Goal: Task Accomplishment & Management: Use online tool/utility

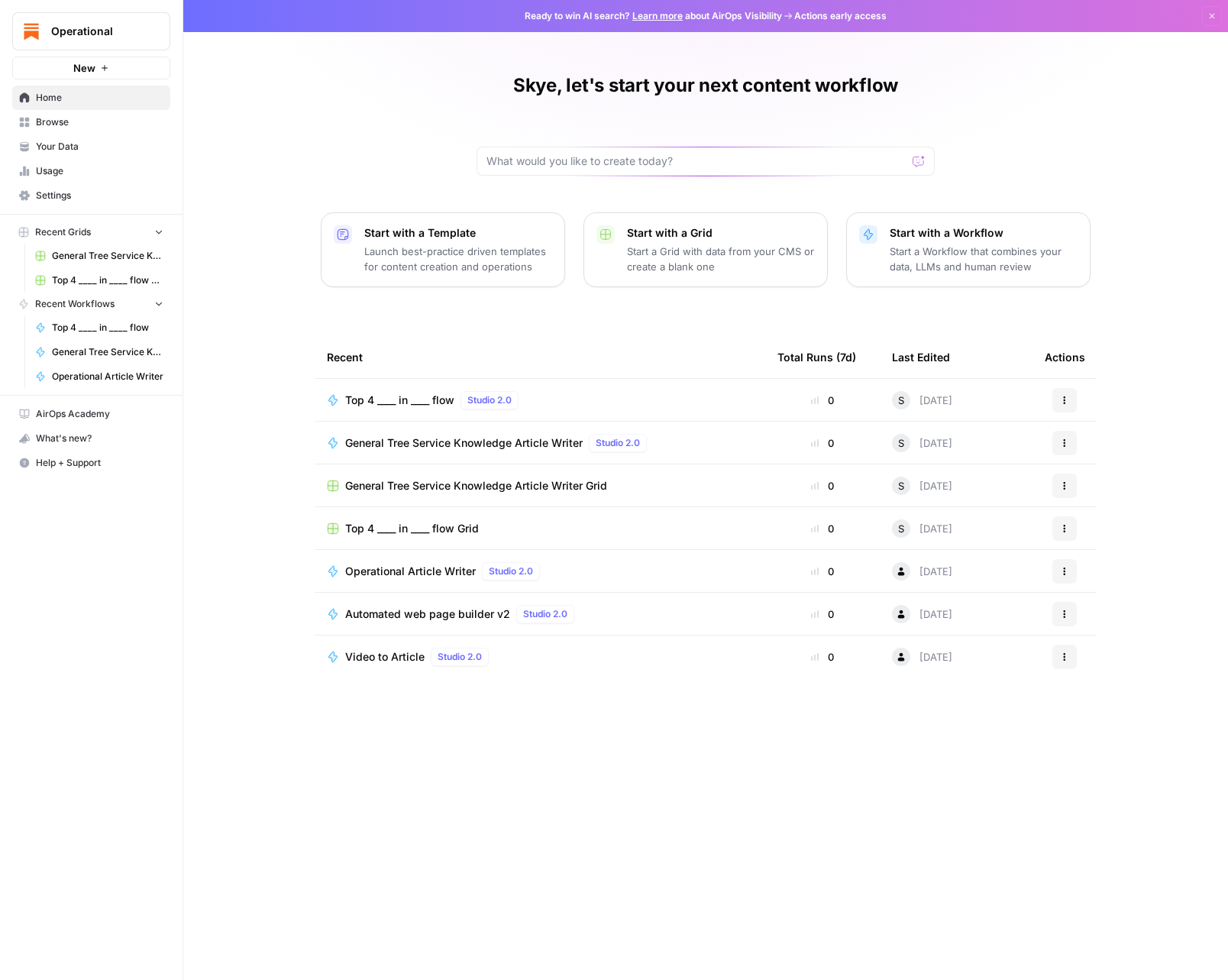
click at [107, 121] on span "Browse" at bounding box center [99, 122] width 128 height 13
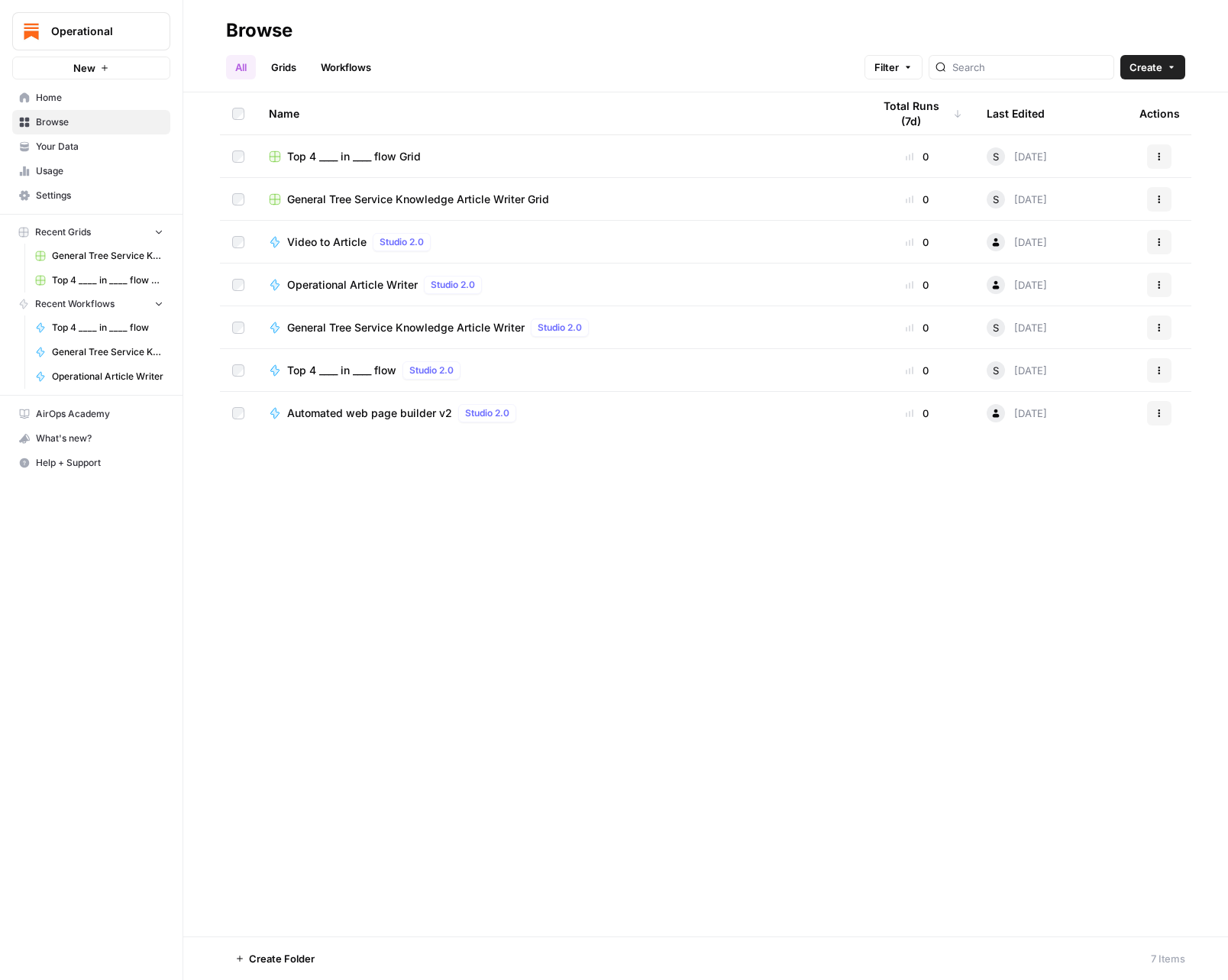
click at [346, 78] on link "Workflows" at bounding box center [346, 66] width 69 height 24
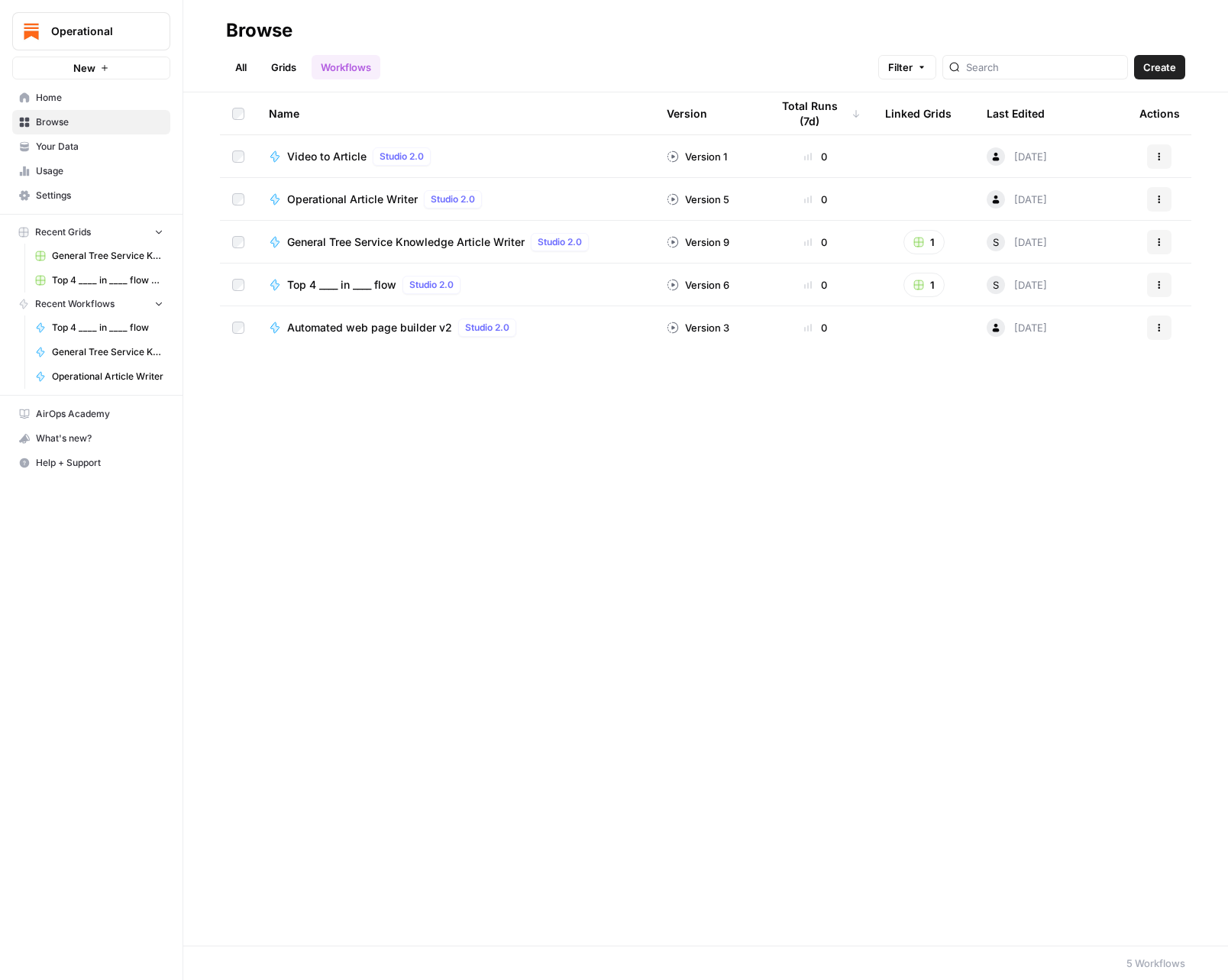
click at [1160, 68] on span "Create" at bounding box center [1160, 67] width 33 height 15
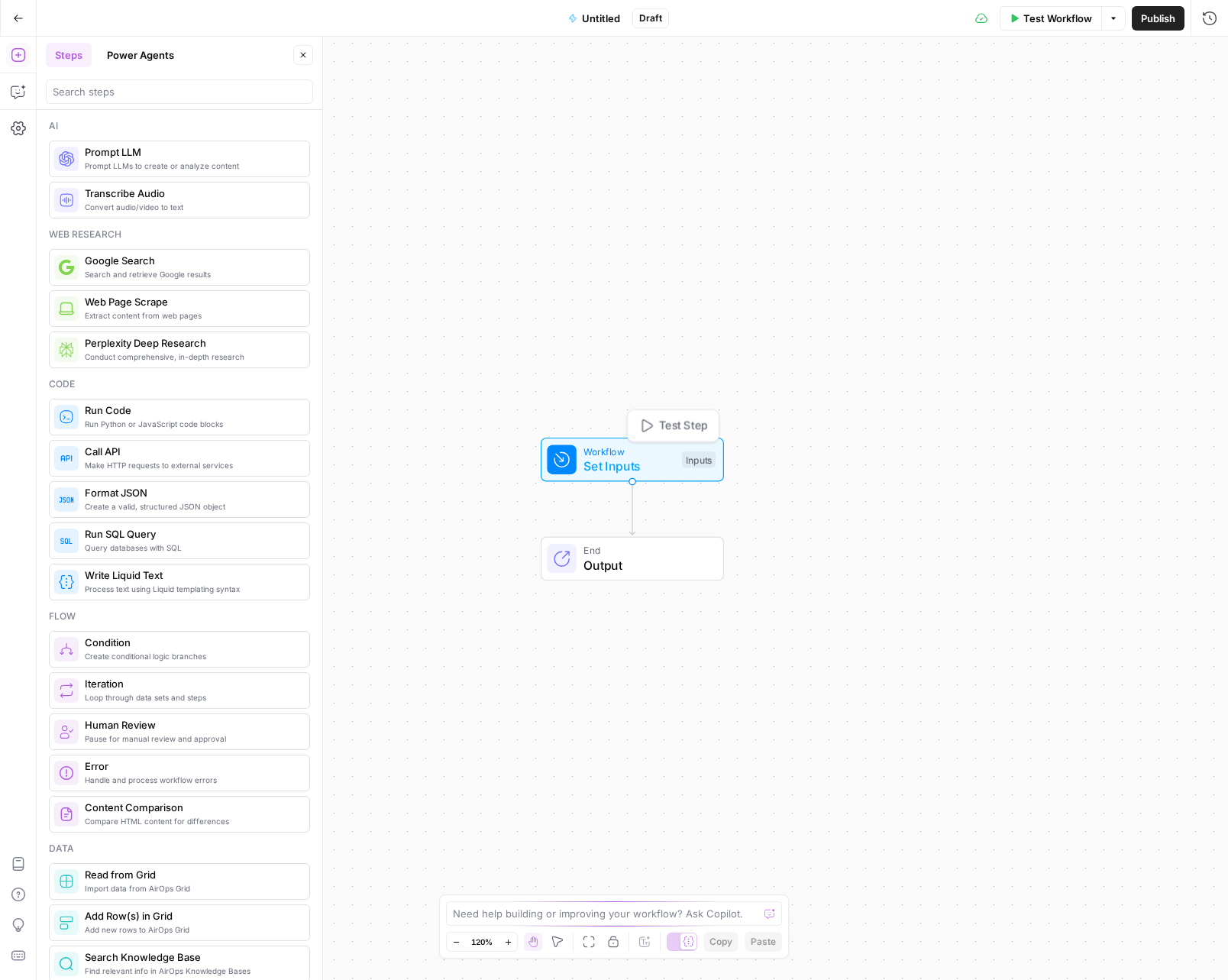
click at [627, 455] on span "Workflow" at bounding box center [628, 451] width 91 height 14
click at [682, 455] on div "Inputs" at bounding box center [699, 459] width 34 height 16
click at [1057, 109] on span "Add Field" at bounding box center [1056, 104] width 44 height 15
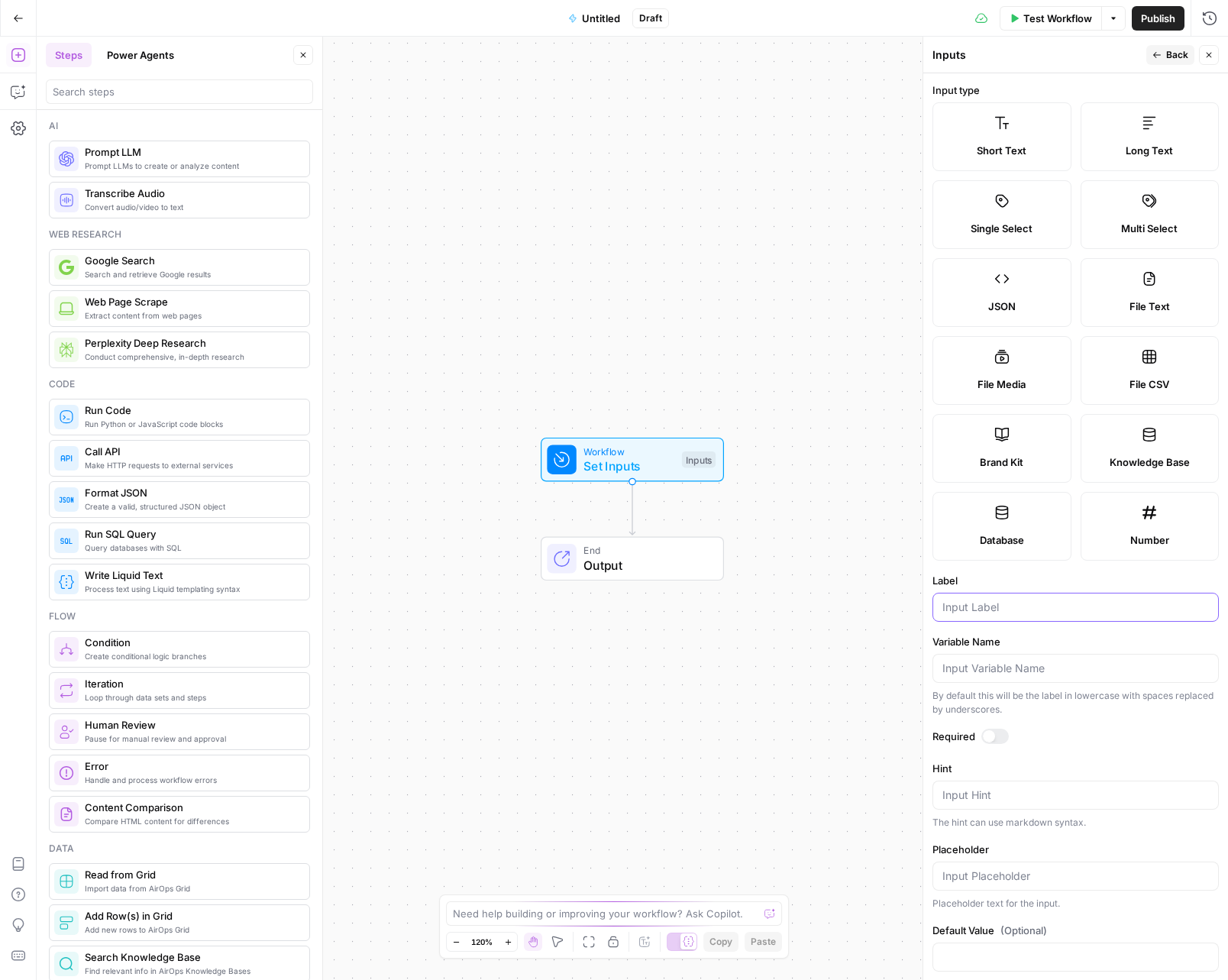
click at [1015, 605] on input "Label" at bounding box center [1075, 607] width 266 height 15
type input "Title"
click at [1155, 45] on button "Back" at bounding box center [1170, 55] width 48 height 20
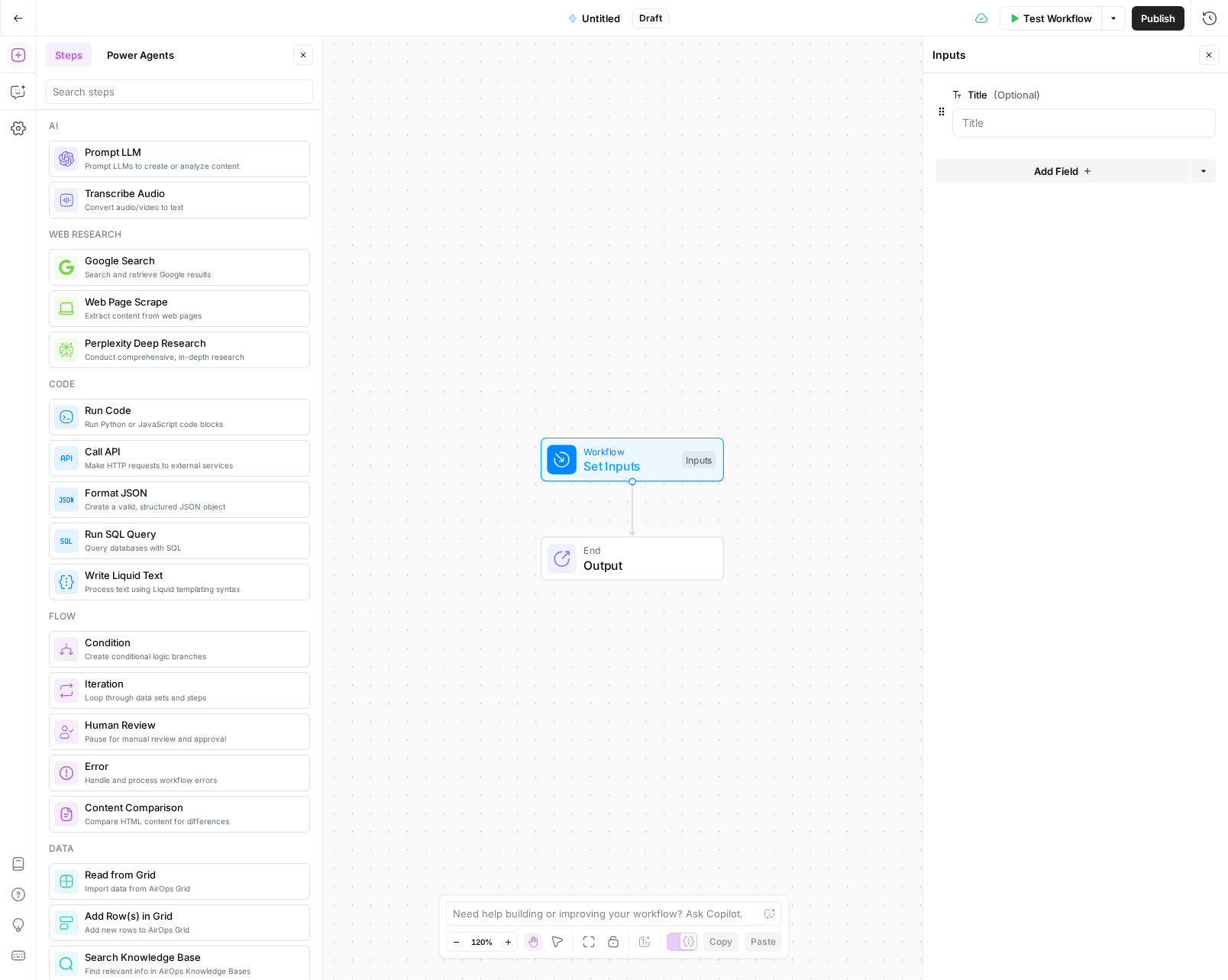
click at [673, 509] on div "Workflow Set Inputs Inputs End Output" at bounding box center [632, 508] width 1191 height 943
click at [866, 471] on div "Workflow Set Inputs Inputs End Output" at bounding box center [632, 508] width 1191 height 943
click at [200, 165] on span "Prompt LLMs to create or analyze content" at bounding box center [190, 165] width 212 height 12
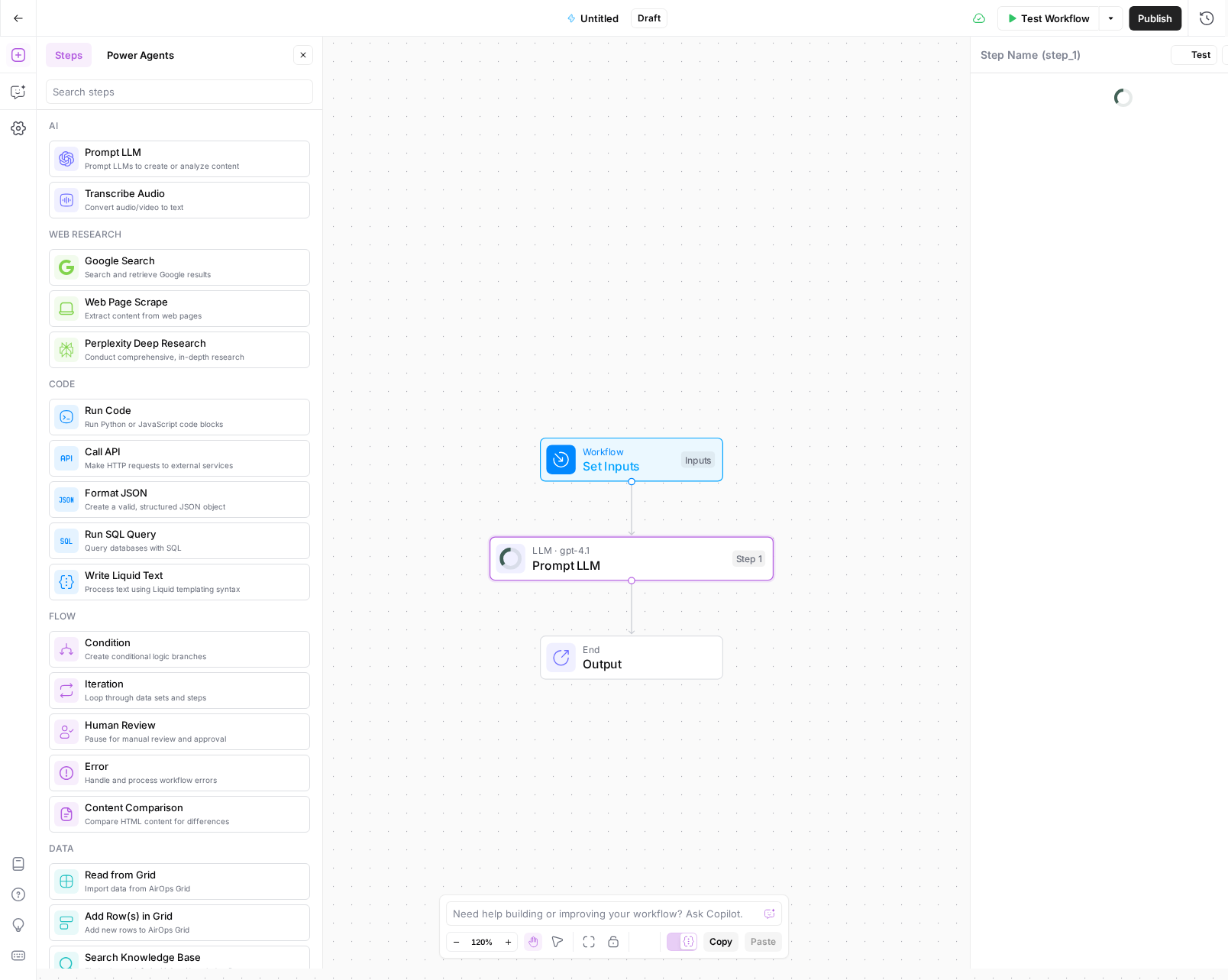
type textarea "Prompt LLM"
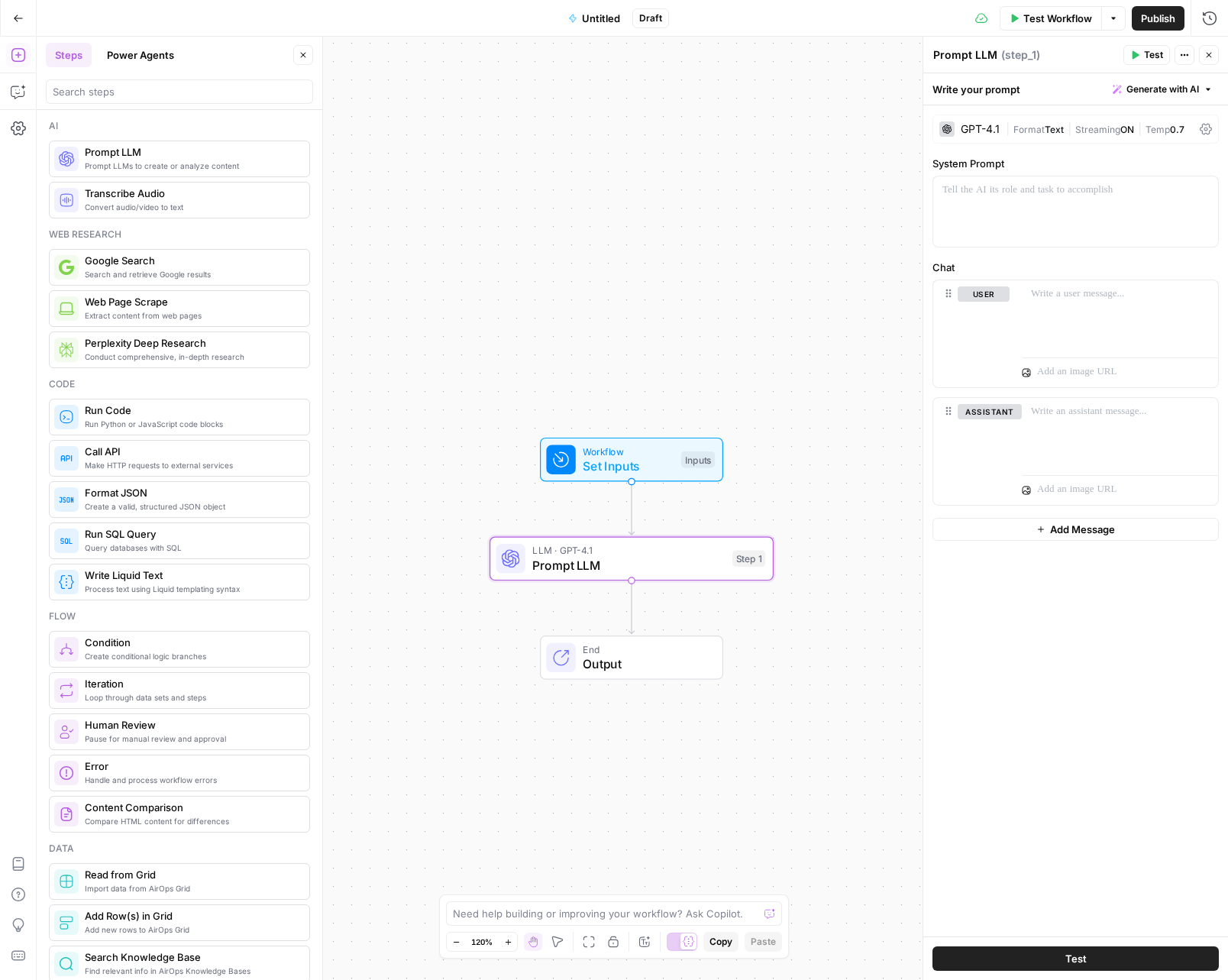
click at [1000, 135] on div "GPT-4.1 | Format Text | Streaming ON | Temp 0.7" at bounding box center [1076, 129] width 286 height 29
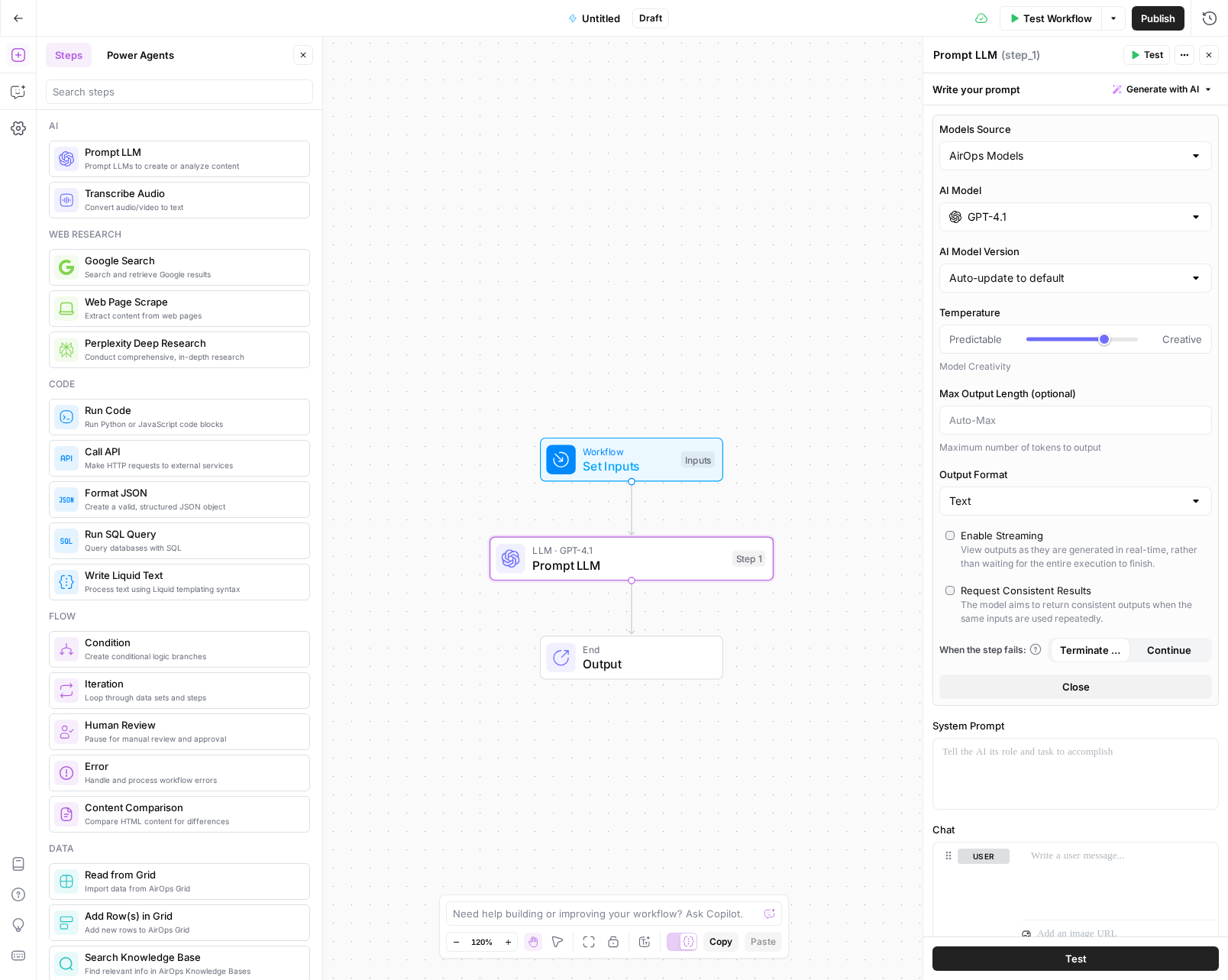
click at [998, 166] on div "AirOps Models" at bounding box center [1076, 156] width 273 height 29
click at [1015, 212] on span "My Models" at bounding box center [1067, 215] width 230 height 15
type input "My Models"
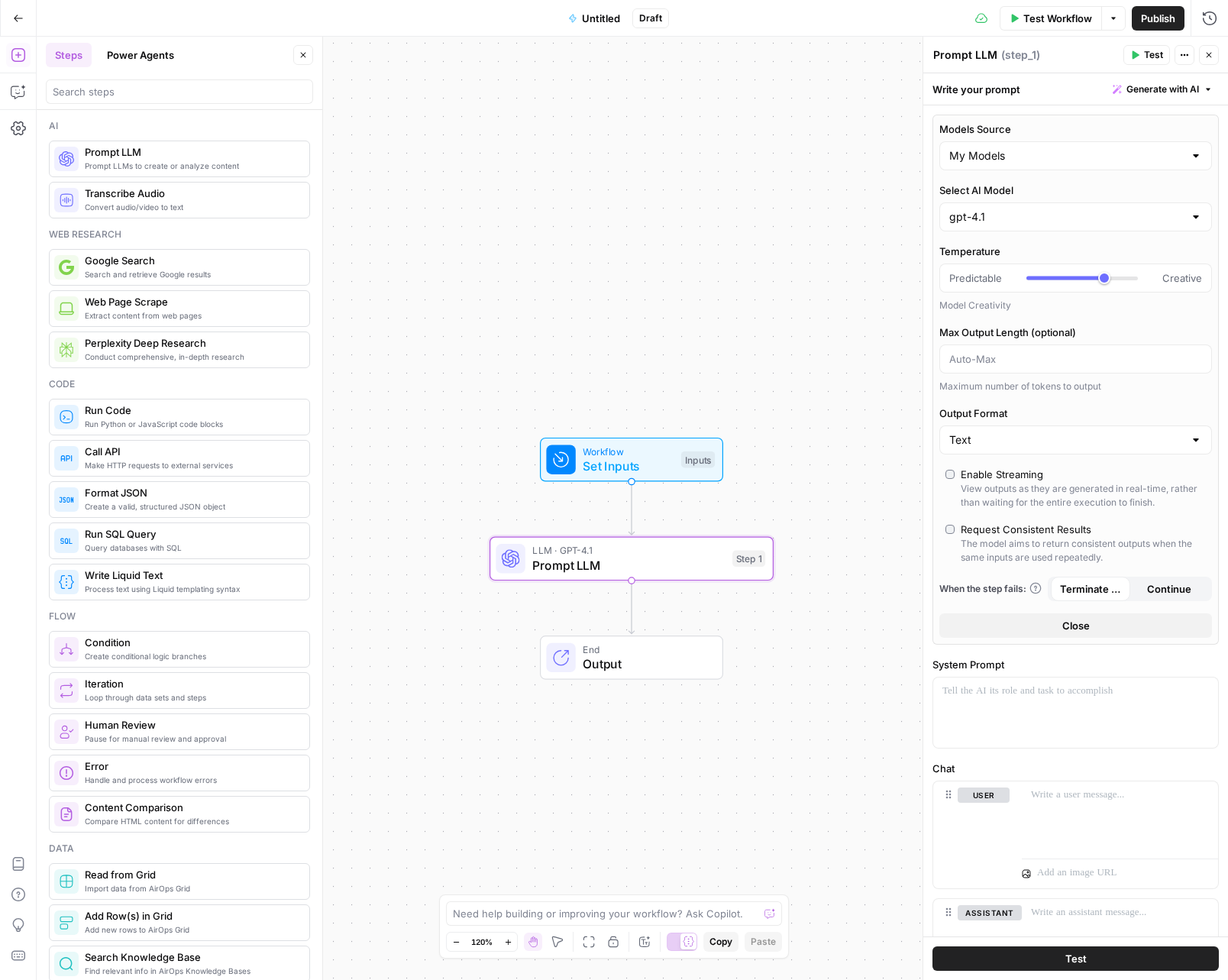
click at [1013, 201] on div "Select AI Model gpt-4.1" at bounding box center [1076, 207] width 273 height 49
click at [1016, 212] on input "Select AI Model" at bounding box center [1067, 217] width 234 height 15
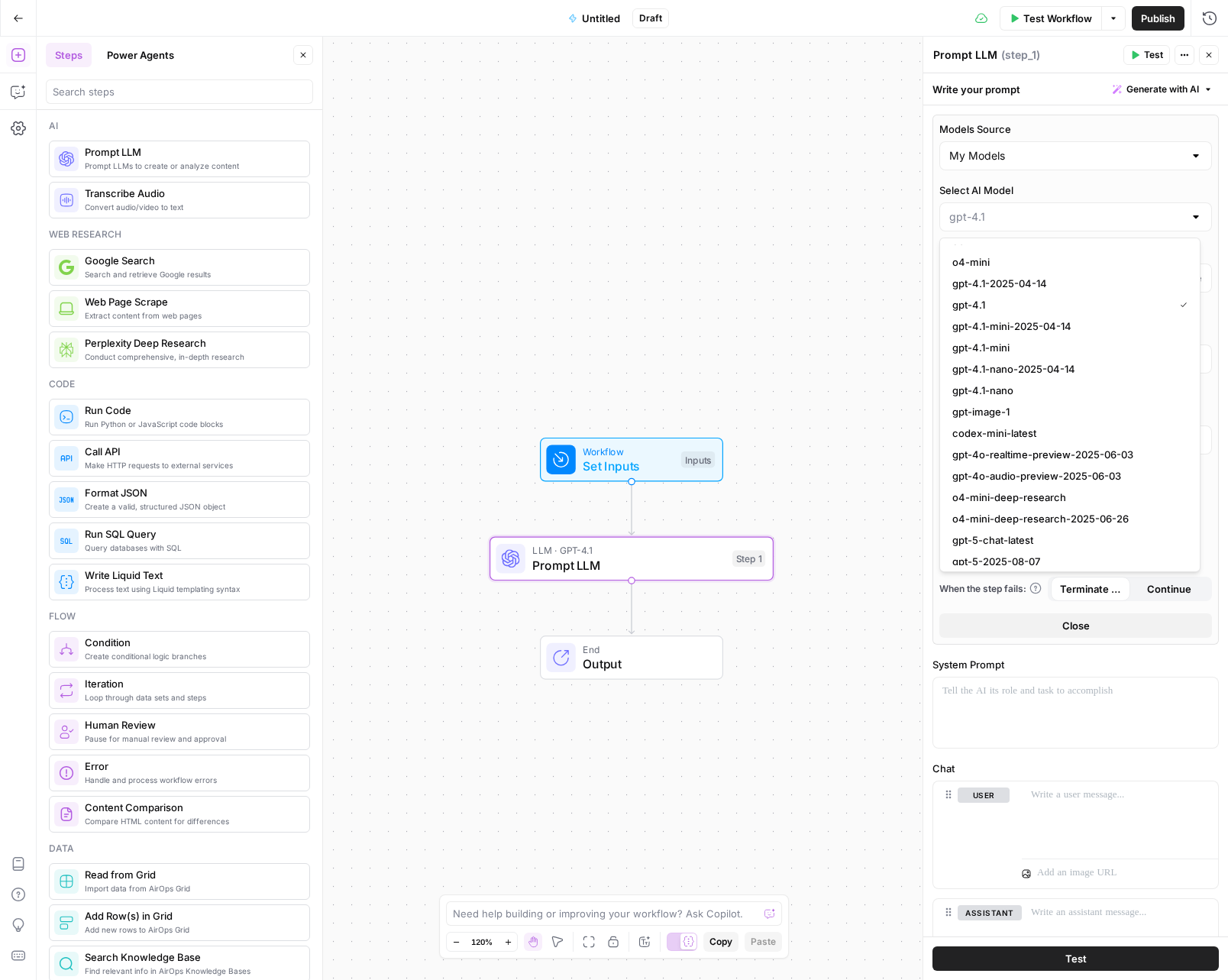
scroll to position [1605, 0]
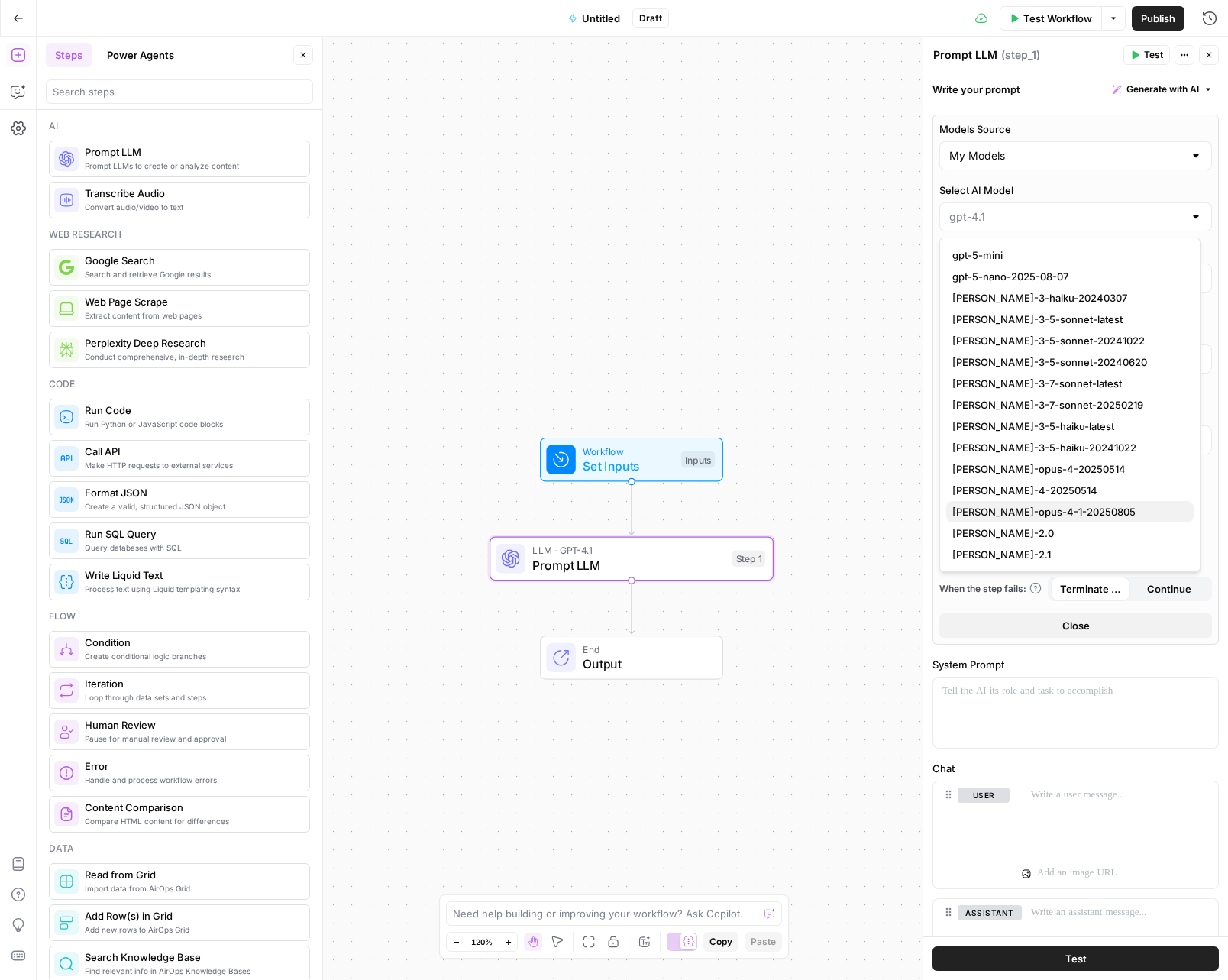
click at [1059, 507] on span "[PERSON_NAME]-opus-4-1-20250805" at bounding box center [1067, 512] width 230 height 15
type input "[PERSON_NAME]-opus-4-1-20250805"
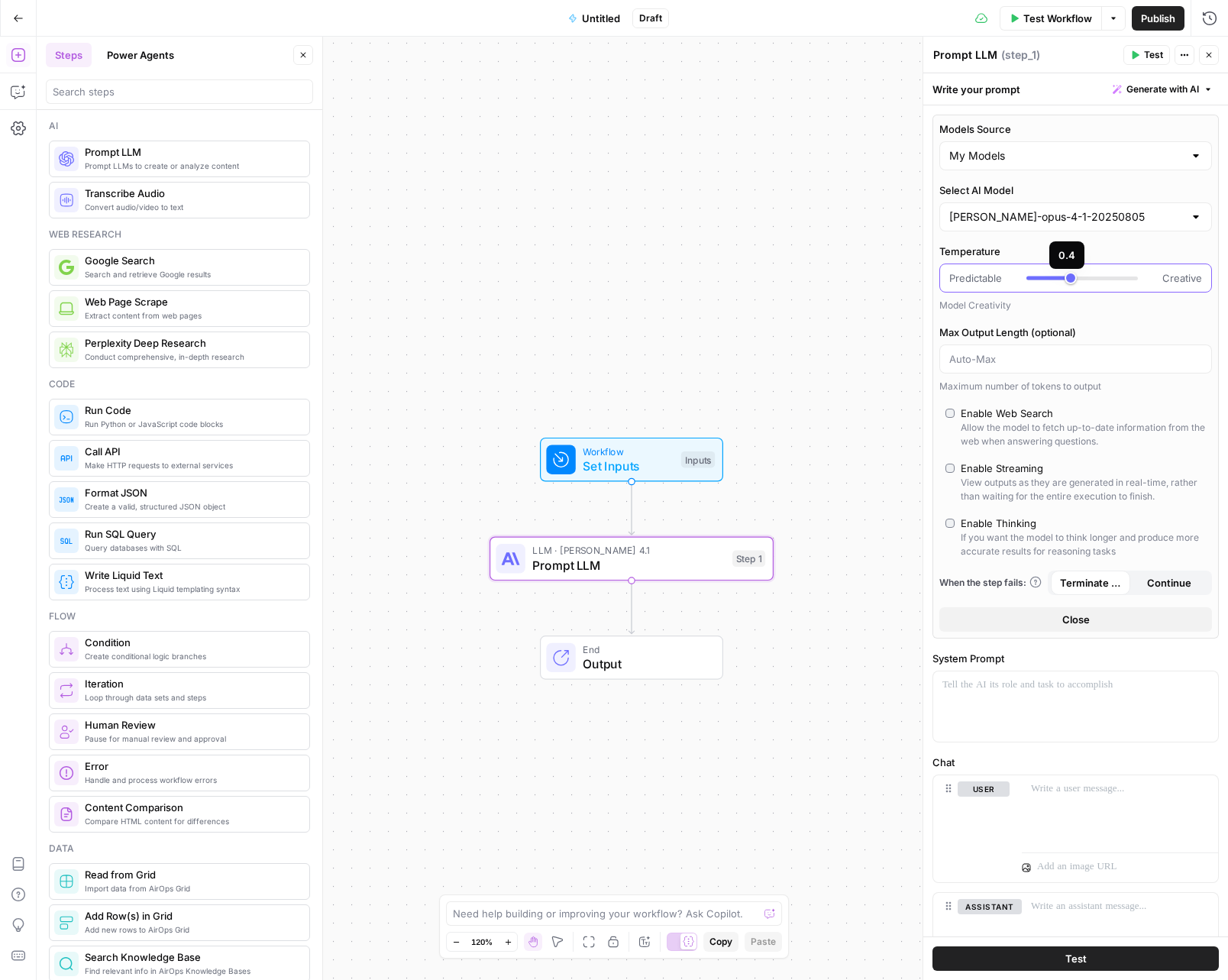
drag, startPoint x: 1089, startPoint y: 278, endPoint x: 1068, endPoint y: 281, distance: 21.2
click at [1068, 281] on div at bounding box center [1083, 278] width 111 height 15
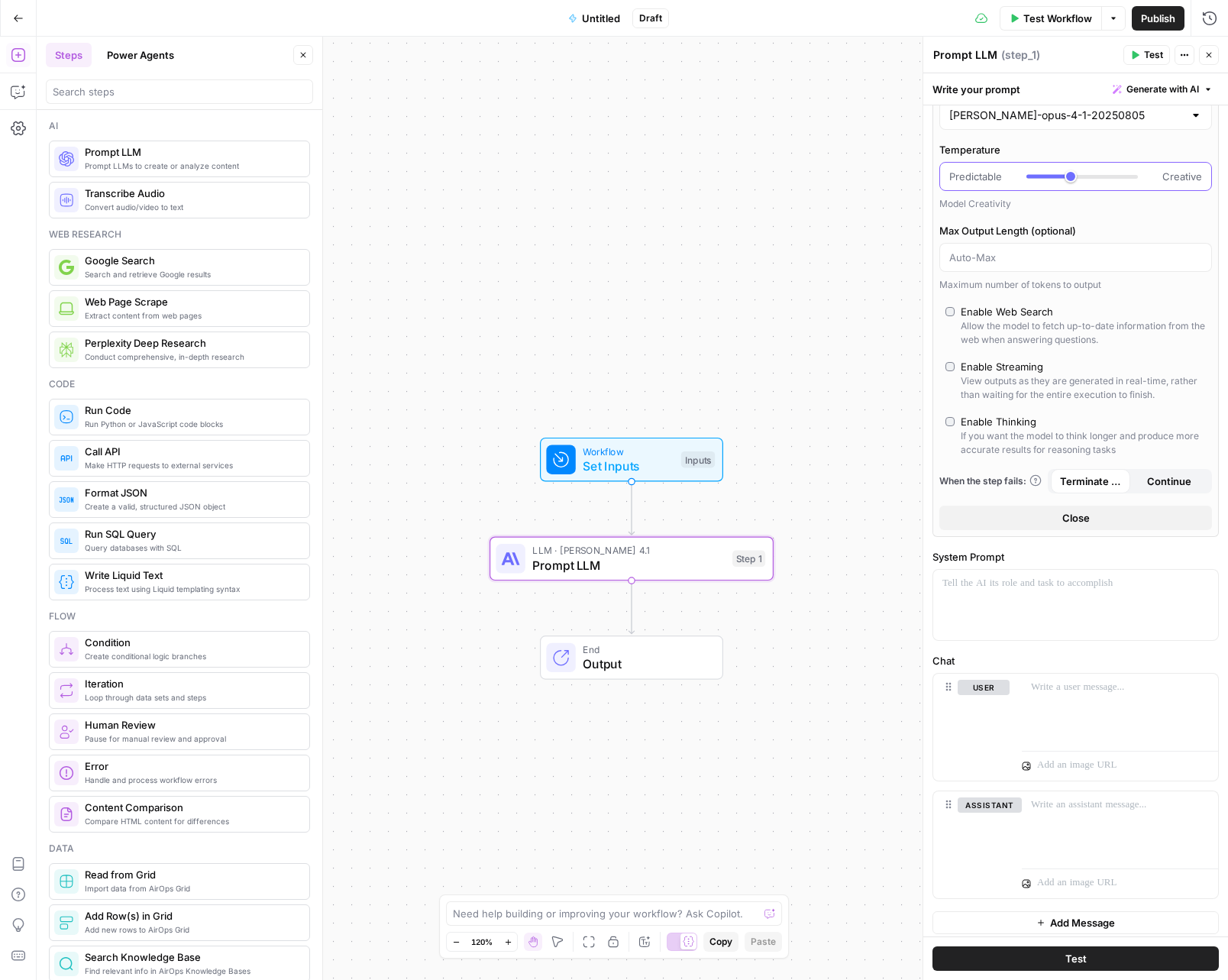
scroll to position [109, 0]
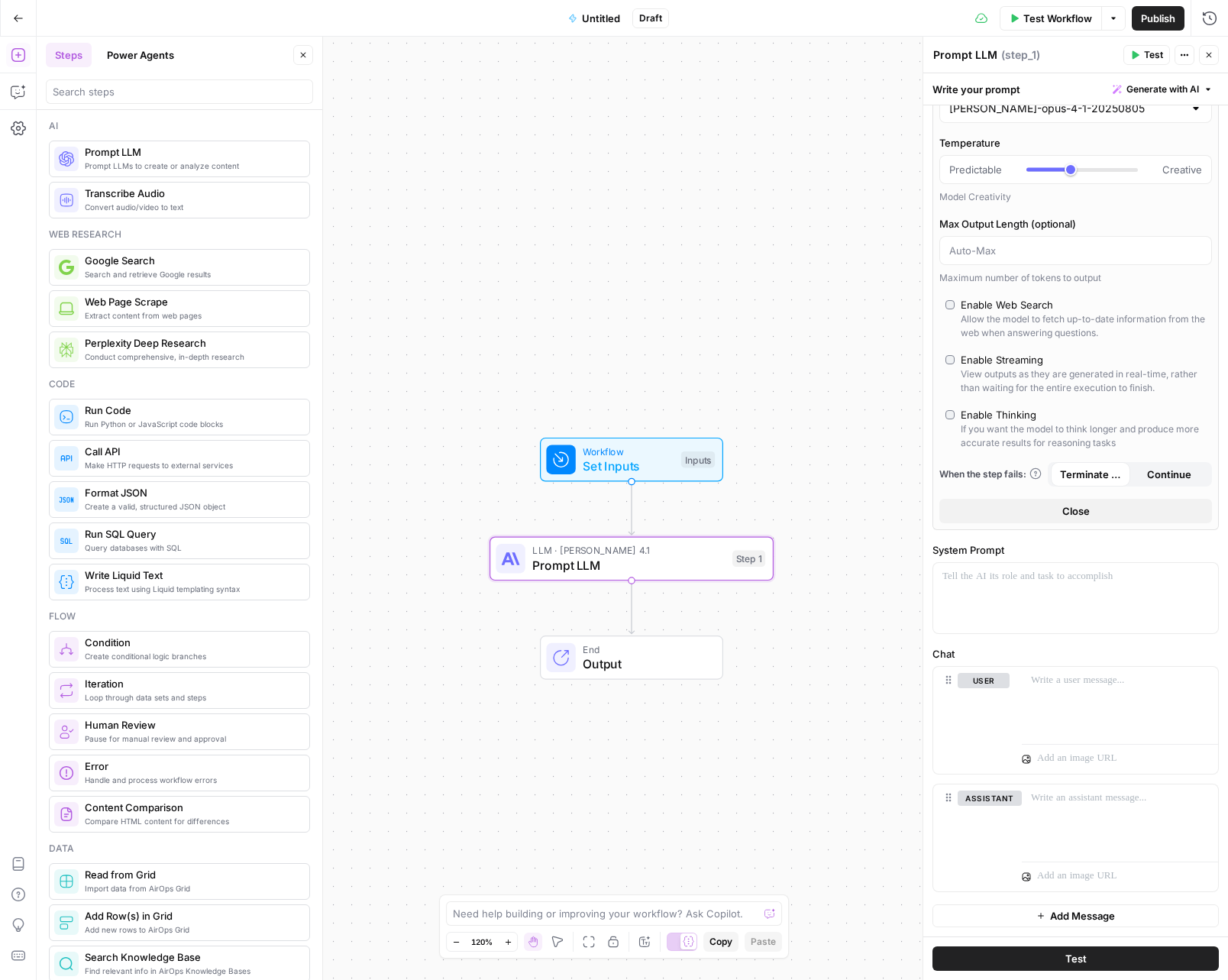
click at [1038, 423] on div "If you want the model to think longer and produce more accurate results for rea…" at bounding box center [1083, 436] width 245 height 28
type input "*"
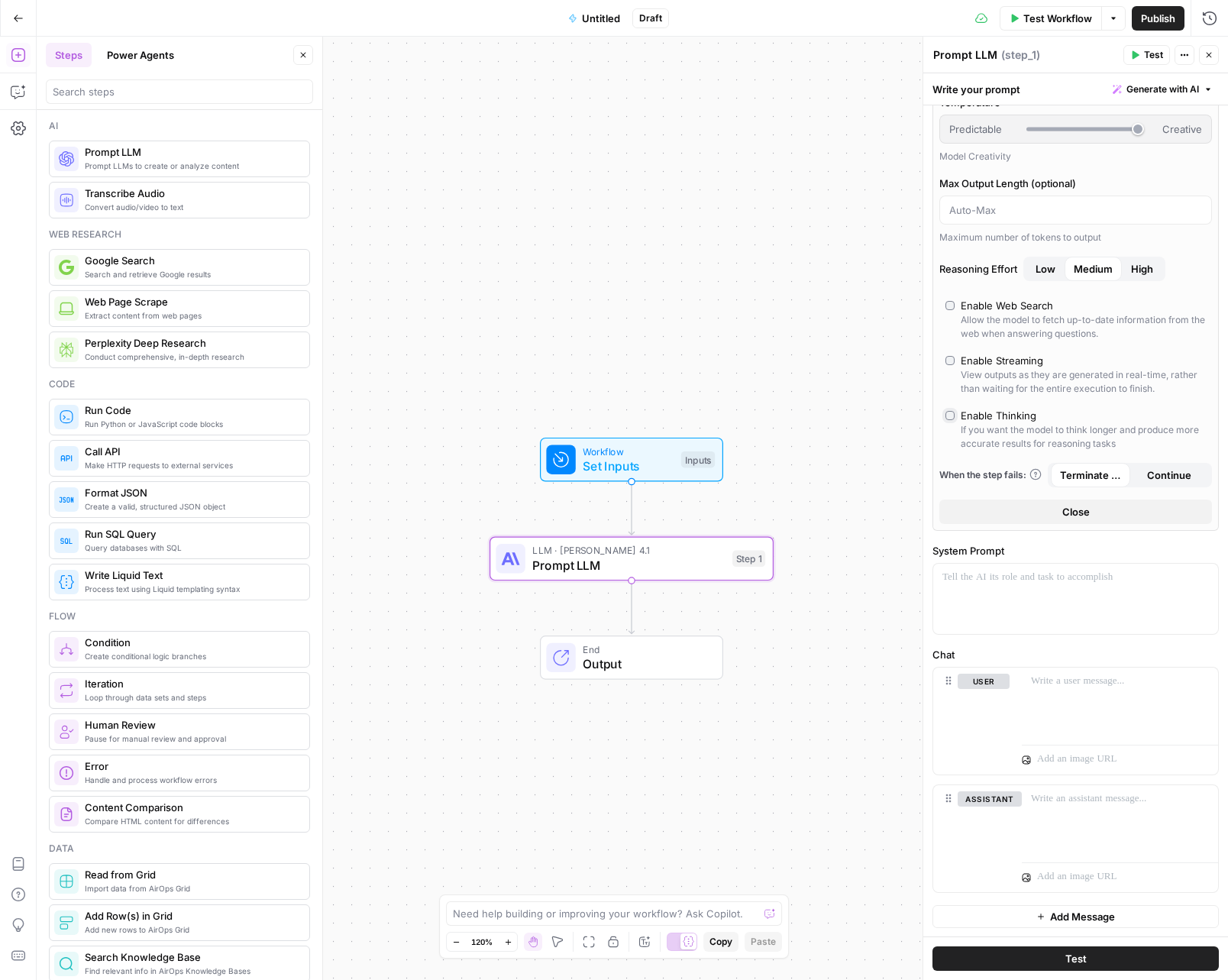
scroll to position [150, 0]
click at [1079, 612] on div at bounding box center [1076, 598] width 285 height 70
drag, startPoint x: 1062, startPoint y: 616, endPoint x: 1005, endPoint y: 609, distance: 57.4
click at [1005, 609] on div "**********" at bounding box center [1076, 598] width 285 height 70
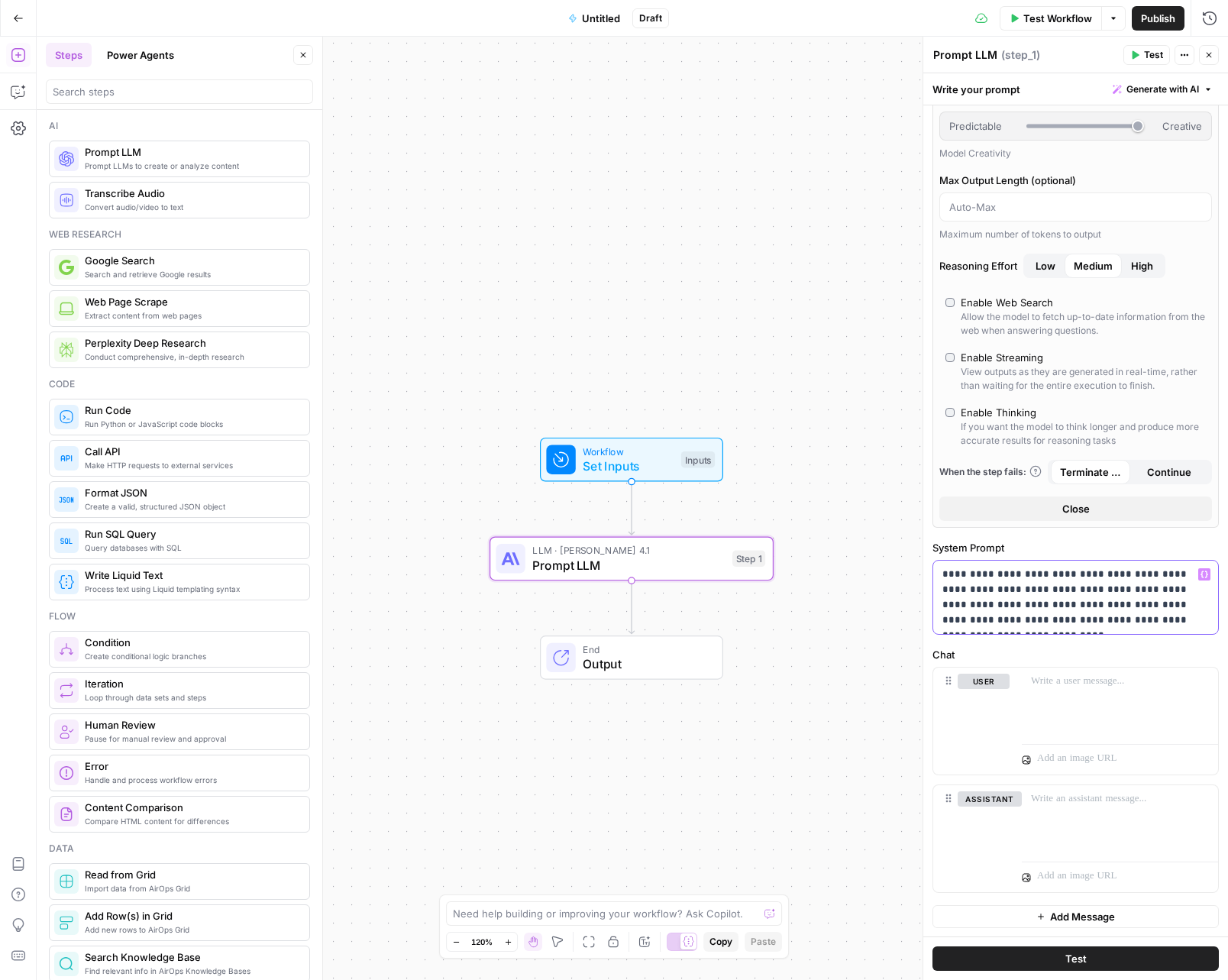
scroll to position [153, 0]
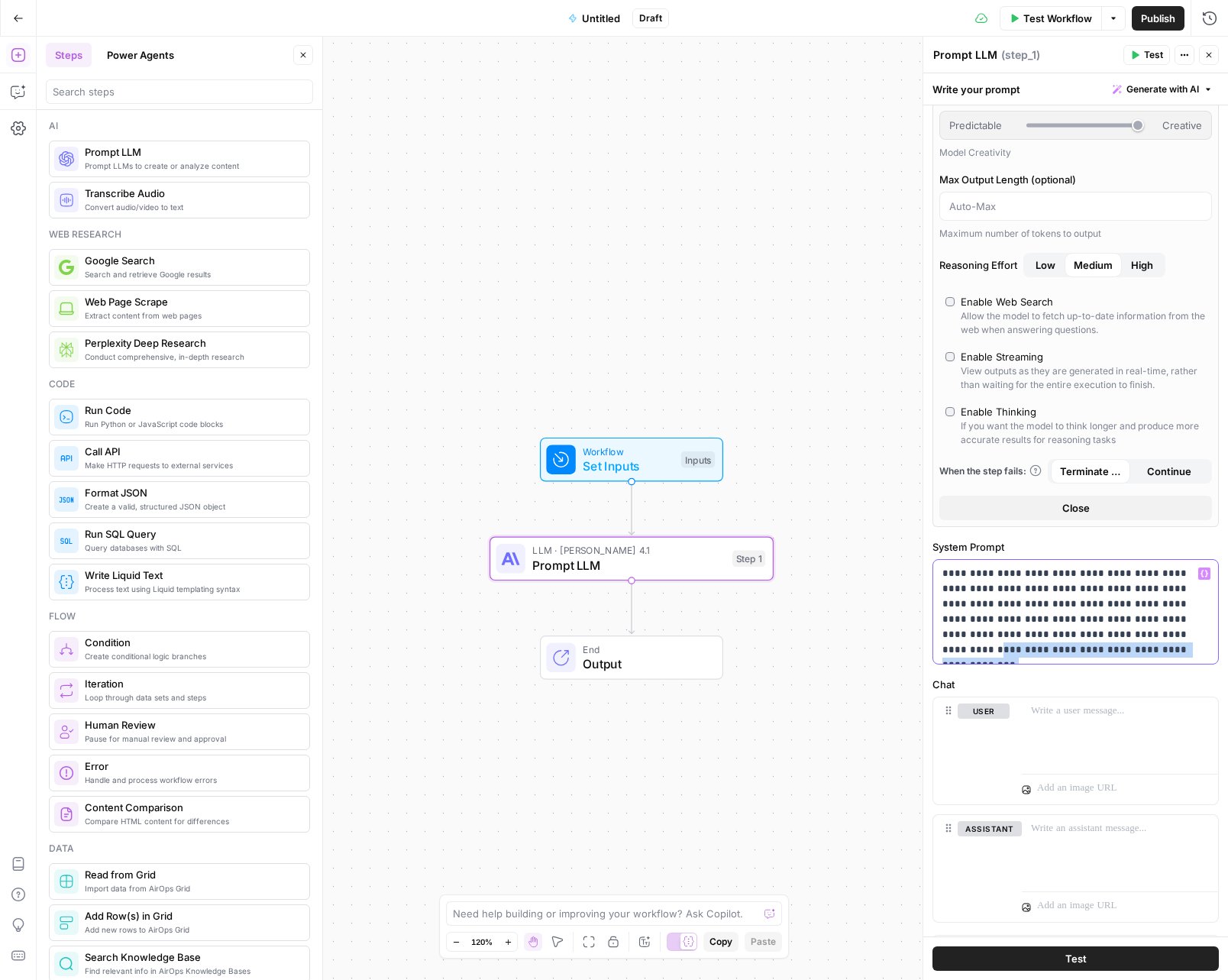
drag, startPoint x: 1088, startPoint y: 647, endPoint x: 1020, endPoint y: 633, distance: 69.4
click at [1020, 633] on p "**********" at bounding box center [1070, 611] width 256 height 91
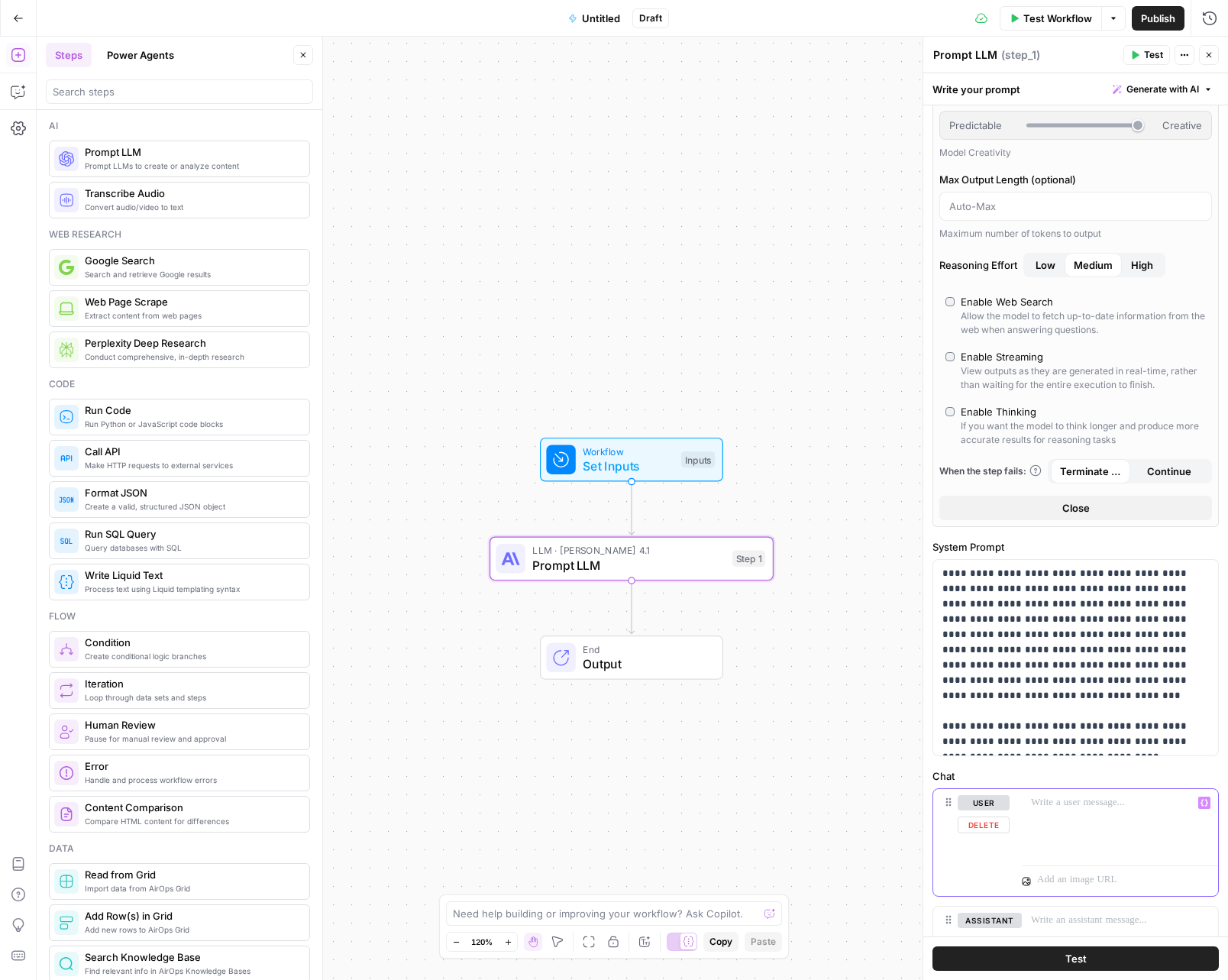
click at [1047, 806] on p at bounding box center [1119, 803] width 178 height 15
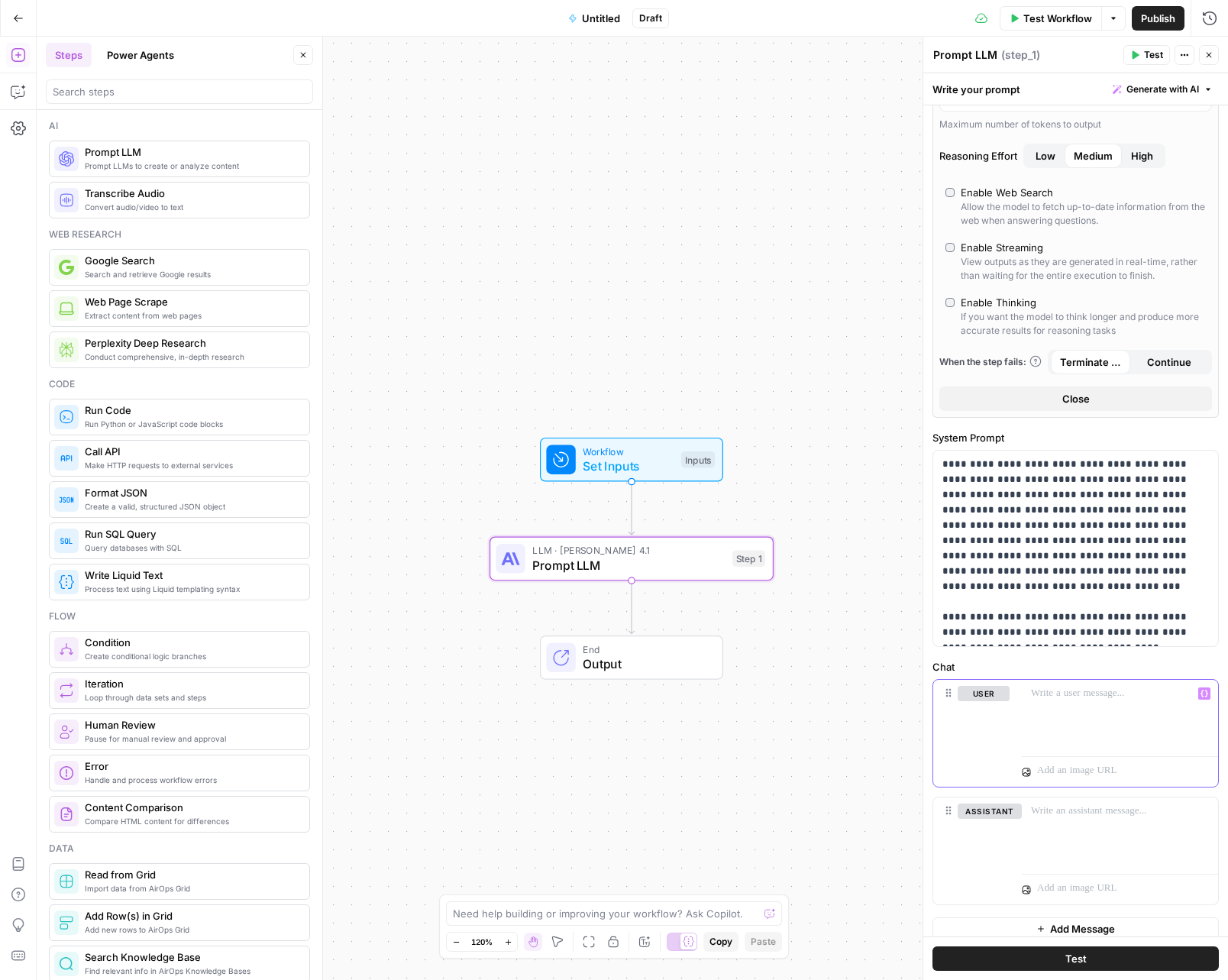
scroll to position [275, 0]
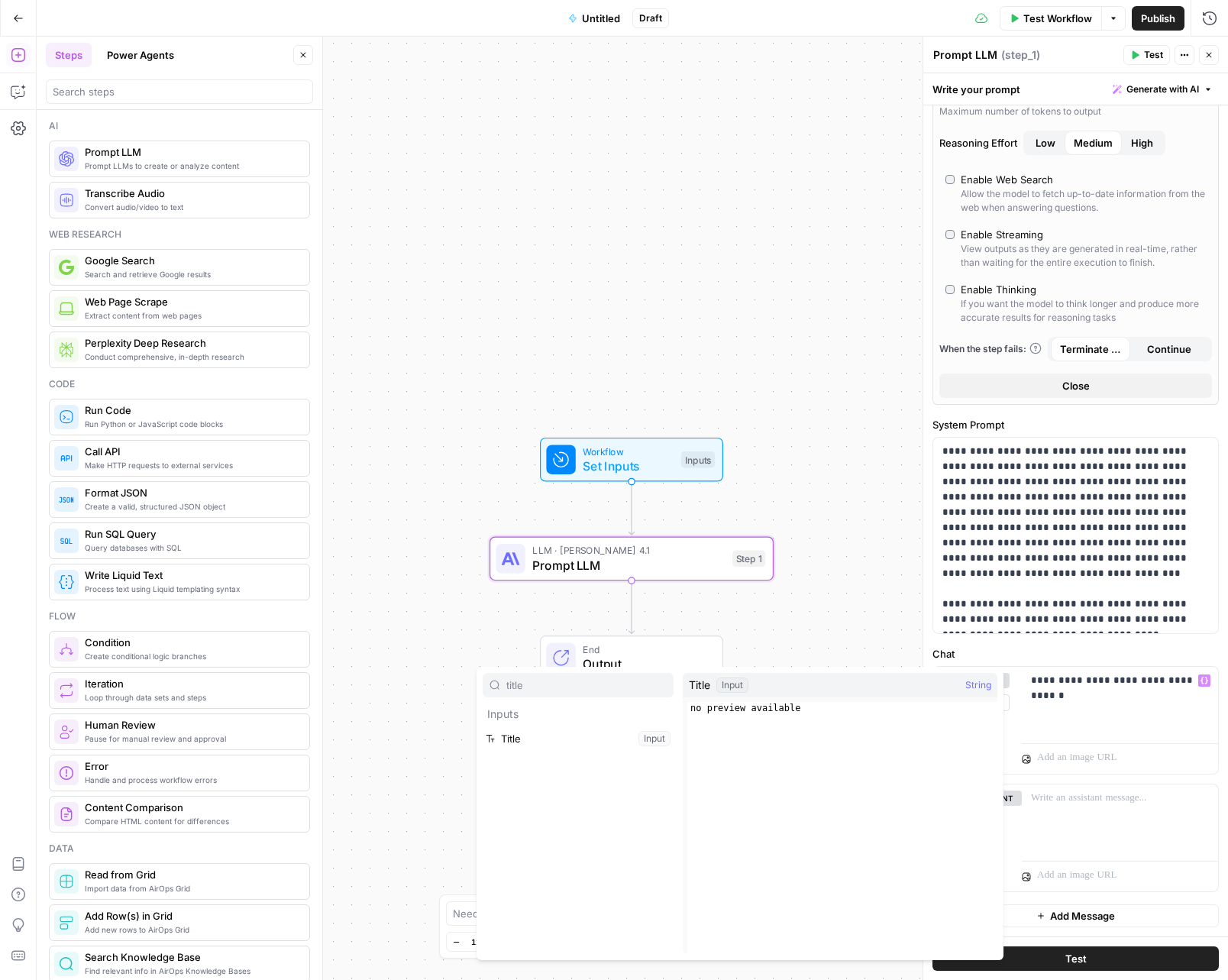
type input "title"
click at [654, 744] on button "Select variable Title" at bounding box center [577, 738] width 191 height 24
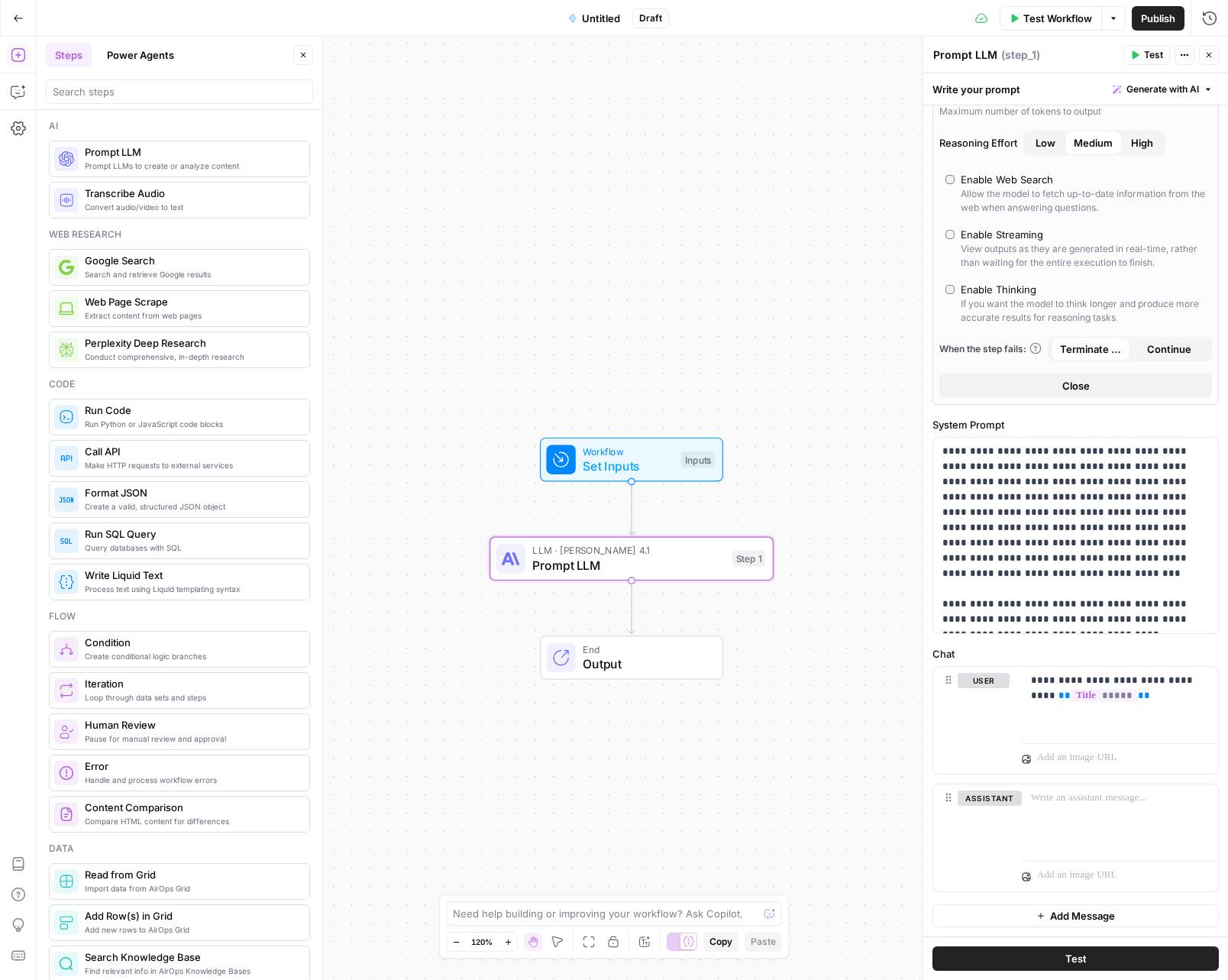
click at [632, 507] on icon "Edge from start to step_1" at bounding box center [631, 509] width 6 height 54
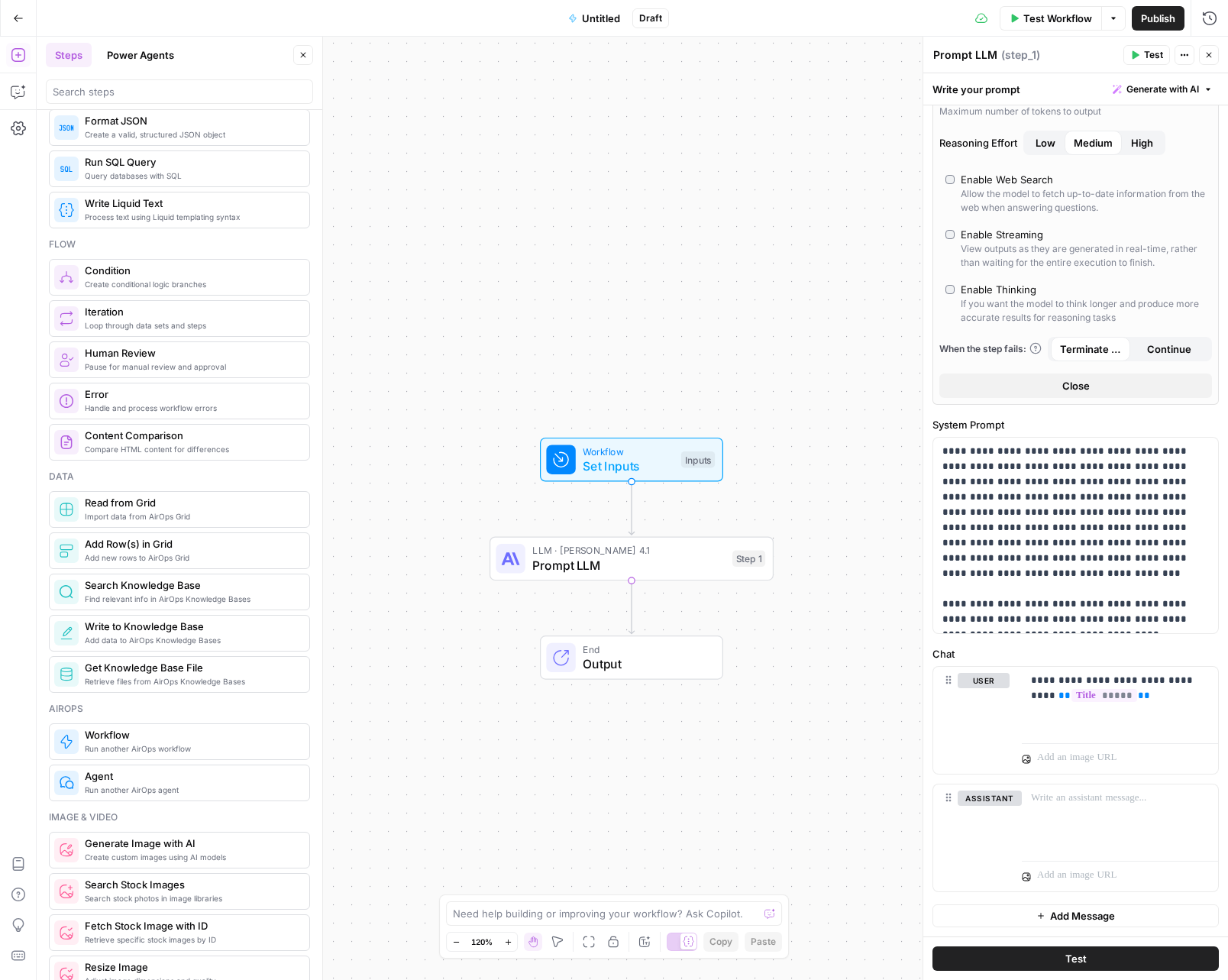
scroll to position [0, 0]
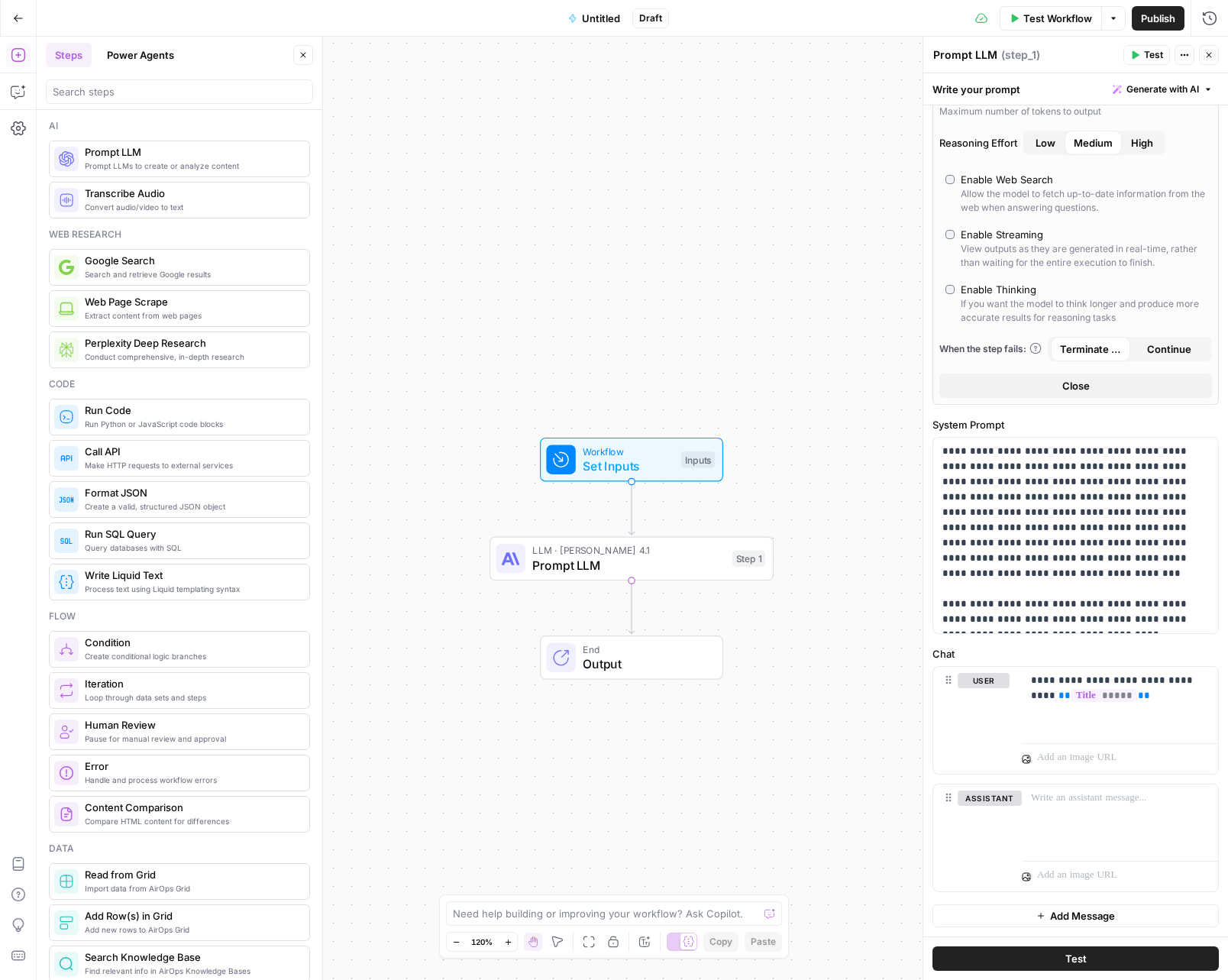
click at [184, 278] on span "Search and retrieve Google results" at bounding box center [190, 274] width 212 height 12
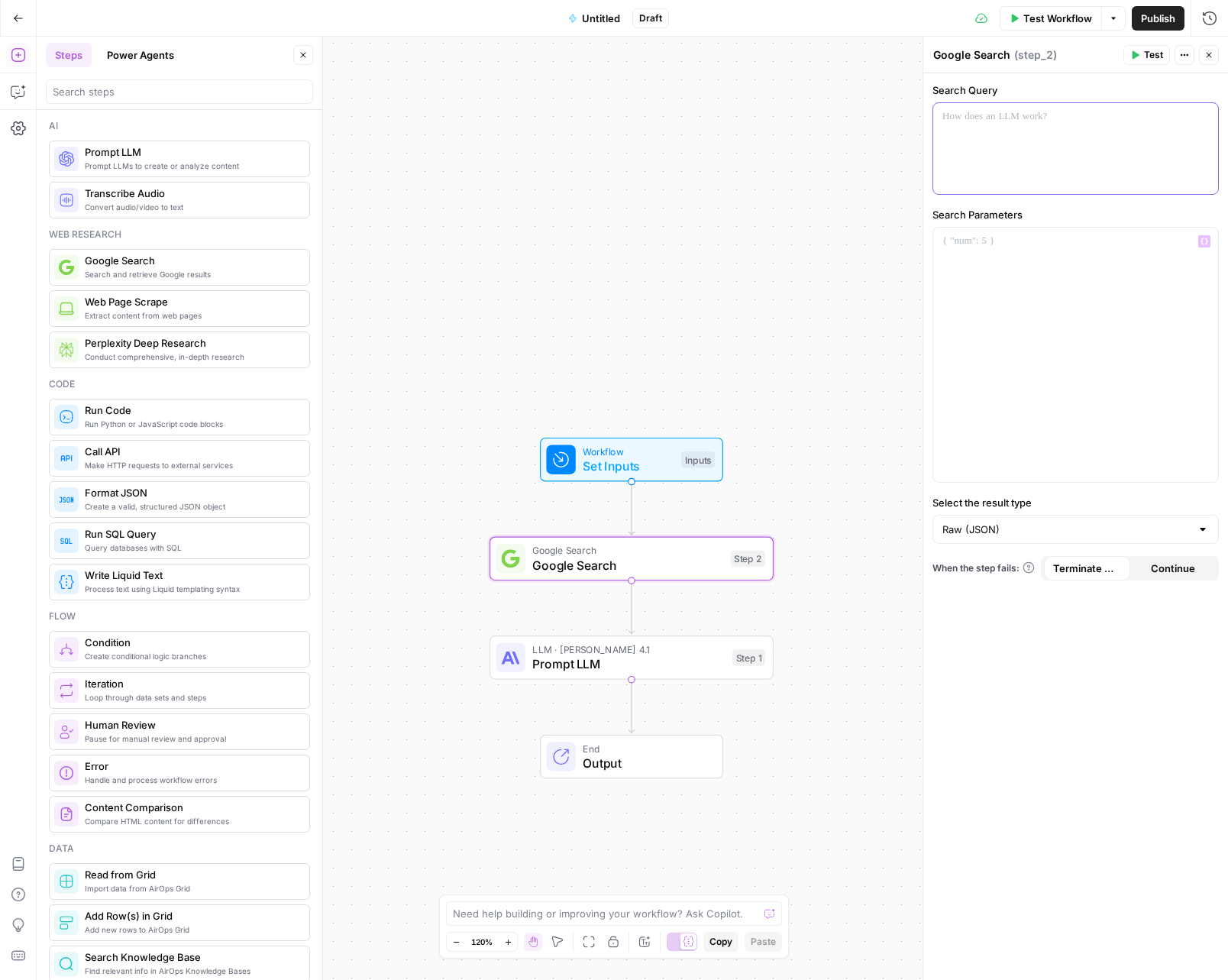
click at [1145, 136] on div at bounding box center [1076, 148] width 285 height 91
type input "titl"
click at [482, 184] on button "Select variable Title" at bounding box center [489, 174] width 191 height 24
click at [1139, 323] on div at bounding box center [1076, 355] width 285 height 255
click at [1198, 241] on button "Variables Menu" at bounding box center [1204, 241] width 12 height 12
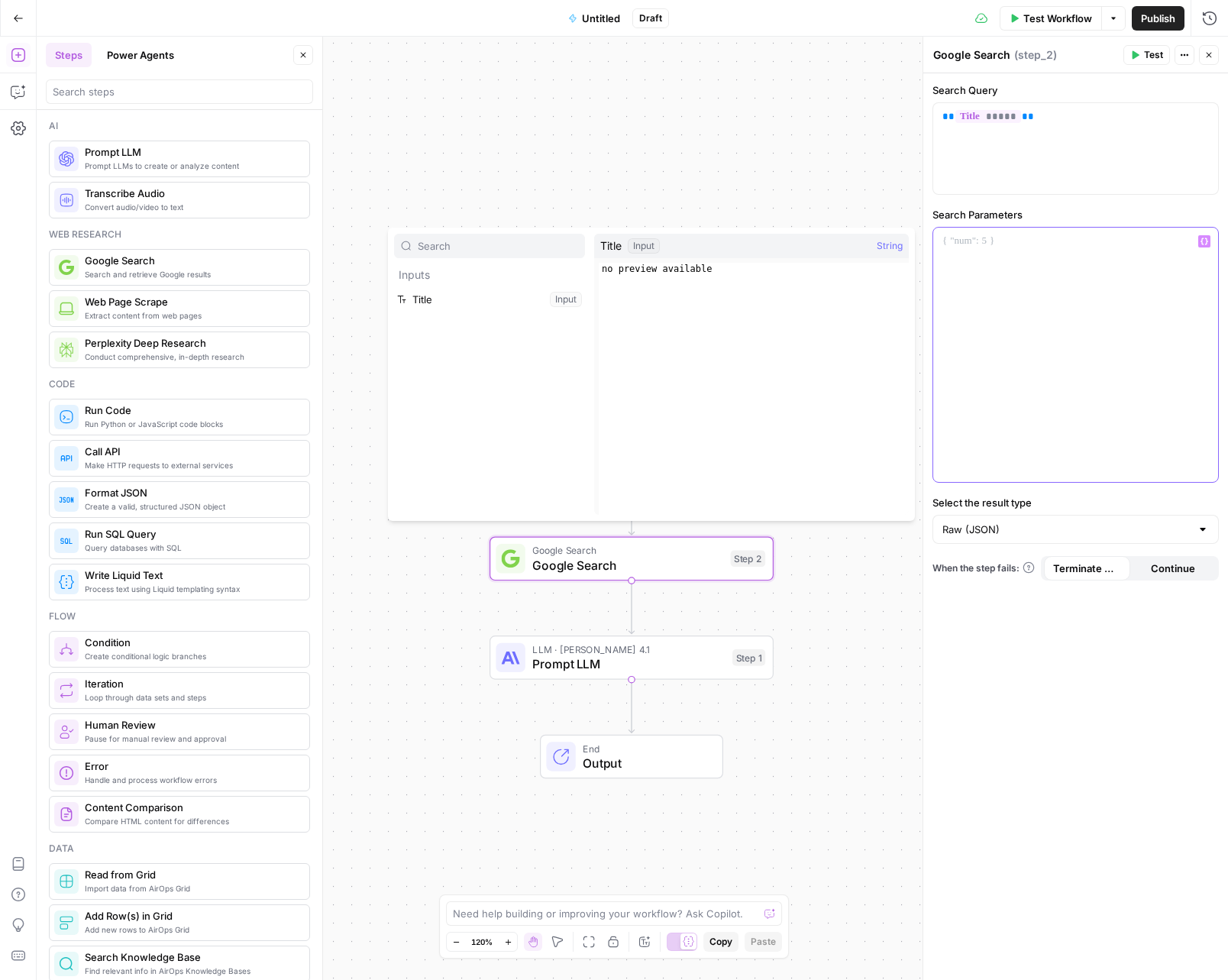
click at [1051, 257] on div at bounding box center [1076, 355] width 285 height 255
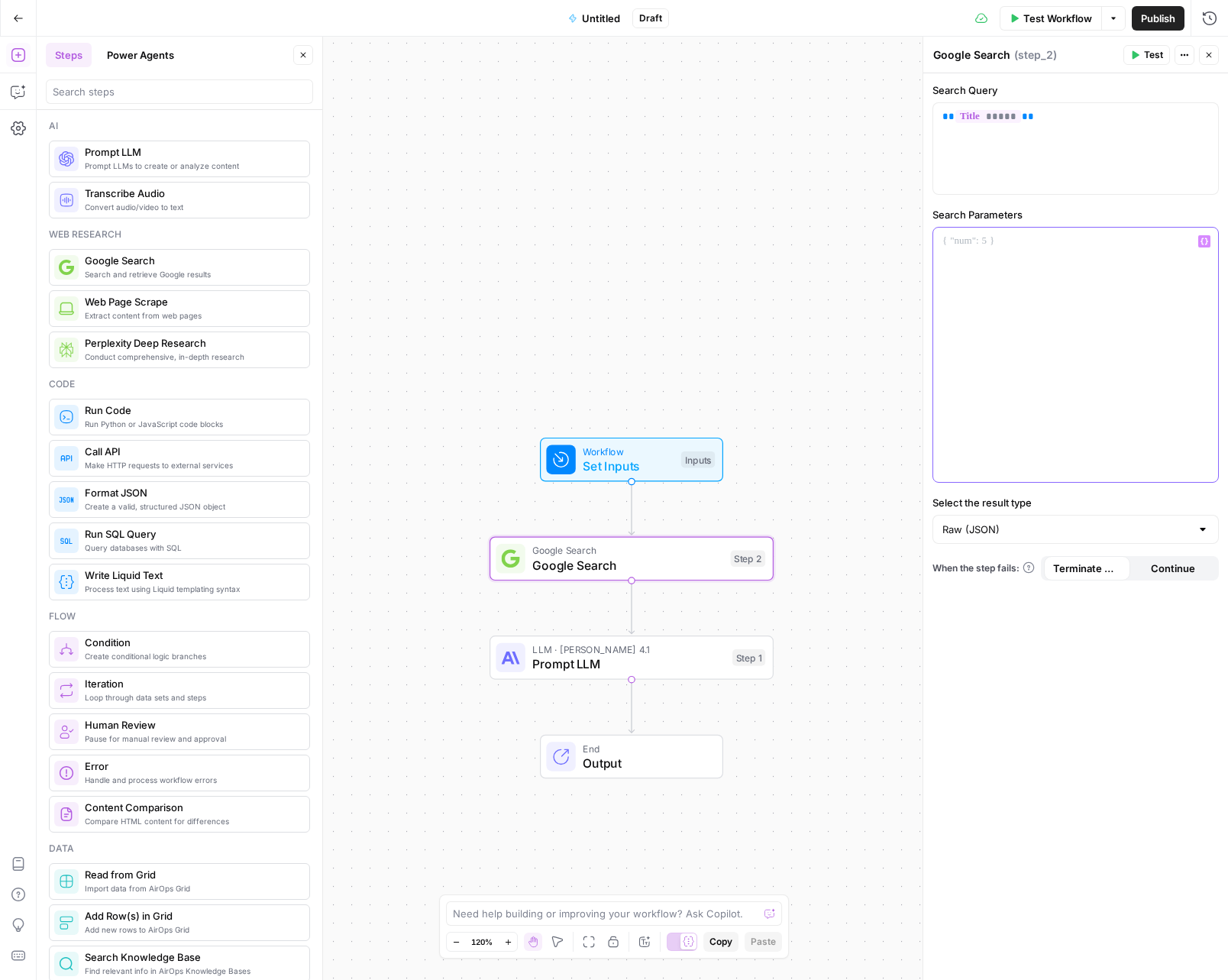
click at [1010, 291] on div at bounding box center [1076, 355] width 285 height 255
click at [1047, 516] on div "Raw (JSON)" at bounding box center [1076, 529] width 286 height 29
click at [1073, 613] on span "Organic Results (JSON)" at bounding box center [1072, 610] width 255 height 15
type input "Organic Results (JSON)"
click at [996, 276] on div at bounding box center [1076, 355] width 285 height 255
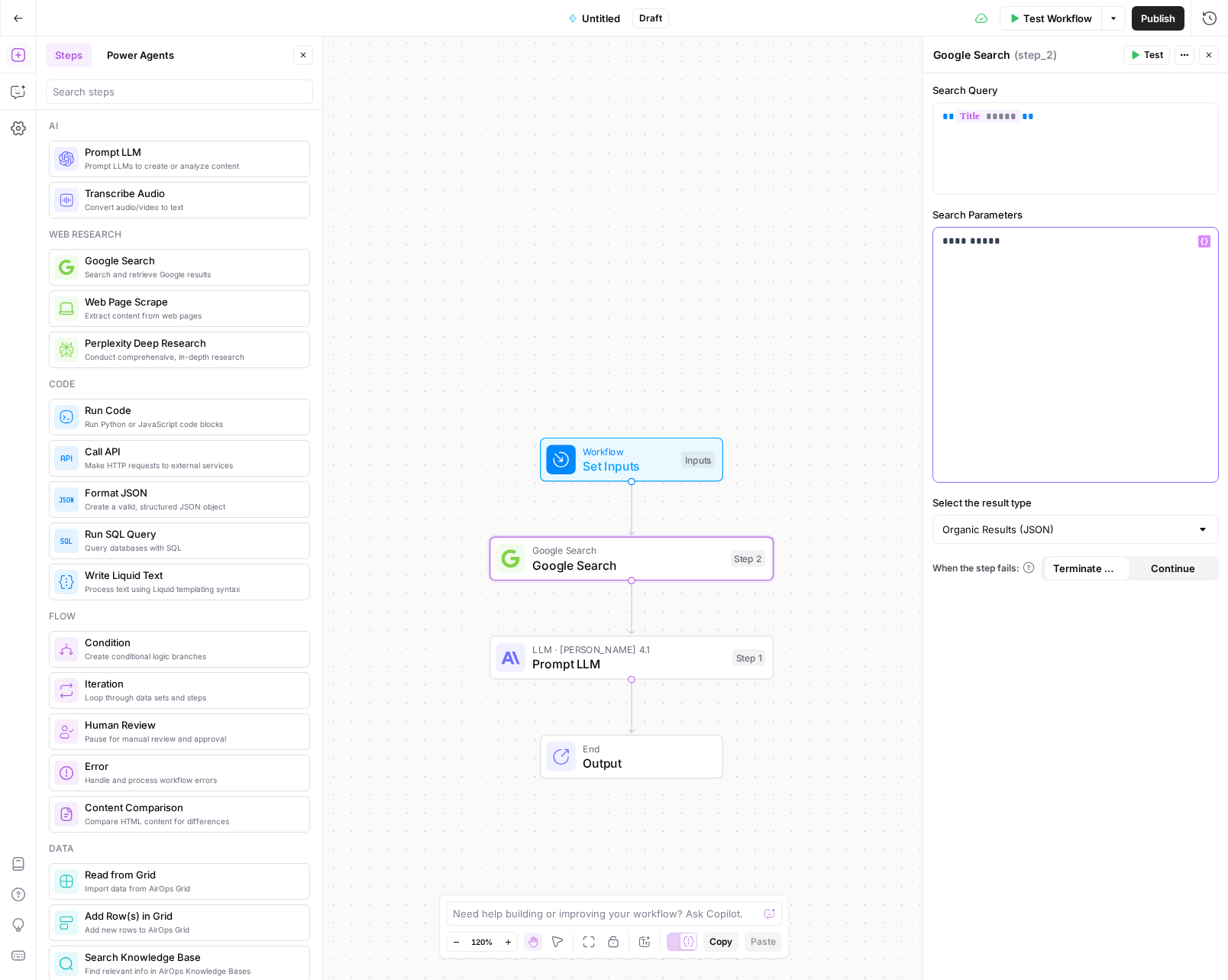
click at [1123, 244] on p "**********" at bounding box center [1075, 241] width 266 height 15
drag, startPoint x: 1117, startPoint y: 240, endPoint x: 835, endPoint y: 252, distance: 282.3
click at [837, 252] on body "Operational New Home Browse Your Data Usage Settings Recent Grids General Tree …" at bounding box center [614, 490] width 1228 height 980
click at [941, 240] on div "**********" at bounding box center [1076, 355] width 285 height 255
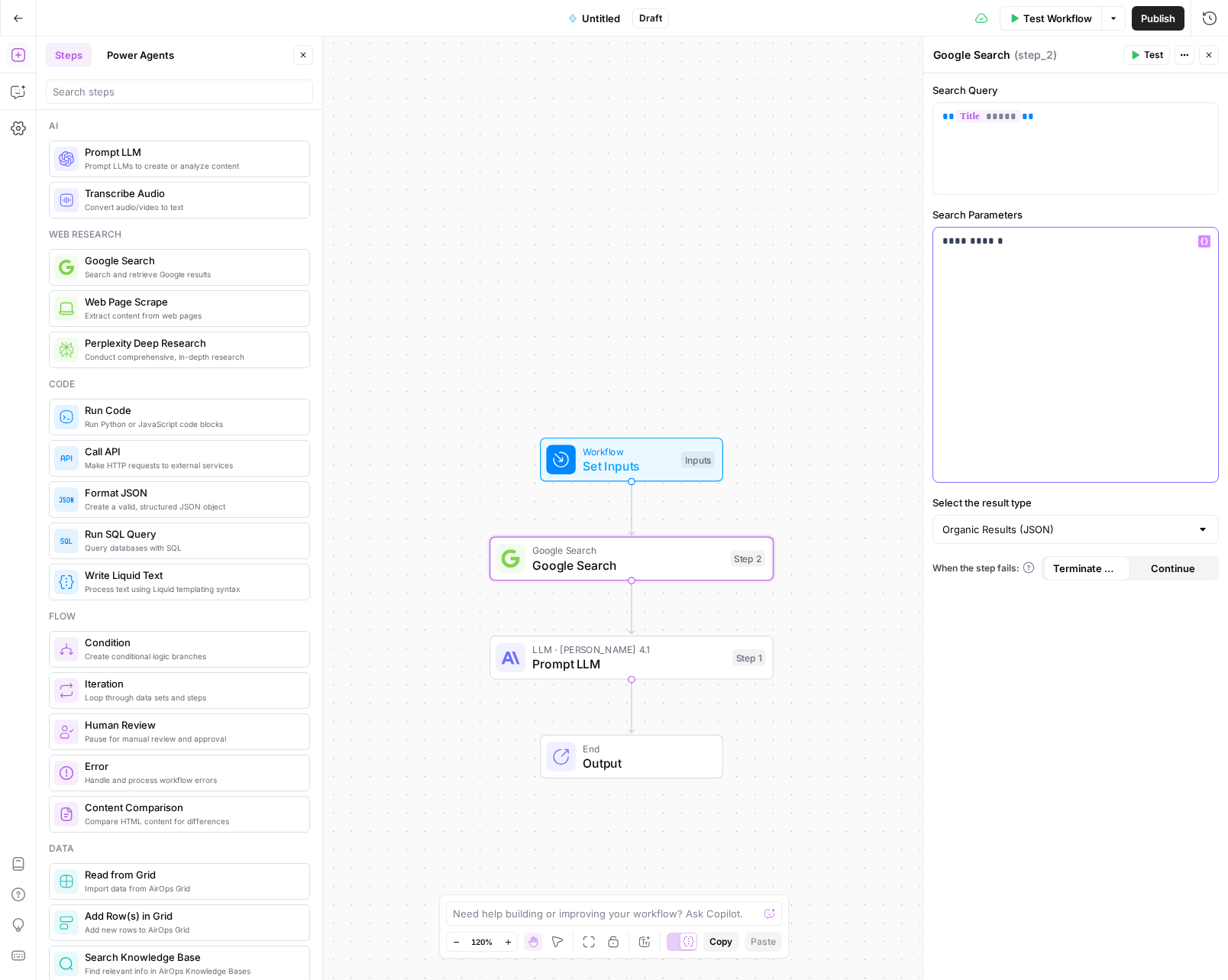
click at [941, 240] on div "**********" at bounding box center [1076, 355] width 285 height 255
click at [1044, 259] on div "**********" at bounding box center [1076, 355] width 285 height 255
click at [1095, 639] on div "**********" at bounding box center [1075, 527] width 305 height 907
click at [1054, 139] on div "** ***** **" at bounding box center [1076, 148] width 285 height 91
click at [983, 239] on p "**********" at bounding box center [1075, 241] width 266 height 15
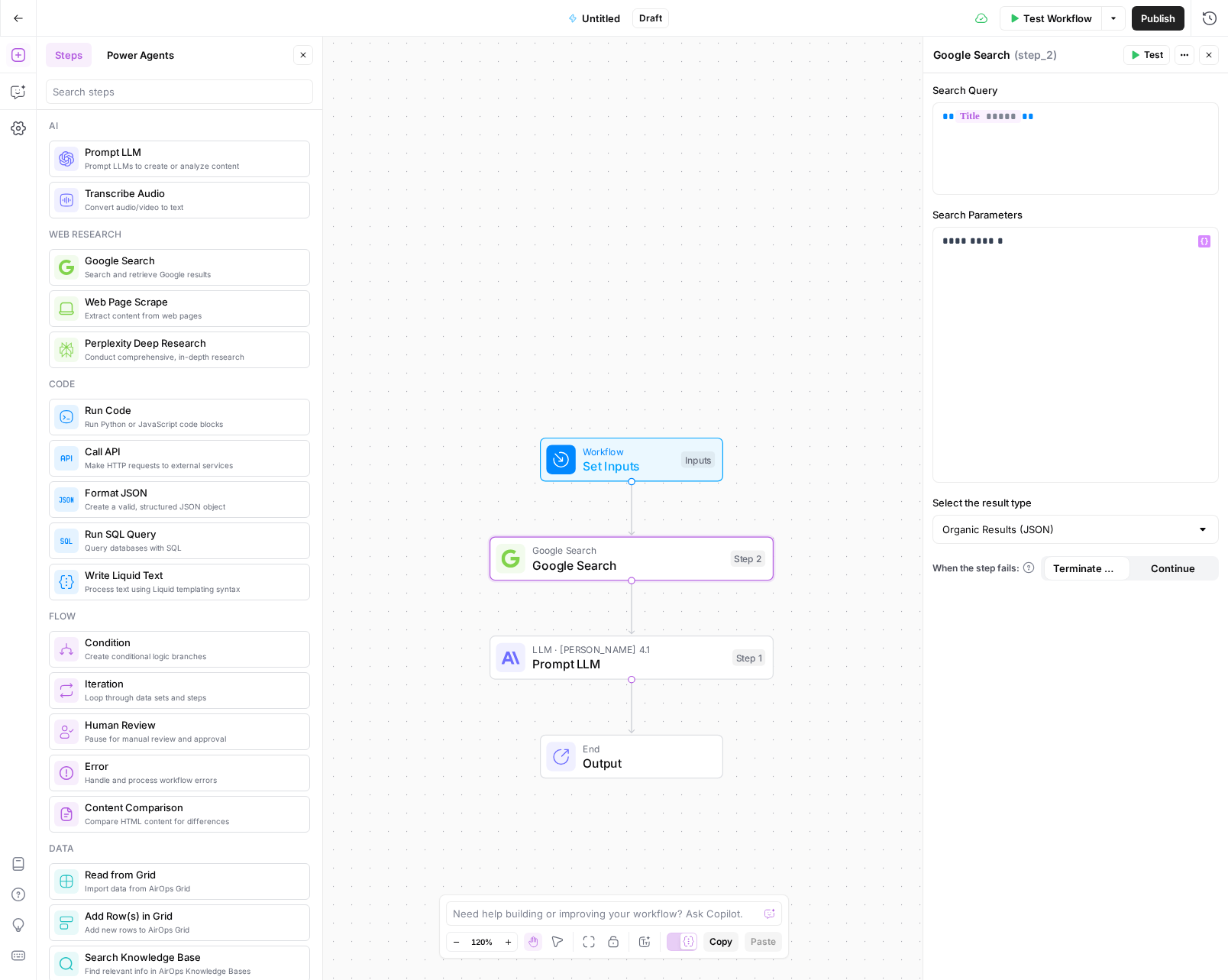
click at [631, 594] on g "Edge from step_2 to step_1" at bounding box center [631, 607] width 6 height 54
click at [616, 556] on span "Google Search" at bounding box center [627, 565] width 191 height 18
click at [636, 524] on icon "button" at bounding box center [632, 524] width 14 height 14
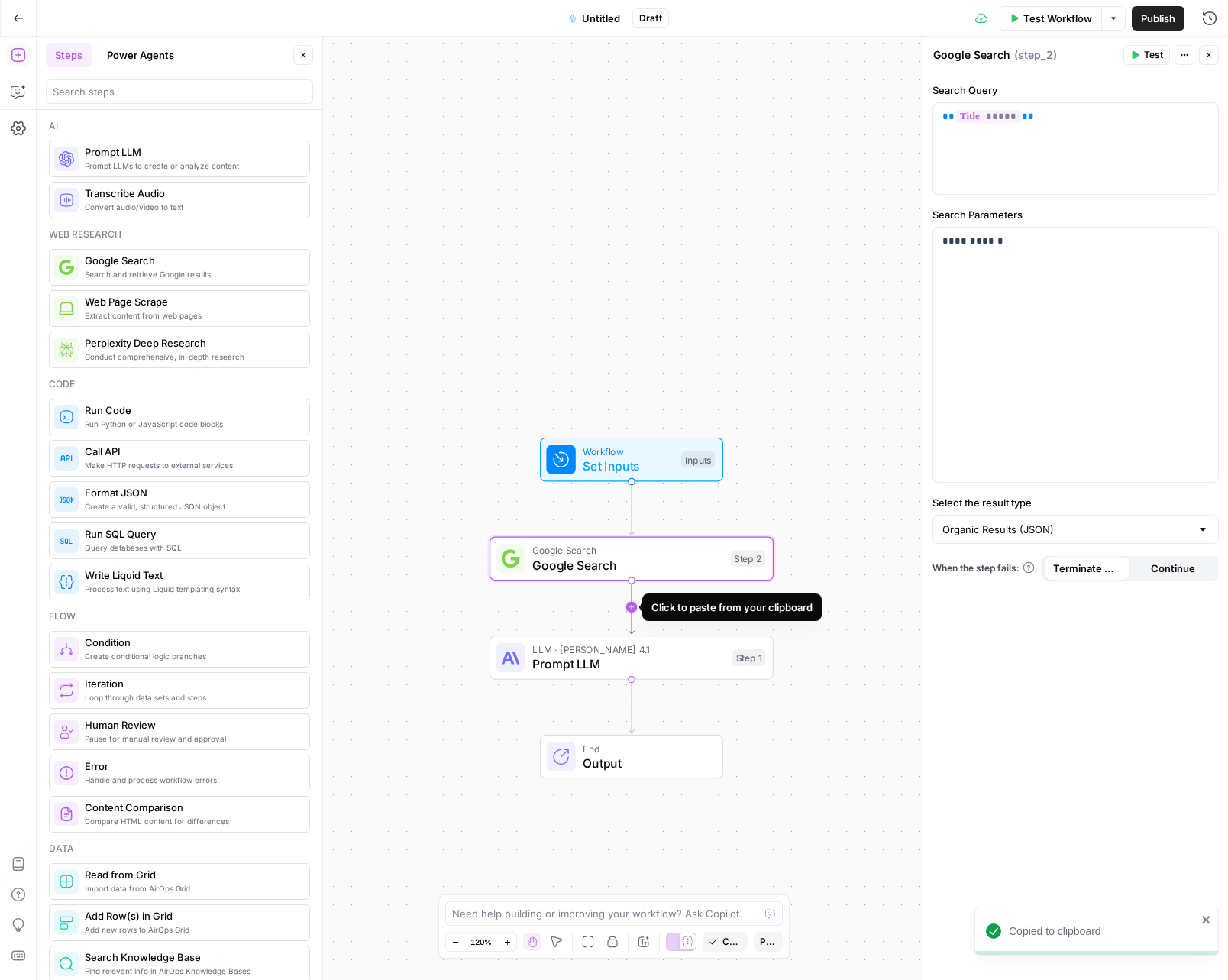
click at [628, 609] on icon "Edge from step_2 to step_1" at bounding box center [631, 607] width 6 height 54
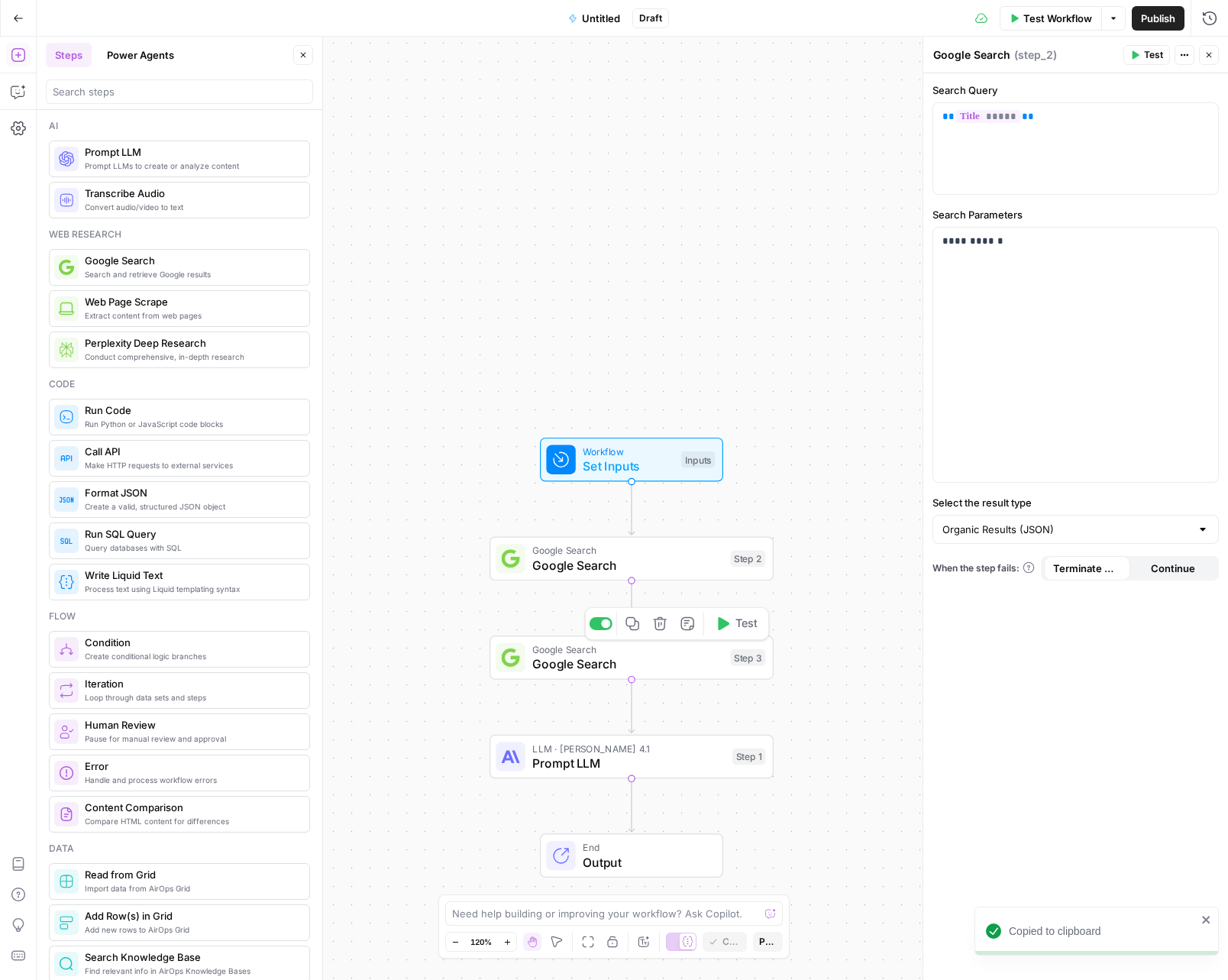
click at [661, 649] on span "Google Search" at bounding box center [627, 649] width 191 height 14
click at [1191, 90] on label "Search Query" at bounding box center [1076, 90] width 286 height 15
click at [1154, 126] on div "** ***** **" at bounding box center [1076, 148] width 285 height 91
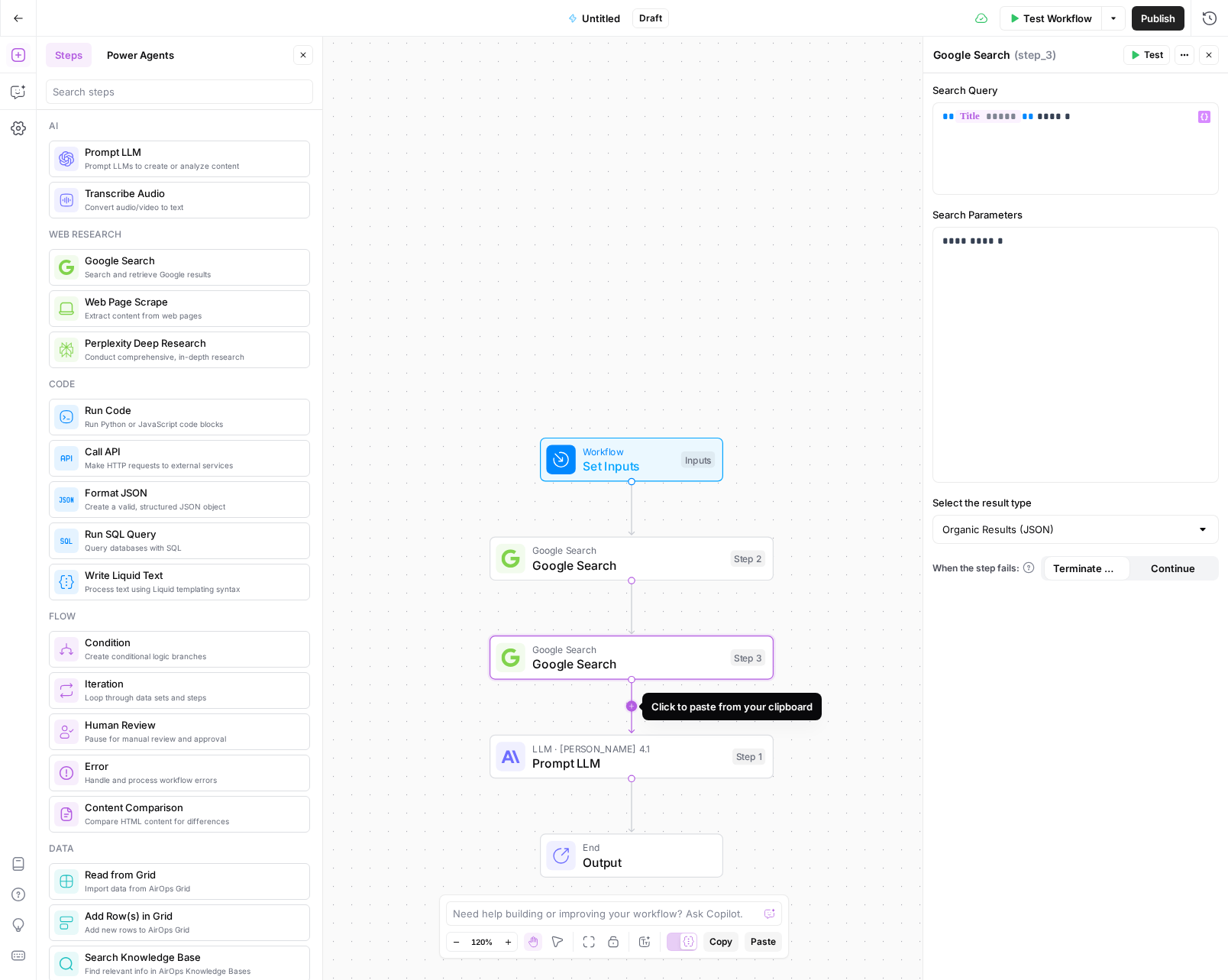
click at [630, 697] on icon "Edge from step_3 to step_1" at bounding box center [631, 707] width 6 height 54
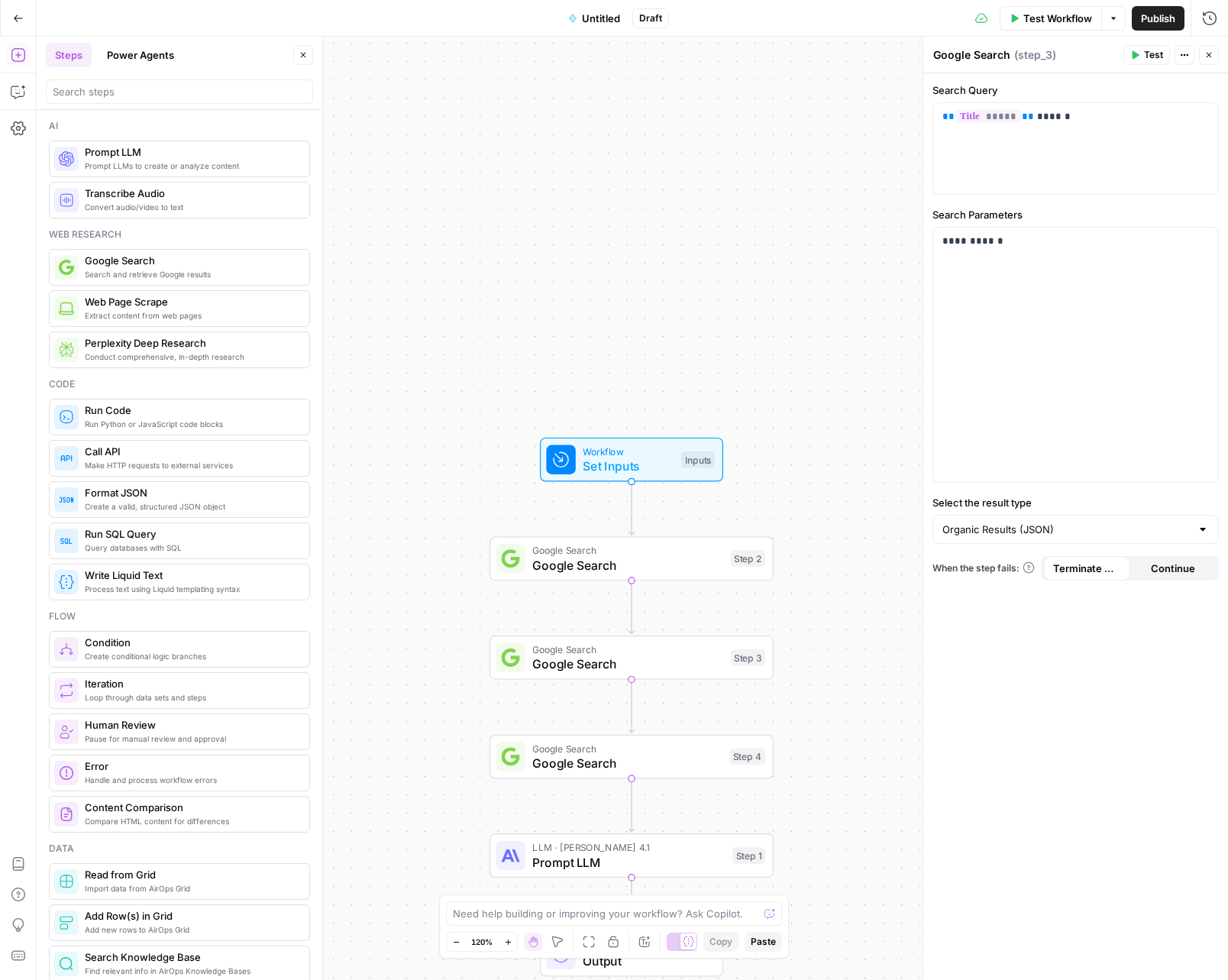
click at [619, 770] on span "Google Search" at bounding box center [626, 763] width 189 height 18
drag, startPoint x: 1034, startPoint y: 122, endPoint x: 928, endPoint y: 110, distance: 106.7
click at [928, 110] on div "**********" at bounding box center [1075, 508] width 306 height 943
click at [665, 721] on icon "button" at bounding box center [660, 723] width 14 height 14
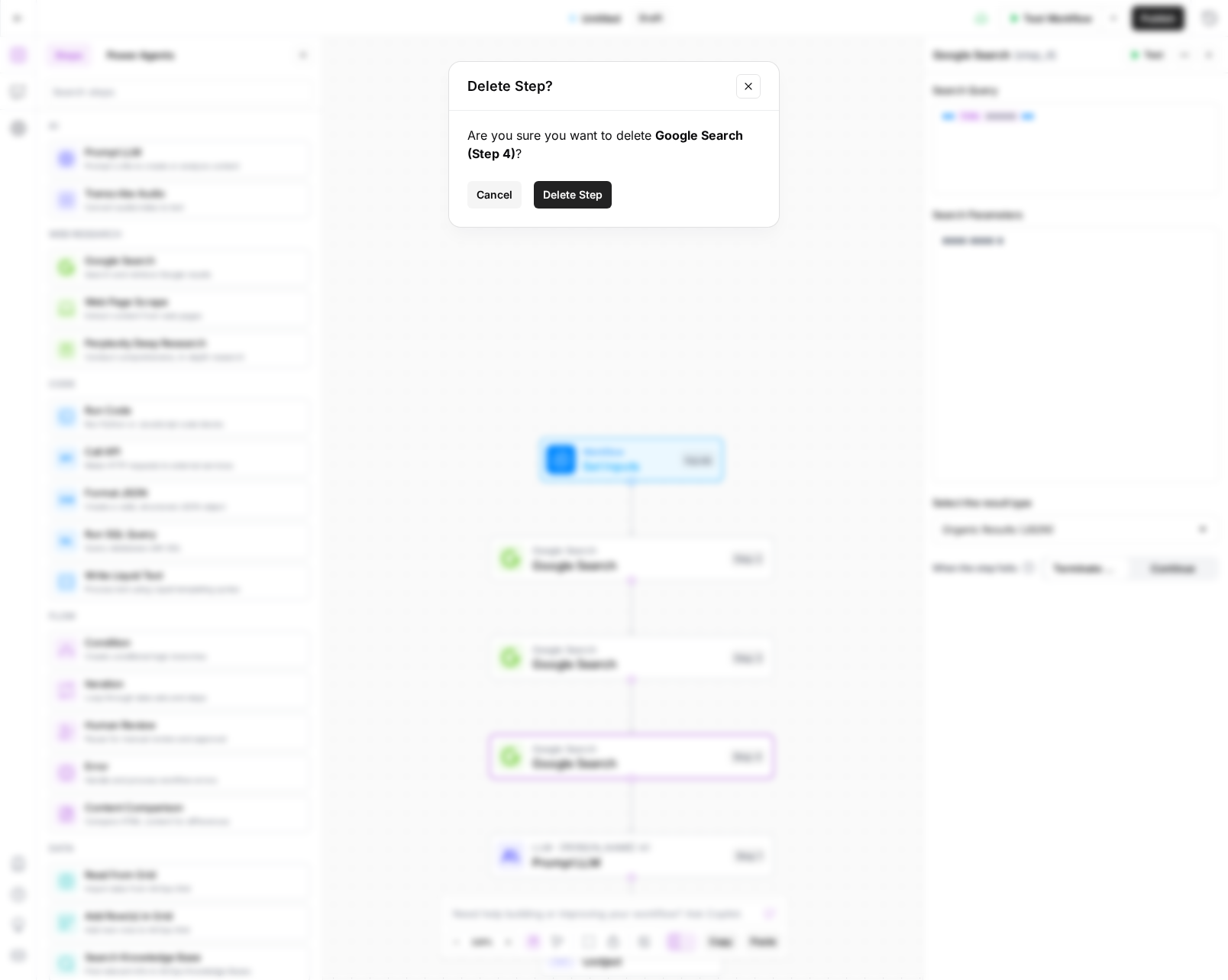
click at [572, 184] on button "Delete Step" at bounding box center [573, 194] width 78 height 28
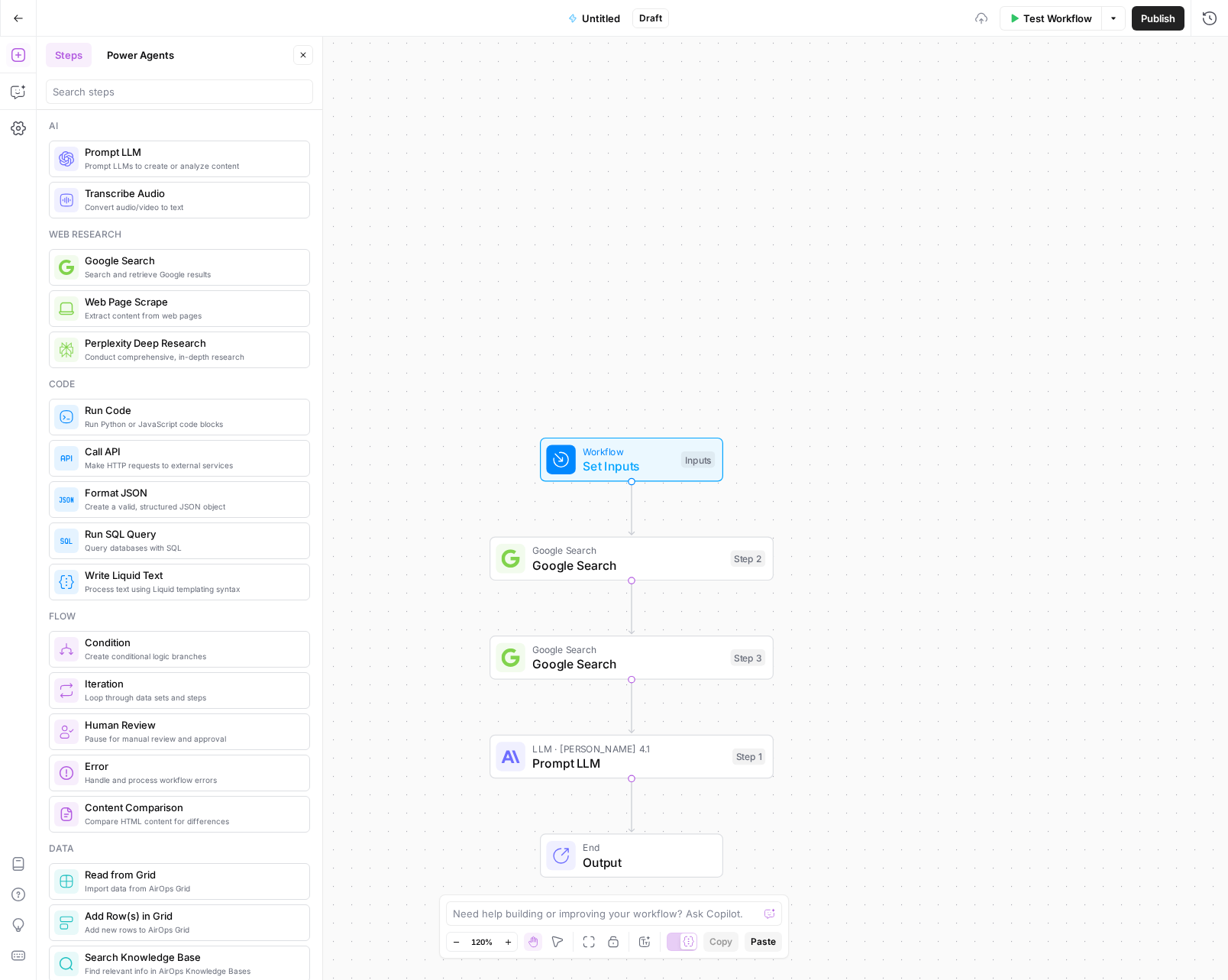
click at [206, 167] on span "Prompt LLMs to create or analyze content" at bounding box center [190, 165] width 212 height 12
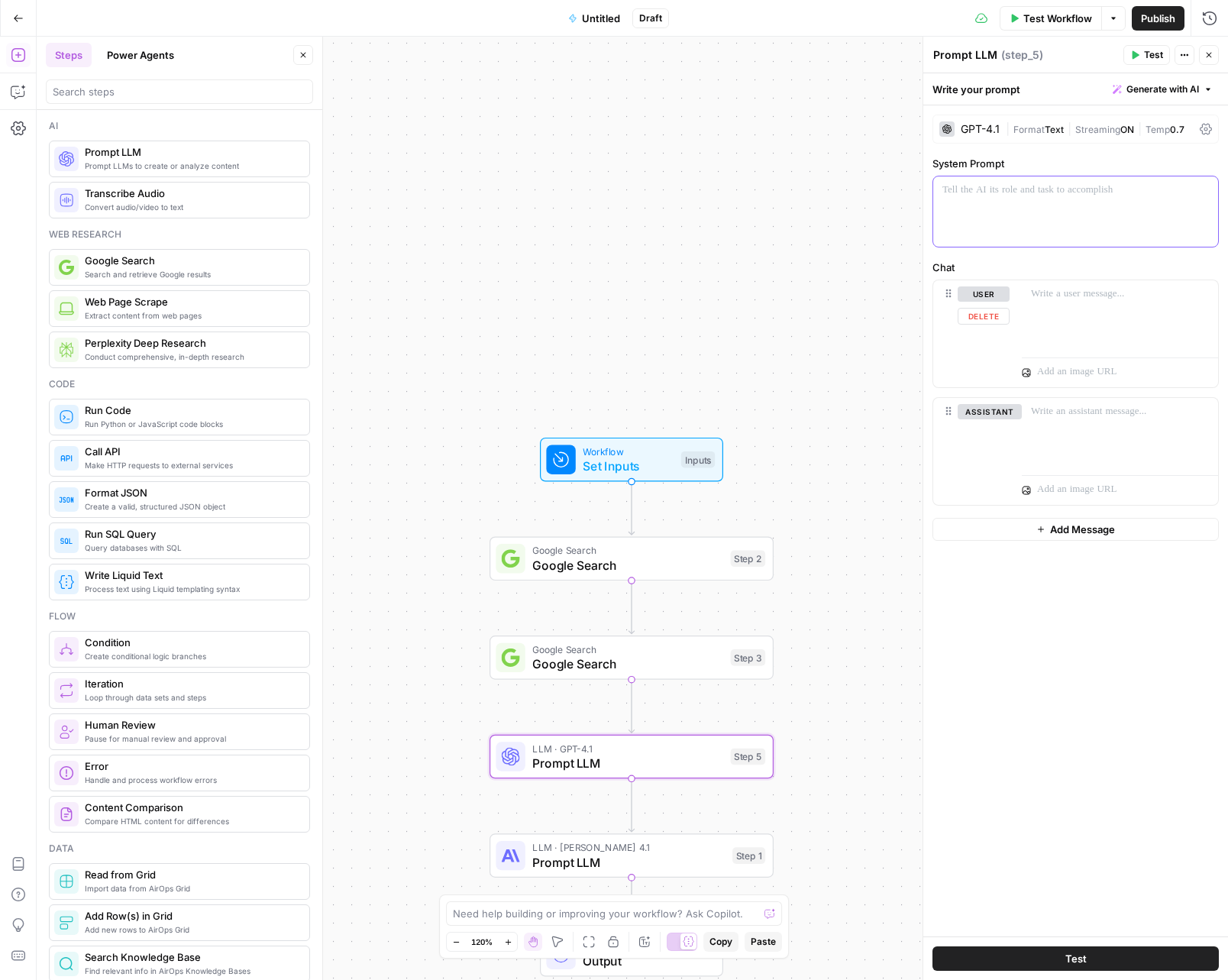
click at [986, 220] on div at bounding box center [1076, 211] width 285 height 70
click at [1099, 278] on div "Chat user assistant" at bounding box center [1076, 382] width 286 height 246
click at [1101, 303] on div at bounding box center [1120, 315] width 196 height 70
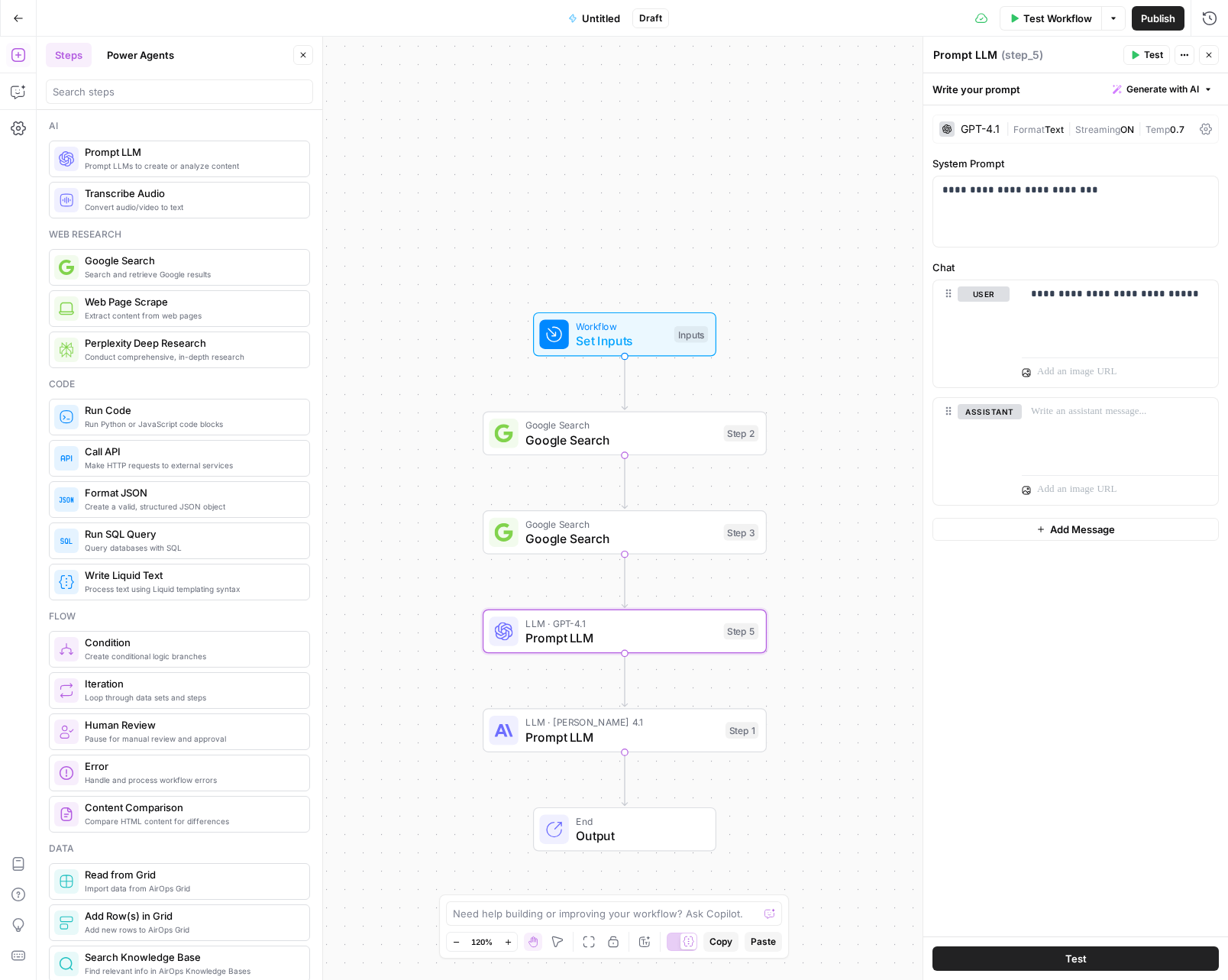
drag, startPoint x: 684, startPoint y: 597, endPoint x: 680, endPoint y: 485, distance: 112.1
click at [680, 485] on div "Workflow Set Inputs Inputs Google Search Google Search Step 2 Google Search Goo…" at bounding box center [632, 508] width 1191 height 943
click at [622, 479] on icon "Edge from step_2 to step_3" at bounding box center [625, 482] width 6 height 54
click at [626, 498] on icon "button" at bounding box center [626, 498] width 14 height 14
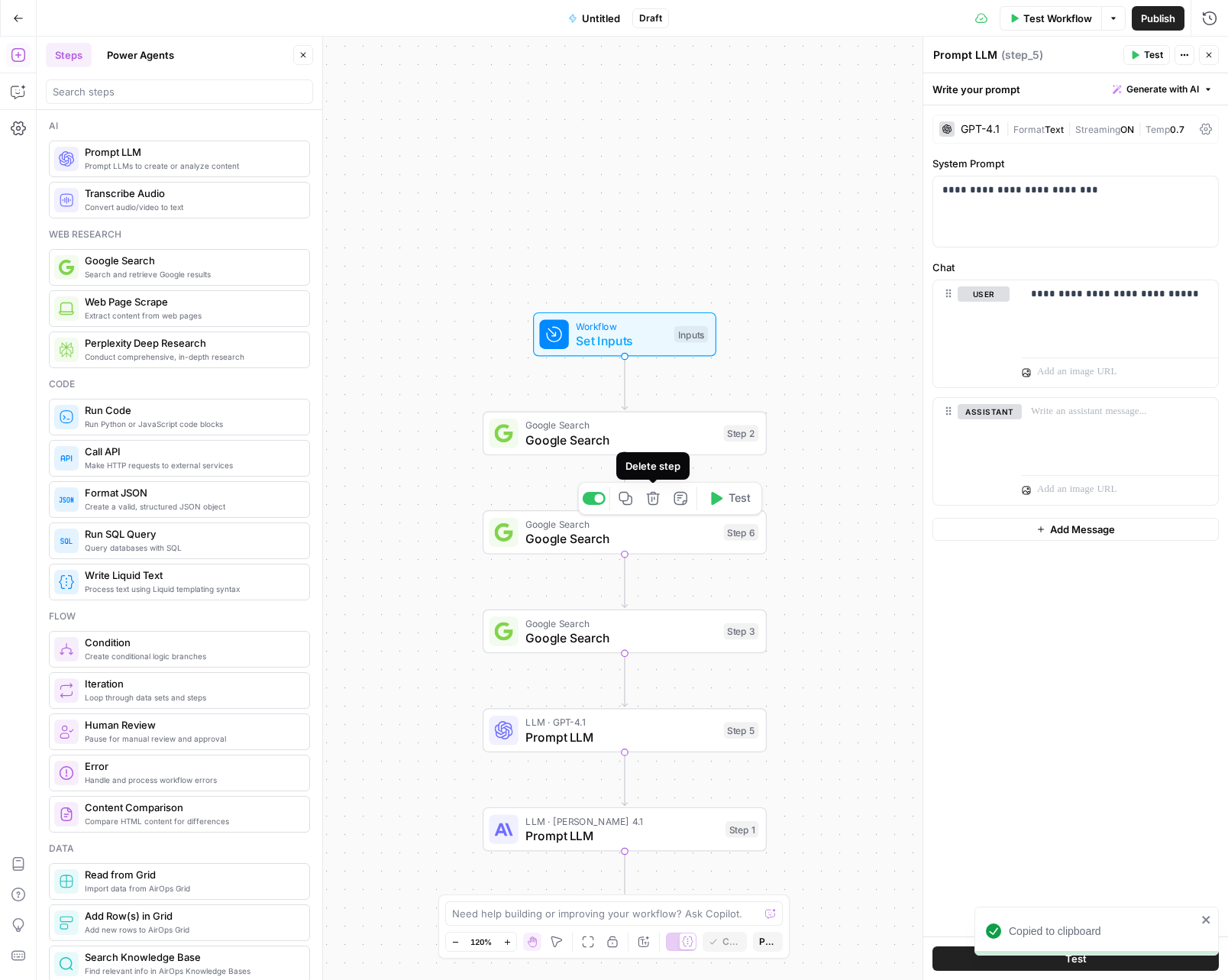
click at [650, 499] on icon "button" at bounding box center [653, 498] width 14 height 14
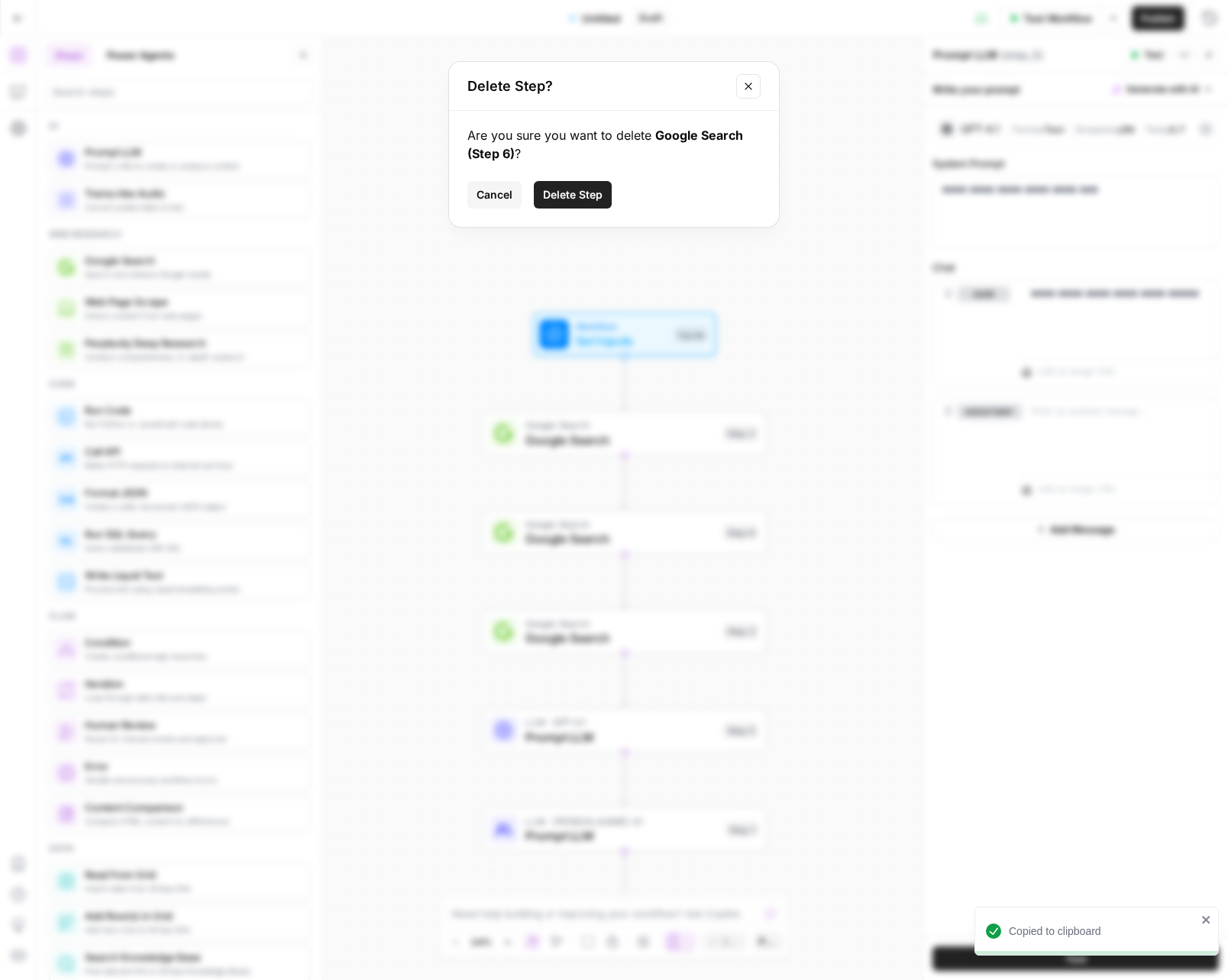
click at [557, 196] on span "Delete Step" at bounding box center [573, 195] width 60 height 15
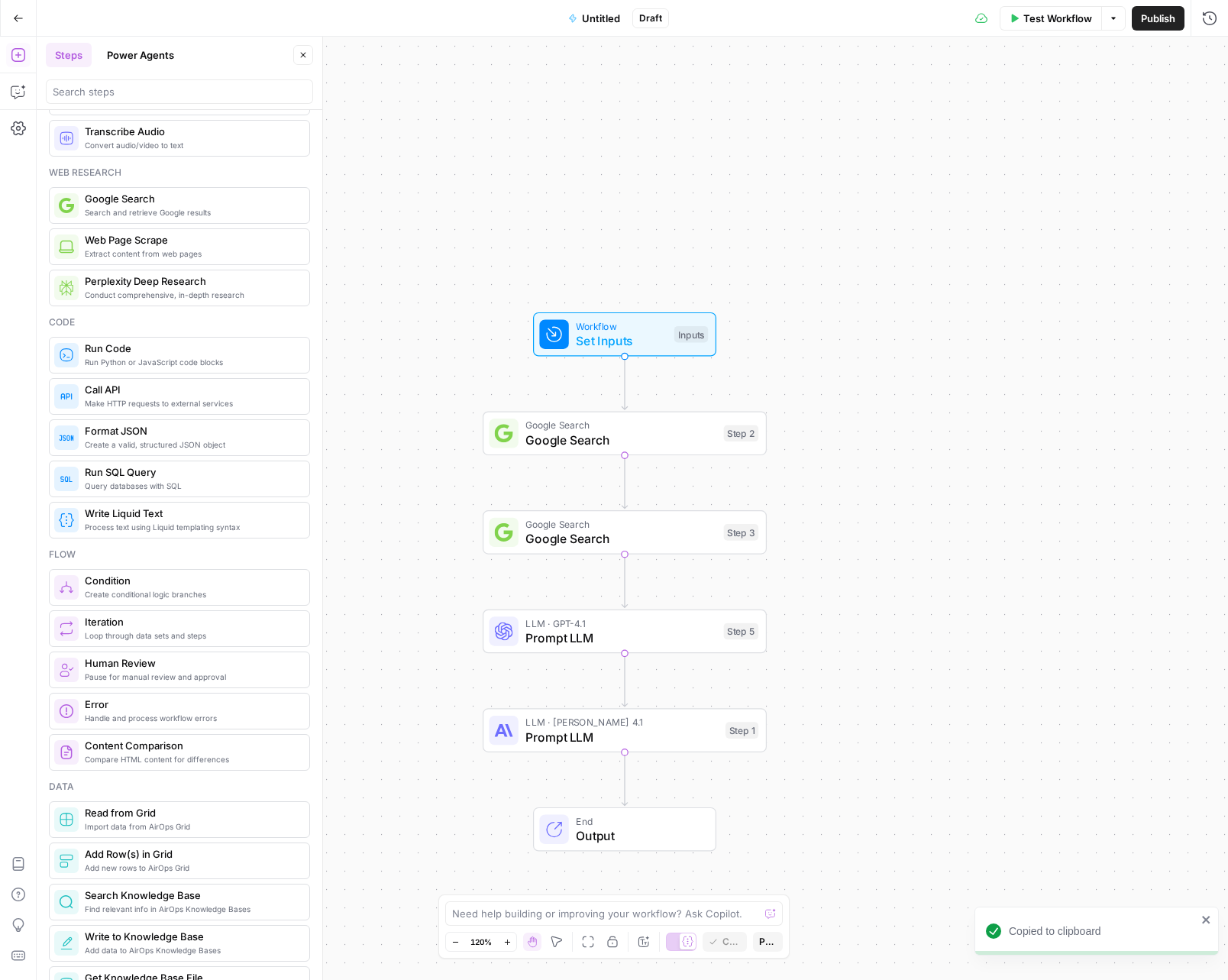
scroll to position [76, 0]
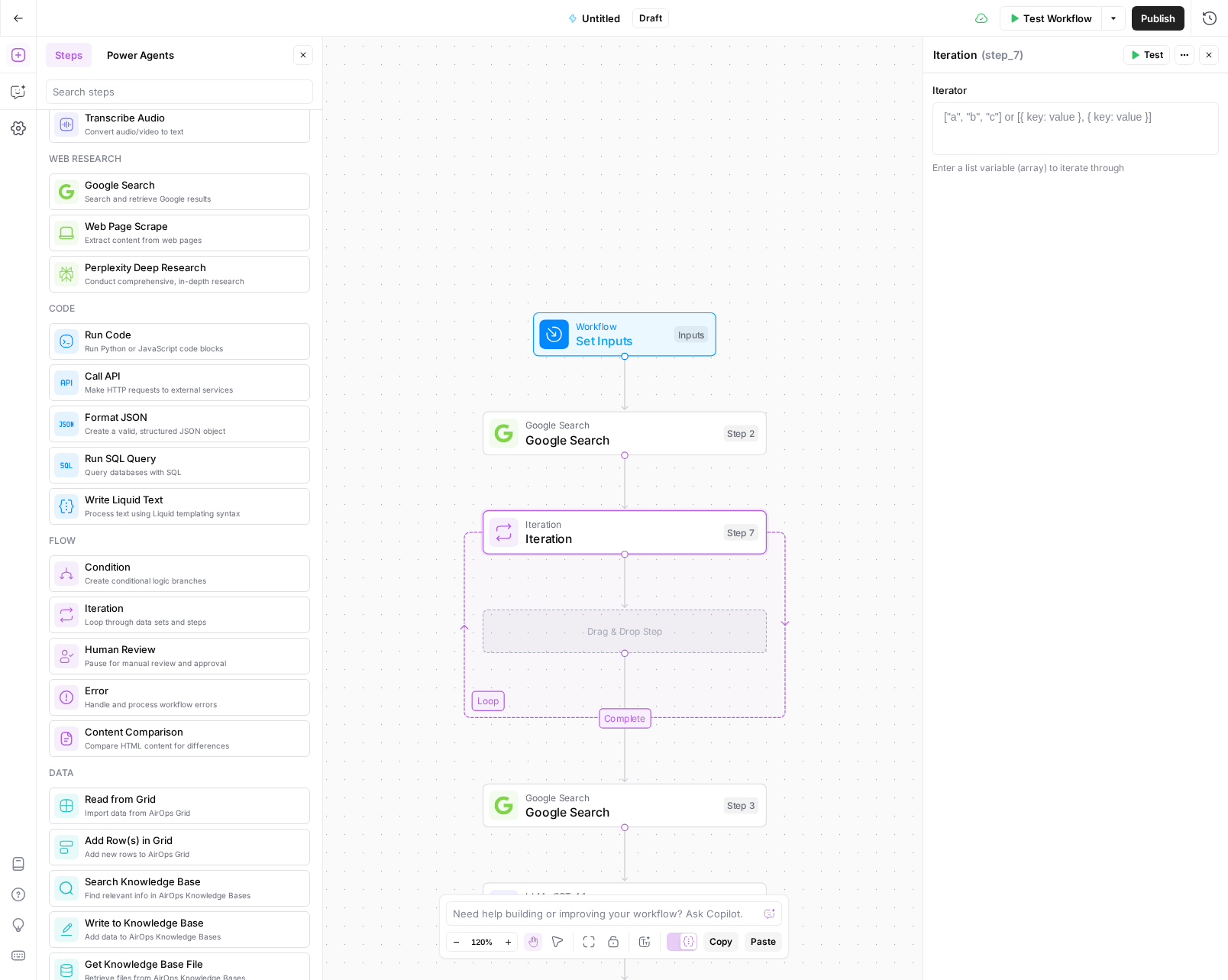
click at [1000, 123] on div "["a", "b", "c"] or [{ key: value }, { key: value }]" at bounding box center [1048, 117] width 208 height 15
type textarea "*"
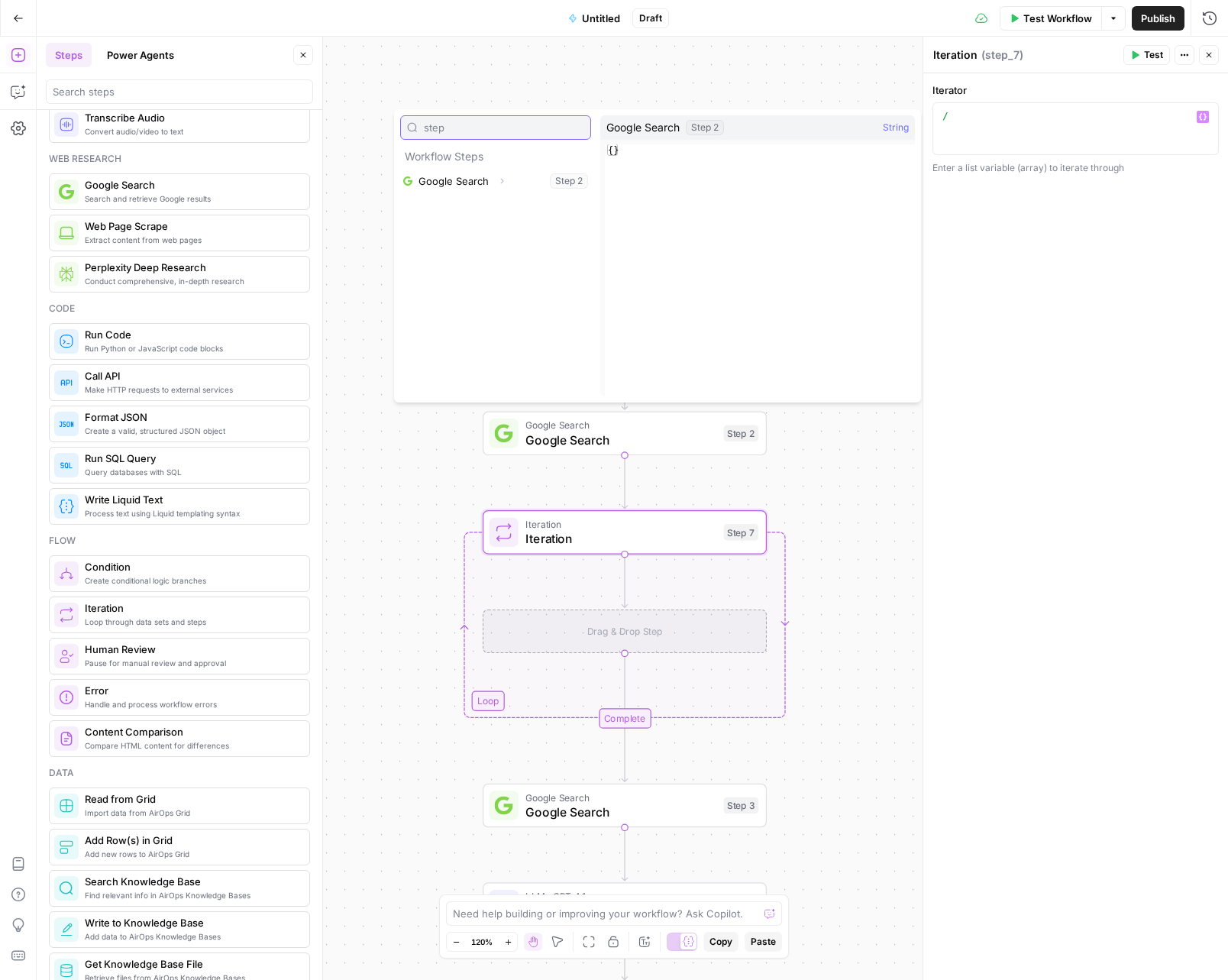
type input "step"
click at [498, 180] on icon "button" at bounding box center [503, 182] width 10 height 10
click at [511, 209] on button "Select variable Output" at bounding box center [503, 205] width 176 height 24
type textarea "**********"
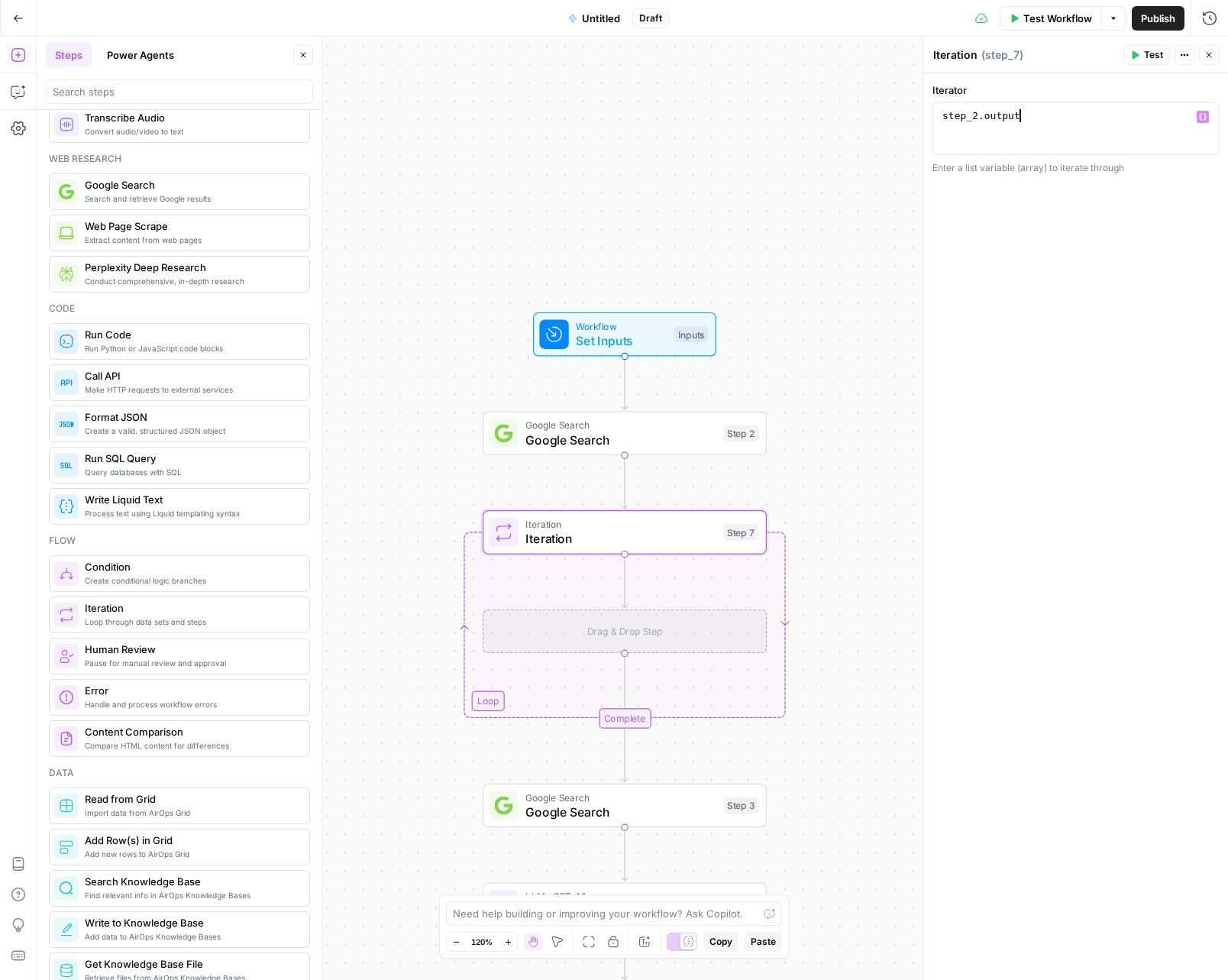
click at [593, 620] on div "Drag & Drop Step" at bounding box center [625, 631] width 284 height 44
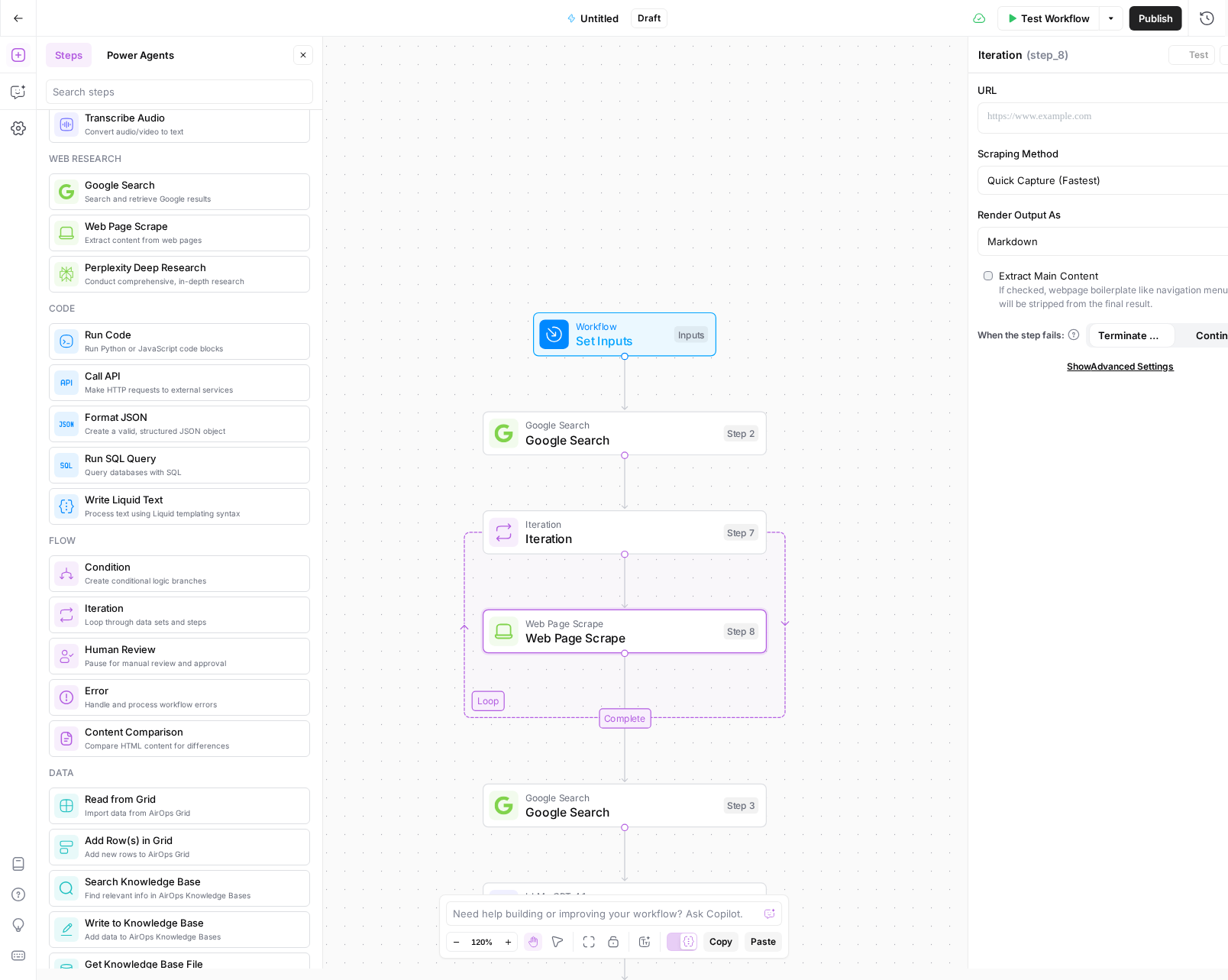
type textarea "Web Page Scrape"
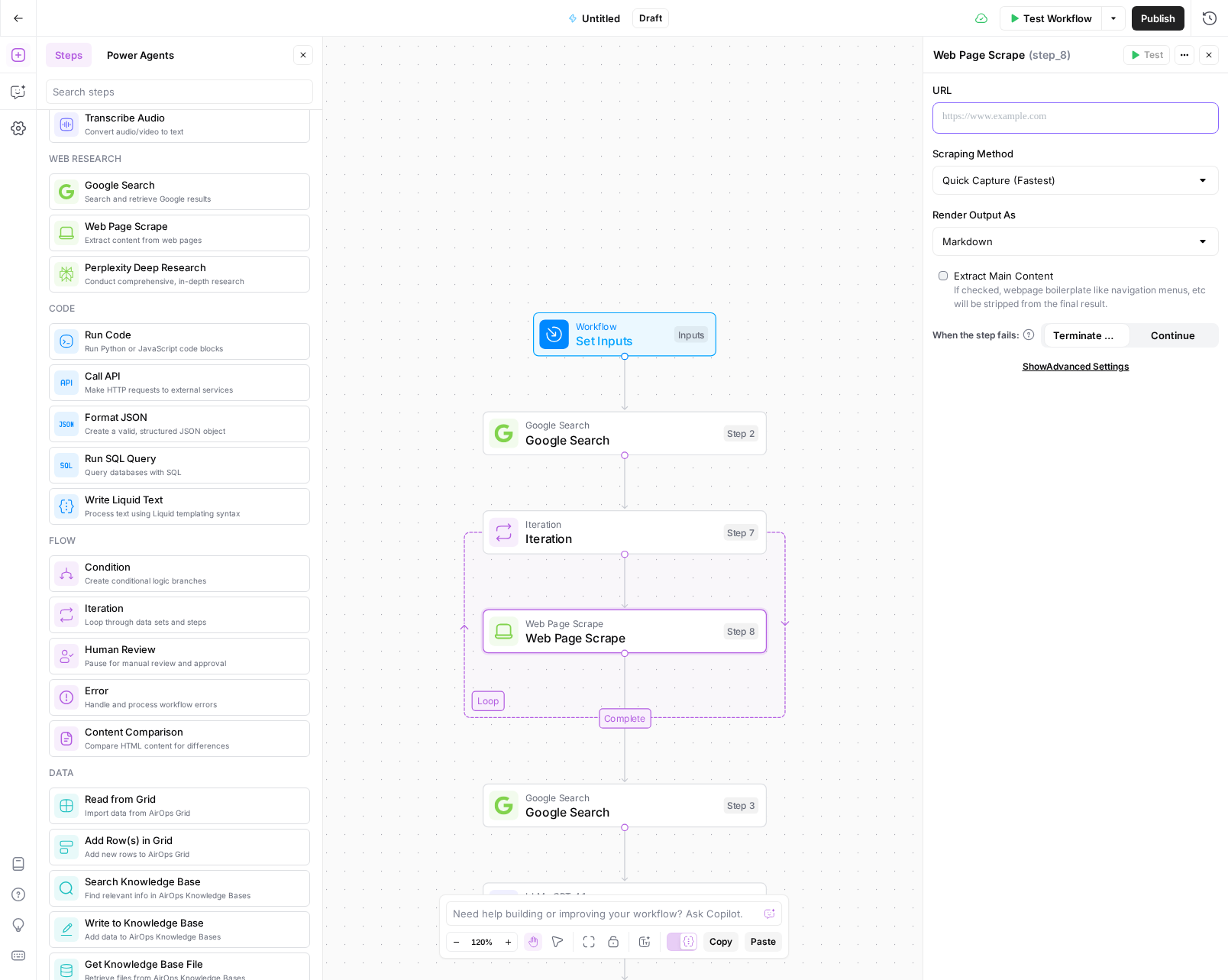
click at [977, 121] on p at bounding box center [1064, 117] width 242 height 15
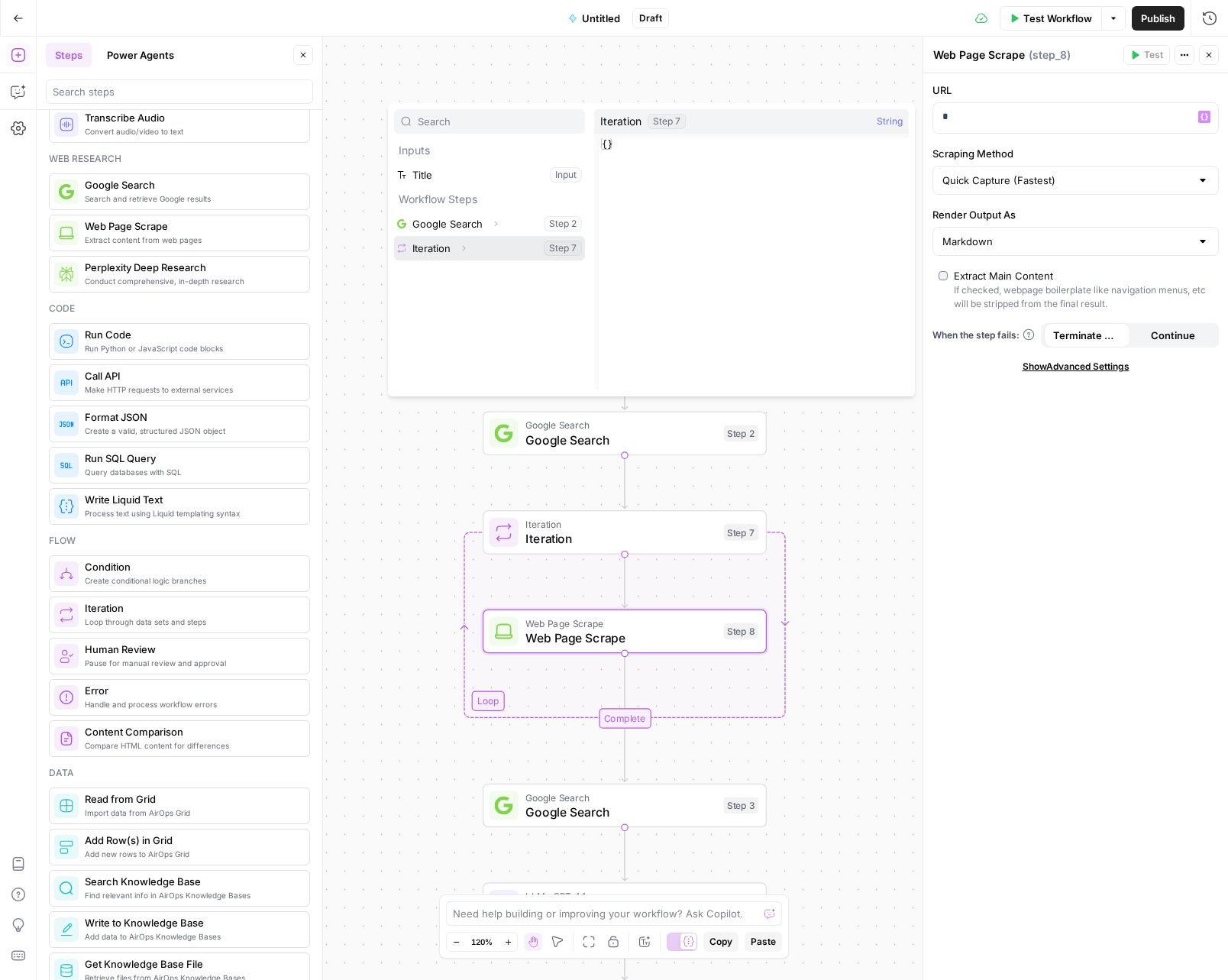
click at [461, 241] on button "Expand" at bounding box center [463, 248] width 20 height 20
click at [459, 294] on button "Select variable Element" at bounding box center [497, 297] width 176 height 24
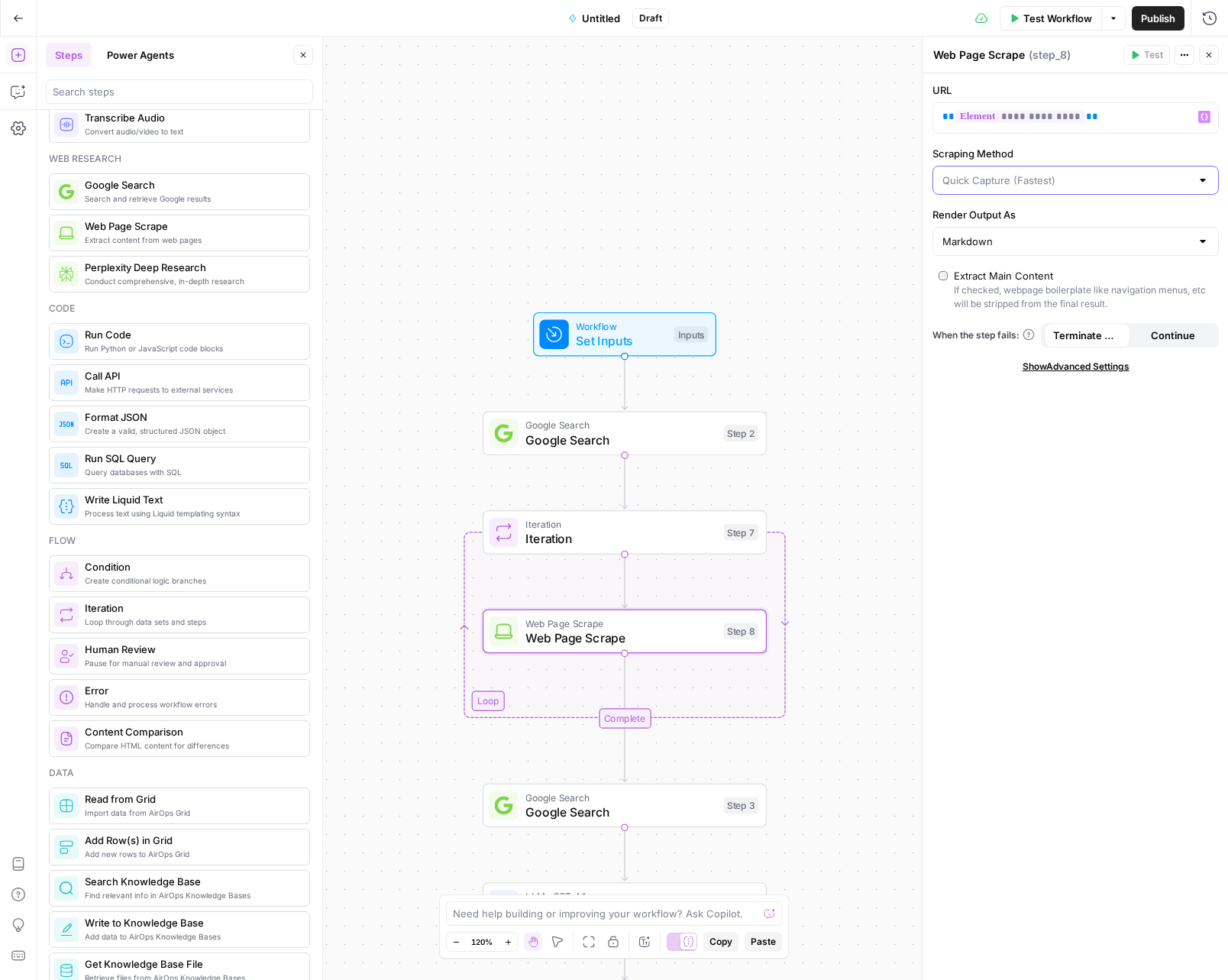
click at [1104, 179] on input "Scraping Method" at bounding box center [1067, 181] width 248 height 15
click at [973, 264] on span "Custom" at bounding box center [1072, 261] width 255 height 15
type input "Custom"
click at [977, 232] on div "Markdown" at bounding box center [1076, 241] width 286 height 29
type input "Markdown"
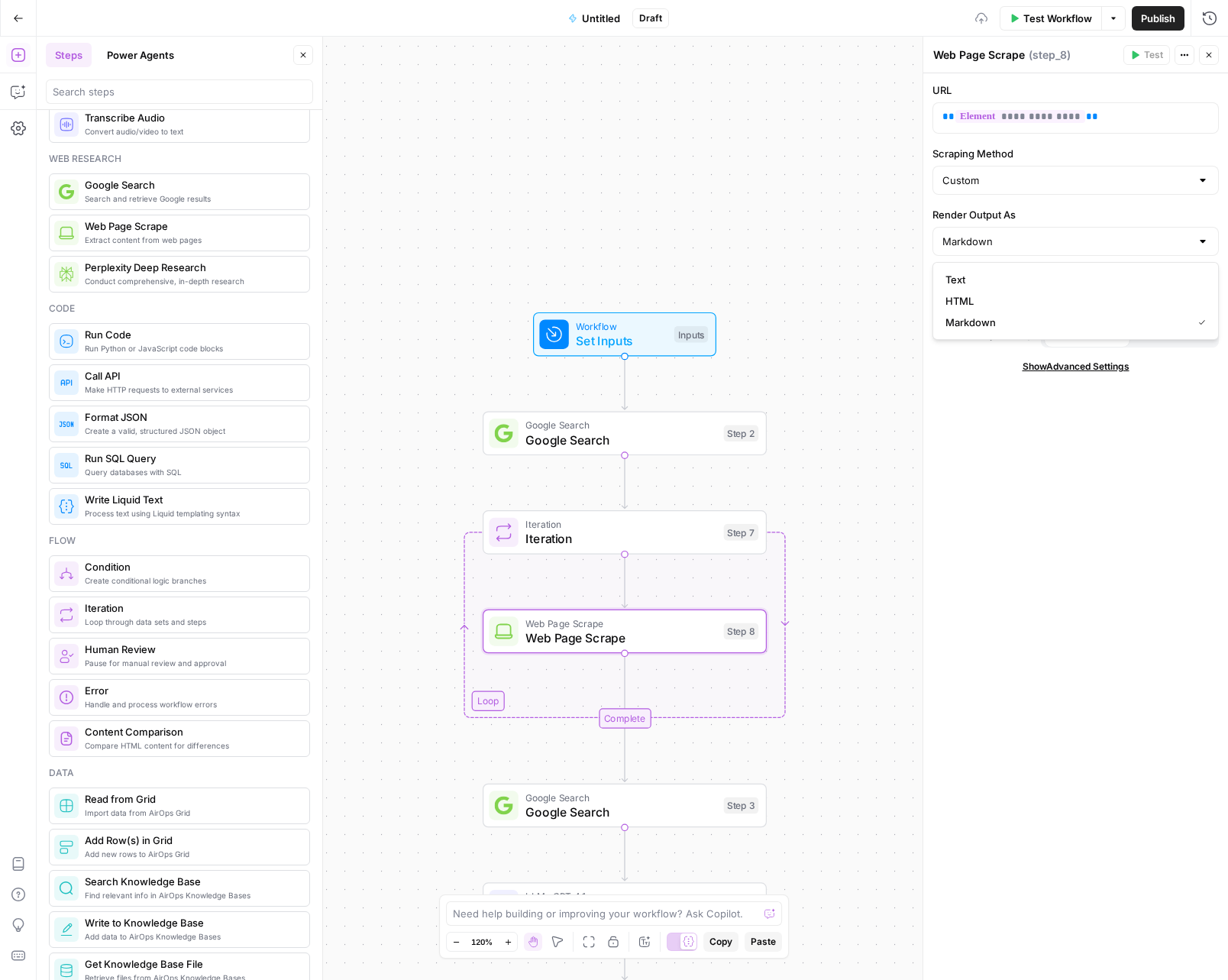
click at [974, 214] on label "Render Output As" at bounding box center [1076, 214] width 286 height 15
click at [974, 233] on input "Markdown" at bounding box center [1067, 241] width 248 height 15
type input "Markdown"
click at [972, 430] on div "**********" at bounding box center [1075, 527] width 305 height 907
click at [1107, 366] on span "Show Advanced Settings" at bounding box center [1076, 366] width 107 height 13
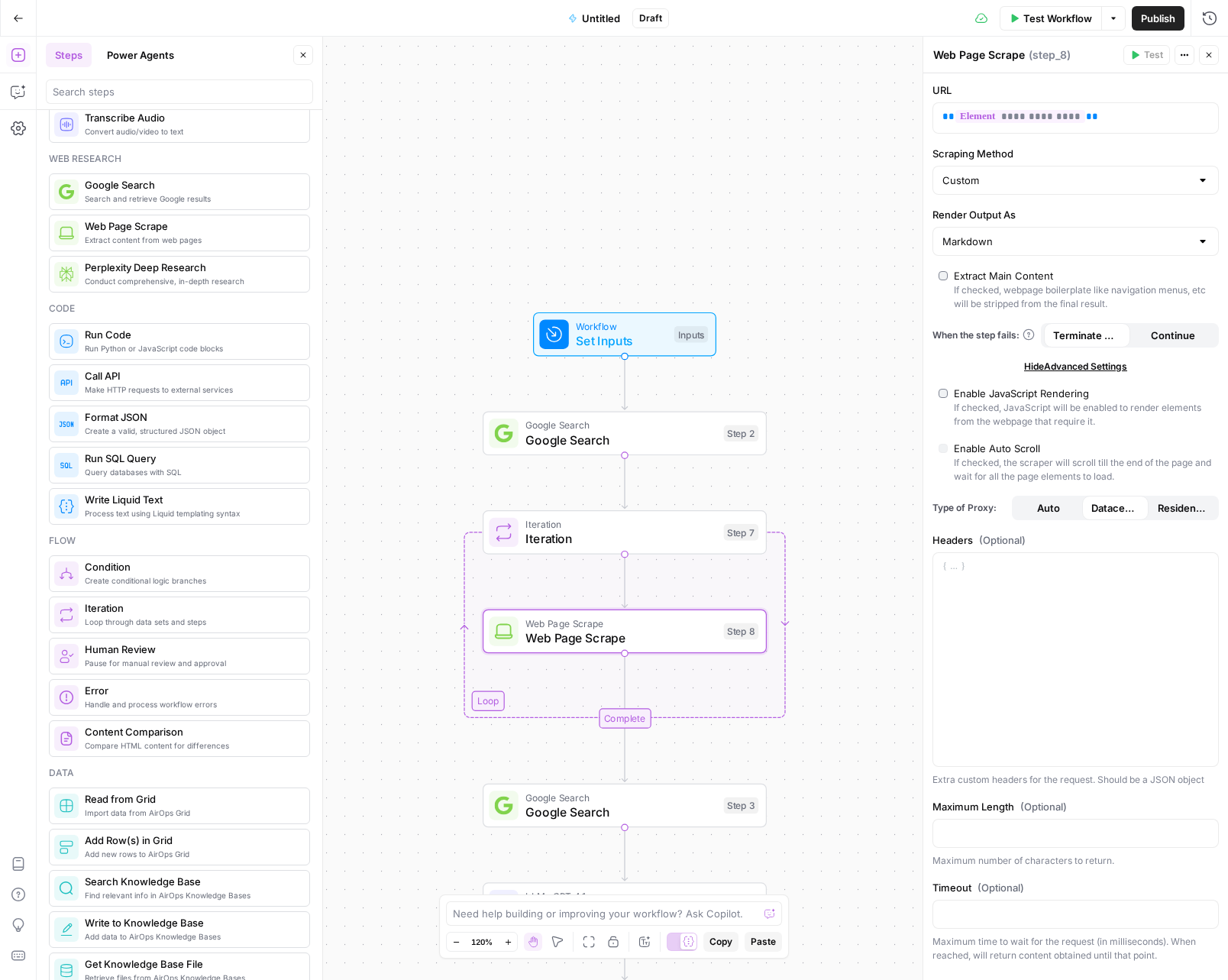
click at [1164, 330] on span "Continue" at bounding box center [1173, 335] width 44 height 15
click at [1191, 508] on span "Residential" at bounding box center [1182, 508] width 49 height 15
click at [1004, 940] on div "Maximum time to wait for the request (in milliseconds). When reached, will retu…" at bounding box center [1076, 948] width 286 height 28
click at [1215, 56] on button "Close" at bounding box center [1209, 55] width 20 height 20
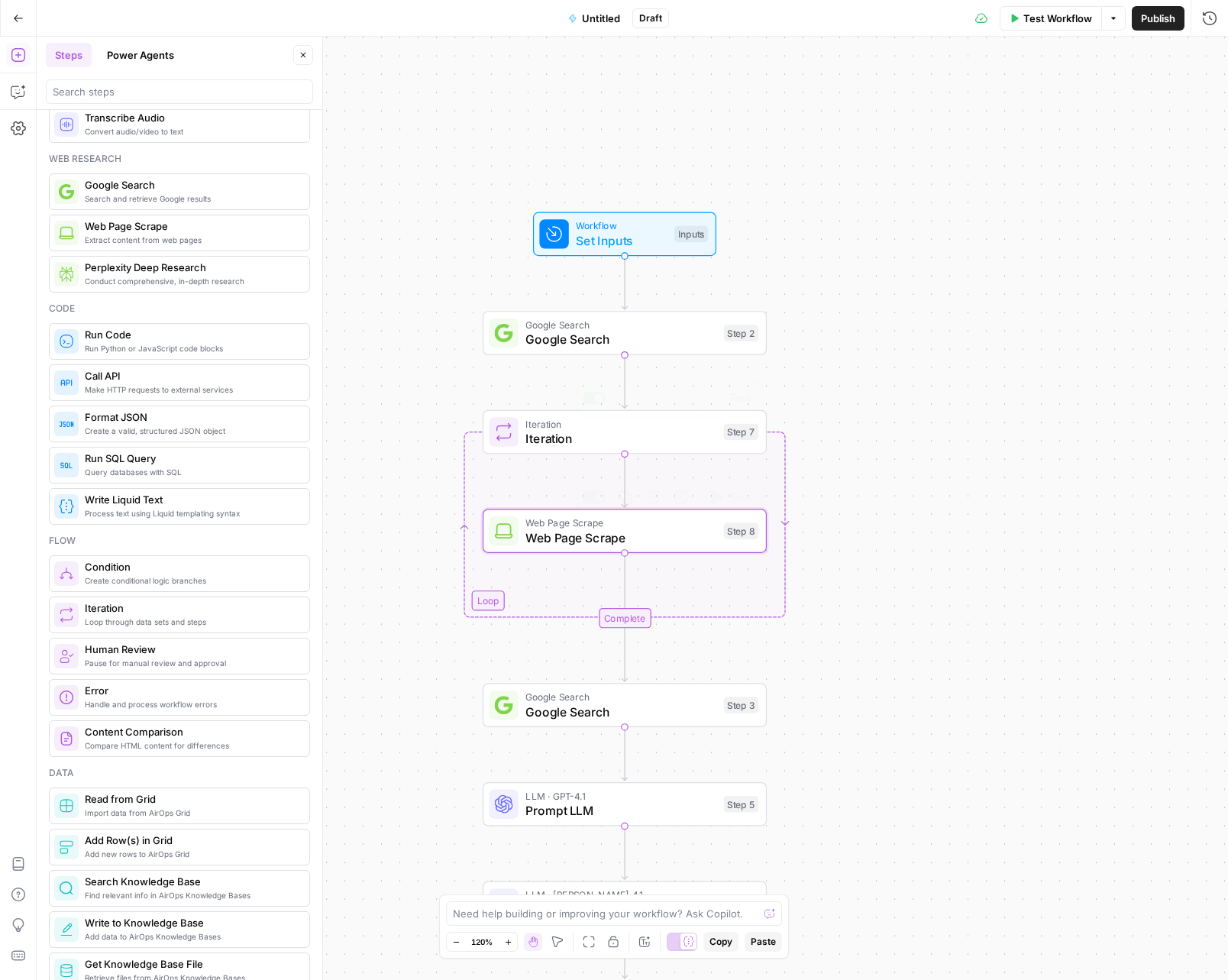
click at [690, 441] on span "Iteration" at bounding box center [621, 438] width 191 height 18
click at [630, 402] on icon "button" at bounding box center [626, 398] width 13 height 13
drag, startPoint x: 806, startPoint y: 747, endPoint x: 647, endPoint y: 755, distance: 159.2
click at [805, 747] on div "Workflow Set Inputs Inputs Google Search Google Search Step 2 Loop Iteration It…" at bounding box center [632, 508] width 1191 height 943
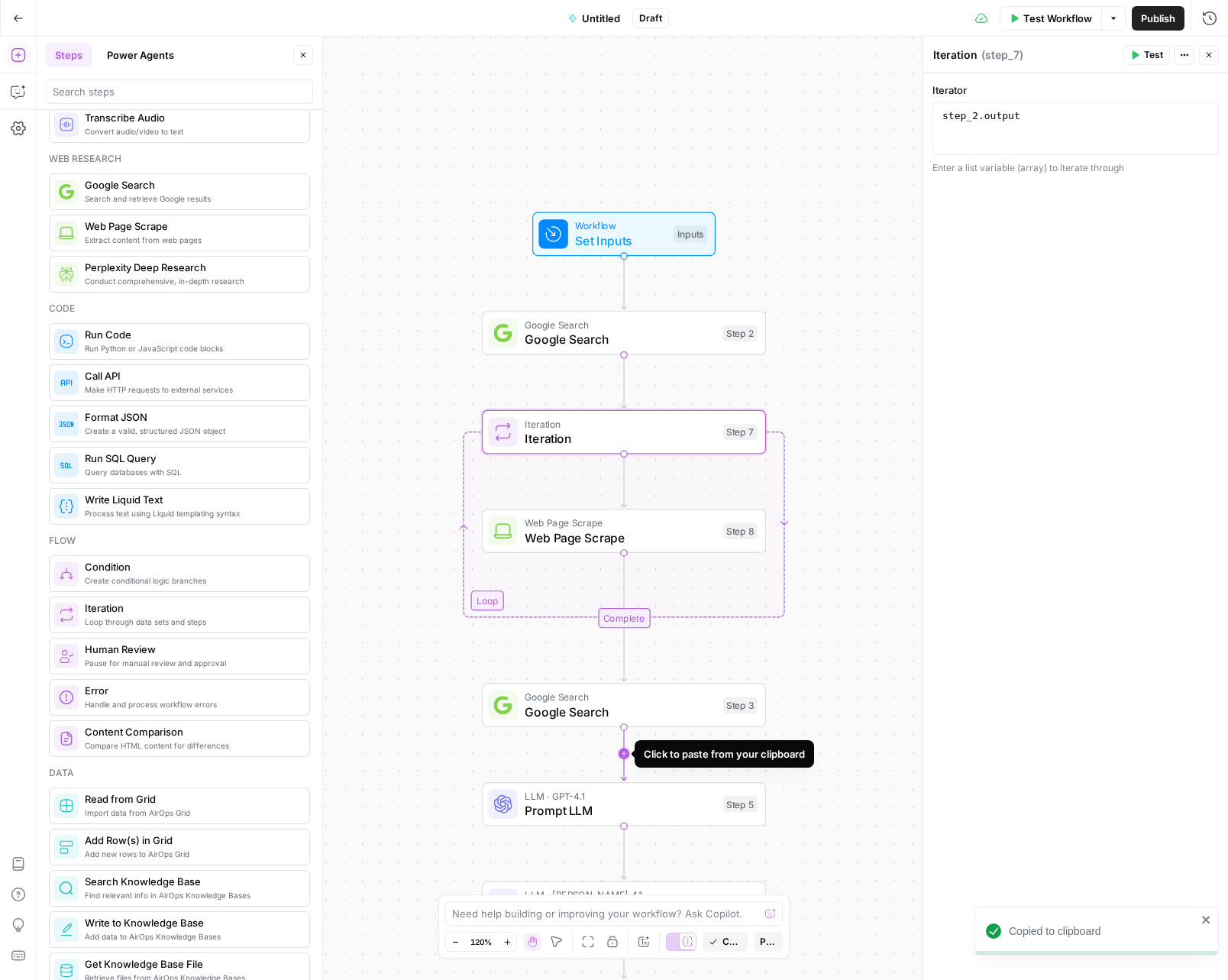
click at [624, 751] on icon "Edge from step_3 to step_5" at bounding box center [624, 754] width 6 height 54
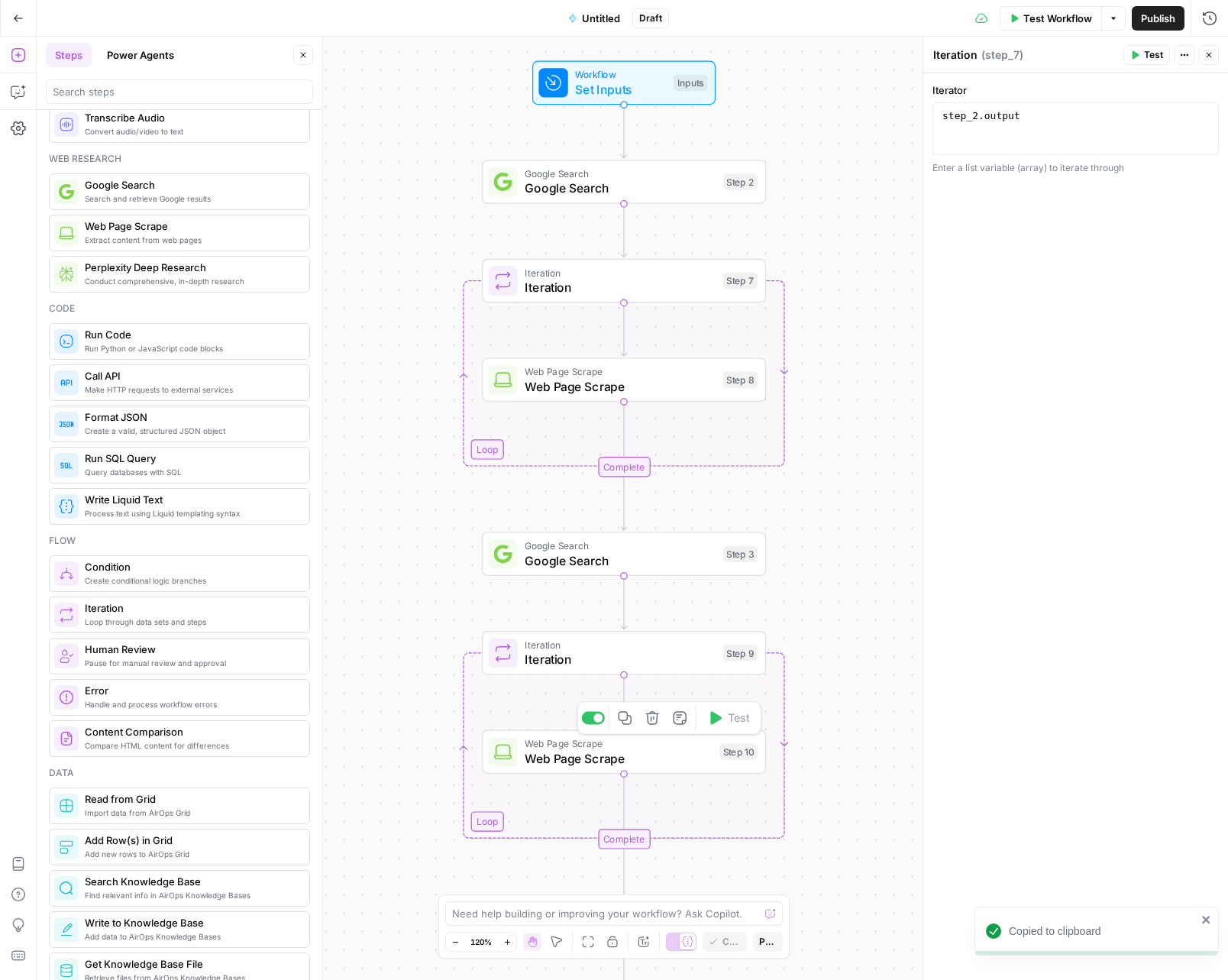
click at [670, 662] on span "Iteration" at bounding box center [620, 659] width 191 height 18
click at [978, 117] on div "step_2 . output" at bounding box center [1076, 142] width 273 height 65
type textarea "**********"
click at [638, 747] on span "Web Page Scrape" at bounding box center [618, 743] width 187 height 14
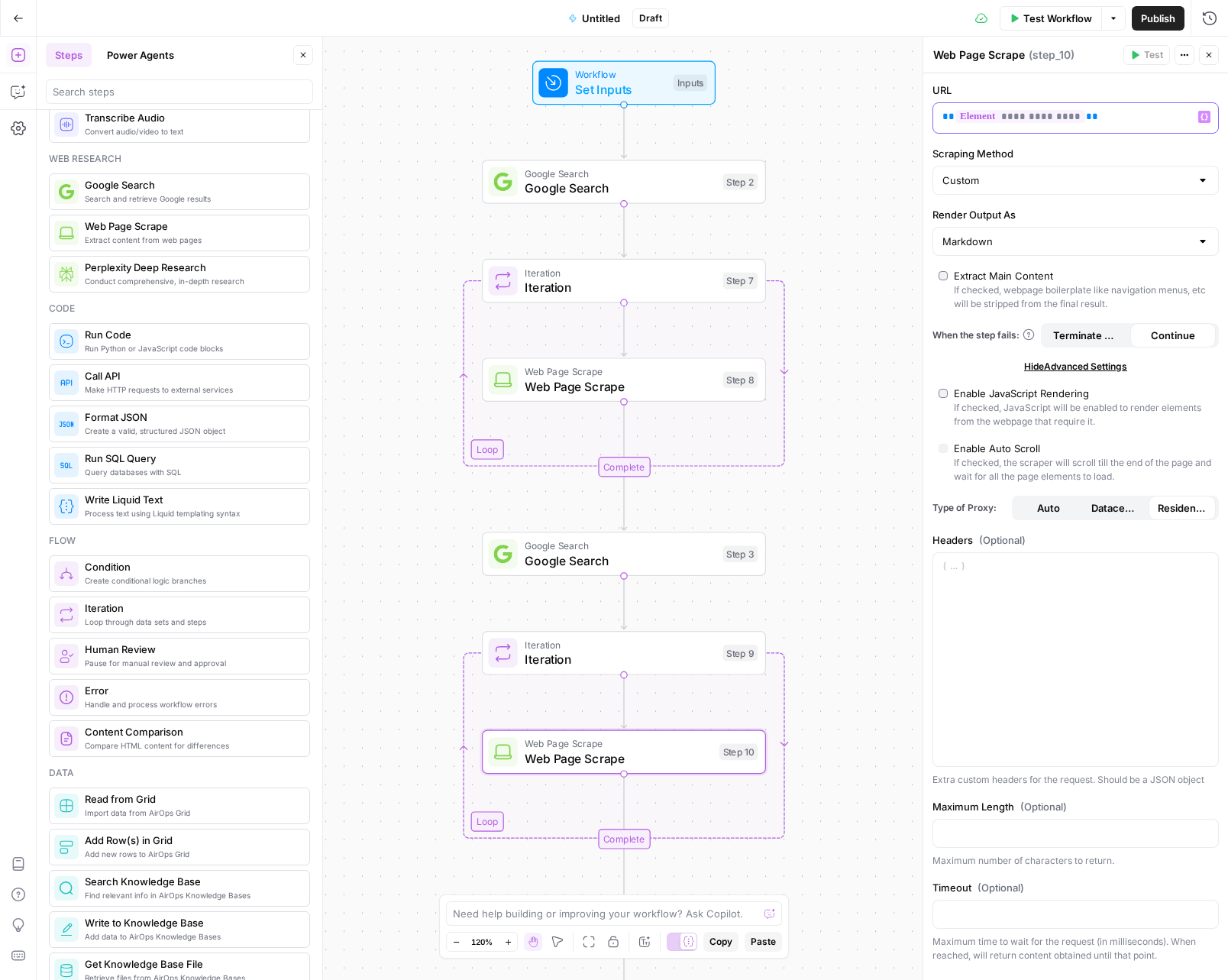
click at [1031, 117] on span "**********" at bounding box center [1020, 116] width 130 height 13
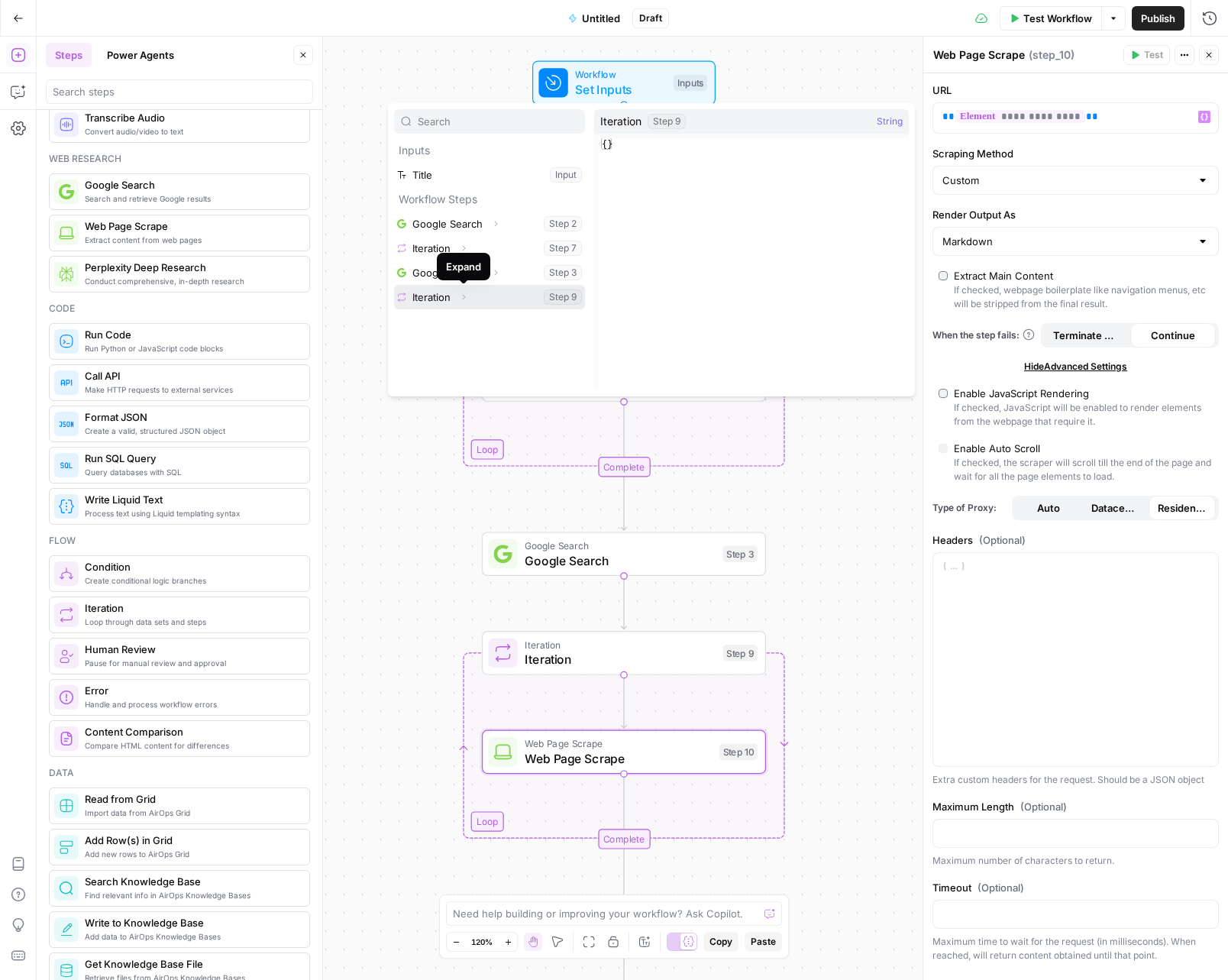
click at [461, 296] on icon "button" at bounding box center [464, 297] width 10 height 10
click at [451, 338] on button "Select variable Element" at bounding box center [497, 345] width 176 height 24
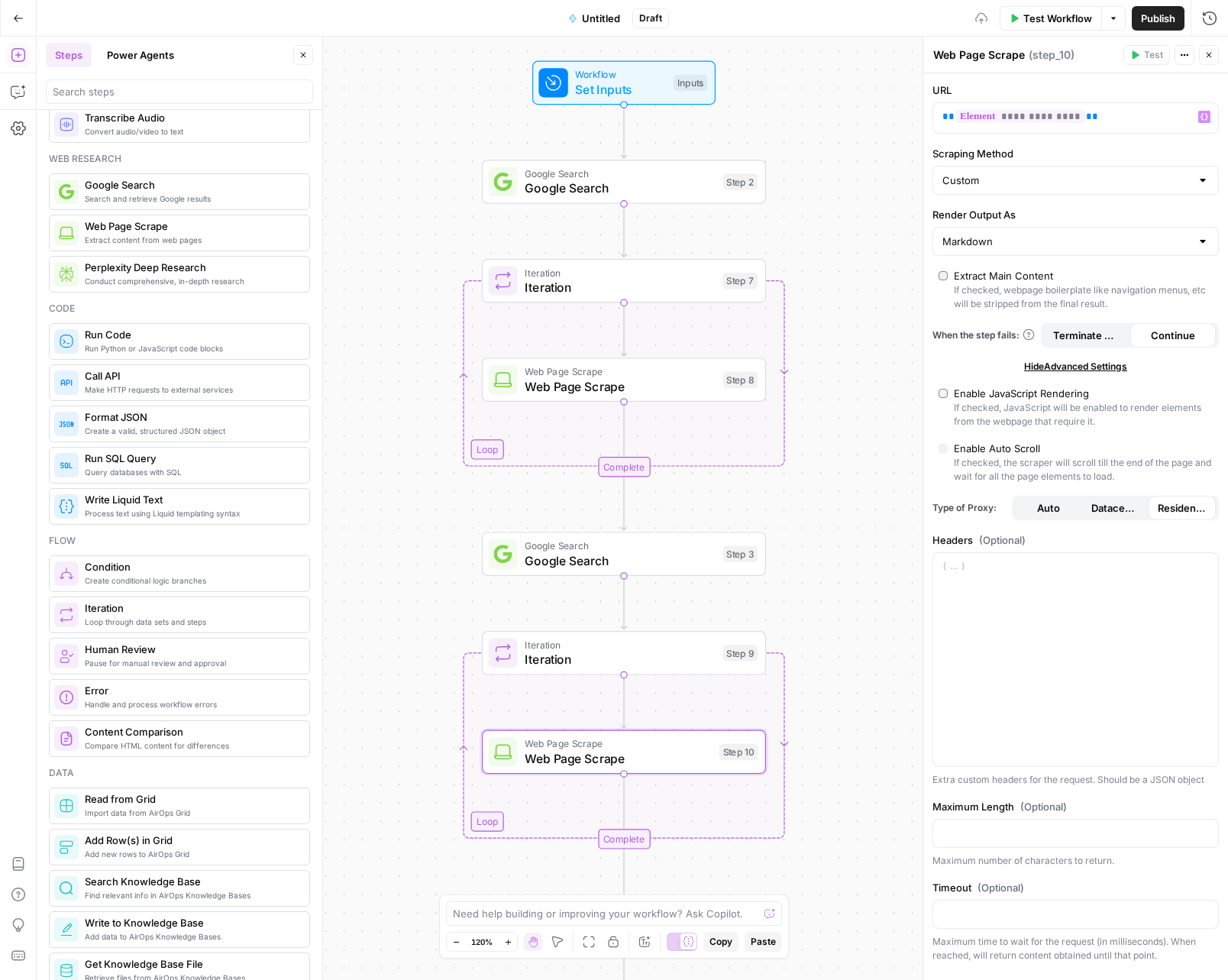
click at [829, 587] on div "Workflow Set Inputs Inputs Google Search Google Search Step 2 Loop Iteration It…" at bounding box center [632, 508] width 1191 height 943
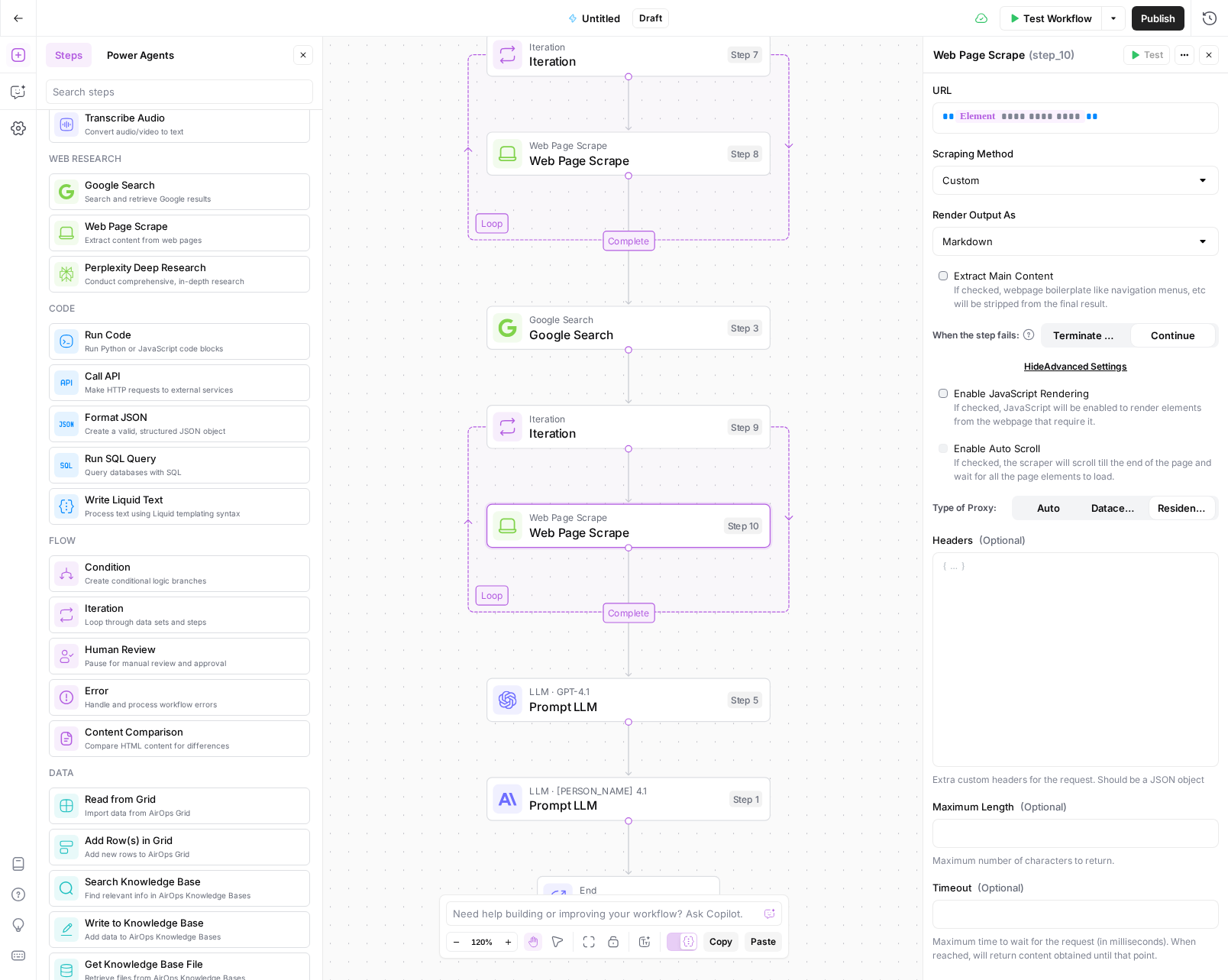
drag, startPoint x: 833, startPoint y: 605, endPoint x: 835, endPoint y: 364, distance: 241.0
click at [835, 364] on div "Workflow Set Inputs Inputs Google Search Google Search Step 2 Loop Iteration It…" at bounding box center [632, 508] width 1191 height 943
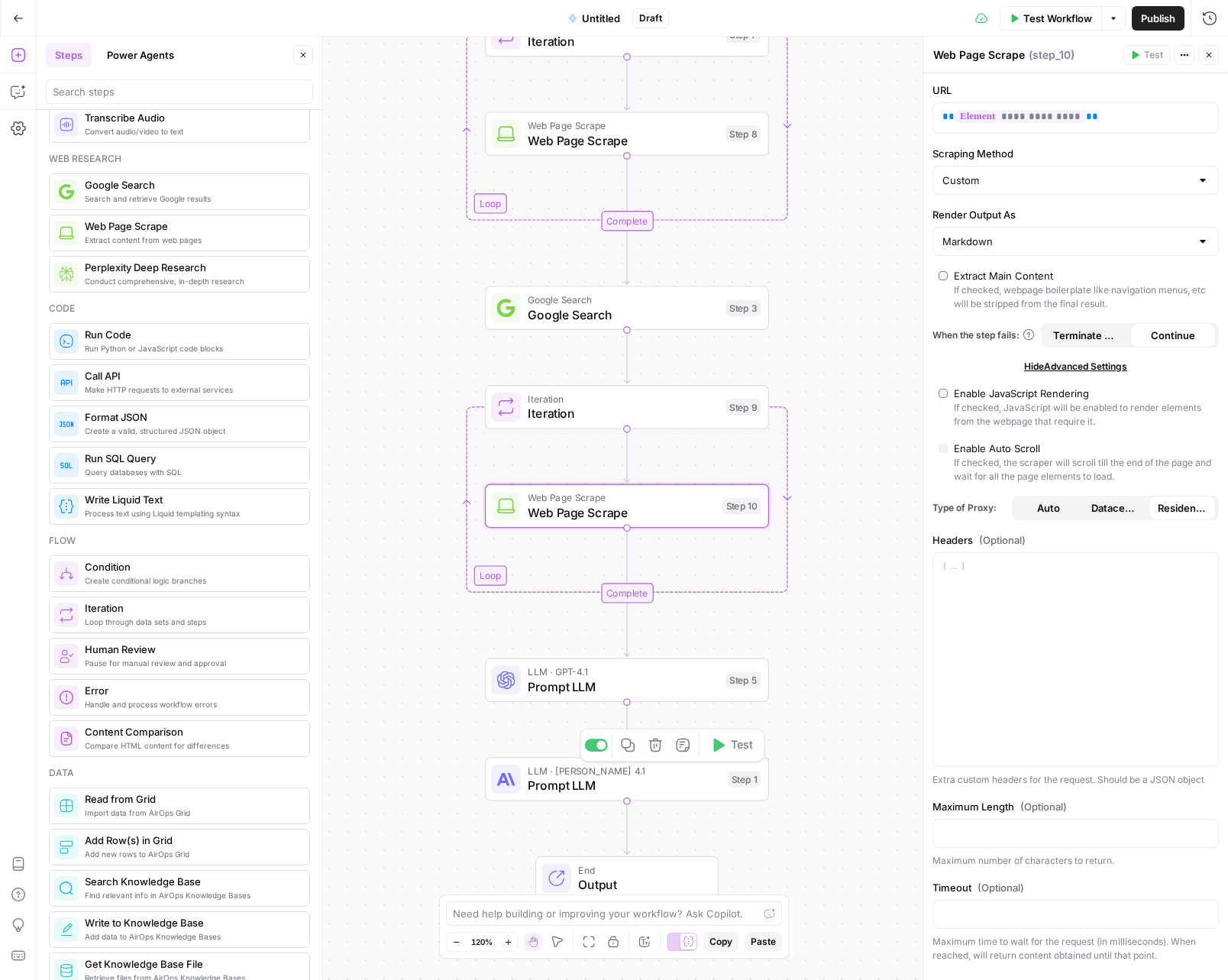
click at [566, 691] on span "Prompt LLM" at bounding box center [623, 686] width 191 height 18
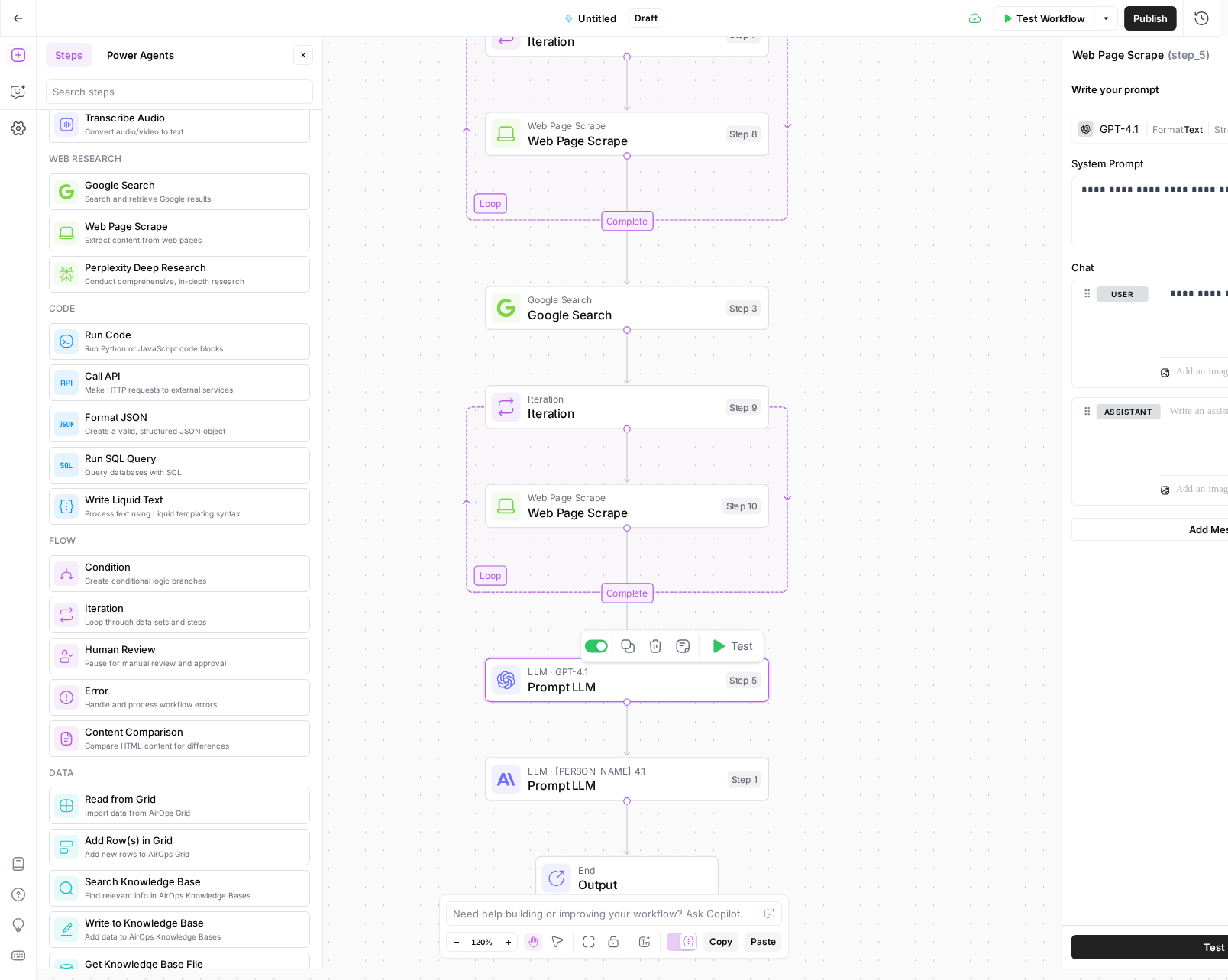
type textarea "Prompt LLM"
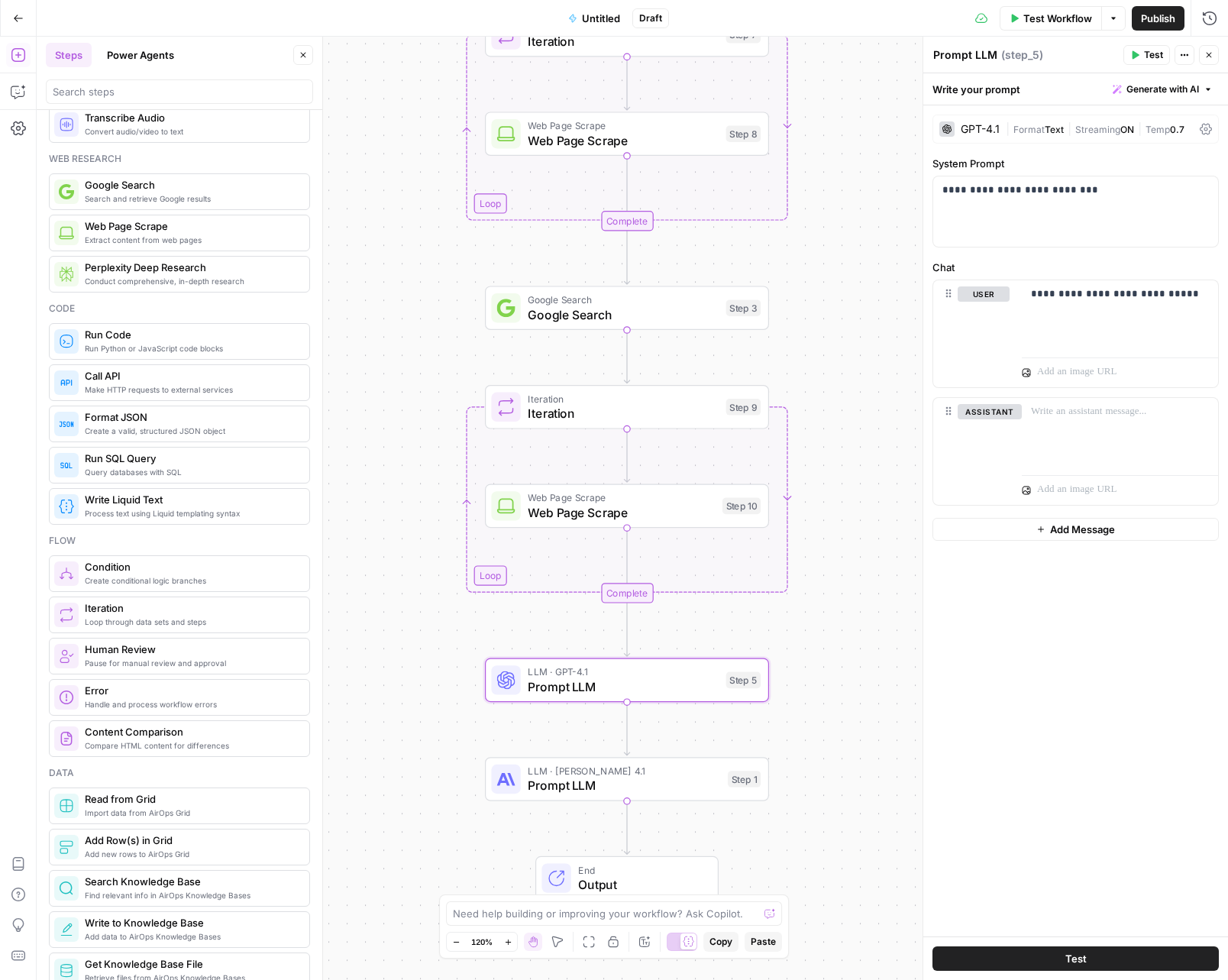
click at [1019, 129] on span "Format" at bounding box center [1029, 130] width 32 height 12
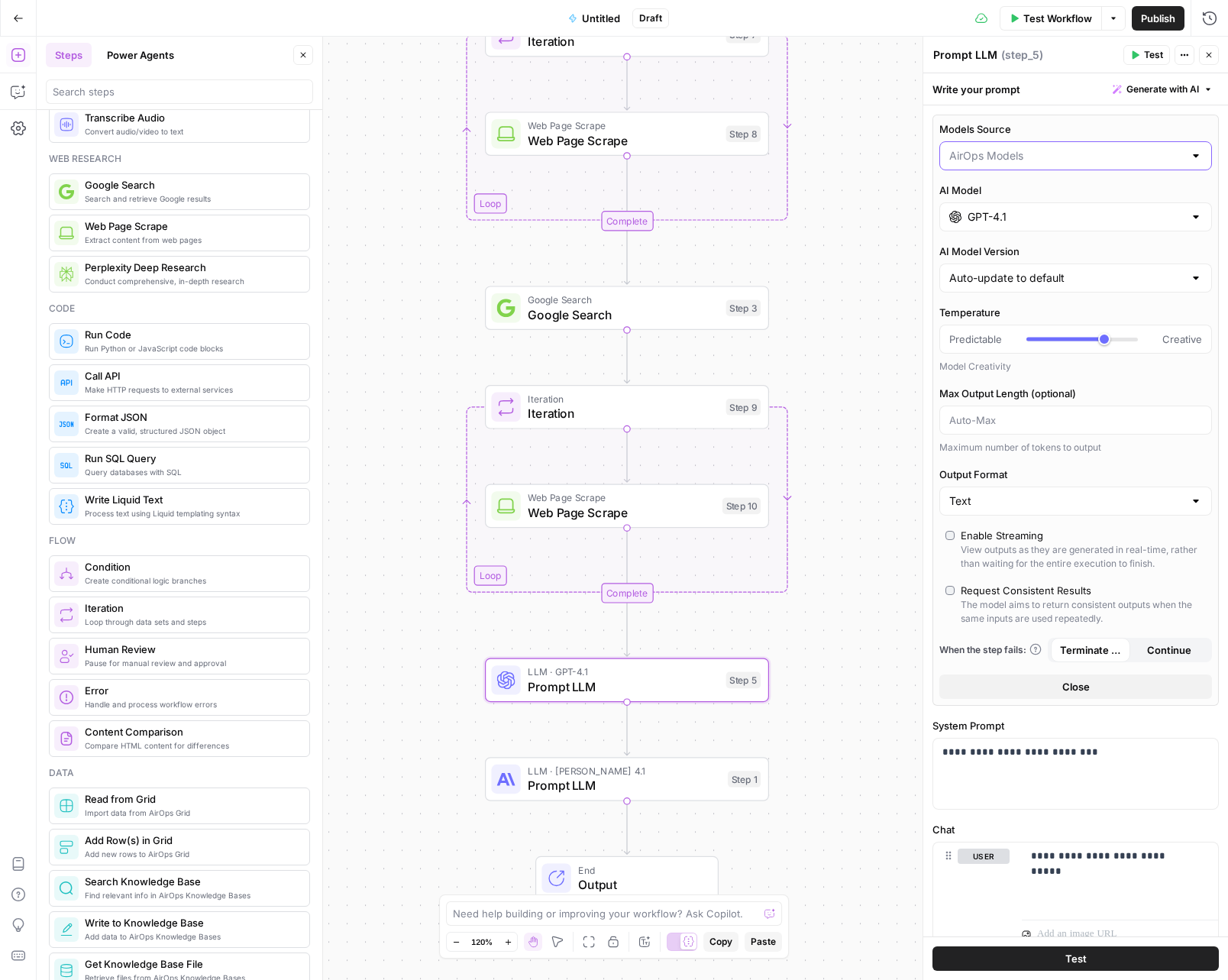
click at [1016, 159] on input "Models Source" at bounding box center [1067, 156] width 234 height 15
click at [1012, 214] on span "My Models" at bounding box center [1067, 215] width 230 height 15
type input "My Models"
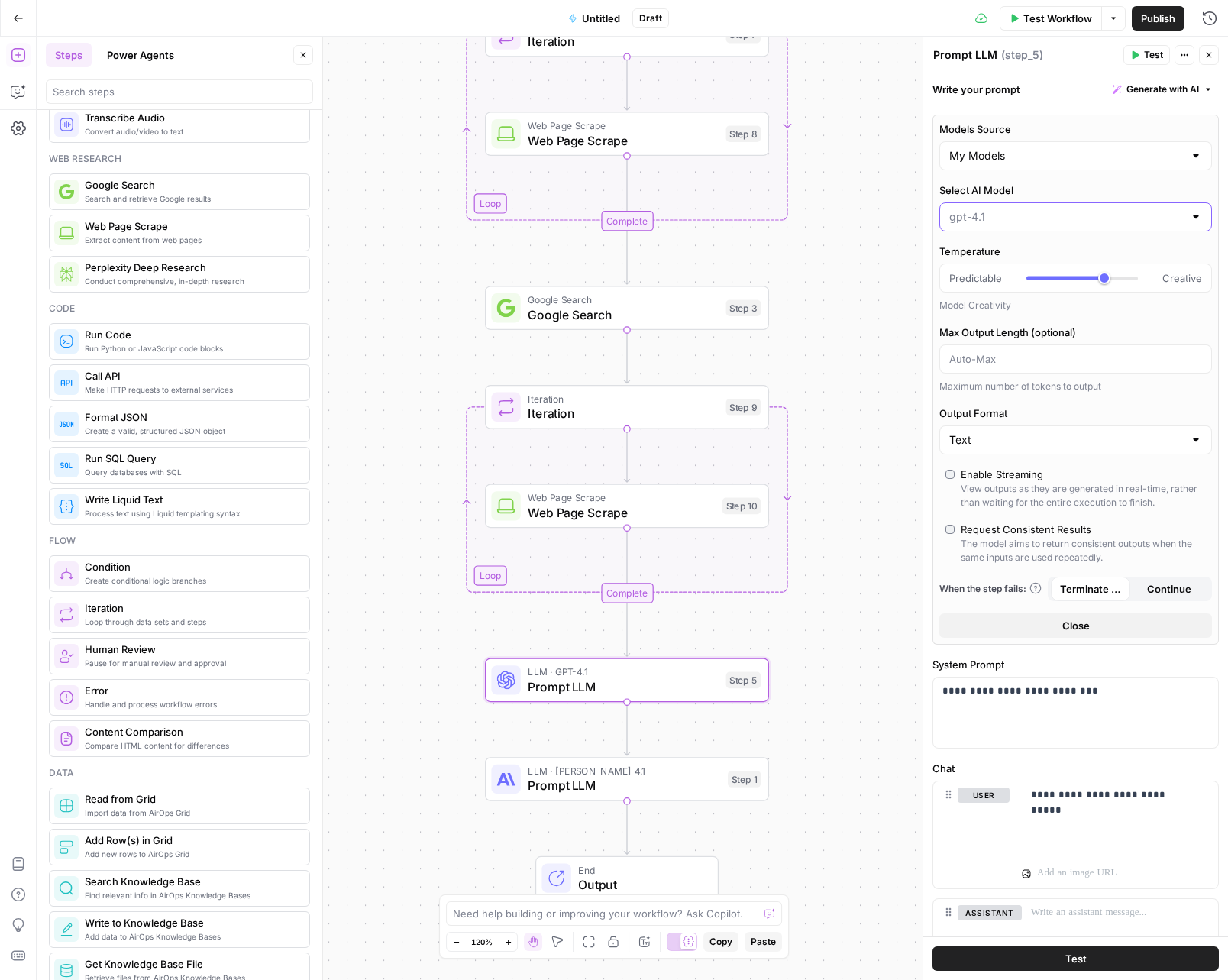
click at [1027, 217] on input "Select AI Model" at bounding box center [1067, 217] width 234 height 15
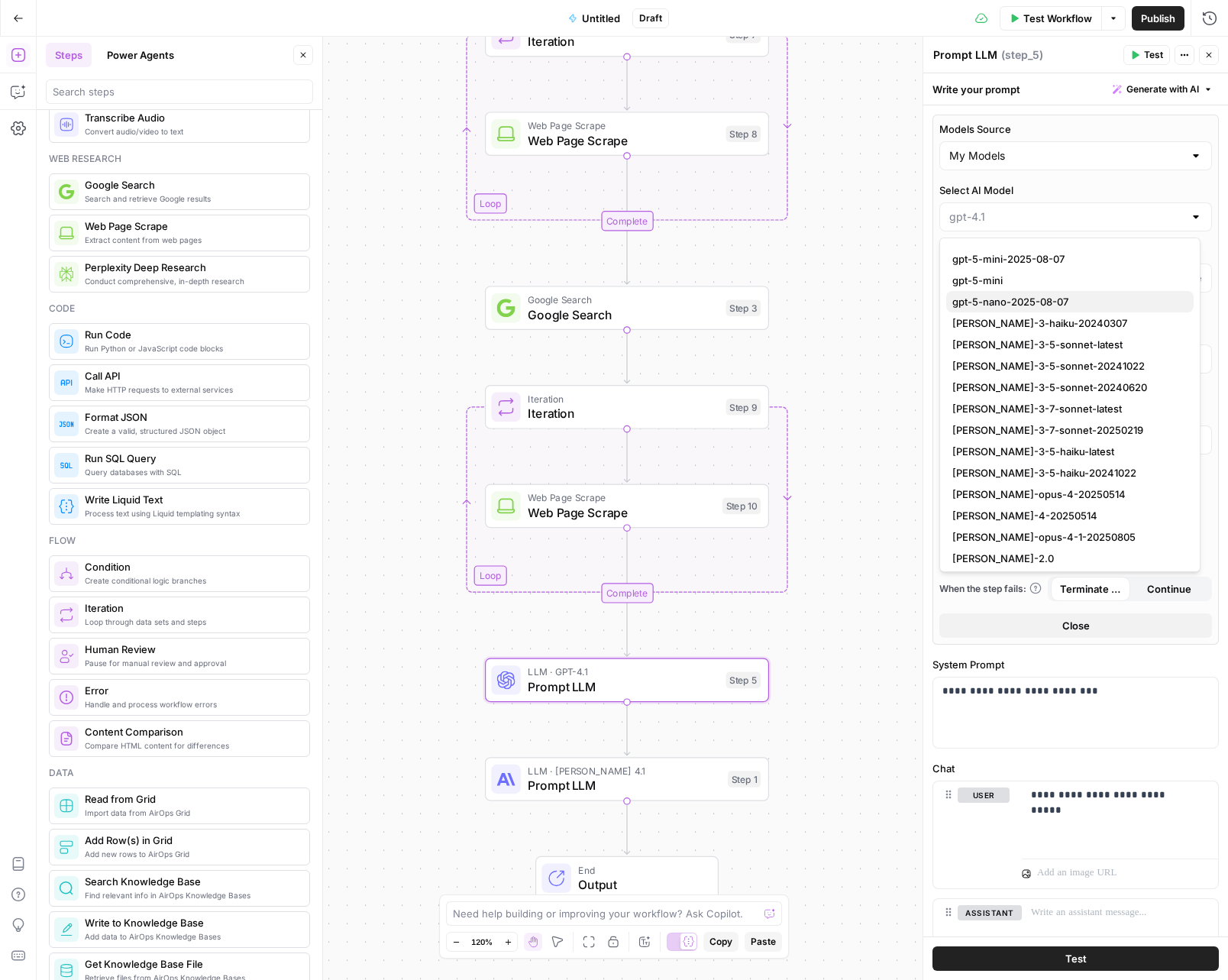
scroll to position [1545, 0]
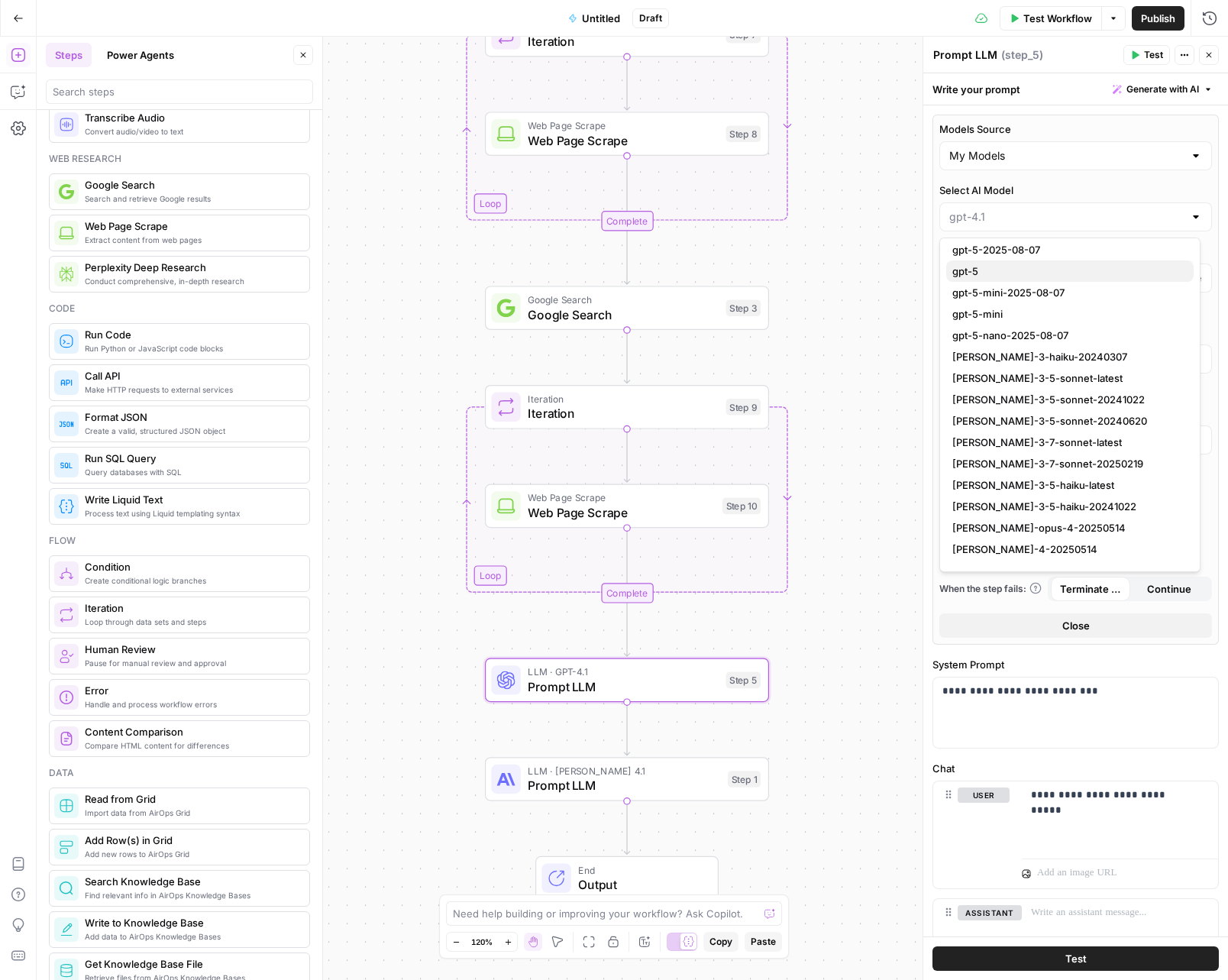
click at [976, 270] on span "gpt-5" at bounding box center [1067, 271] width 230 height 15
type input "gpt-5"
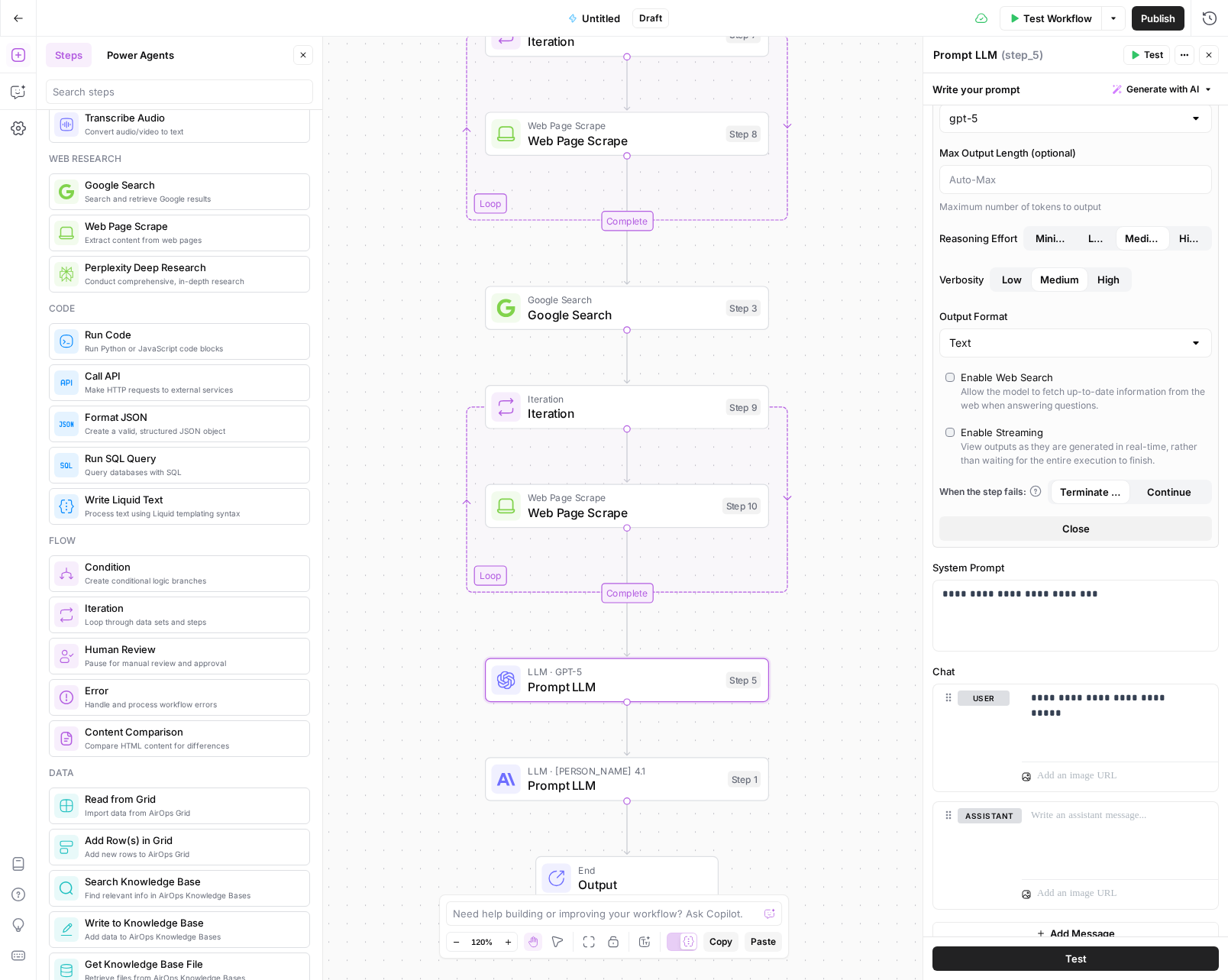
scroll to position [116, 0]
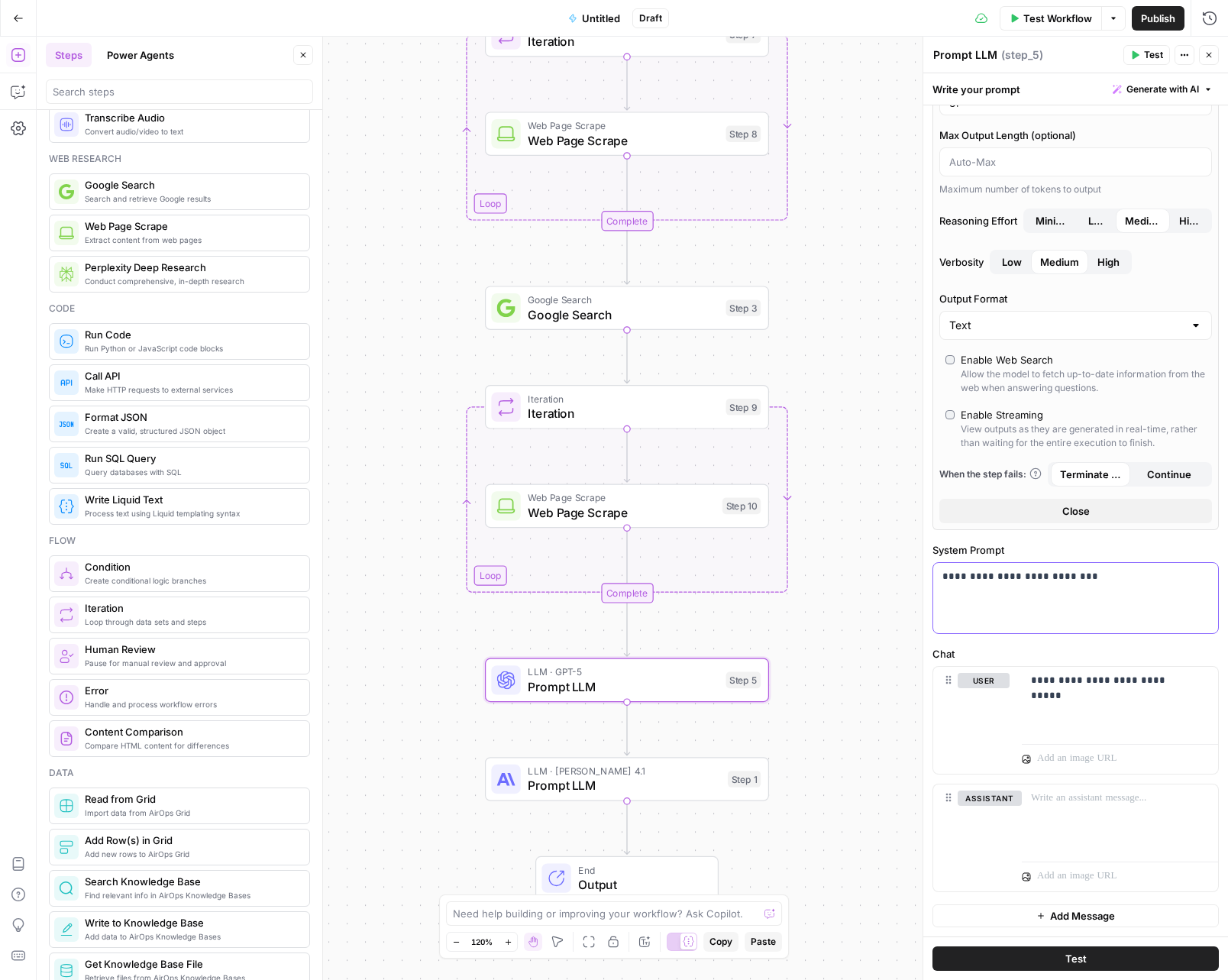
click at [1122, 586] on div "**********" at bounding box center [1076, 598] width 285 height 70
click at [1181, 684] on p "**********" at bounding box center [1114, 680] width 166 height 15
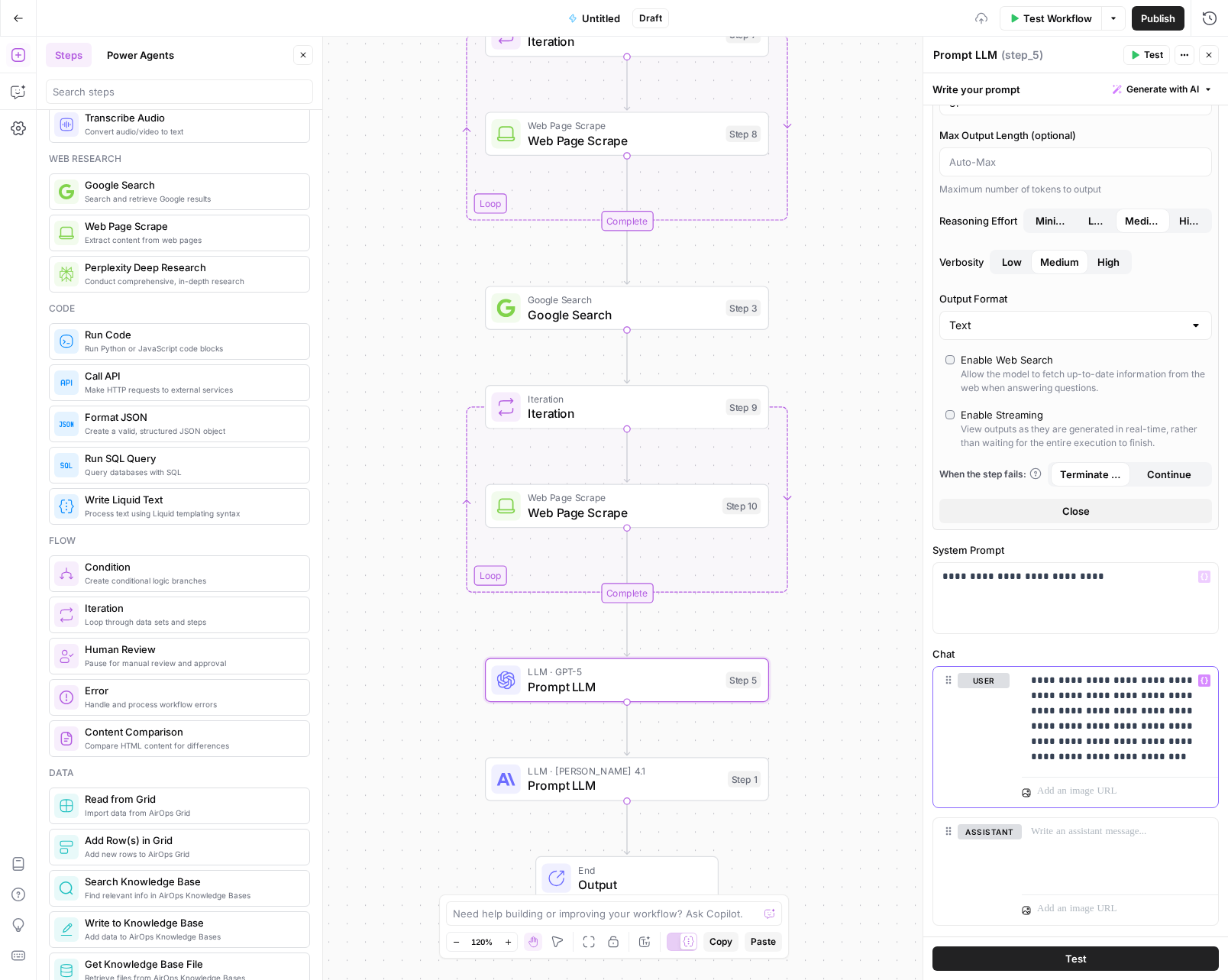
scroll to position [0, 0]
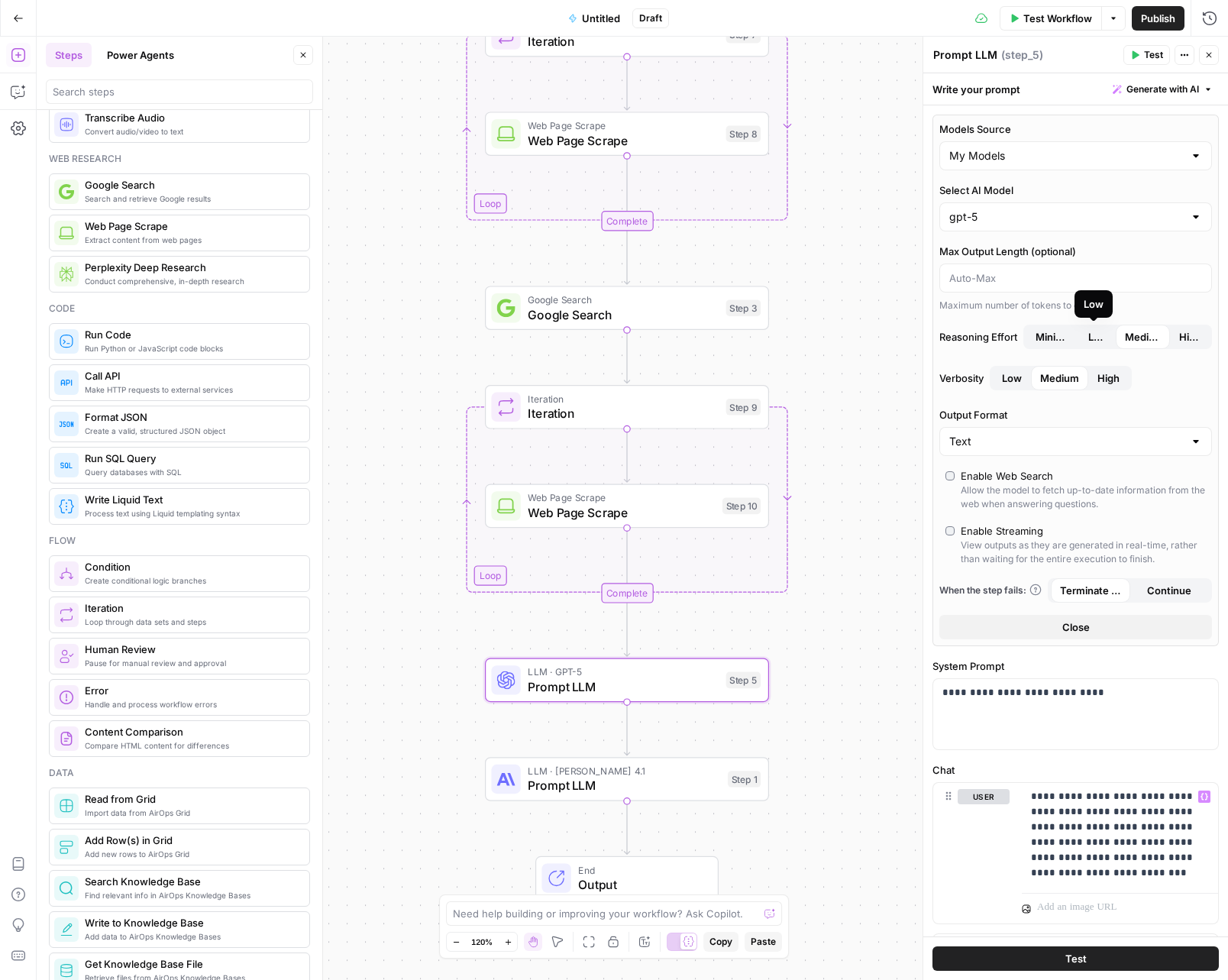
click at [1092, 334] on span "Low" at bounding box center [1097, 337] width 18 height 15
click at [1117, 366] on button "High" at bounding box center [1109, 378] width 40 height 24
click at [1120, 376] on span "High" at bounding box center [1108, 379] width 22 height 15
click at [1067, 217] on input "Select AI Model" at bounding box center [1067, 217] width 234 height 15
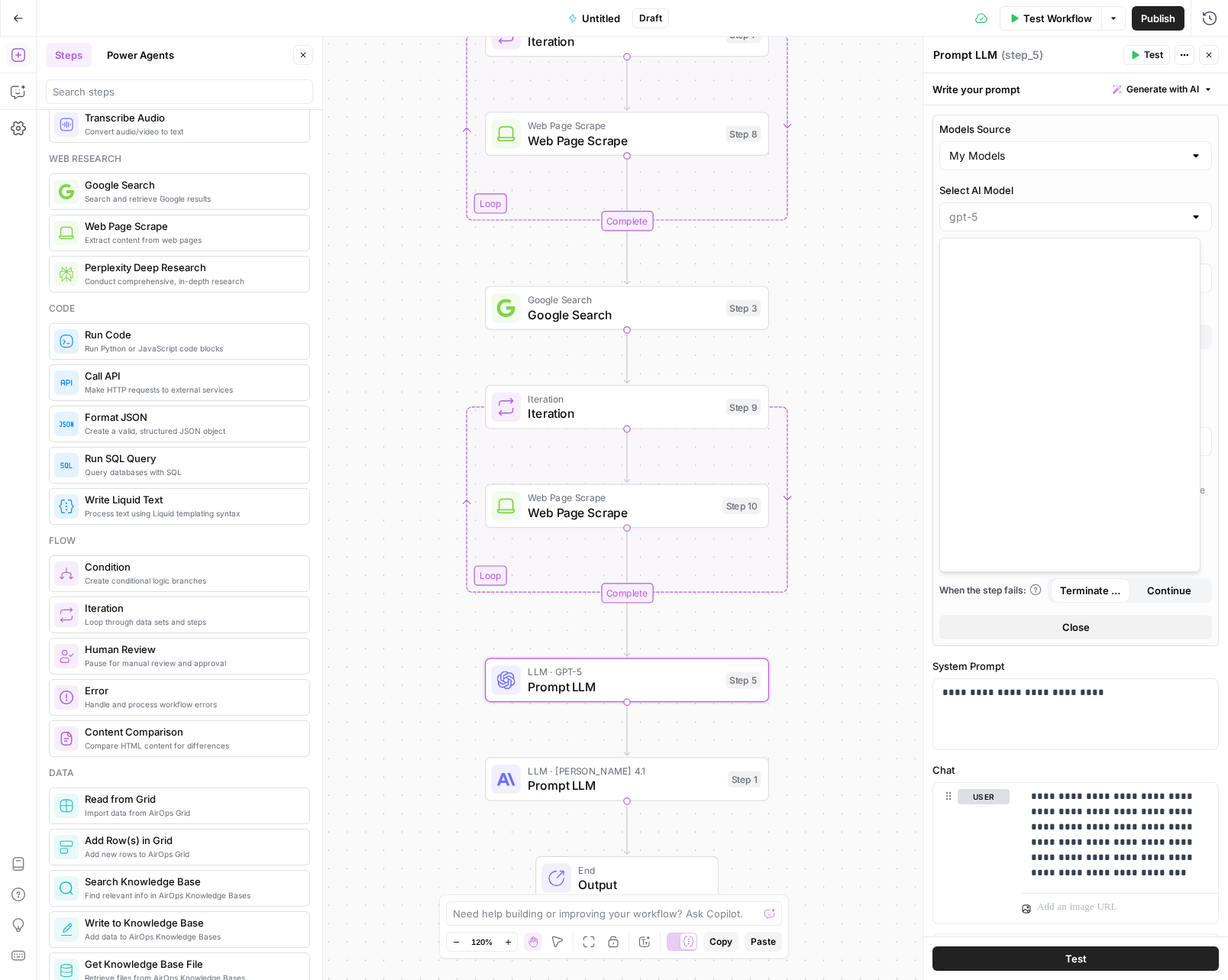
scroll to position [1605, 0]
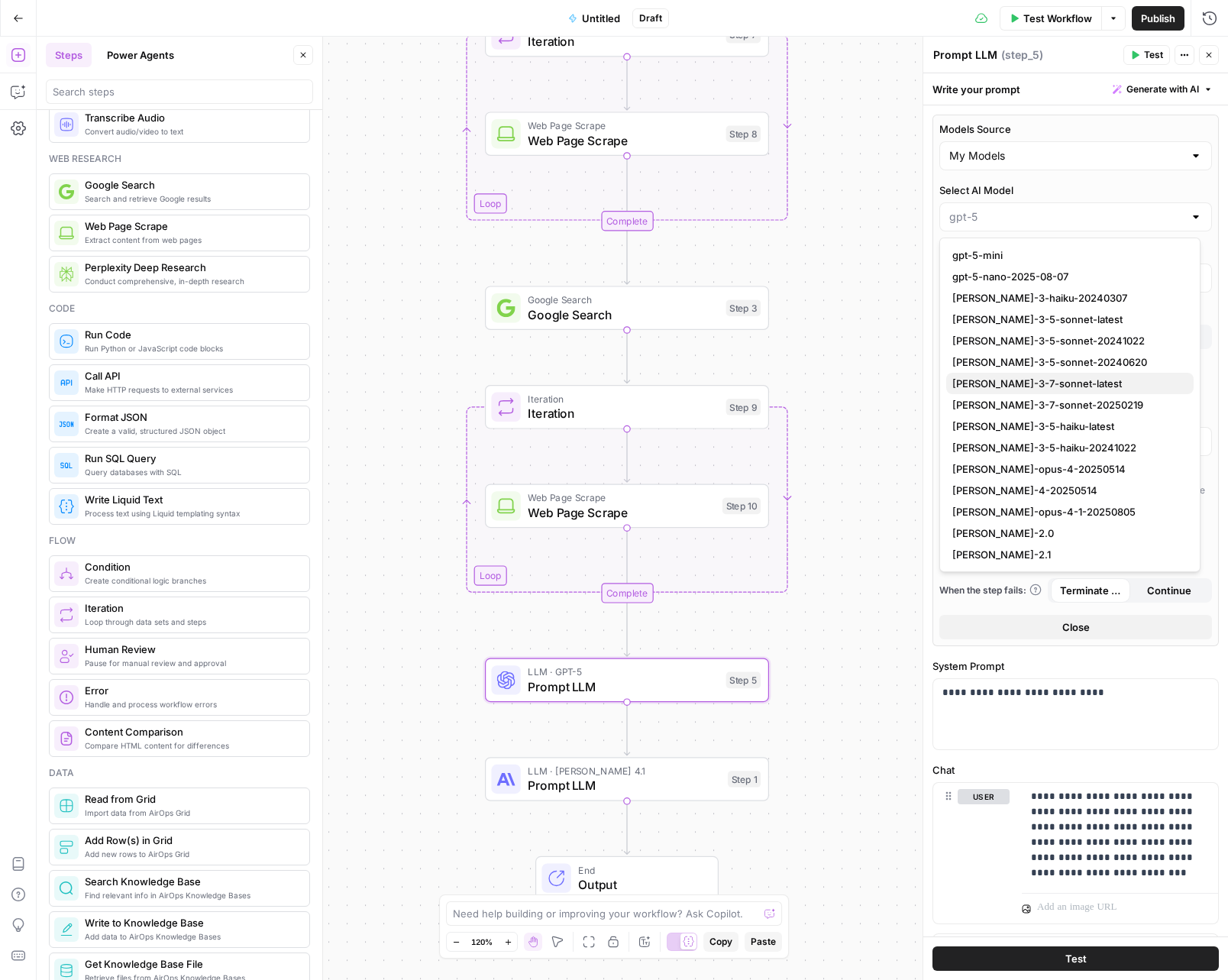
click at [1049, 385] on span "claude-3-7-sonnet-latest" at bounding box center [1067, 383] width 230 height 15
type input "claude-3-7-sonnet-latest"
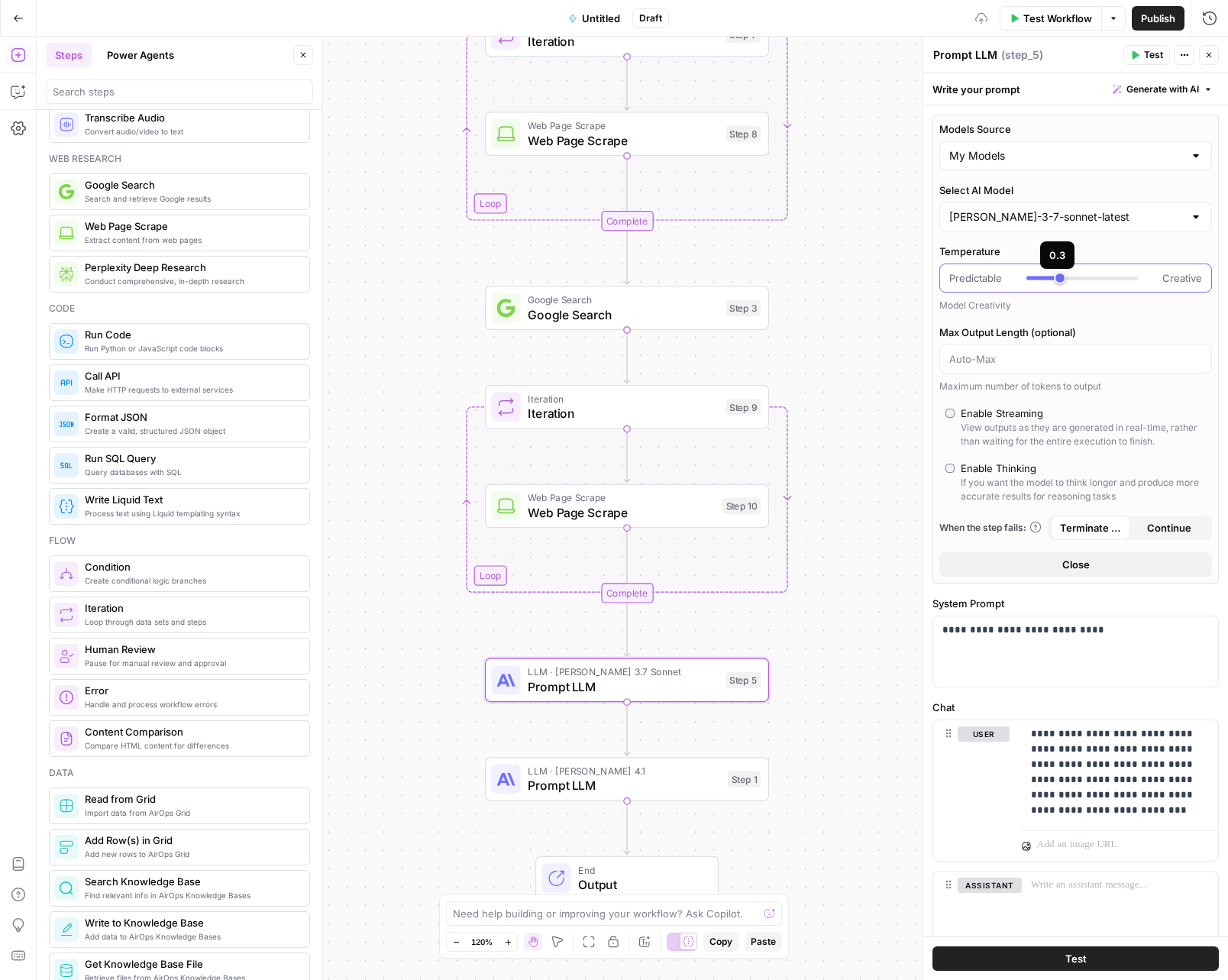
drag, startPoint x: 1093, startPoint y: 278, endPoint x: 1061, endPoint y: 282, distance: 32.2
click at [1061, 282] on div at bounding box center [1083, 278] width 111 height 15
click at [968, 482] on div "If you want the model to think longer and produce more accurate results for rea…" at bounding box center [1083, 489] width 245 height 28
type input "*"
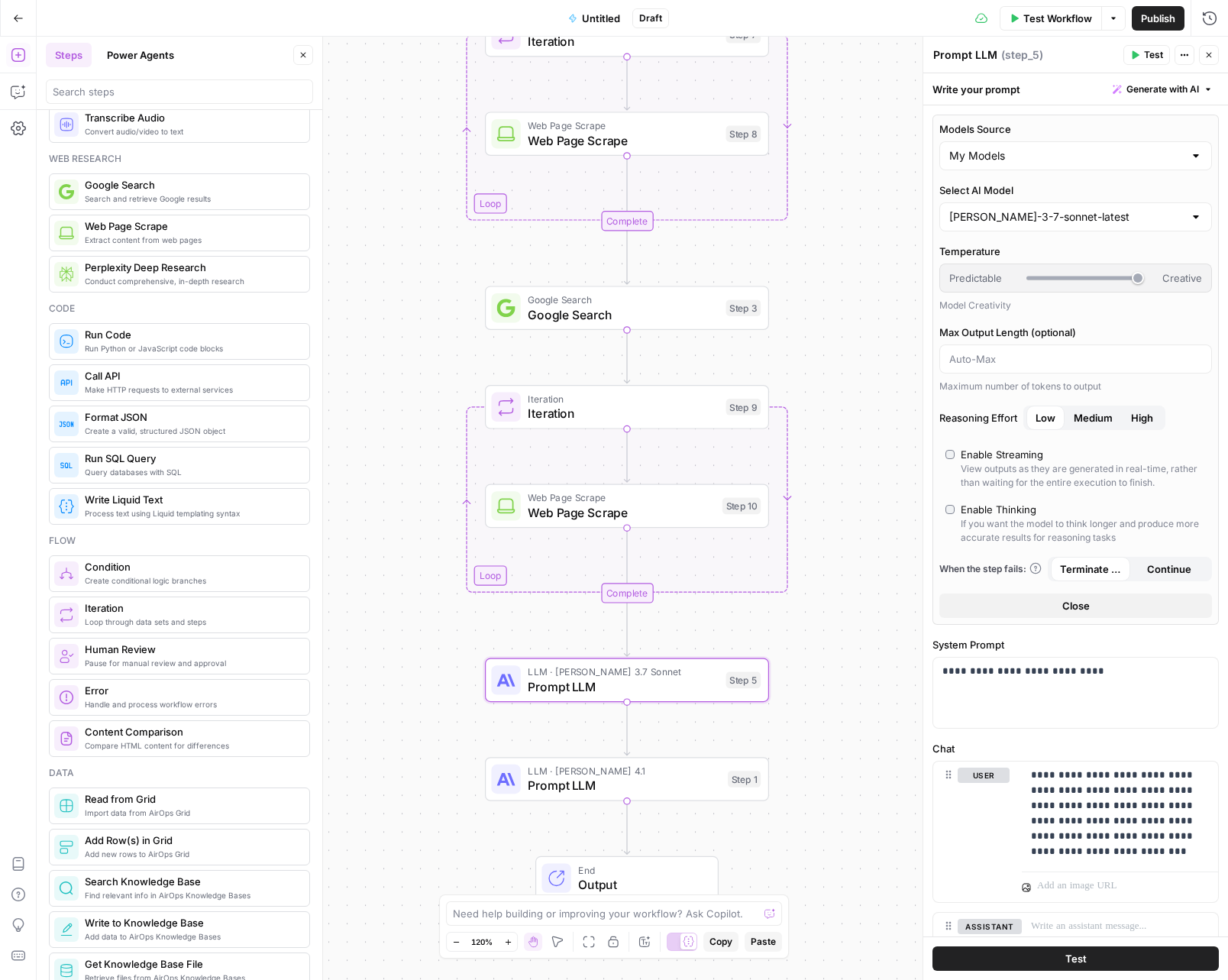
click at [1092, 423] on span "Medium" at bounding box center [1093, 418] width 39 height 15
click at [1049, 421] on span "Low" at bounding box center [1045, 418] width 20 height 15
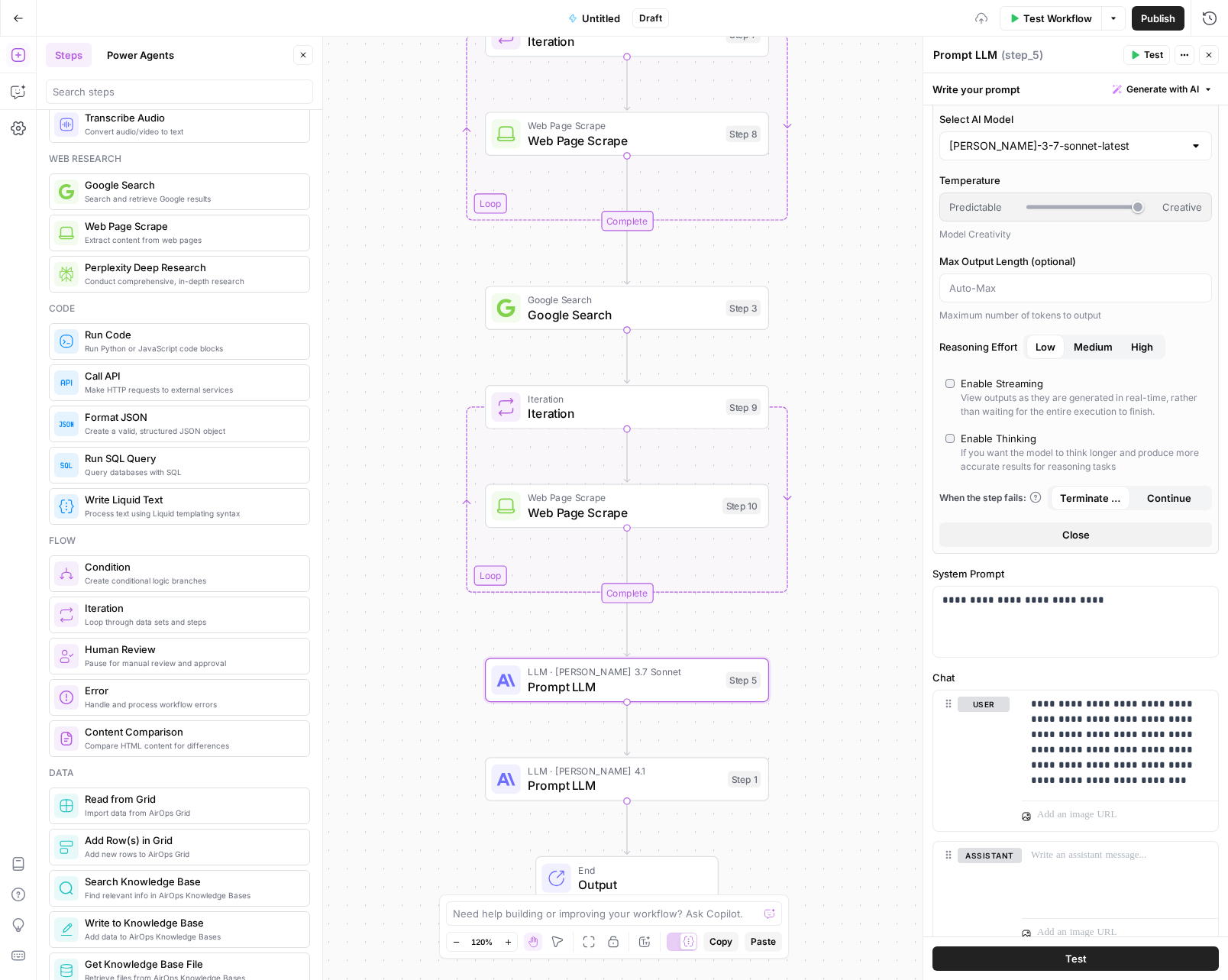
scroll to position [129, 0]
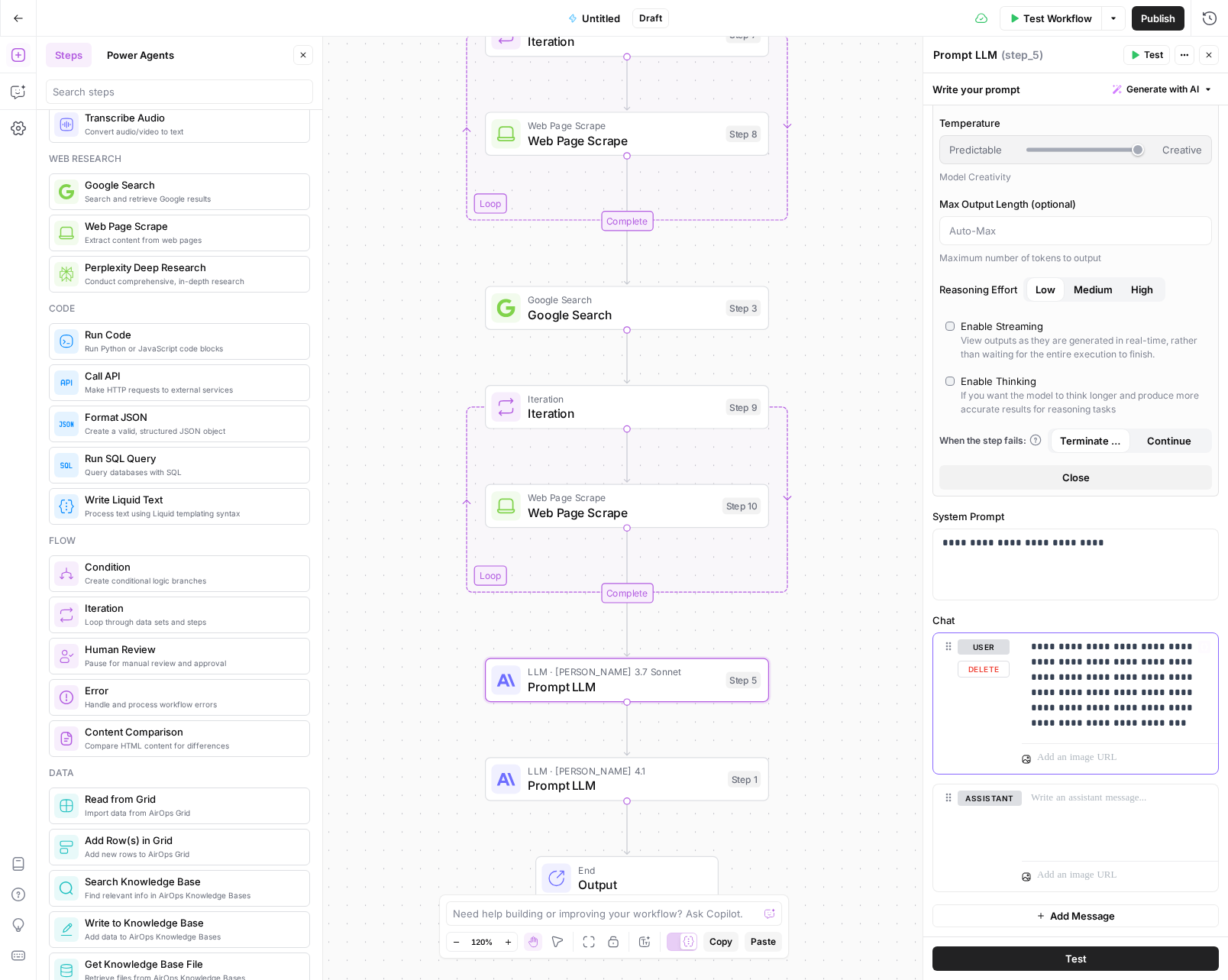
click at [1148, 729] on p "**********" at bounding box center [1114, 684] width 166 height 91
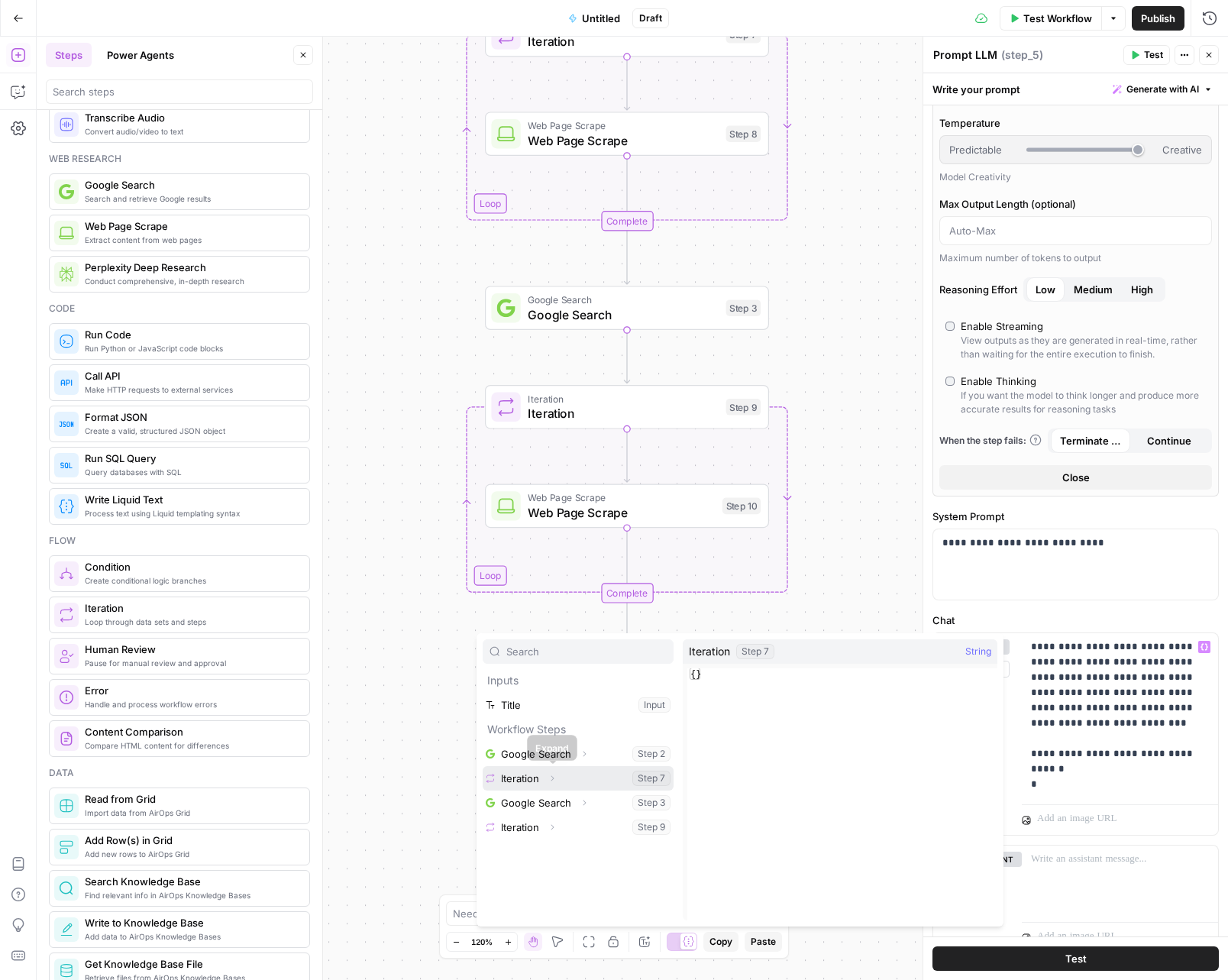
click at [553, 777] on icon "button" at bounding box center [553, 778] width 10 height 10
click at [565, 807] on button "Select variable Output" at bounding box center [585, 802] width 176 height 24
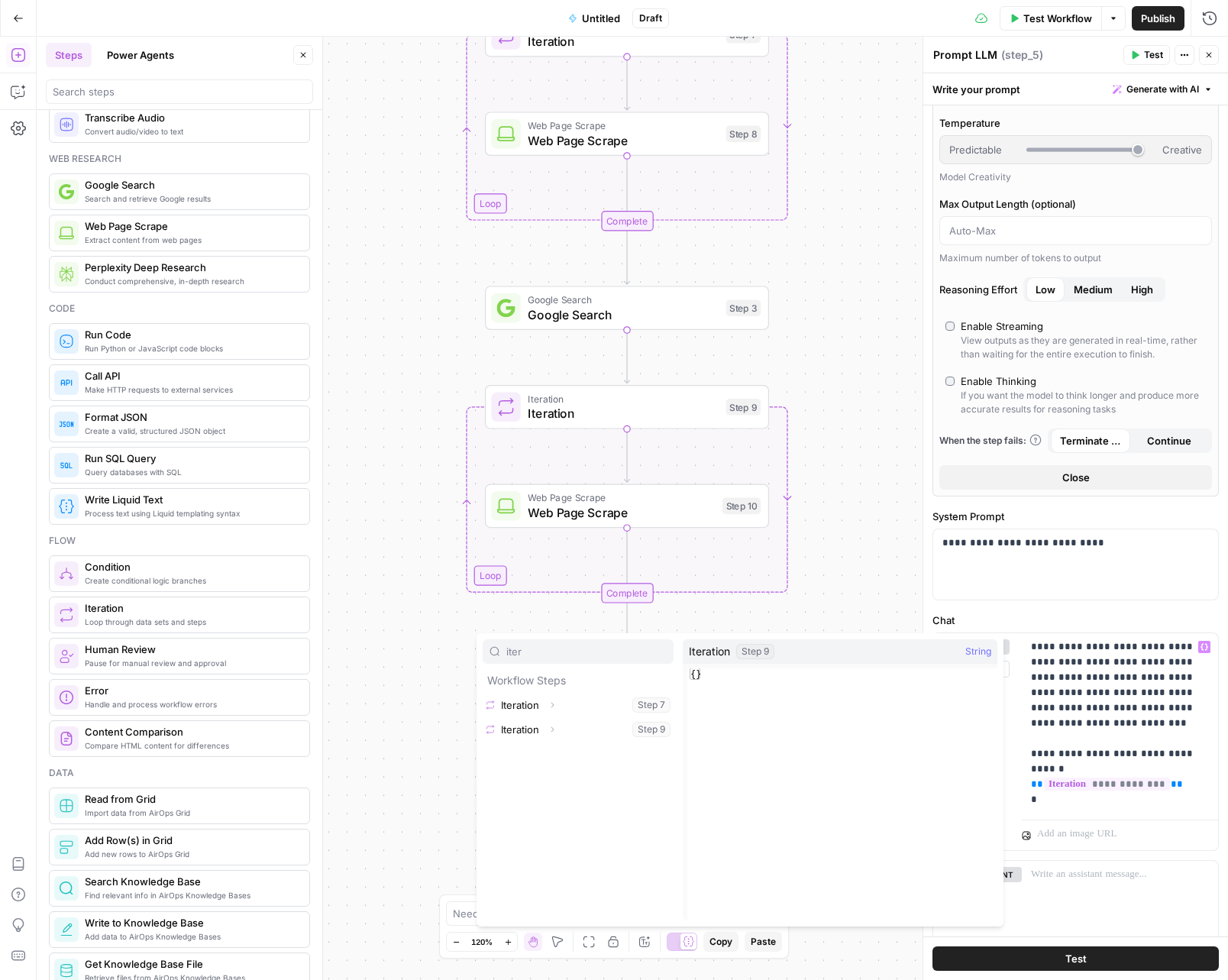
type input "iter"
click at [553, 728] on icon "button" at bounding box center [553, 729] width 10 height 10
click at [542, 758] on button "Select variable Output" at bounding box center [585, 753] width 176 height 24
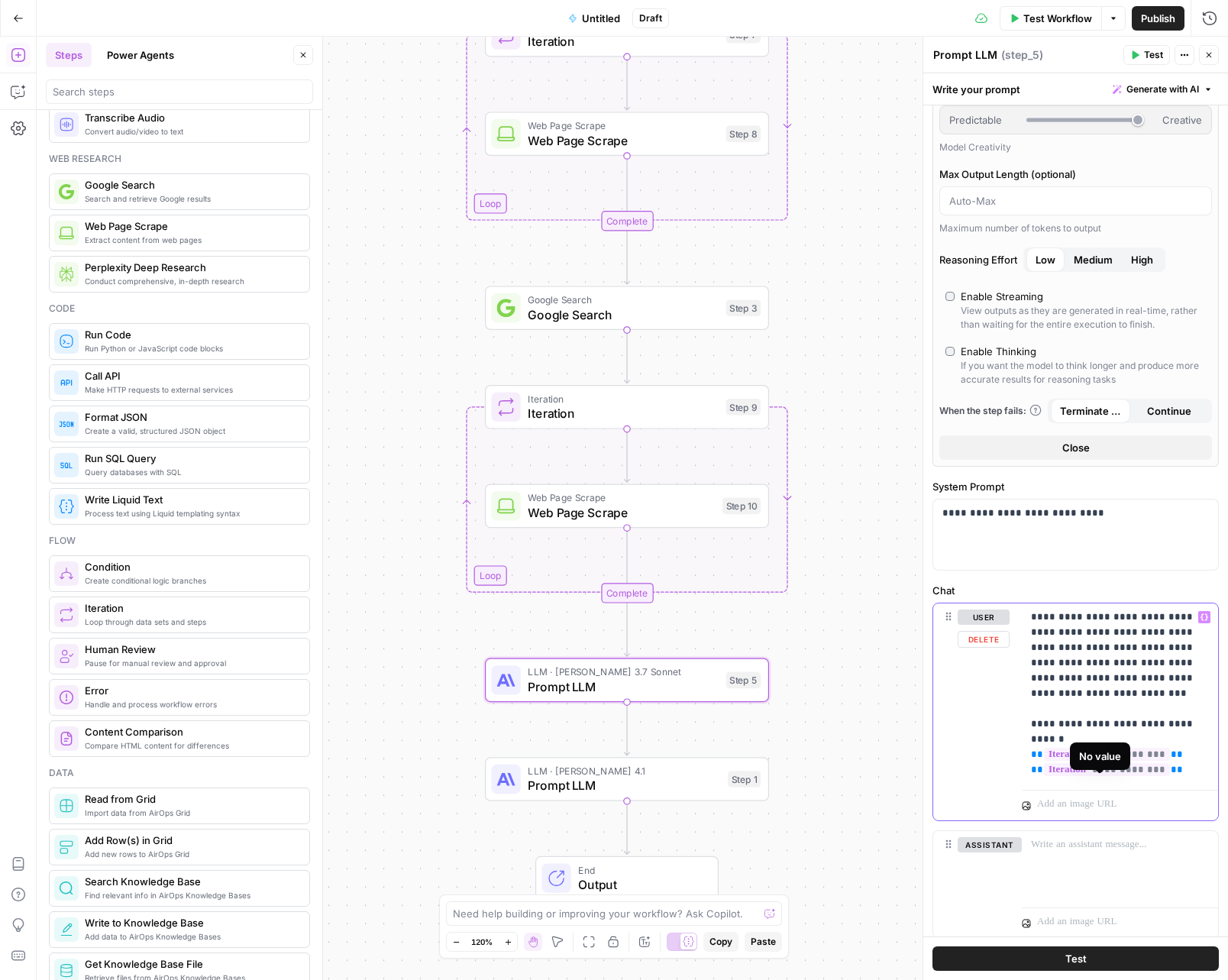
scroll to position [205, 0]
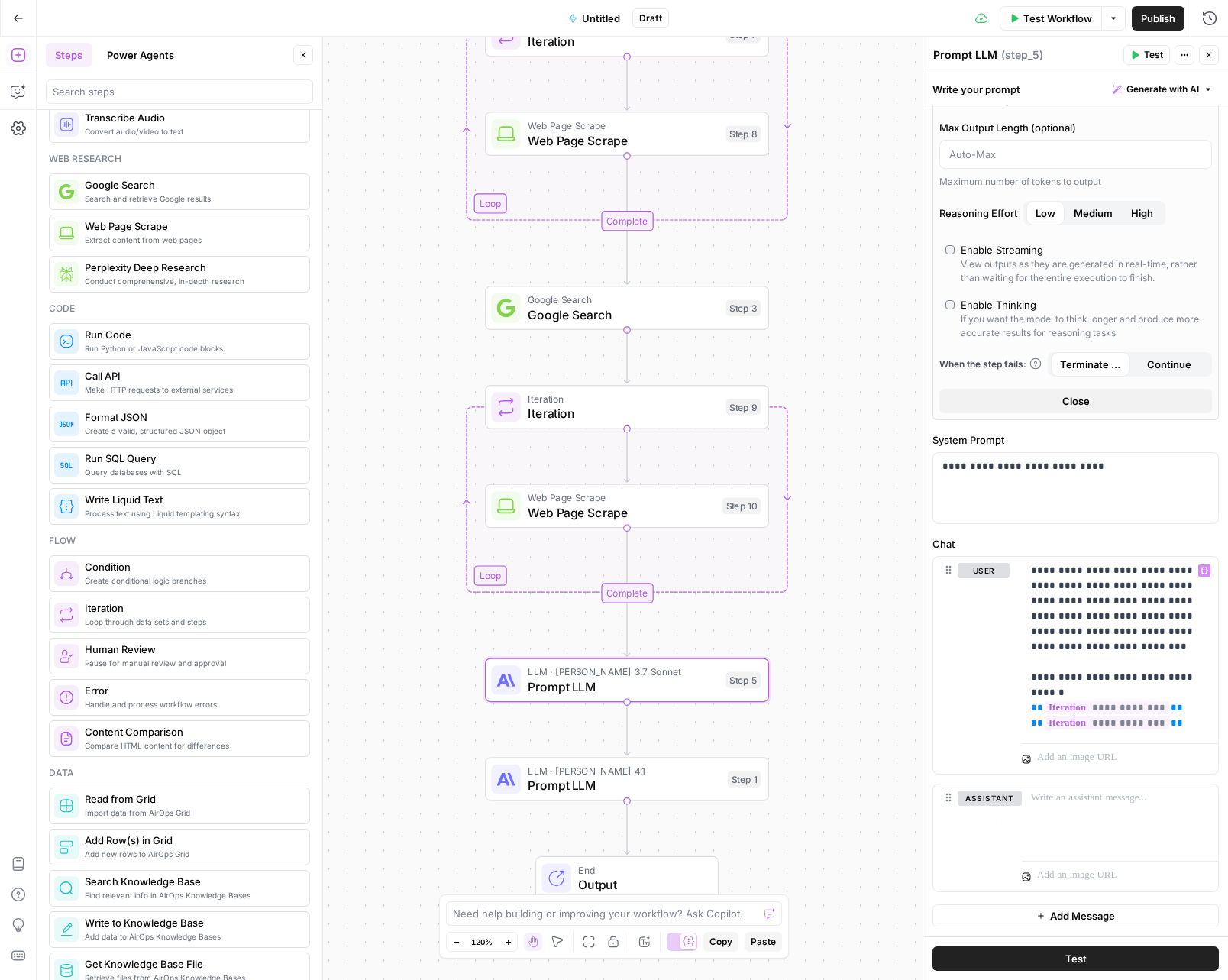
click at [842, 810] on div "Workflow Set Inputs Inputs Google Search Google Search Step 2 Loop Iteration It…" at bounding box center [632, 508] width 1191 height 943
click at [692, 785] on span "Prompt LLM" at bounding box center [624, 785] width 192 height 18
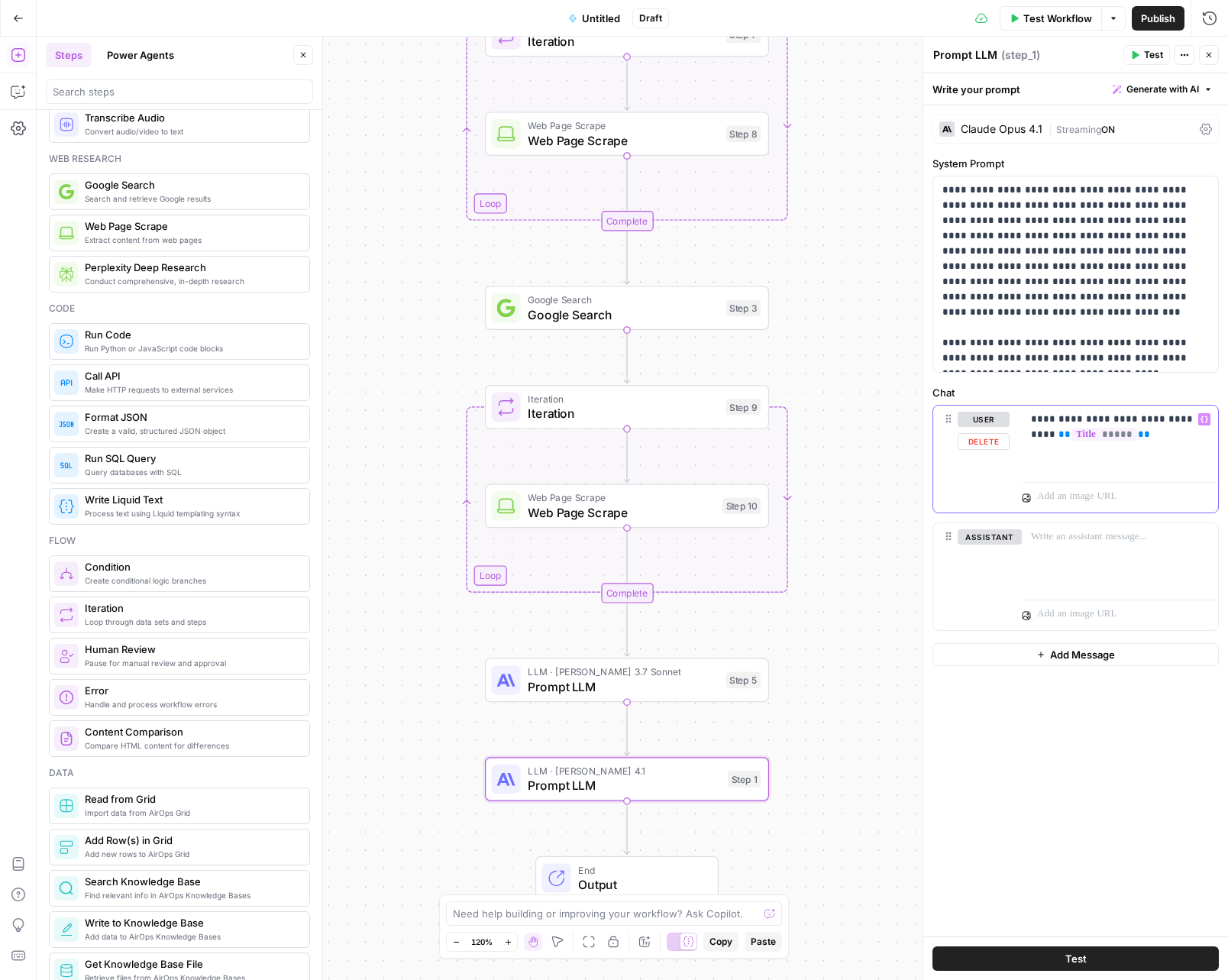
click at [1174, 447] on div "**********" at bounding box center [1120, 440] width 196 height 70
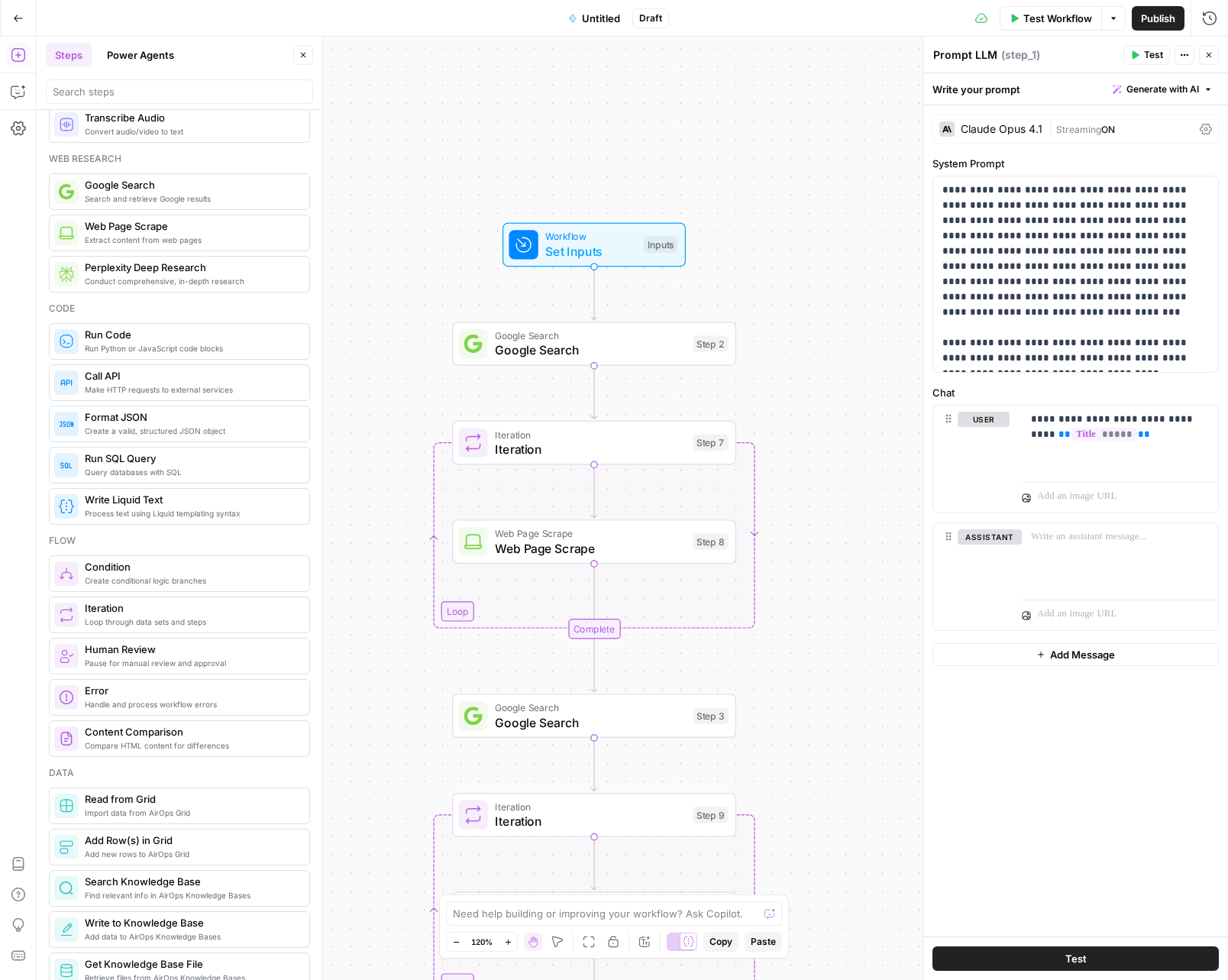
drag, startPoint x: 858, startPoint y: 430, endPoint x: 825, endPoint y: 835, distance: 406.3
click at [825, 835] on div "Workflow Set Inputs Inputs Google Search Google Search Step 2 Loop Iteration It…" at bounding box center [632, 508] width 1191 height 943
click at [1161, 19] on span "Publish" at bounding box center [1159, 18] width 35 height 15
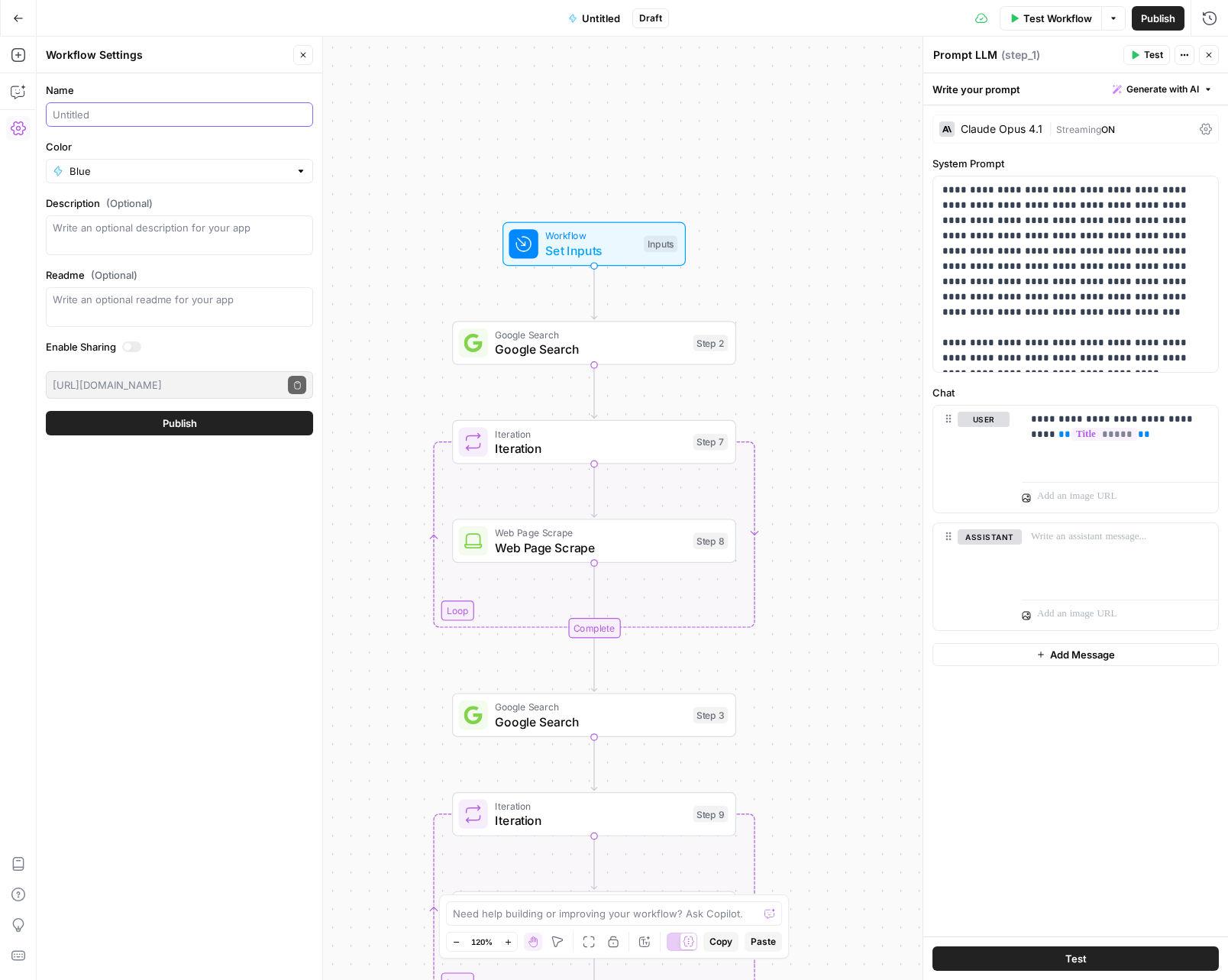
click at [125, 109] on input "Name" at bounding box center [180, 114] width 254 height 15
type input "[PERSON_NAME] v1"
click at [227, 424] on button "Publish" at bounding box center [180, 423] width 267 height 24
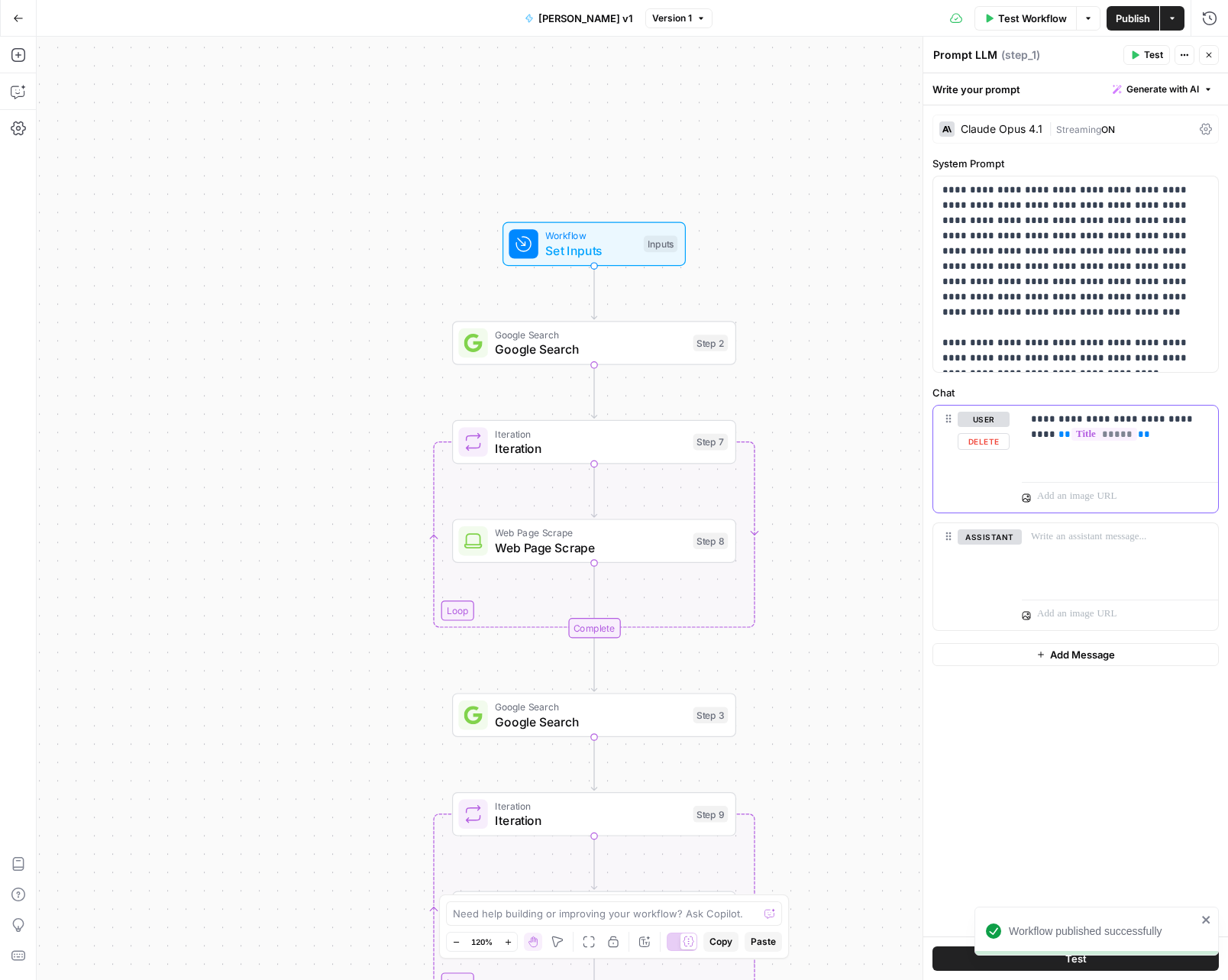
click at [1165, 432] on p "**********" at bounding box center [1119, 428] width 178 height 31
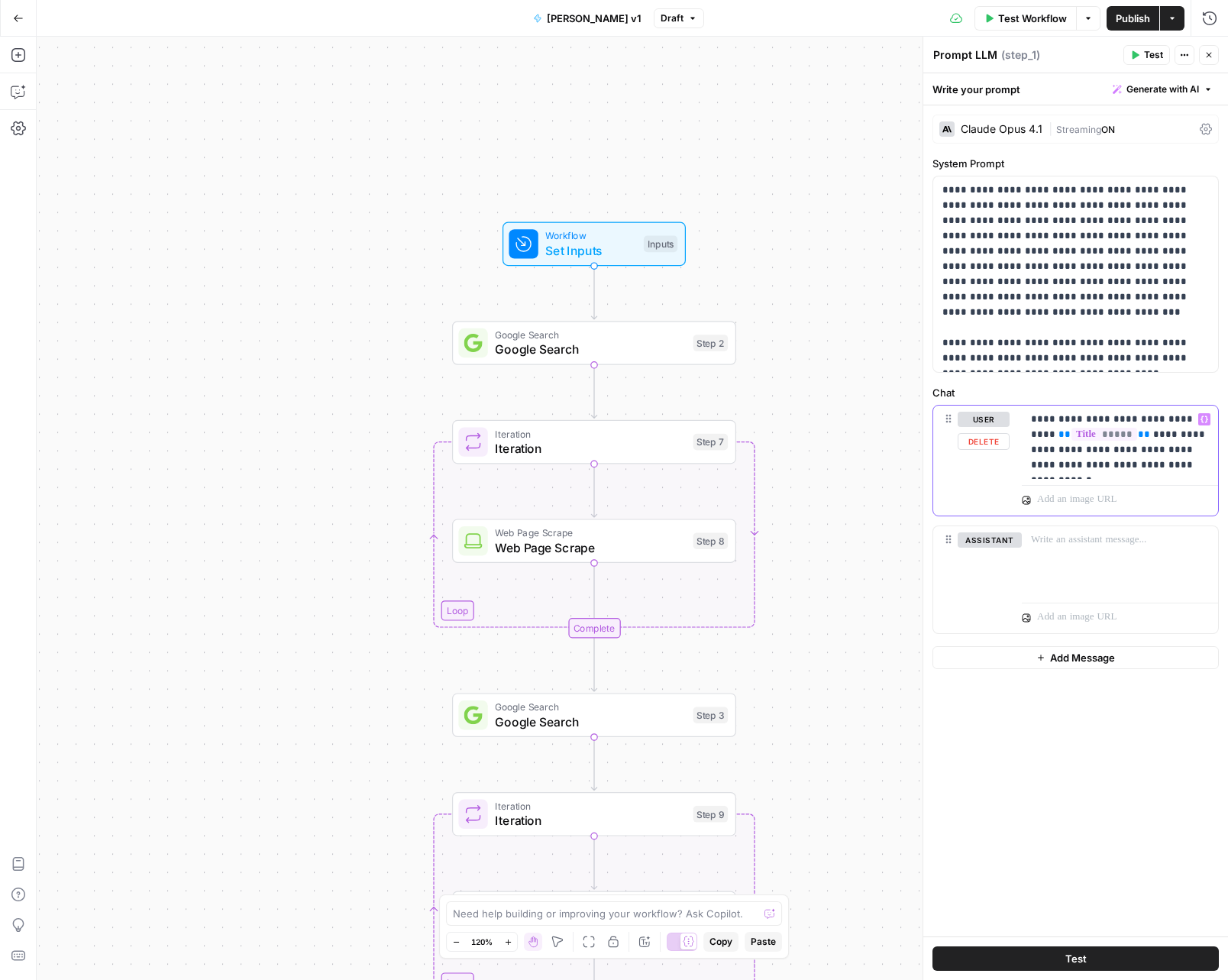
click at [1113, 469] on p "**********" at bounding box center [1119, 443] width 178 height 61
click at [1114, 467] on p "**********" at bounding box center [1119, 443] width 178 height 61
click at [1169, 469] on p "**********" at bounding box center [1119, 443] width 178 height 61
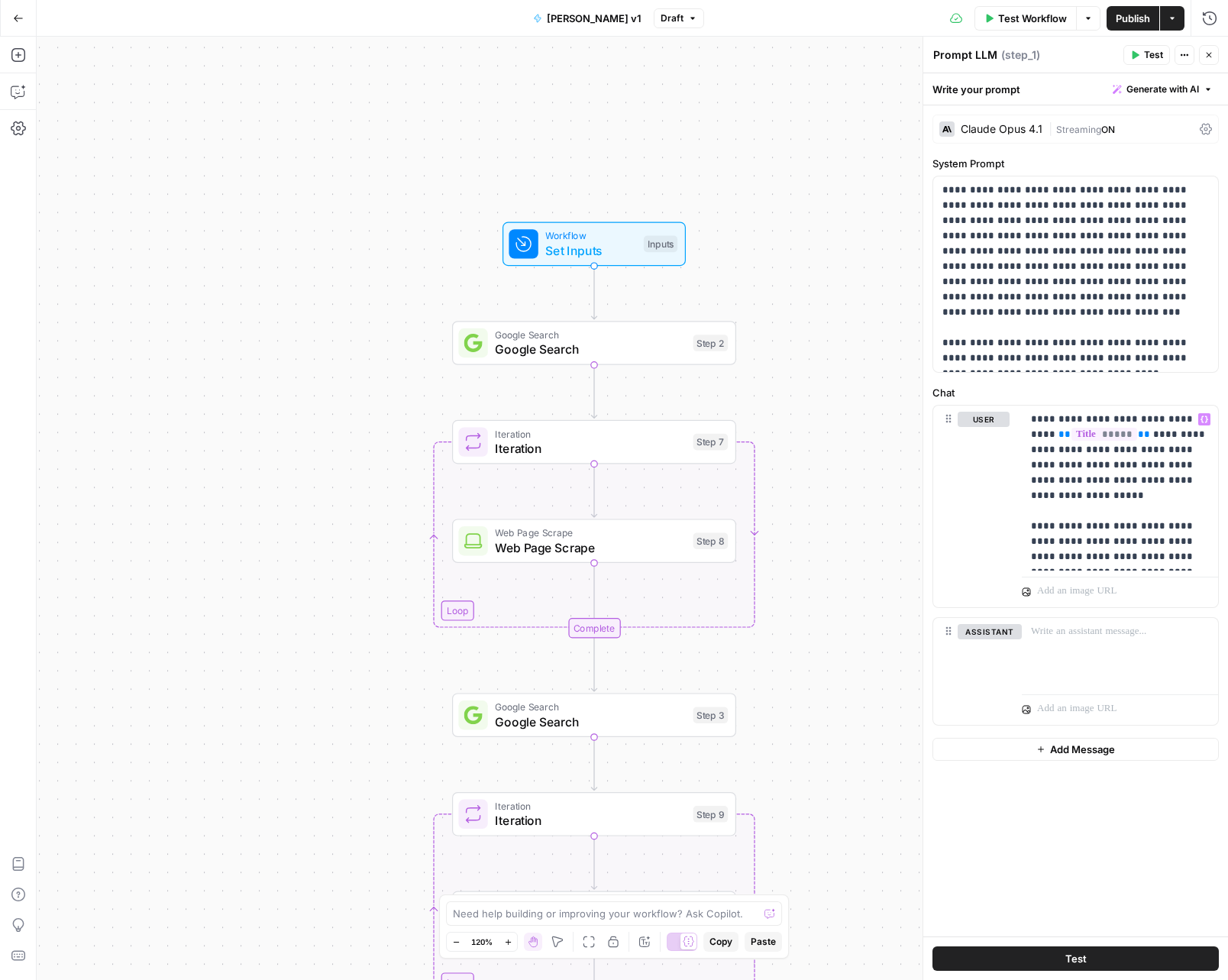
click at [1219, 57] on header "Prompt LLM Prompt LLM ( step_1 ) Test Actions Close" at bounding box center [1075, 55] width 305 height 37
click at [1212, 55] on icon "button" at bounding box center [1210, 55] width 10 height 10
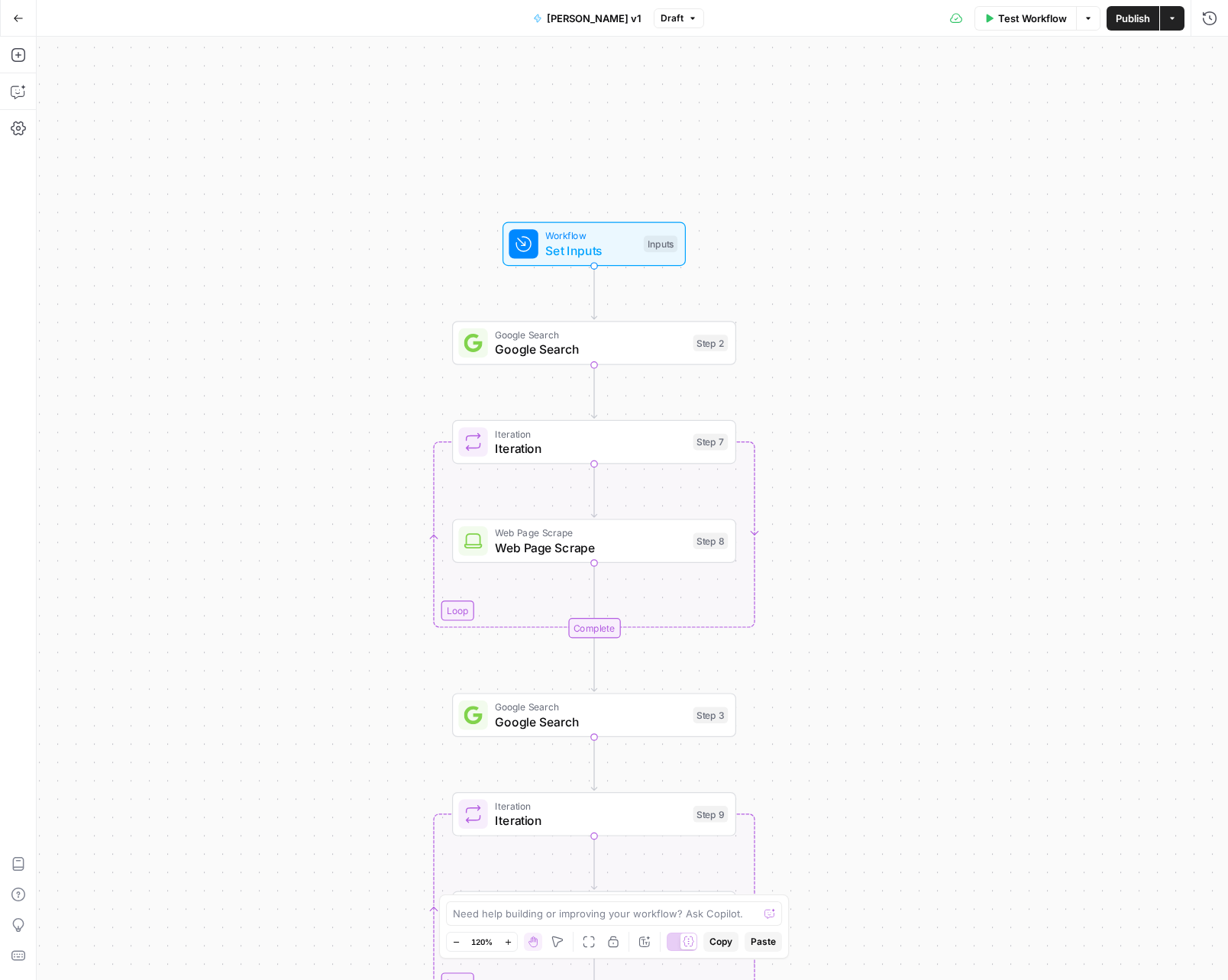
click at [1136, 24] on span "Publish" at bounding box center [1134, 18] width 35 height 15
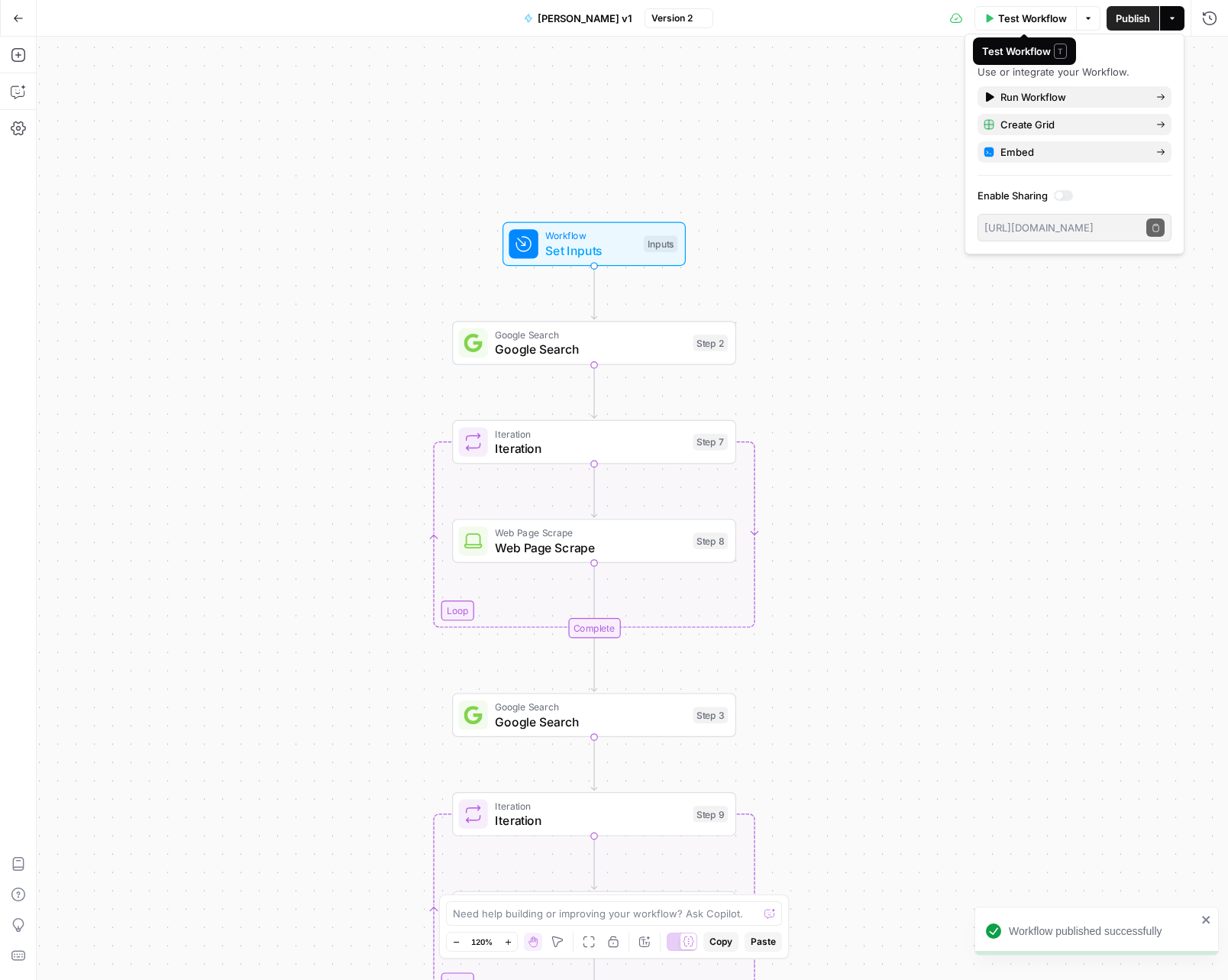
click at [1023, 23] on span "Test Workflow" at bounding box center [1033, 18] width 69 height 15
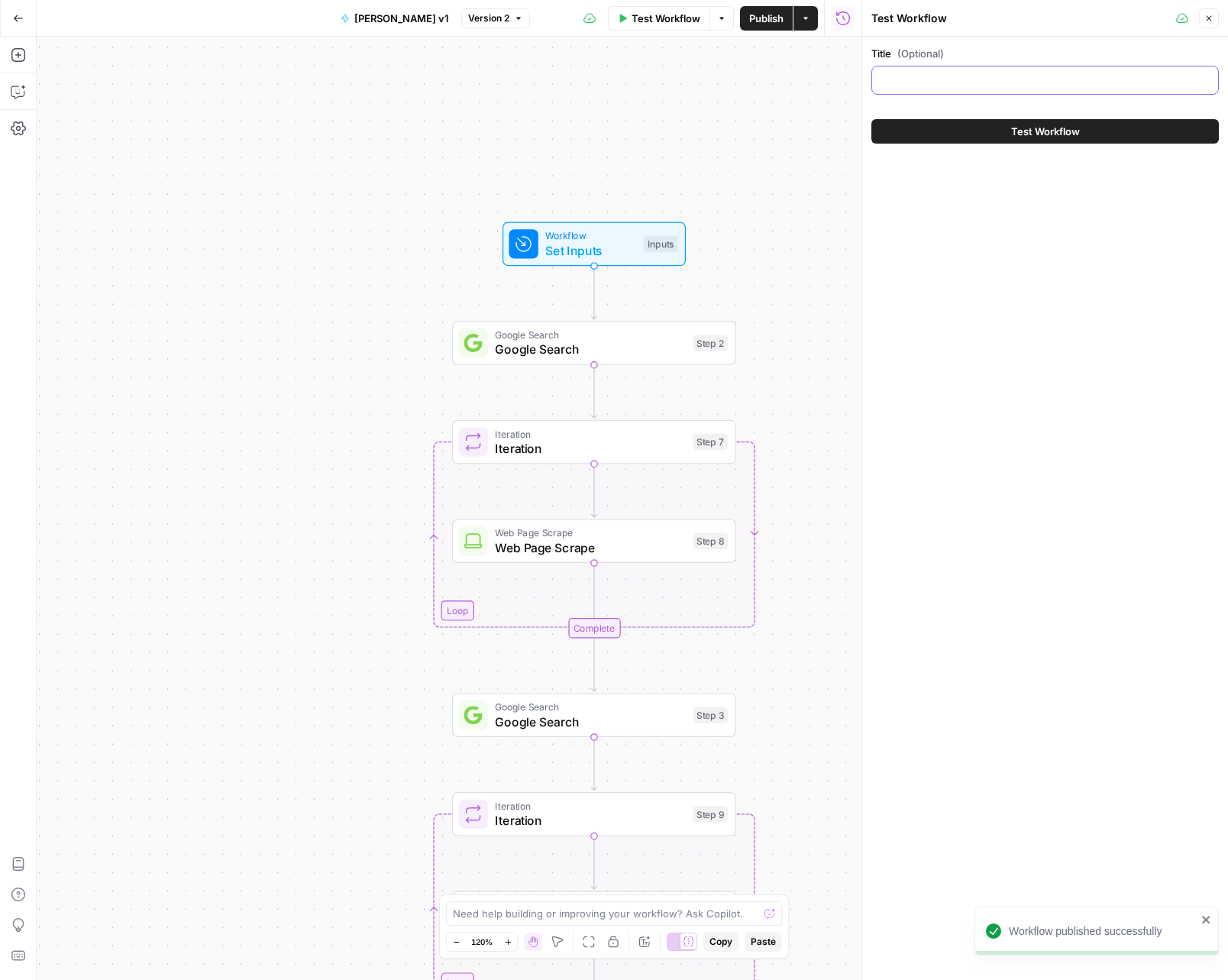
click at [915, 74] on input "Title (Optional)" at bounding box center [1044, 81] width 328 height 15
paste input "was benjamin franklin a president"
type input "was benjamin franklin a president"
click at [1088, 278] on div "Title (Optional) was benjamin franklin a president Test Workflow" at bounding box center [1045, 508] width 366 height 943
click at [941, 128] on button "Test Workflow" at bounding box center [1045, 131] width 348 height 24
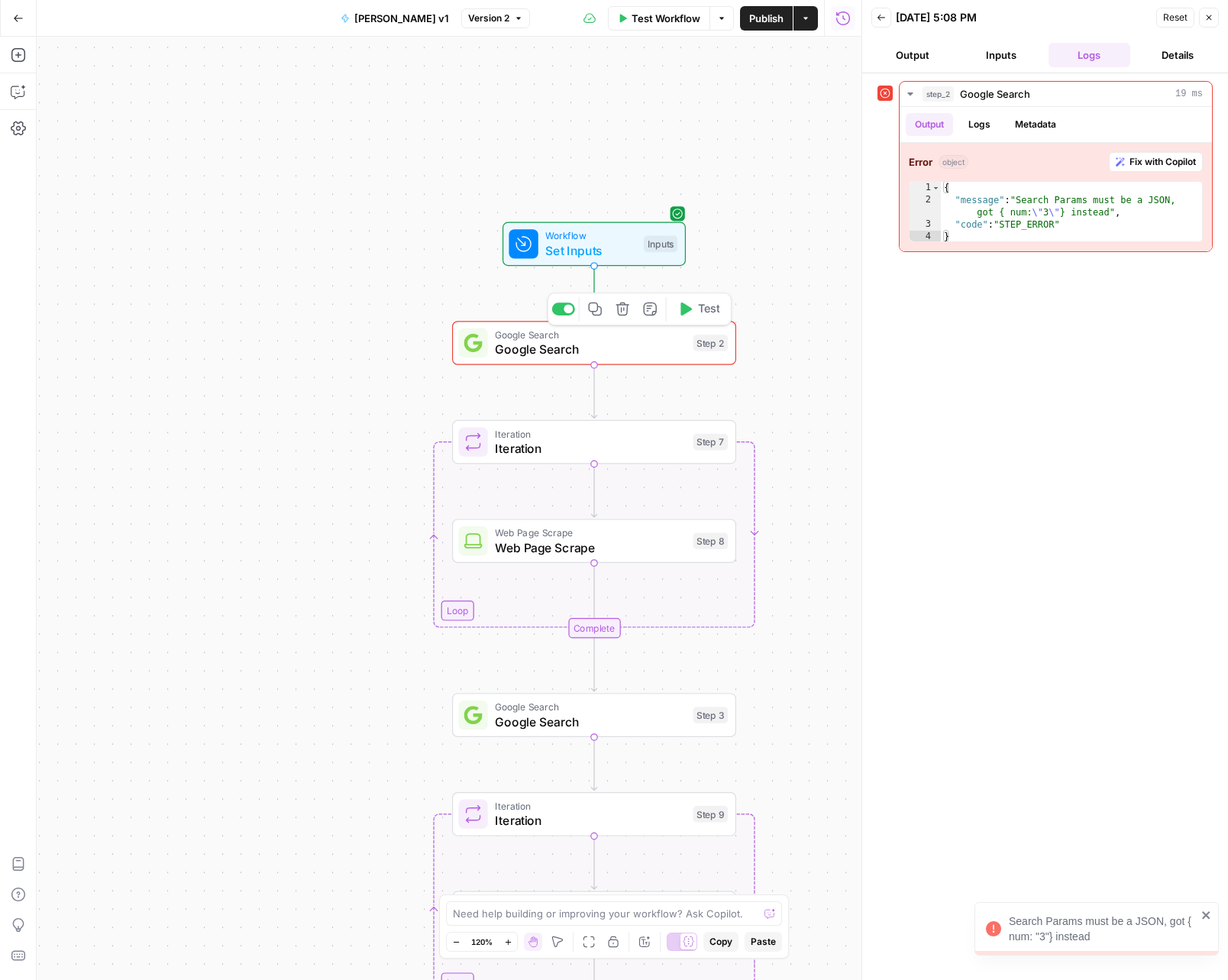
click at [596, 343] on span "Google Search" at bounding box center [590, 349] width 191 height 18
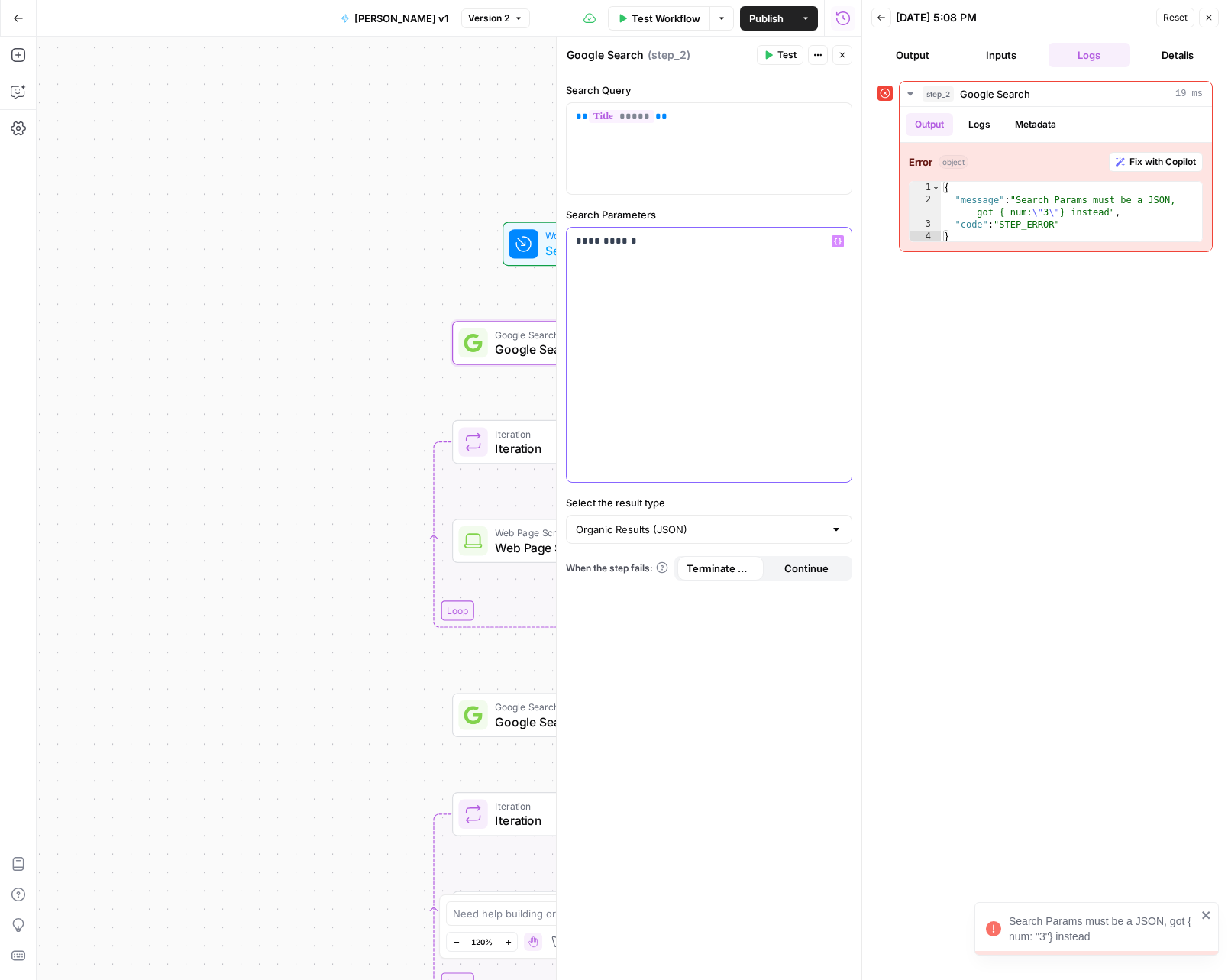
click at [673, 259] on div "**********" at bounding box center [709, 355] width 285 height 255
click at [665, 116] on p "** ***** **" at bounding box center [708, 117] width 266 height 15
click at [654, 244] on p "**********" at bounding box center [708, 241] width 266 height 15
drag, startPoint x: 657, startPoint y: 243, endPoint x: 576, endPoint y: 232, distance: 81.7
click at [576, 232] on div "**********" at bounding box center [709, 355] width 285 height 255
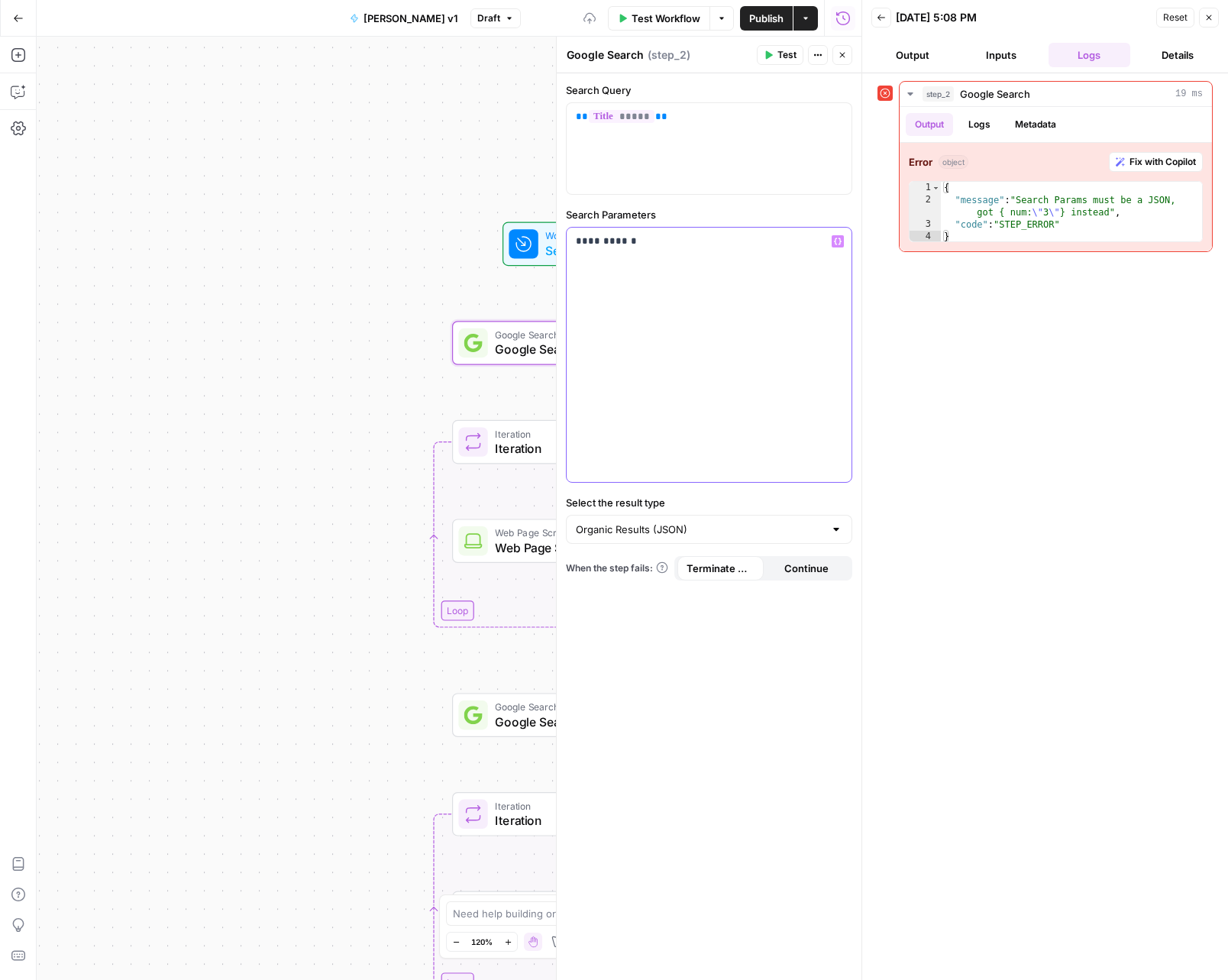
click at [600, 240] on p "**********" at bounding box center [708, 241] width 266 height 15
click at [634, 243] on p "**********" at bounding box center [708, 241] width 266 height 15
click at [622, 245] on p "**********" at bounding box center [708, 241] width 266 height 15
click at [650, 244] on p "**********" at bounding box center [708, 241] width 266 height 15
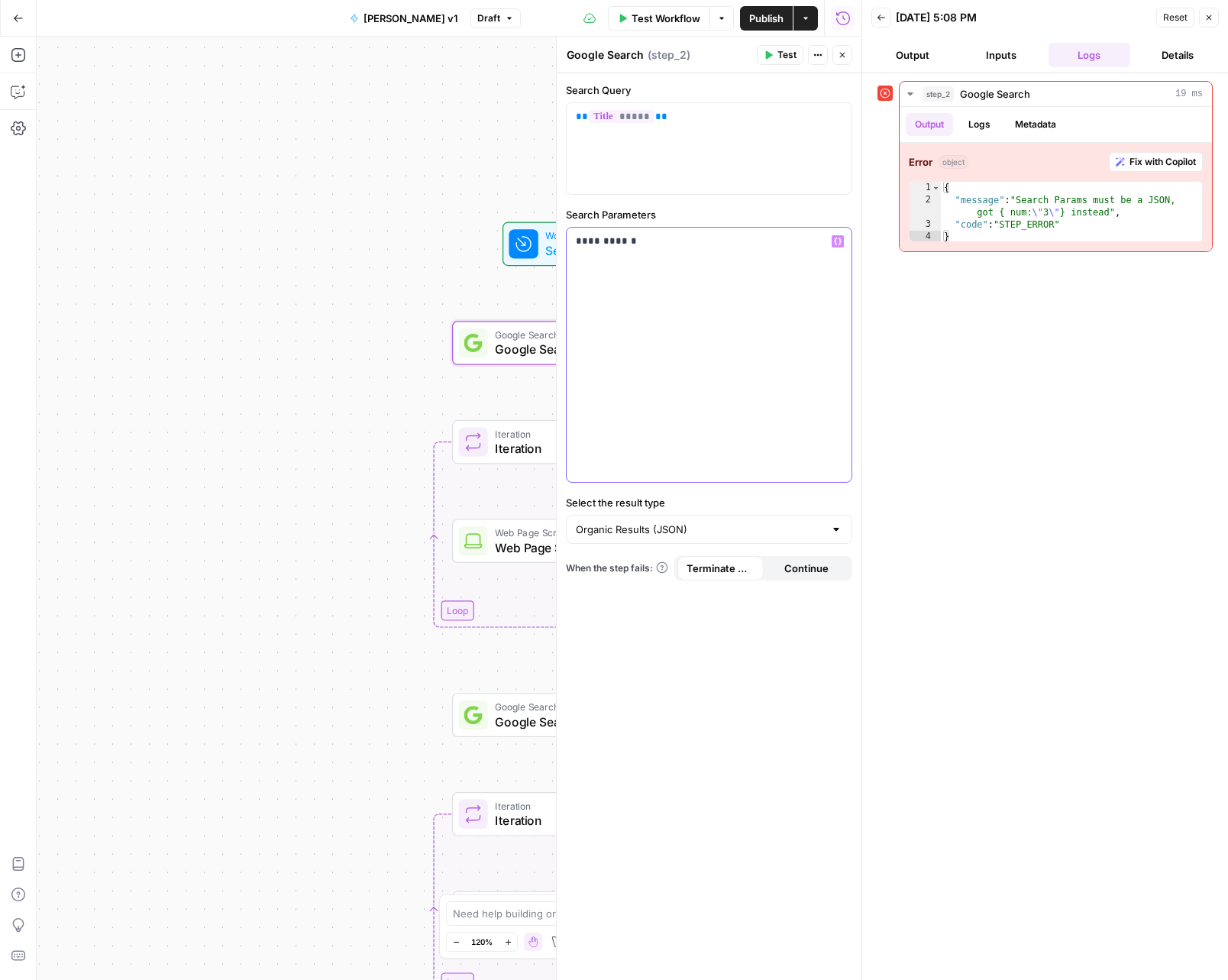
click at [651, 244] on p "**********" at bounding box center [708, 241] width 266 height 15
copy p "**********"
click at [840, 55] on icon "button" at bounding box center [843, 55] width 10 height 10
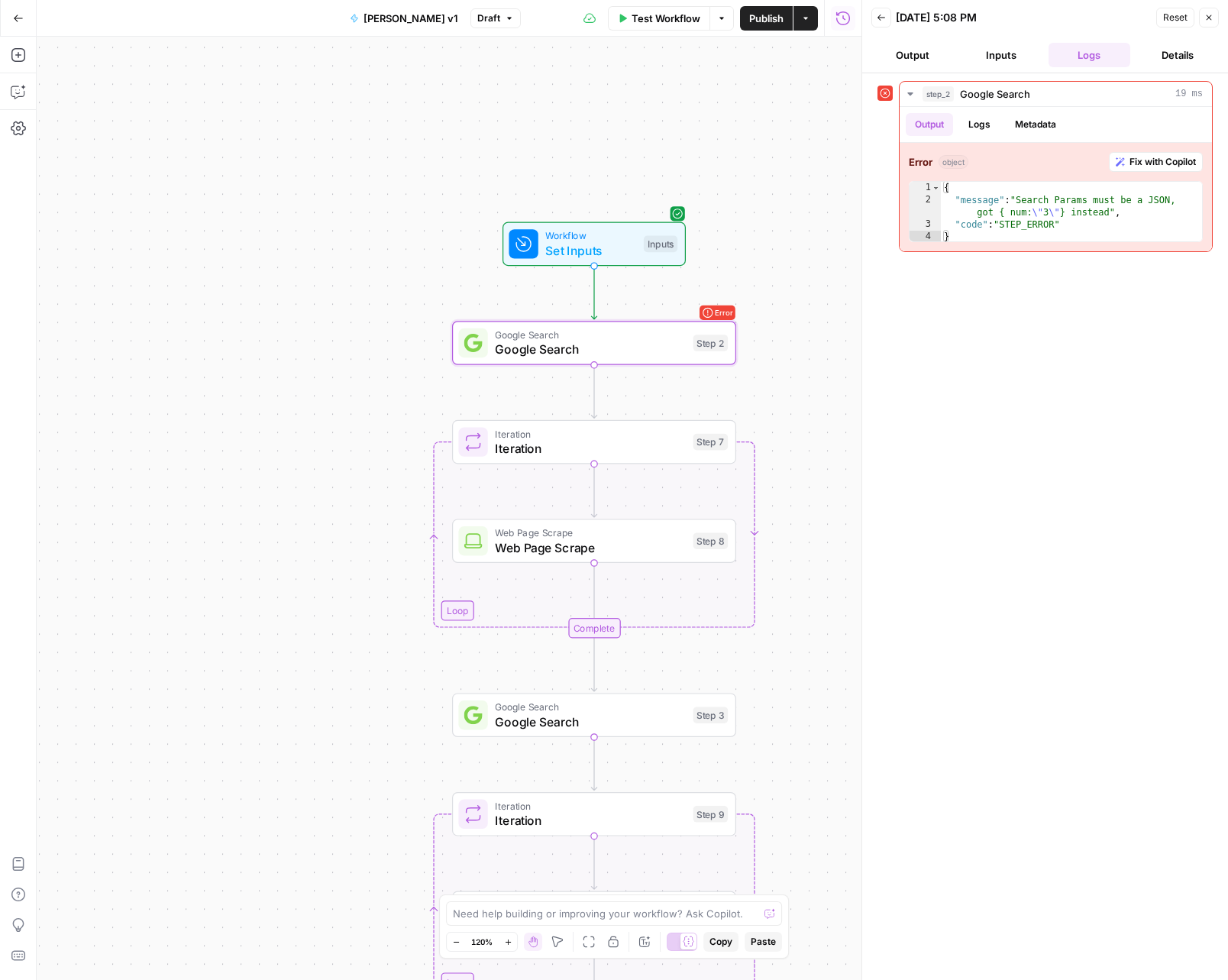
click at [635, 713] on span "Google Search" at bounding box center [590, 722] width 191 height 18
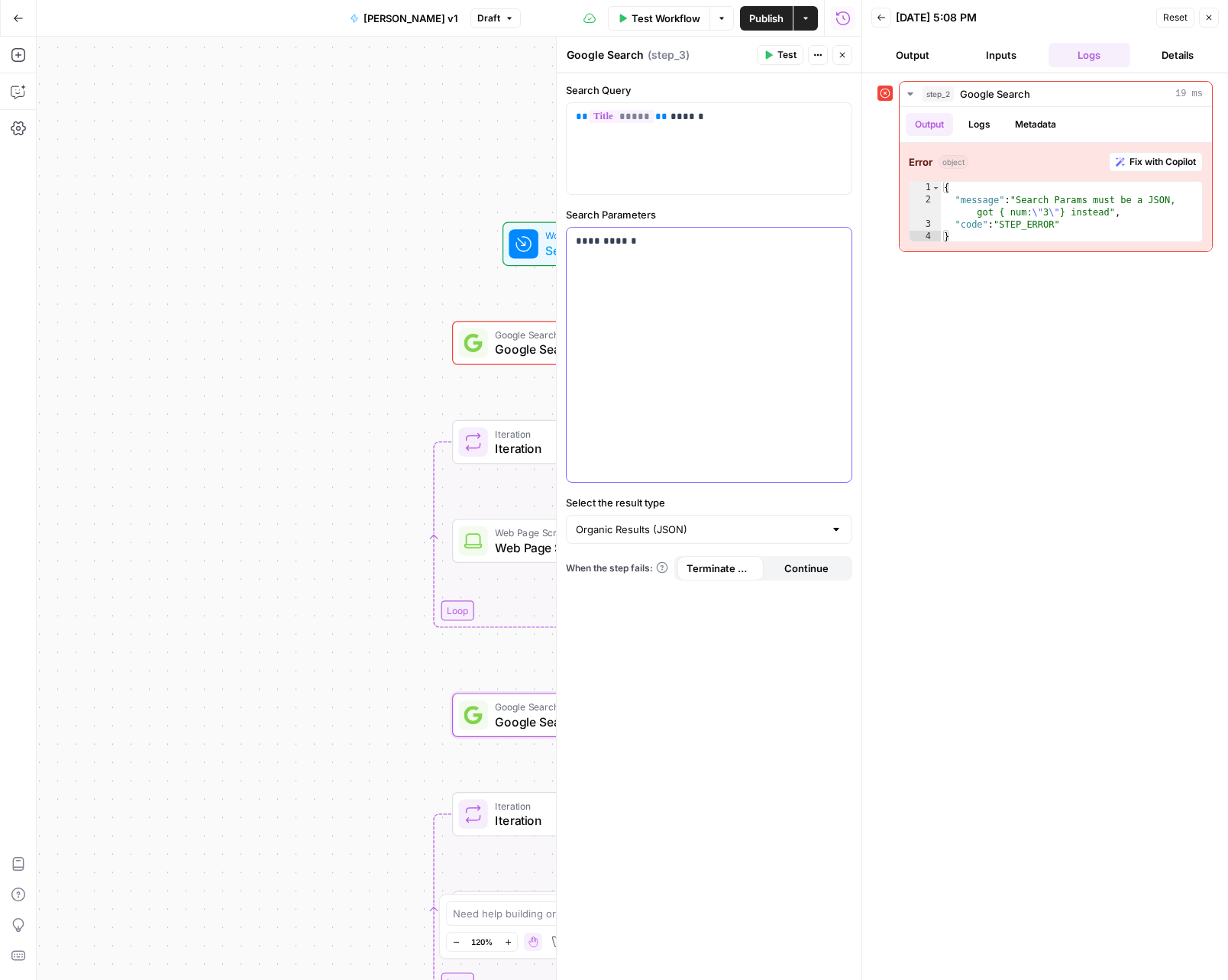
click at [612, 247] on p "**********" at bounding box center [708, 241] width 266 height 15
click at [624, 238] on p "**********" at bounding box center [708, 241] width 266 height 15
click at [852, 61] on header "Google Search Google Search ( step_3 ) Test Actions Close" at bounding box center [709, 55] width 305 height 37
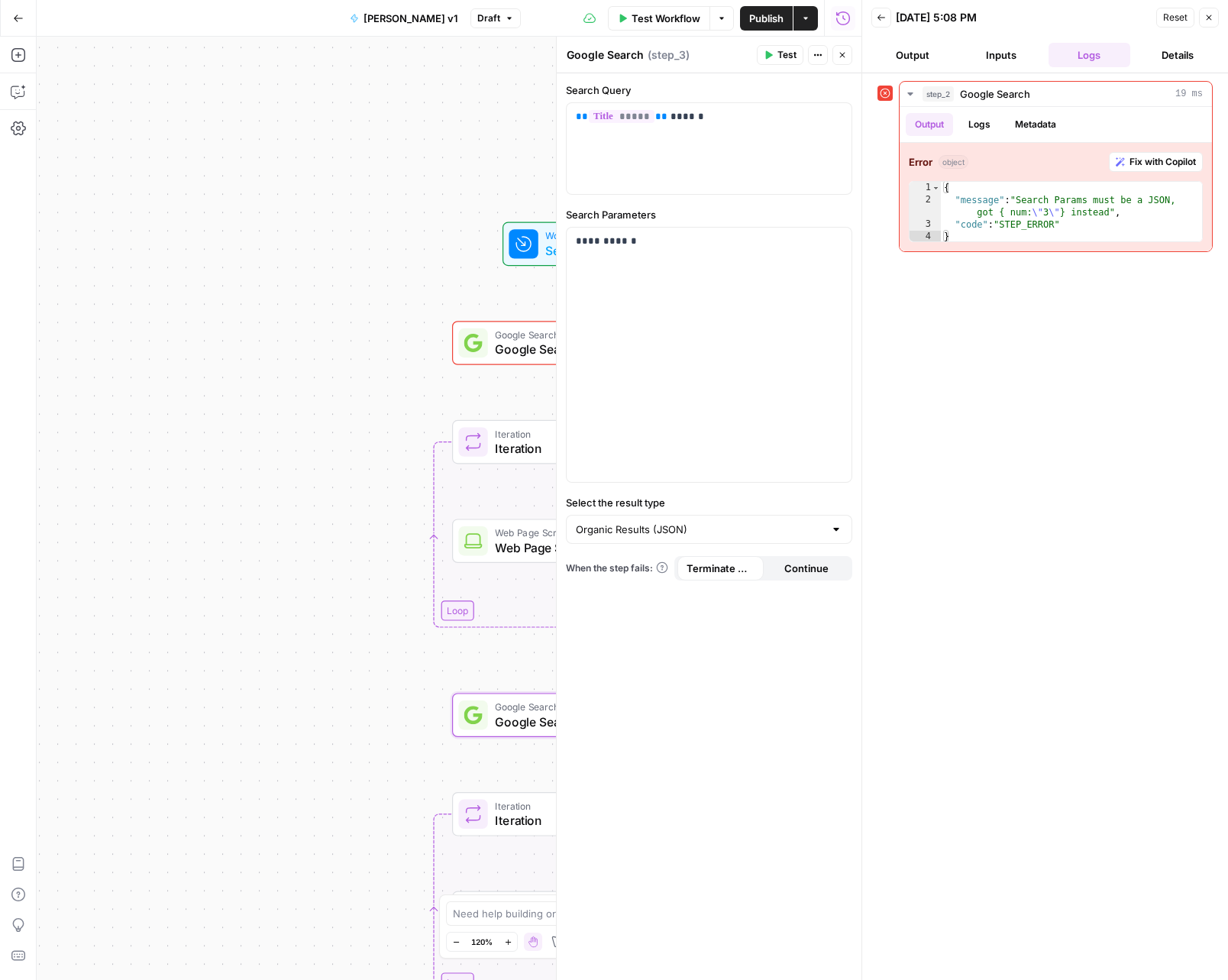
drag, startPoint x: 841, startPoint y: 58, endPoint x: 844, endPoint y: 49, distance: 9.5
click at [842, 58] on icon "button" at bounding box center [843, 55] width 10 height 10
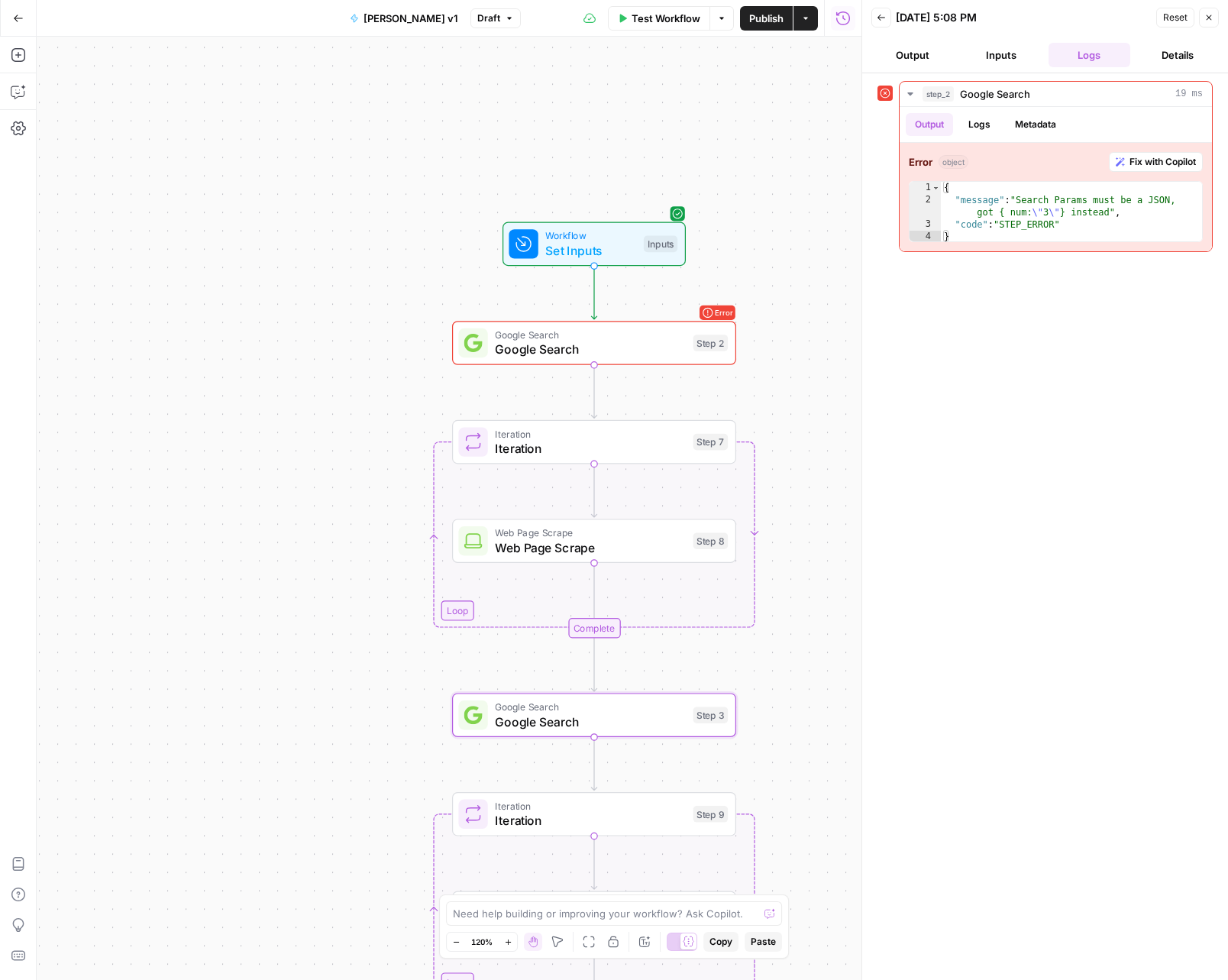
click at [665, 20] on span "Test Workflow" at bounding box center [666, 18] width 69 height 15
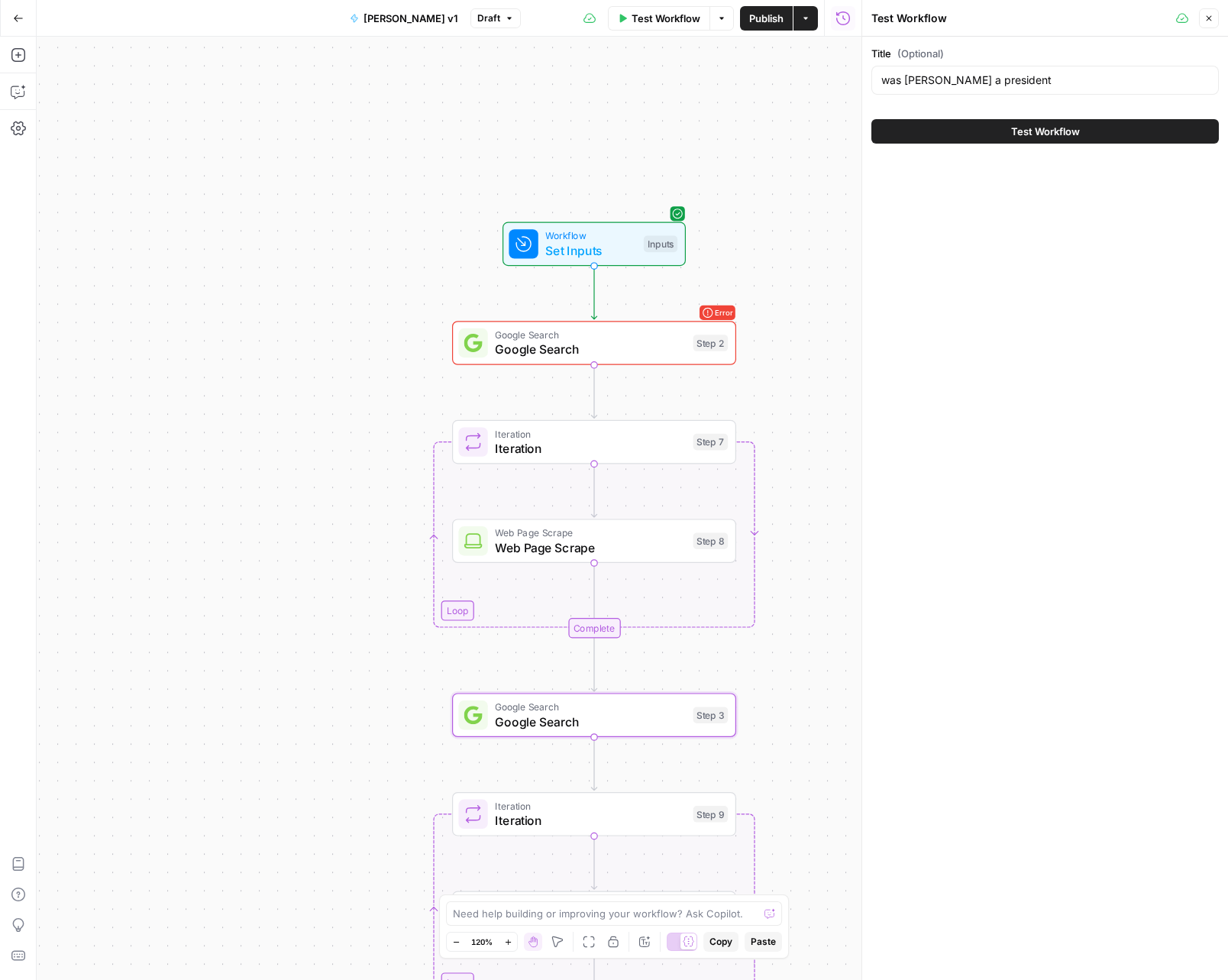
click at [1038, 131] on span "Test Workflow" at bounding box center [1046, 132] width 69 height 15
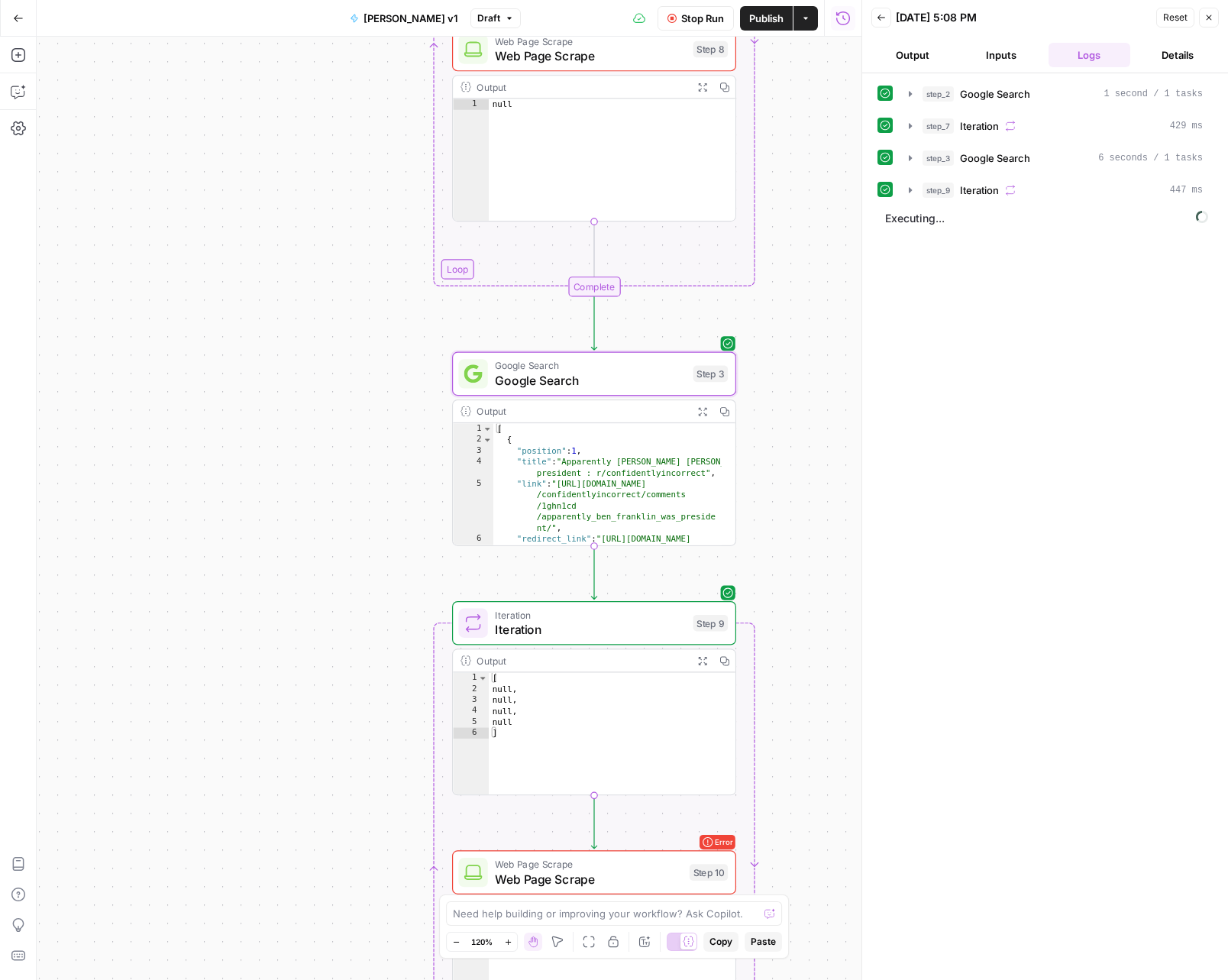
click at [718, 20] on span "Stop Run" at bounding box center [702, 18] width 43 height 15
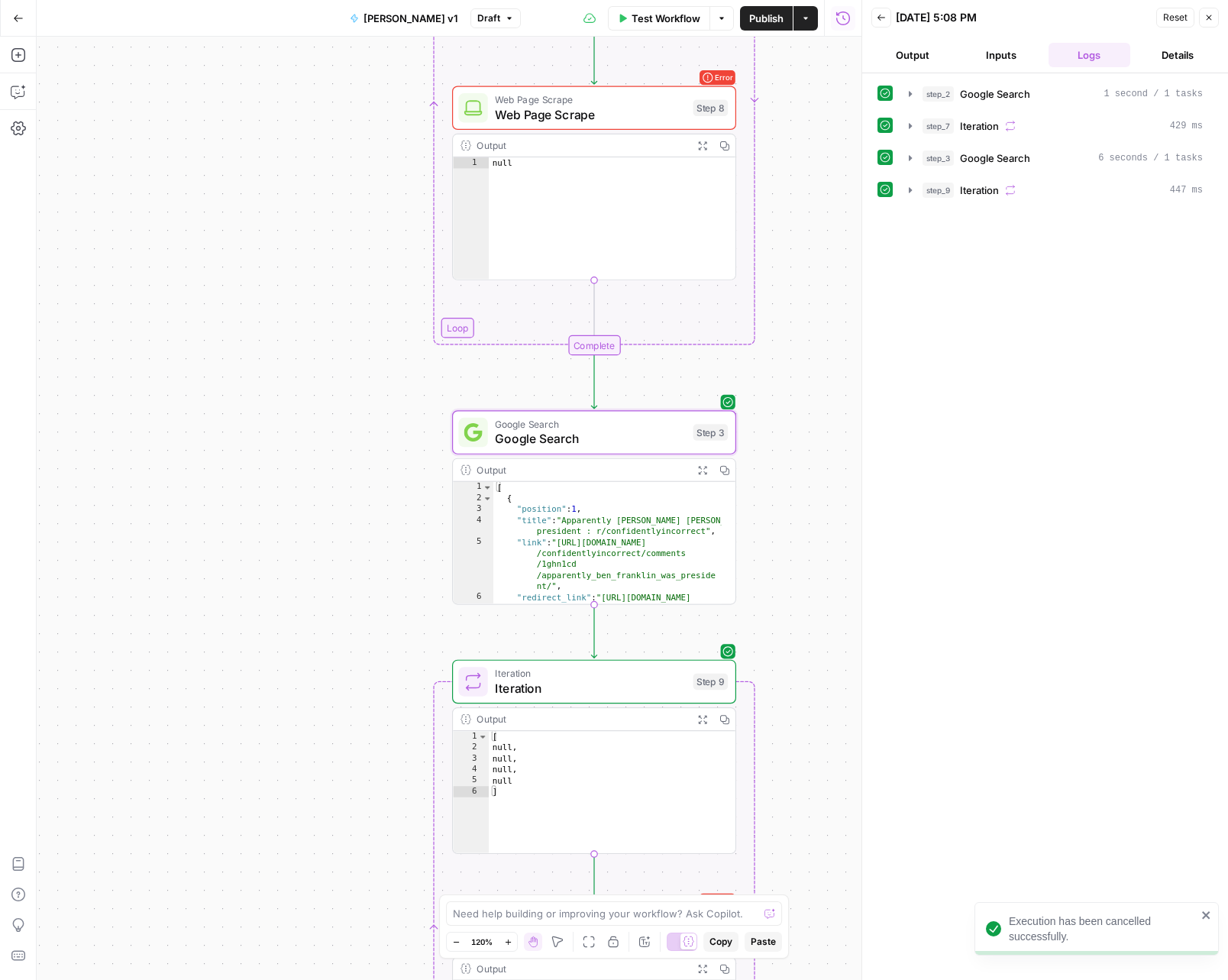
click at [612, 127] on div "Error Web Page Scrape Web Page Scrape Step 8 Copy step Delete step Add Note Test" at bounding box center [595, 108] width 284 height 44
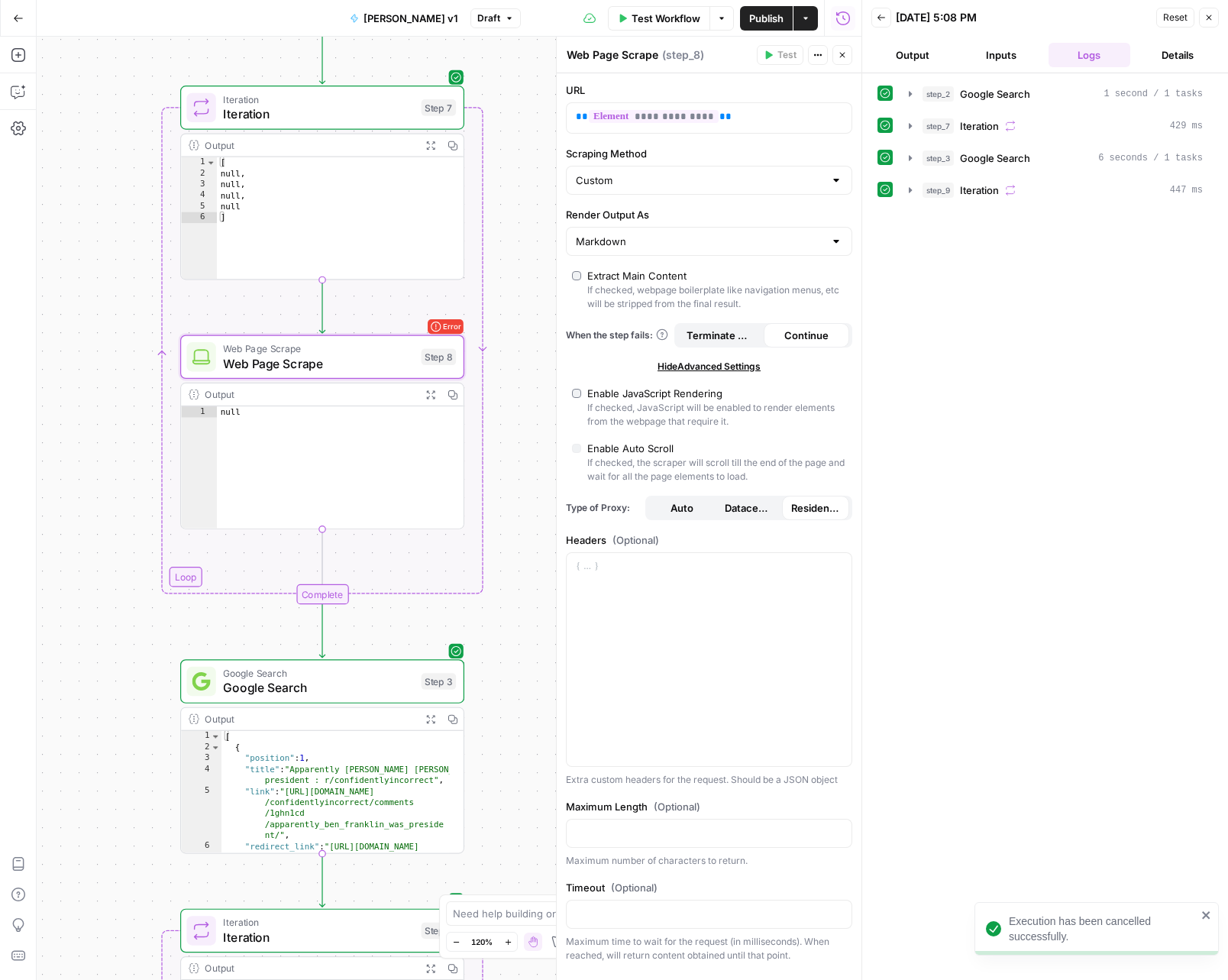
drag, startPoint x: 301, startPoint y: 242, endPoint x: 50, endPoint y: 469, distance: 338.4
click at [50, 469] on div "Workflow Set Inputs Inputs Google Search Google Search Step 2 Output Expand Out…" at bounding box center [449, 508] width 825 height 943
click at [348, 110] on span "Iteration" at bounding box center [317, 115] width 191 height 18
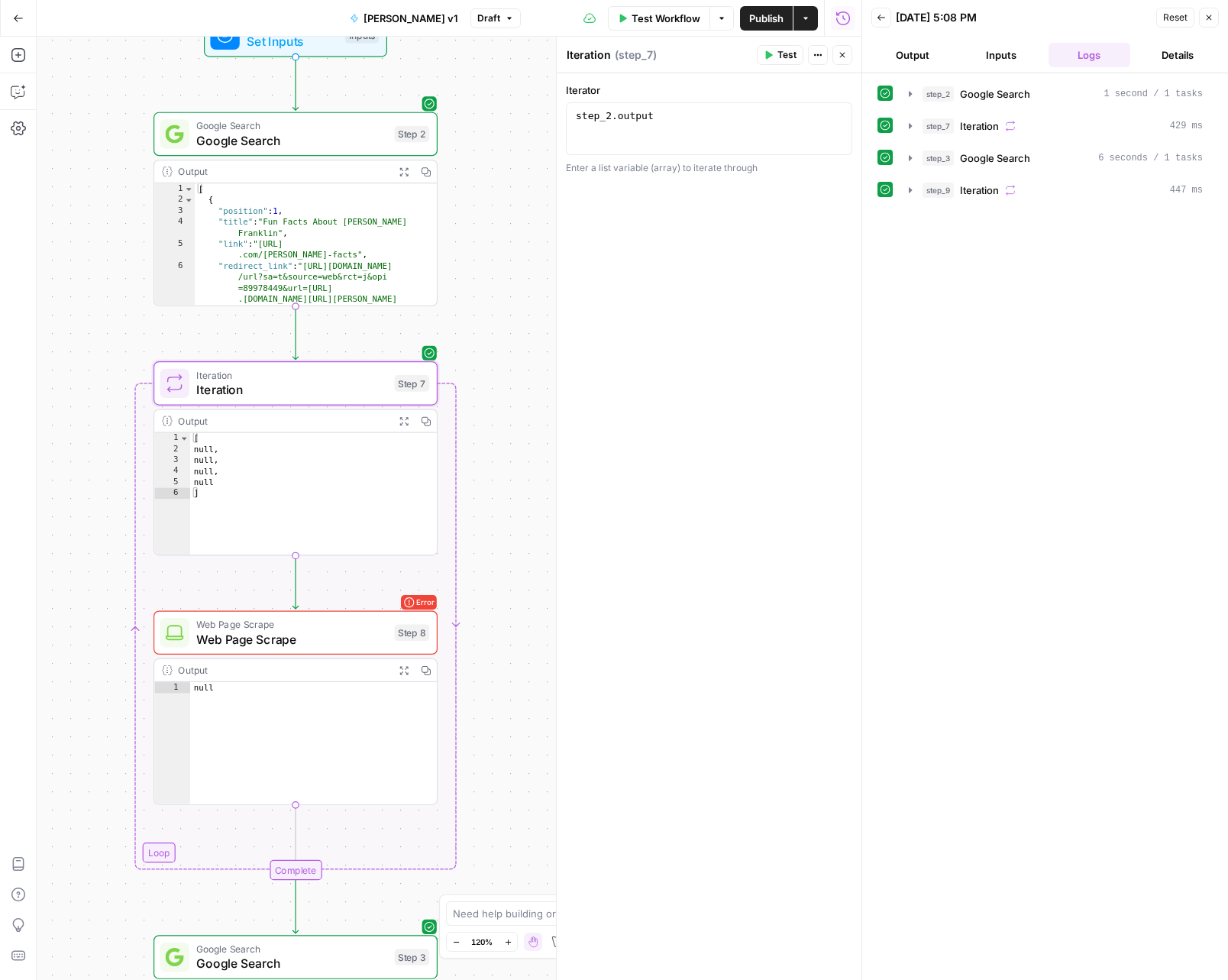
drag, startPoint x: 489, startPoint y: 110, endPoint x: 463, endPoint y: 384, distance: 275.2
click at [463, 384] on div "Workflow Set Inputs Inputs Google Search Google Search Step 2 Output Expand Out…" at bounding box center [449, 508] width 825 height 943
click at [314, 140] on span "Google Search" at bounding box center [291, 140] width 191 height 18
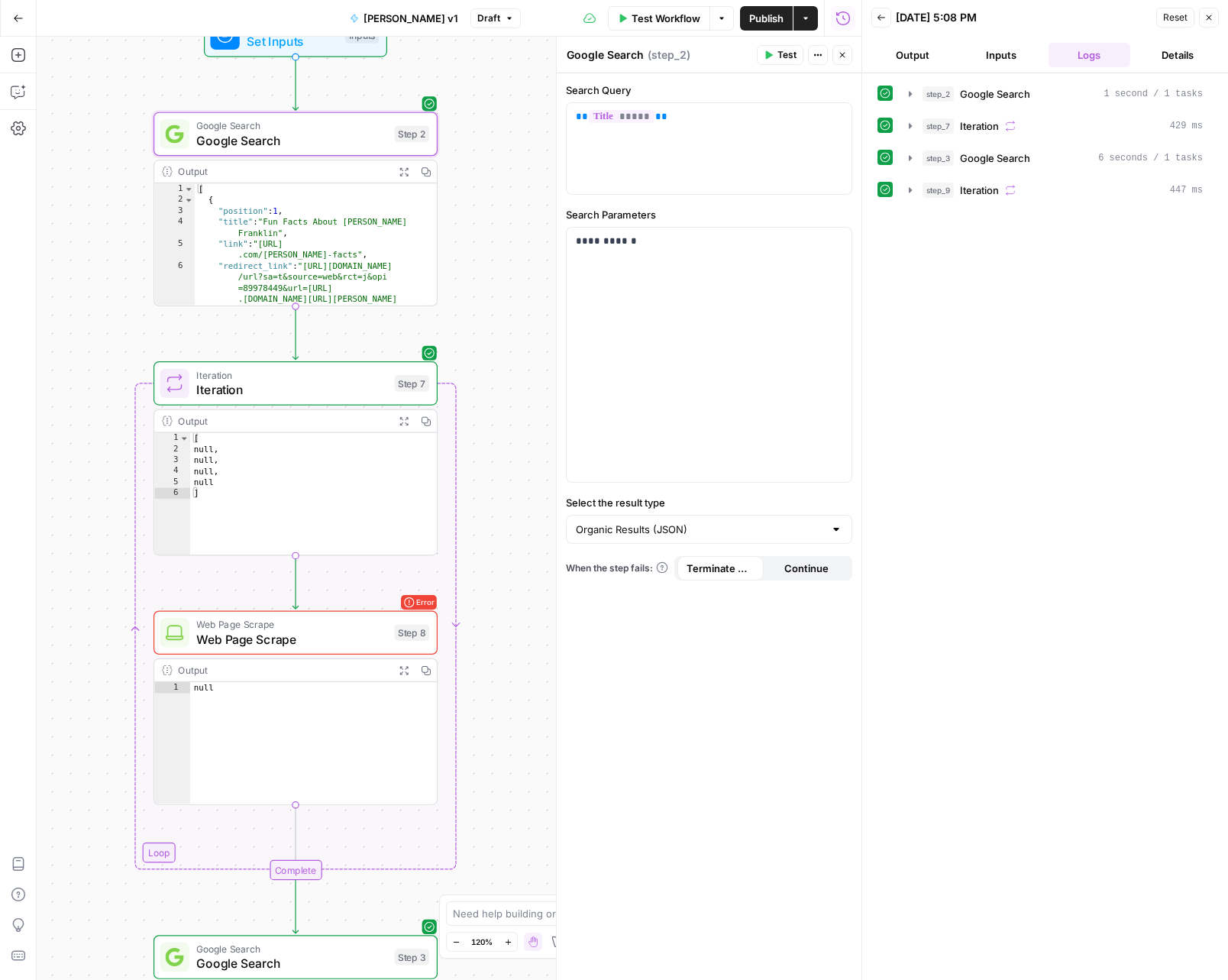
click at [248, 139] on span "Google Search" at bounding box center [291, 140] width 191 height 18
click at [728, 534] on input "Select the result type" at bounding box center [700, 529] width 248 height 15
click at [684, 632] on span "Raw (JSON)" at bounding box center [706, 632] width 255 height 15
type input "Raw (JSON)"
click at [482, 223] on div "Workflow Set Inputs Inputs Google Search Google Search Step 2 Output Expand Out…" at bounding box center [449, 508] width 825 height 943
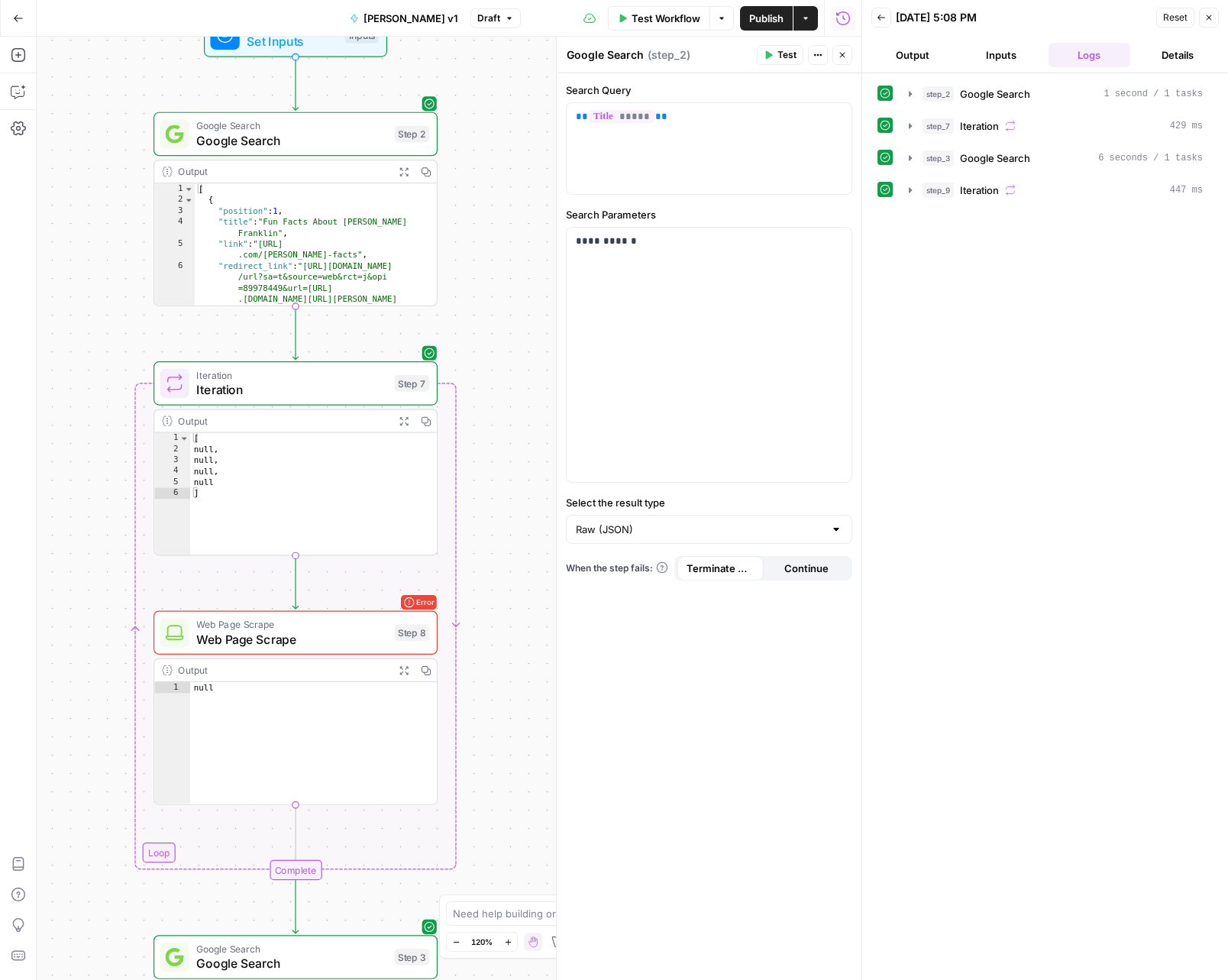
click at [679, 28] on button "Test Workflow" at bounding box center [659, 17] width 103 height 24
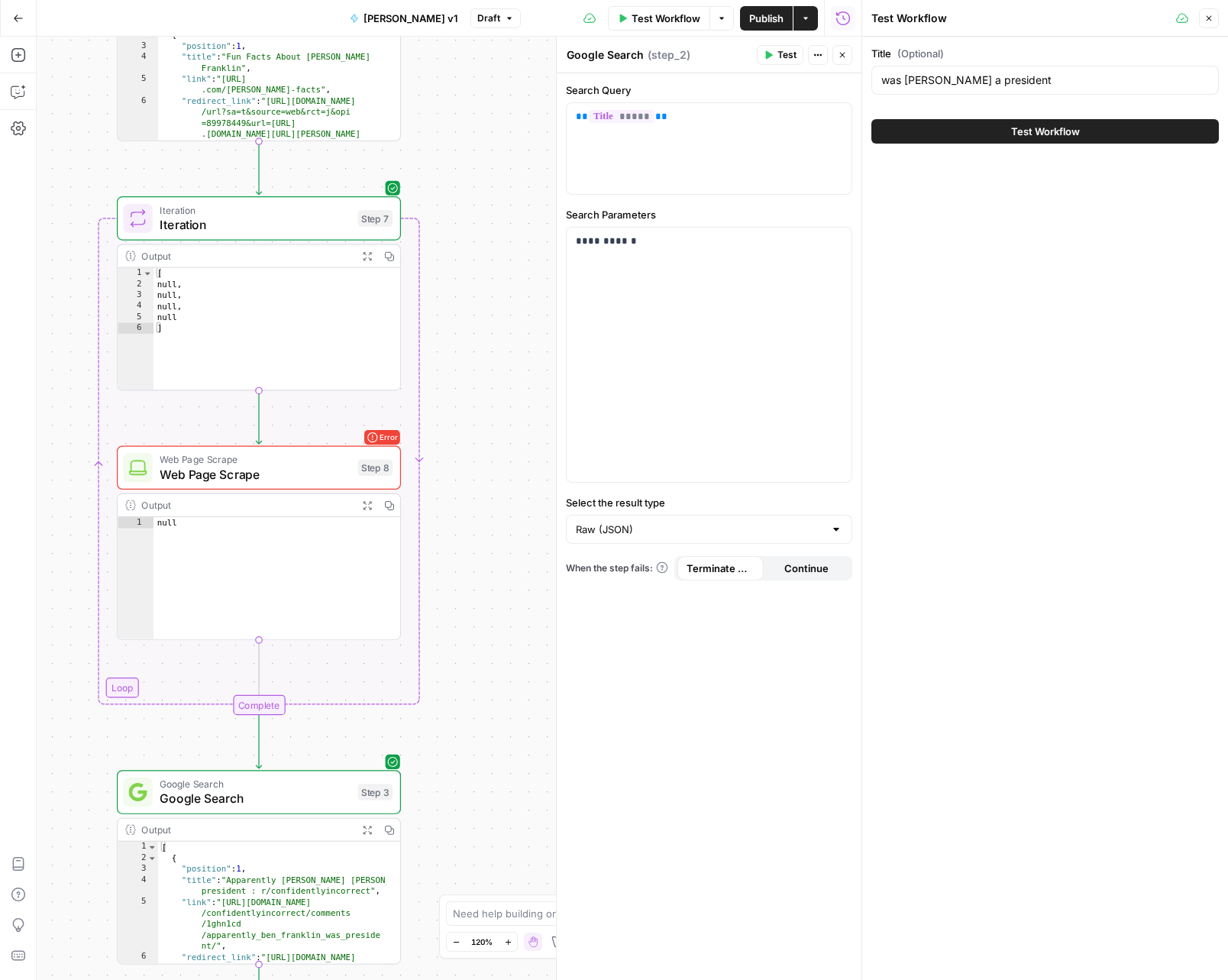
drag, startPoint x: 508, startPoint y: 408, endPoint x: 466, endPoint y: 257, distance: 156.7
click at [473, 243] on div "Workflow Set Inputs Inputs Google Search Google Search Step 2 Output Expand Out…" at bounding box center [449, 508] width 825 height 943
click at [296, 783] on span "Google Search" at bounding box center [255, 780] width 191 height 14
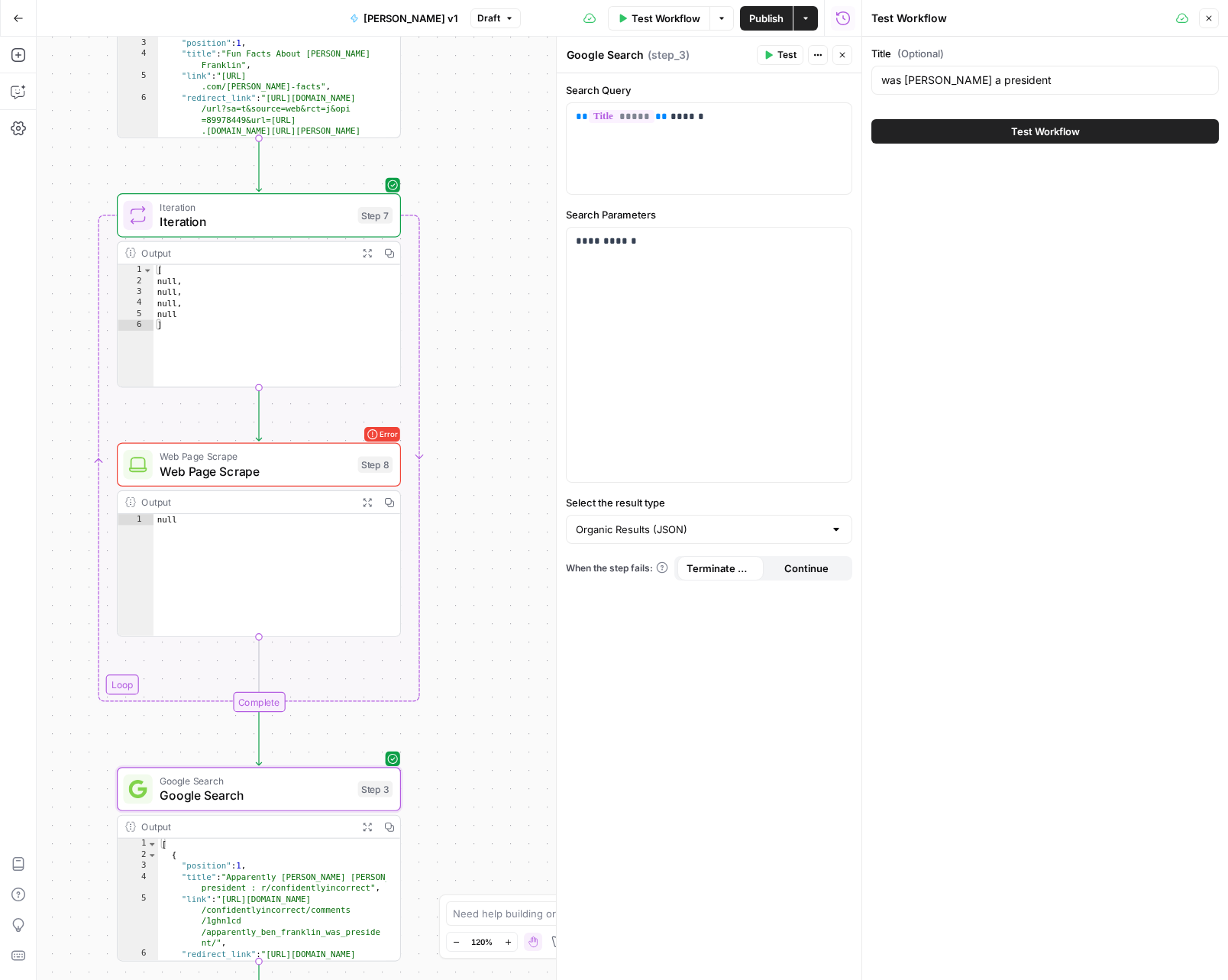
click at [693, 526] on div "Terminate Workflow" at bounding box center [721, 535] width 109 height 26
click at [635, 532] on input "Select the result type" at bounding box center [700, 529] width 248 height 15
click at [636, 625] on span "Raw (JSON)" at bounding box center [706, 632] width 255 height 15
type input "Raw (JSON)"
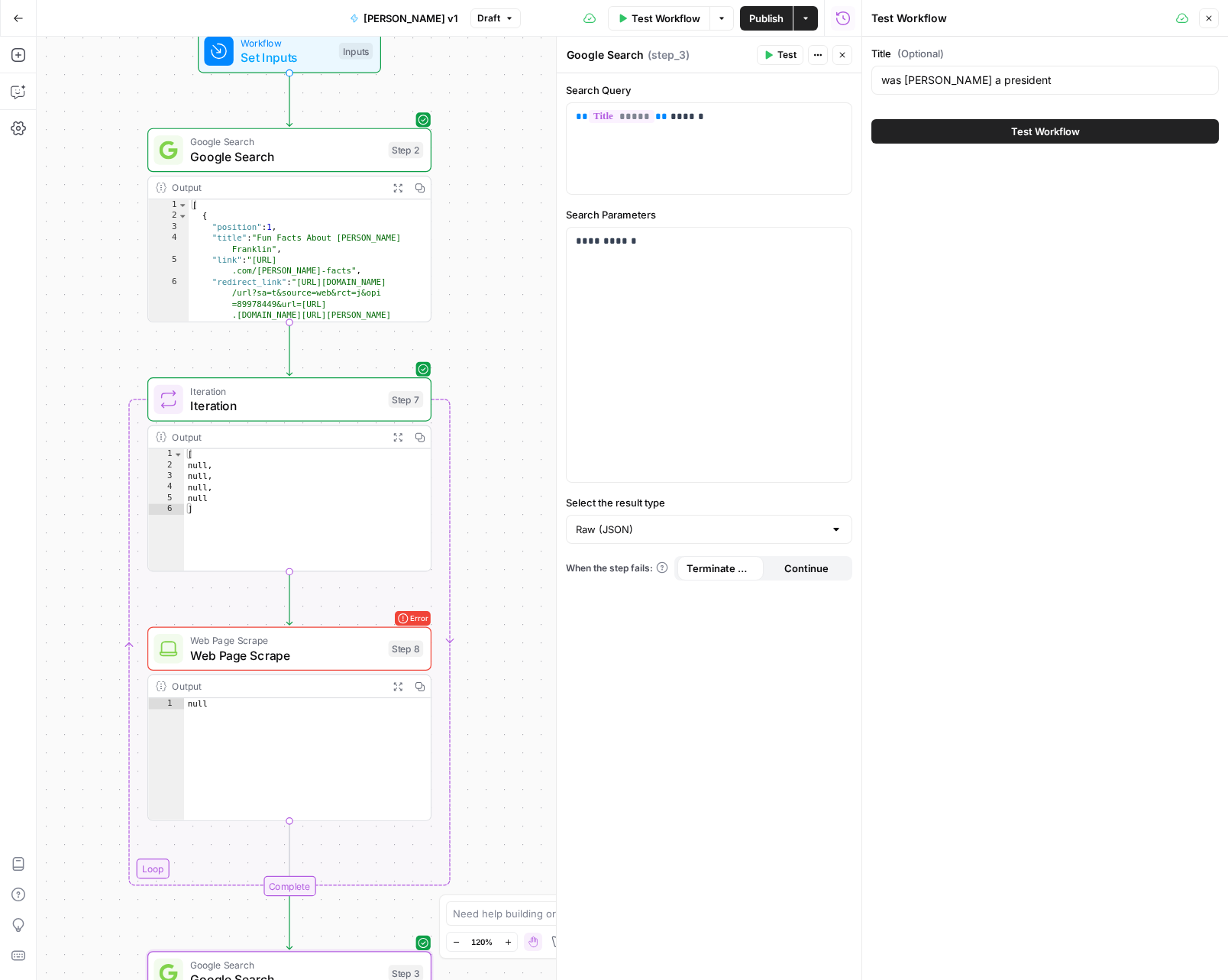
drag, startPoint x: 460, startPoint y: 235, endPoint x: 628, endPoint y: 11, distance: 280.0
click at [482, 384] on div "Workflow Set Inputs Inputs Google Search Google Search Step 2 Output Expand Out…" at bounding box center [449, 508] width 825 height 943
click at [681, 16] on span "Test Workflow" at bounding box center [666, 18] width 69 height 15
click at [962, 126] on button "Test Workflow" at bounding box center [1045, 131] width 348 height 24
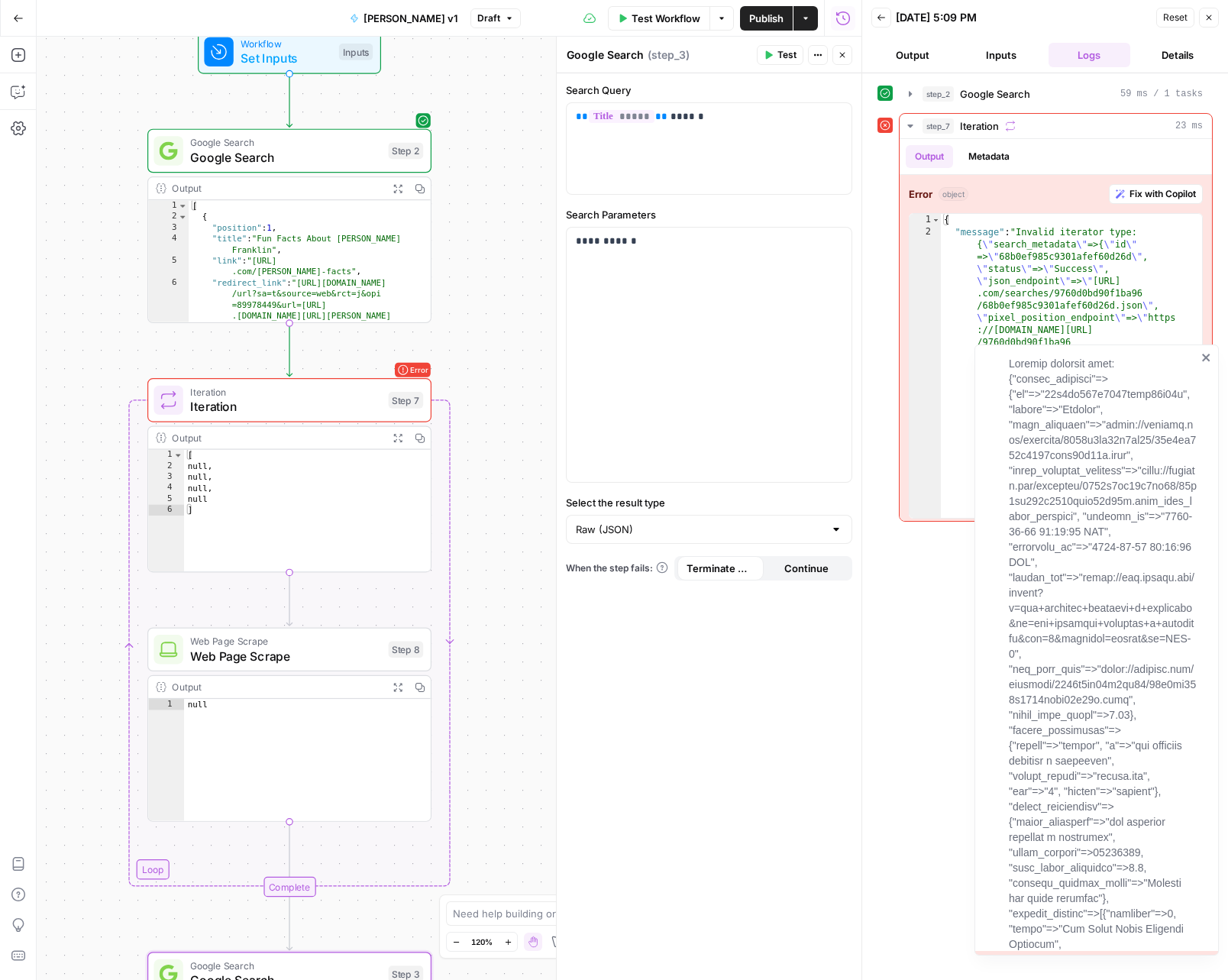
click at [1202, 357] on icon "close" at bounding box center [1207, 357] width 11 height 12
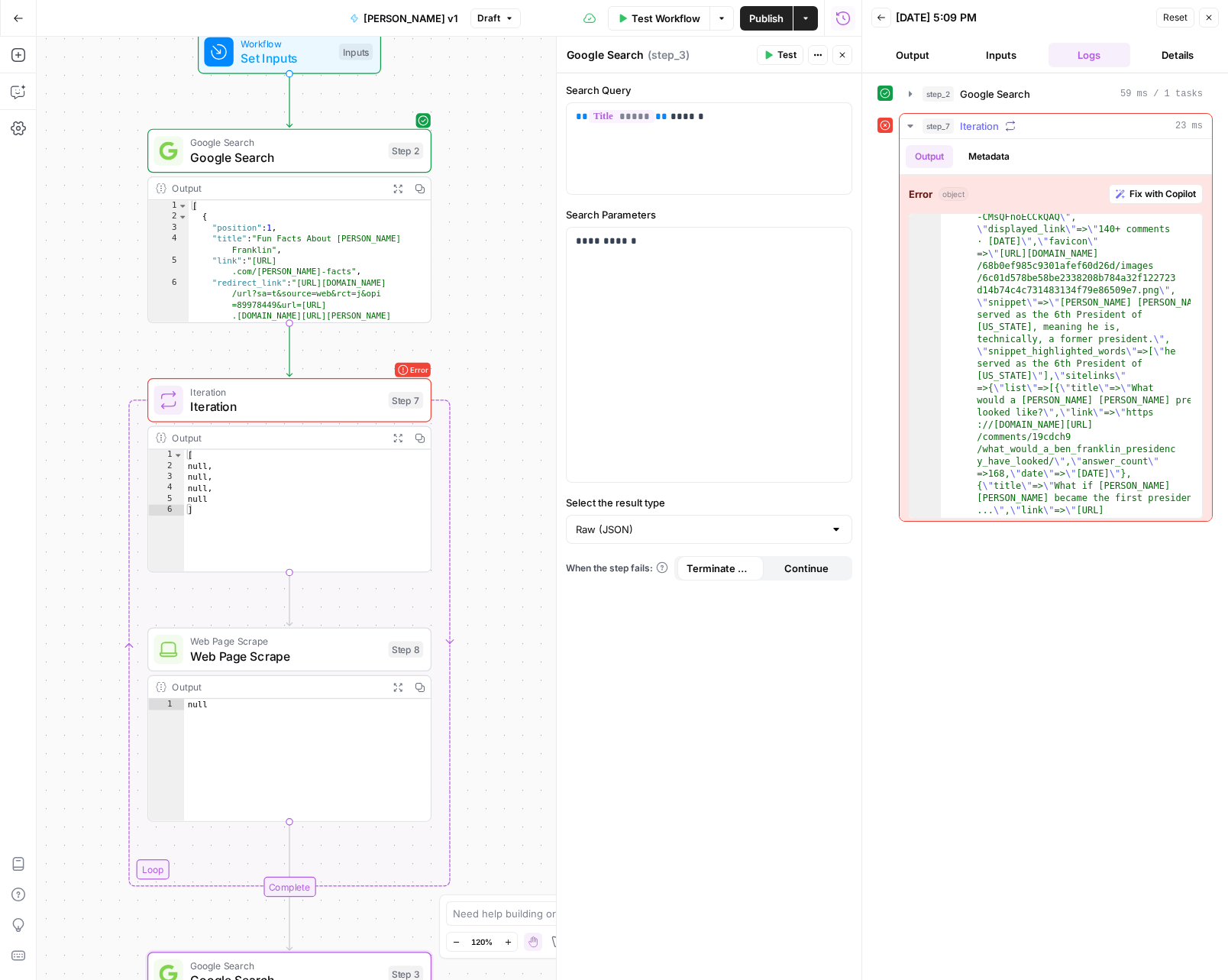
scroll to position [2058, 0]
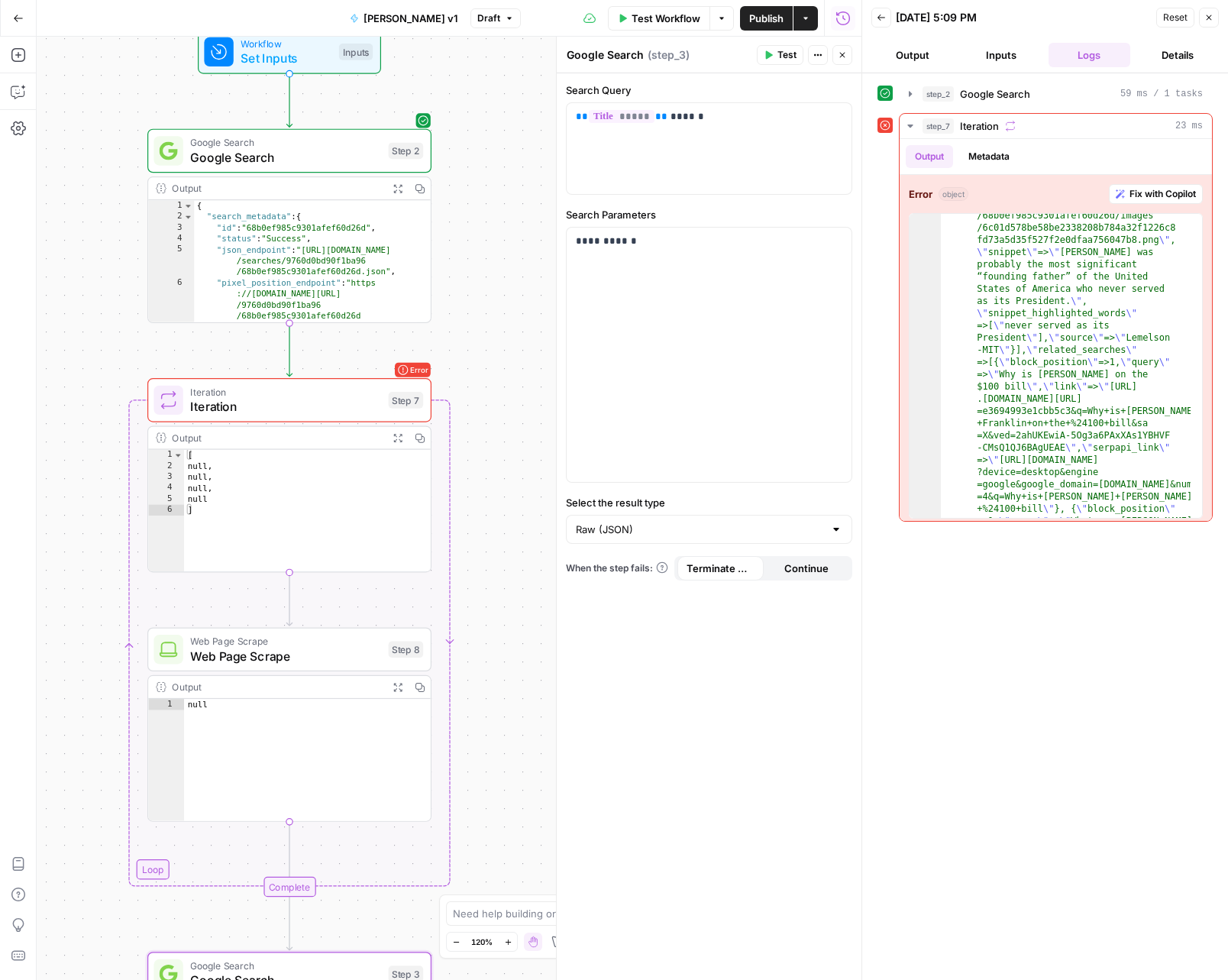
click at [212, 151] on span "Google Search" at bounding box center [285, 157] width 191 height 18
click at [711, 525] on input "Select the result type" at bounding box center [700, 529] width 248 height 15
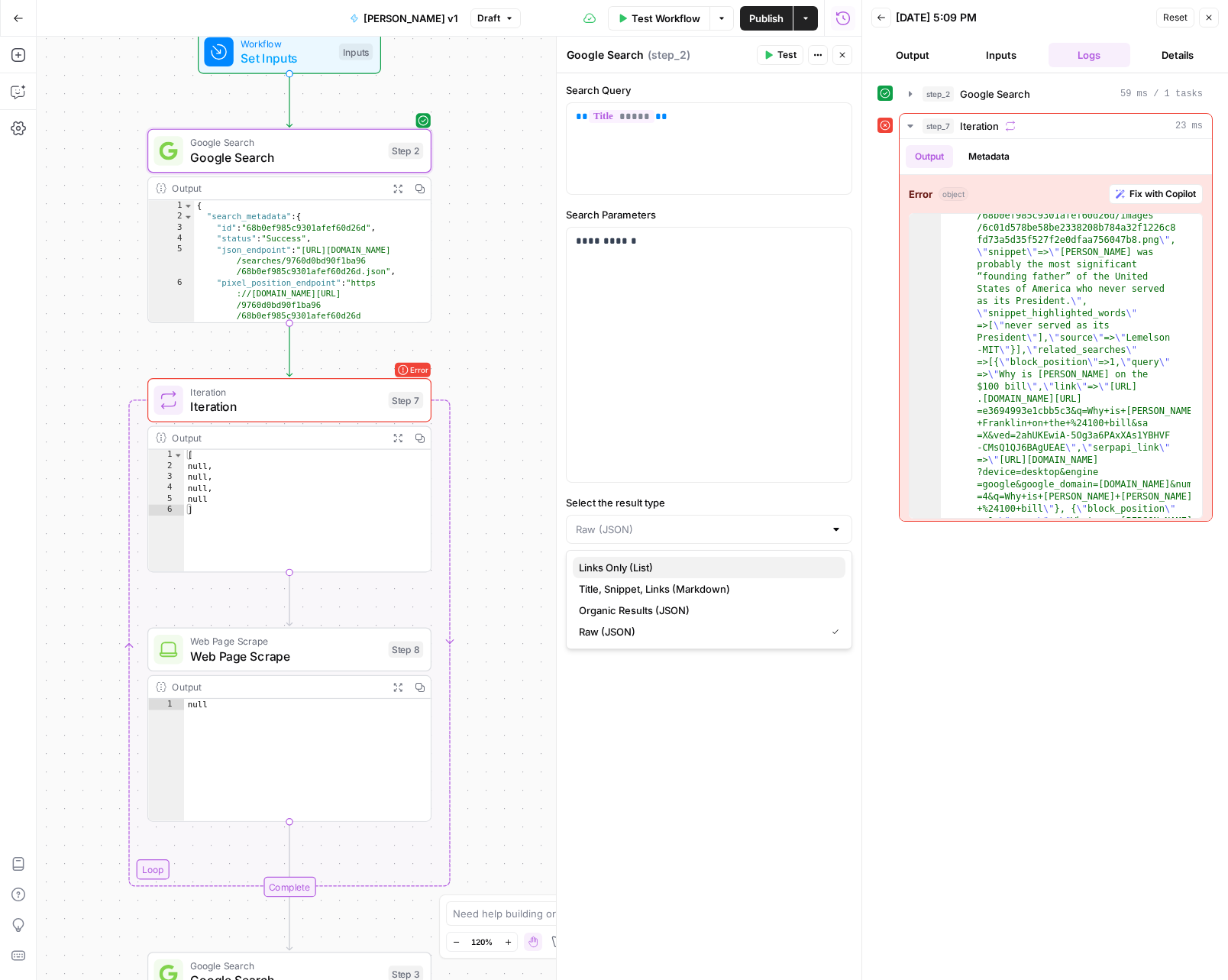
click at [696, 564] on span "Links Only (List)" at bounding box center [706, 568] width 255 height 15
type input "Links Only (List)"
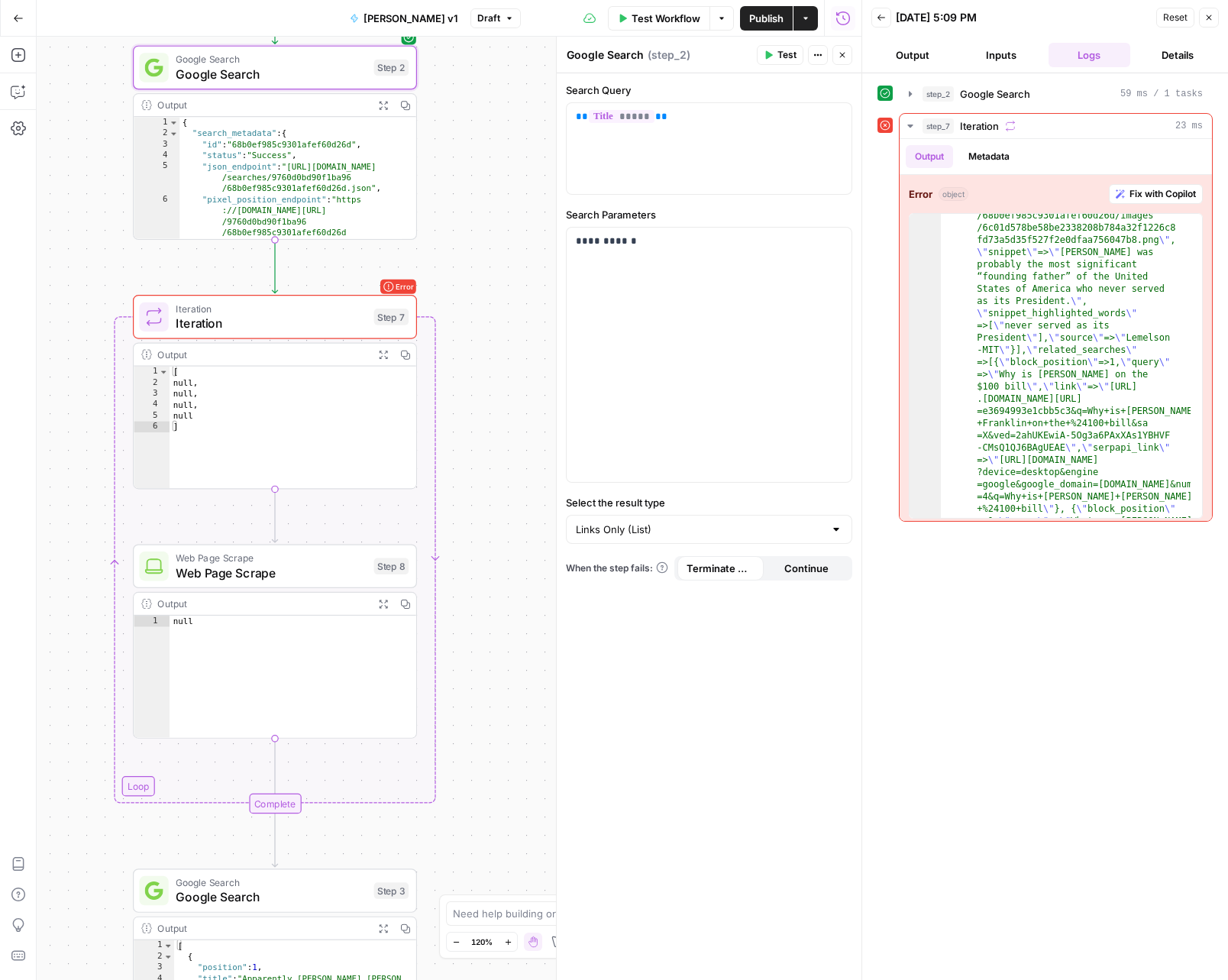
drag, startPoint x: 461, startPoint y: 447, endPoint x: 433, endPoint y: 365, distance: 86.6
click at [435, 359] on div "Workflow Set Inputs Inputs Google Search Google Search Step 2 Output Expand Out…" at bounding box center [449, 508] width 825 height 943
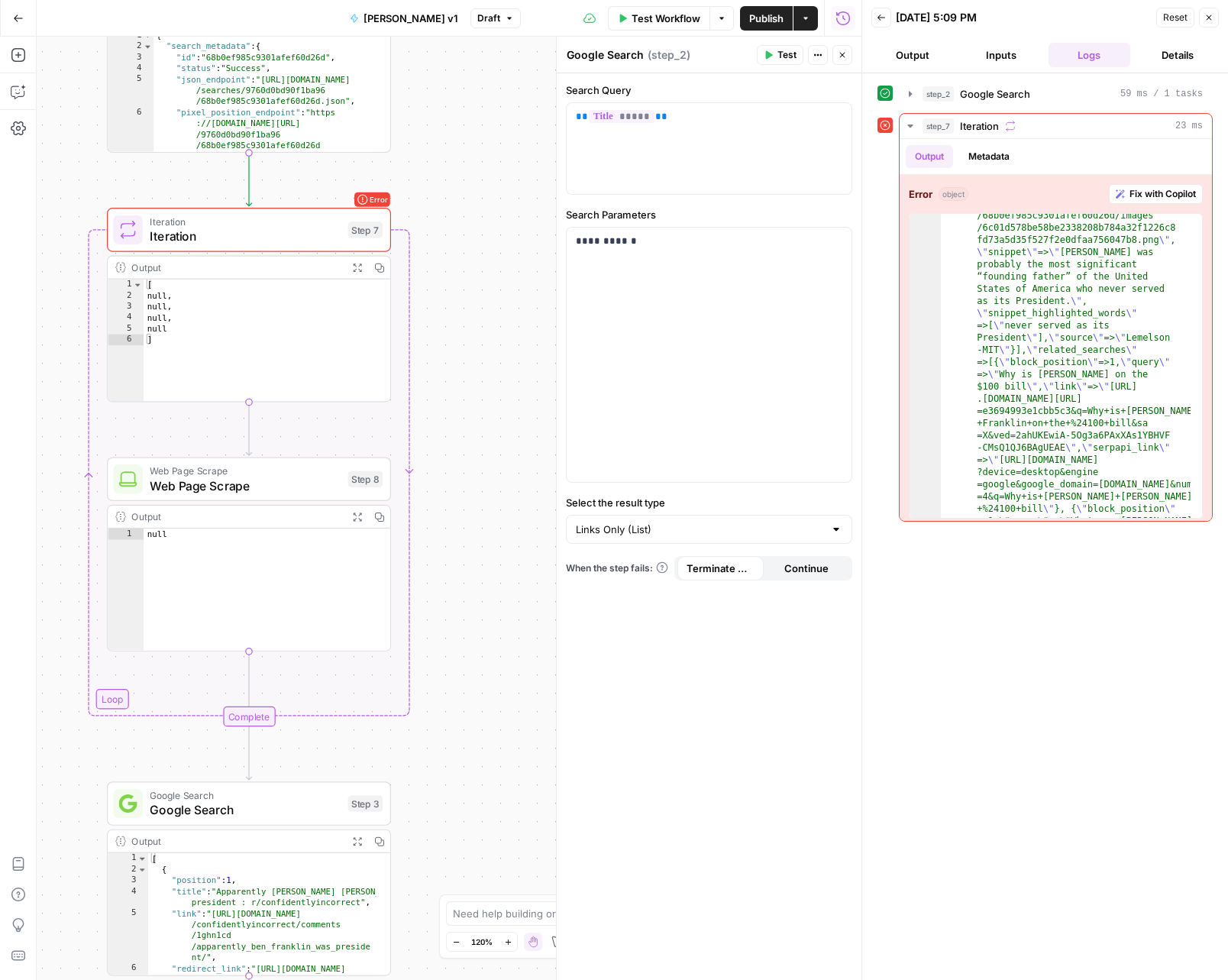
click at [260, 800] on span "Google Search" at bounding box center [245, 809] width 191 height 18
click at [692, 520] on div "Raw (JSON)" at bounding box center [709, 529] width 286 height 29
click at [662, 565] on span "Links Only (List)" at bounding box center [706, 568] width 255 height 15
type input "Links Only (List)"
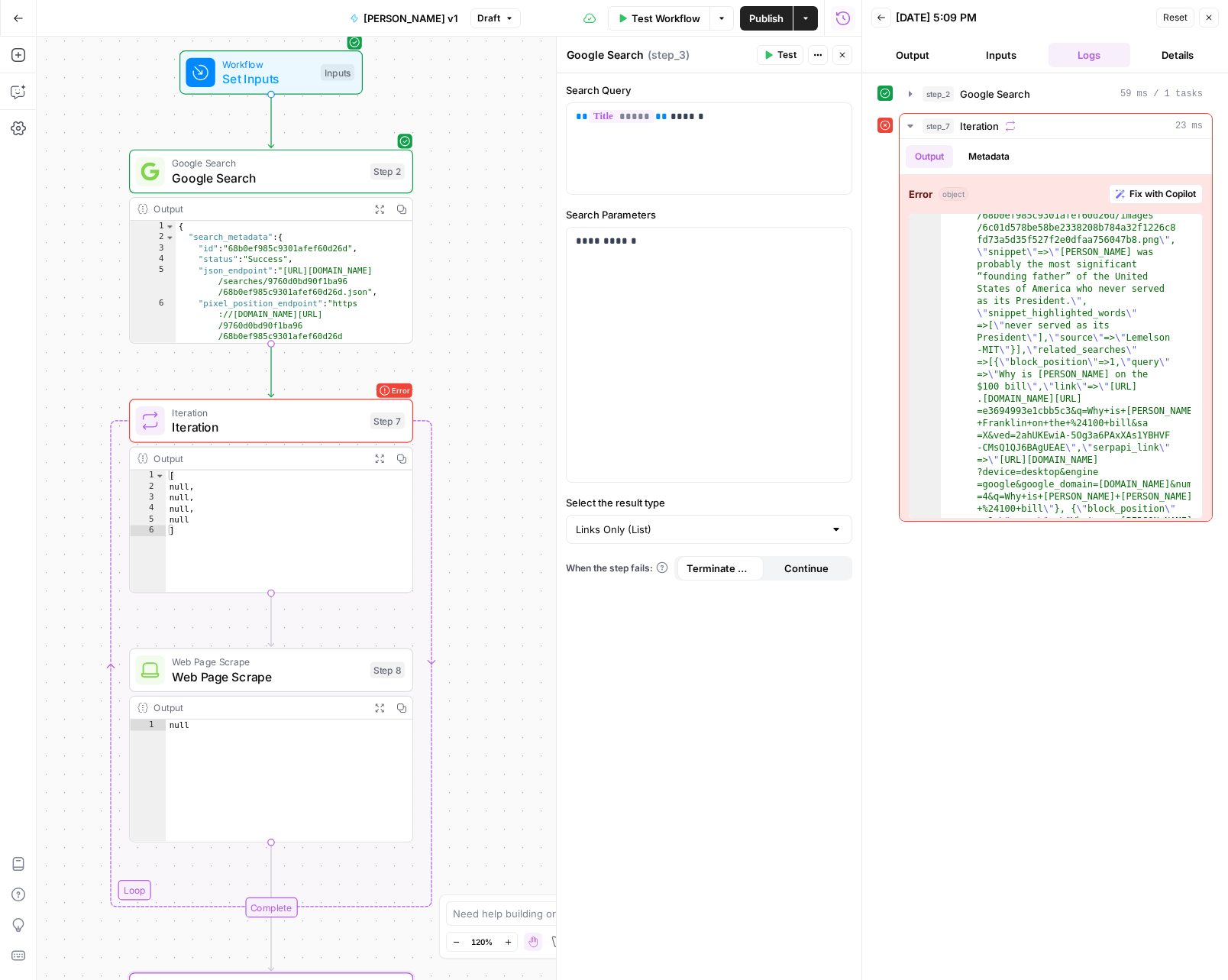
drag, startPoint x: 470, startPoint y: 481, endPoint x: 592, endPoint y: 497, distance: 123.0
click at [495, 664] on div "Workflow Set Inputs Inputs Google Search Google Search Step 2 Output Expand Out…" at bounding box center [449, 508] width 825 height 943
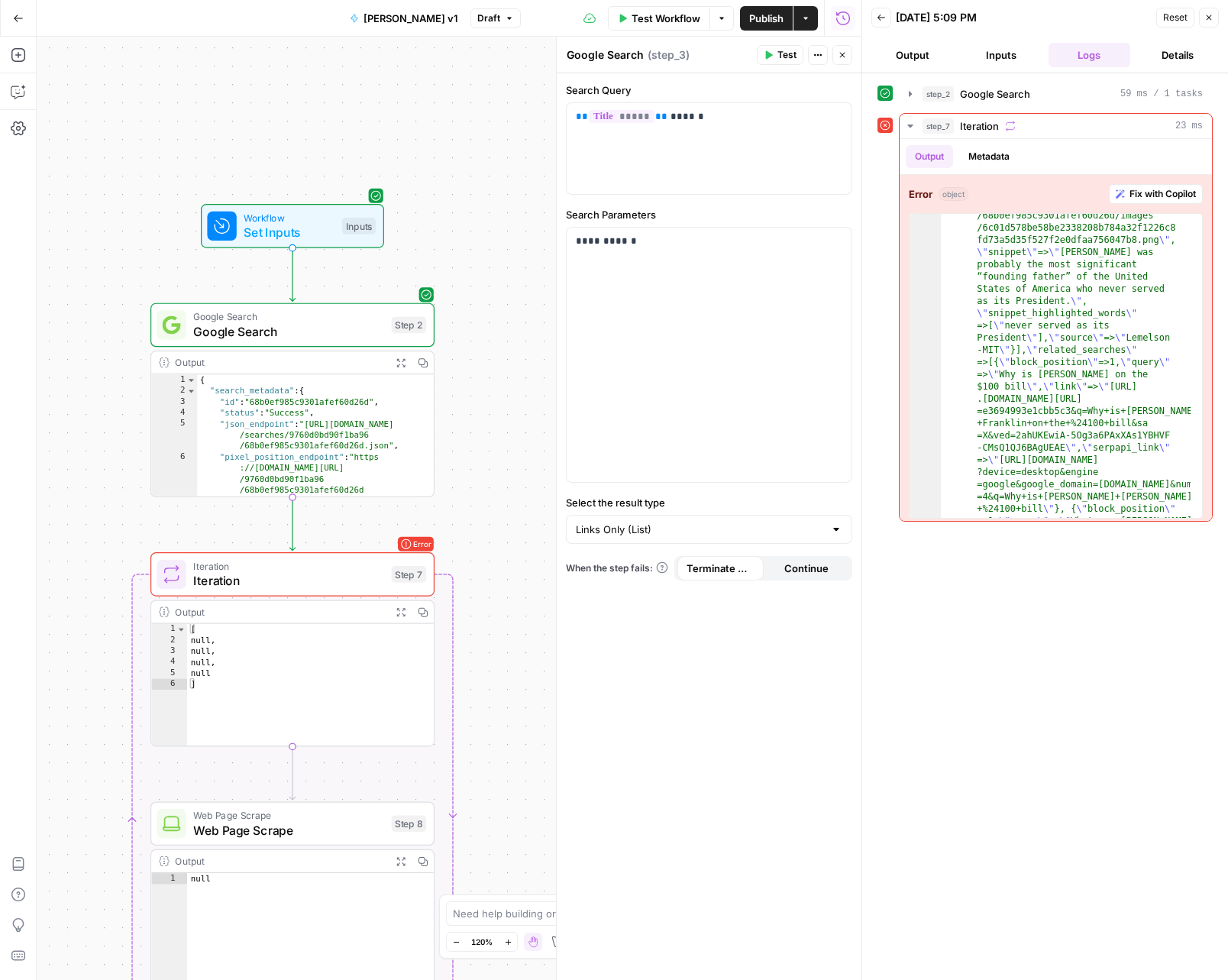
click at [646, 26] on button "Test Workflow" at bounding box center [659, 17] width 103 height 24
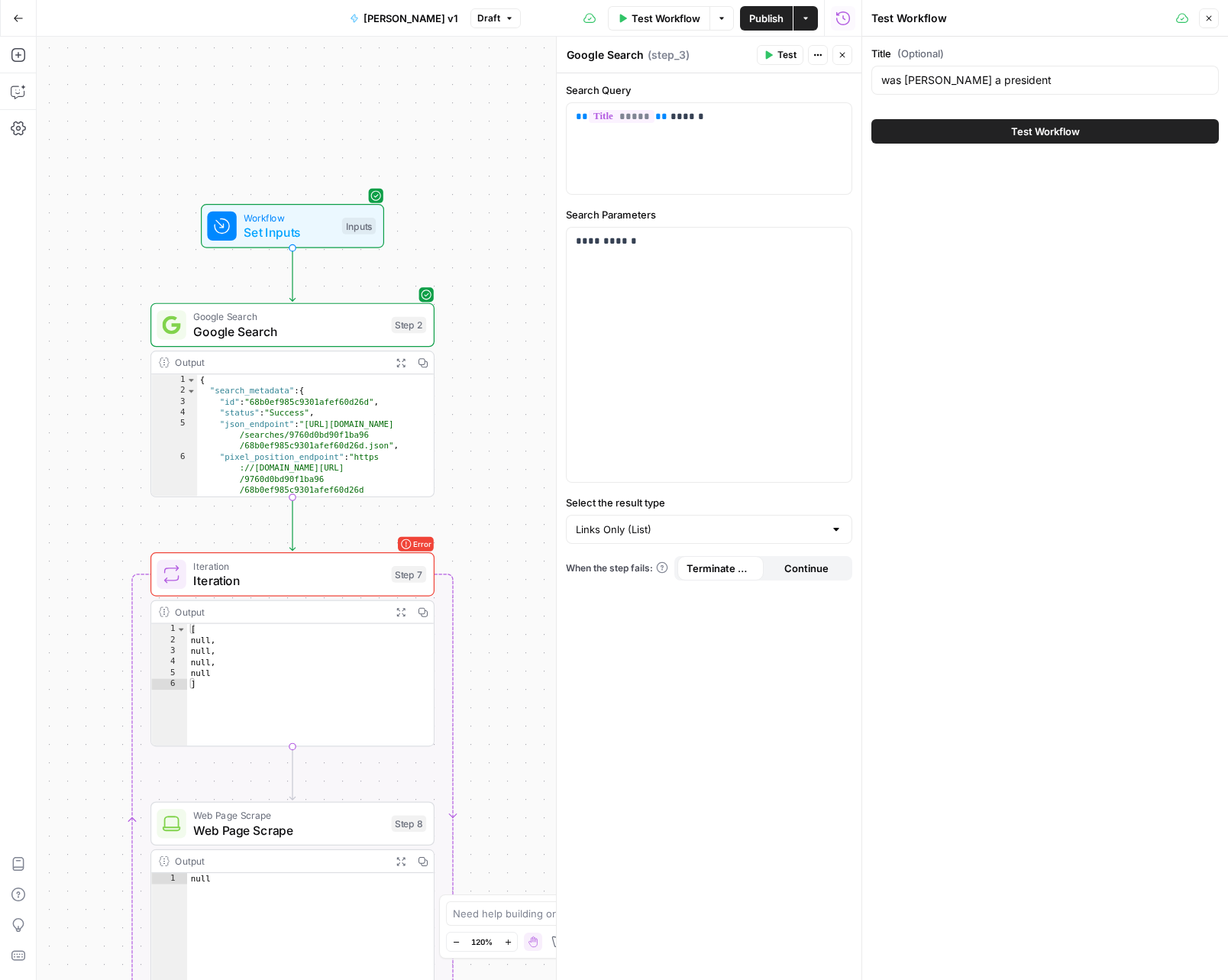
click at [943, 125] on button "Test Workflow" at bounding box center [1045, 131] width 348 height 24
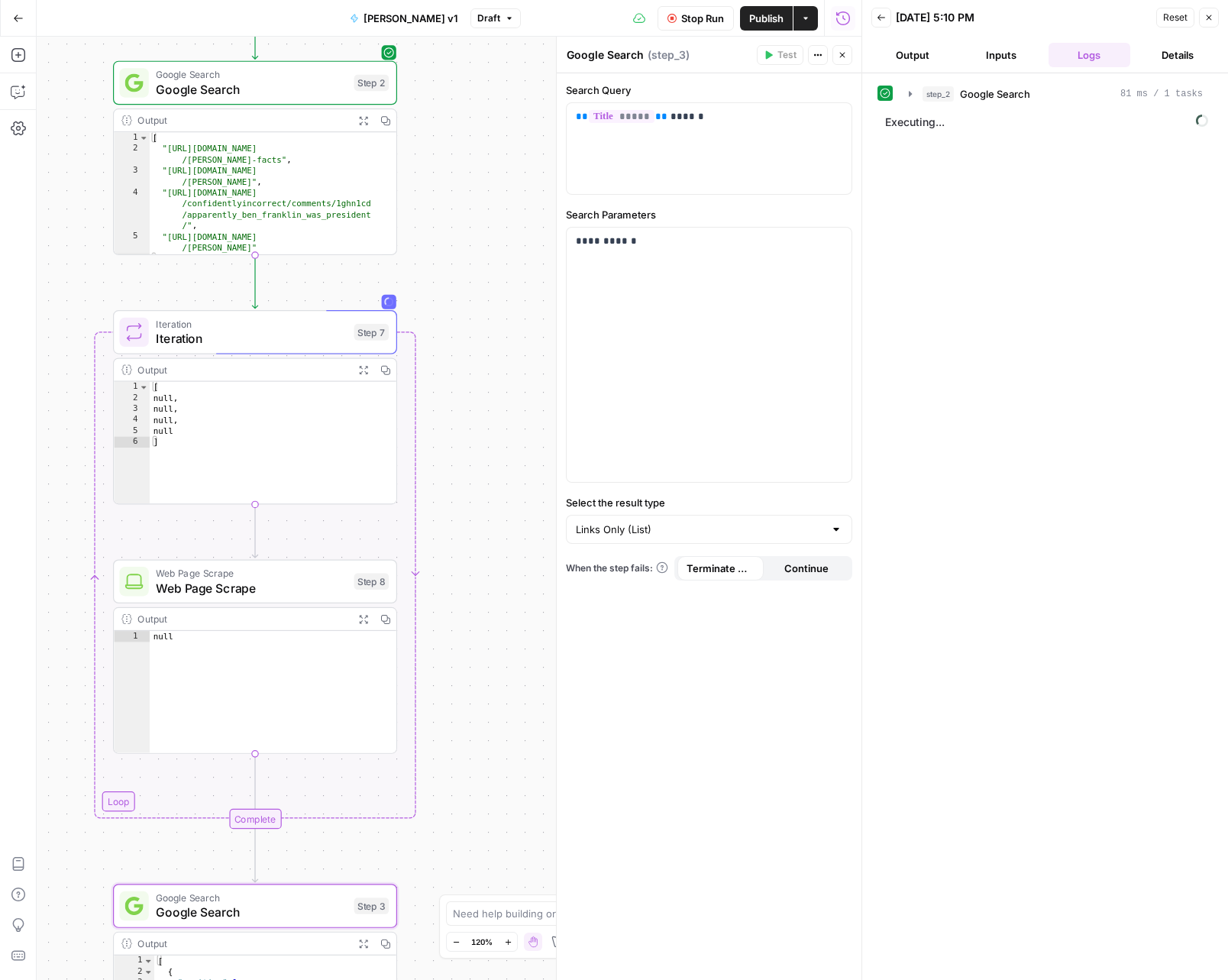
drag, startPoint x: 524, startPoint y: 579, endPoint x: 486, endPoint y: 341, distance: 241.0
click at [486, 341] on div "Workflow Set Inputs Inputs Google Search Google Search Step 2 Output Expand Out…" at bounding box center [449, 508] width 825 height 943
click at [912, 125] on icon "button" at bounding box center [907, 126] width 12 height 12
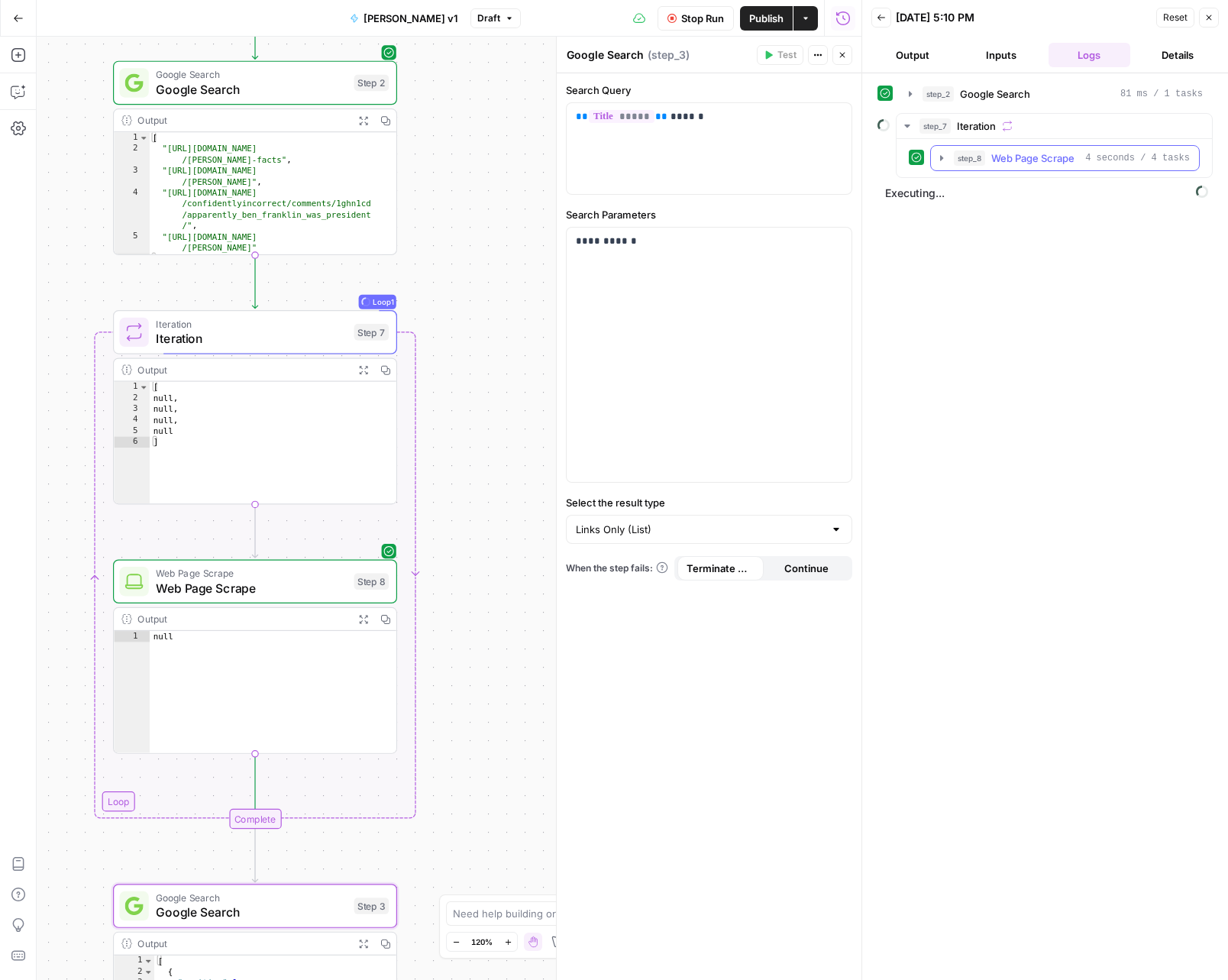
click at [946, 159] on icon "button" at bounding box center [942, 158] width 12 height 12
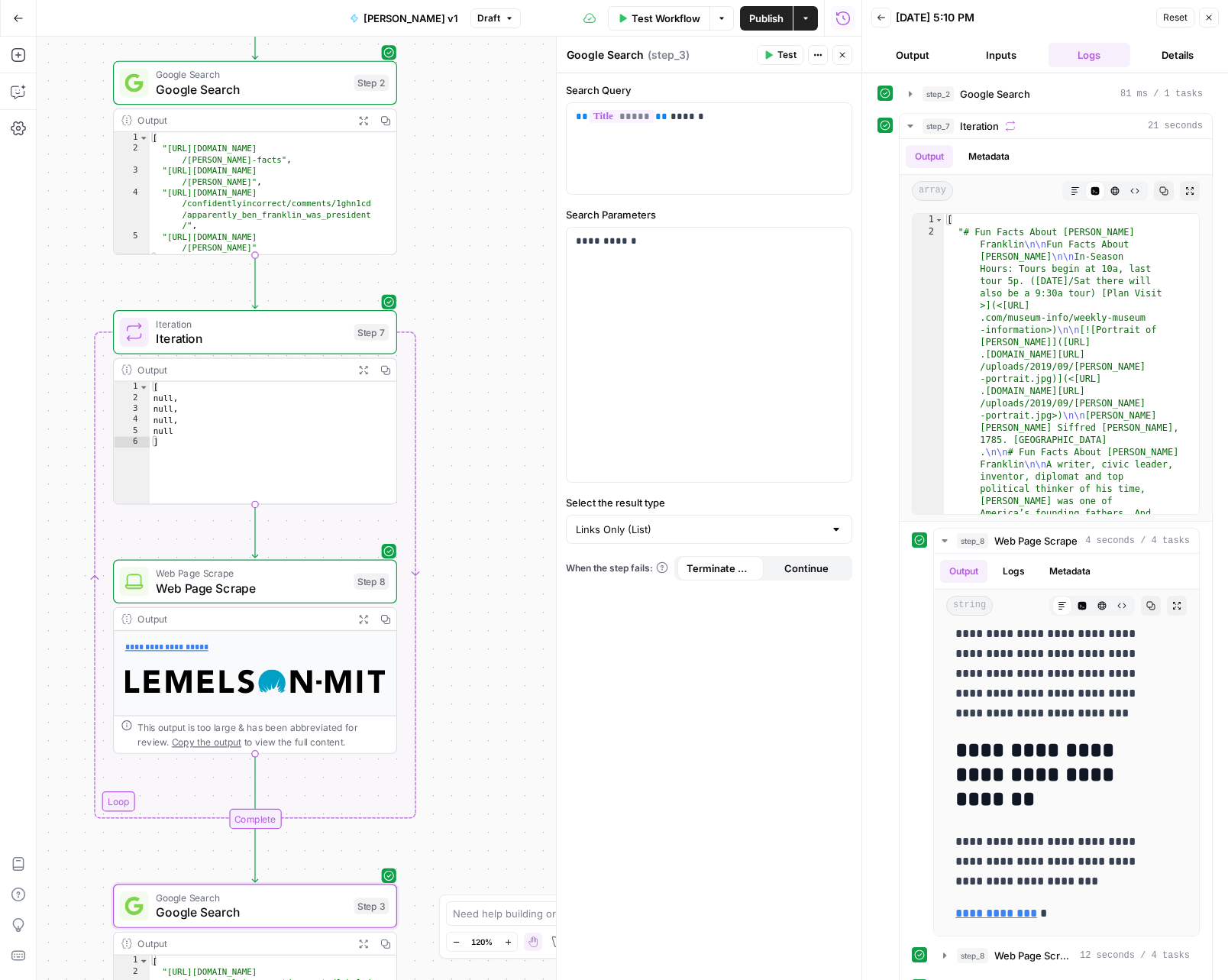
scroll to position [374, 0]
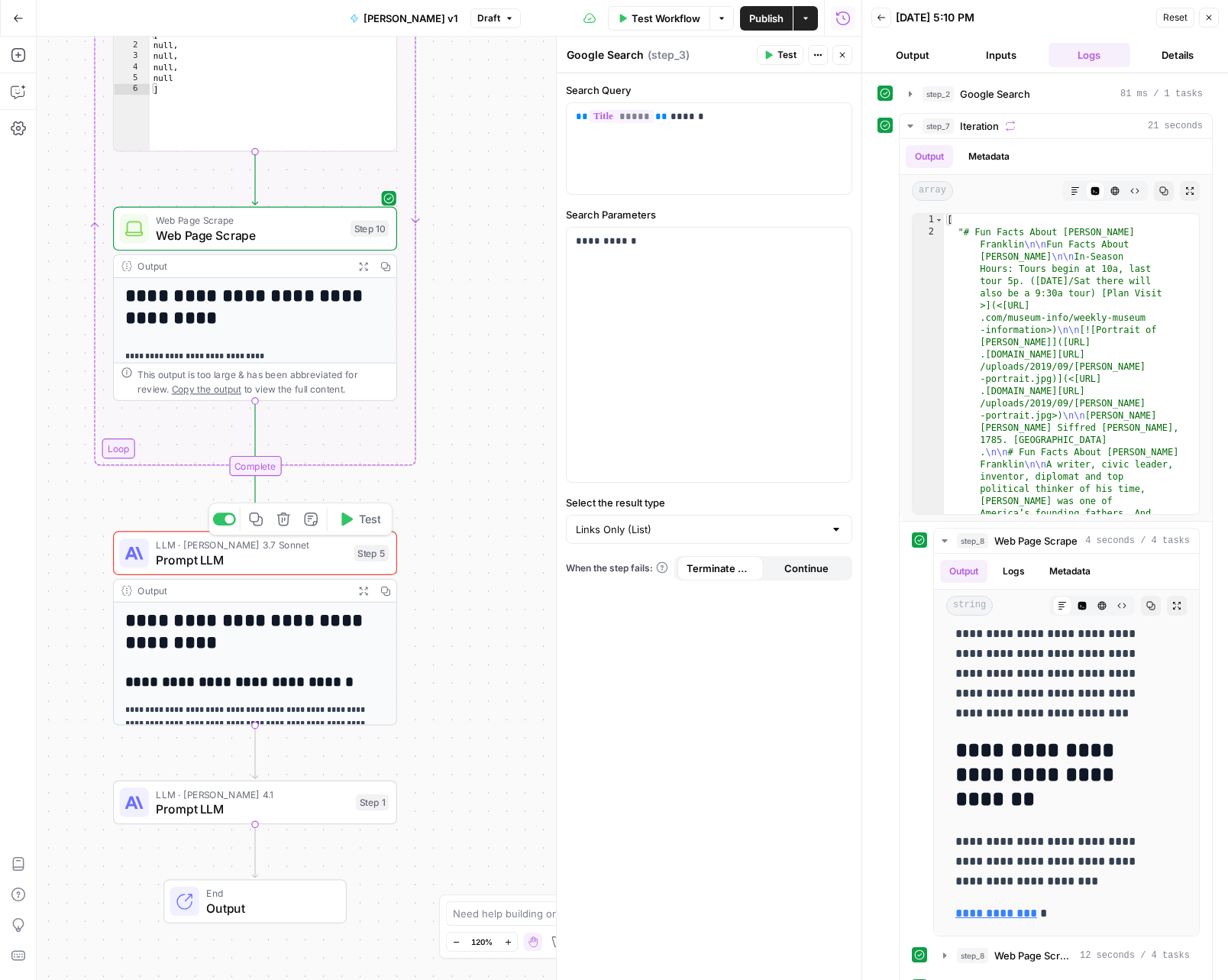
click at [298, 557] on span "Prompt LLM" at bounding box center [251, 559] width 191 height 18
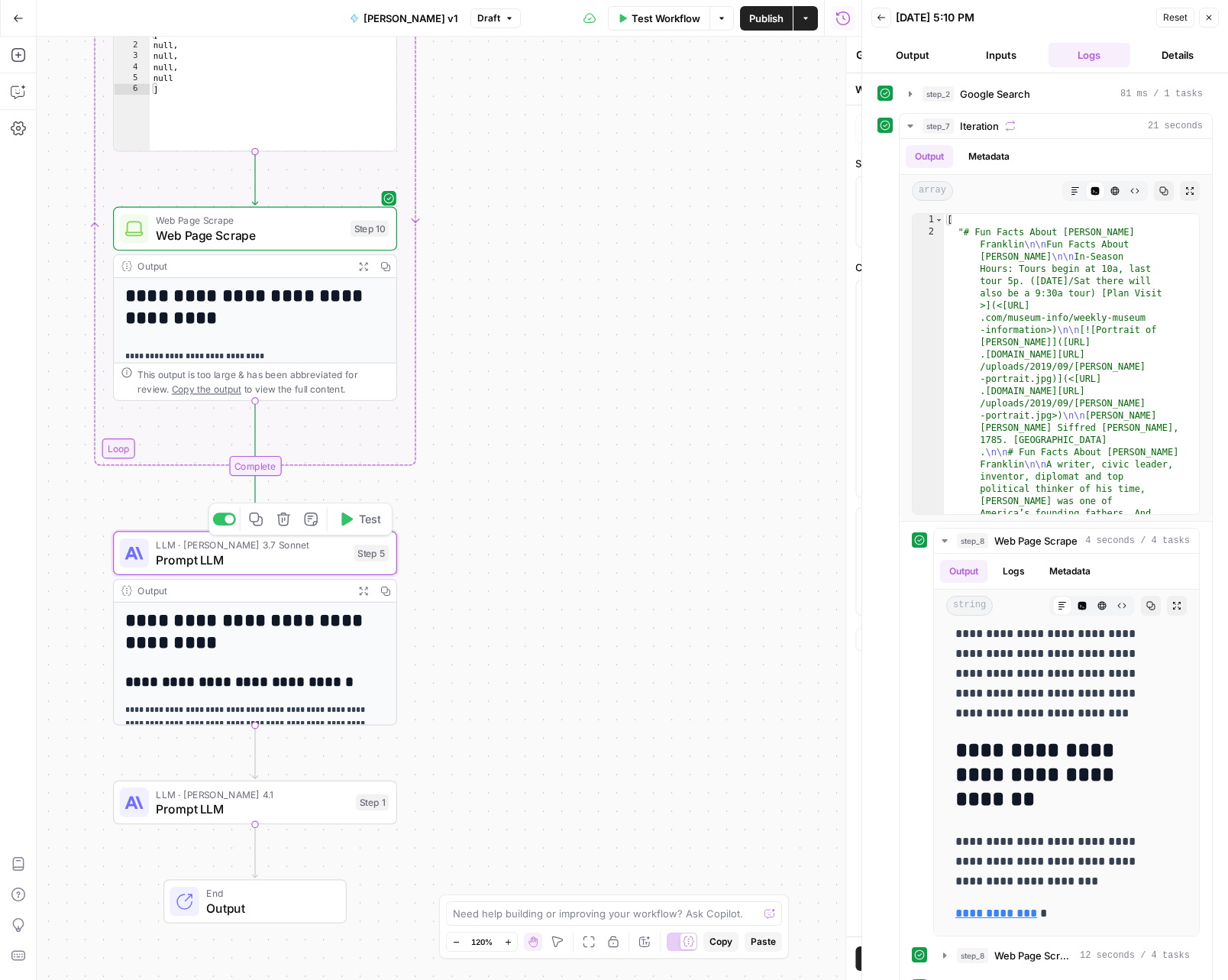
type textarea "Prompt LLM"
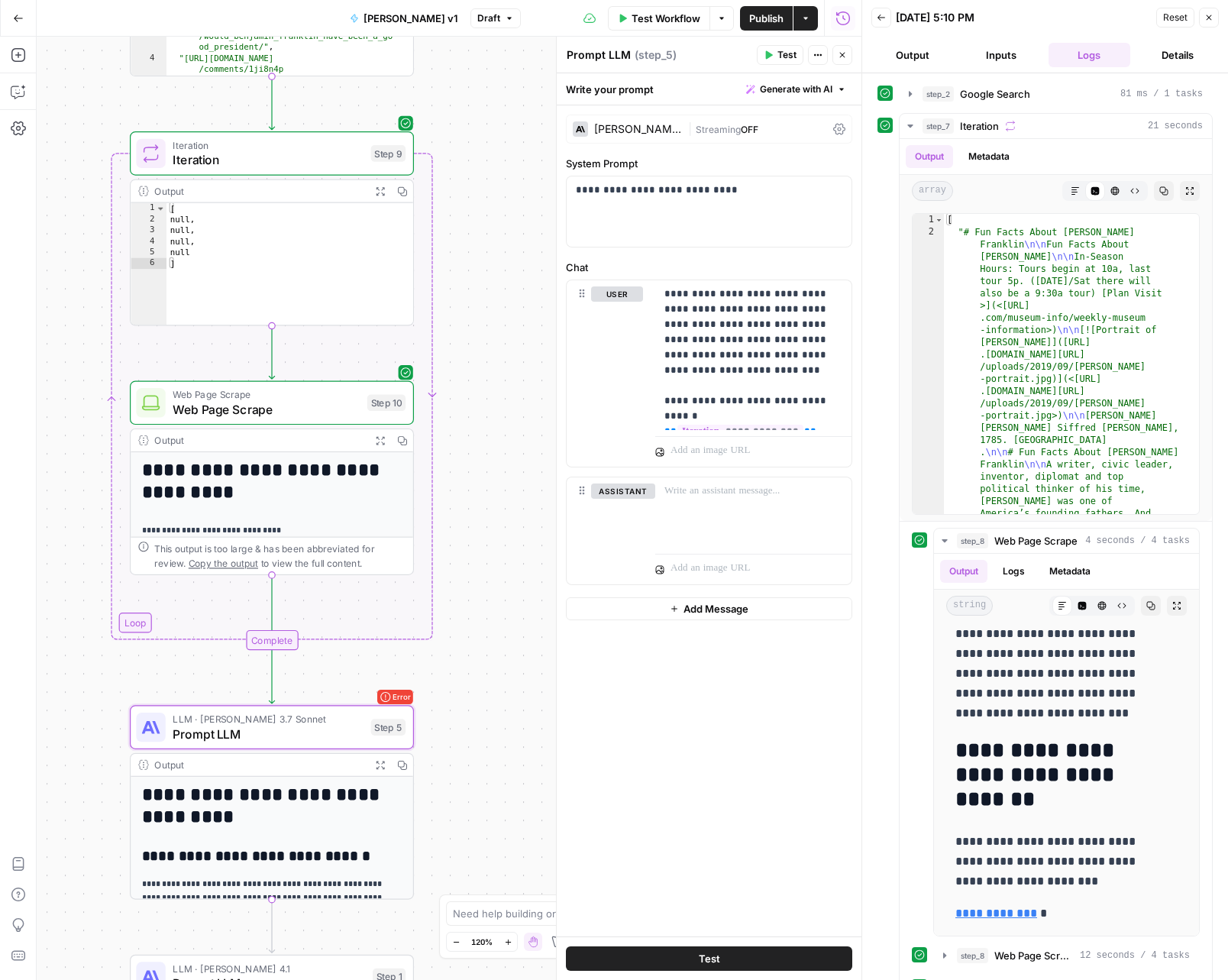
drag, startPoint x: 453, startPoint y: 257, endPoint x: 470, endPoint y: 431, distance: 174.8
click at [470, 431] on div "Workflow Set Inputs Inputs Google Search Google Search Step 2 Output Expand Out…" at bounding box center [449, 508] width 825 height 943
click at [908, 123] on icon "button" at bounding box center [910, 126] width 12 height 12
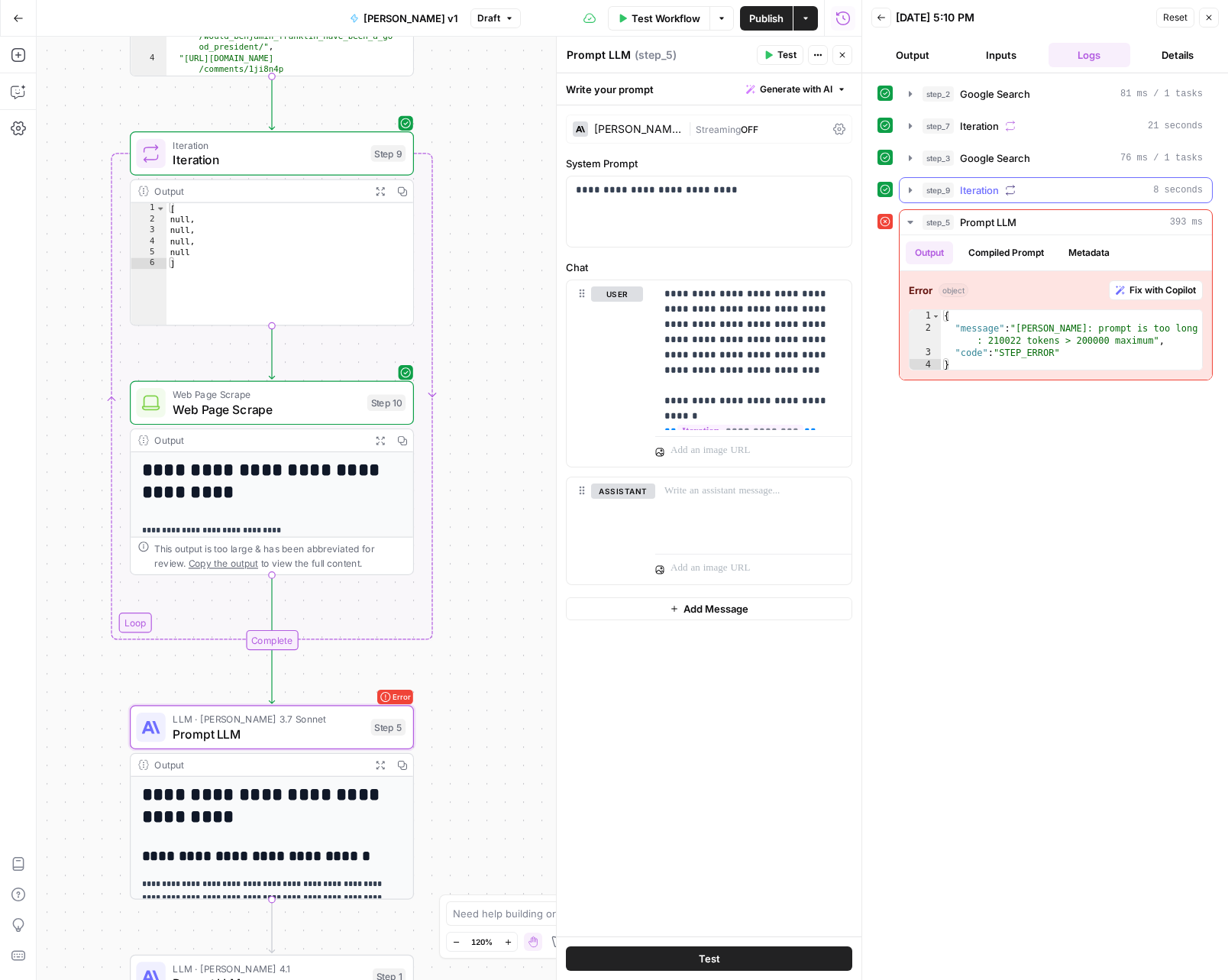
click at [900, 191] on button "step_9 Iteration 8 seconds" at bounding box center [1056, 189] width 312 height 24
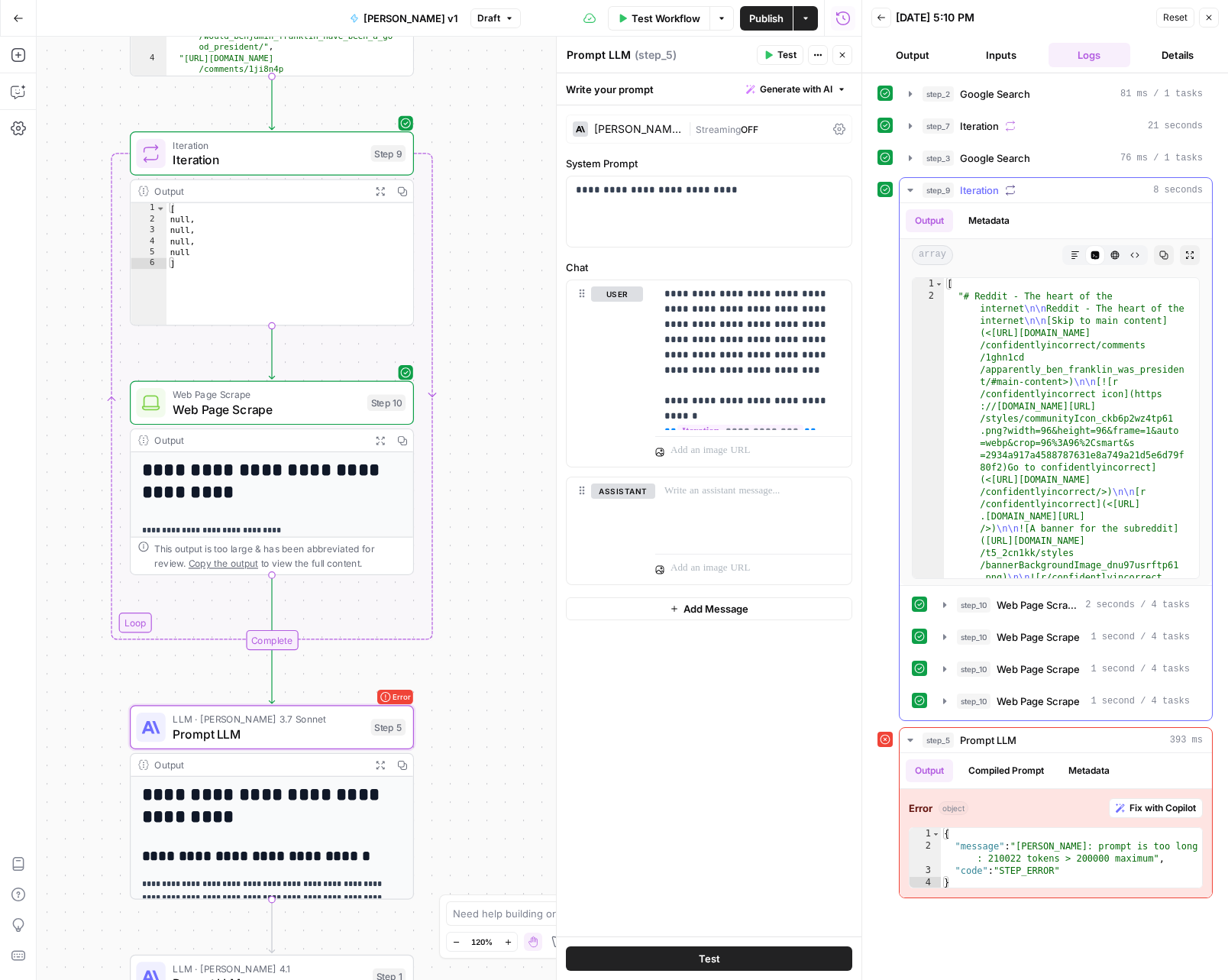
click at [969, 214] on button "Metadata" at bounding box center [990, 221] width 60 height 23
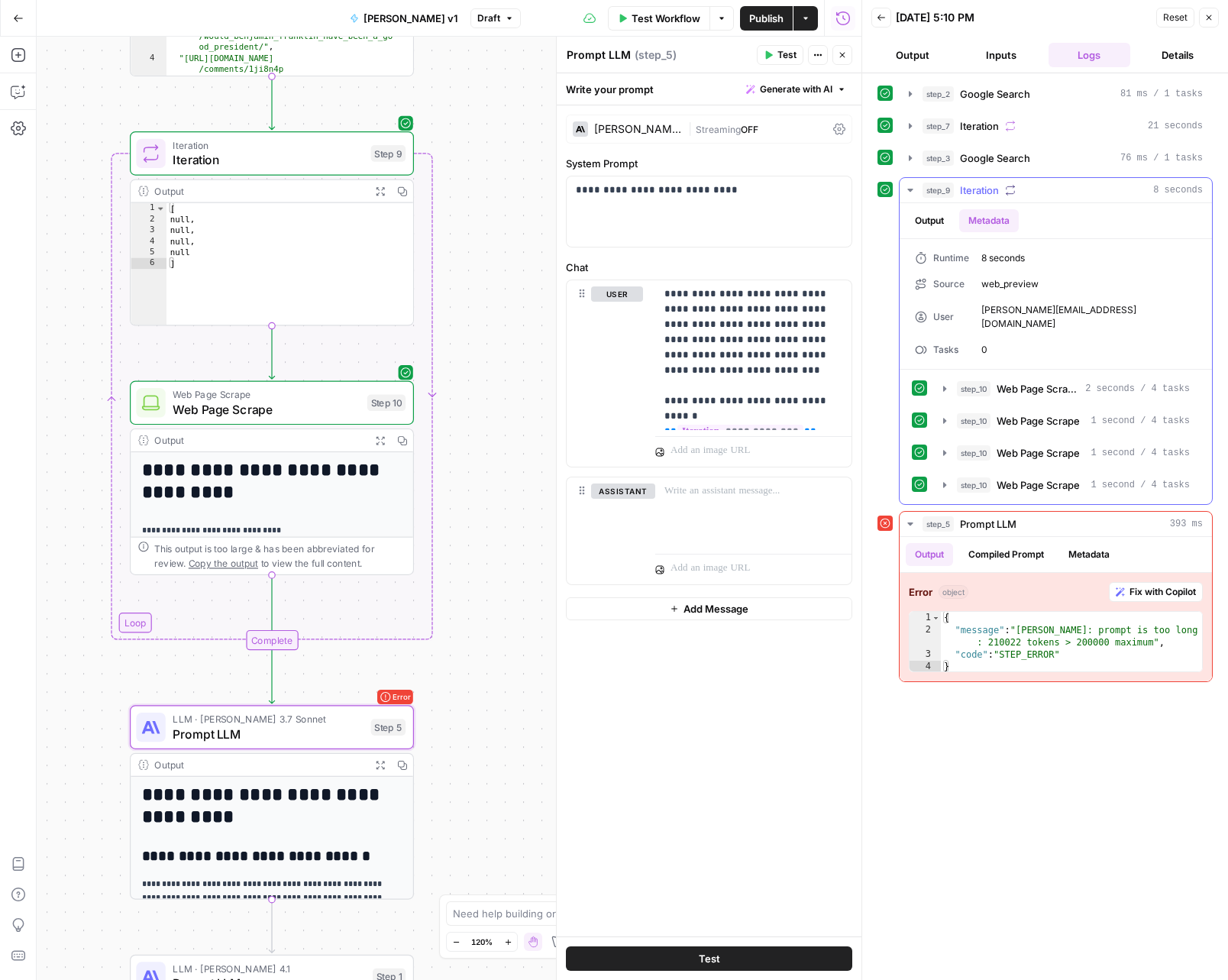
click at [936, 222] on button "Output" at bounding box center [929, 221] width 47 height 23
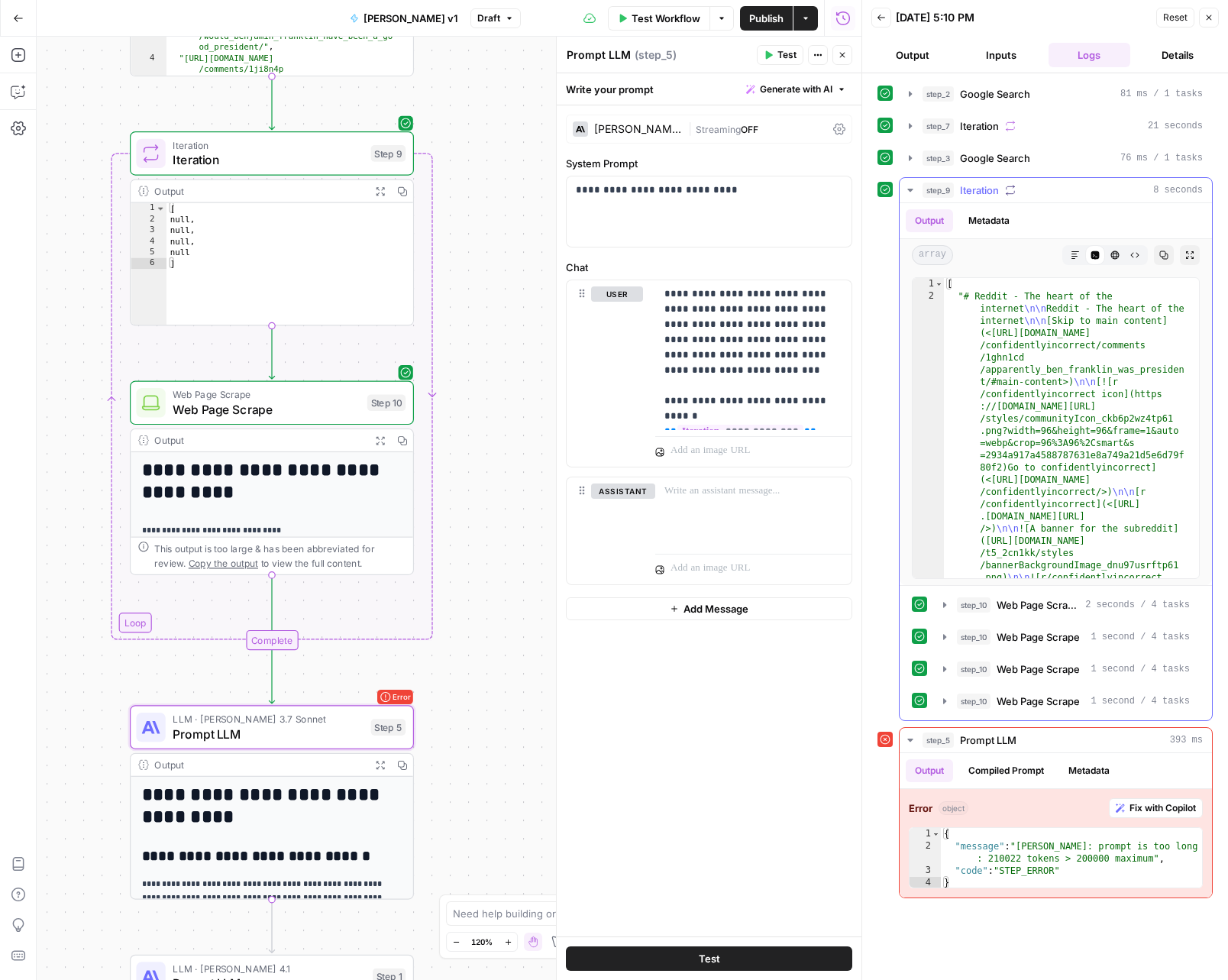
scroll to position [0, 0]
click at [1076, 251] on icon "button" at bounding box center [1076, 256] width 10 height 10
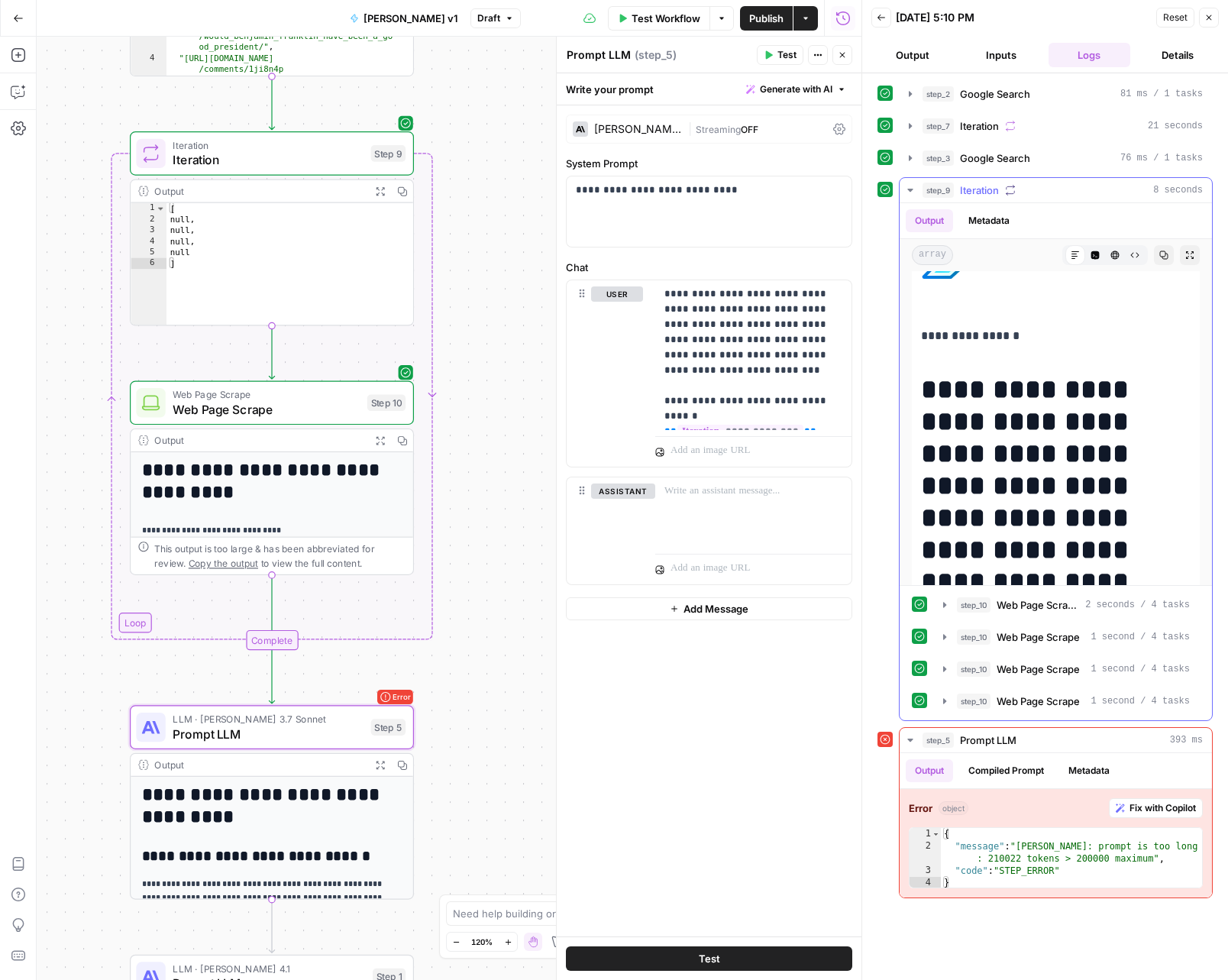
scroll to position [10055, 0]
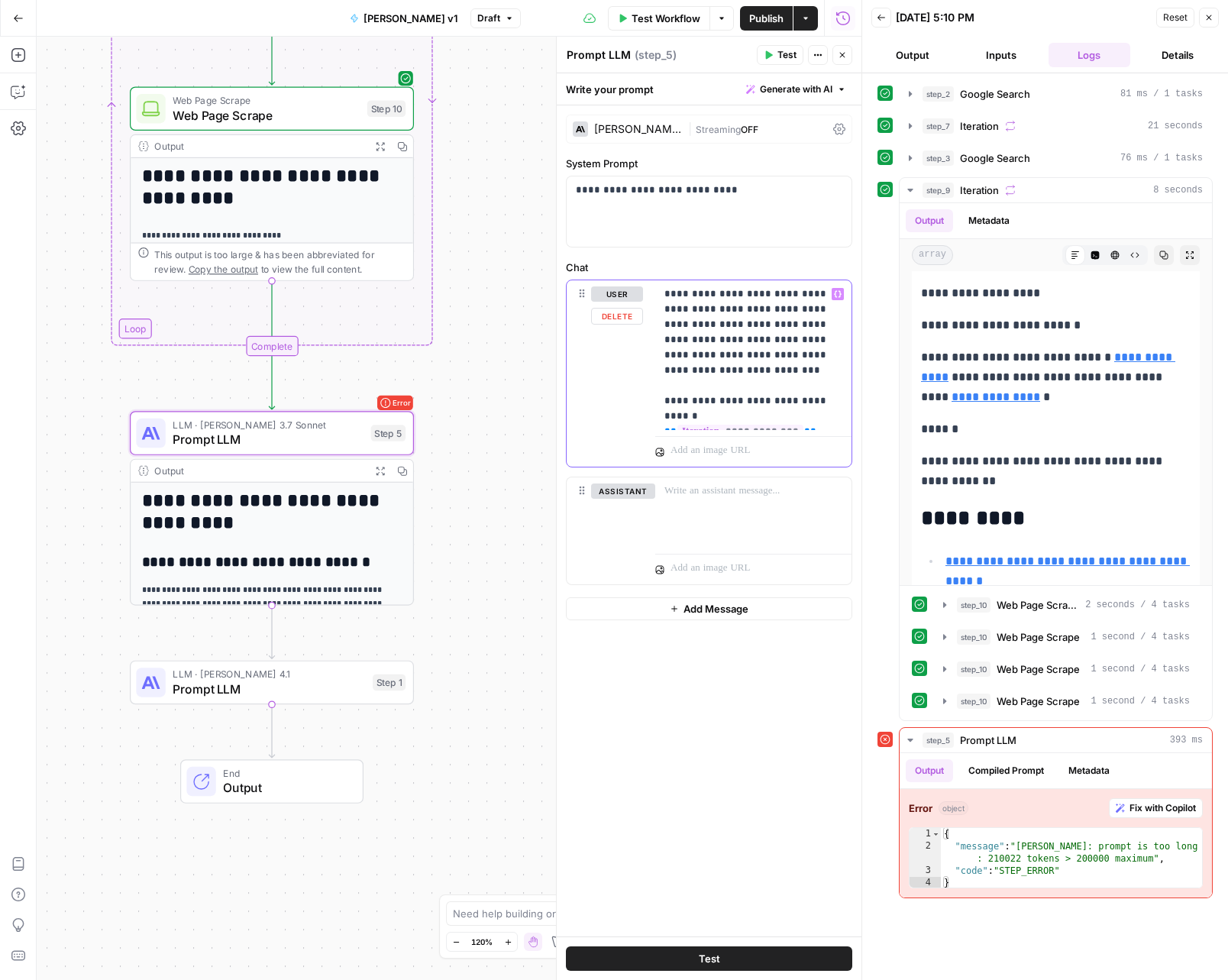
click at [820, 411] on p "**********" at bounding box center [753, 355] width 178 height 137
click at [668, 132] on div "Claude 3.7 Sonnet" at bounding box center [638, 129] width 87 height 11
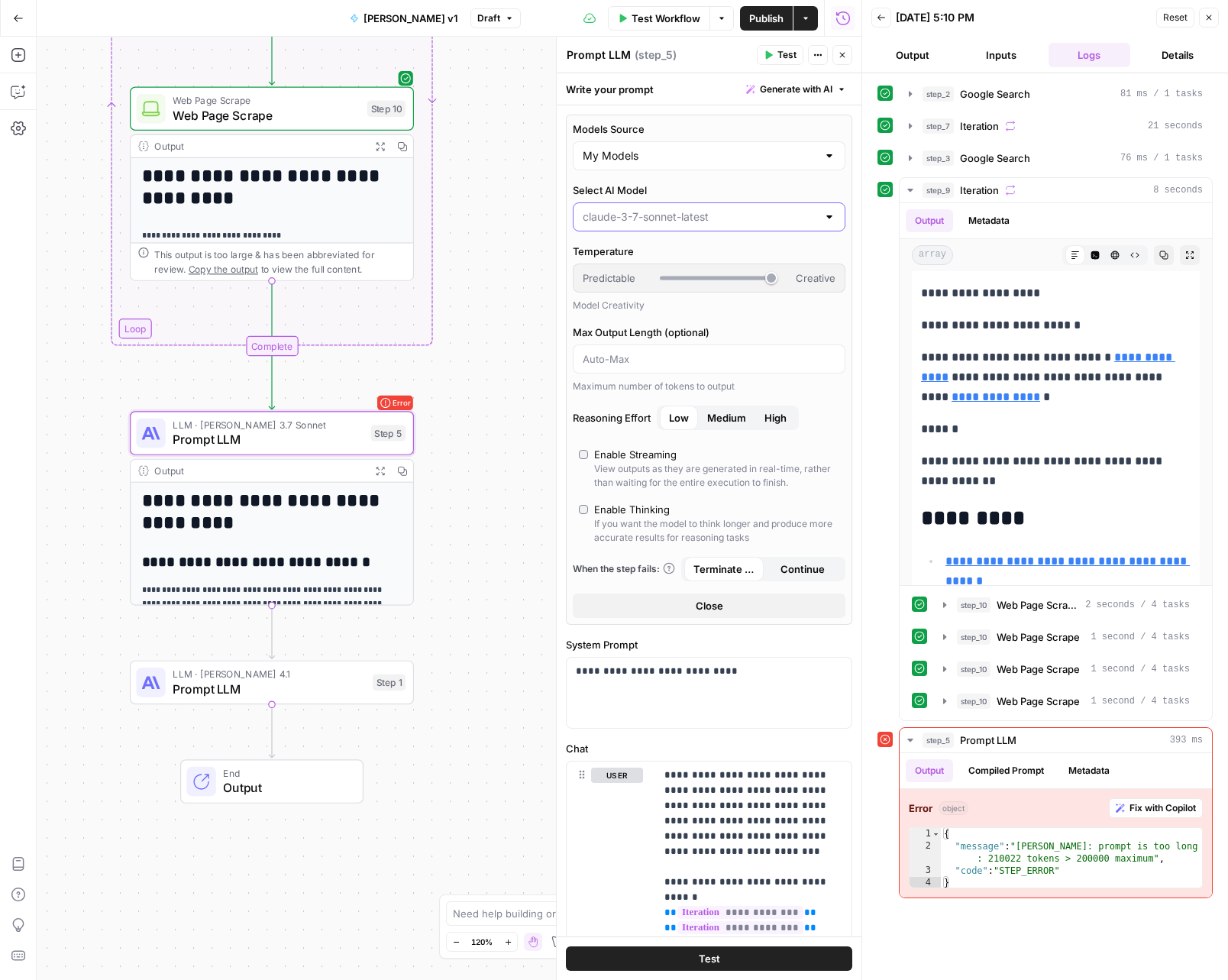
click at [658, 224] on input "Select AI Model" at bounding box center [700, 217] width 234 height 15
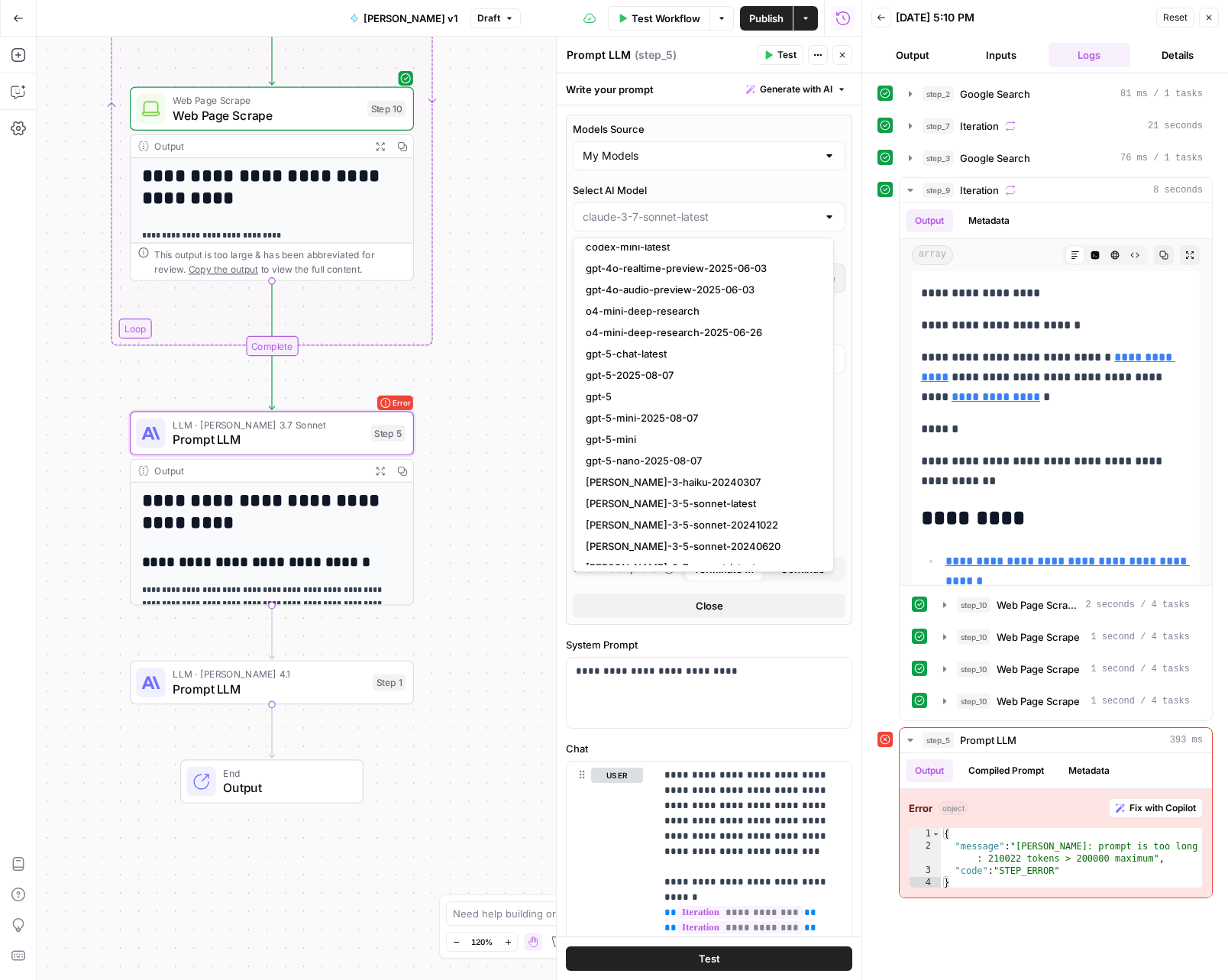
scroll to position [1605, 0]
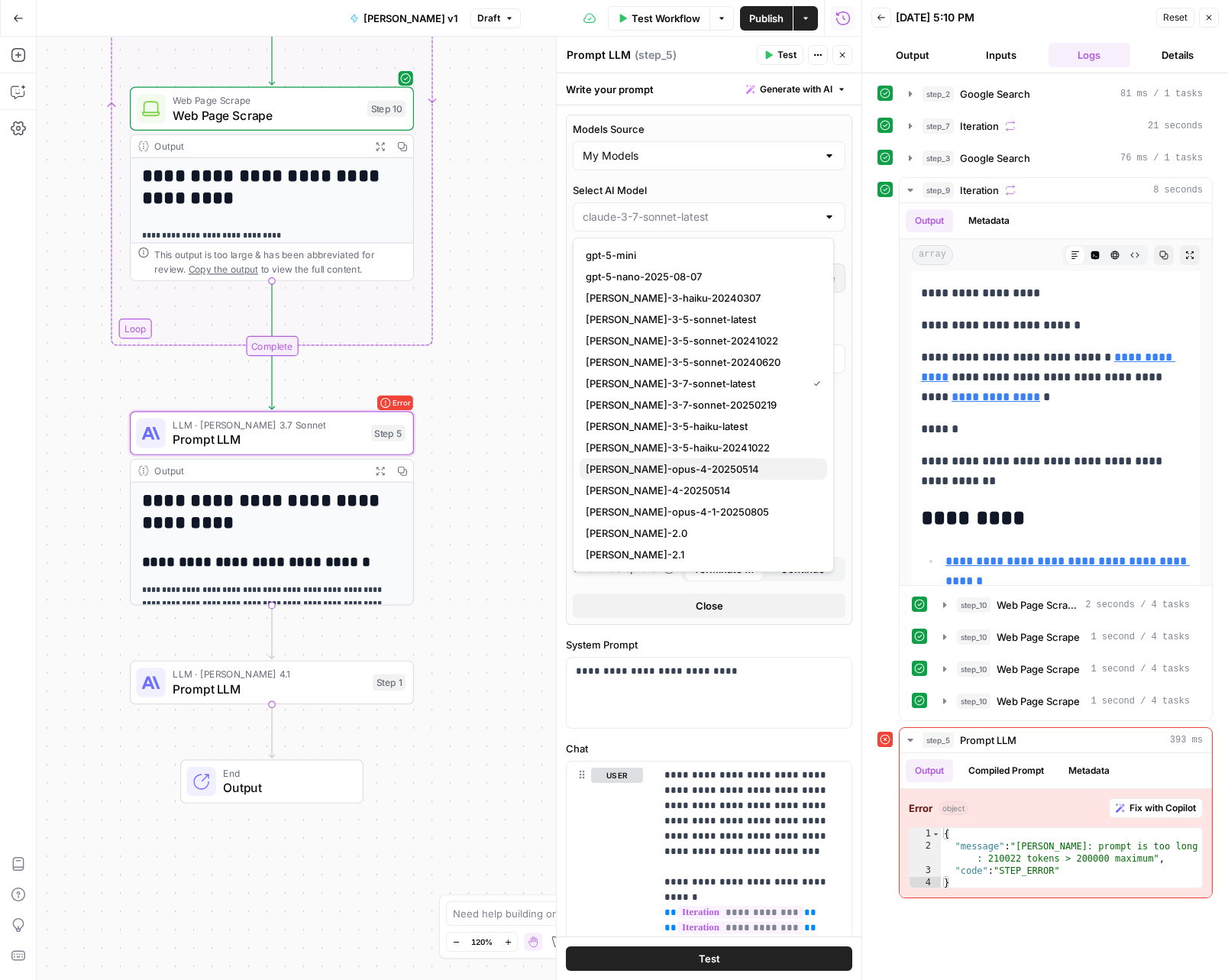
click at [698, 466] on span "claude-opus-4-20250514" at bounding box center [700, 469] width 230 height 15
type input "claude-opus-4-20250514"
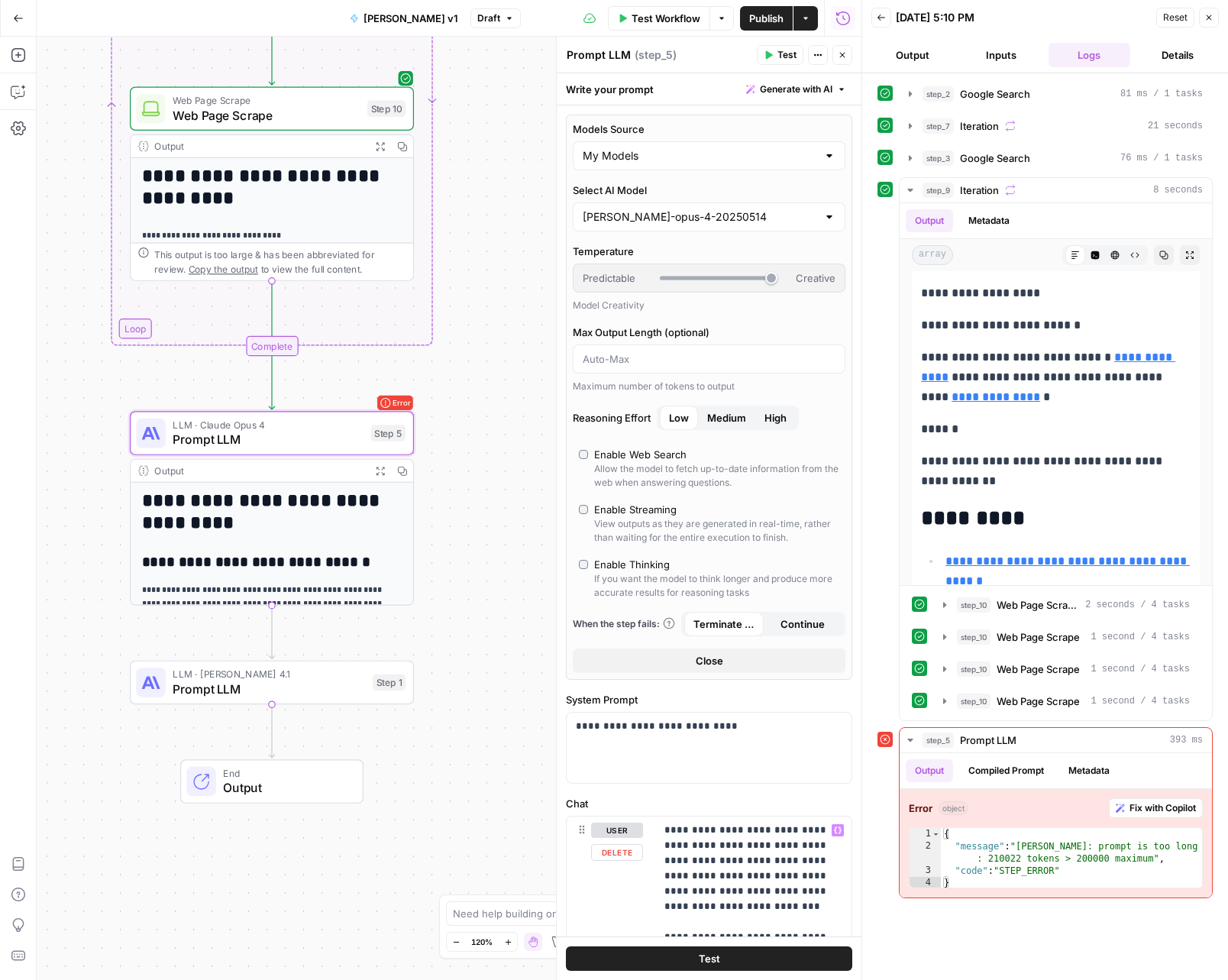
click at [753, 956] on button "Test" at bounding box center [709, 958] width 286 height 24
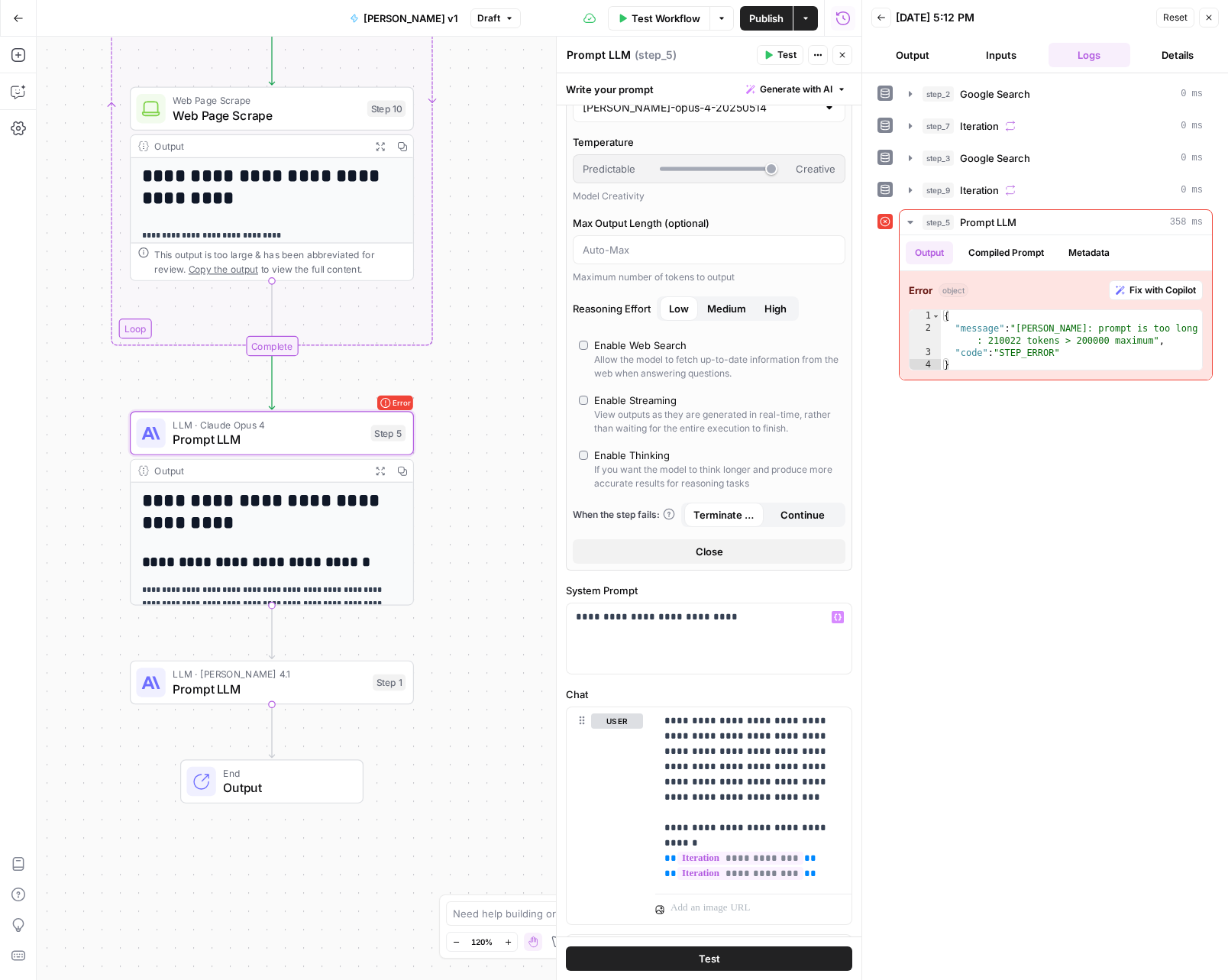
scroll to position [0, 0]
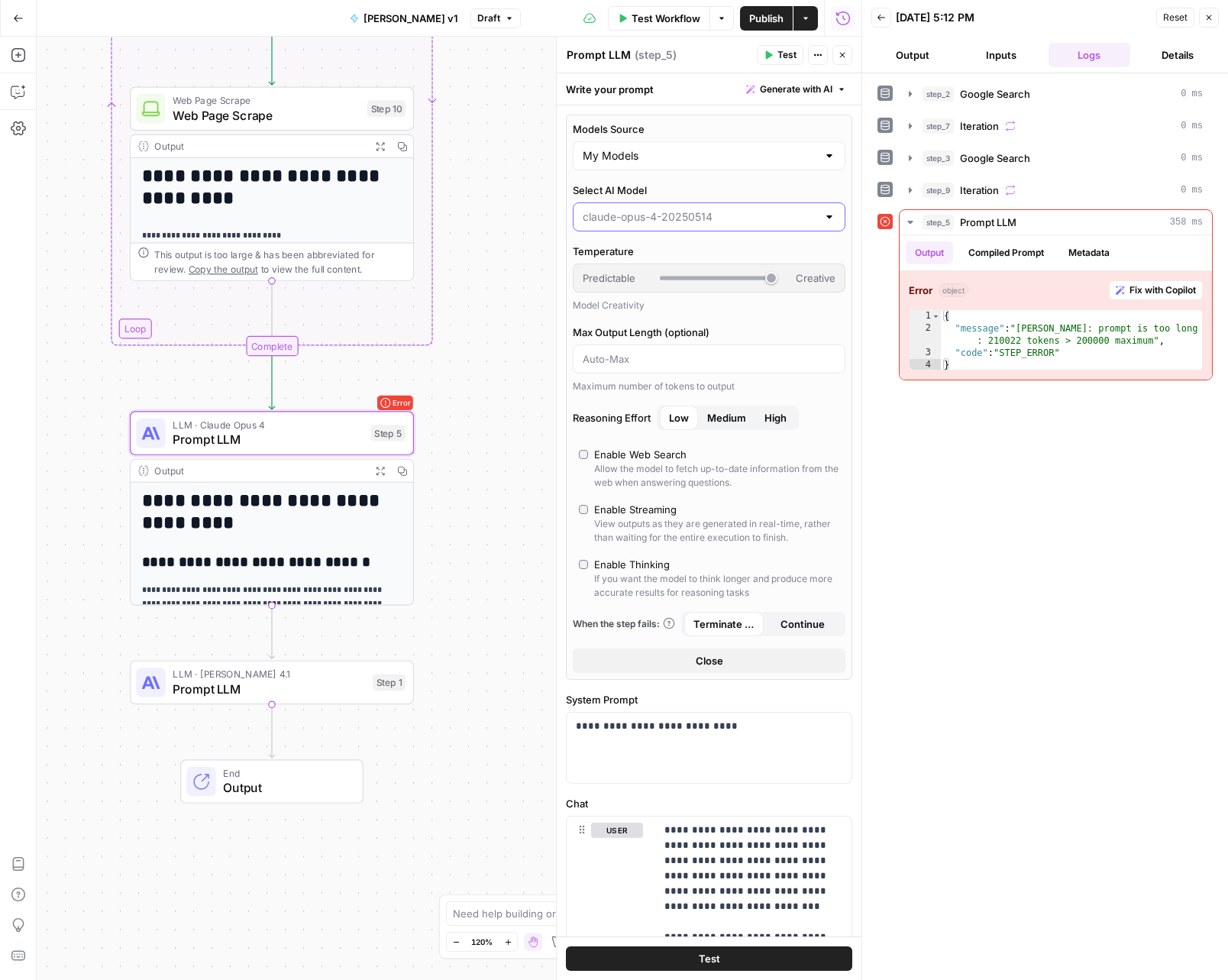
click at [637, 209] on input "Select AI Model" at bounding box center [700, 217] width 234 height 15
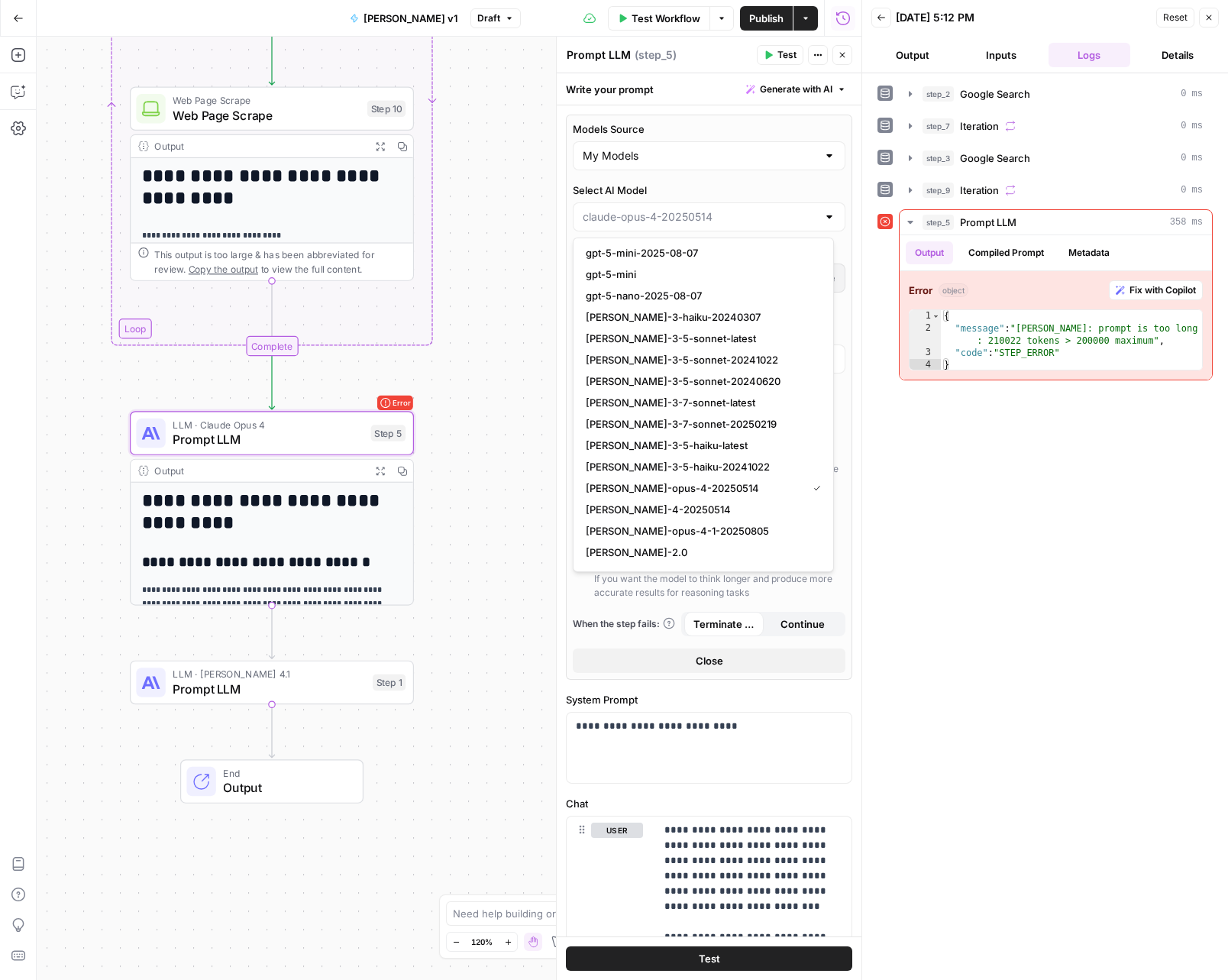
scroll to position [1556, 0]
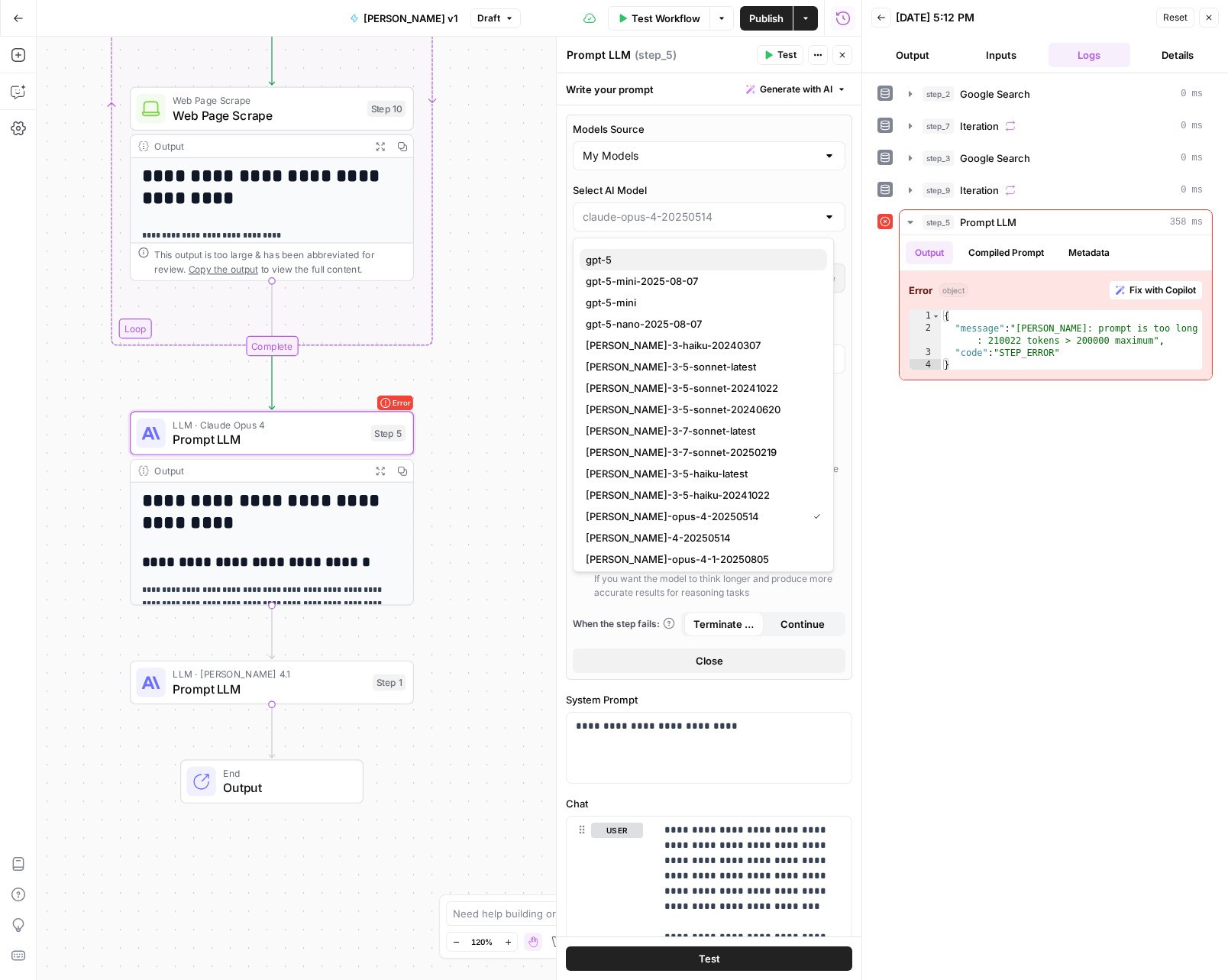
click at [623, 259] on span "gpt-5" at bounding box center [700, 259] width 230 height 15
type input "gpt-5"
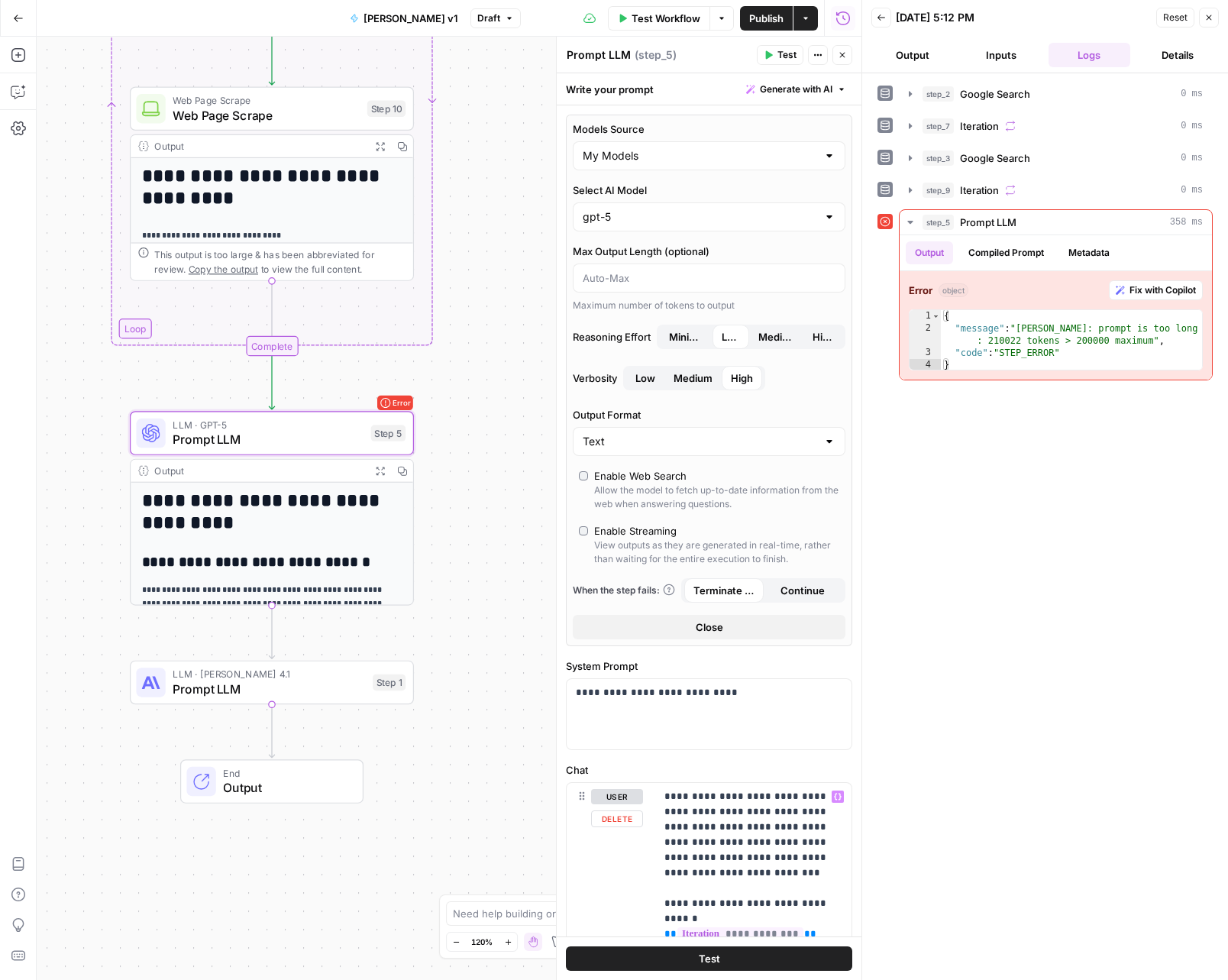
click at [736, 959] on button "Test" at bounding box center [709, 958] width 286 height 24
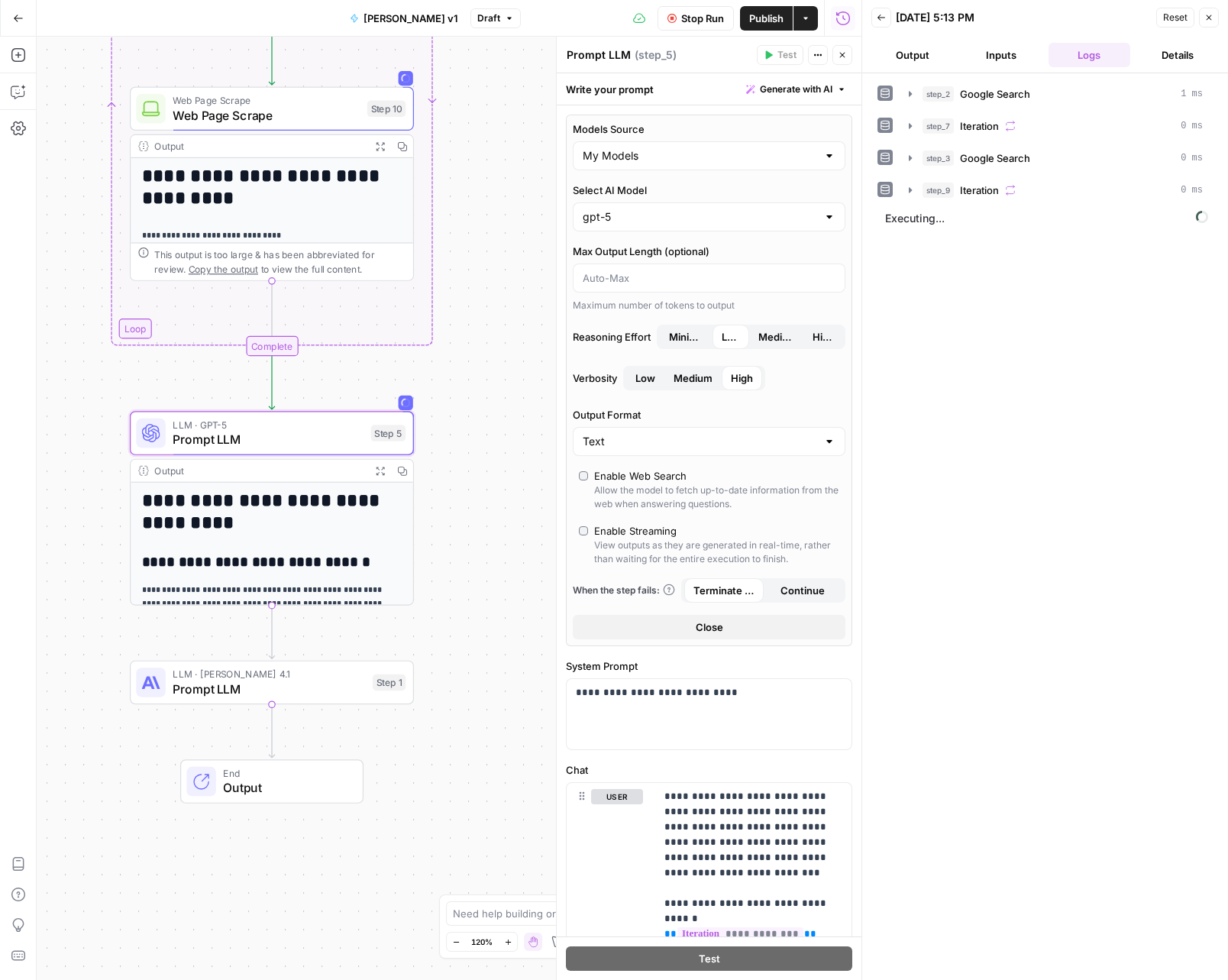
scroll to position [374, 0]
click at [1008, 55] on button "Inputs" at bounding box center [1001, 55] width 83 height 24
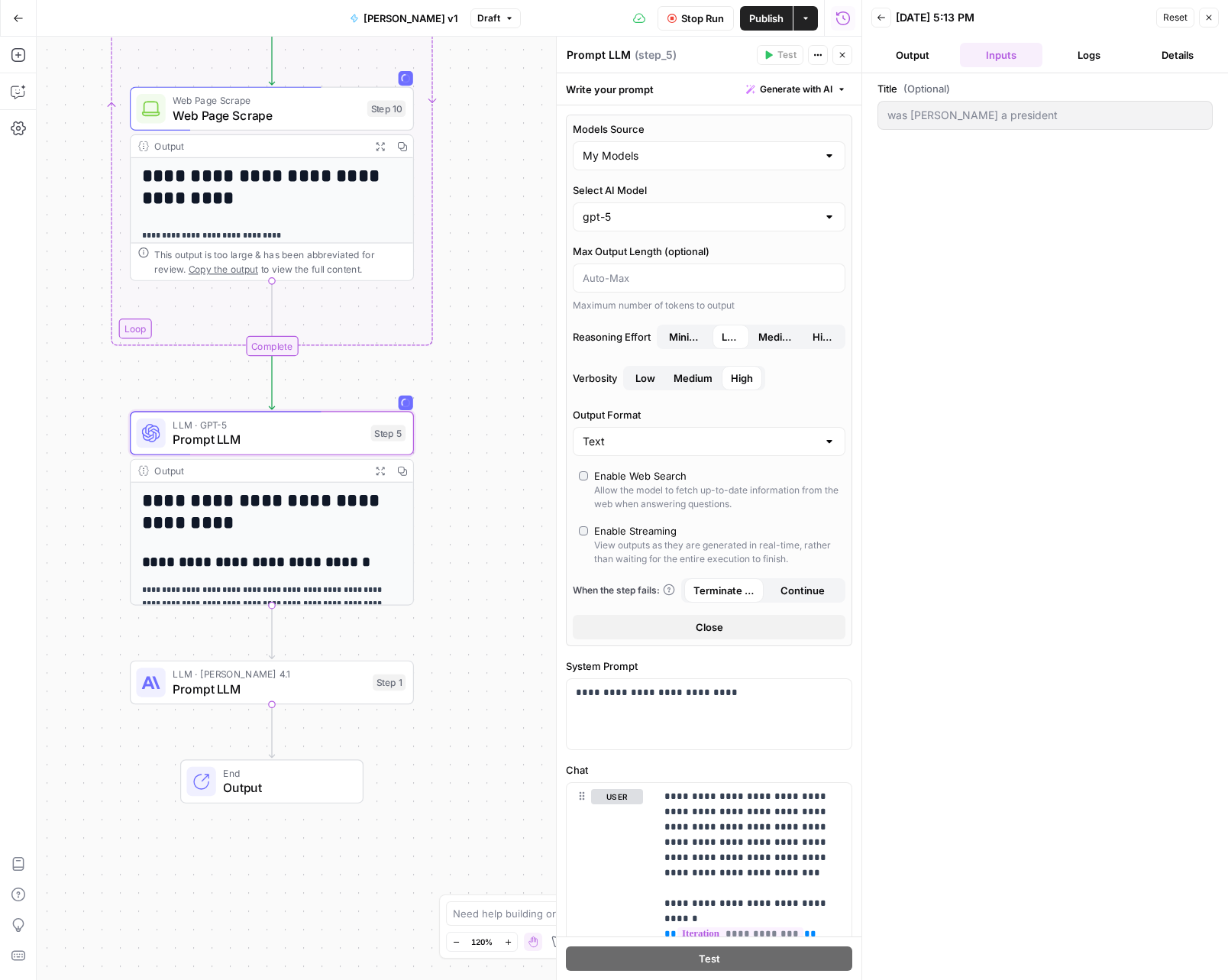
click at [1064, 60] on button "Logs" at bounding box center [1091, 55] width 83 height 24
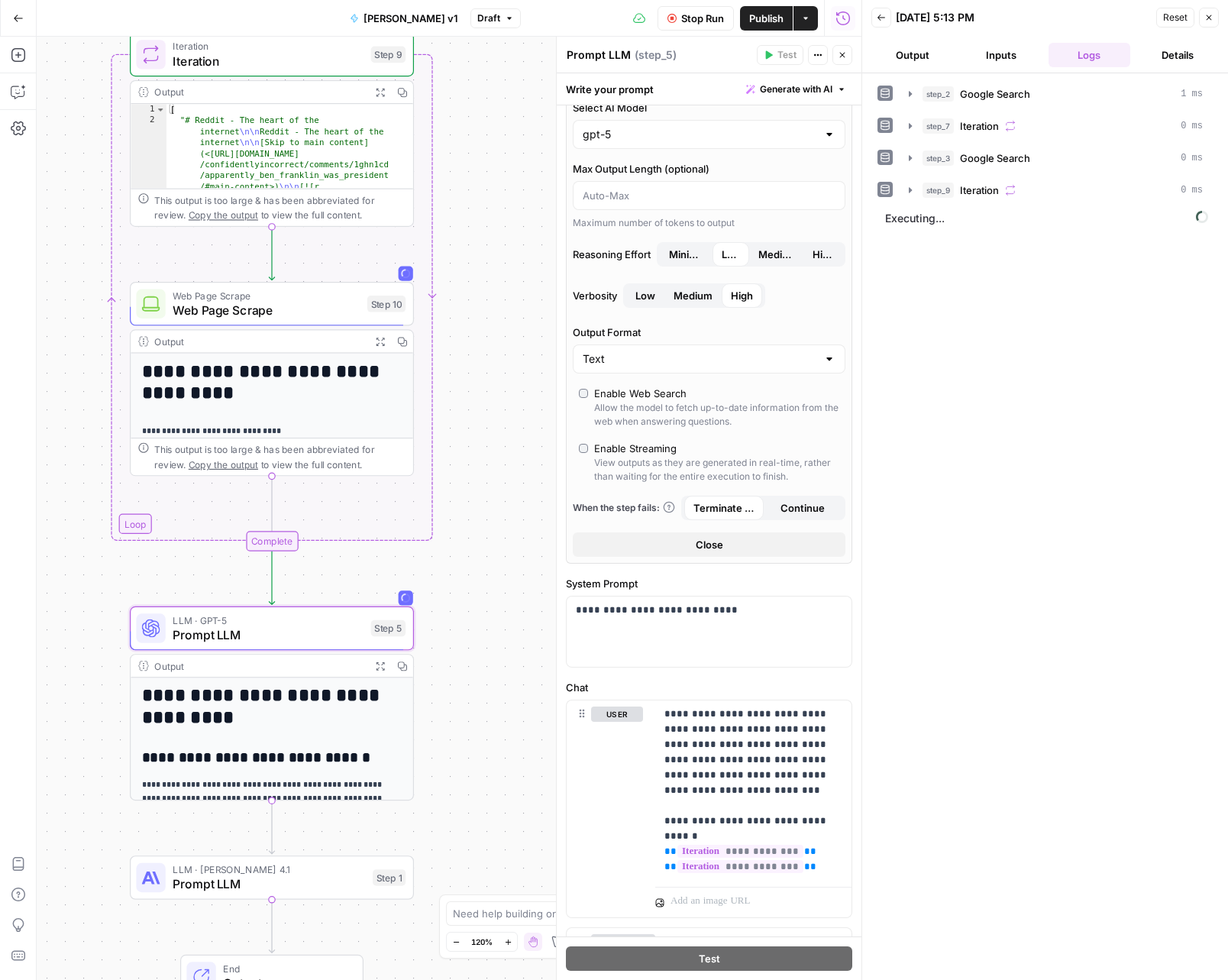
scroll to position [226, 0]
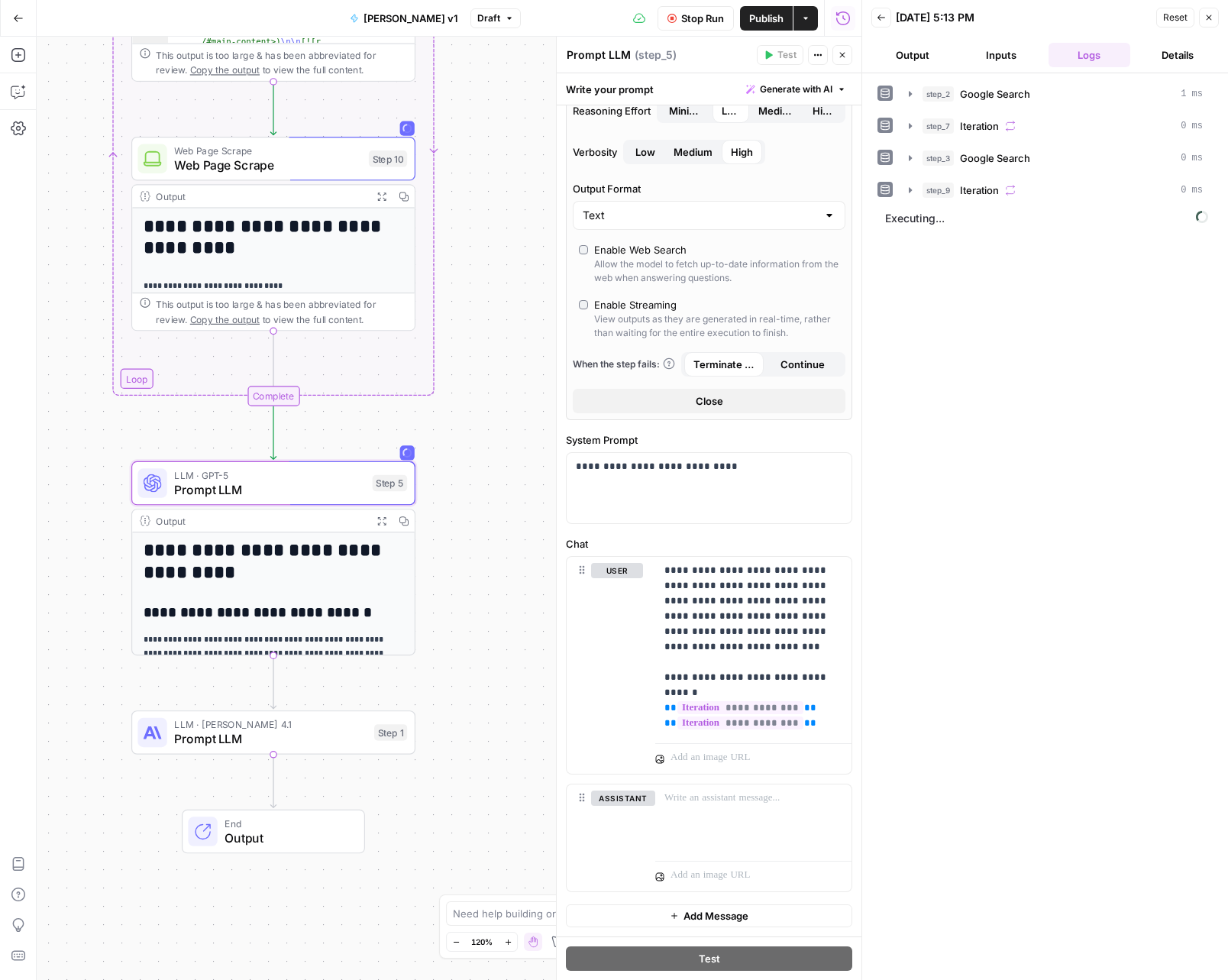
drag, startPoint x: 479, startPoint y: 502, endPoint x: 482, endPoint y: 356, distance: 146.0
click at [482, 357] on div "Workflow Set Inputs Inputs Google Search Google Search Step 2 Output Expand Out…" at bounding box center [449, 508] width 825 height 943
click at [915, 188] on icon "button" at bounding box center [910, 190] width 12 height 12
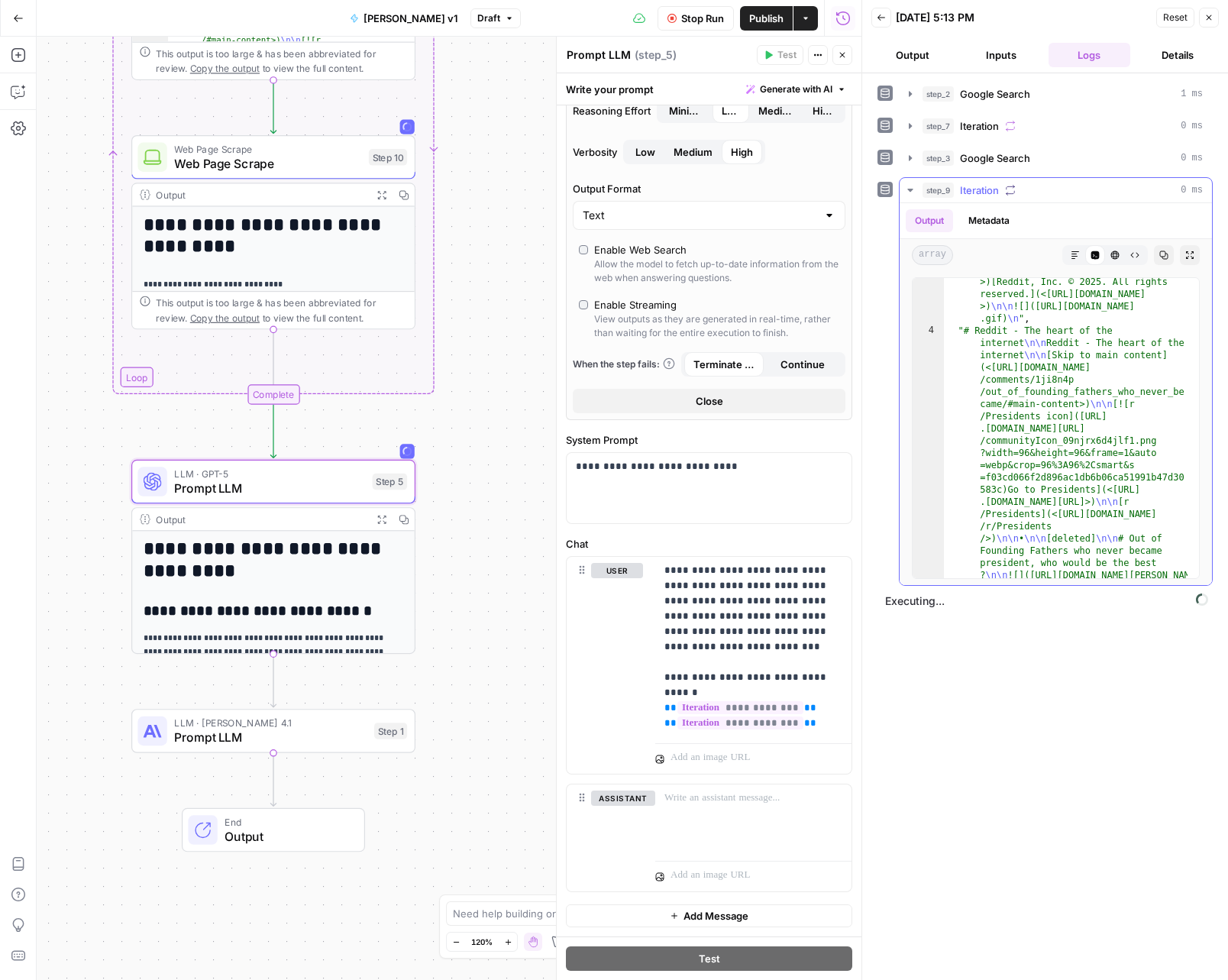
scroll to position [2969, 0]
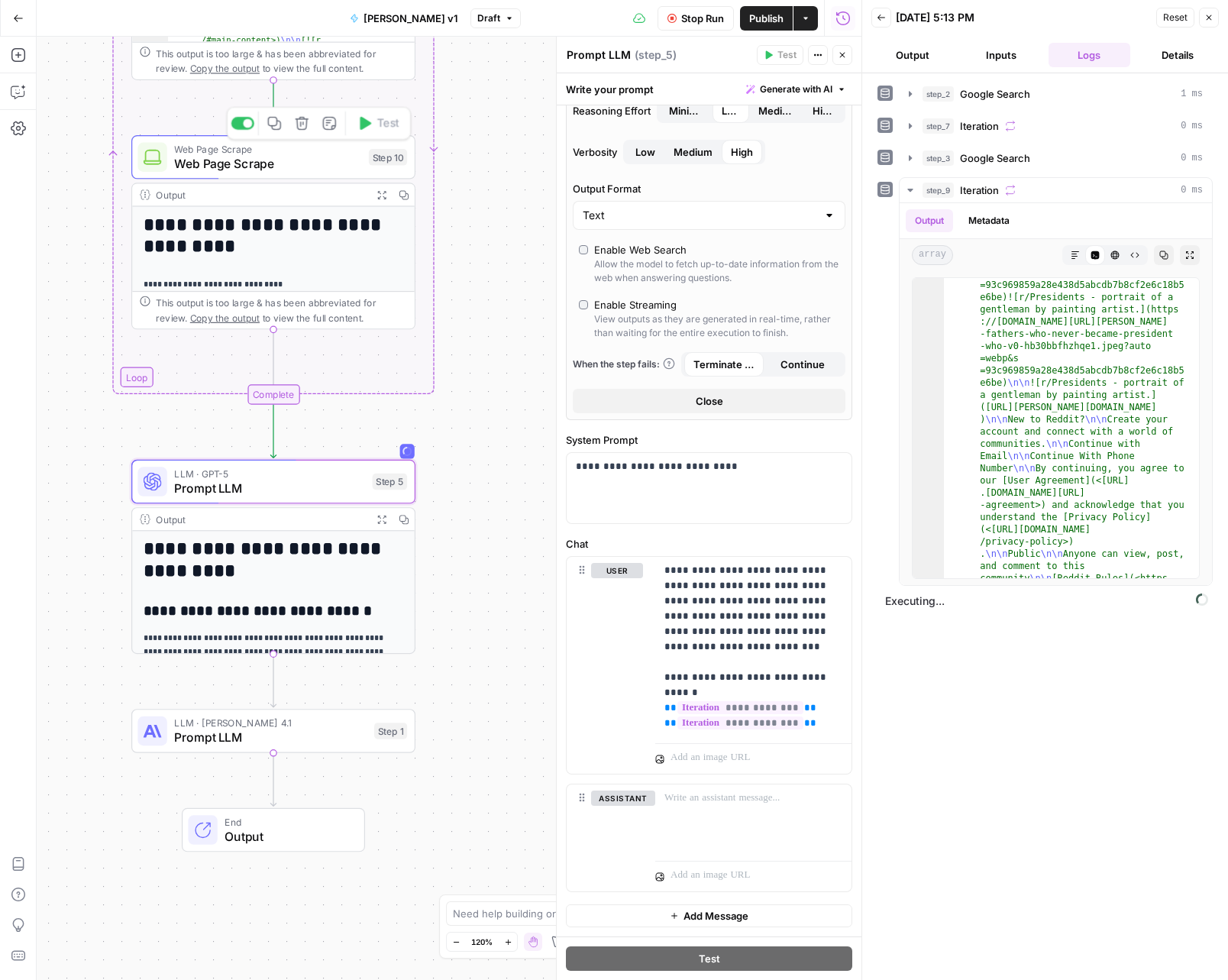
click at [315, 156] on span "Web Page Scrape" at bounding box center [267, 163] width 187 height 18
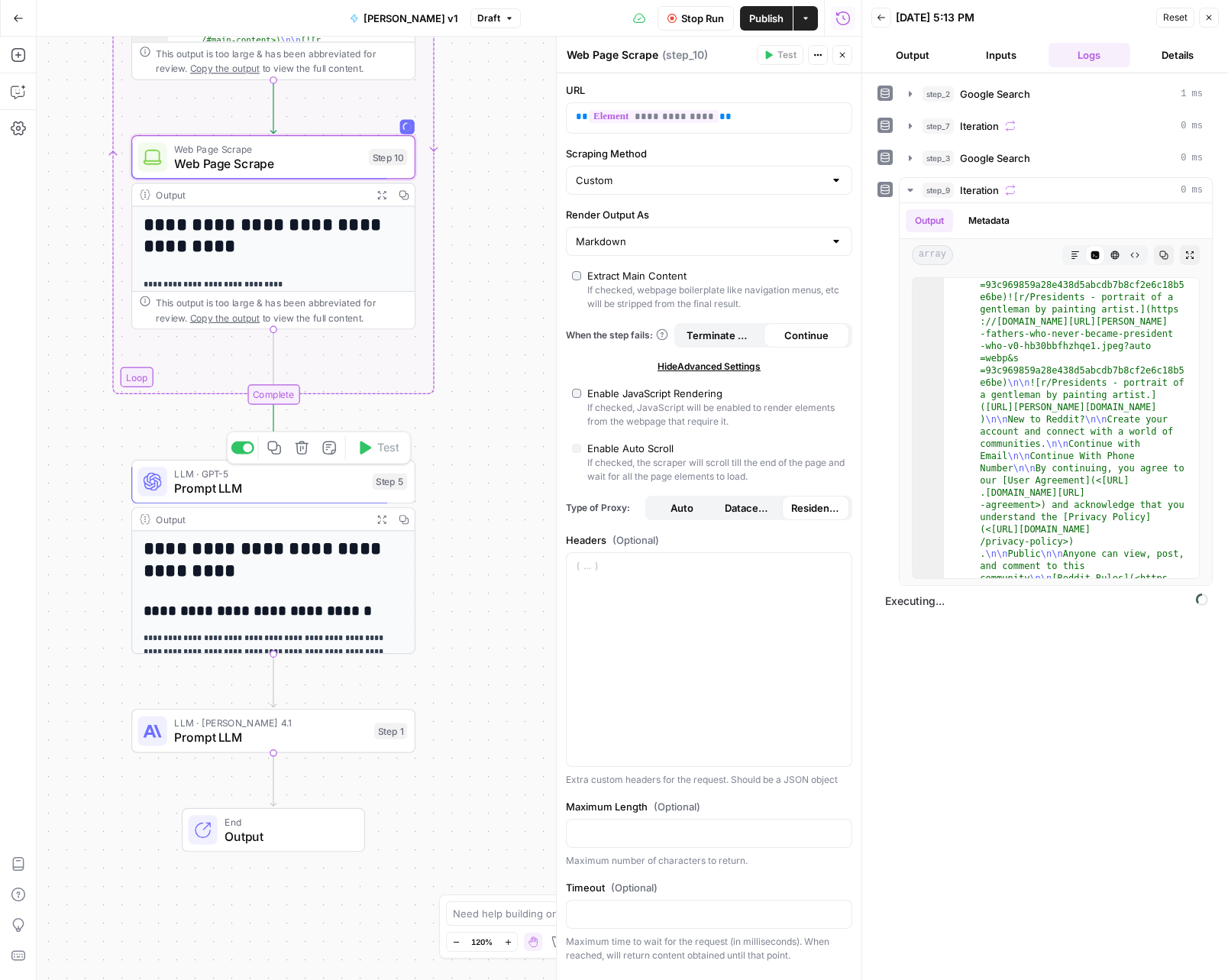
click at [363, 482] on span "Prompt LLM" at bounding box center [269, 487] width 191 height 18
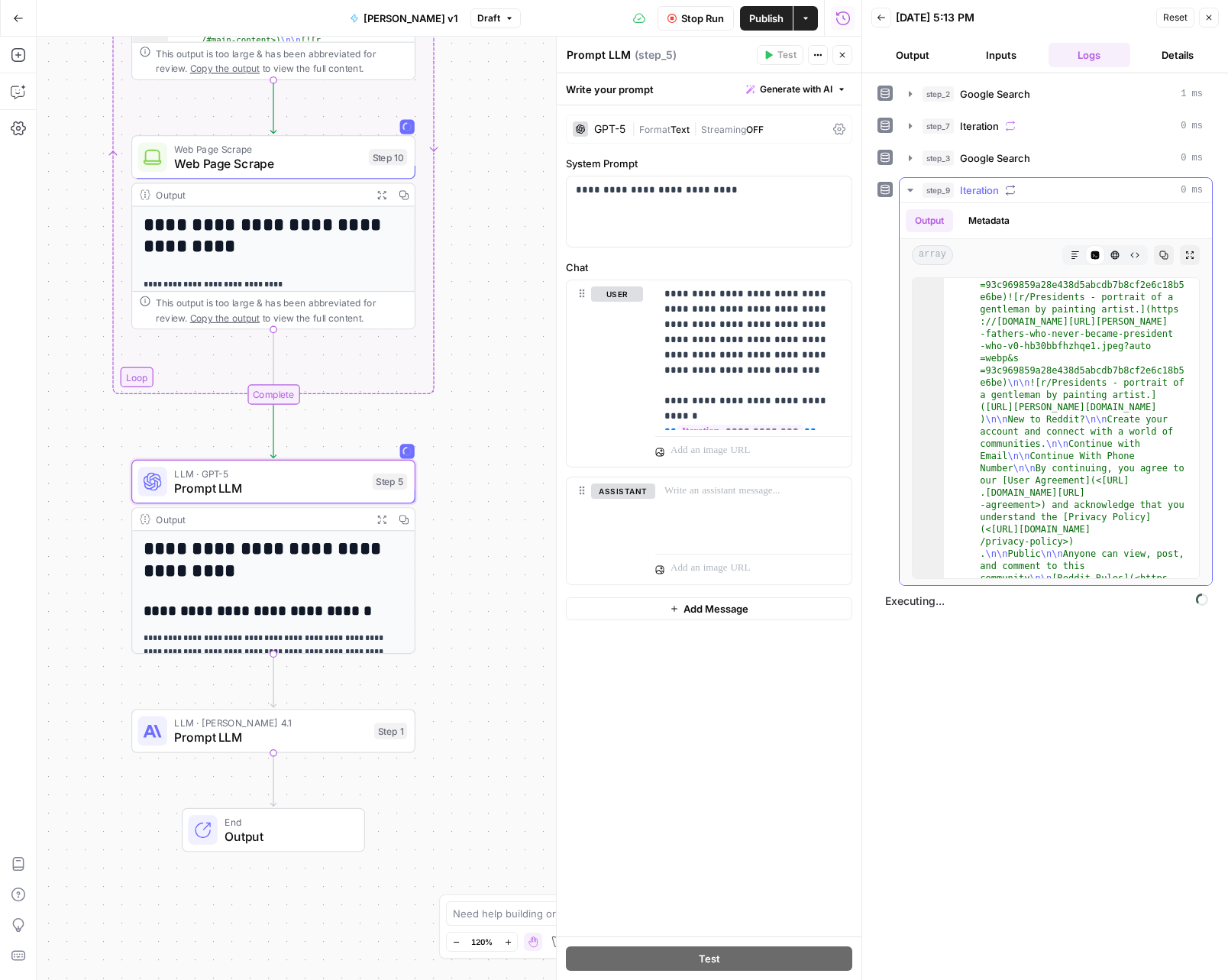
click at [913, 186] on icon "button" at bounding box center [910, 190] width 12 height 12
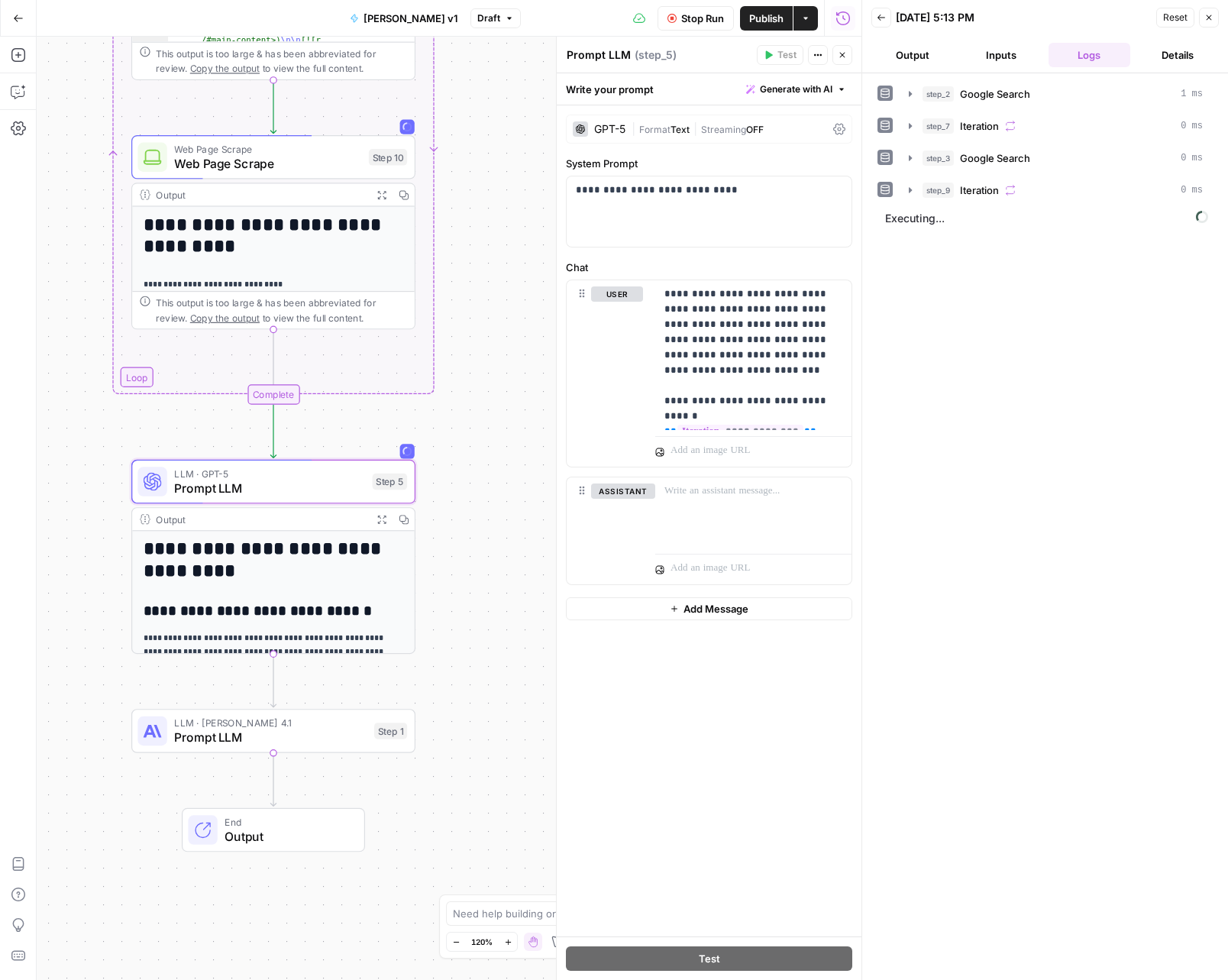
click at [1170, 56] on button "Details" at bounding box center [1178, 55] width 83 height 24
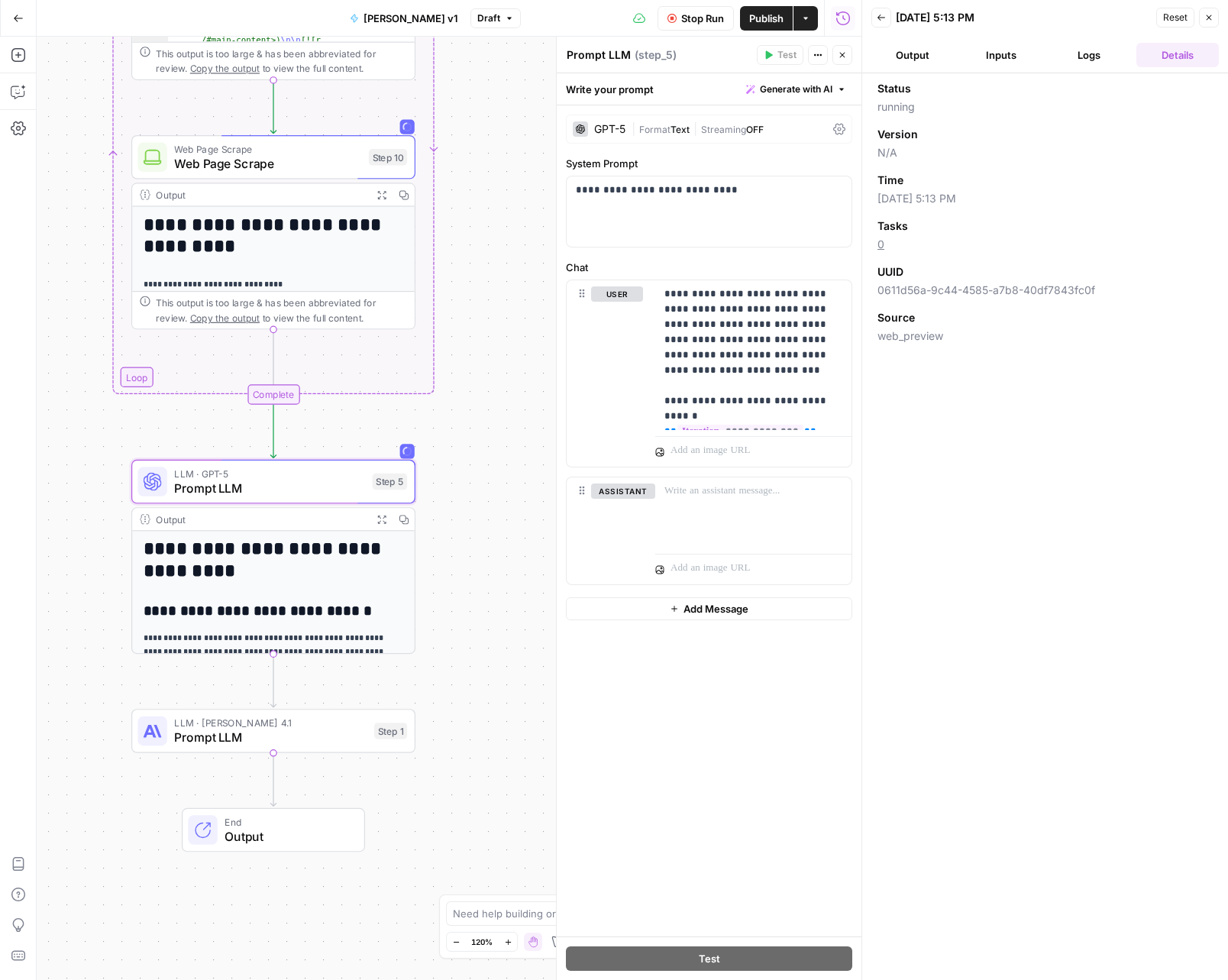
click at [1025, 54] on button "Inputs" at bounding box center [1001, 55] width 83 height 24
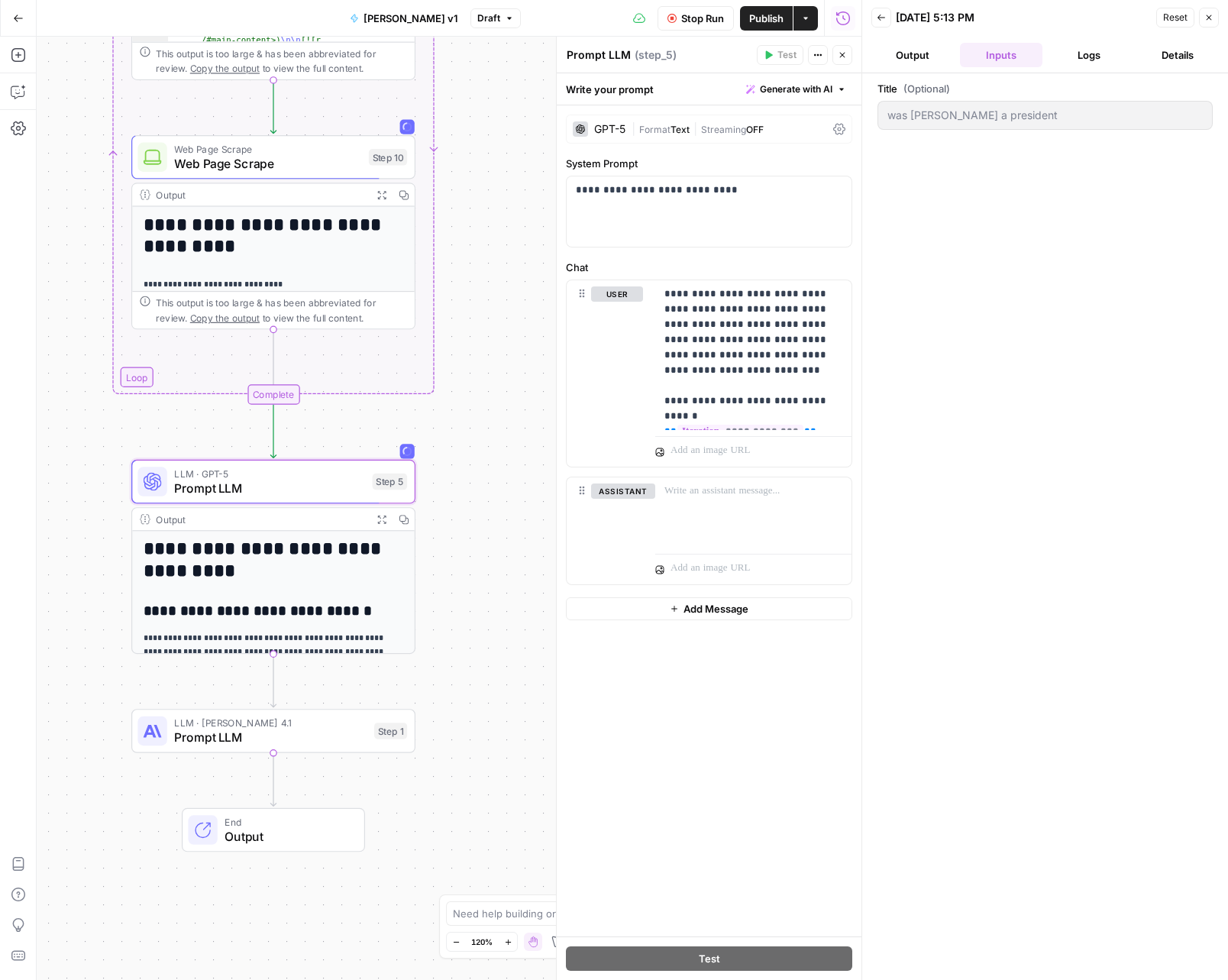
click at [1096, 55] on button "Logs" at bounding box center [1091, 55] width 83 height 24
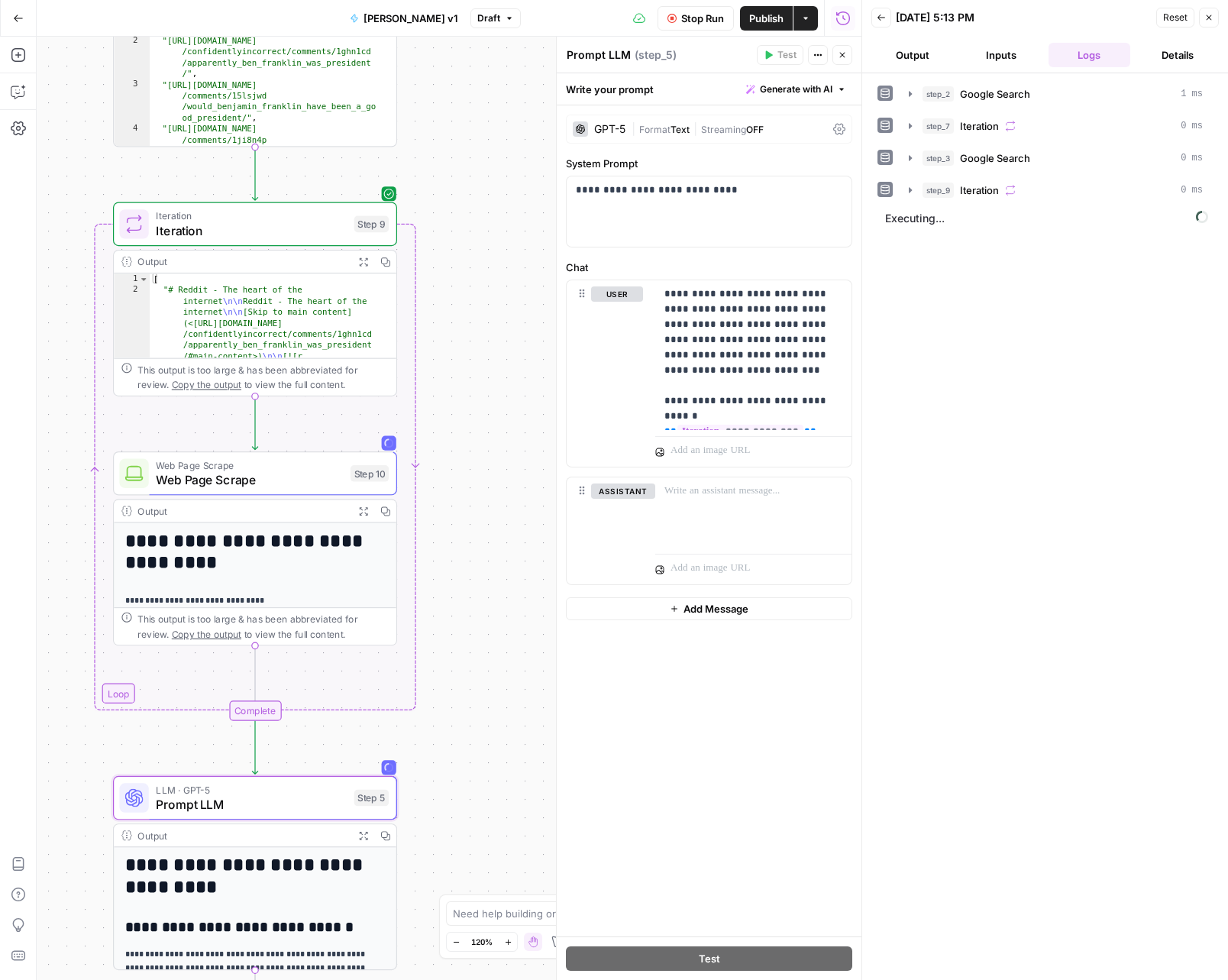
drag, startPoint x: 476, startPoint y: 341, endPoint x: 461, endPoint y: 613, distance: 272.4
click at [464, 646] on div "Workflow Set Inputs Inputs Google Search Google Search Step 2 Output Expand Out…" at bounding box center [449, 508] width 825 height 943
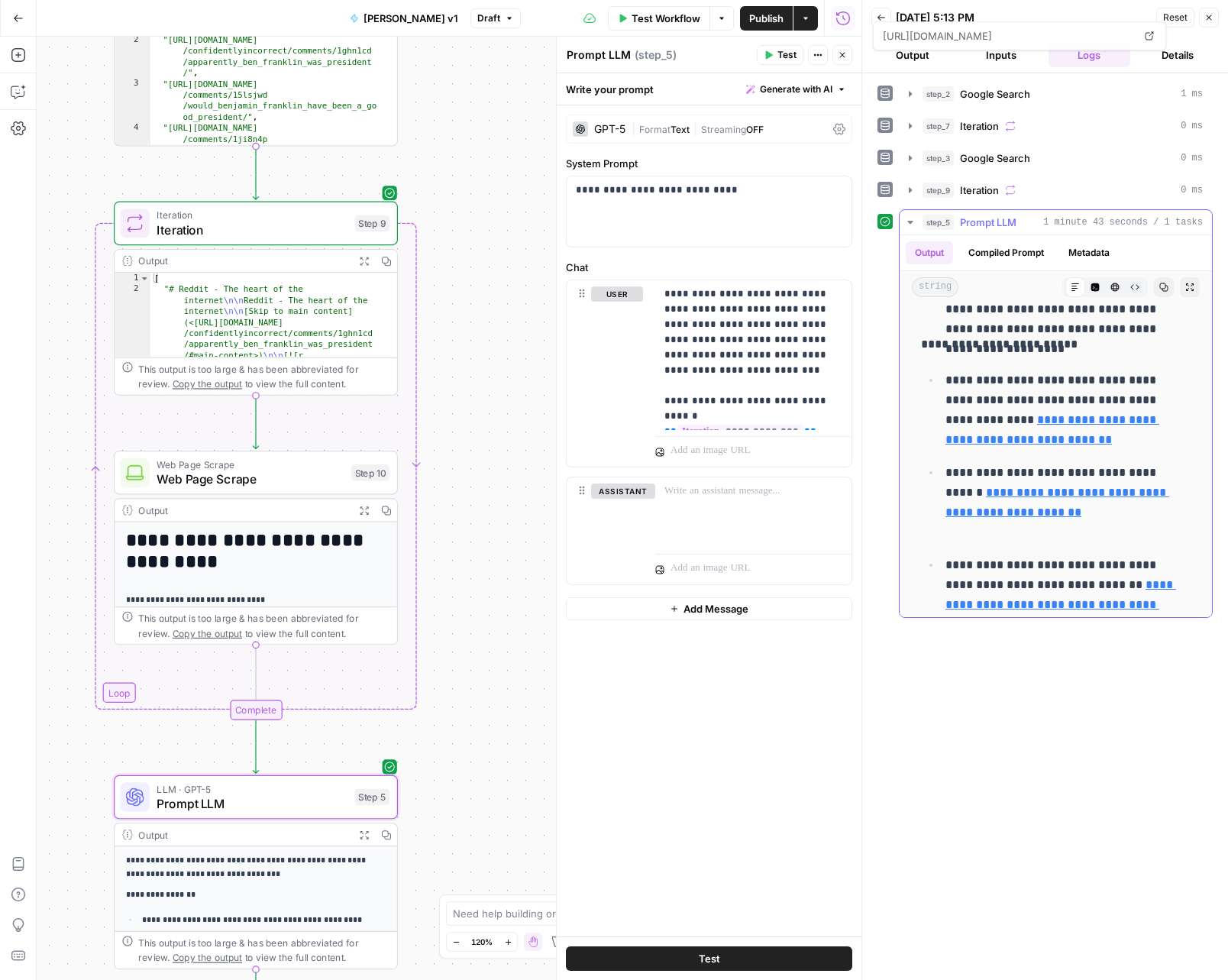
scroll to position [14525, 0]
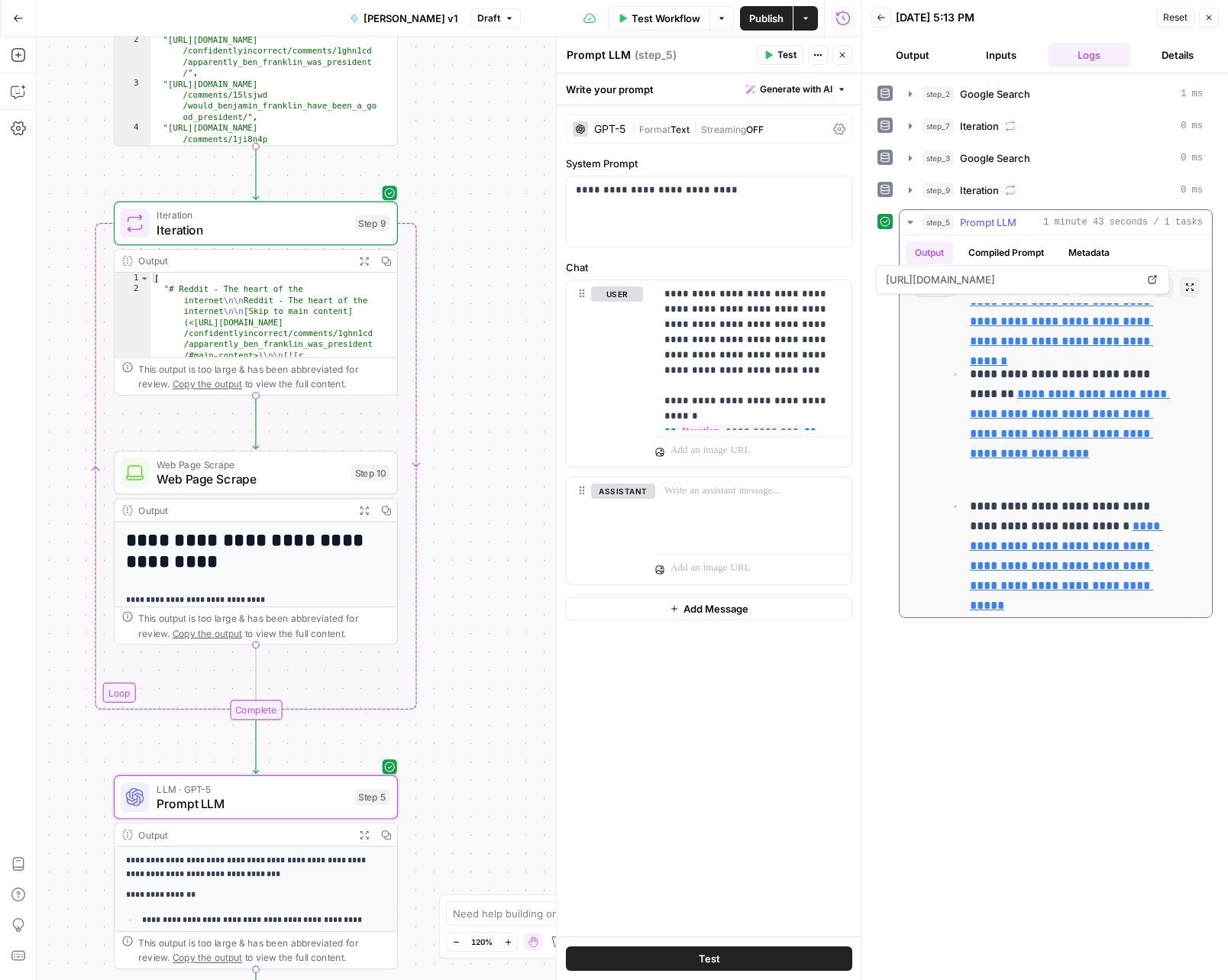
click at [1066, 252] on button "Metadata" at bounding box center [1090, 253] width 60 height 23
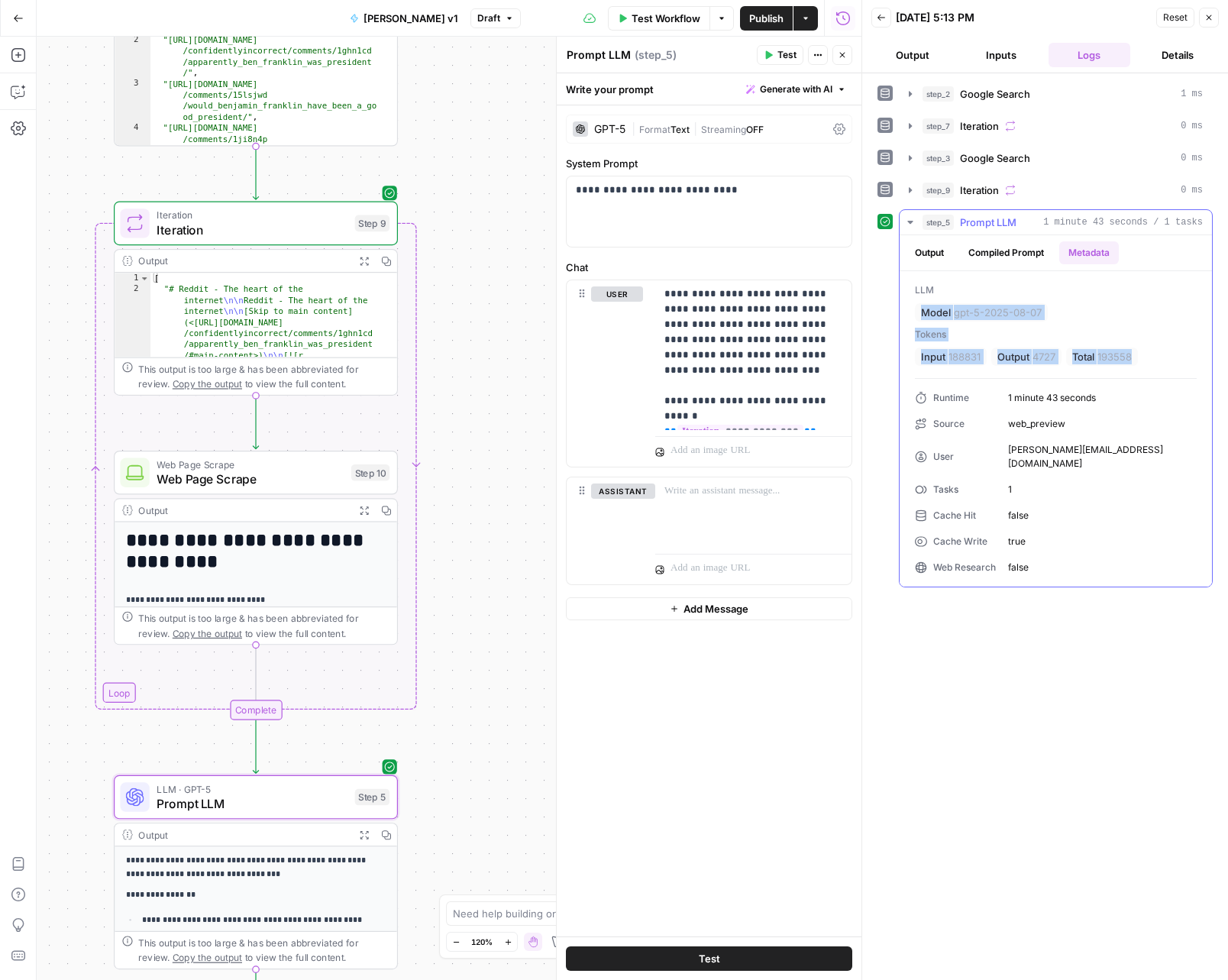
drag, startPoint x: 1152, startPoint y: 357, endPoint x: 914, endPoint y: 314, distance: 241.9
click at [914, 314] on div "LLM Model gpt-5-2025-08-07 Tokens Input 188831 Output 4727 Total 193558 Runtime…" at bounding box center [1056, 429] width 312 height 315
copy div "Model gpt-5-2025-08-07 Tokens Input 188831 Output 4727 Total 193558"
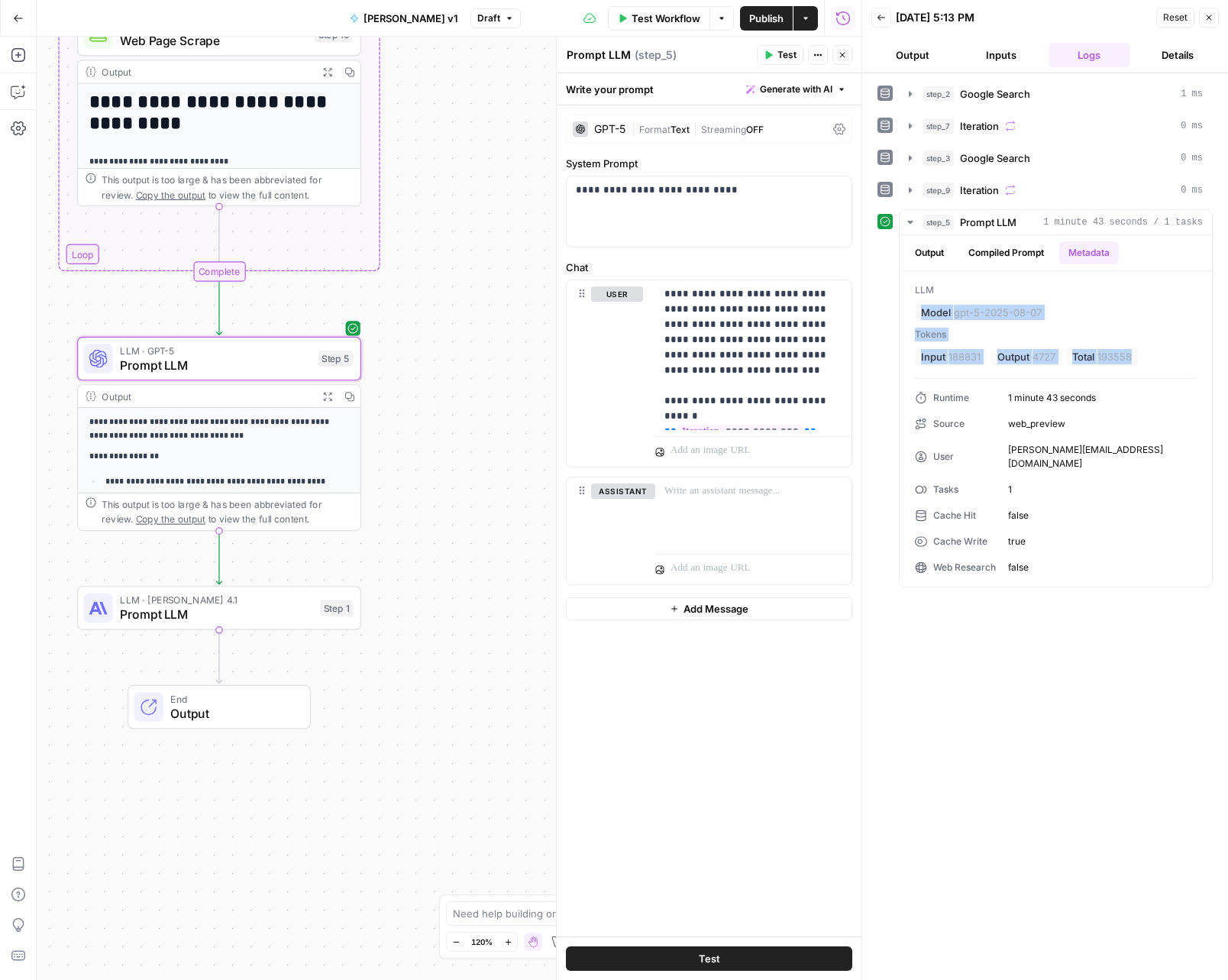
drag, startPoint x: 439, startPoint y: 771, endPoint x: 405, endPoint y: 329, distance: 443.3
click at [405, 329] on div "Workflow Set Inputs Inputs Google Search Google Search Step 2 Output Expand Out…" at bounding box center [449, 508] width 825 height 943
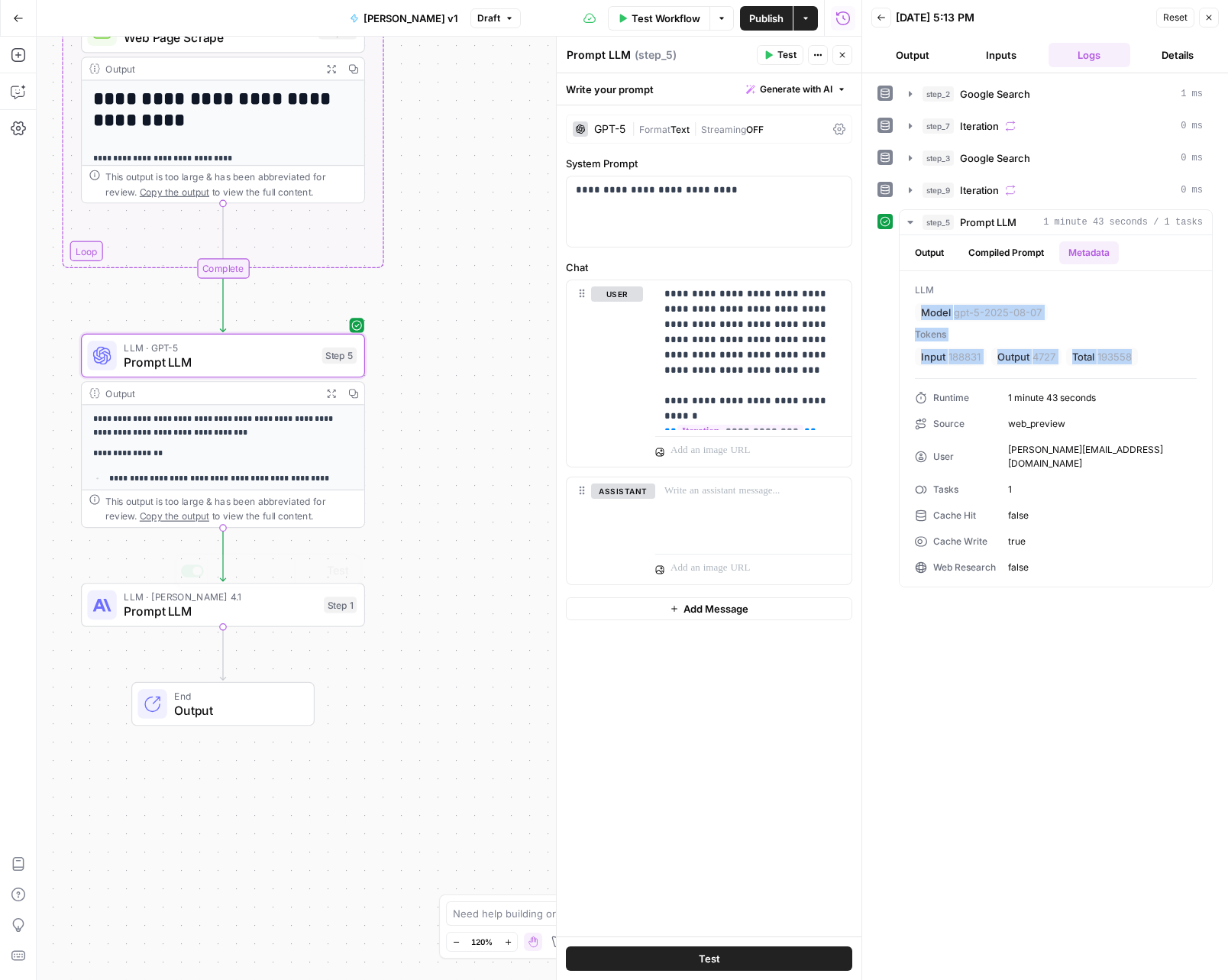
click at [238, 622] on div "LLM · Claude Opus 4.1 Prompt LLM Step 1 Copy step Delete step Add Note Test" at bounding box center [223, 605] width 284 height 44
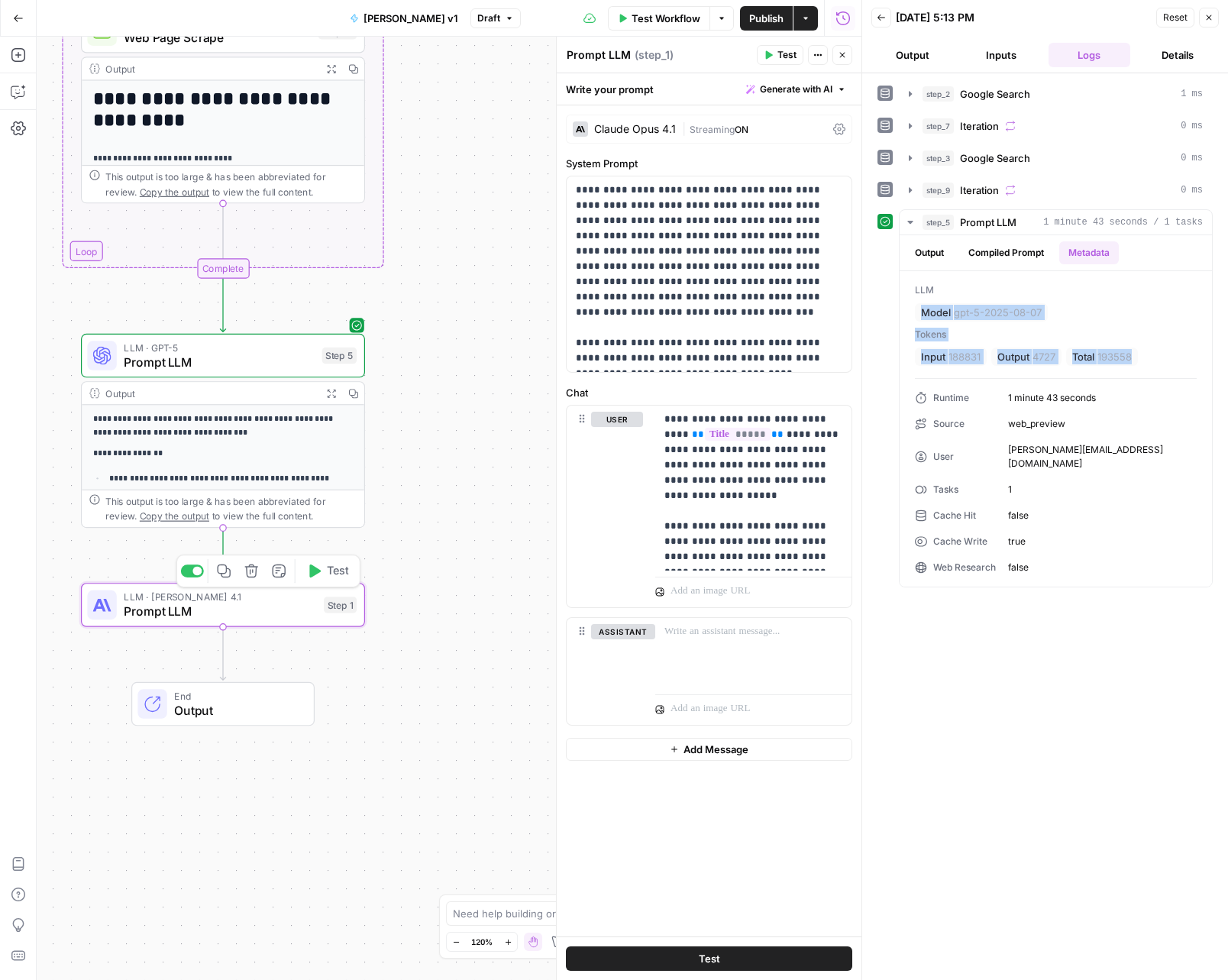
click at [337, 573] on span "Test" at bounding box center [337, 571] width 22 height 16
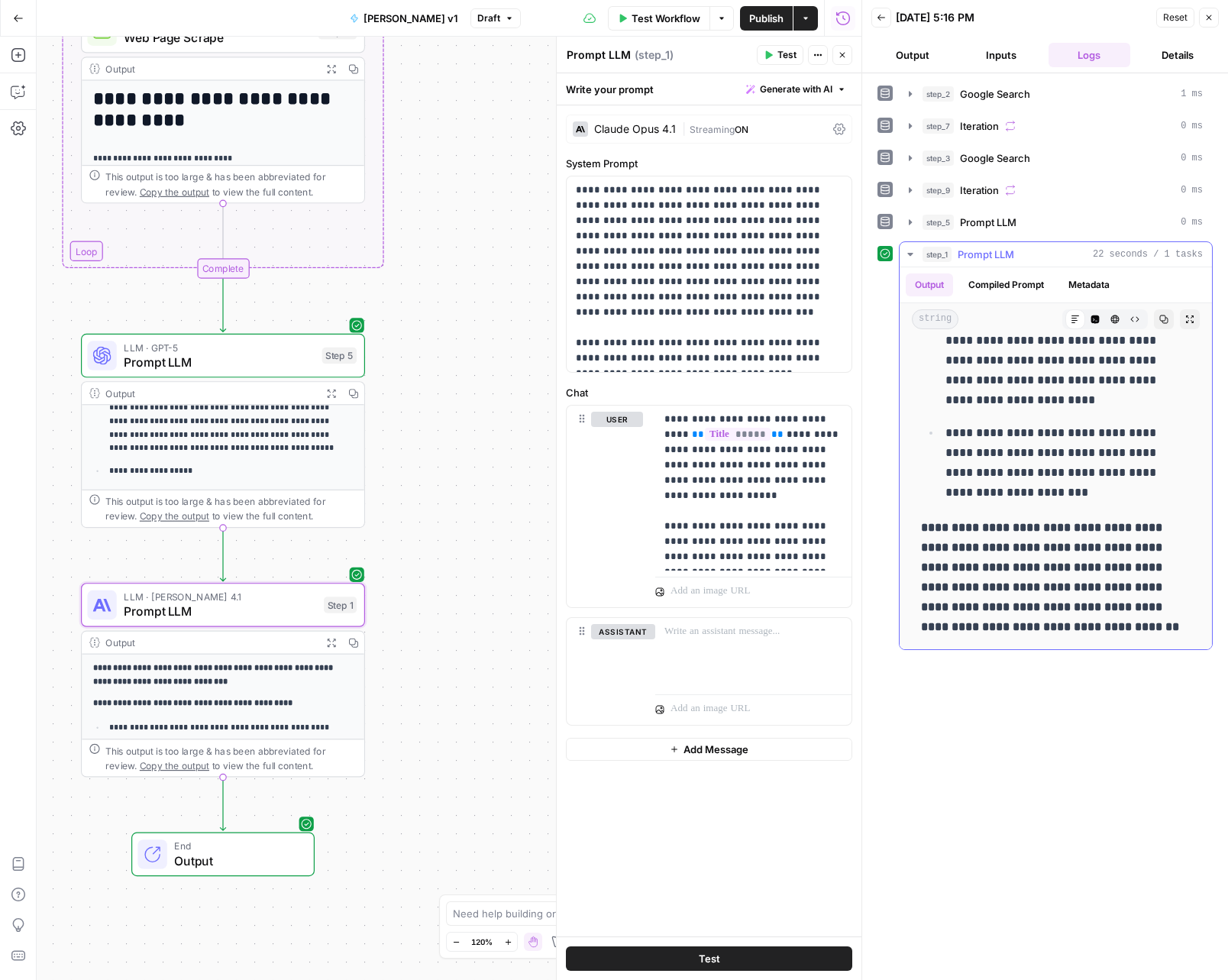
scroll to position [1145, 0]
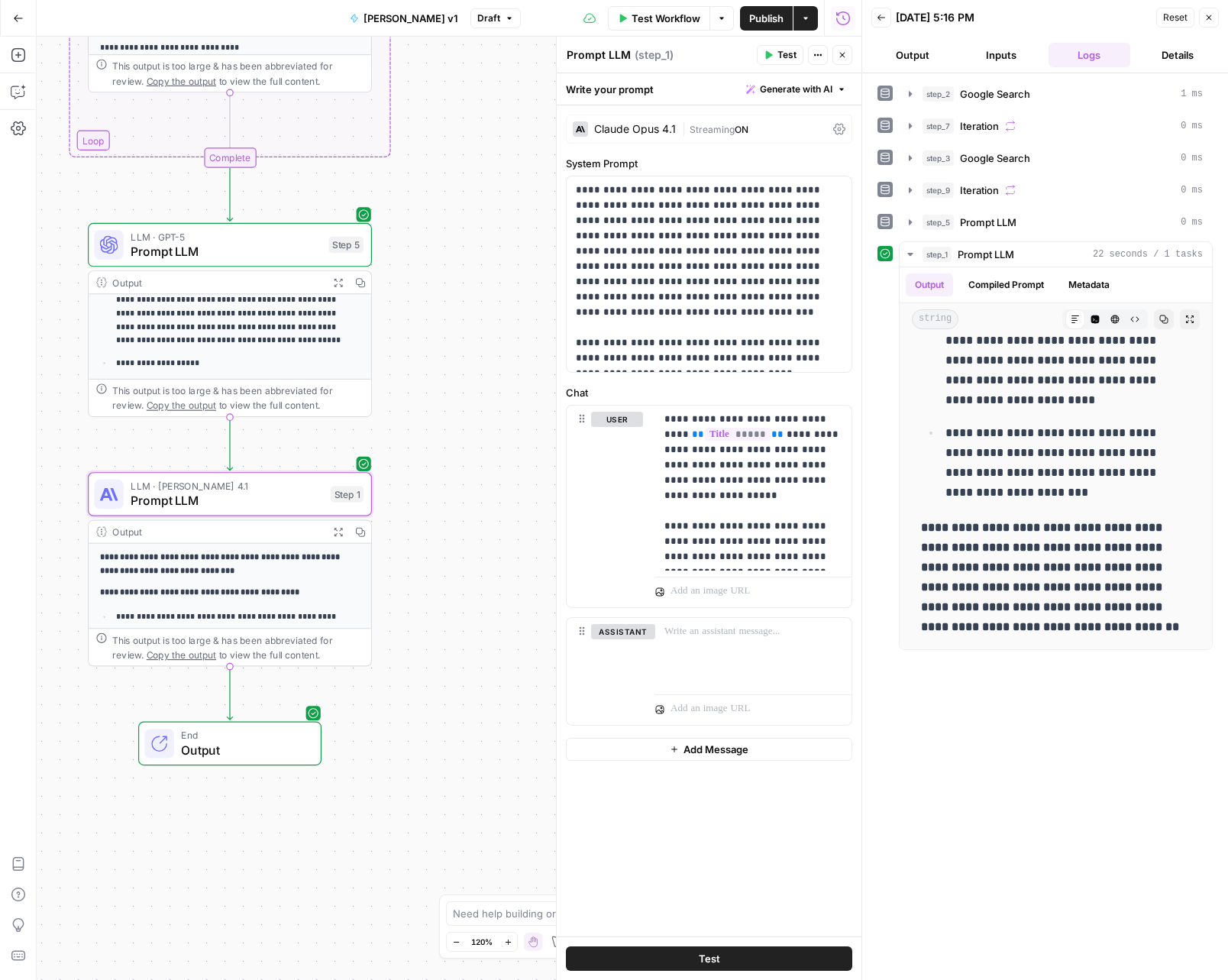
drag, startPoint x: 442, startPoint y: 545, endPoint x: 444, endPoint y: 430, distance: 115.0
click at [446, 431] on div "Workflow Set Inputs Inputs Google Search Google Search Step 2 Output Expand Out…" at bounding box center [449, 508] width 825 height 943
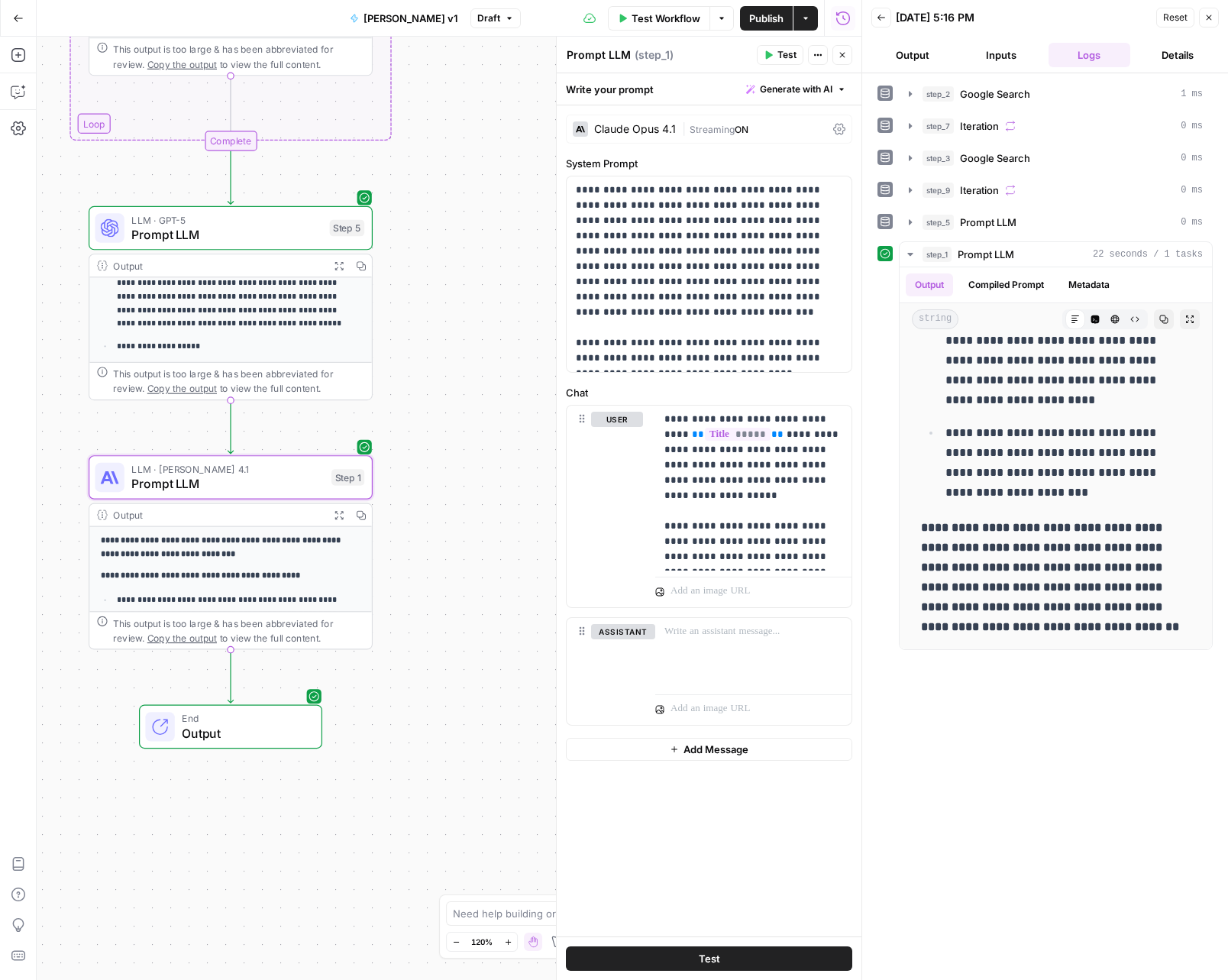
click at [497, 669] on div "Workflow Set Inputs Inputs Google Search Google Search Step 2 Output Expand Out…" at bounding box center [449, 508] width 825 height 943
click at [466, 638] on div "Workflow Set Inputs Inputs Google Search Google Search Step 2 Output Expand Out…" at bounding box center [449, 508] width 825 height 943
click at [22, 52] on icon "button" at bounding box center [18, 55] width 15 height 15
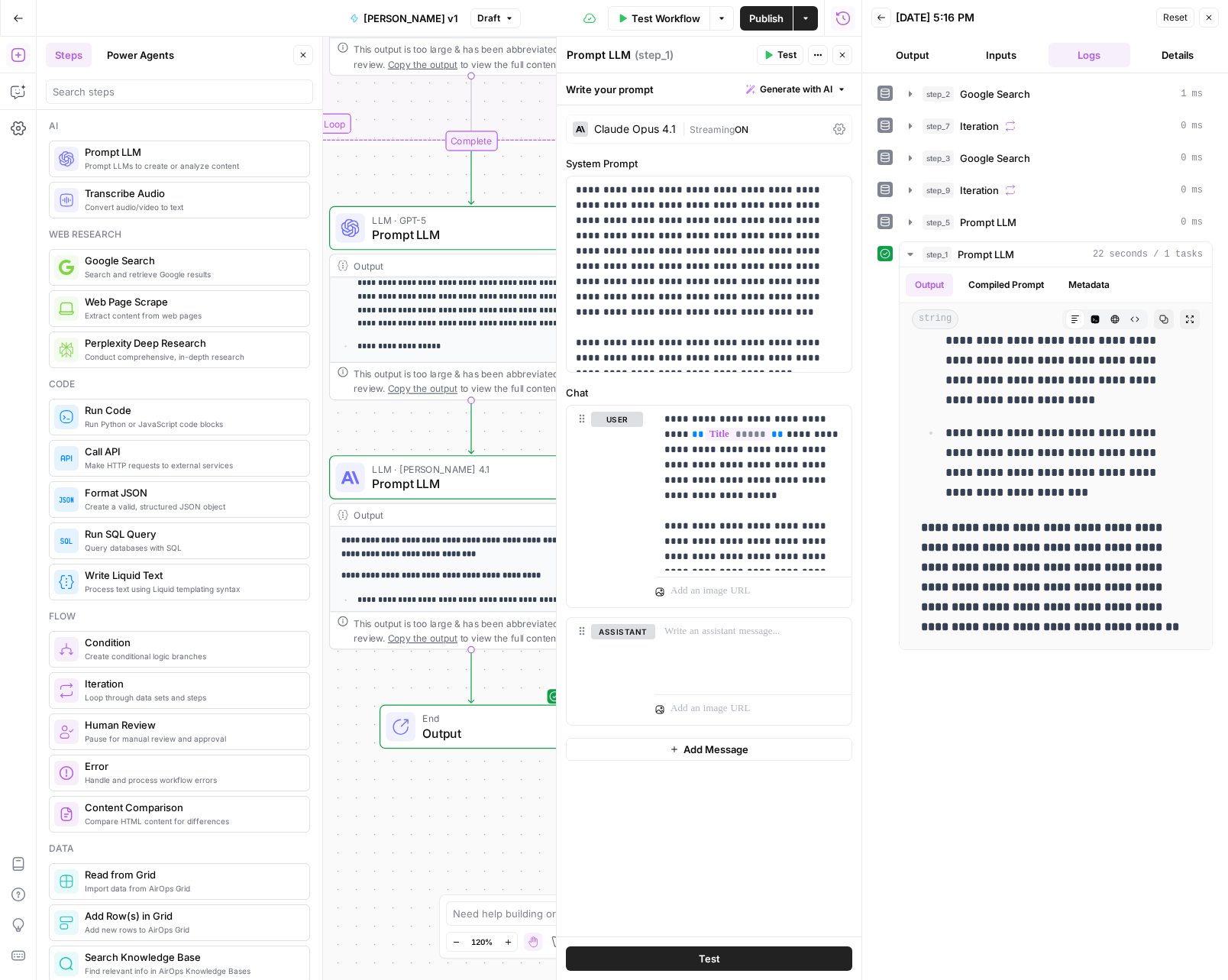
click at [182, 159] on span "Prompt LLM" at bounding box center [190, 152] width 212 height 15
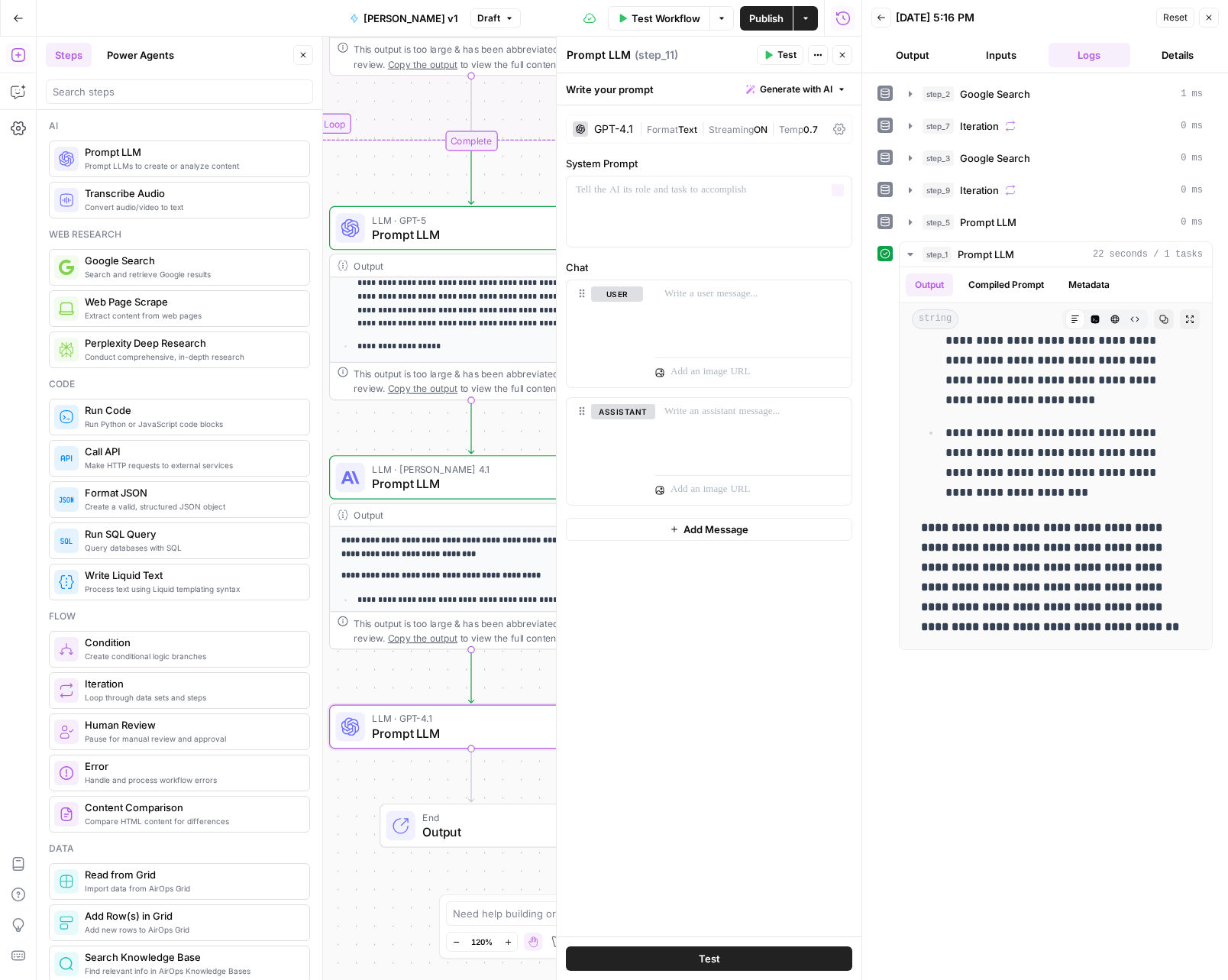
click at [688, 127] on span "Text" at bounding box center [688, 130] width 19 height 12
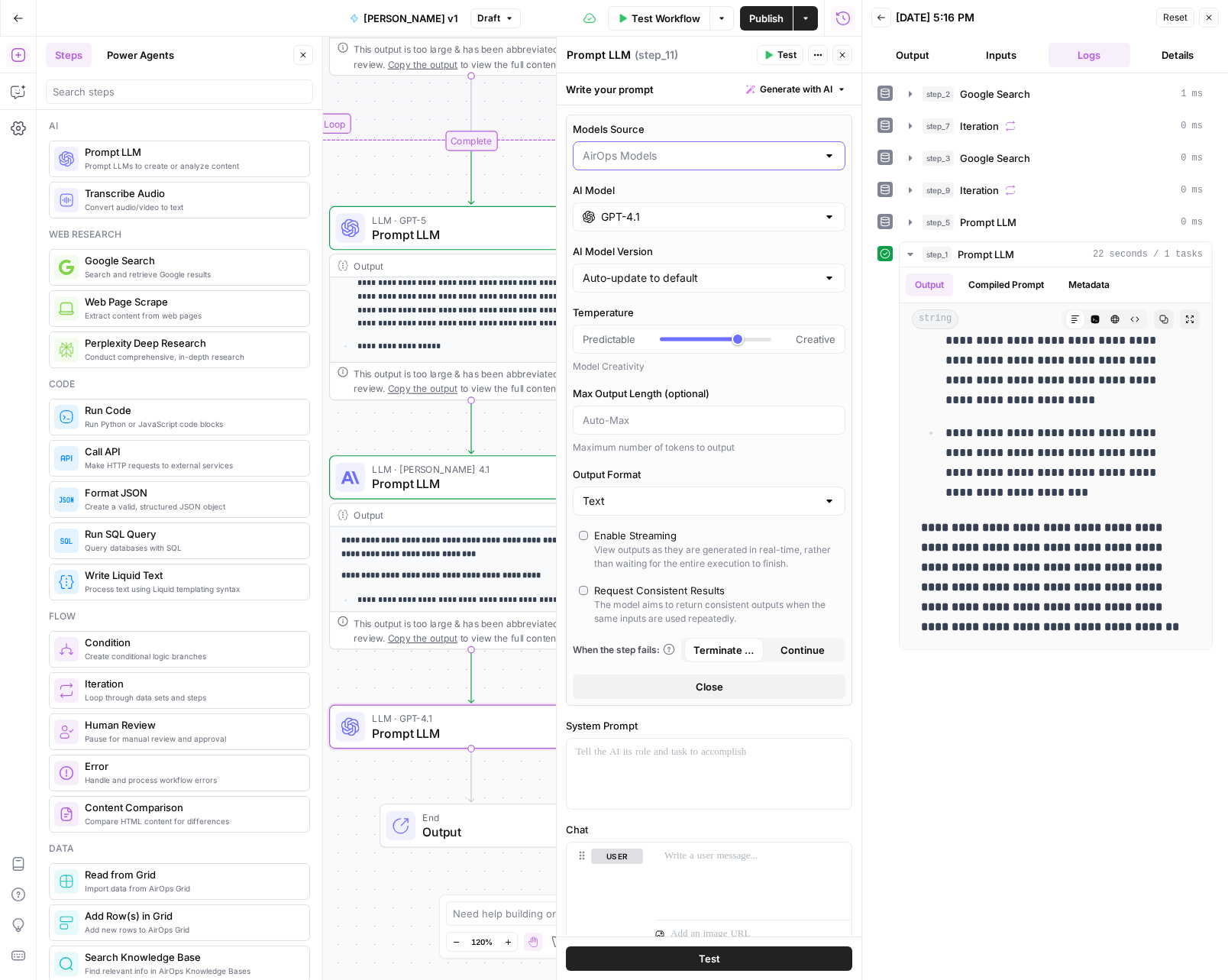
click at [701, 155] on input "Models Source" at bounding box center [700, 156] width 234 height 15
click at [682, 215] on span "My Models" at bounding box center [700, 215] width 230 height 15
type input "My Models"
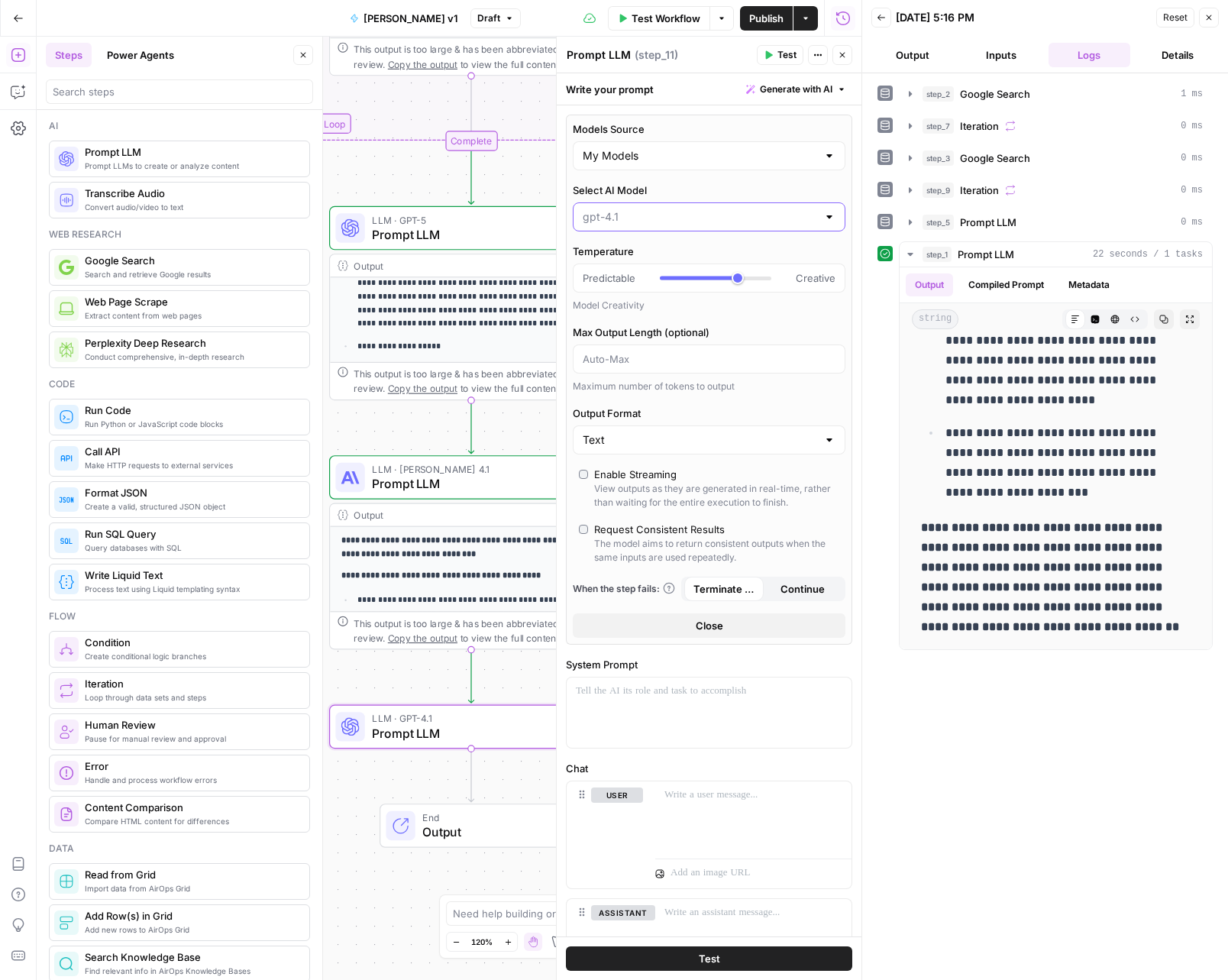
click at [651, 222] on input "Select AI Model" at bounding box center [700, 217] width 234 height 15
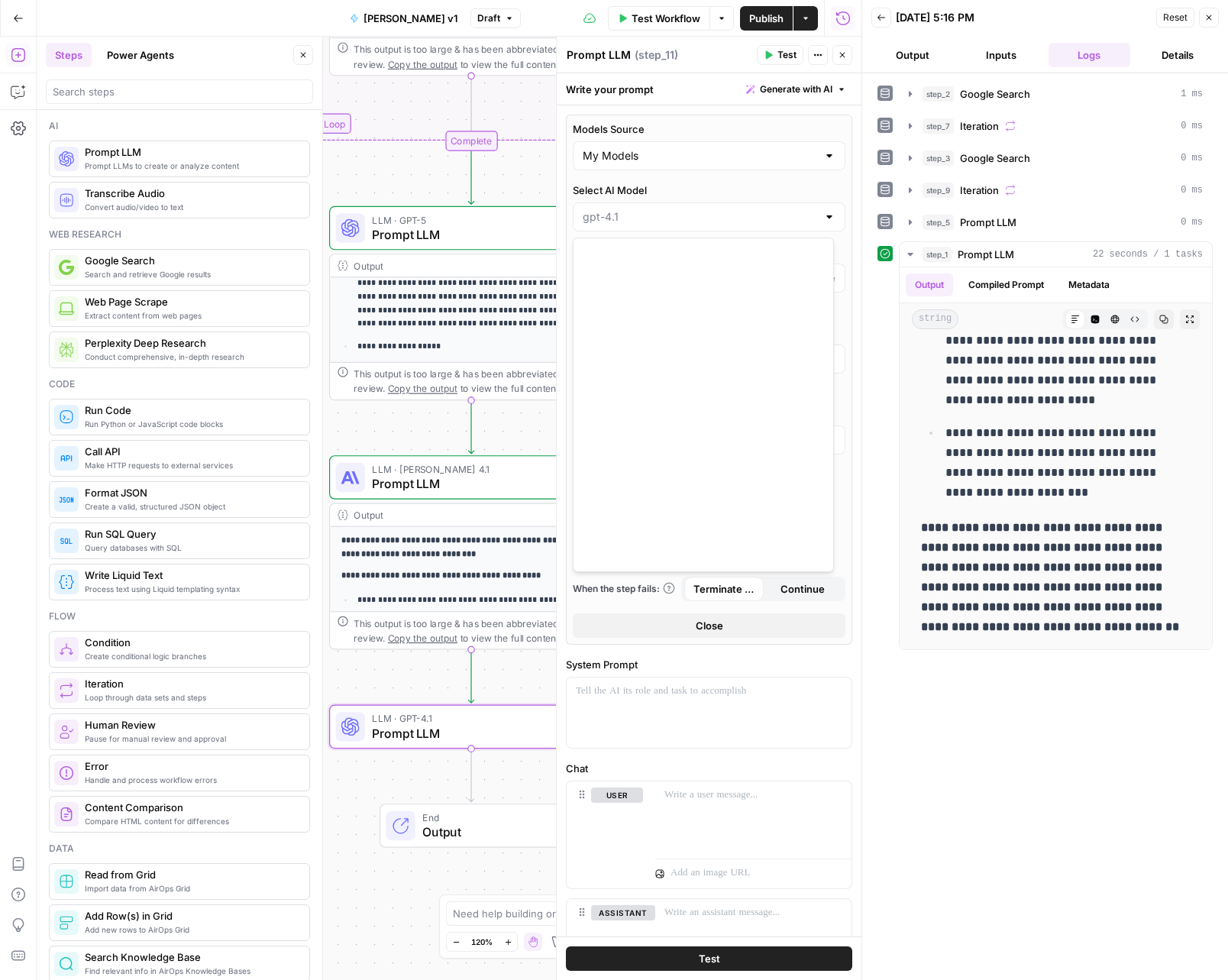
scroll to position [1605, 0]
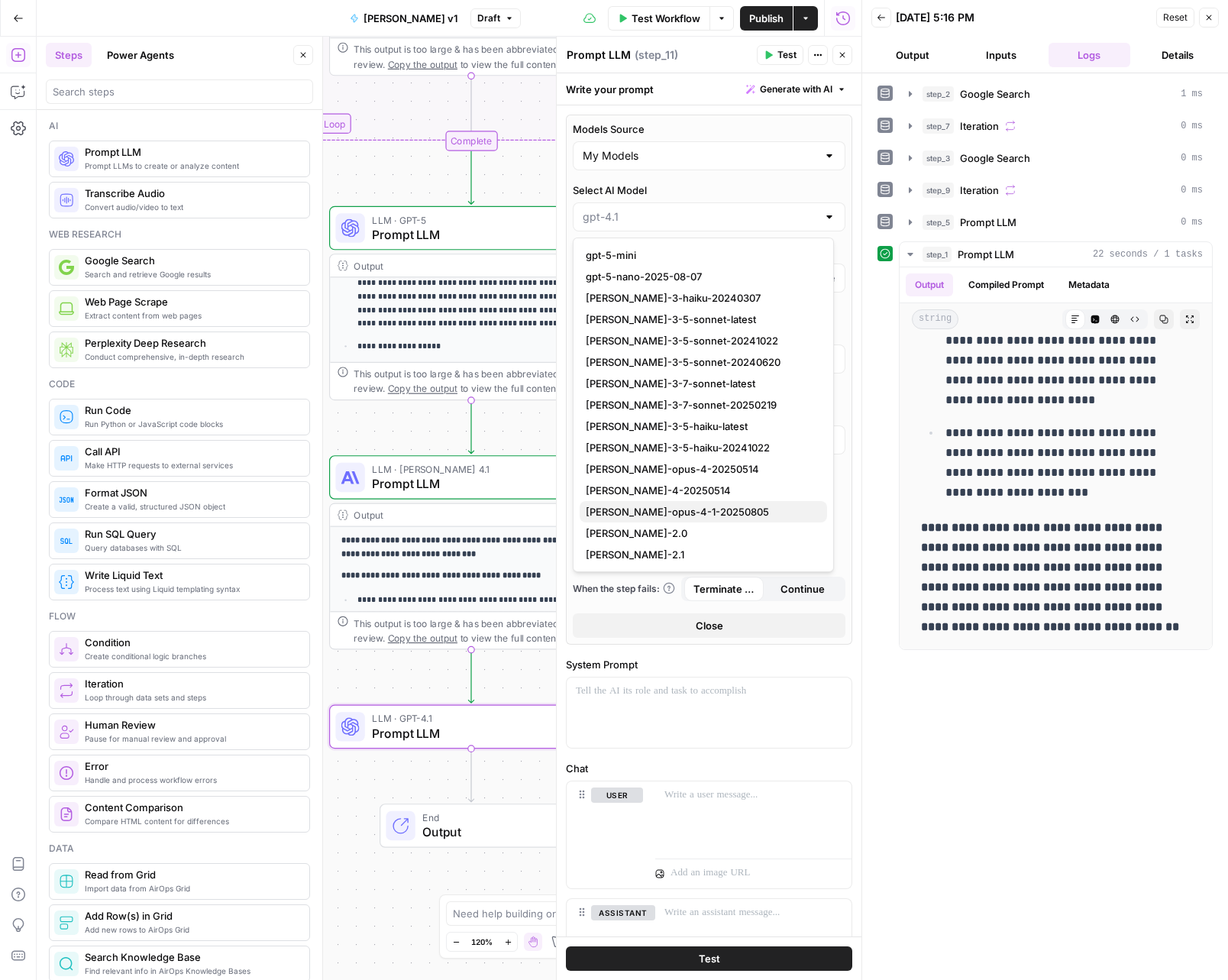
click at [702, 511] on span "[PERSON_NAME]-opus-4-1-20250805" at bounding box center [700, 512] width 230 height 15
type input "[PERSON_NAME]-opus-4-1-20250805"
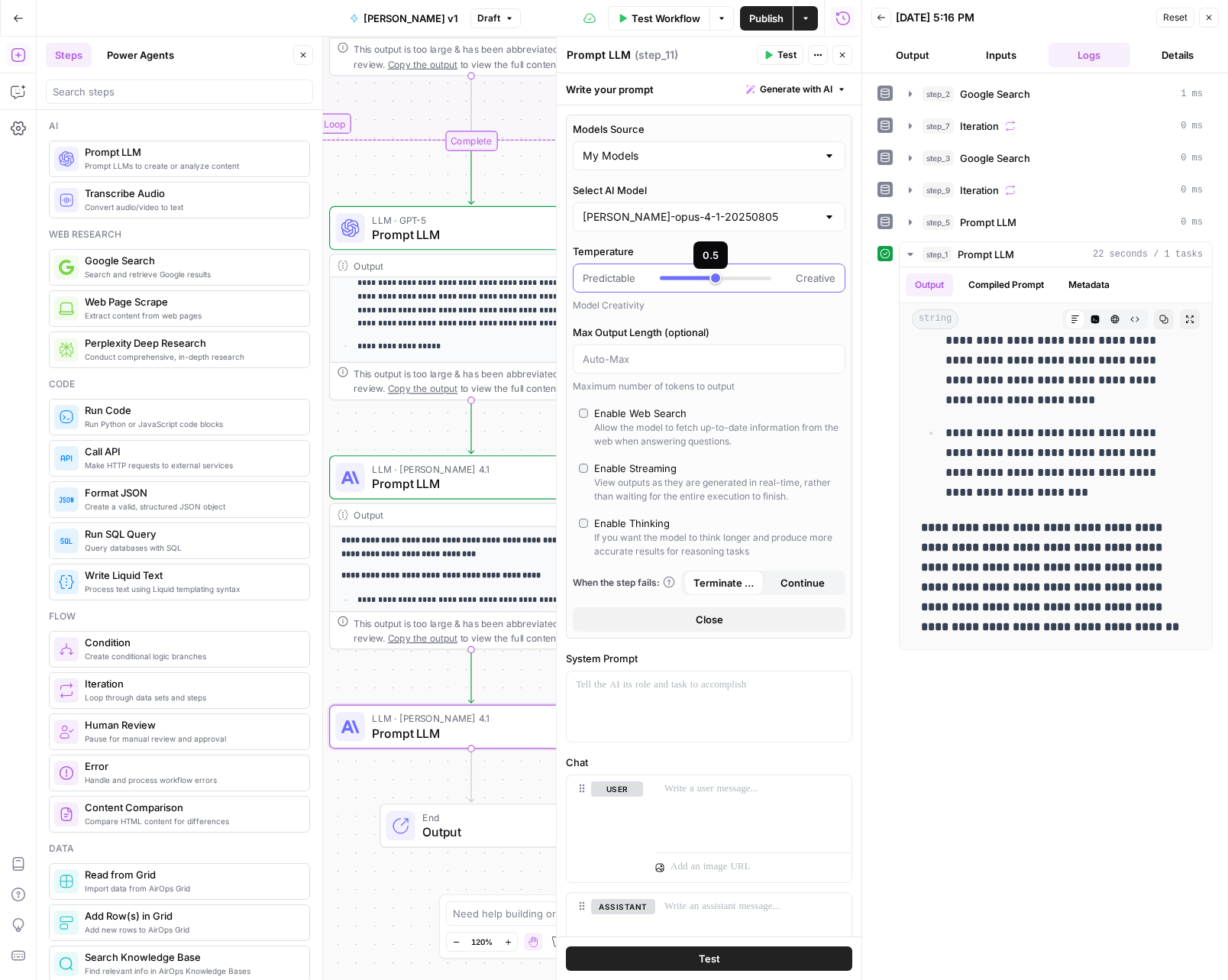
drag, startPoint x: 726, startPoint y: 281, endPoint x: 707, endPoint y: 282, distance: 19.0
click at [707, 282] on div at bounding box center [716, 278] width 111 height 15
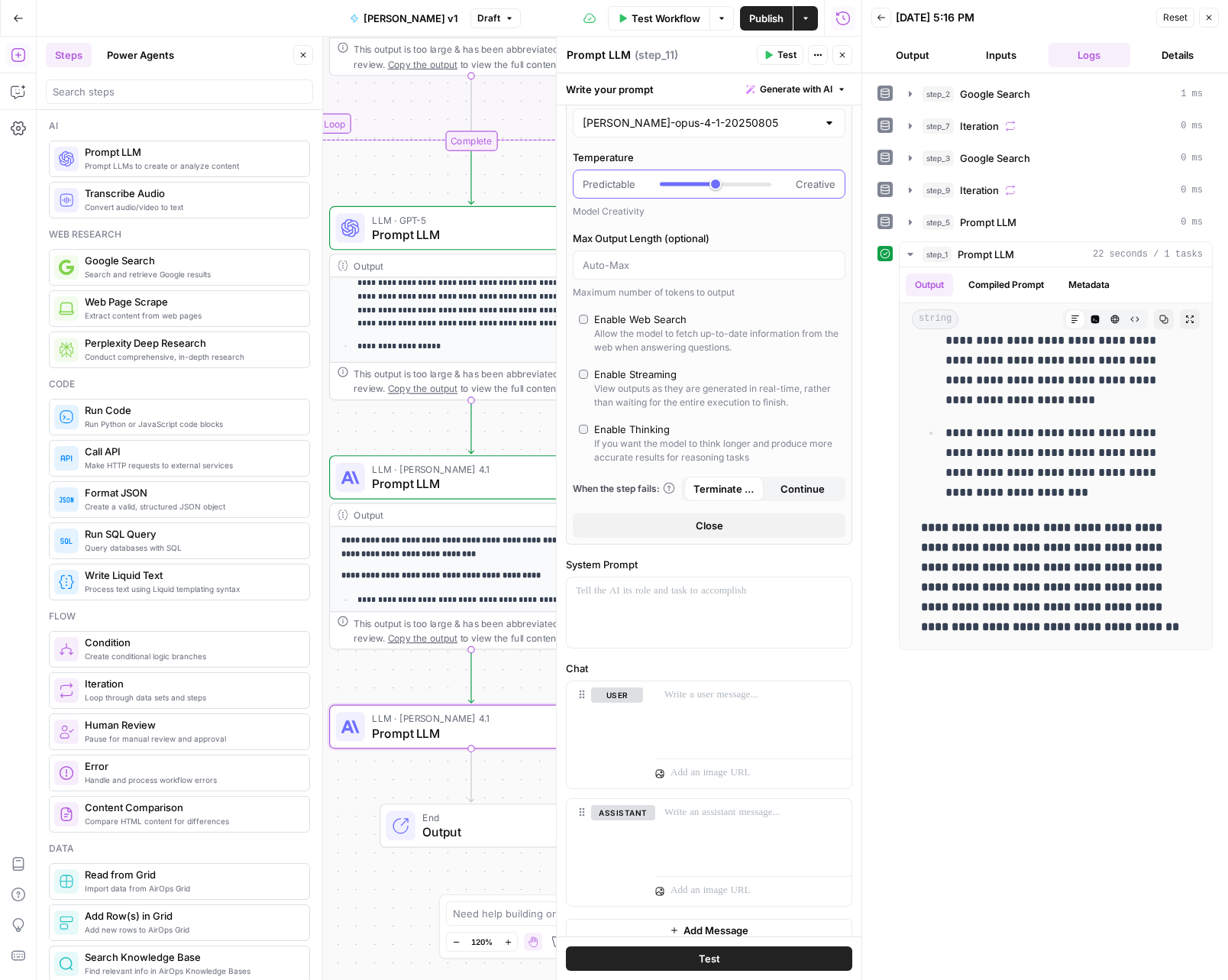
scroll to position [109, 0]
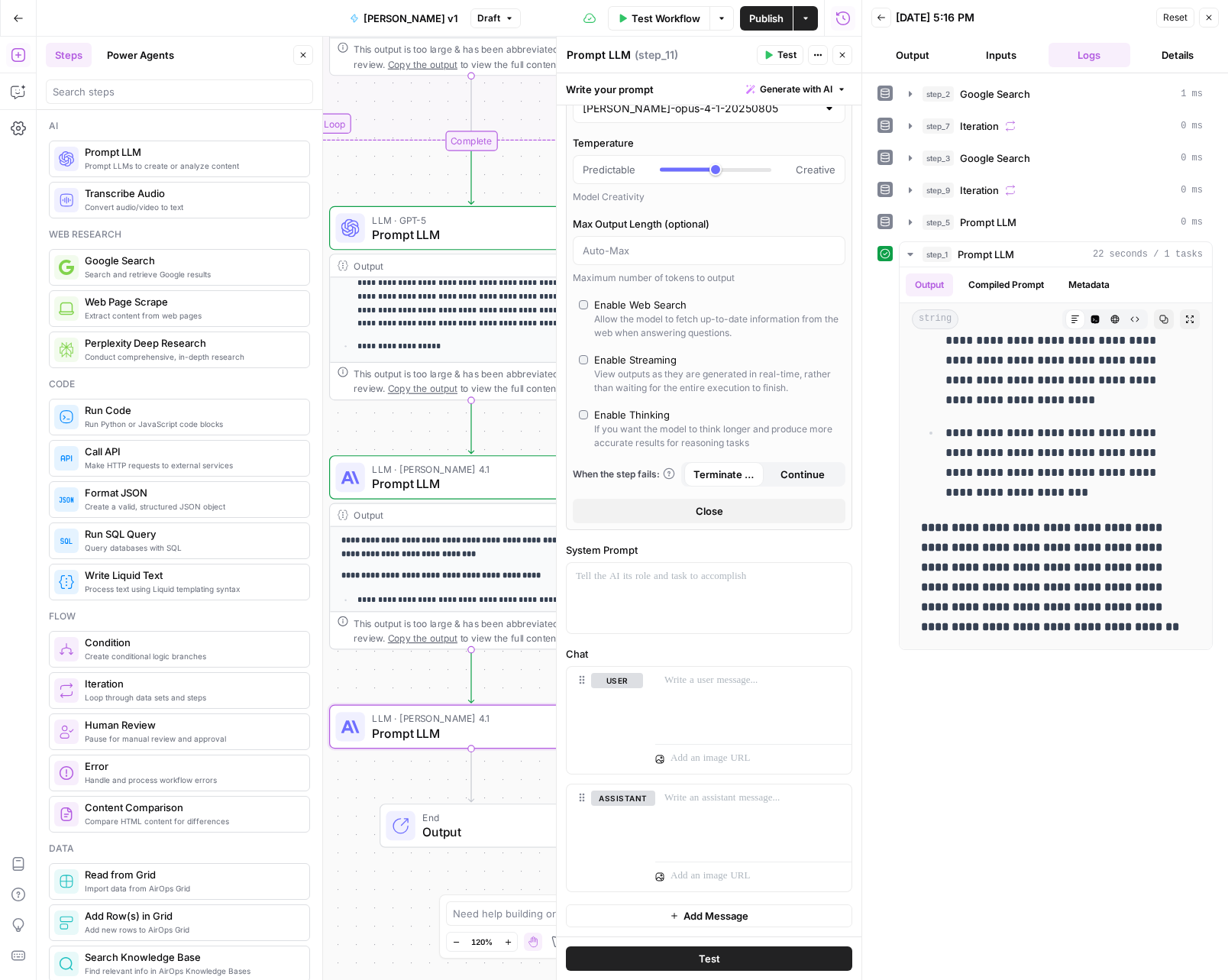
click at [687, 424] on div "If you want the model to think longer and produce more accurate results for rea…" at bounding box center [717, 436] width 245 height 28
type input "*"
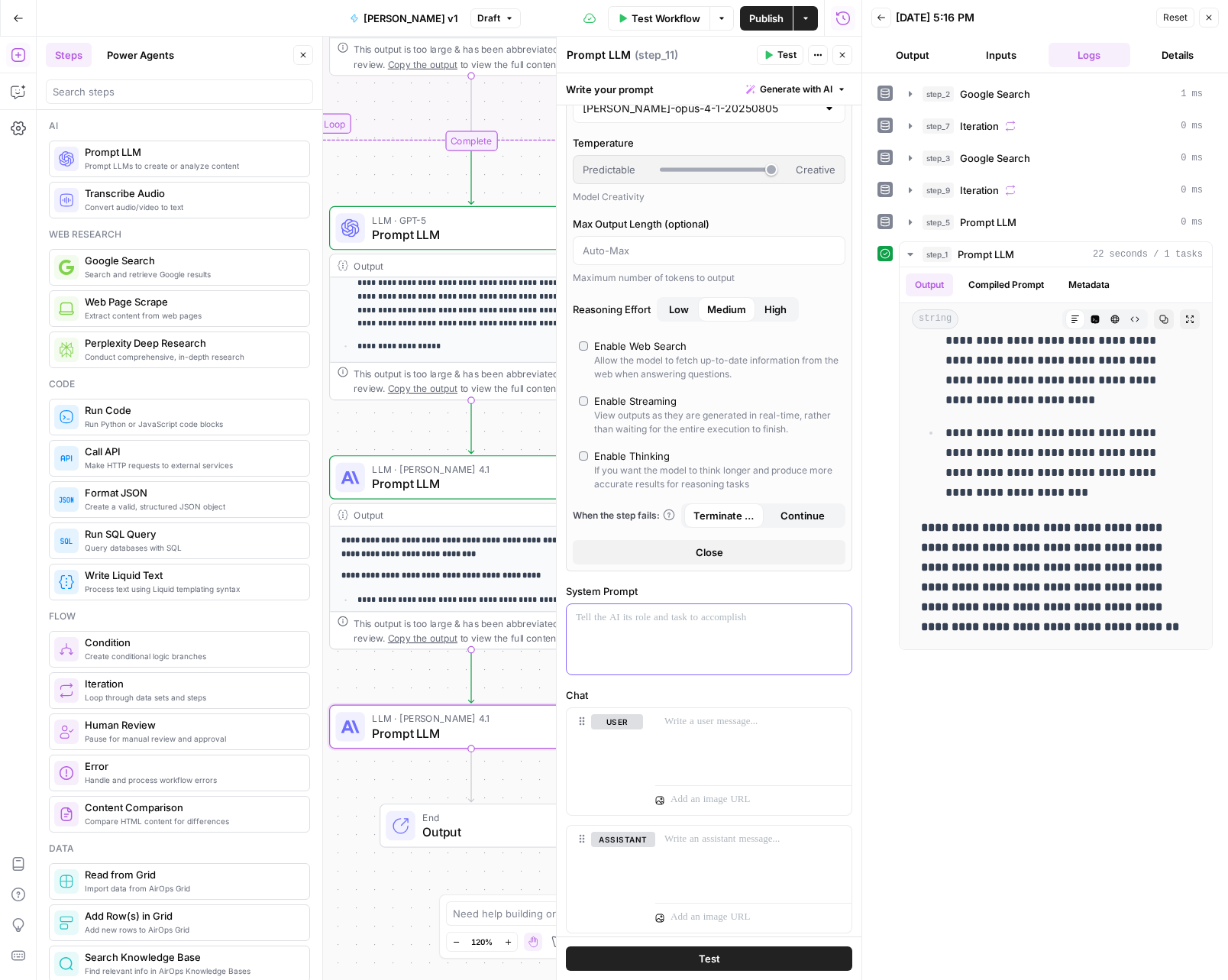
click at [736, 624] on p at bounding box center [708, 618] width 266 height 15
click at [490, 488] on span "Prompt LLM" at bounding box center [468, 483] width 192 height 18
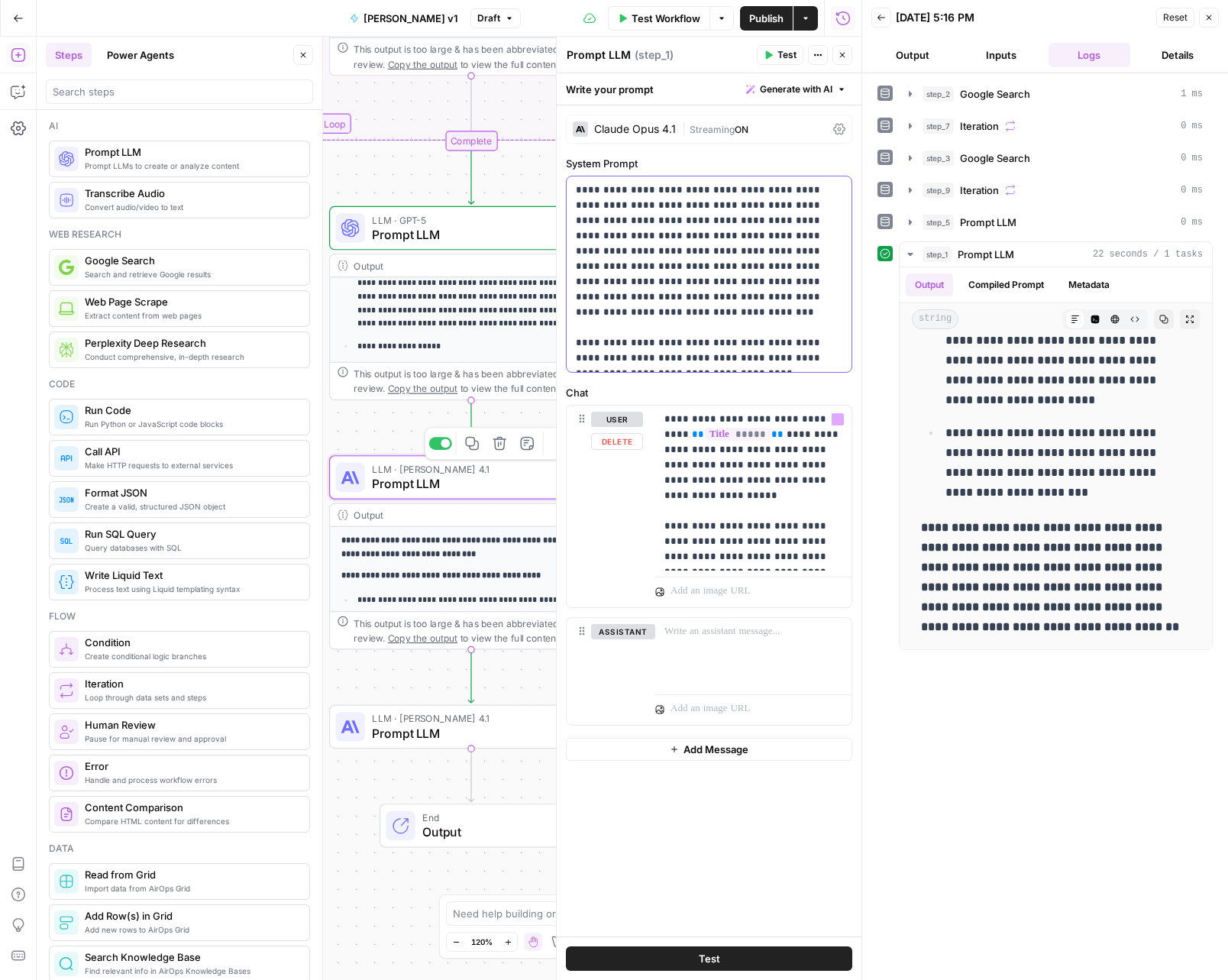
click at [655, 274] on p "**********" at bounding box center [708, 274] width 266 height 184
copy p "**********"
click at [512, 711] on span "LLM · [PERSON_NAME] 4.1" at bounding box center [466, 718] width 188 height 14
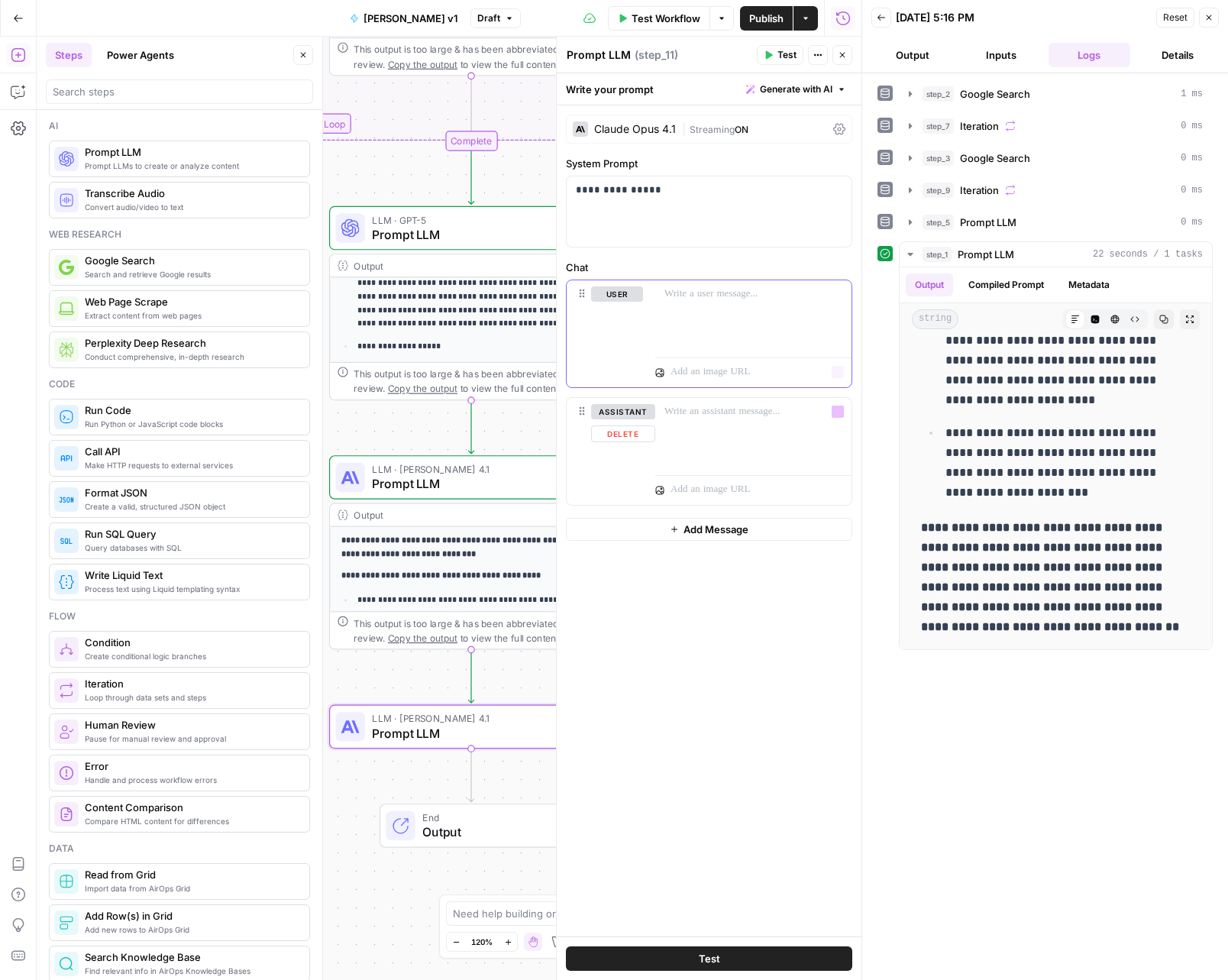
click at [689, 322] on div at bounding box center [753, 315] width 196 height 70
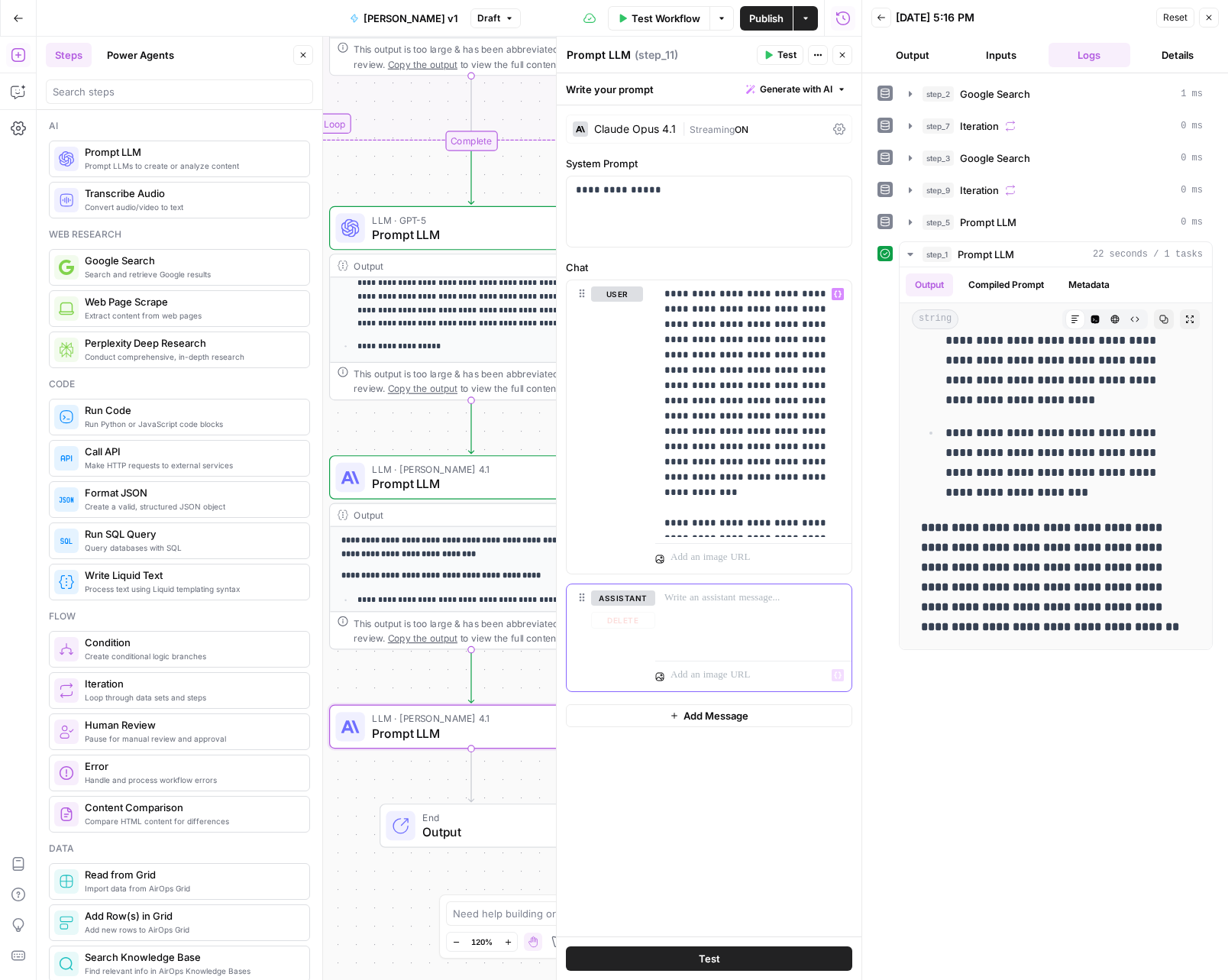
click at [774, 627] on div at bounding box center [753, 619] width 196 height 70
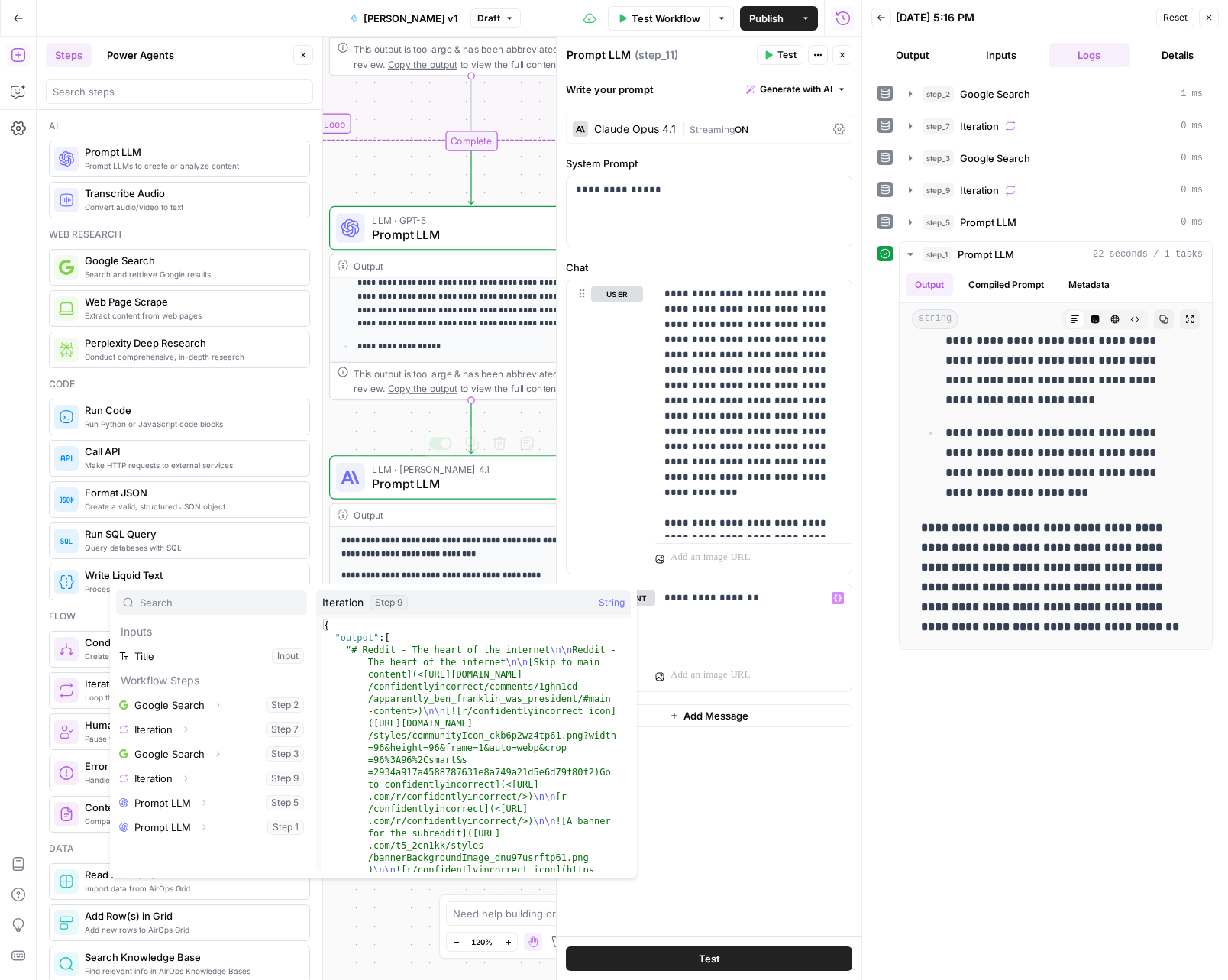
click at [412, 423] on div "Workflow Set Inputs Inputs Google Search Google Search Step 2 Output Expand Out…" at bounding box center [449, 508] width 825 height 943
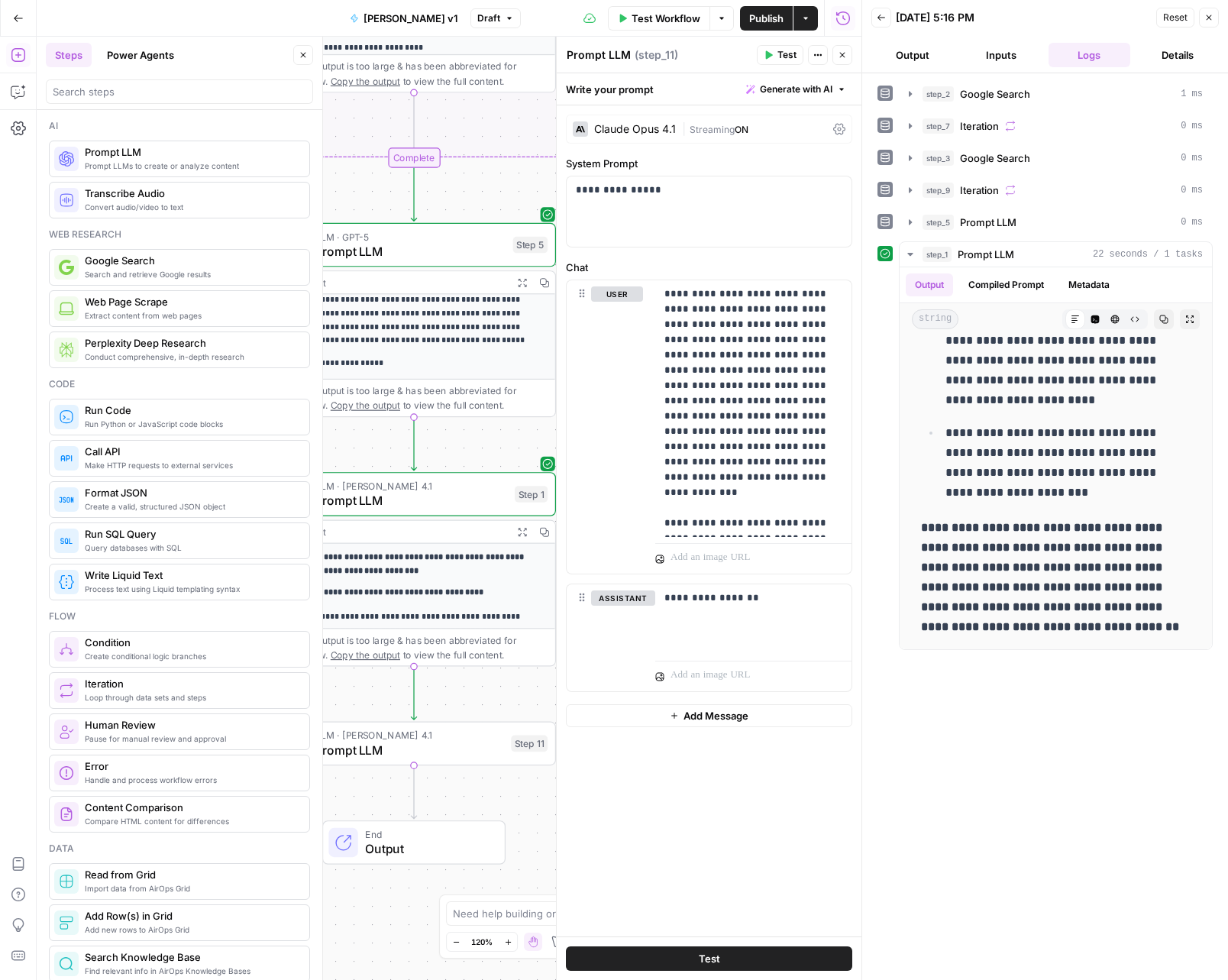
drag, startPoint x: 513, startPoint y: 670, endPoint x: 457, endPoint y: 687, distance: 58.5
click at [457, 687] on div "Workflow Set Inputs Inputs Google Search Google Search Step 2 Output Expand Out…" at bounding box center [449, 508] width 825 height 943
click at [794, 606] on div "**********" at bounding box center [753, 619] width 196 height 70
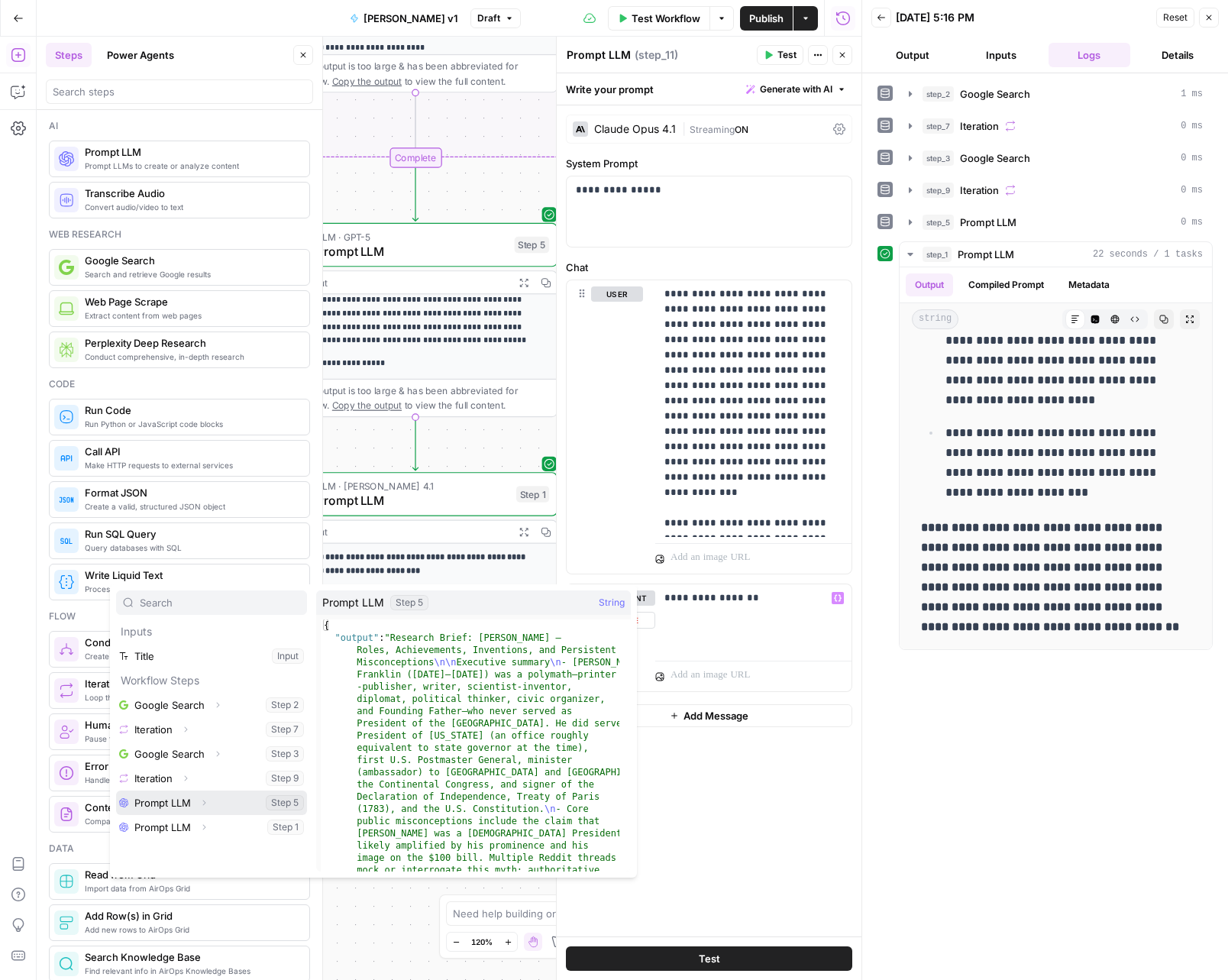
click at [204, 805] on icon "button" at bounding box center [205, 803] width 10 height 10
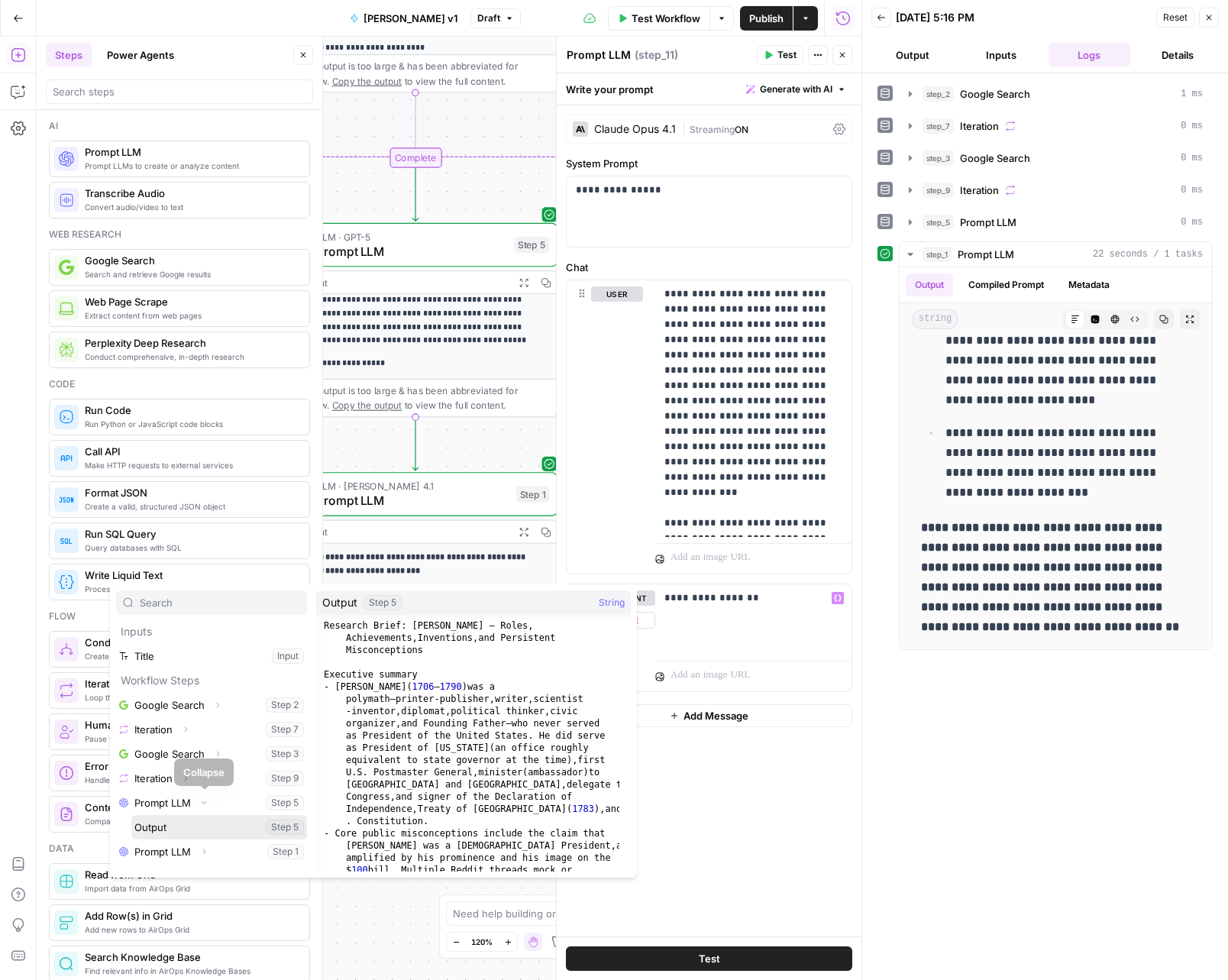
click at [210, 822] on button "Select variable Output" at bounding box center [219, 826] width 176 height 24
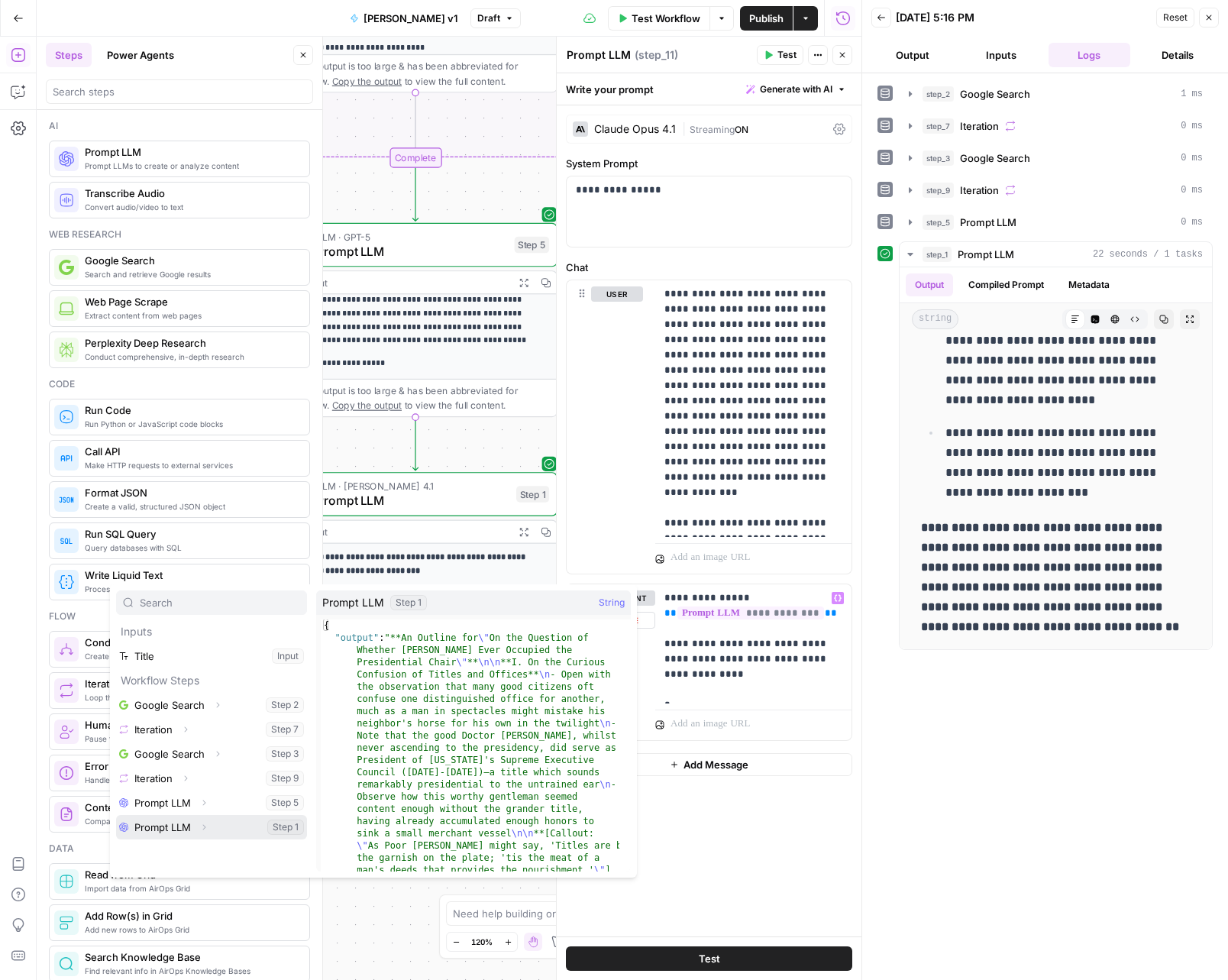
click at [181, 828] on button "Select variable Prompt LLM" at bounding box center [211, 826] width 191 height 24
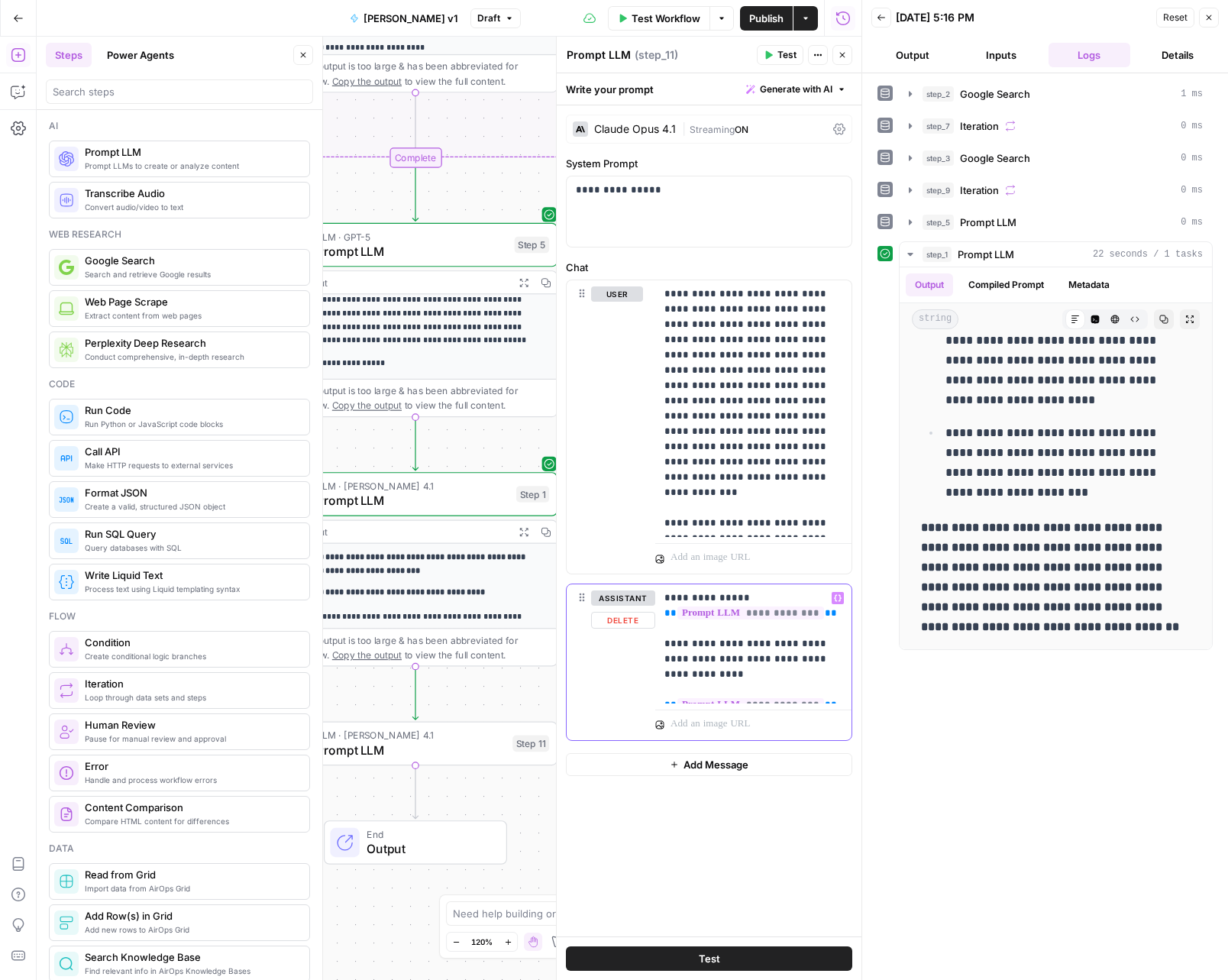
click at [842, 670] on p "**********" at bounding box center [753, 644] width 178 height 107
click at [844, 662] on div "**********" at bounding box center [753, 644] width 196 height 119
click at [814, 692] on p "**********" at bounding box center [753, 659] width 178 height 137
drag, startPoint x: 766, startPoint y: 688, endPoint x: 726, endPoint y: 691, distance: 40.1
click at [726, 691] on p "**********" at bounding box center [753, 659] width 178 height 137
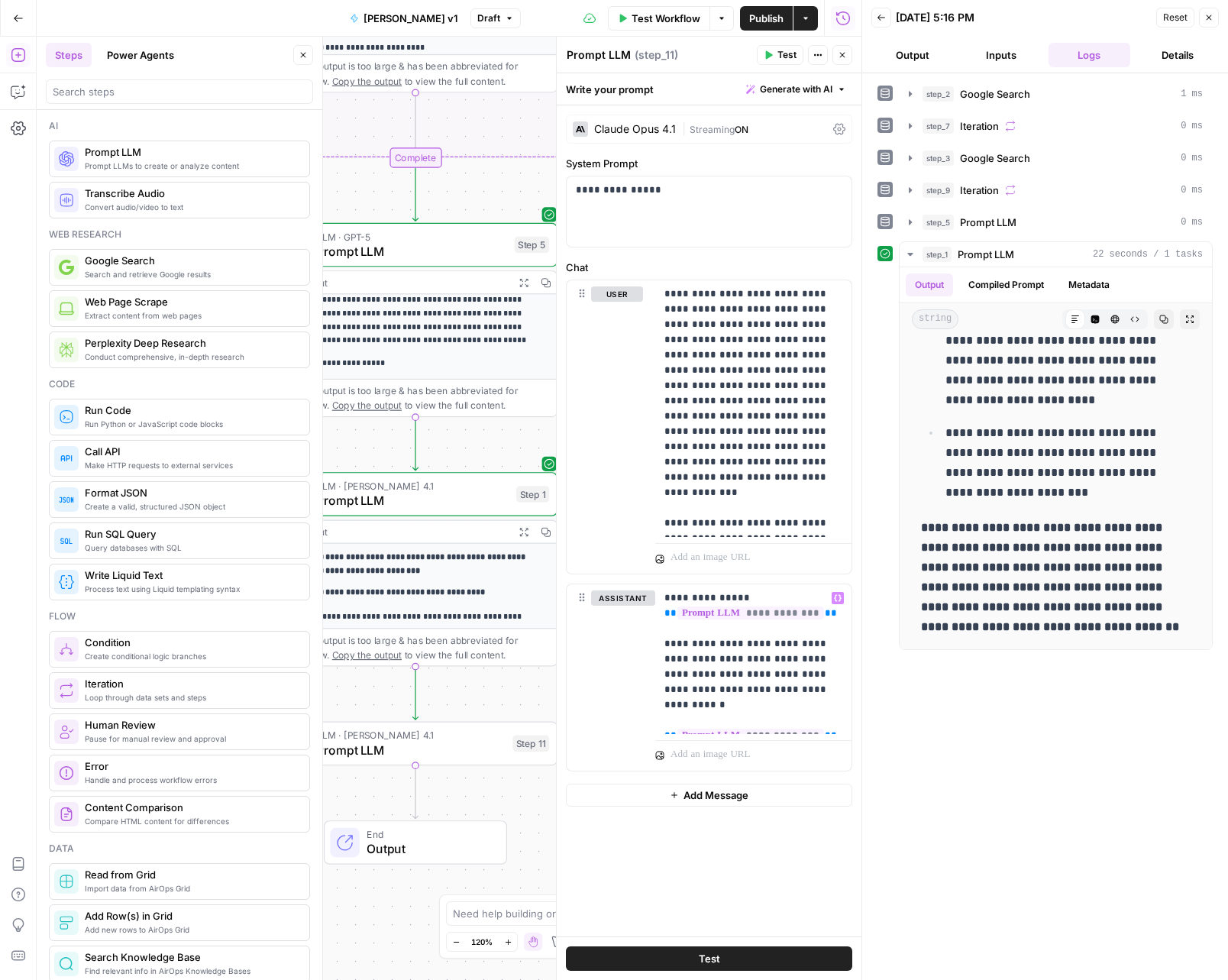
click at [670, 946] on button "Test" at bounding box center [709, 958] width 286 height 24
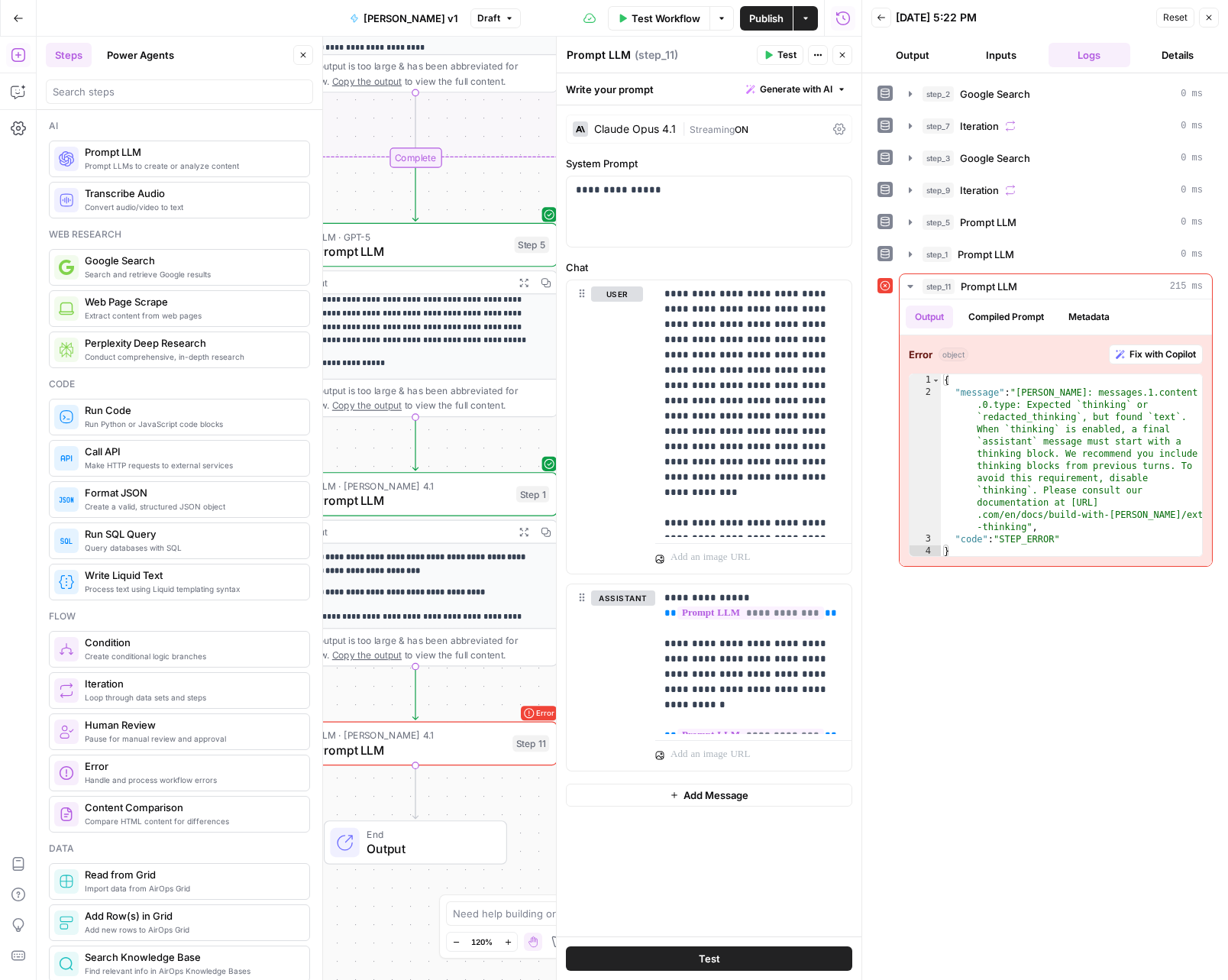
click at [692, 135] on span "Streaming" at bounding box center [712, 130] width 45 height 12
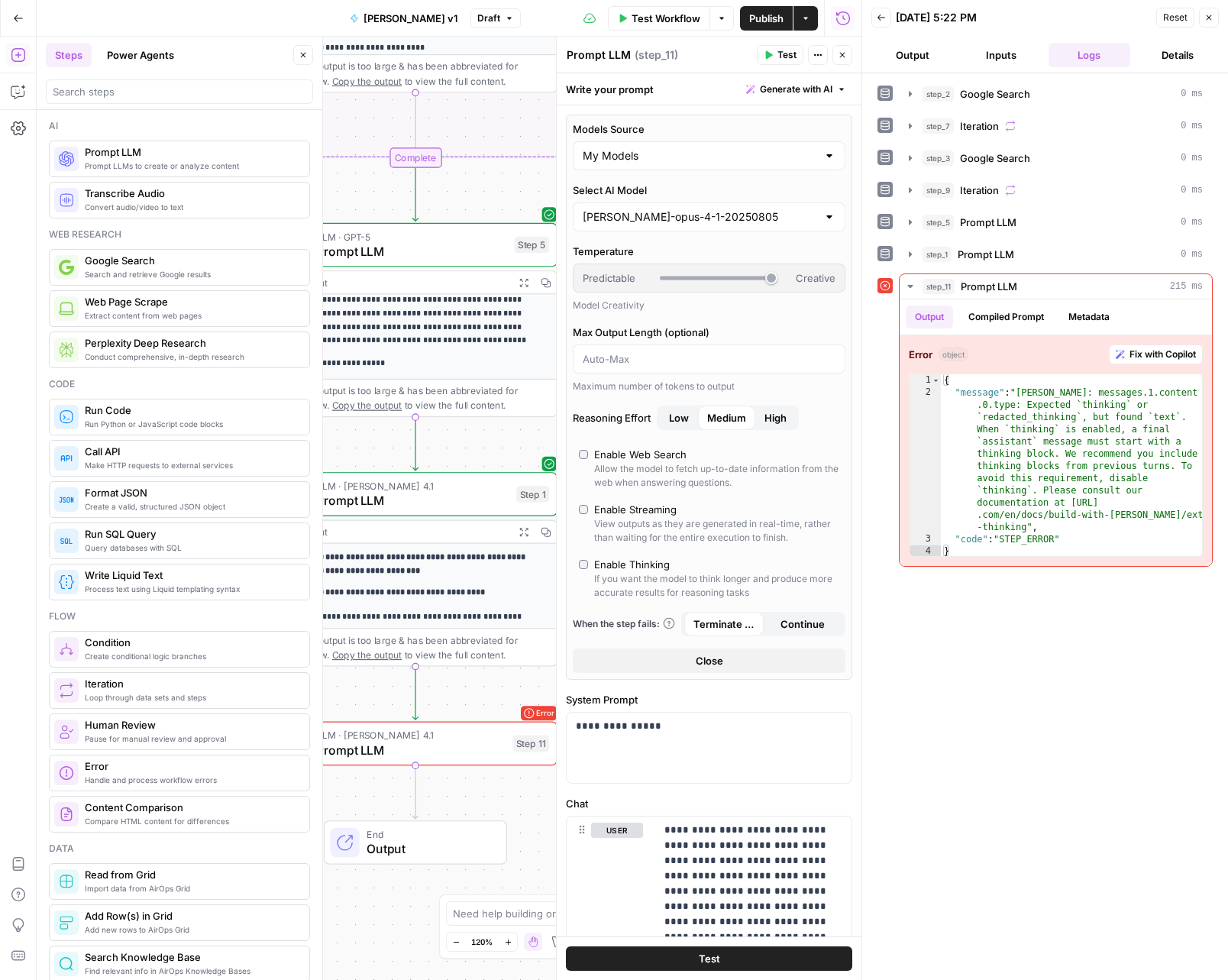
click at [621, 525] on div "View outputs as they are generated in real-time, rather than waiting for the en…" at bounding box center [717, 530] width 245 height 28
click at [781, 631] on span "Continue" at bounding box center [803, 625] width 44 height 15
click at [740, 625] on span "Terminate Workflow" at bounding box center [725, 625] width 61 height 15
click at [725, 951] on button "Test" at bounding box center [709, 958] width 286 height 24
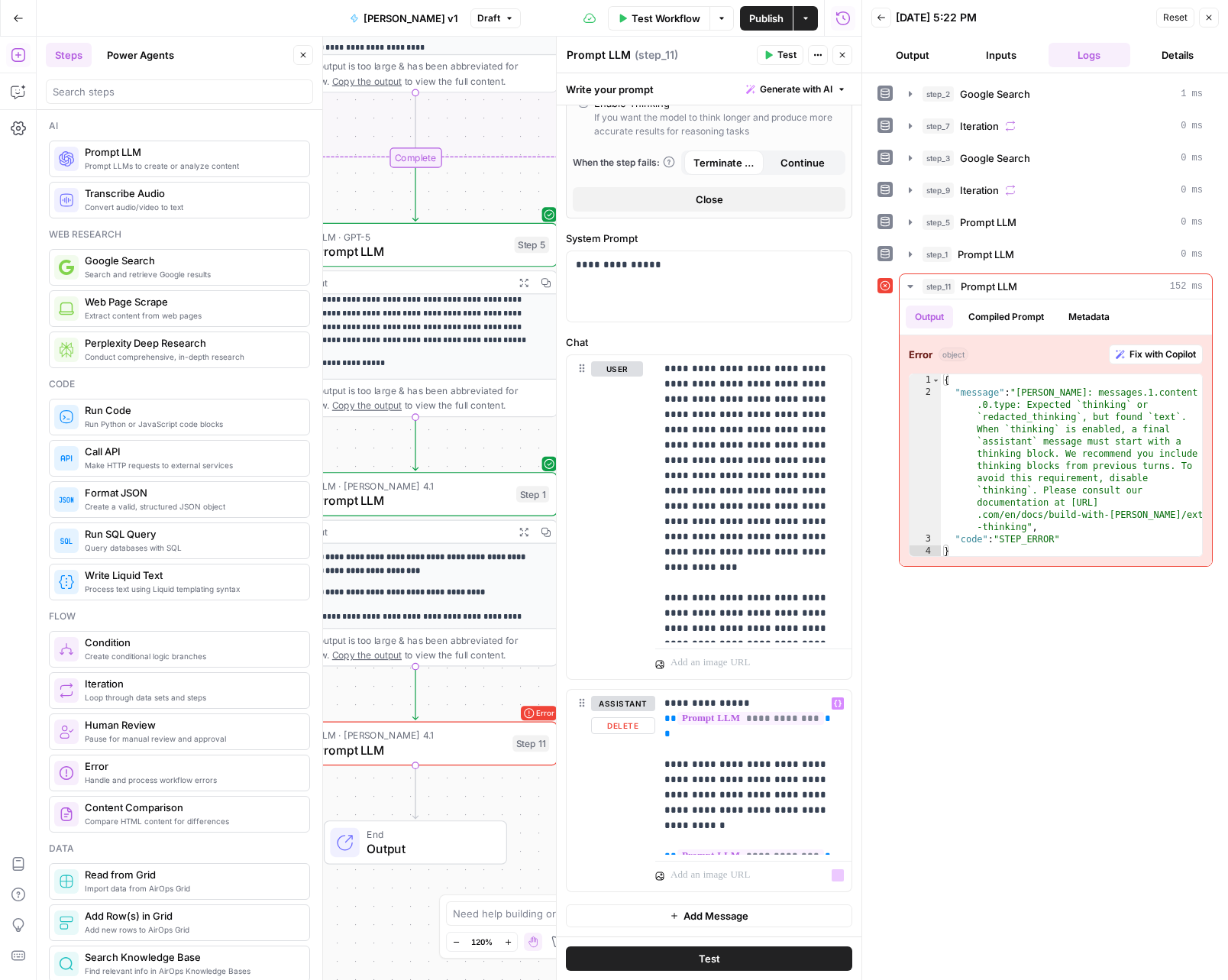
click at [715, 915] on span "Add Message" at bounding box center [717, 916] width 65 height 15
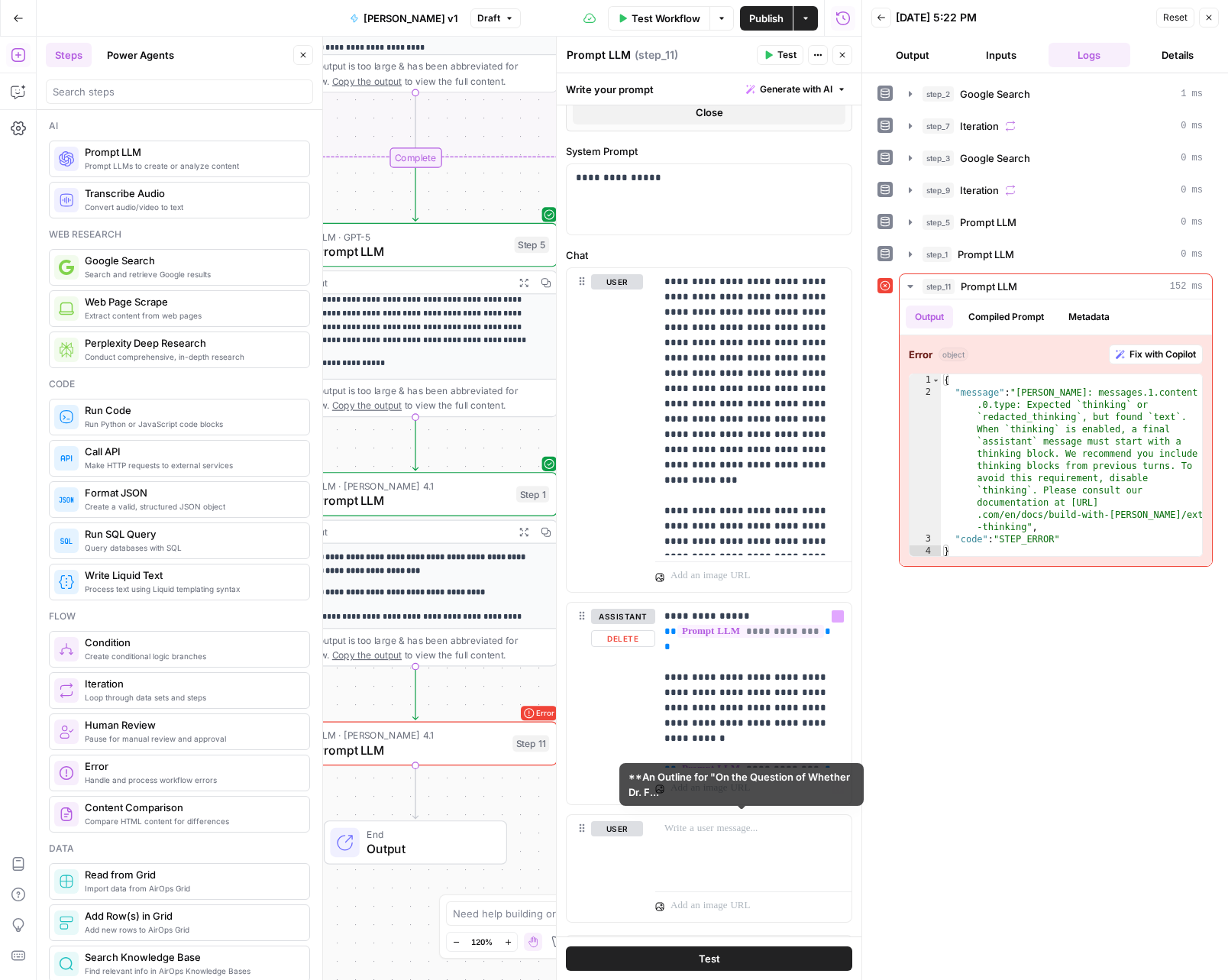
scroll to position [579, 0]
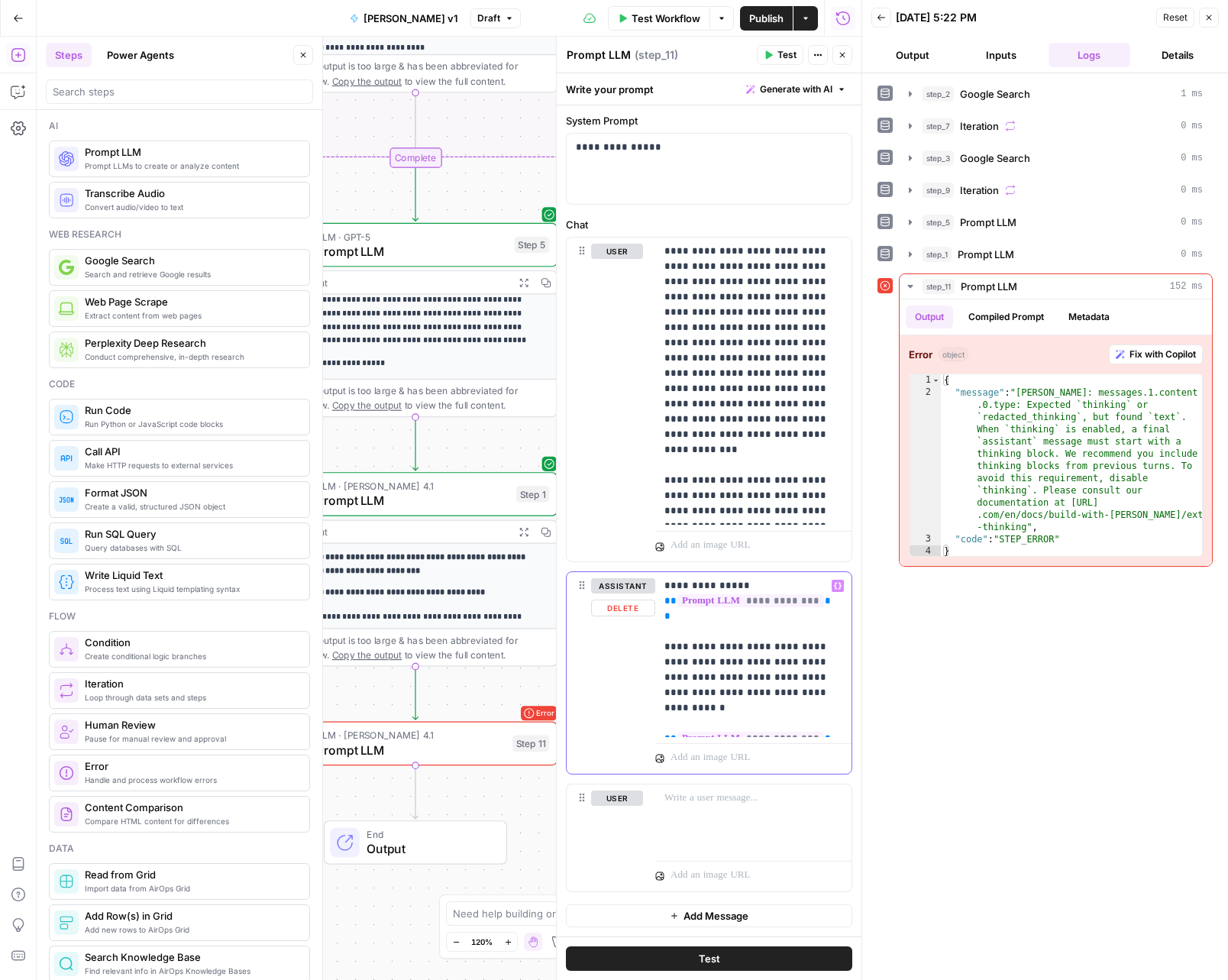
drag, startPoint x: 822, startPoint y: 725, endPoint x: 658, endPoint y: 587, distance: 214.3
click at [665, 587] on p "**********" at bounding box center [748, 654] width 166 height 153
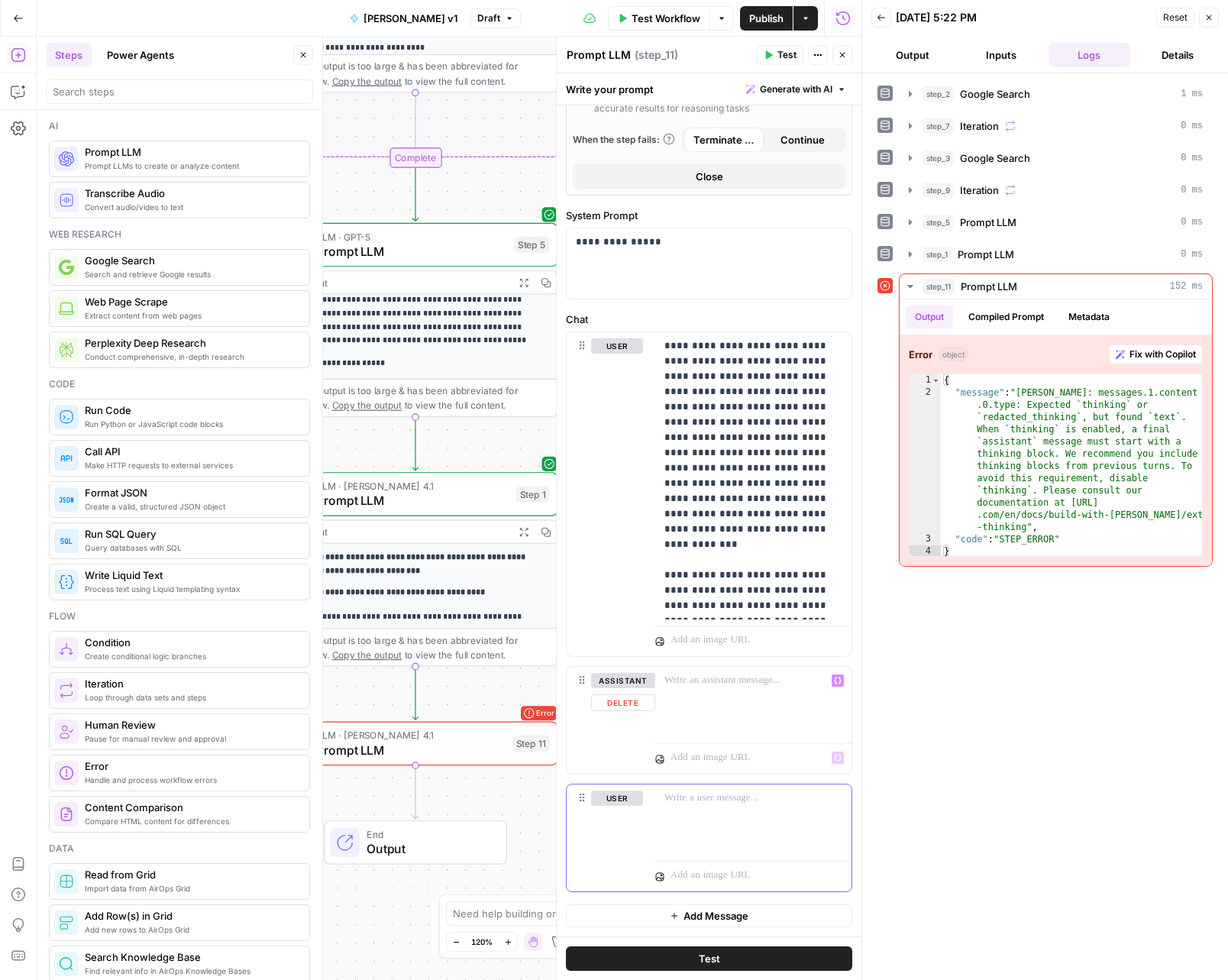
click at [738, 806] on div at bounding box center [753, 820] width 196 height 70
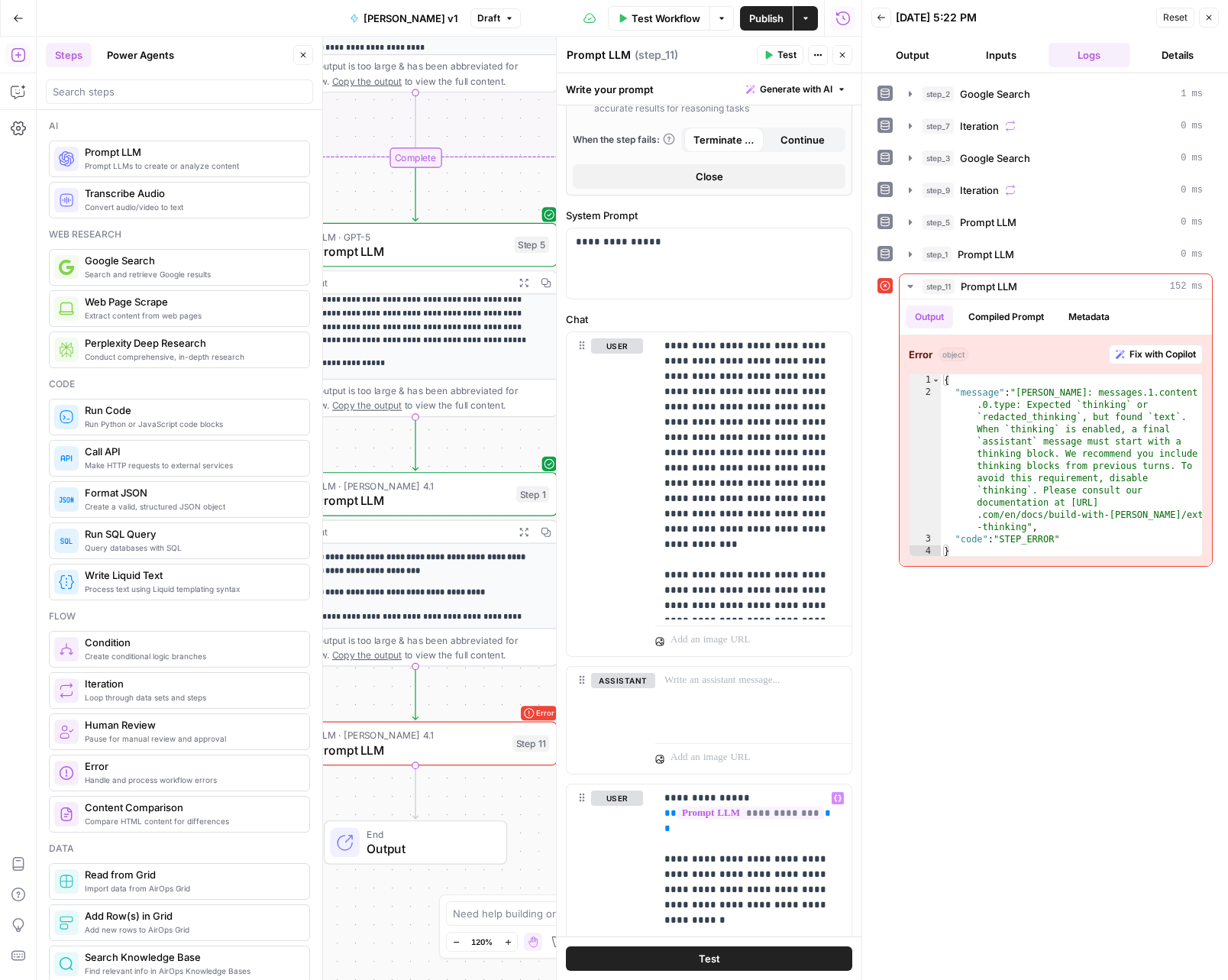
click at [744, 960] on button "Test" at bounding box center [709, 958] width 286 height 24
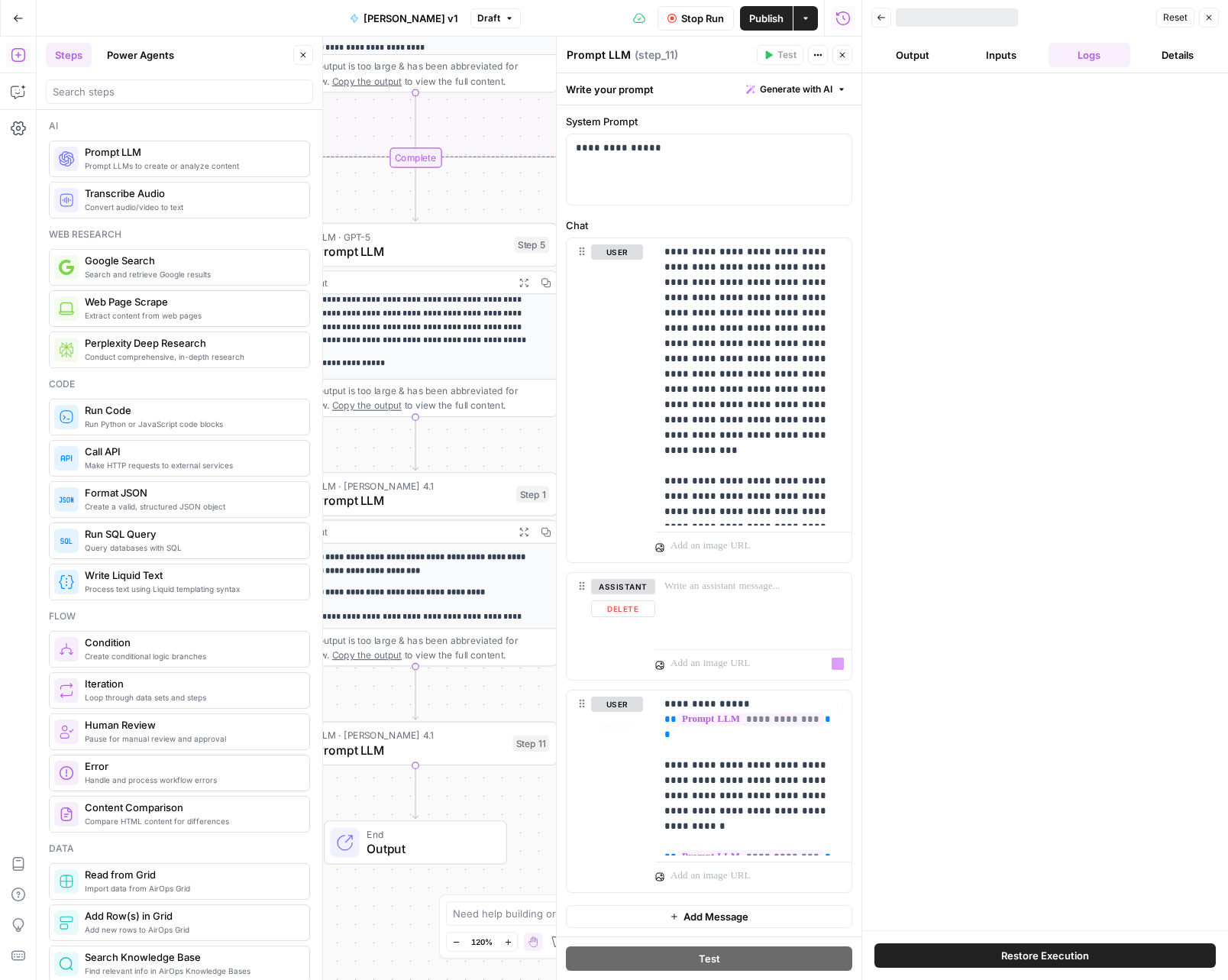
scroll to position [579, 0]
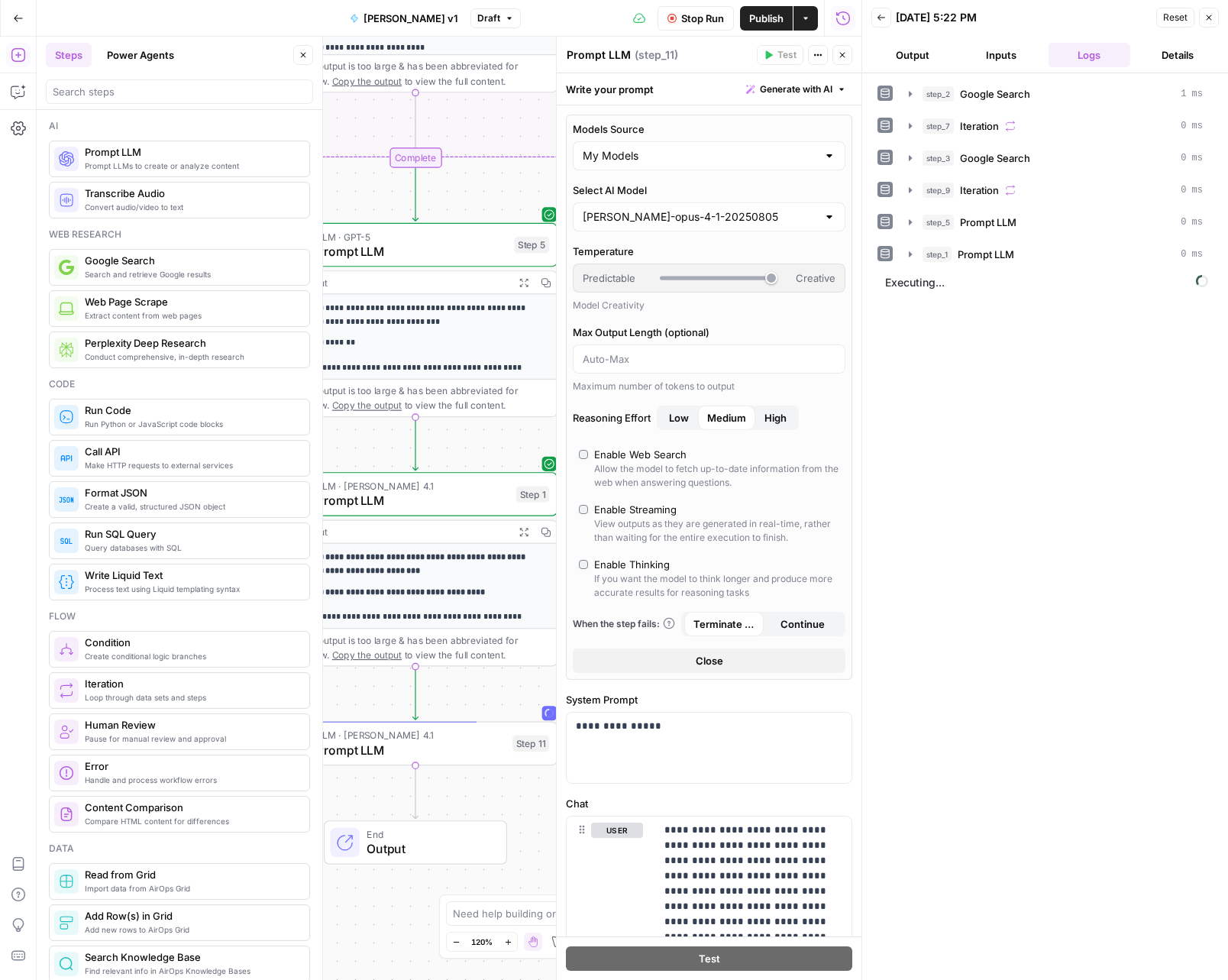
scroll to position [579, 0]
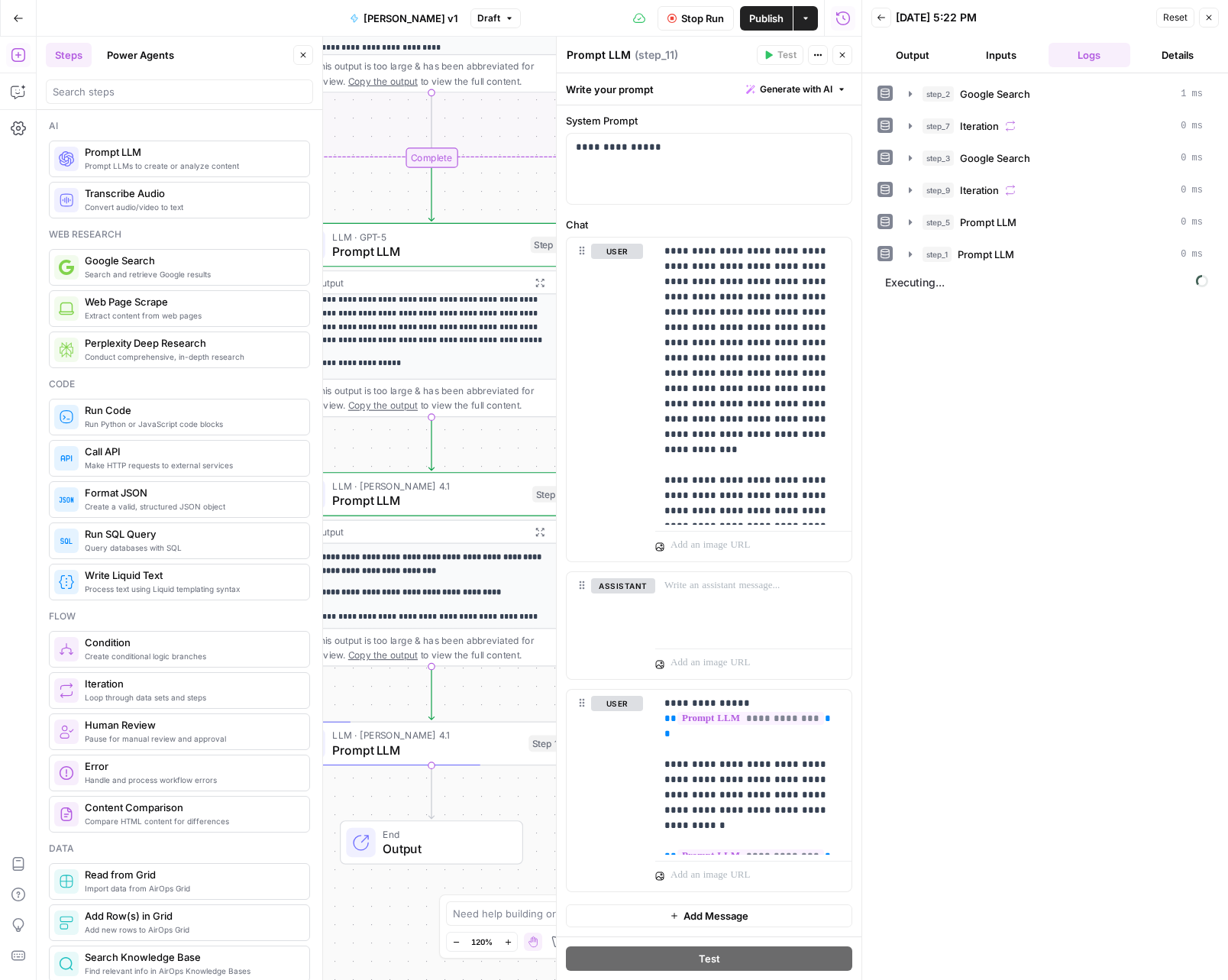
drag, startPoint x: 384, startPoint y: 115, endPoint x: 401, endPoint y: 115, distance: 17.0
click at [401, 115] on div "Workflow Set Inputs Inputs Google Search Google Search Step 2 Output Expand Out…" at bounding box center [449, 508] width 825 height 943
click at [307, 55] on span "Close" at bounding box center [307, 55] width 1 height 1
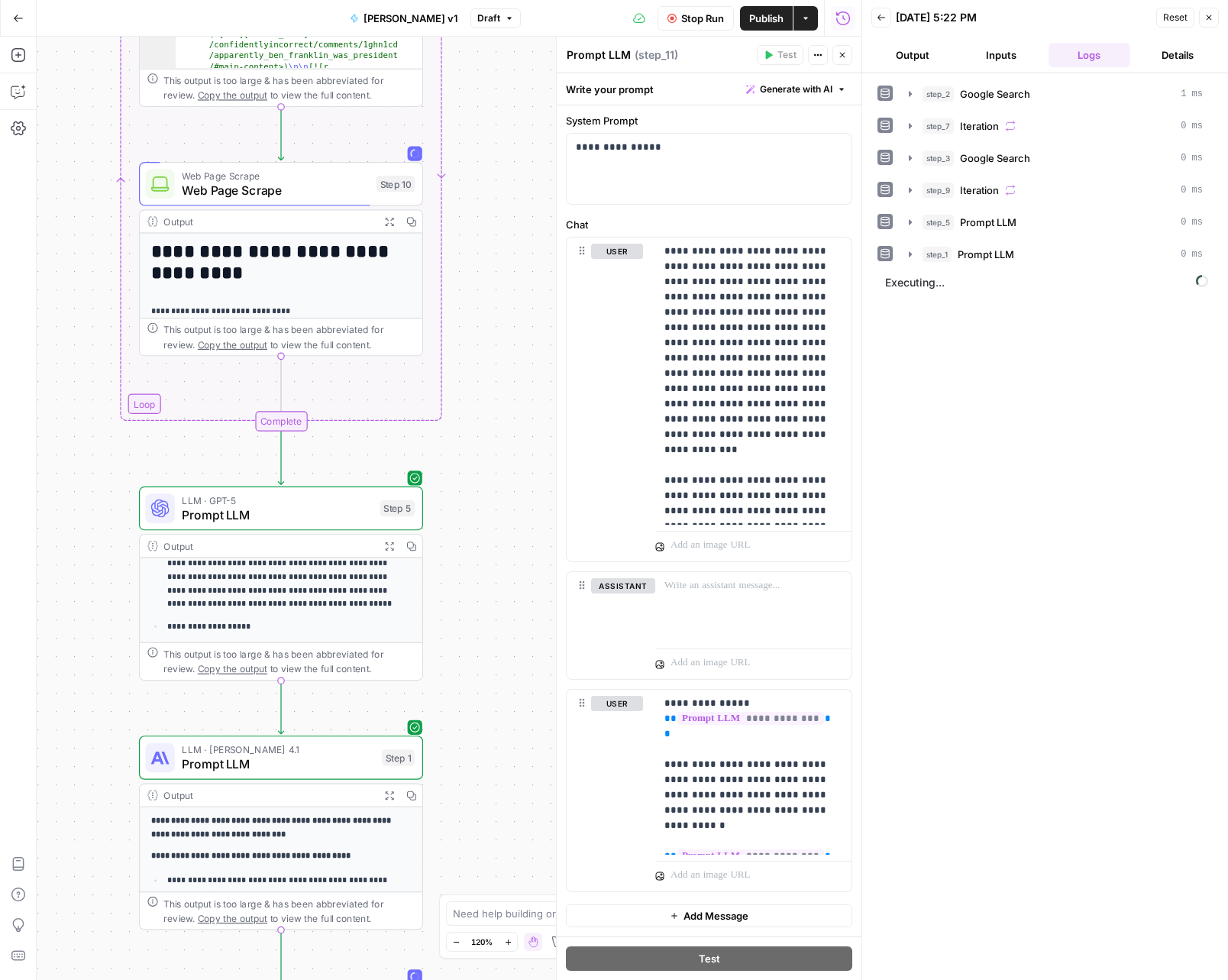
drag, startPoint x: 460, startPoint y: 191, endPoint x: 309, endPoint y: 454, distance: 303.3
click at [309, 454] on div "Workflow Set Inputs Inputs Google Search Google Search Step 2 Output Expand Out…" at bounding box center [449, 508] width 825 height 943
click at [278, 456] on icon "Edge from step_9-iteration-end to step_5" at bounding box center [281, 458] width 6 height 54
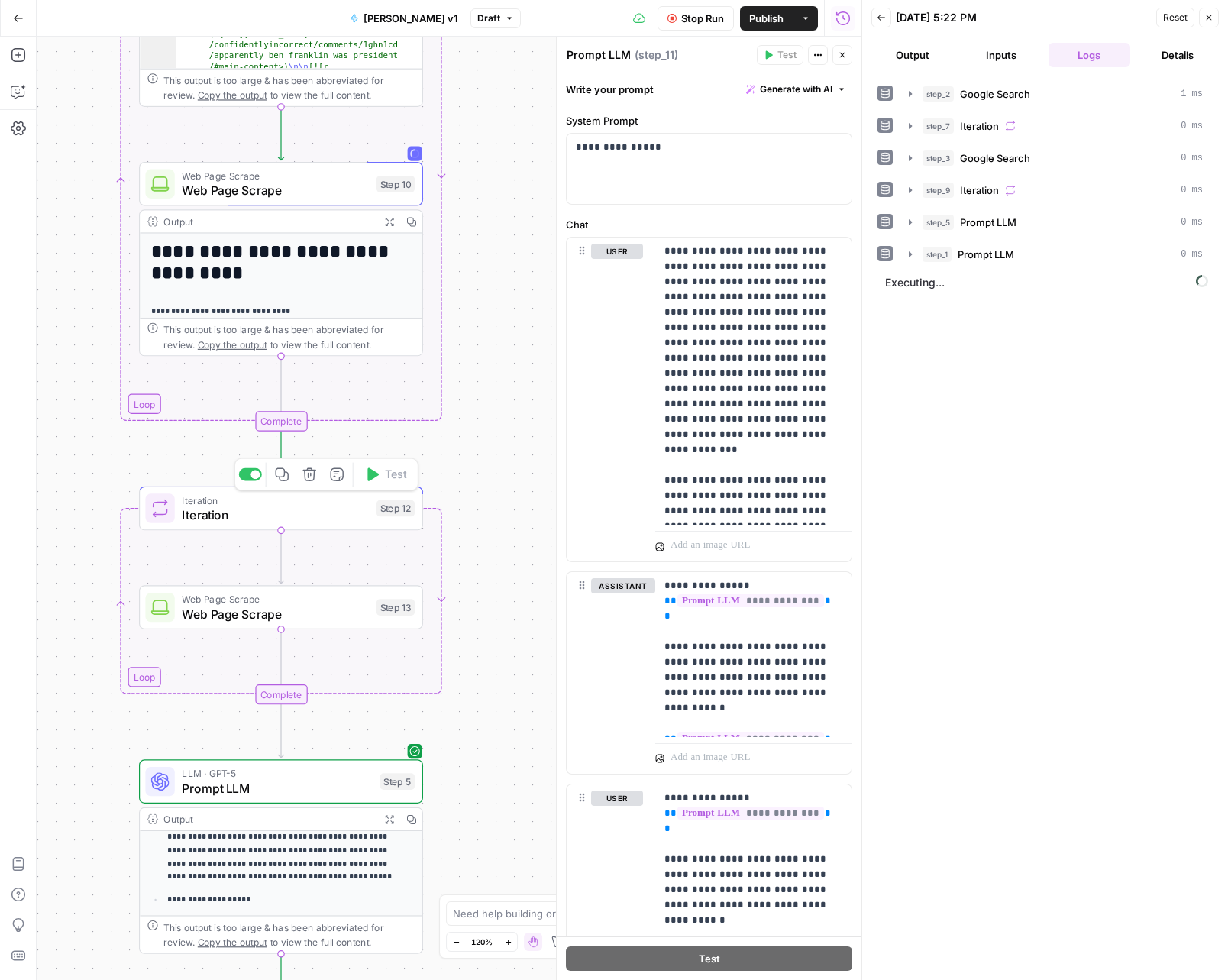
click at [304, 472] on icon "button" at bounding box center [309, 475] width 13 height 13
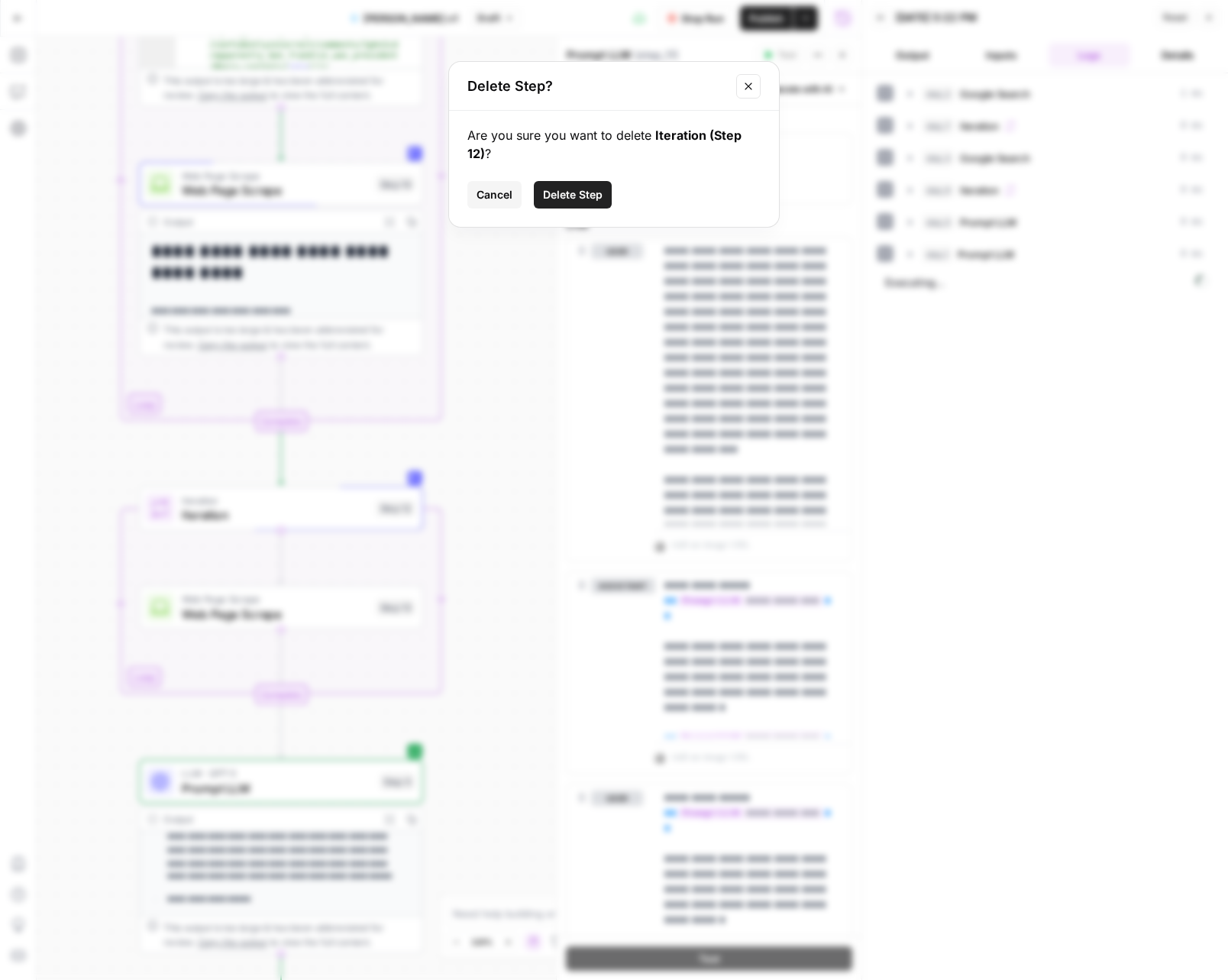
click at [565, 193] on span "Delete Step" at bounding box center [573, 195] width 60 height 15
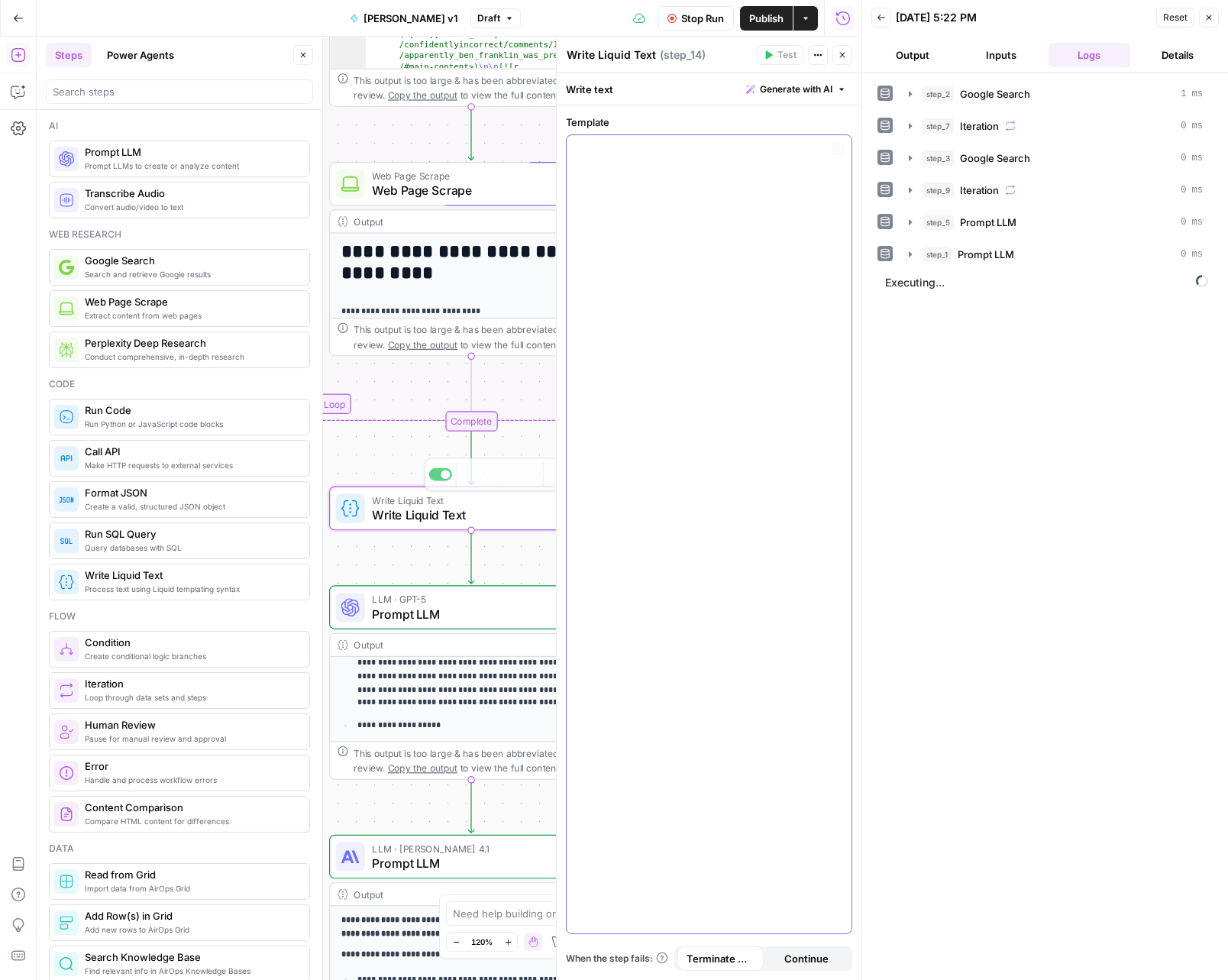
click at [665, 166] on div at bounding box center [709, 534] width 285 height 798
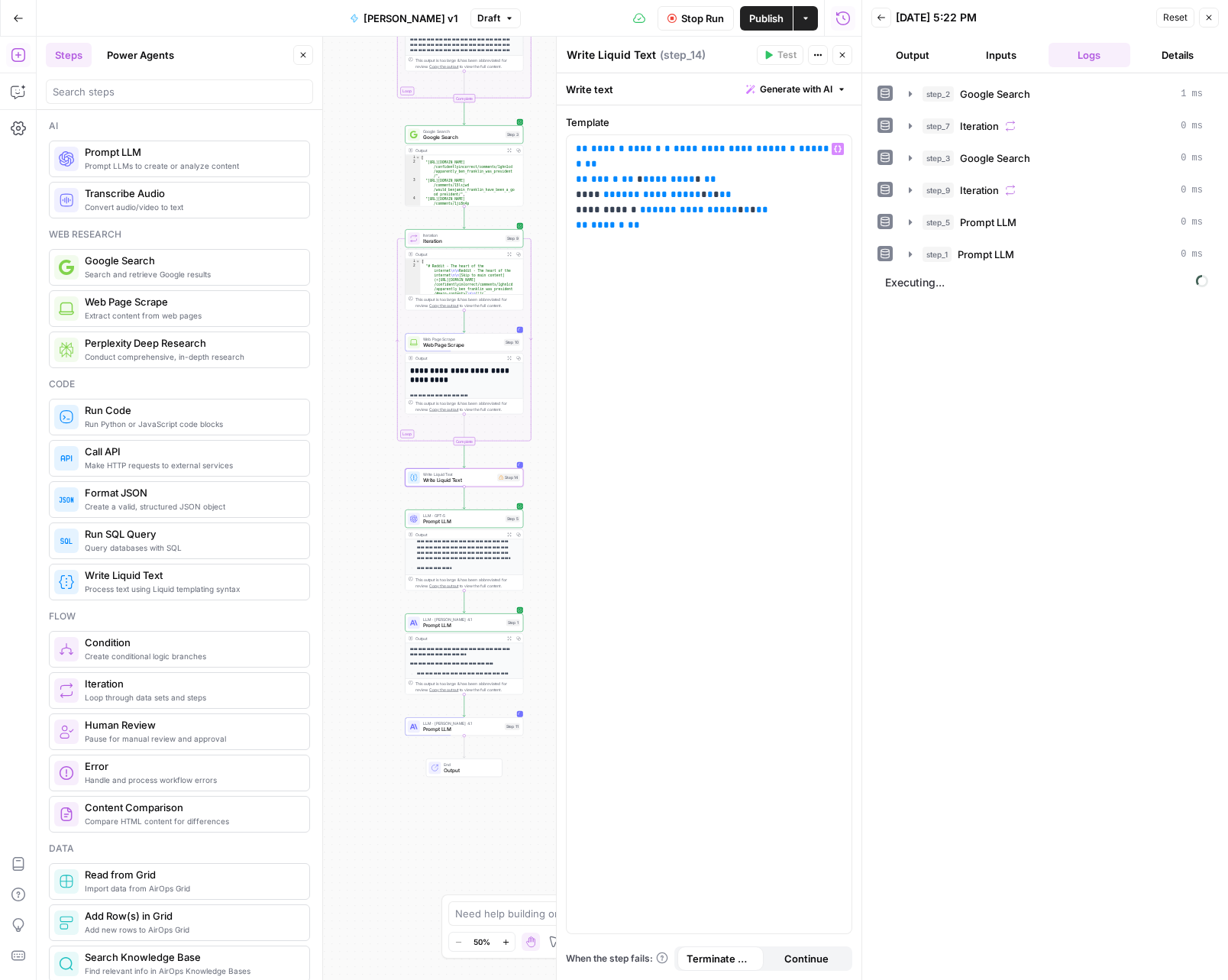
drag, startPoint x: 381, startPoint y: 366, endPoint x: 333, endPoint y: 409, distance: 64.4
click at [332, 408] on div "Workflow Set Inputs Inputs Google Search Google Search Step 2 Output Expand Out…" at bounding box center [449, 508] width 825 height 943
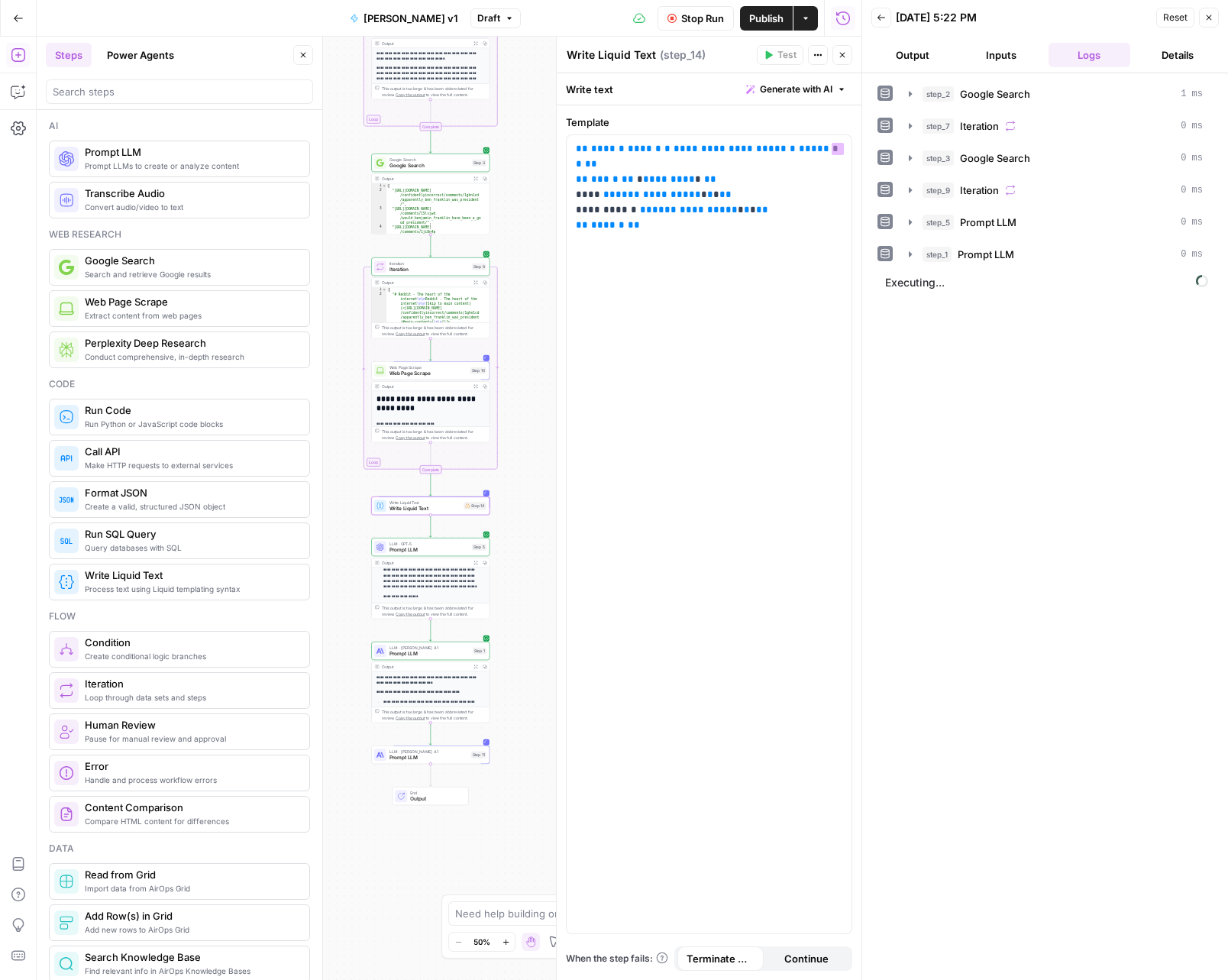
drag, startPoint x: 540, startPoint y: 235, endPoint x: 524, endPoint y: 286, distance: 53.5
click at [524, 286] on div "Workflow Set Inputs Inputs Google Search Google Search Step 2 Output Expand Out…" at bounding box center [449, 508] width 825 height 943
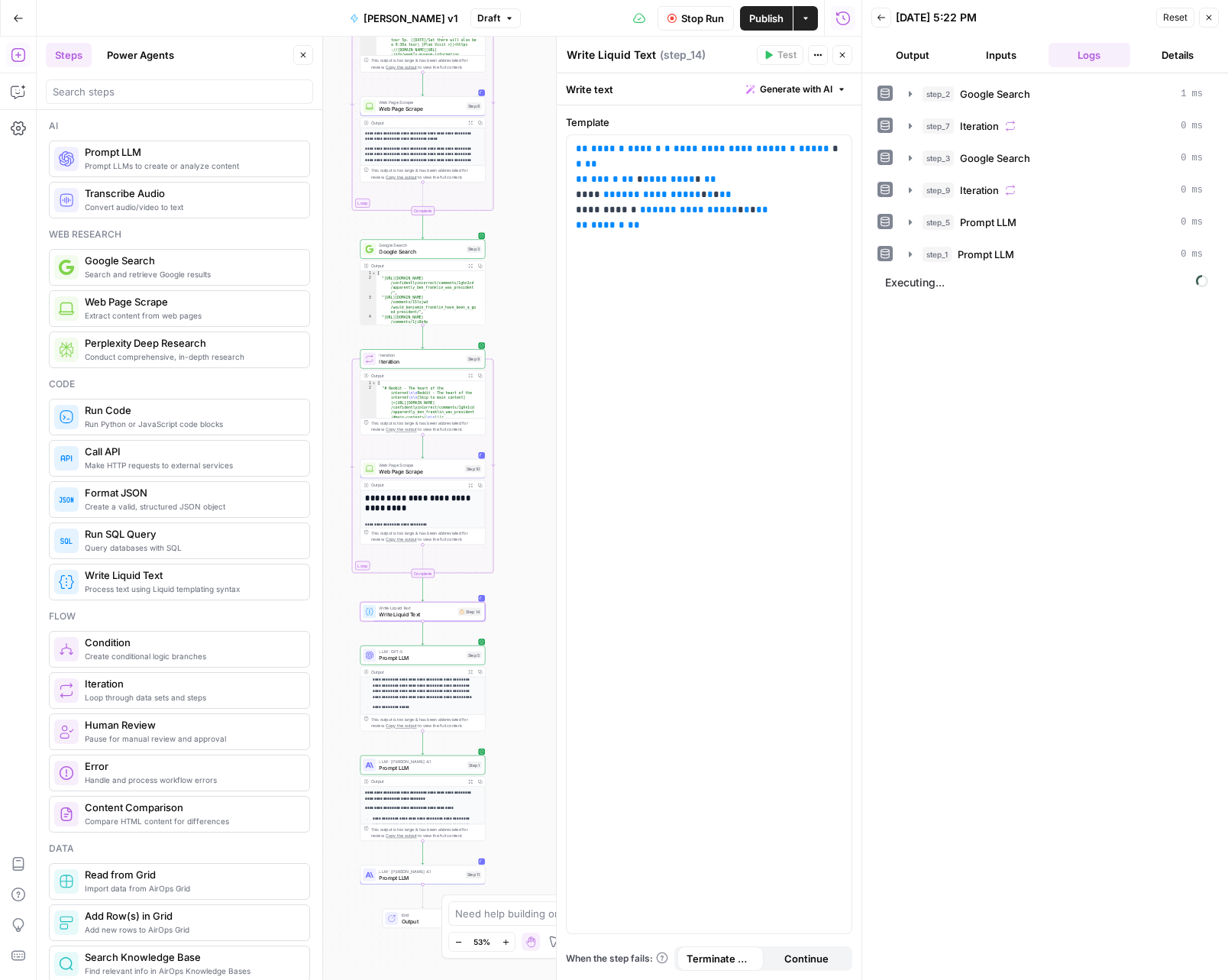
drag, startPoint x: 486, startPoint y: 278, endPoint x: 504, endPoint y: 315, distance: 41.1
click at [502, 320] on div "Workflow Set Inputs Inputs Google Search Google Search Step 2 Output Expand Out…" at bounding box center [449, 508] width 825 height 943
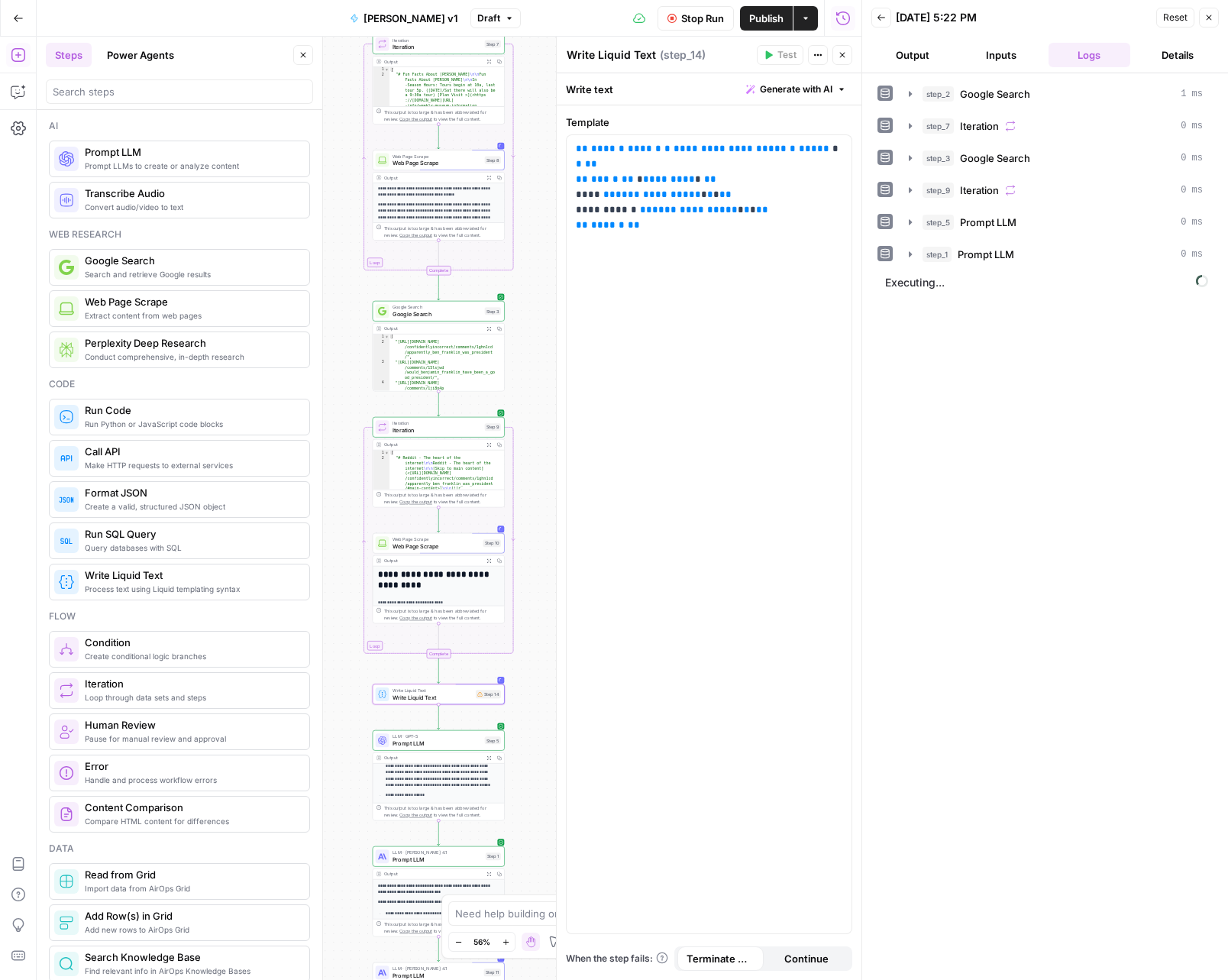
drag, startPoint x: 494, startPoint y: 307, endPoint x: 508, endPoint y: 359, distance: 53.9
click at [508, 359] on div "Workflow Set Inputs Inputs Google Search Google Search Step 2 Output Expand Out…" at bounding box center [449, 508] width 825 height 943
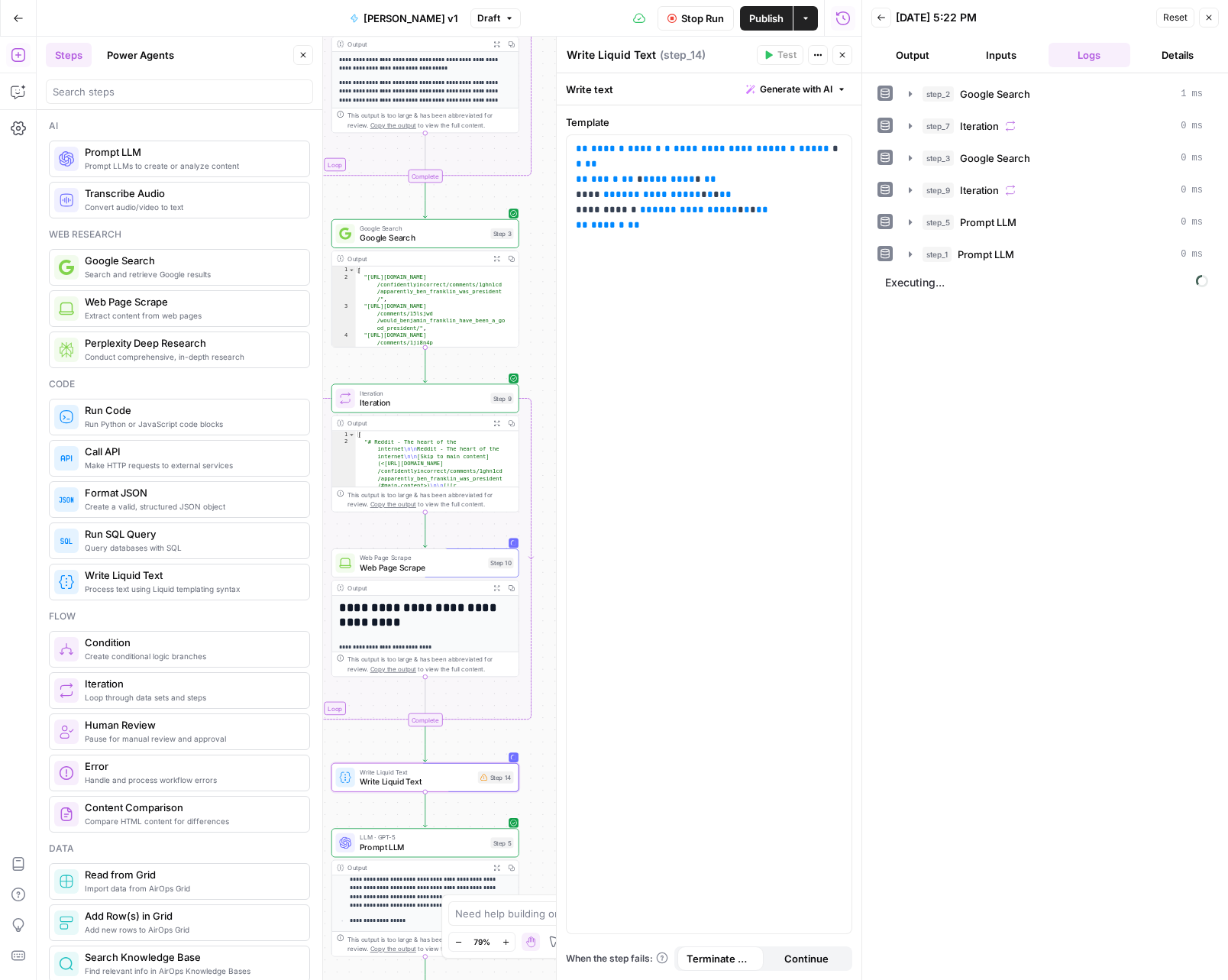
drag, startPoint x: 514, startPoint y: 432, endPoint x: 540, endPoint y: 403, distance: 38.9
click at [540, 403] on div "Workflow Set Inputs Inputs Google Search Google Search Step 2 Output Expand Out…" at bounding box center [449, 508] width 825 height 943
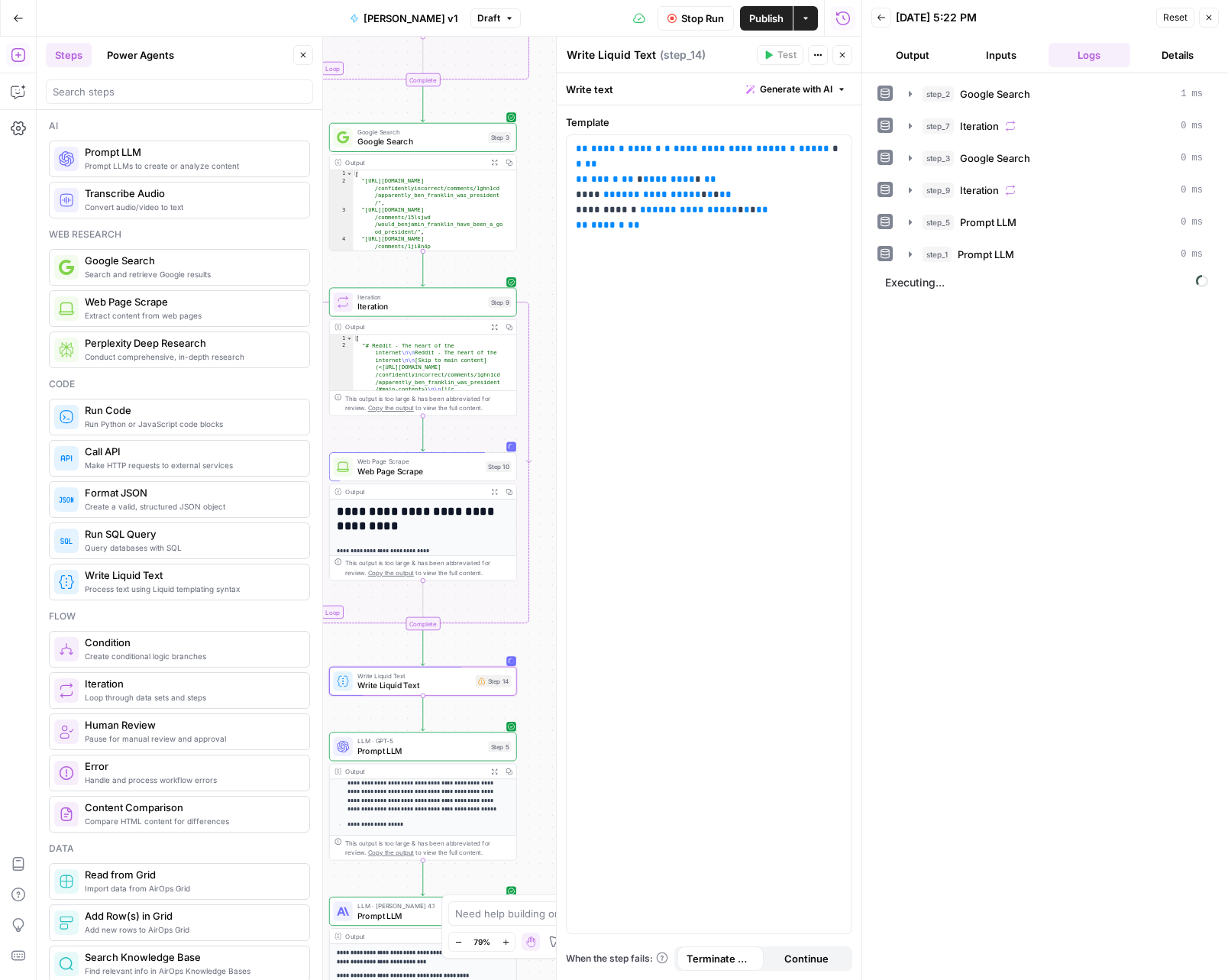
drag, startPoint x: 537, startPoint y: 223, endPoint x: 531, endPoint y: 110, distance: 113.2
click at [531, 113] on div "Workflow Set Inputs Inputs Google Search Google Search Step 2 Output Expand Out…" at bounding box center [449, 508] width 825 height 943
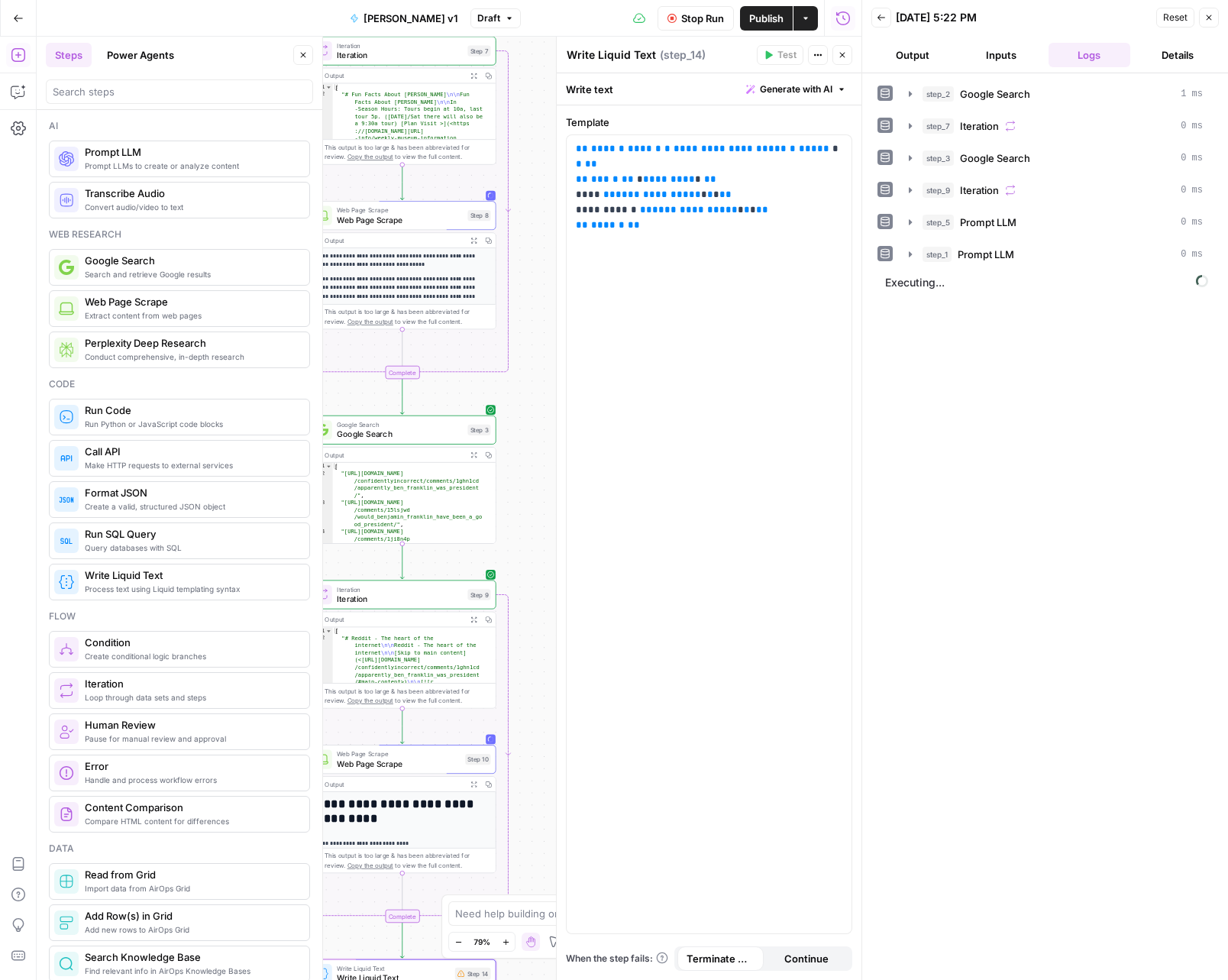
drag, startPoint x: 523, startPoint y: 643, endPoint x: 505, endPoint y: 964, distance: 321.5
click at [498, 979] on html "Operational New Home Browse Your Data Usage Settings Recent Grids General Tree …" at bounding box center [614, 490] width 1228 height 980
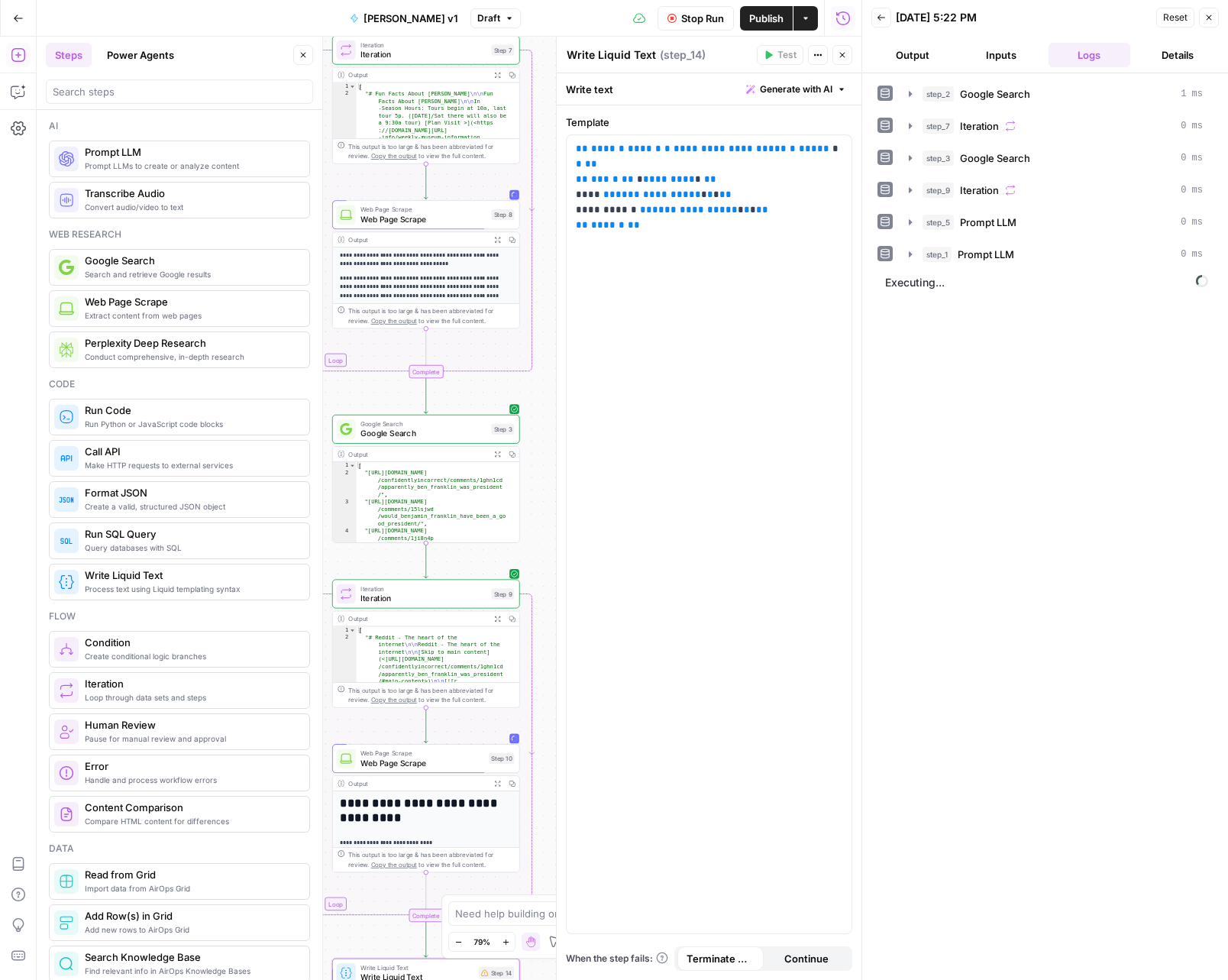
drag, startPoint x: 520, startPoint y: 502, endPoint x: 541, endPoint y: 500, distance: 21.1
click at [541, 500] on div "Workflow Set Inputs Inputs Google Search Google Search Step 2 Output Expand Out…" at bounding box center [449, 508] width 825 height 943
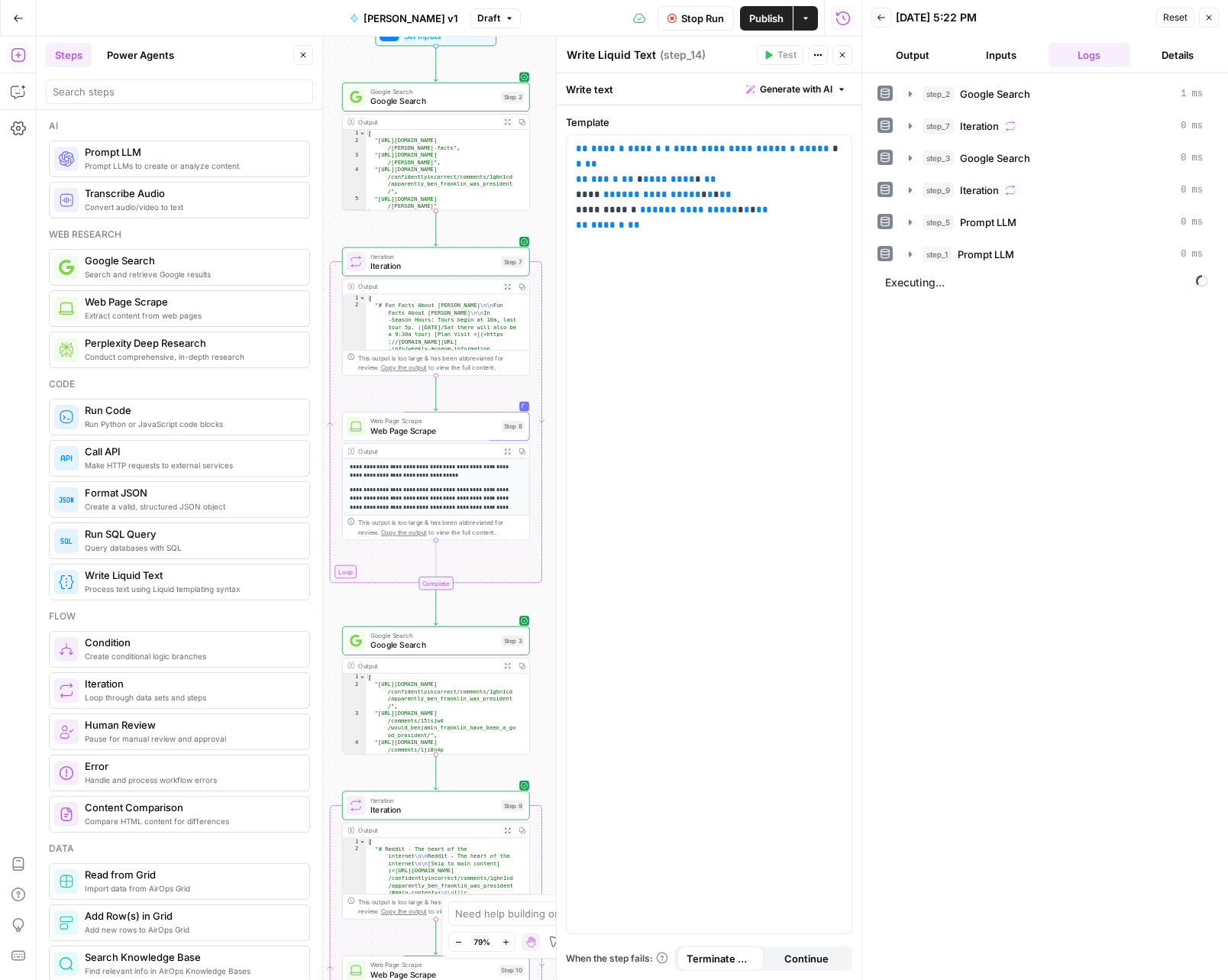
drag, startPoint x: 541, startPoint y: 499, endPoint x: 551, endPoint y: 710, distance: 211.2
click at [551, 710] on body "Operational New Home Browse Your Data Usage Settings Recent Grids General Tree …" at bounding box center [614, 490] width 1228 height 980
click at [647, 189] on span "**********" at bounding box center [658, 194] width 86 height 10
click at [685, 205] on span "**********" at bounding box center [695, 209] width 86 height 10
click at [803, 199] on p "**********" at bounding box center [708, 180] width 266 height 77
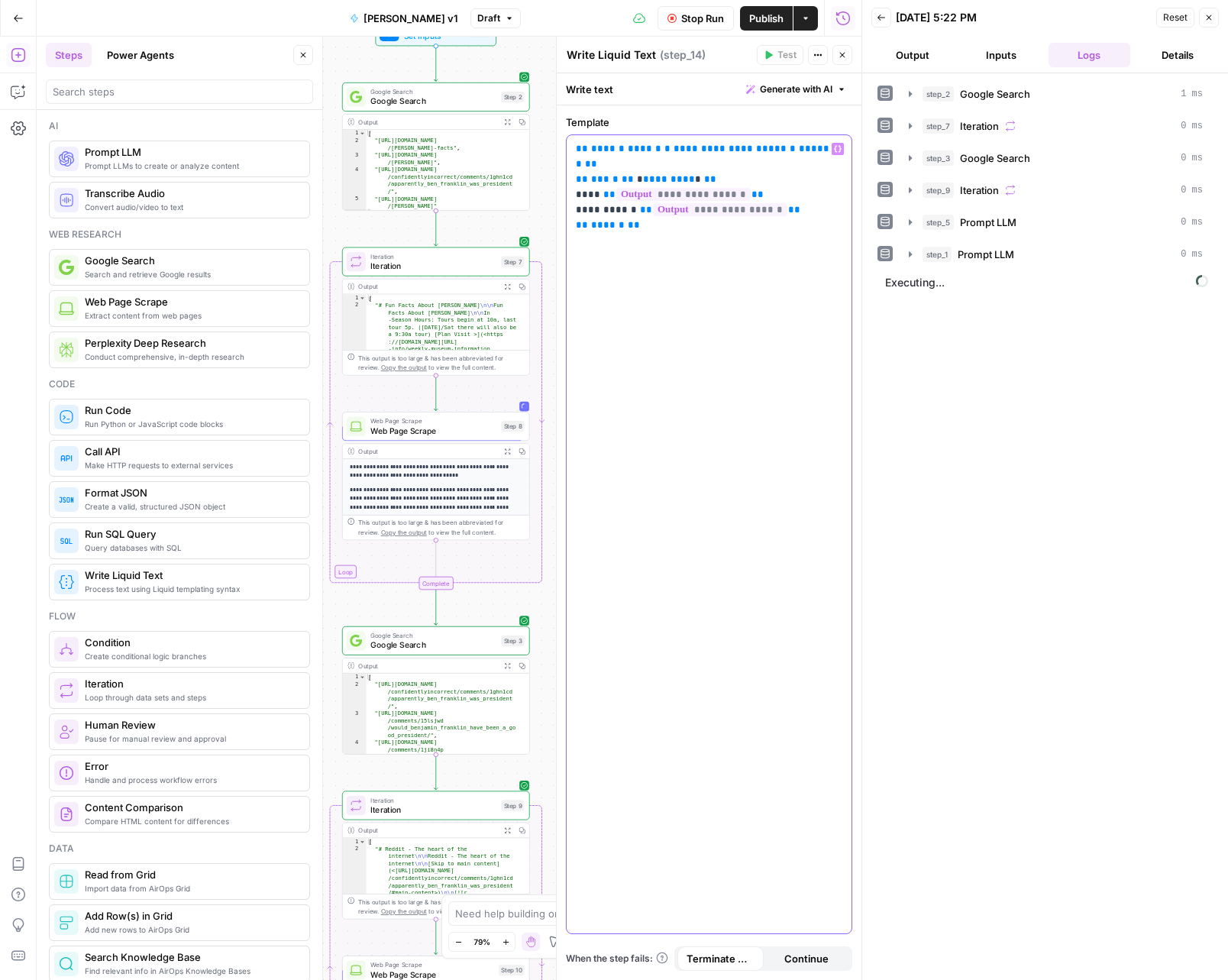
click at [716, 218] on div "**********" at bounding box center [709, 534] width 285 height 798
drag, startPoint x: 502, startPoint y: 594, endPoint x: 545, endPoint y: 698, distance: 112.5
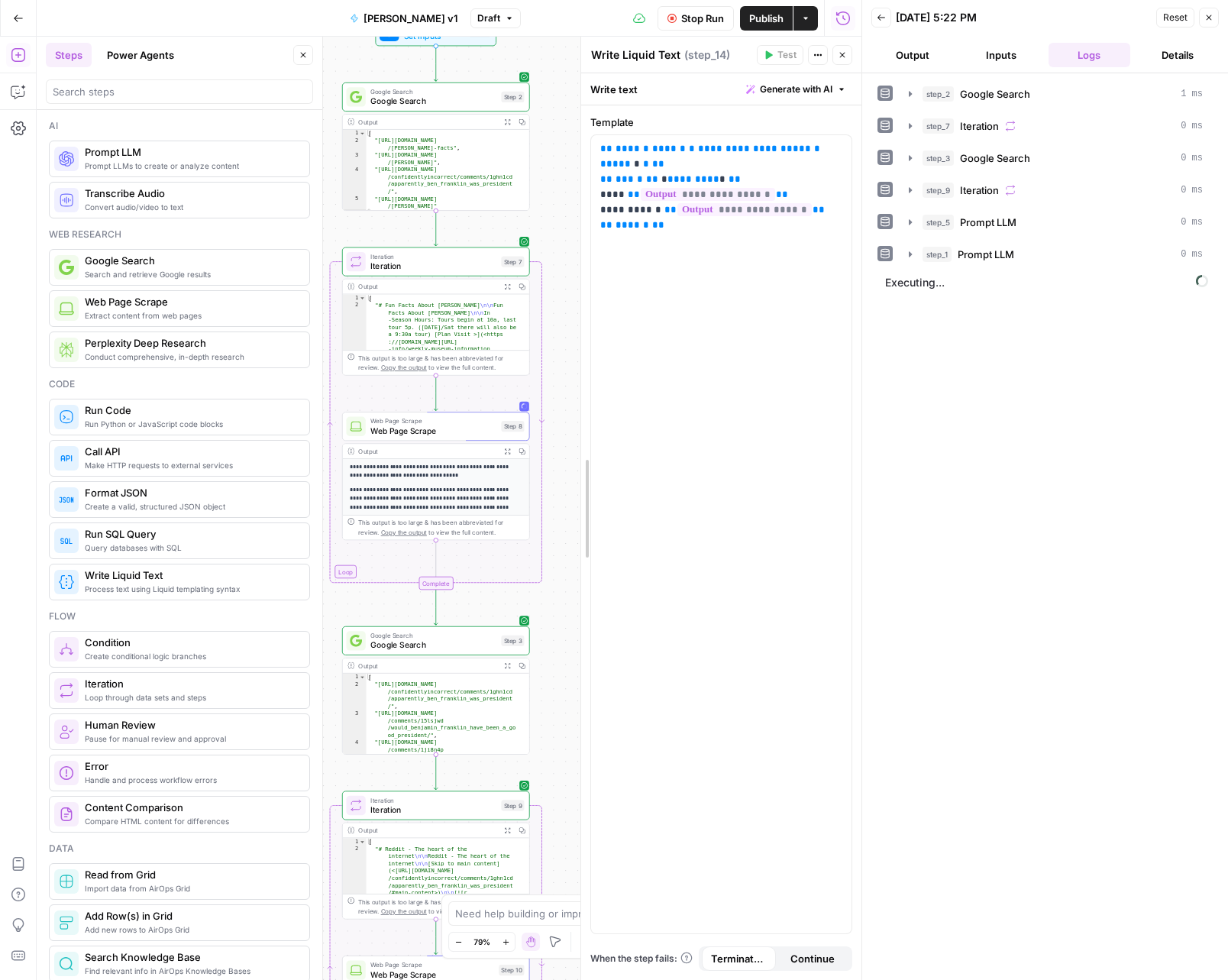
drag, startPoint x: 548, startPoint y: 691, endPoint x: 573, endPoint y: 520, distance: 172.8
click at [574, 515] on div at bounding box center [581, 508] width 15 height 943
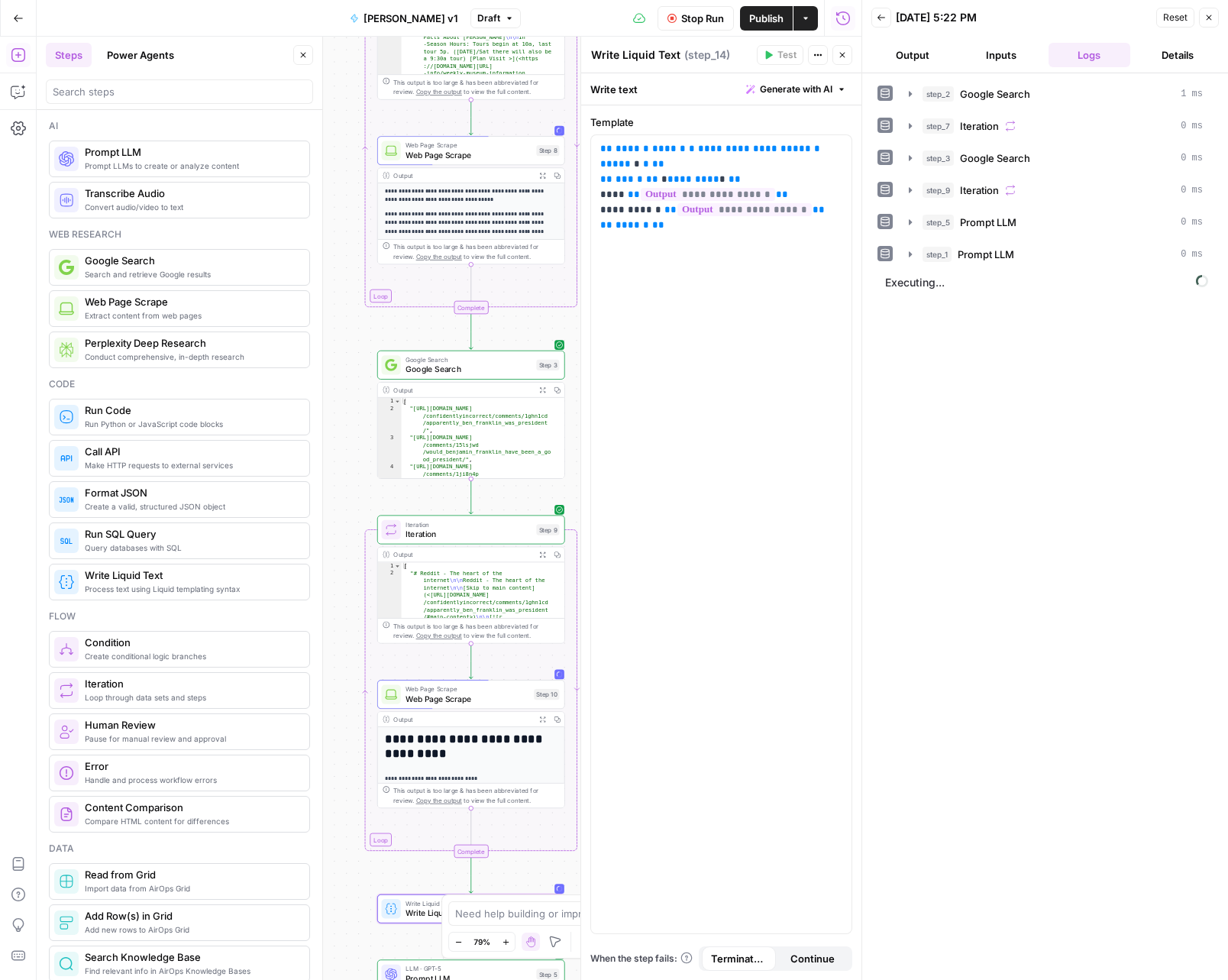
drag, startPoint x: 550, startPoint y: 627, endPoint x: 581, endPoint y: 351, distance: 277.7
click at [581, 351] on body "Operational New Home Browse Your Data Usage Settings Recent Grids General Tree …" at bounding box center [614, 490] width 1228 height 980
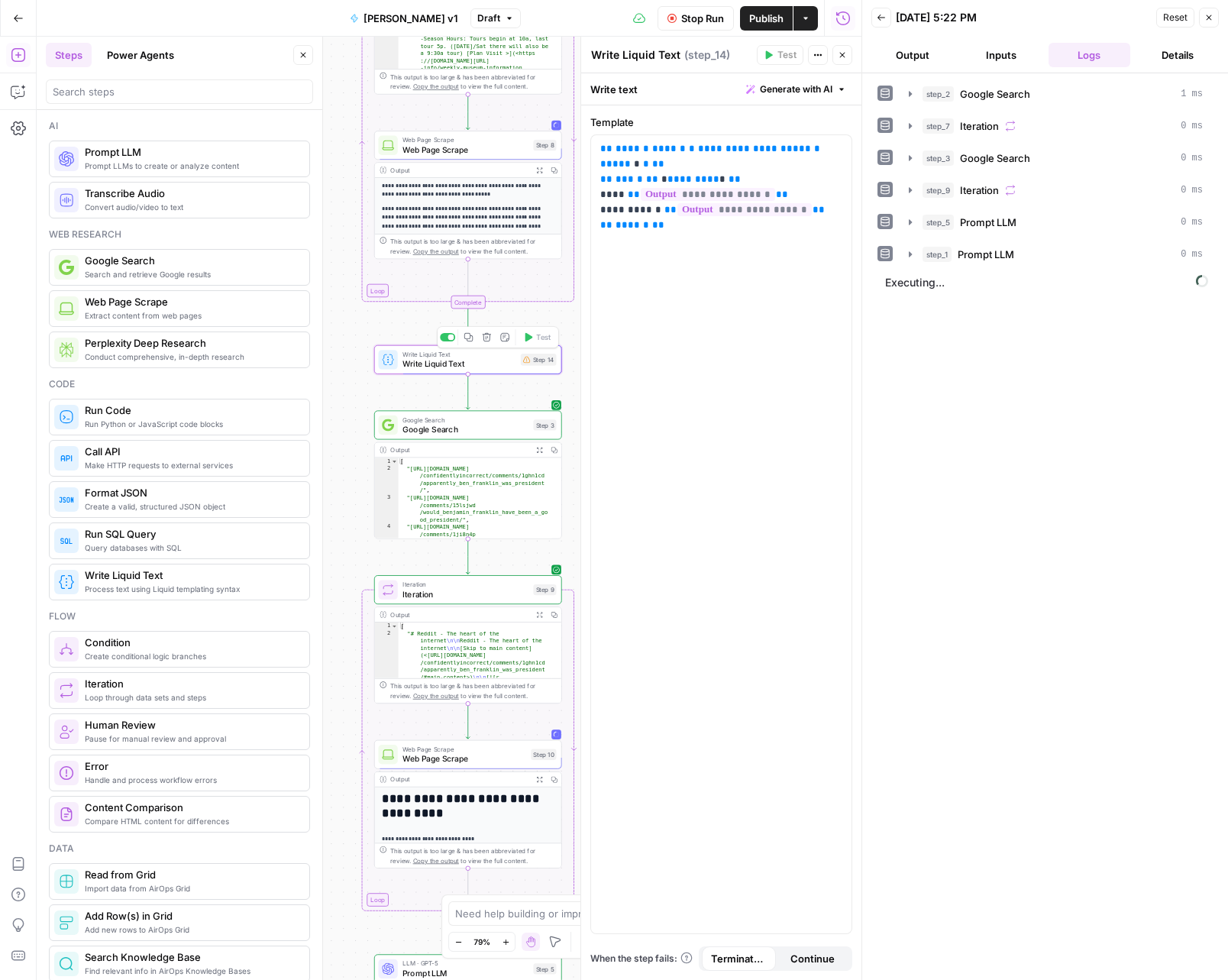
click at [464, 333] on icon "button" at bounding box center [469, 337] width 10 height 10
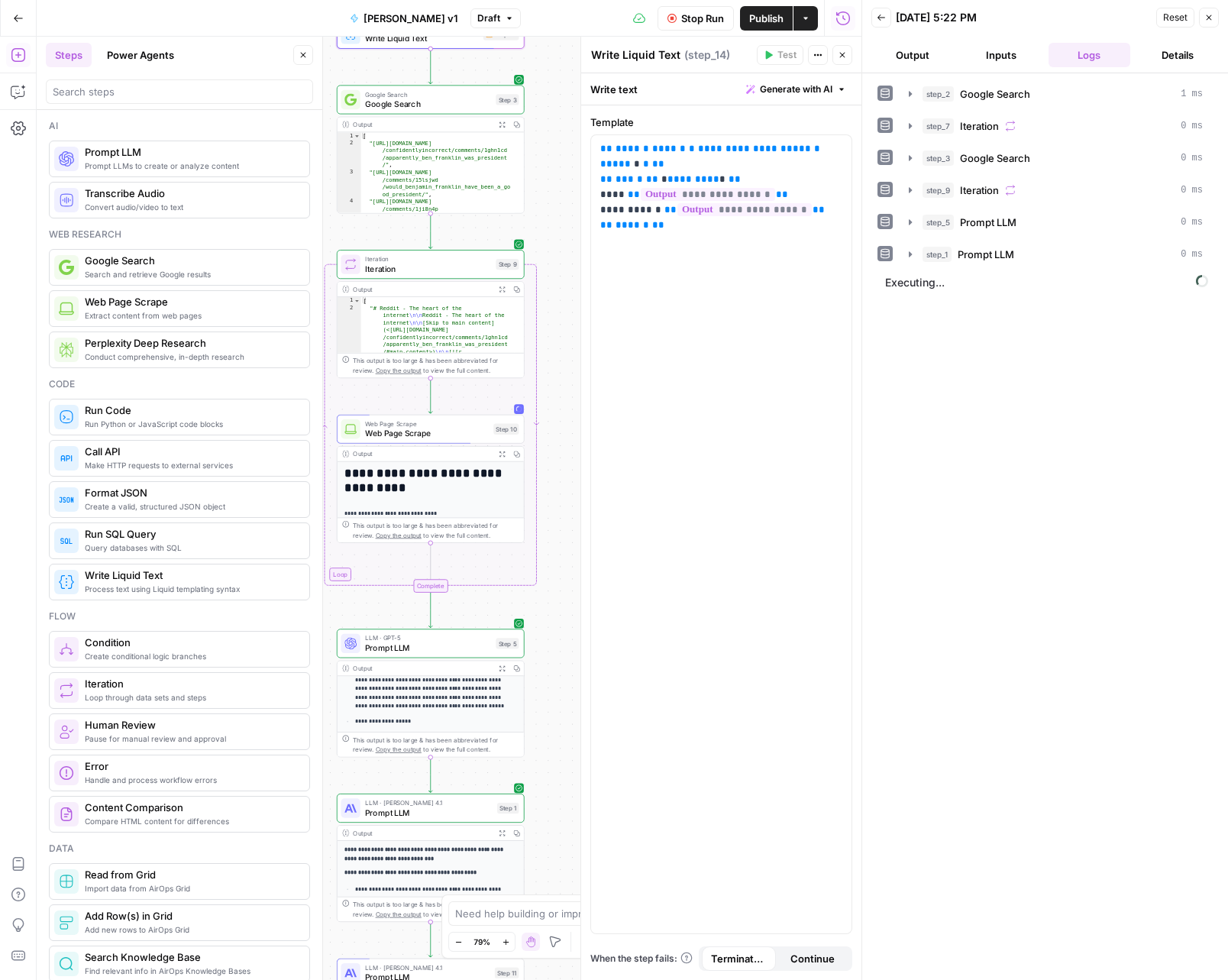
drag, startPoint x: 563, startPoint y: 553, endPoint x: 526, endPoint y: 228, distance: 327.1
click at [526, 228] on div "Workflow Set Inputs Inputs Google Search Google Search Step 2 Output Expand Out…" at bounding box center [449, 508] width 825 height 943
click at [430, 603] on icon "Edge from step_9-iteration-end to step_5" at bounding box center [430, 610] width 4 height 36
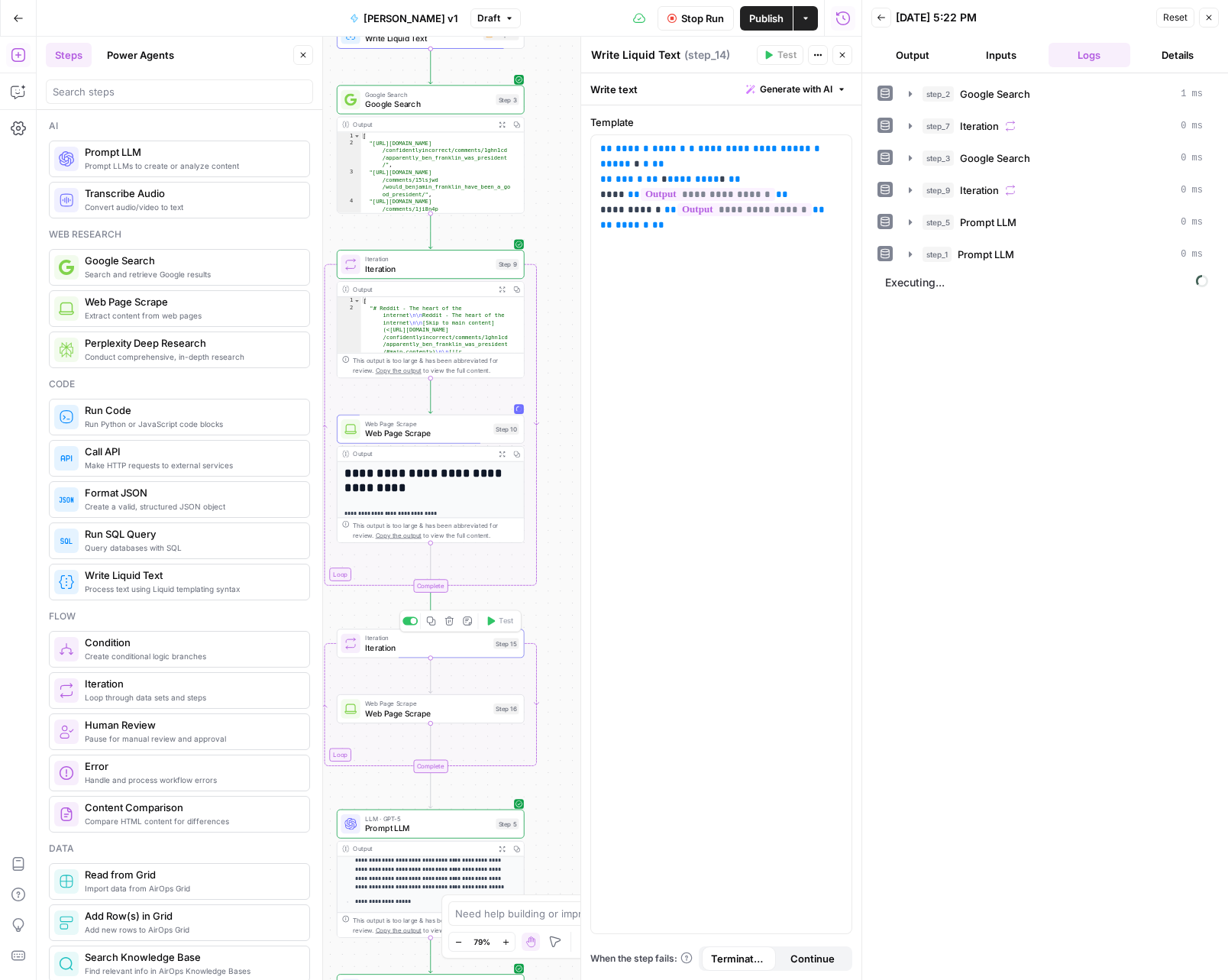
click at [449, 621] on icon "button" at bounding box center [450, 622] width 10 height 10
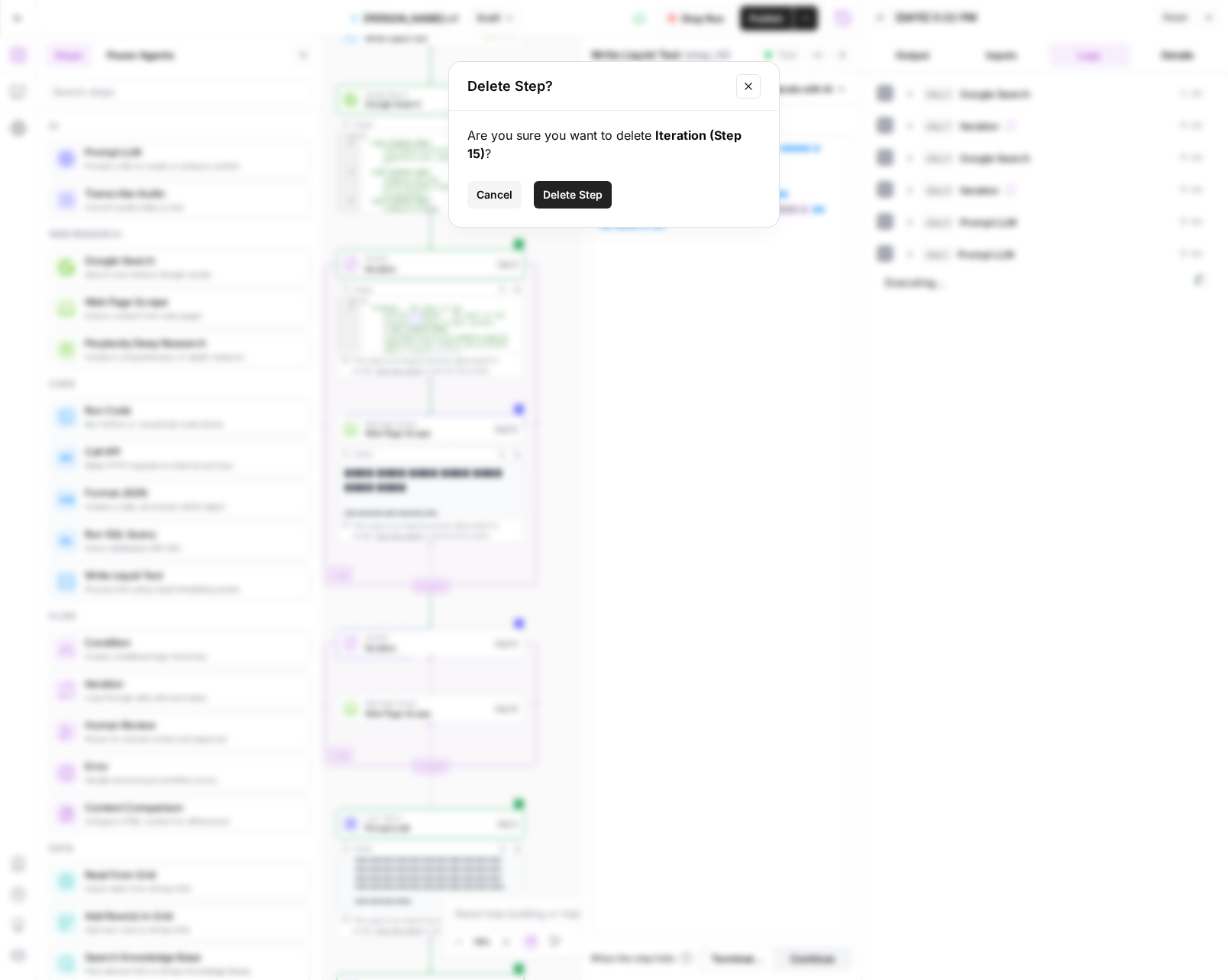
click at [583, 196] on span "Delete Step" at bounding box center [573, 195] width 60 height 15
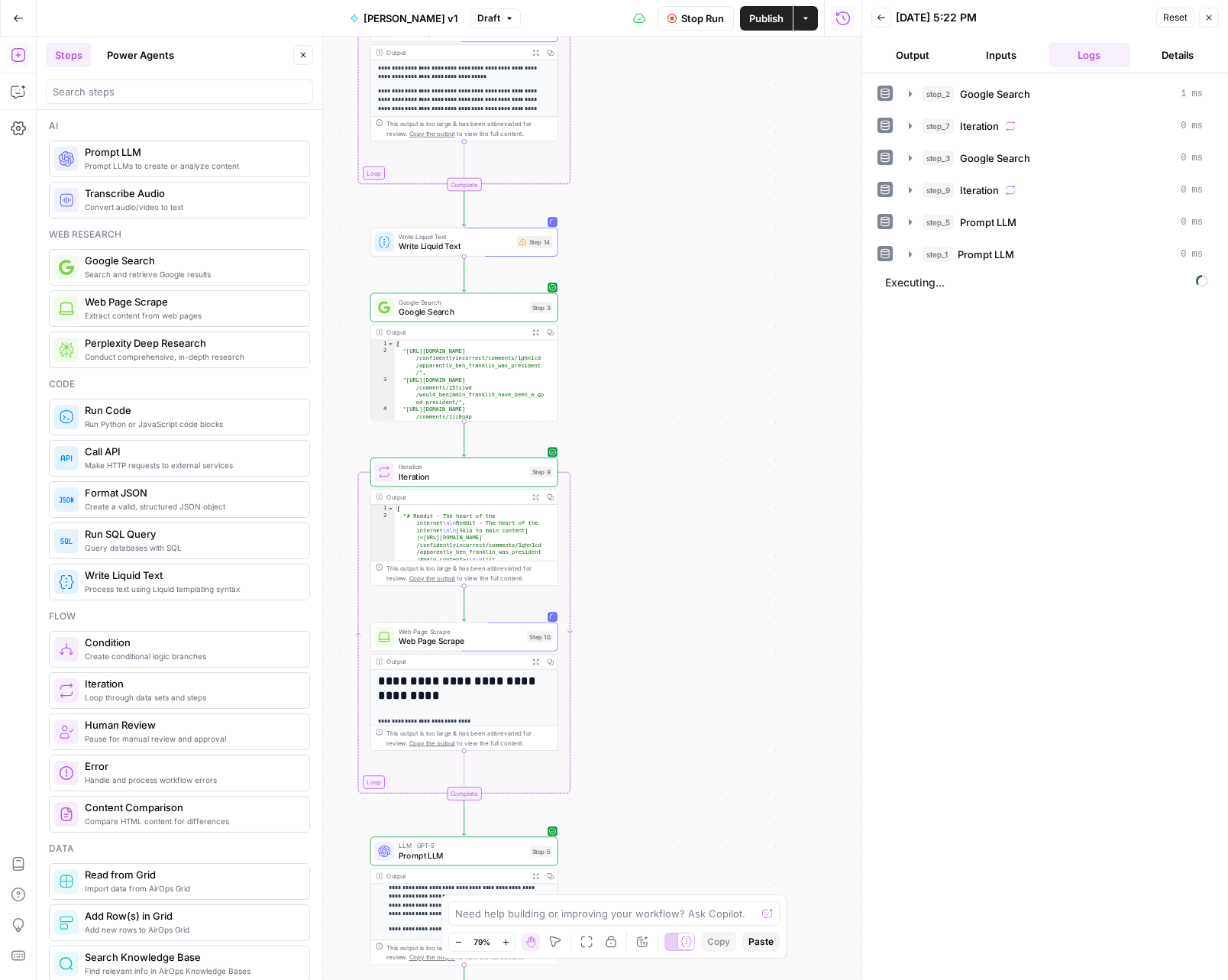
drag, startPoint x: 553, startPoint y: 198, endPoint x: 589, endPoint y: 408, distance: 213.1
click at [589, 408] on div "Workflow Set Inputs Inputs Google Search Google Search Step 2 Output Expand Out…" at bounding box center [449, 508] width 825 height 943
click at [471, 222] on span "Copy step" at bounding box center [471, 222] width 1 height 1
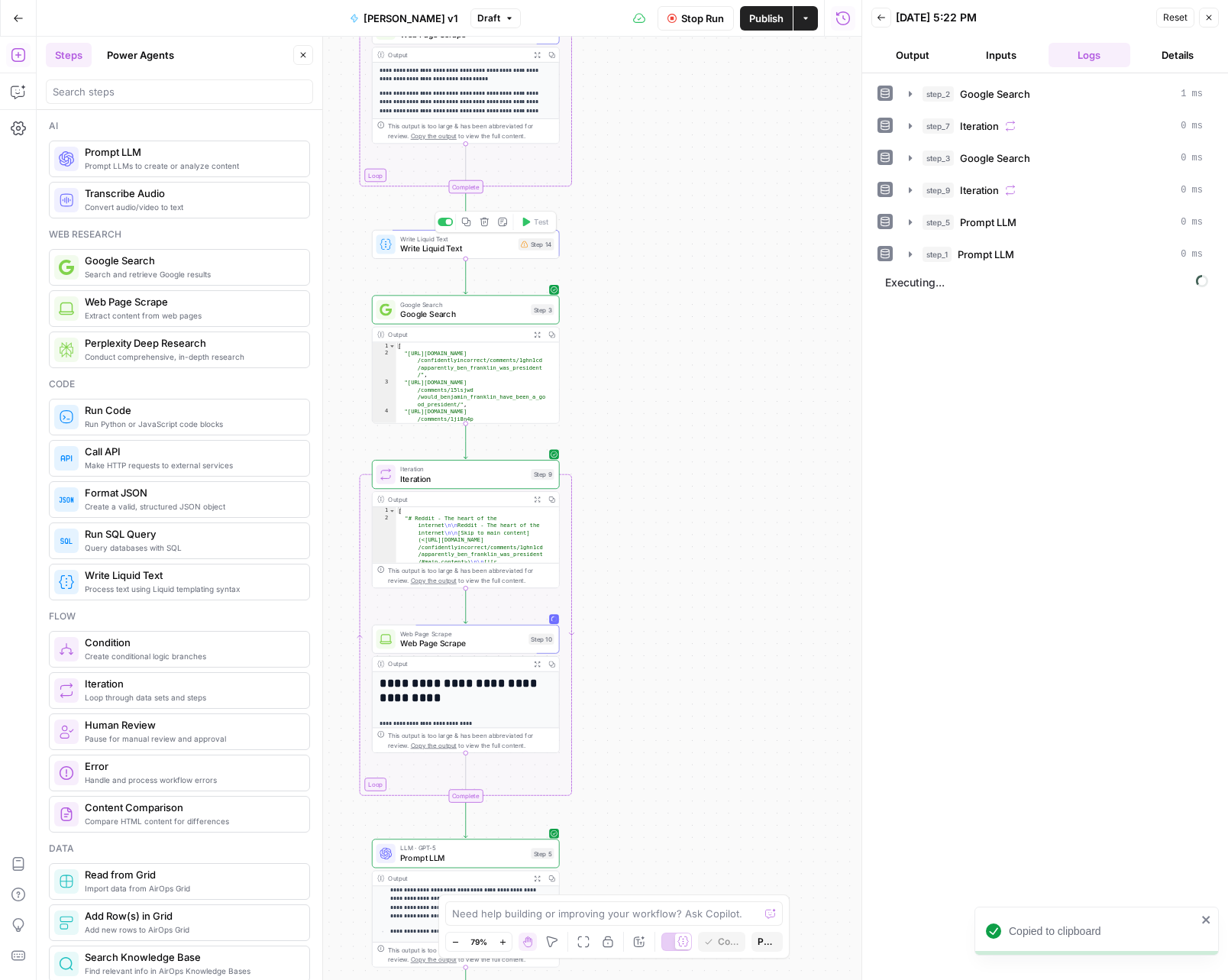
click at [467, 222] on icon "button" at bounding box center [466, 222] width 10 height 10
click at [464, 816] on icon "Edge from step_9-iteration-end to step_5" at bounding box center [466, 821] width 4 height 36
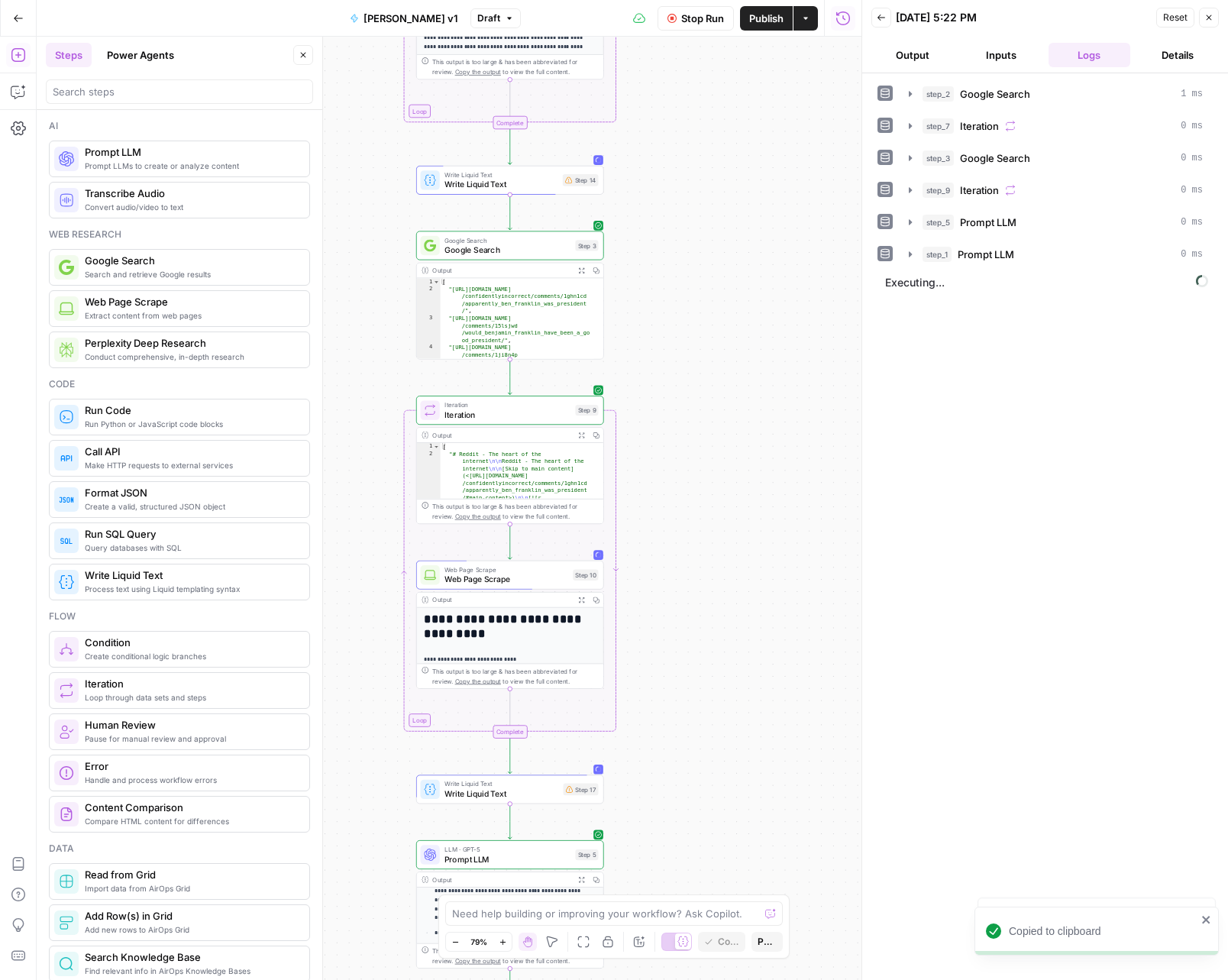
drag, startPoint x: 670, startPoint y: 794, endPoint x: 704, endPoint y: 765, distance: 44.7
click at [704, 765] on div "Workflow Set Inputs Inputs Google Search Google Search Step 2 Output Expand Out…" at bounding box center [449, 508] width 825 height 943
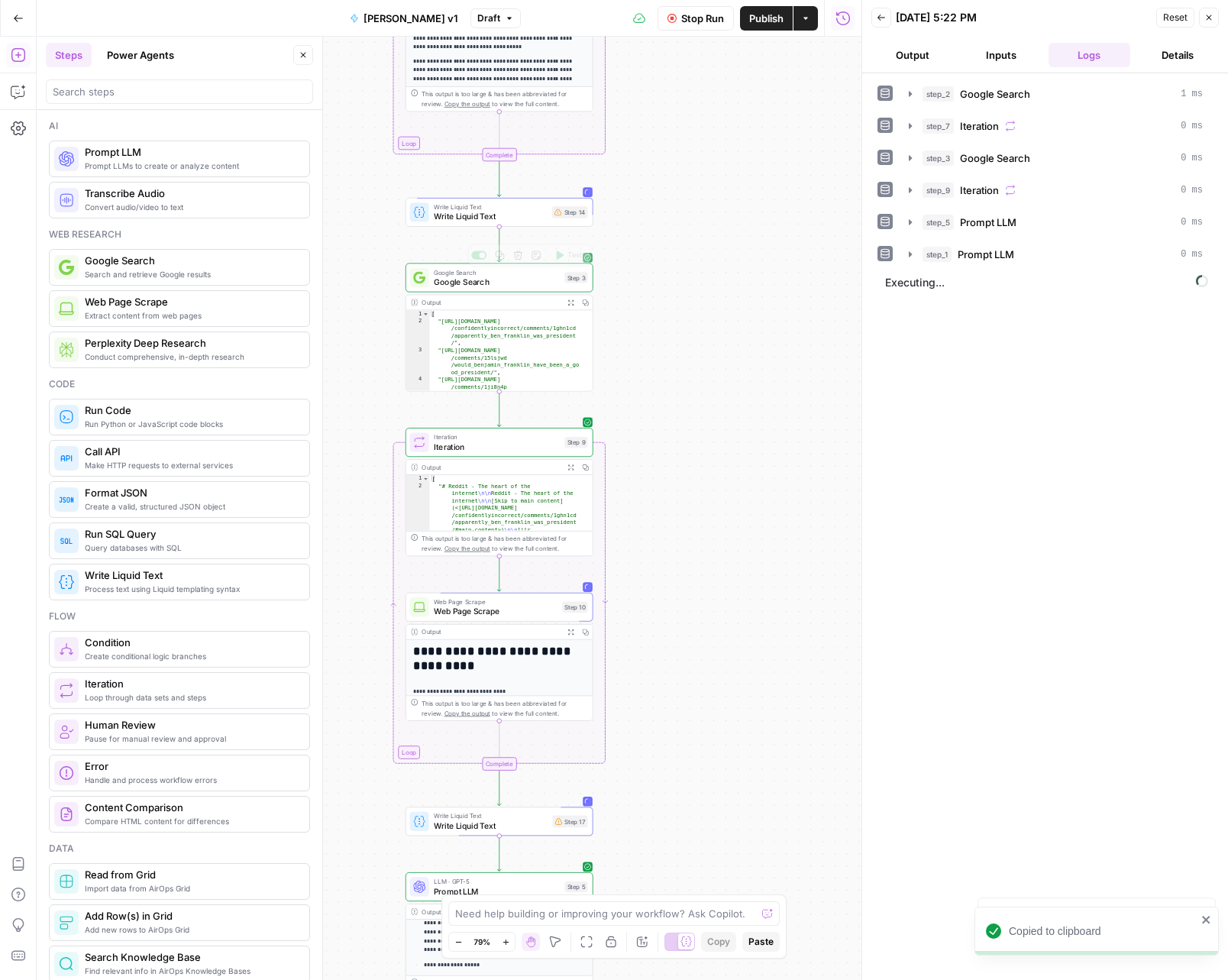
click at [508, 217] on span "Write Liquid Text" at bounding box center [491, 216] width 113 height 12
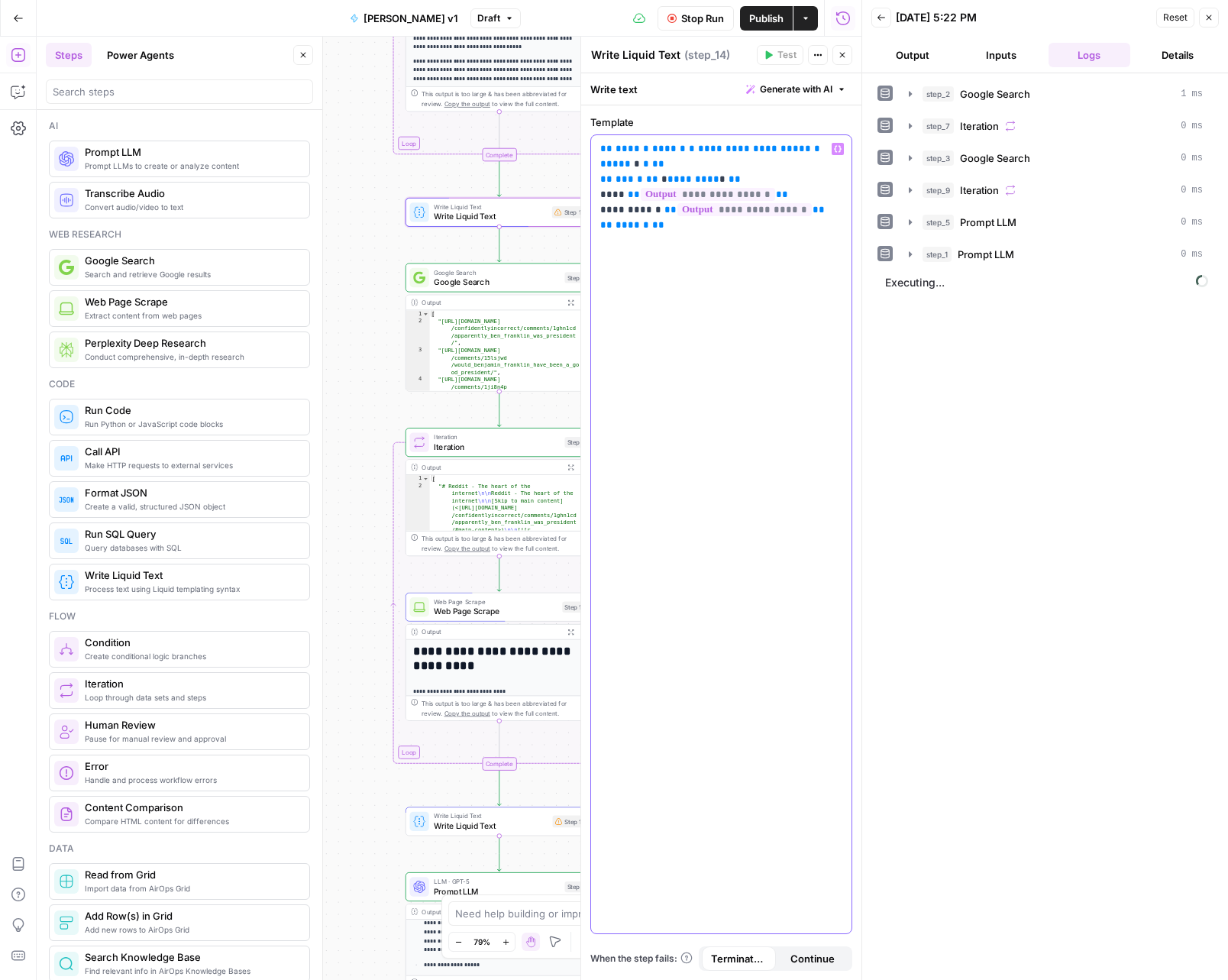
drag, startPoint x: 665, startPoint y: 198, endPoint x: 602, endPoint y: 129, distance: 93.4
click at [602, 129] on div "**********" at bounding box center [722, 524] width 262 height 820
copy p "**********"
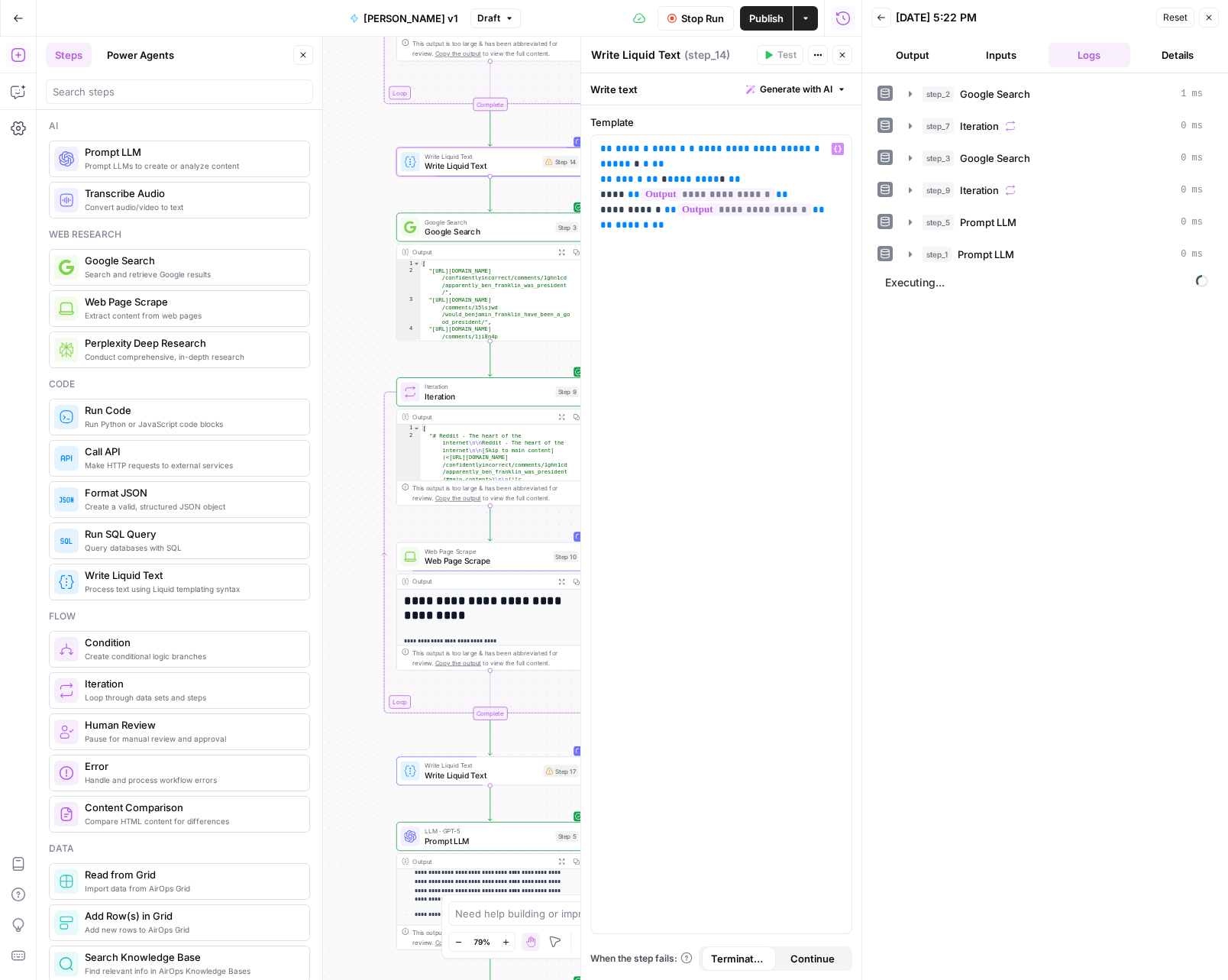
drag, startPoint x: 369, startPoint y: 344, endPoint x: 361, endPoint y: 266, distance: 78.4
click at [361, 266] on div "Workflow Set Inputs Inputs Google Search Google Search Step 2 Output Expand Out…" at bounding box center [449, 508] width 825 height 943
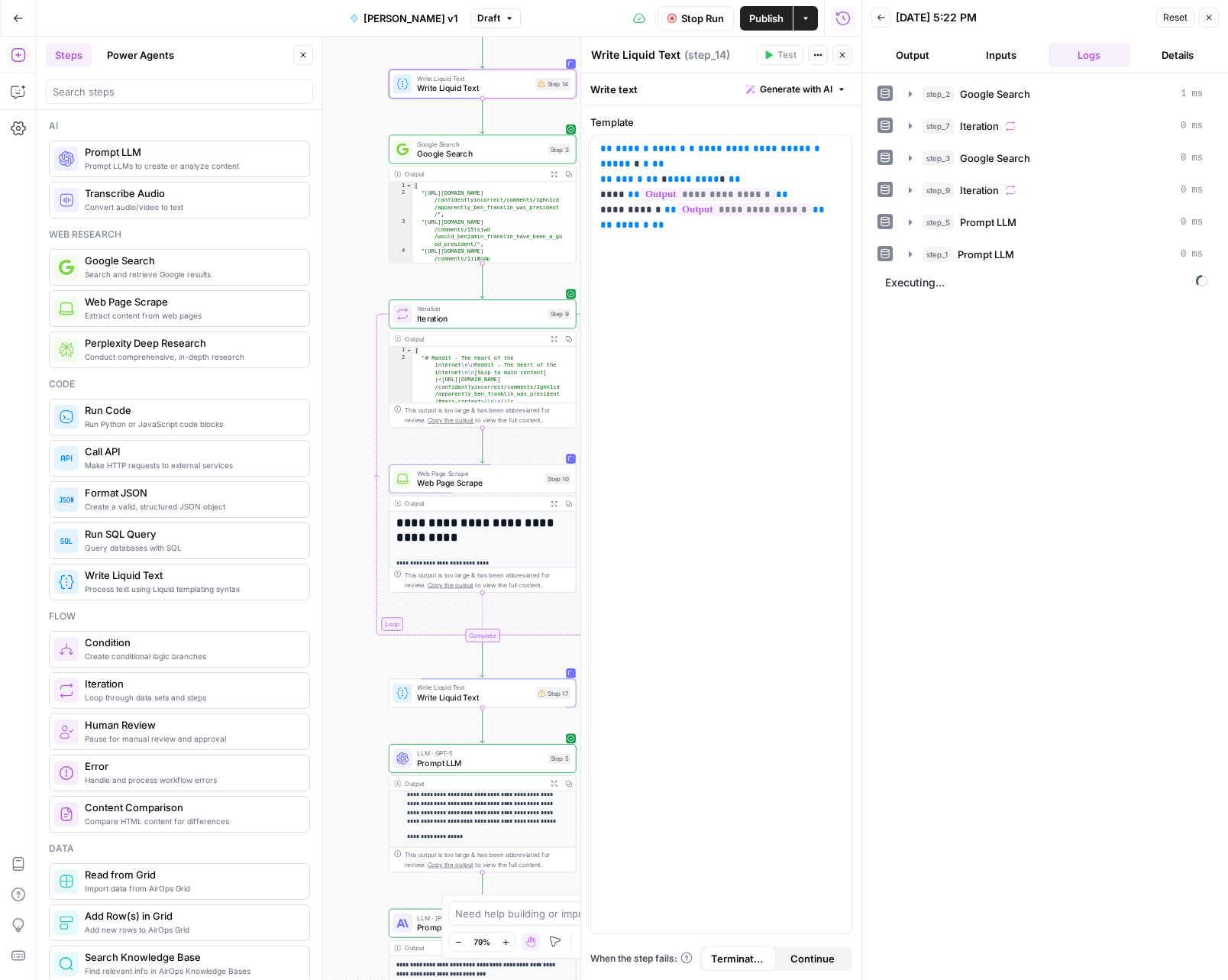
click at [520, 689] on span "Write Liquid Text" at bounding box center [474, 688] width 113 height 10
click at [554, 123] on body "Operational New Home Browse Your Data Usage Settings Recent Grids General Tree …" at bounding box center [614, 490] width 1228 height 980
click at [710, 193] on span "**********" at bounding box center [708, 195] width 135 height 13
click at [748, 209] on span "**********" at bounding box center [745, 209] width 135 height 13
click at [792, 234] on div "**********" at bounding box center [721, 534] width 260 height 798
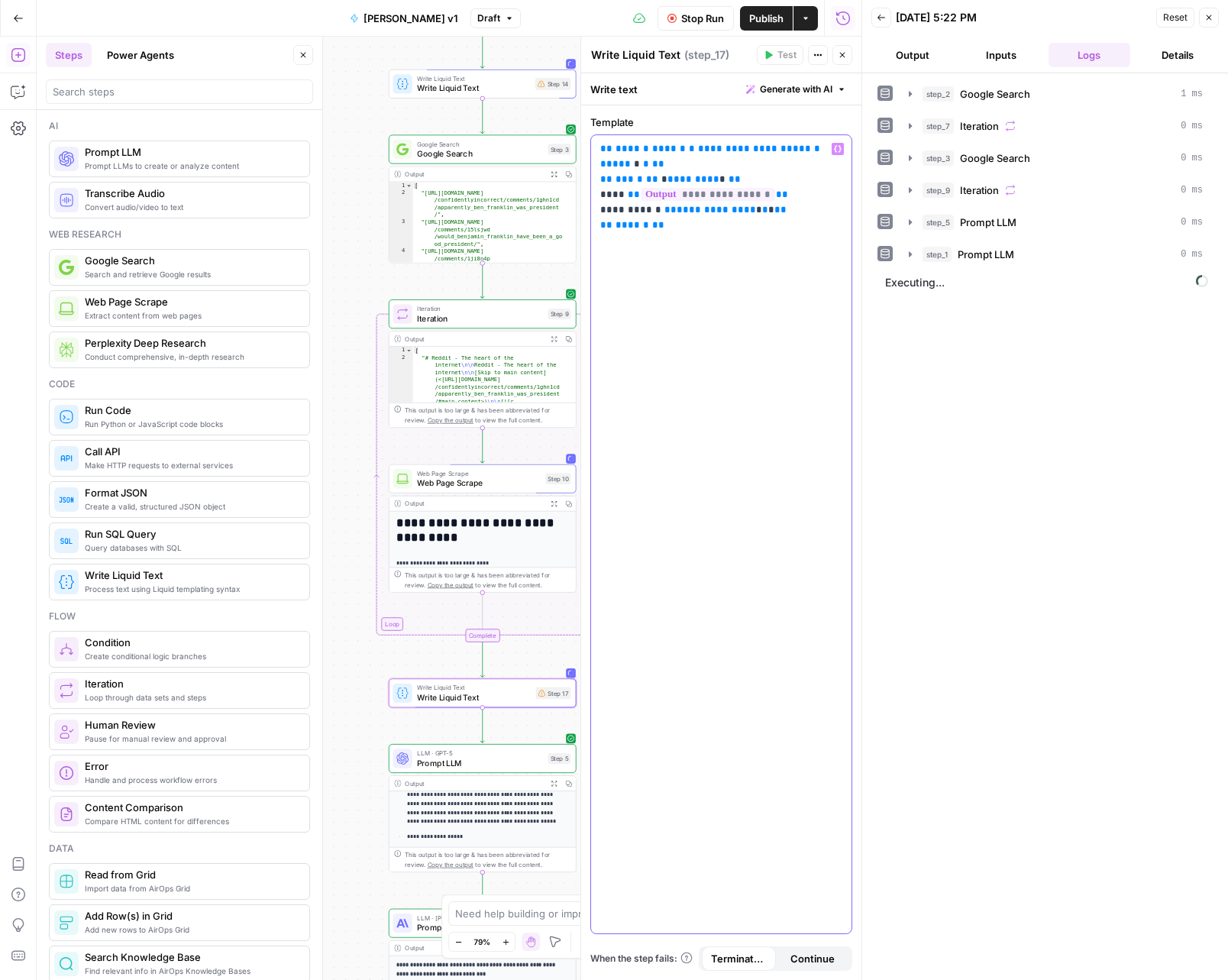
click at [705, 210] on span "**********" at bounding box center [716, 209] width 80 height 10
click at [695, 227] on p "**********" at bounding box center [722, 186] width 242 height 91
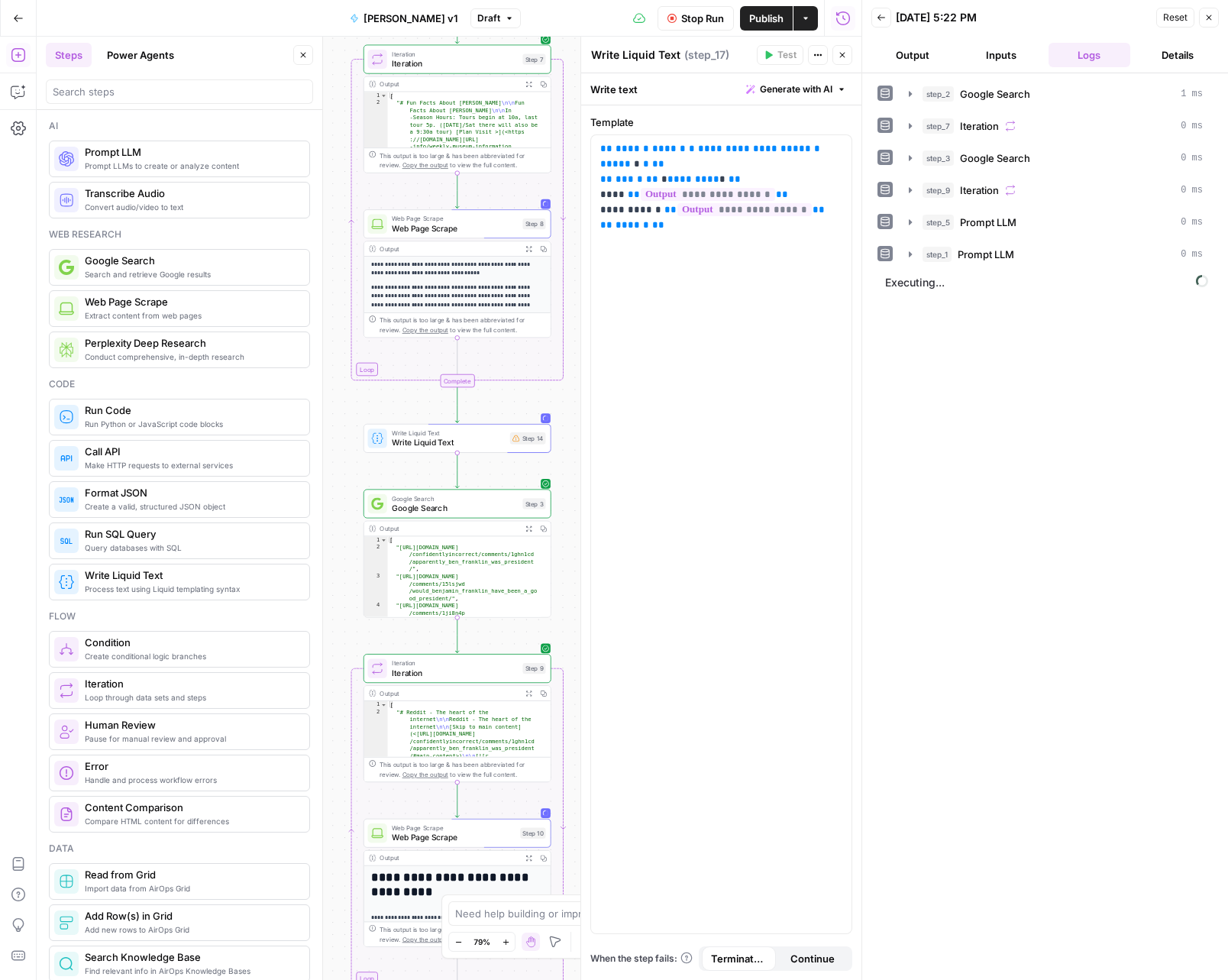
drag, startPoint x: 531, startPoint y: 123, endPoint x: 505, endPoint y: 478, distance: 356.0
click at [505, 478] on div "Workflow Set Inputs Inputs Google Search Google Search Step 2 Output Expand Out…" at bounding box center [449, 508] width 825 height 943
click at [728, 151] on span "**********" at bounding box center [755, 148] width 113 height 10
drag, startPoint x: 665, startPoint y: 158, endPoint x: 599, endPoint y: 139, distance: 68.7
click at [599, 139] on div "**********" at bounding box center [721, 534] width 260 height 798
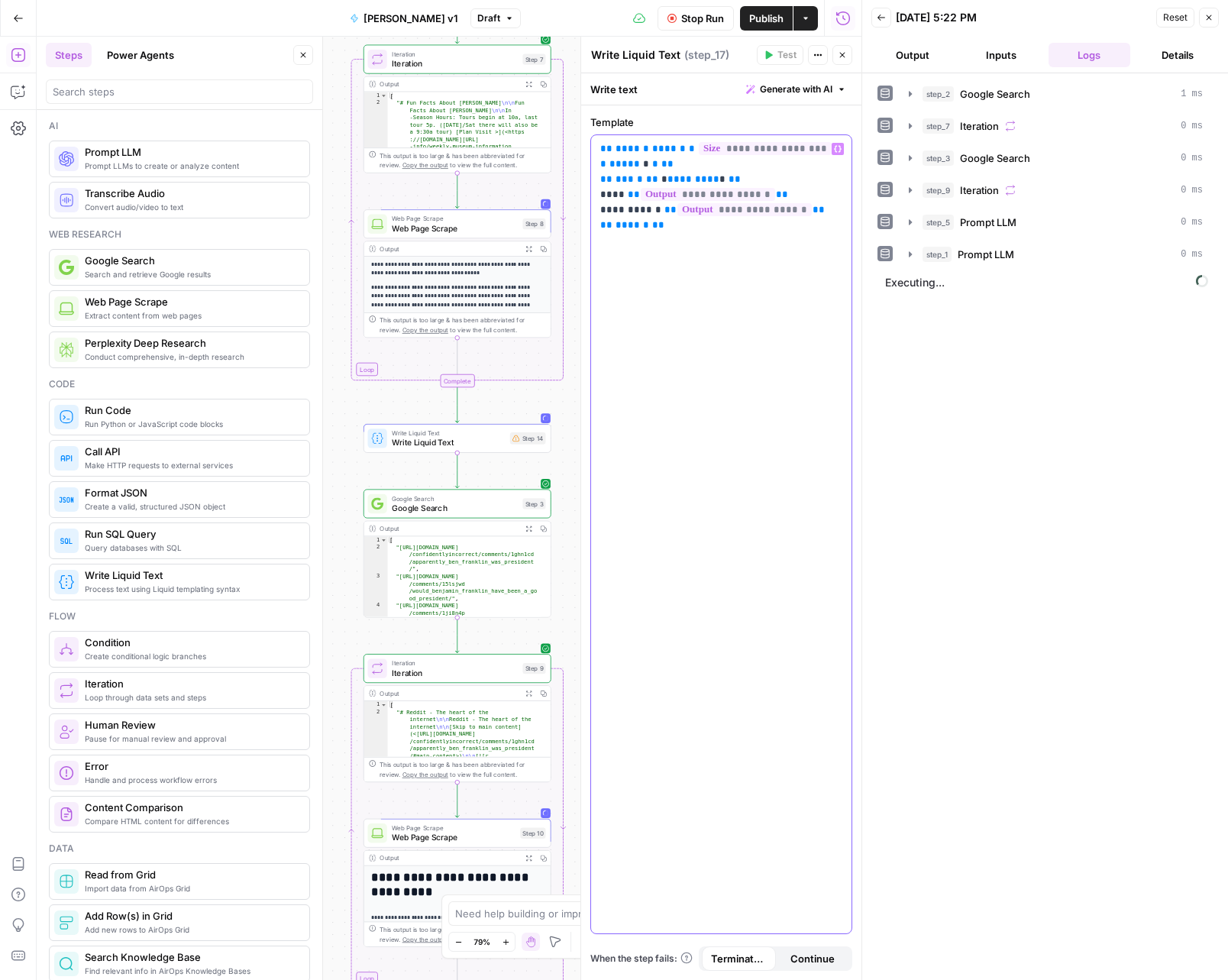
drag, startPoint x: 718, startPoint y: 237, endPoint x: 576, endPoint y: 141, distance: 171.4
click at [580, 140] on div "**********" at bounding box center [721, 508] width 282 height 943
copy p "**********"
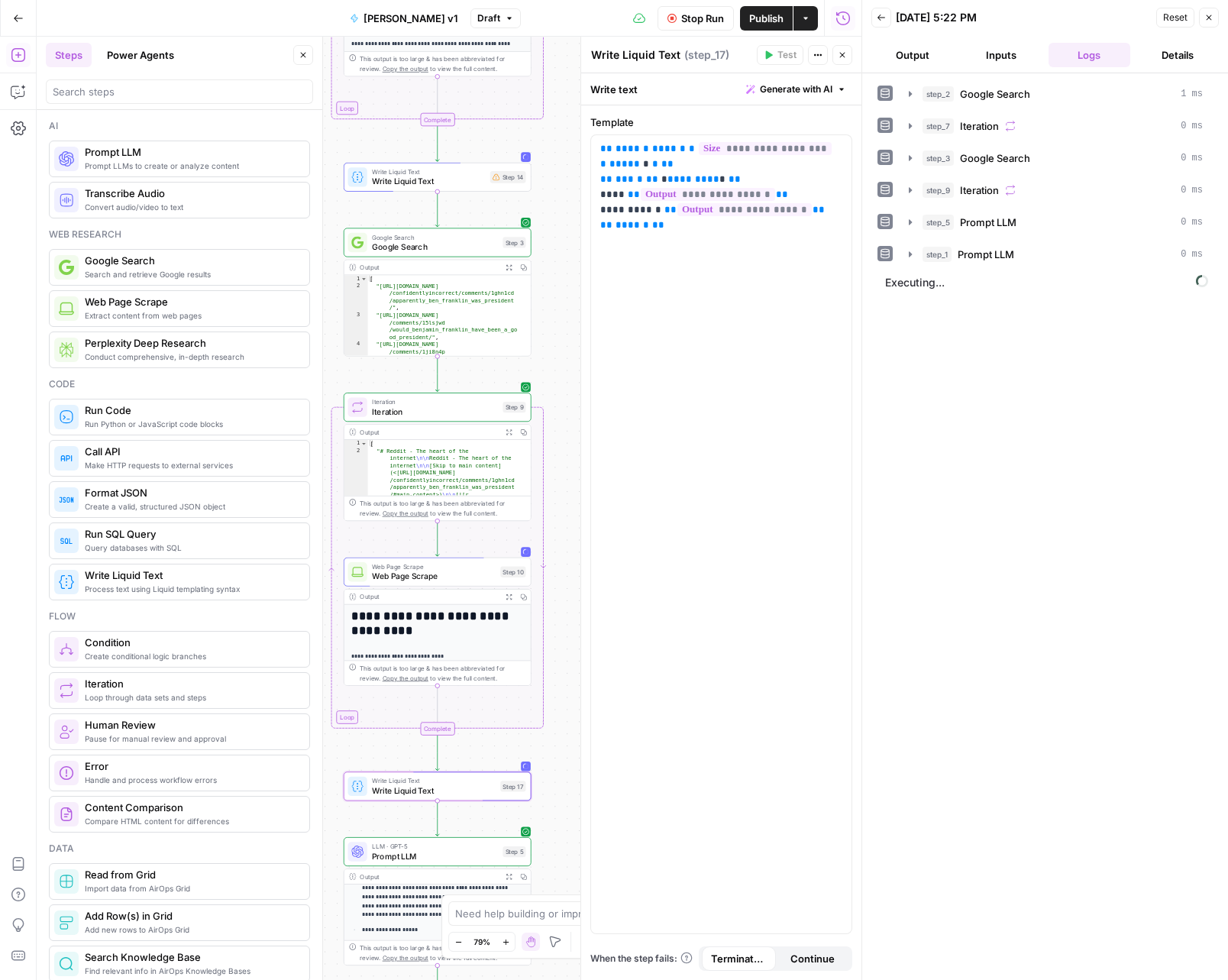
drag, startPoint x: 553, startPoint y: 438, endPoint x: 536, endPoint y: 194, distance: 244.6
click at [536, 194] on div "Workflow Set Inputs Inputs Google Search Google Search Step 2 Output Expand Out…" at bounding box center [449, 508] width 825 height 943
click at [479, 179] on span "Write Liquid Text" at bounding box center [429, 181] width 113 height 12
drag, startPoint x: 729, startPoint y: 232, endPoint x: 674, endPoint y: 226, distance: 55.3
click at [673, 226] on div "**********" at bounding box center [721, 534] width 260 height 798
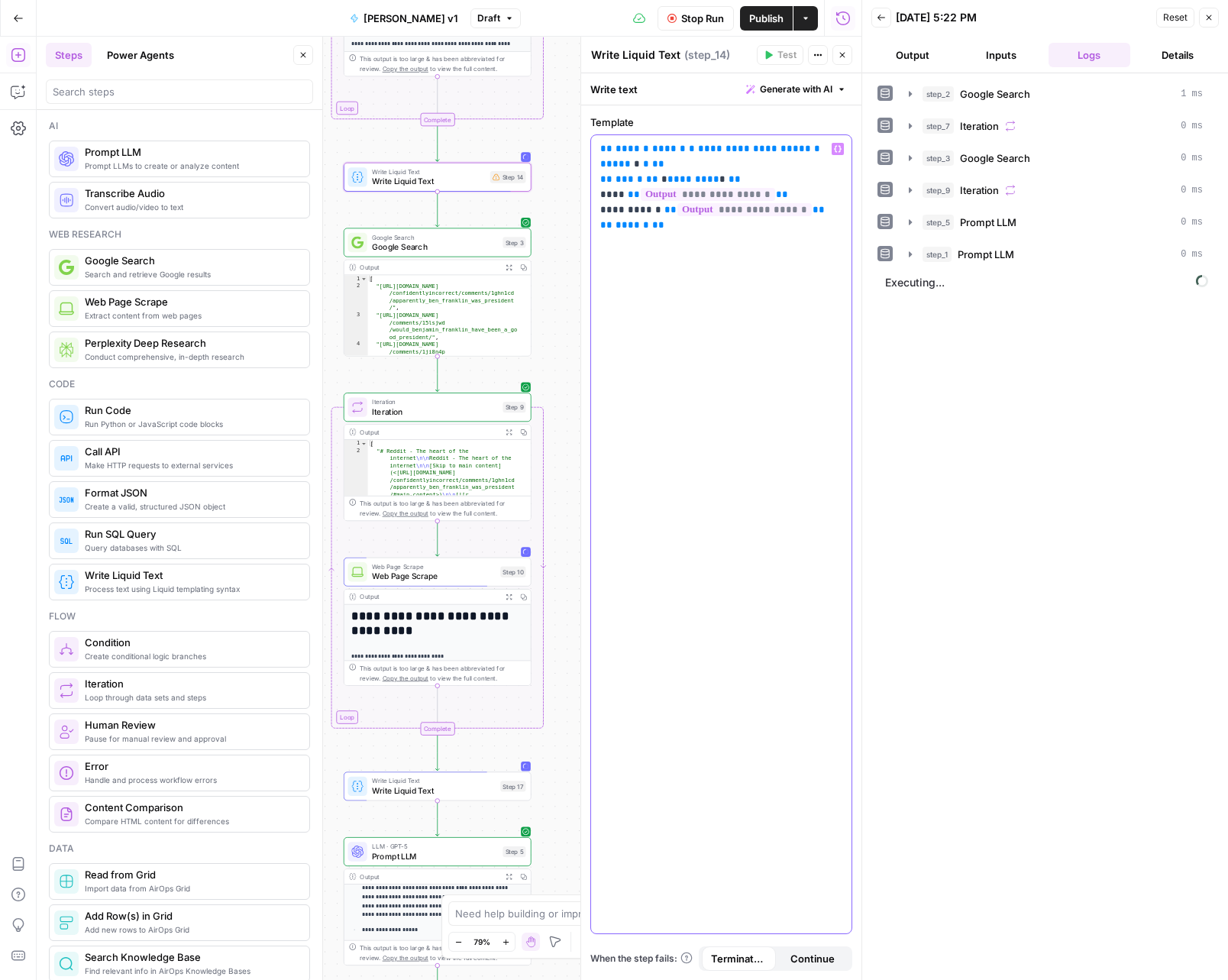
click at [695, 234] on div "**********" at bounding box center [721, 534] width 260 height 798
click at [729, 149] on span "**********" at bounding box center [755, 148] width 113 height 10
click at [723, 254] on div "**********" at bounding box center [721, 534] width 260 height 798
click at [549, 190] on div "Workflow Set Inputs Inputs Google Search Google Search Step 2 Output Expand Out…" at bounding box center [449, 508] width 825 height 943
click at [847, 53] on button "Close" at bounding box center [843, 55] width 20 height 20
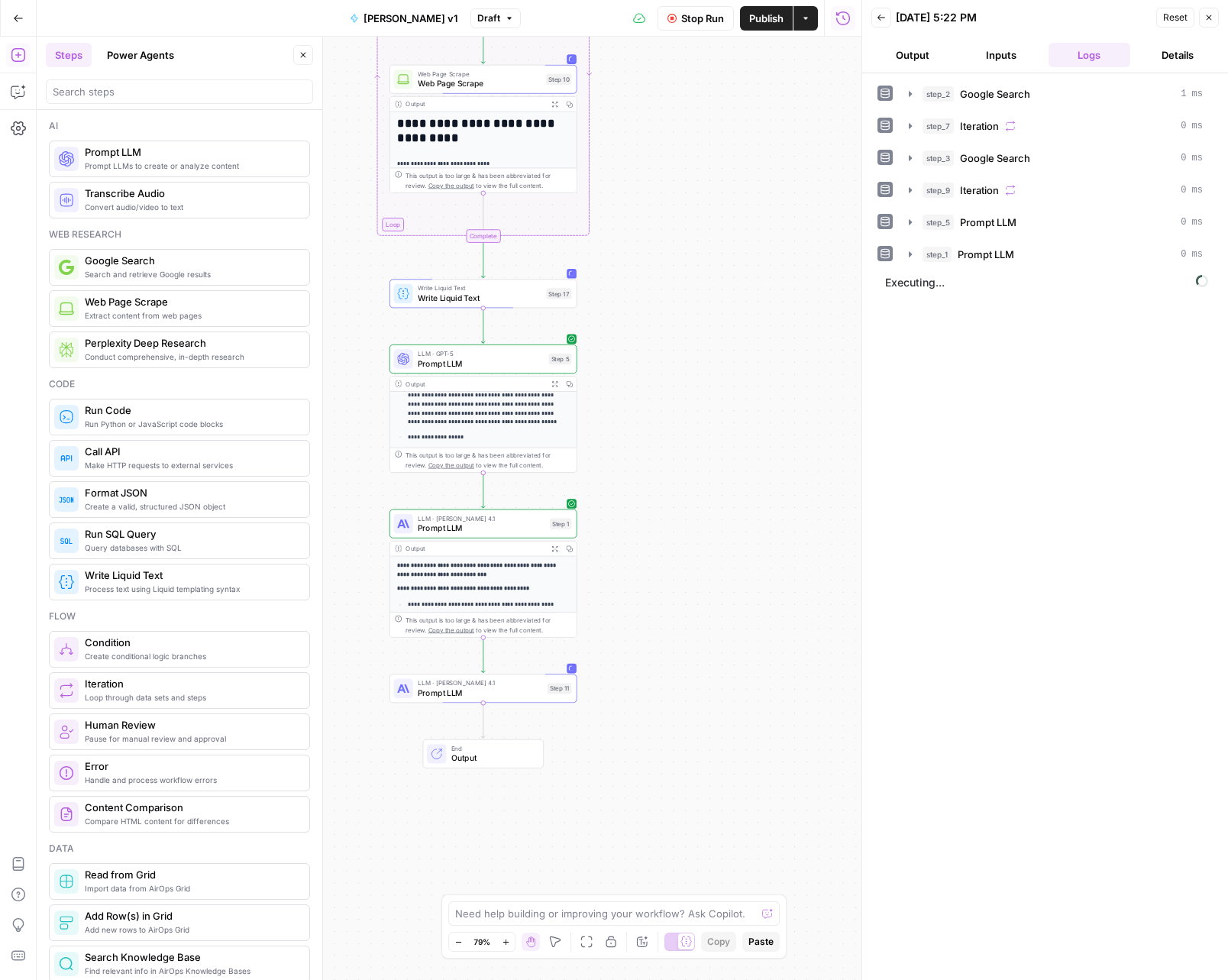
drag, startPoint x: 681, startPoint y: 404, endPoint x: 727, endPoint y: 152, distance: 256.2
click at [727, 152] on div "Workflow Set Inputs Inputs Google Search Google Search Step 2 Output Expand Out…" at bounding box center [449, 508] width 825 height 943
click at [491, 686] on span "Prompt LLM" at bounding box center [481, 690] width 125 height 12
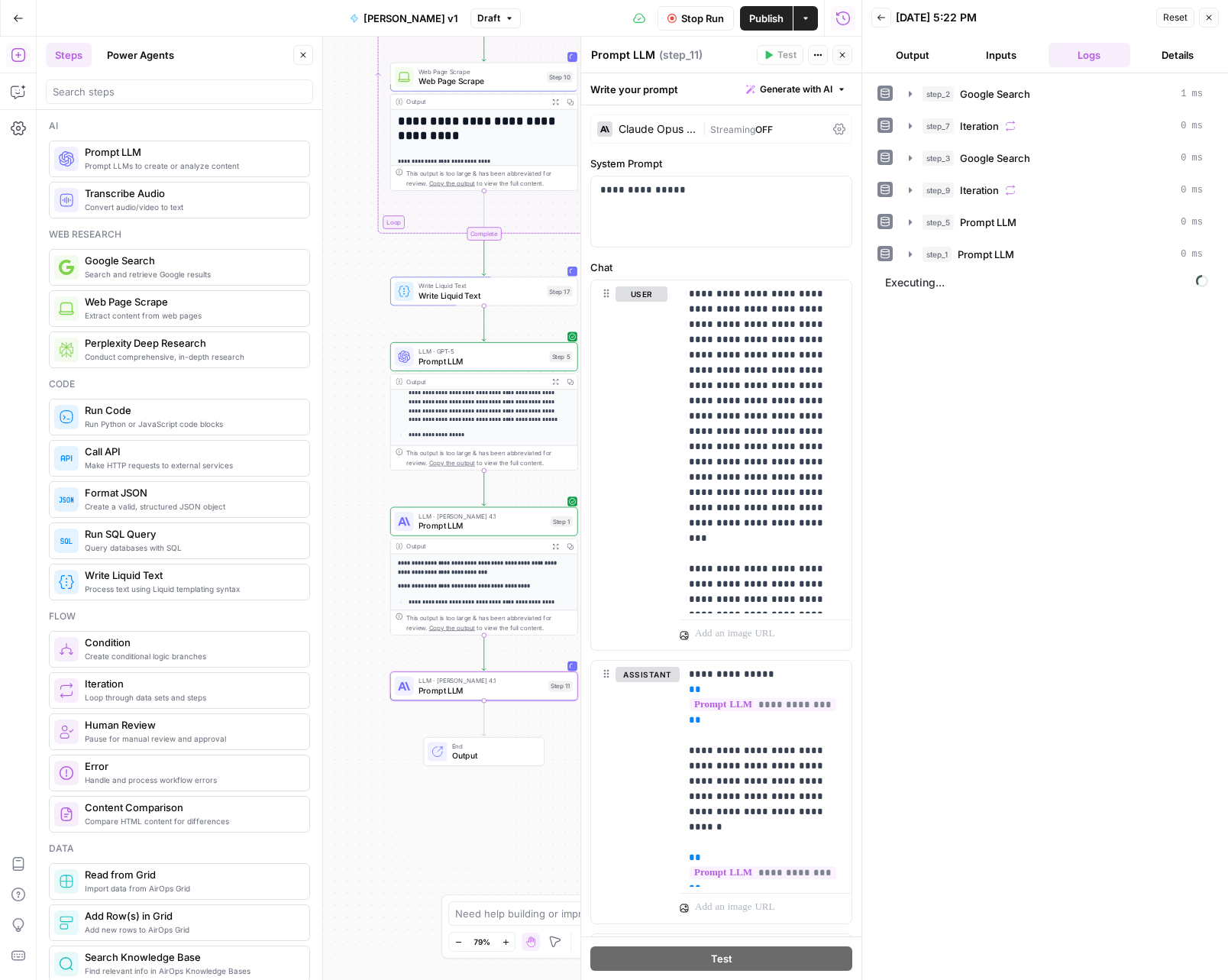
click at [1004, 49] on button "Inputs" at bounding box center [1001, 55] width 83 height 24
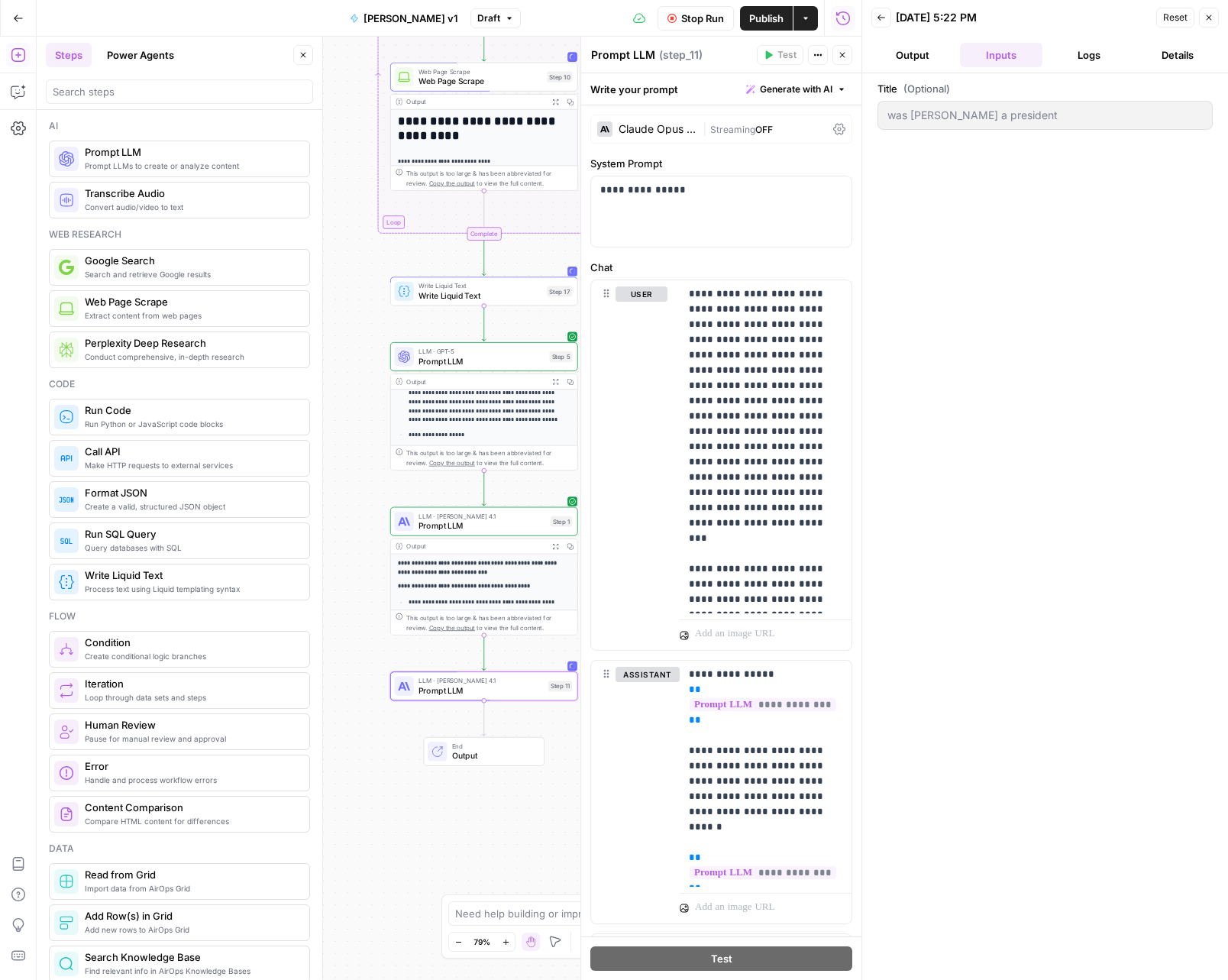
click at [1097, 48] on button "Logs" at bounding box center [1091, 55] width 83 height 24
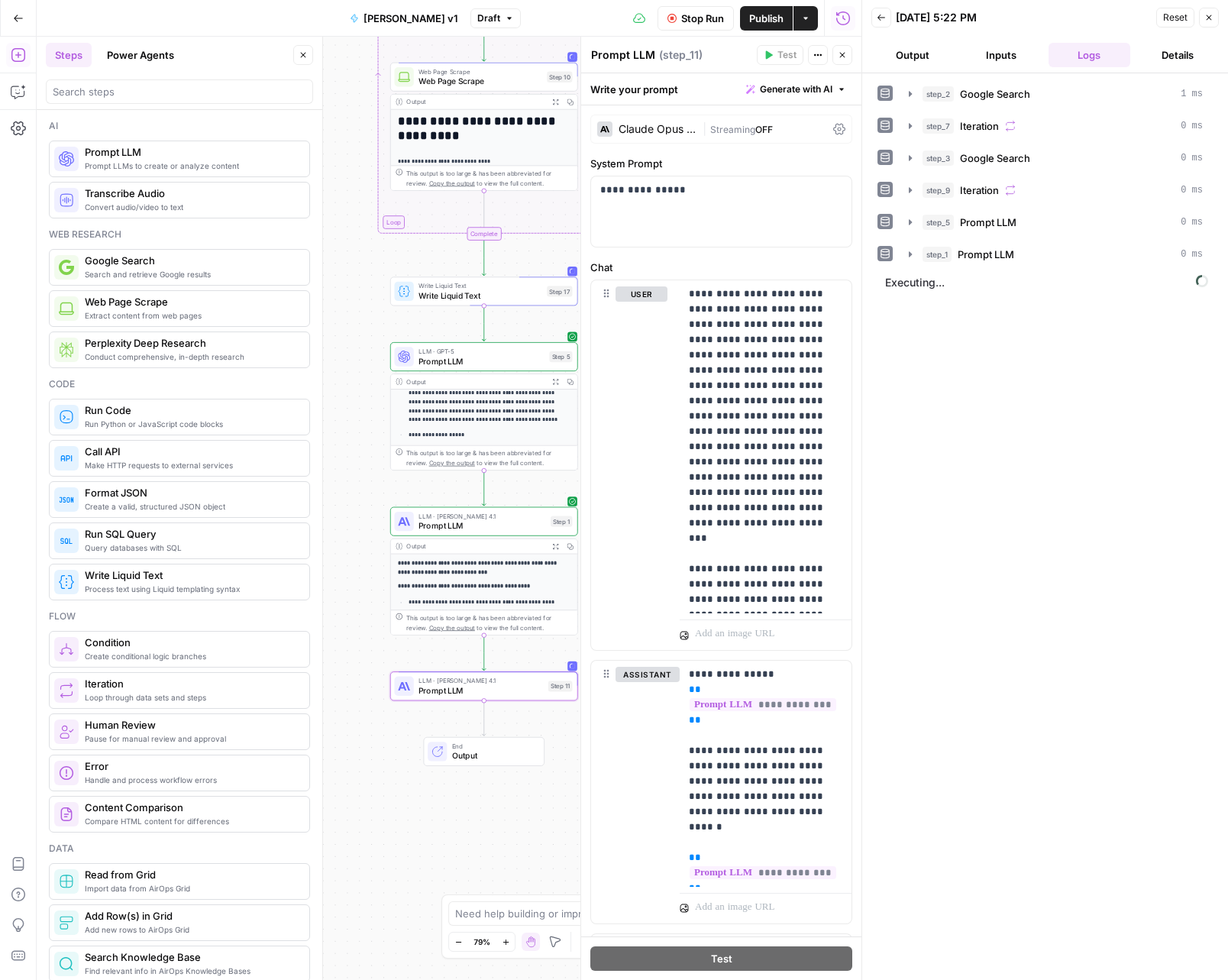
click at [1185, 53] on button "Details" at bounding box center [1178, 55] width 83 height 24
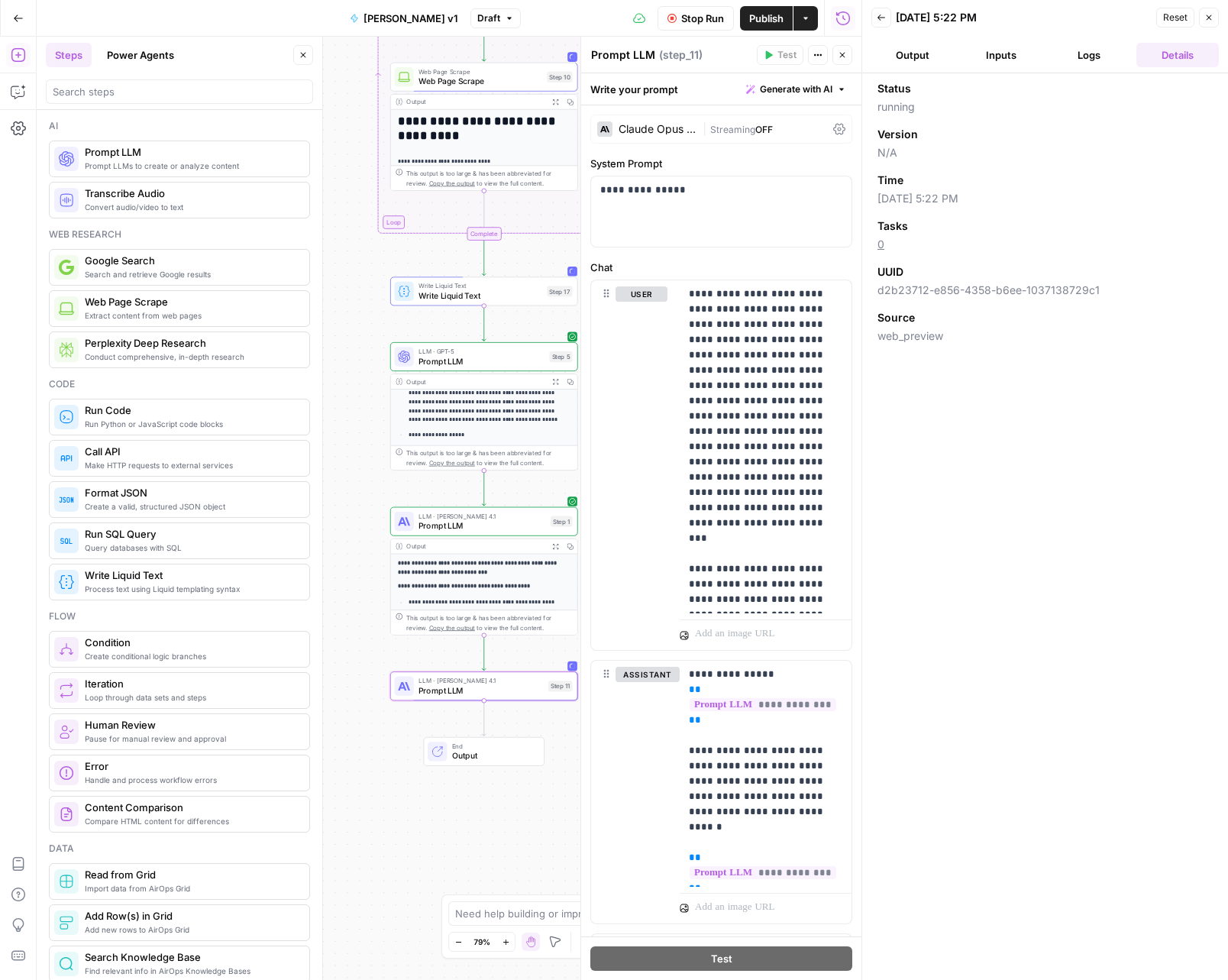
click at [1092, 47] on button "Logs" at bounding box center [1091, 55] width 83 height 24
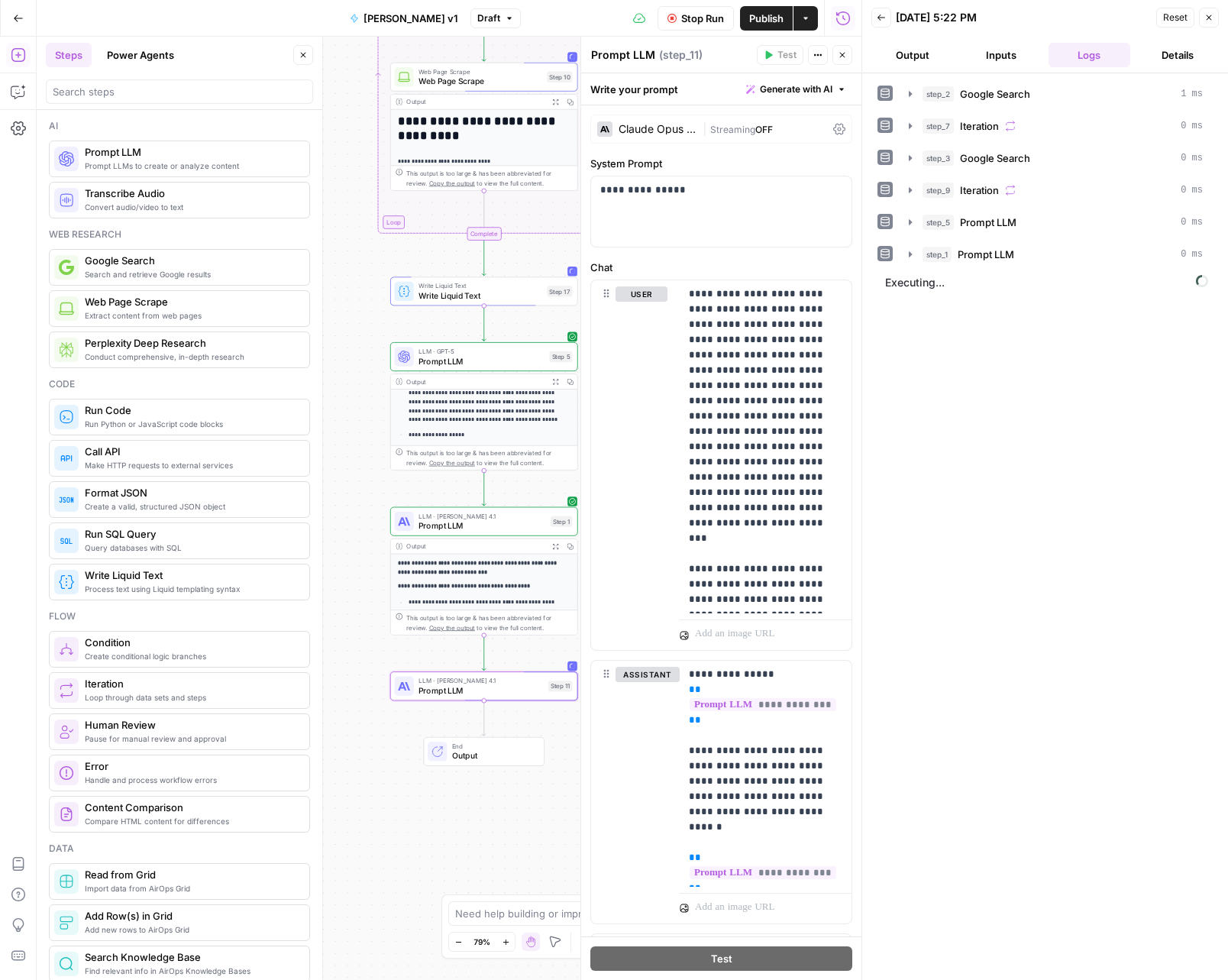
scroll to position [306, 0]
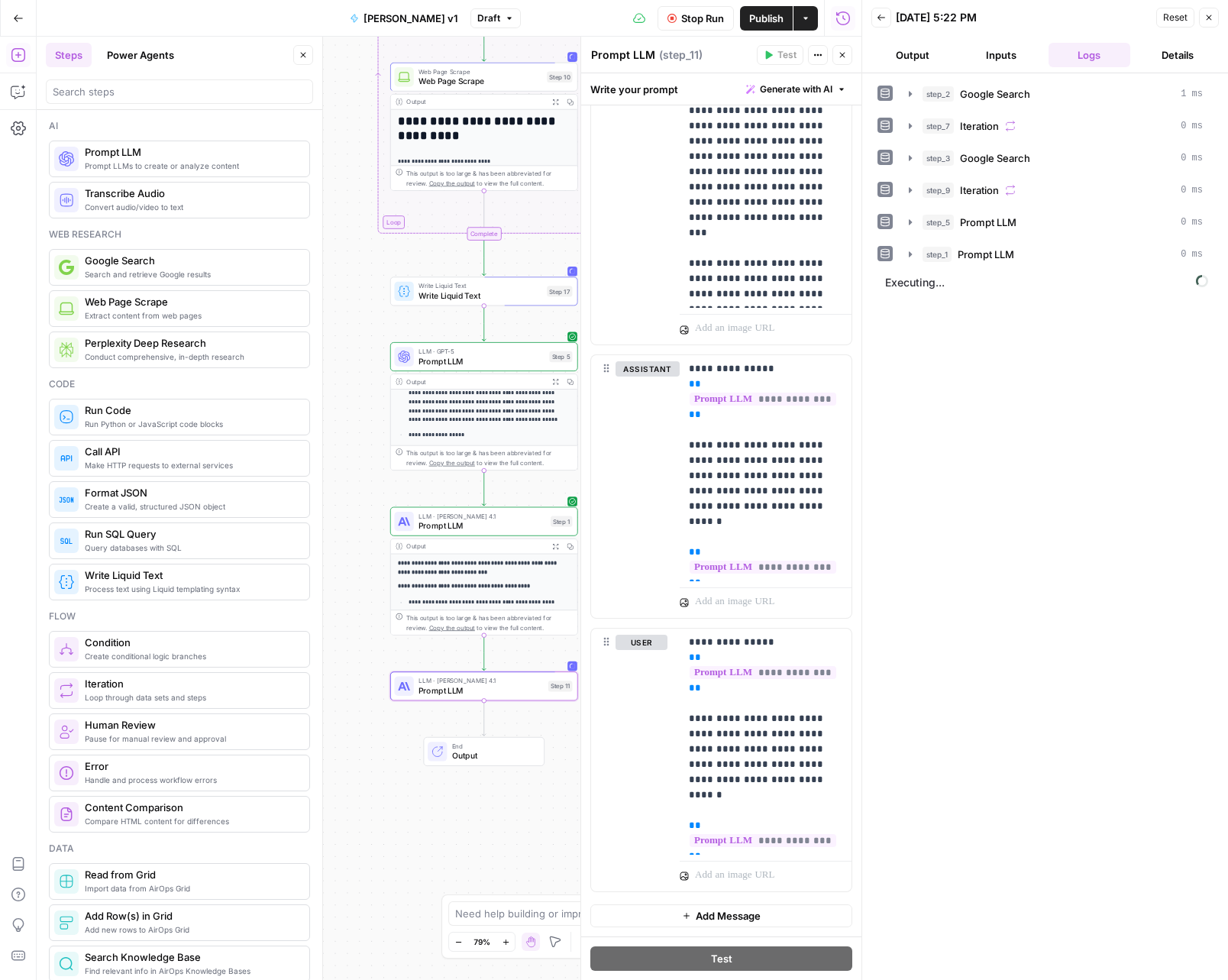
click at [694, 16] on span "Stop Run" at bounding box center [702, 18] width 43 height 15
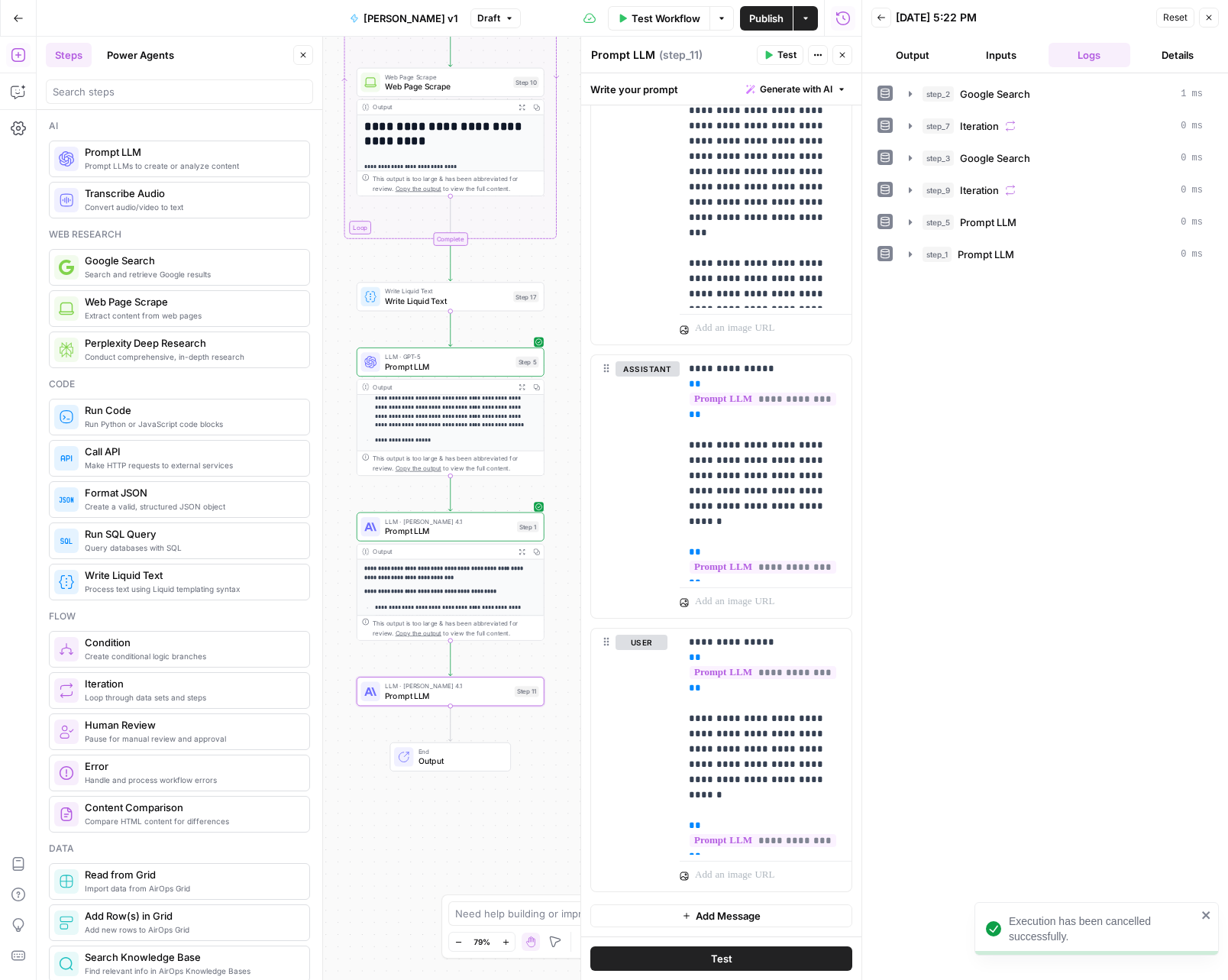
drag, startPoint x: 410, startPoint y: 486, endPoint x: 375, endPoint y: 485, distance: 35.0
click at [369, 494] on div "Workflow Set Inputs Inputs Google Search Google Search Step 2 Output Expand Out…" at bounding box center [449, 508] width 825 height 943
click at [842, 49] on button "Close" at bounding box center [843, 55] width 20 height 20
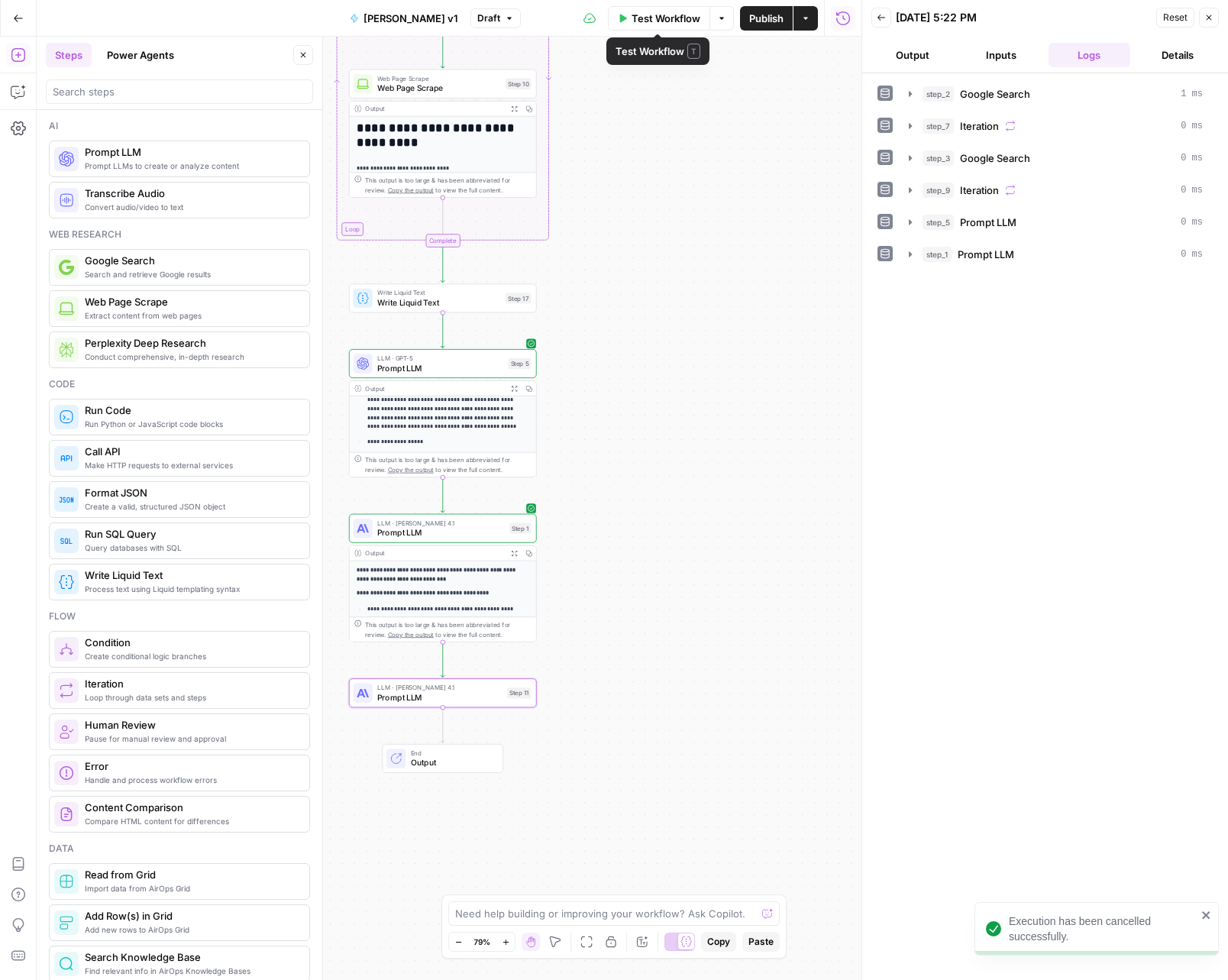
click at [662, 15] on span "Test Workflow" at bounding box center [666, 18] width 69 height 15
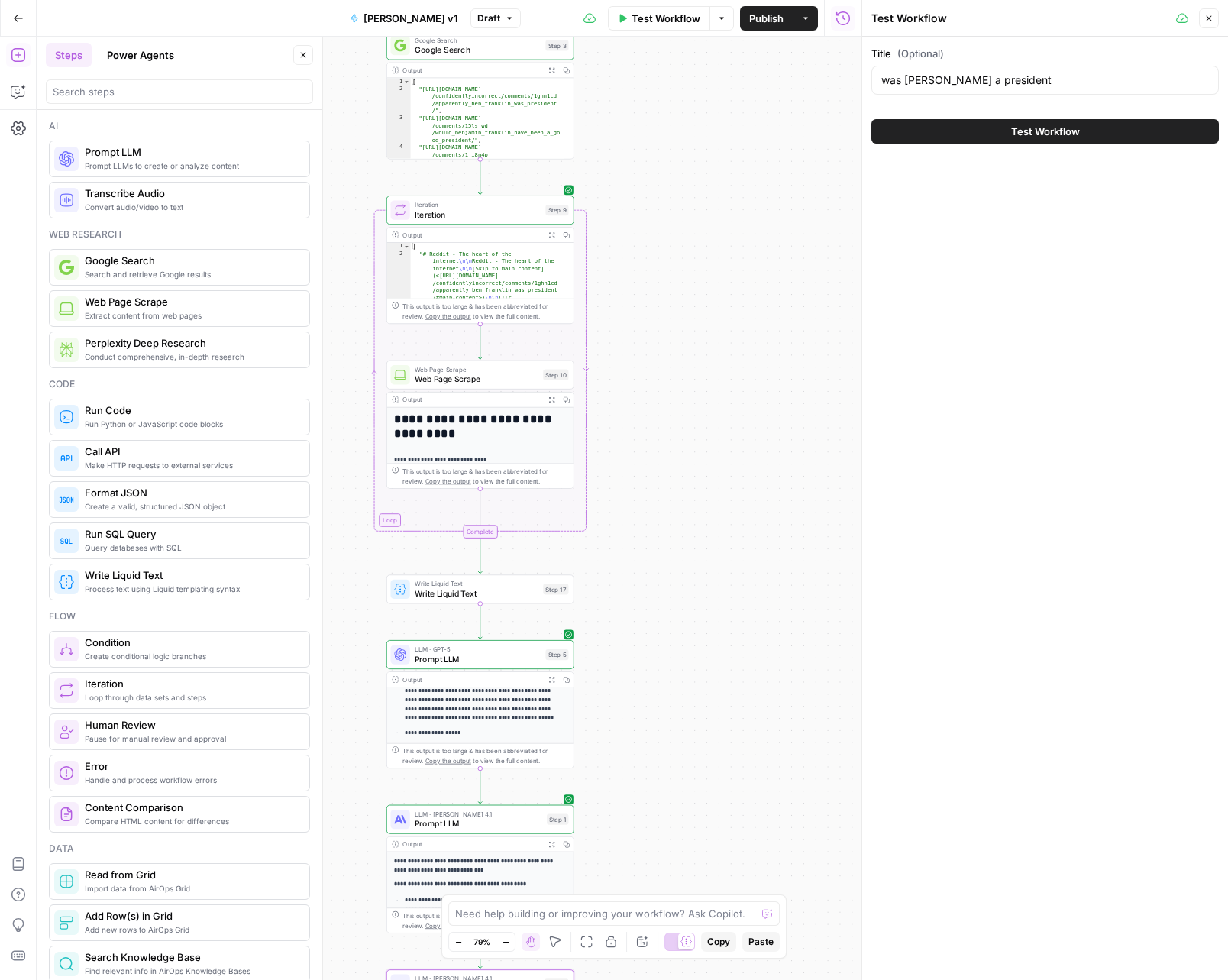
drag, startPoint x: 573, startPoint y: 230, endPoint x: 609, endPoint y: 531, distance: 303.1
click at [609, 531] on div "Workflow Set Inputs Inputs Google Search Google Search Step 2 Output Expand Out…" at bounding box center [449, 508] width 825 height 943
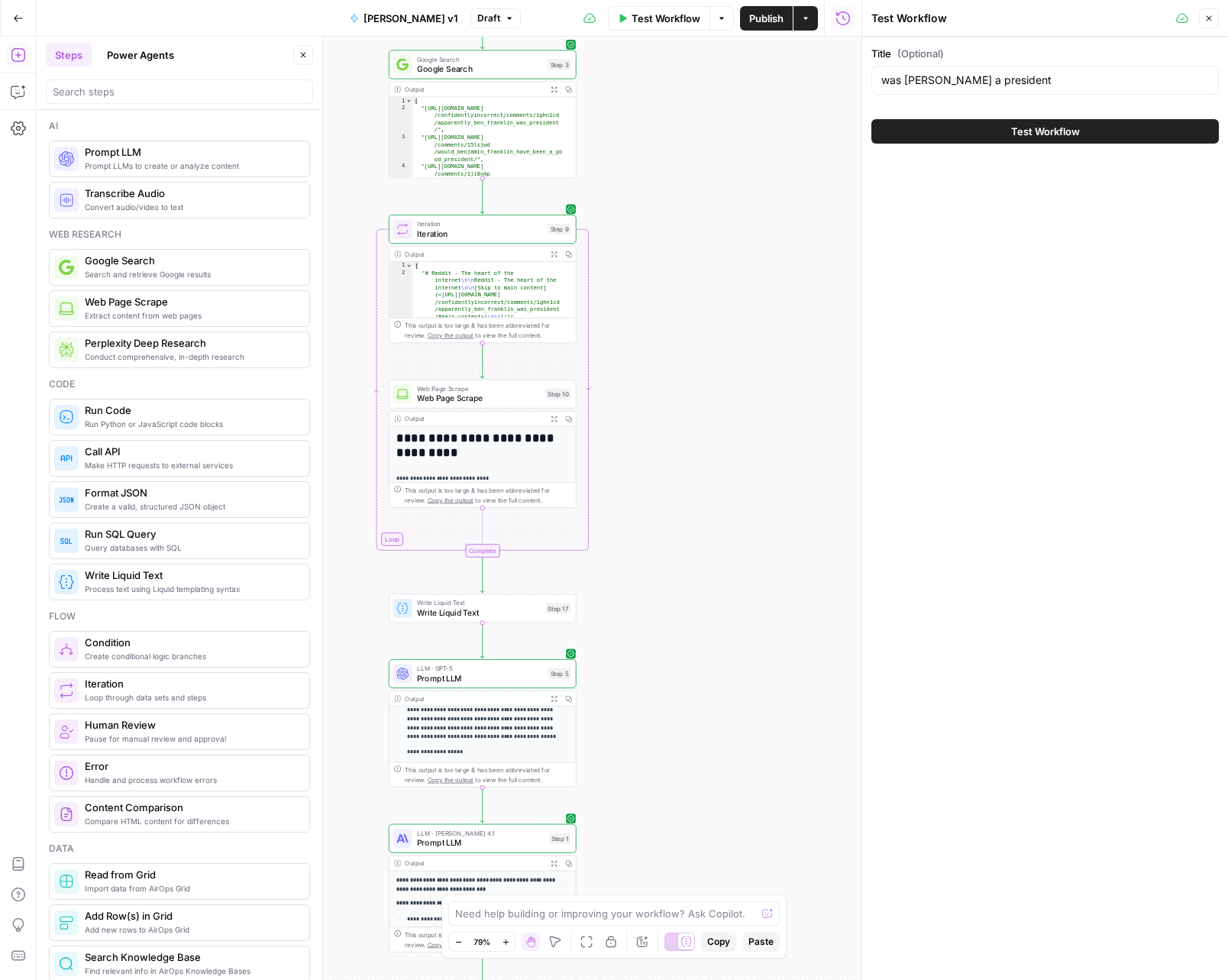
click at [485, 402] on span "Web Page Scrape" at bounding box center [479, 398] width 124 height 12
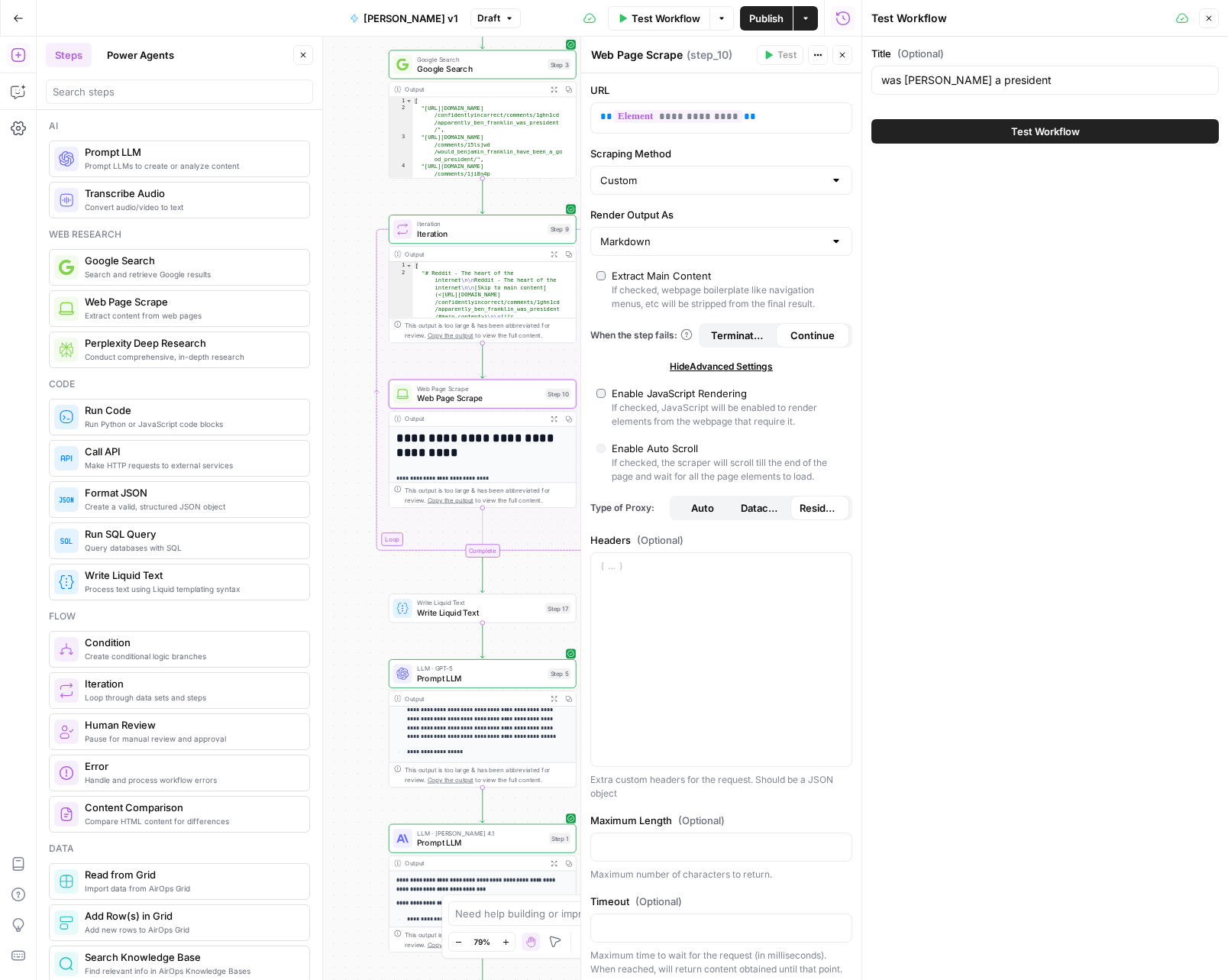
click at [1214, 29] on header "Test Workflow Close" at bounding box center [1045, 18] width 366 height 37
click at [1209, 20] on icon "button" at bounding box center [1210, 18] width 10 height 10
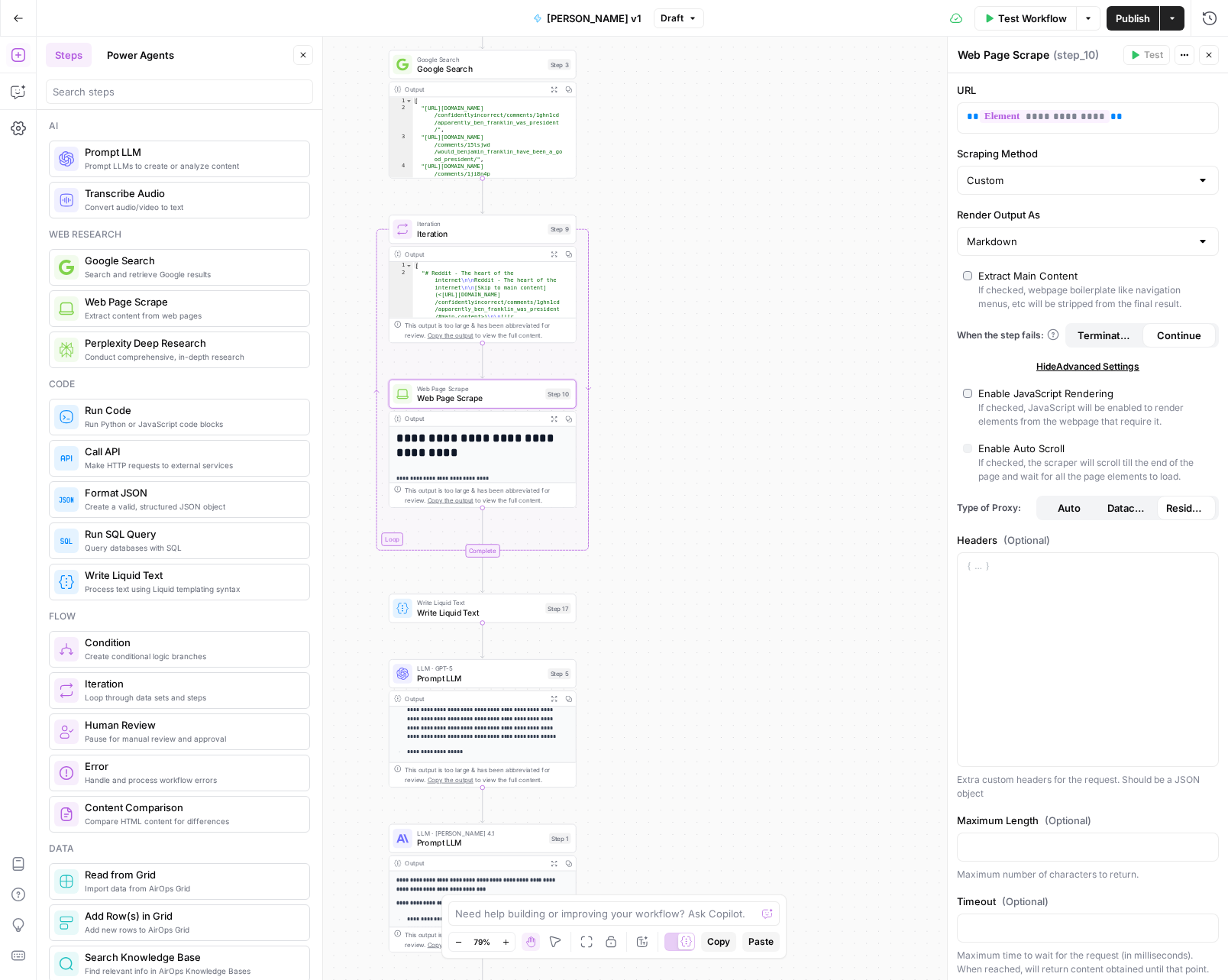
click at [1049, 16] on span "Test Workflow" at bounding box center [1033, 18] width 69 height 15
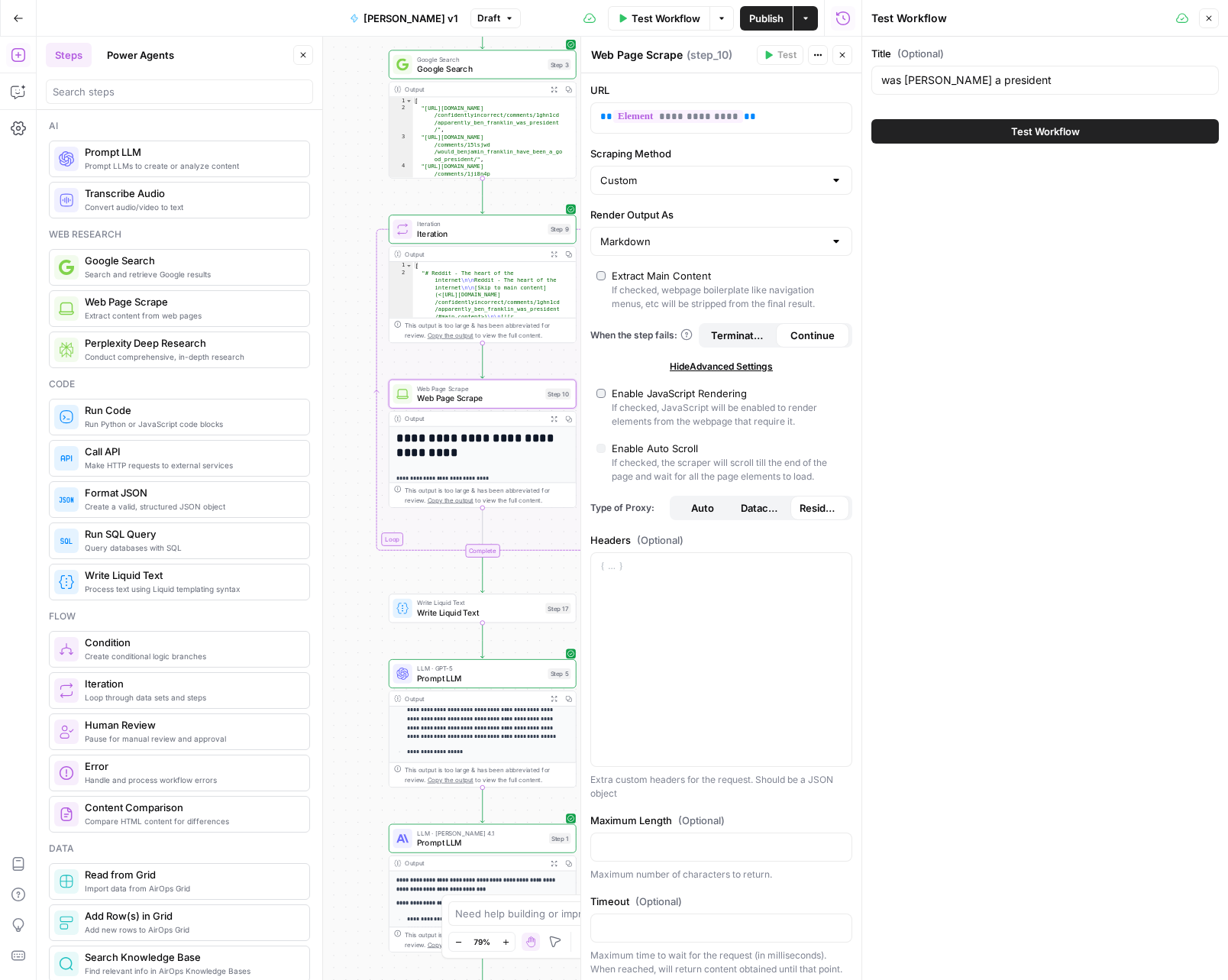
click at [1000, 131] on button "Test Workflow" at bounding box center [1045, 131] width 348 height 24
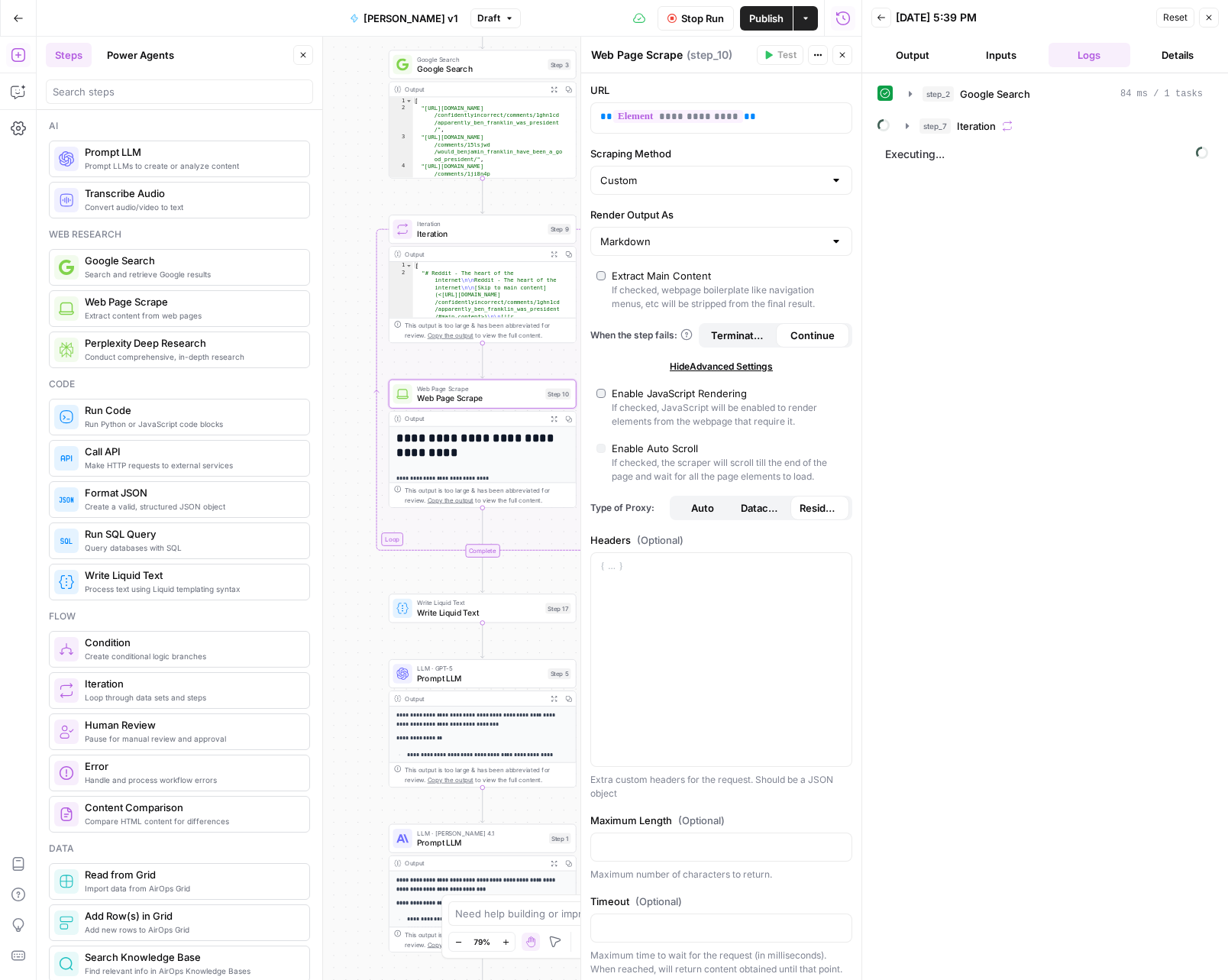
scroll to position [198, 0]
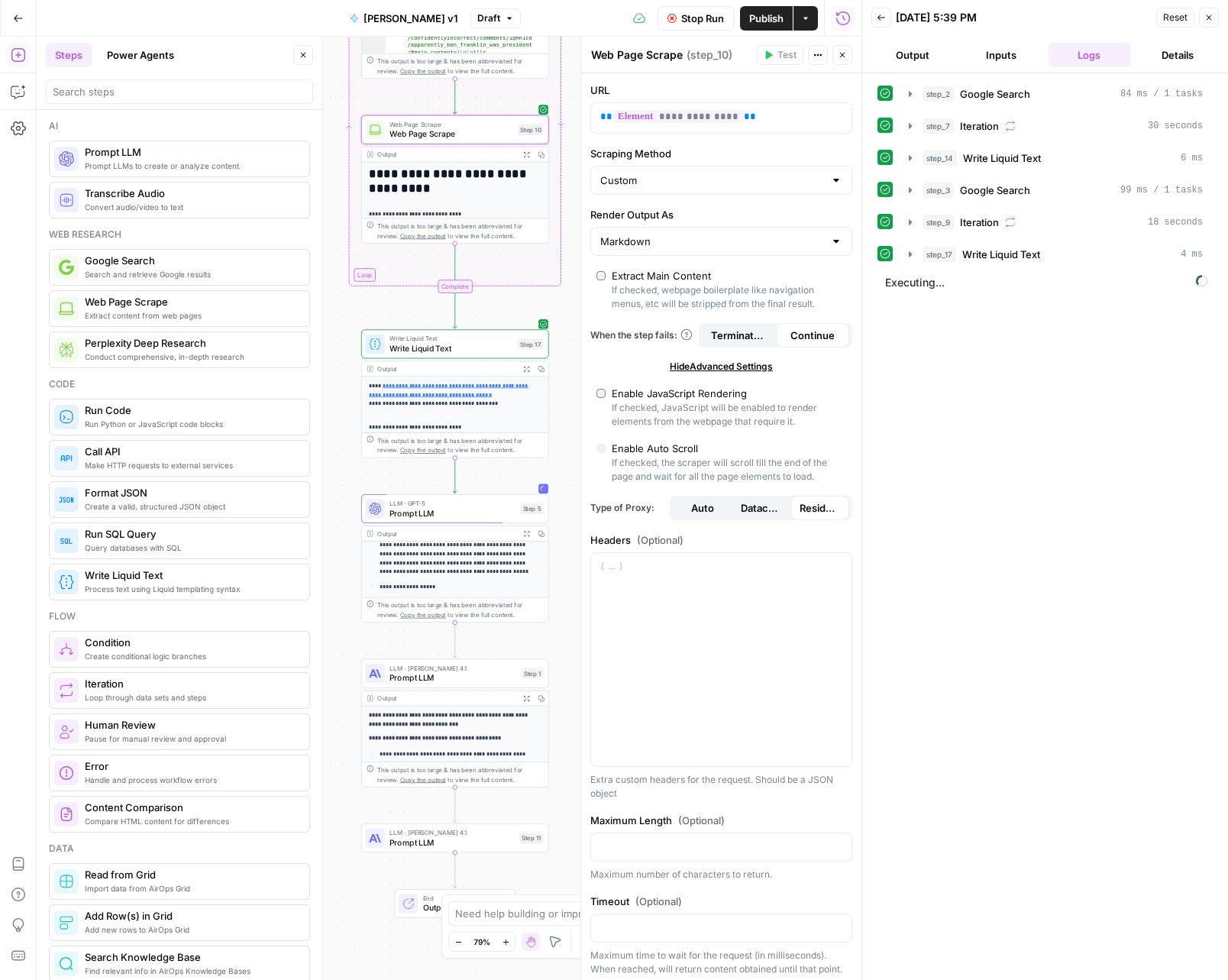
drag, startPoint x: 429, startPoint y: 567, endPoint x: 405, endPoint y: 306, distance: 262.1
click at [405, 307] on div "Workflow Set Inputs Inputs Google Search Google Search Step 2 Output Expand Out…" at bounding box center [449, 508] width 825 height 943
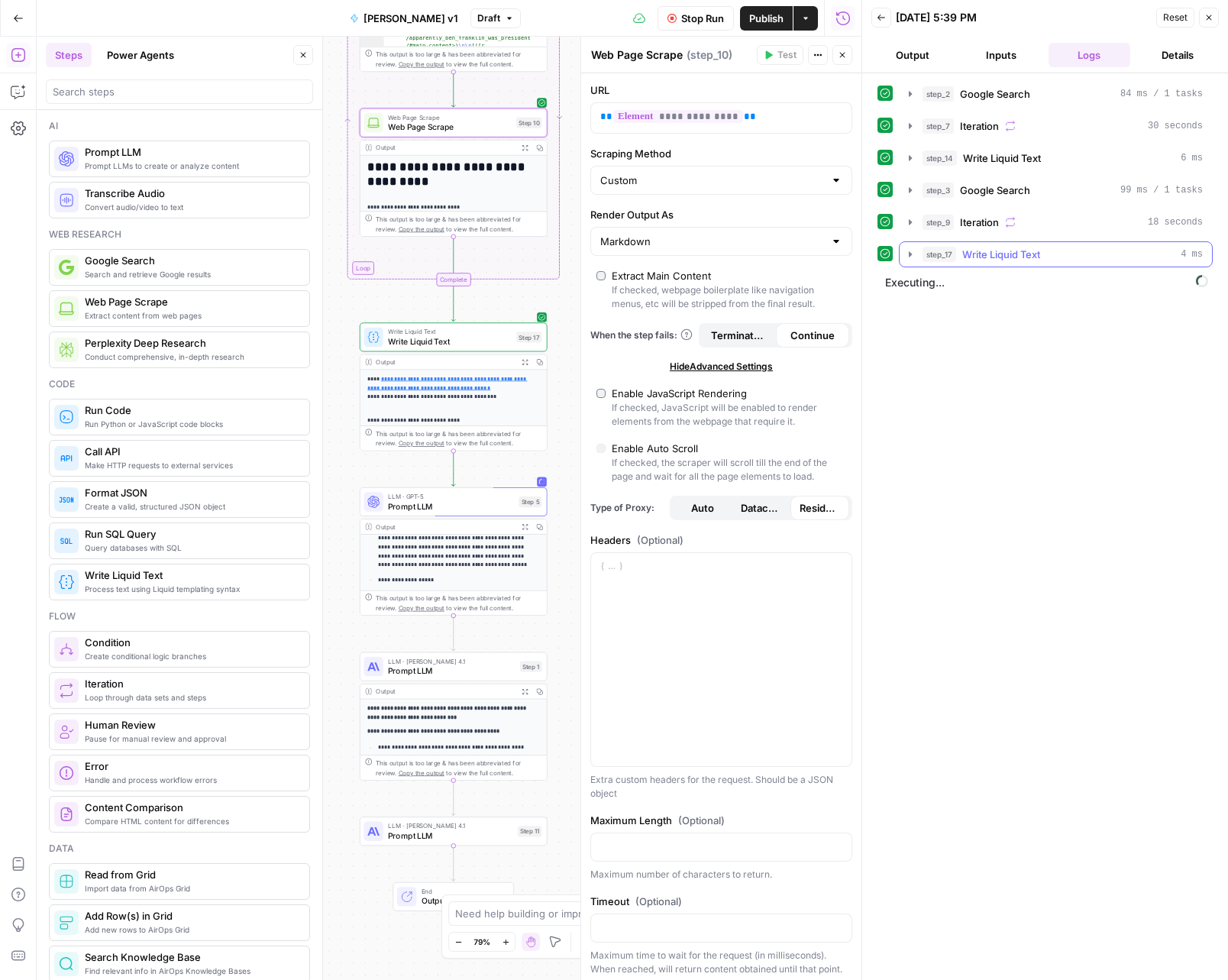
click at [915, 255] on icon "button" at bounding box center [910, 254] width 12 height 12
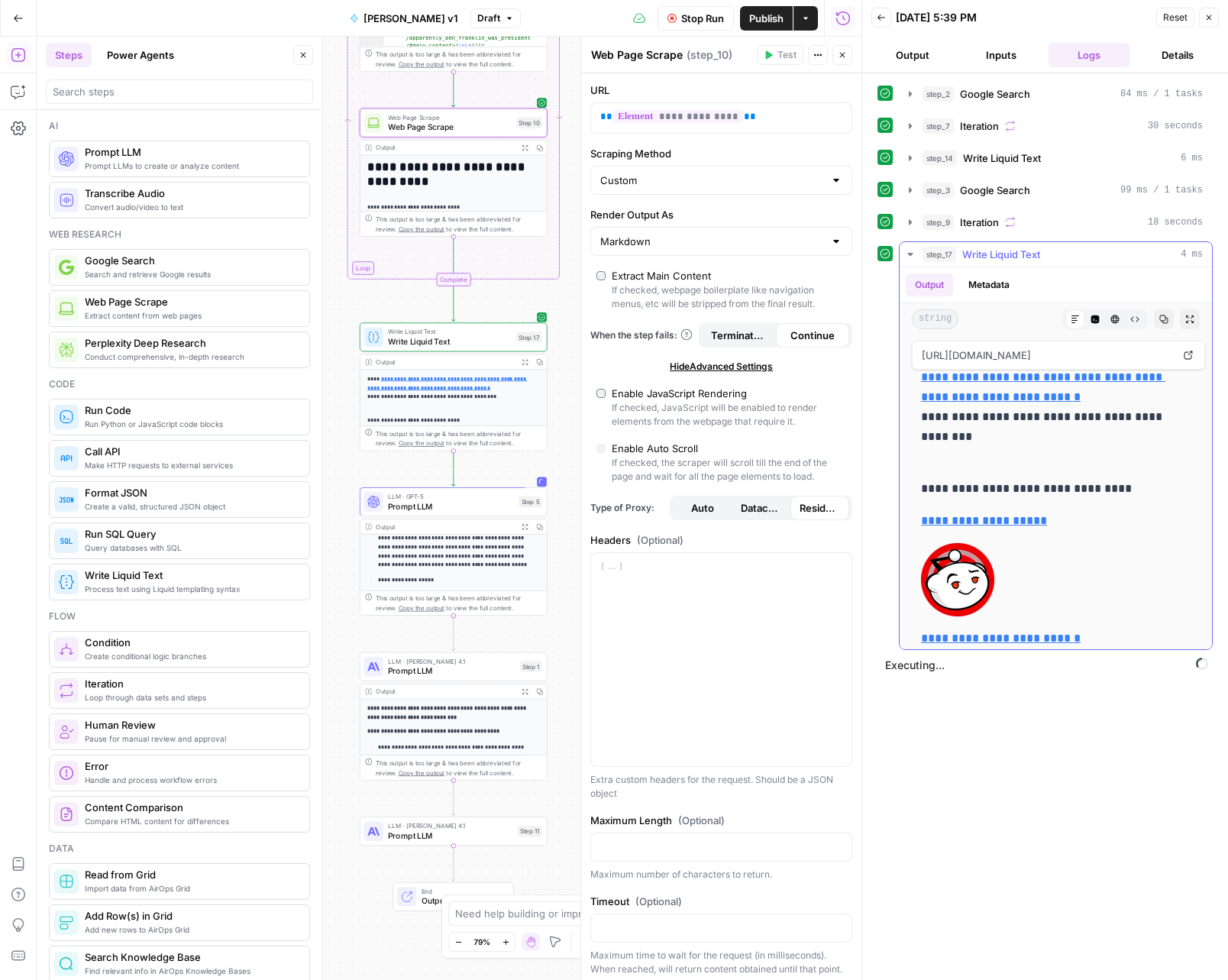
click at [995, 282] on button "Metadata" at bounding box center [990, 285] width 60 height 23
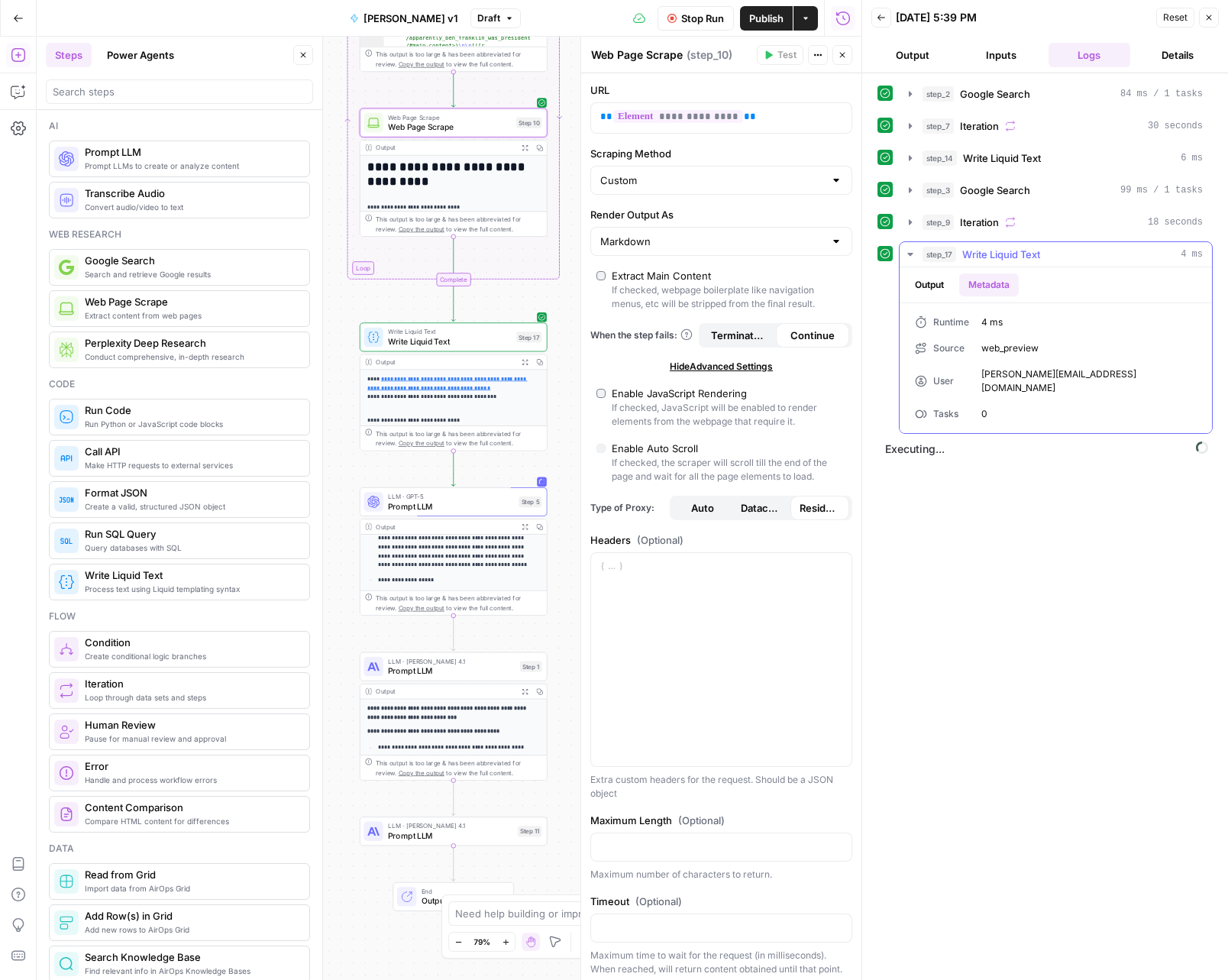
click at [926, 299] on div "Output Metadata" at bounding box center [1056, 284] width 312 height 36
click at [932, 289] on button "Output" at bounding box center [929, 285] width 47 height 23
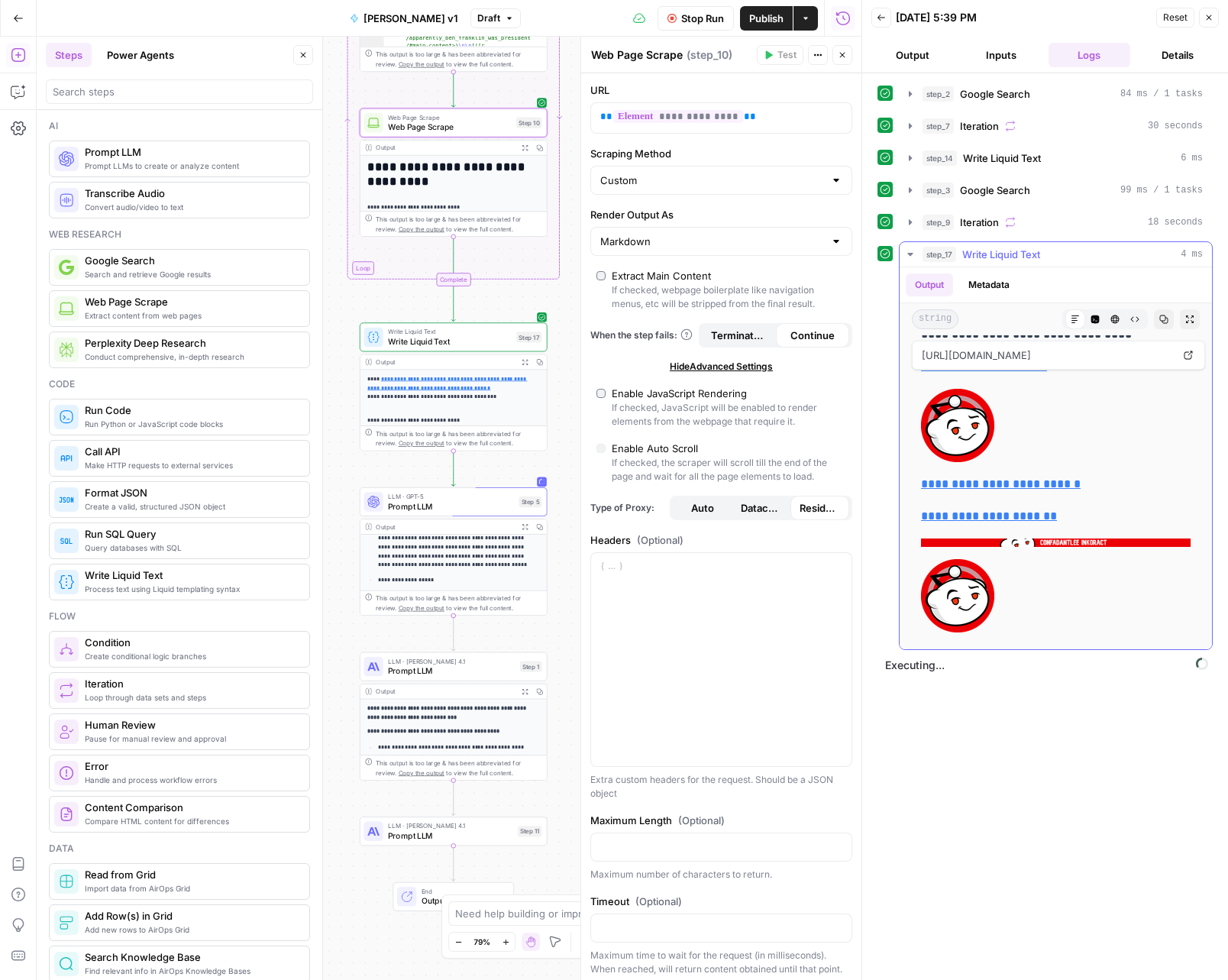
scroll to position [0, 0]
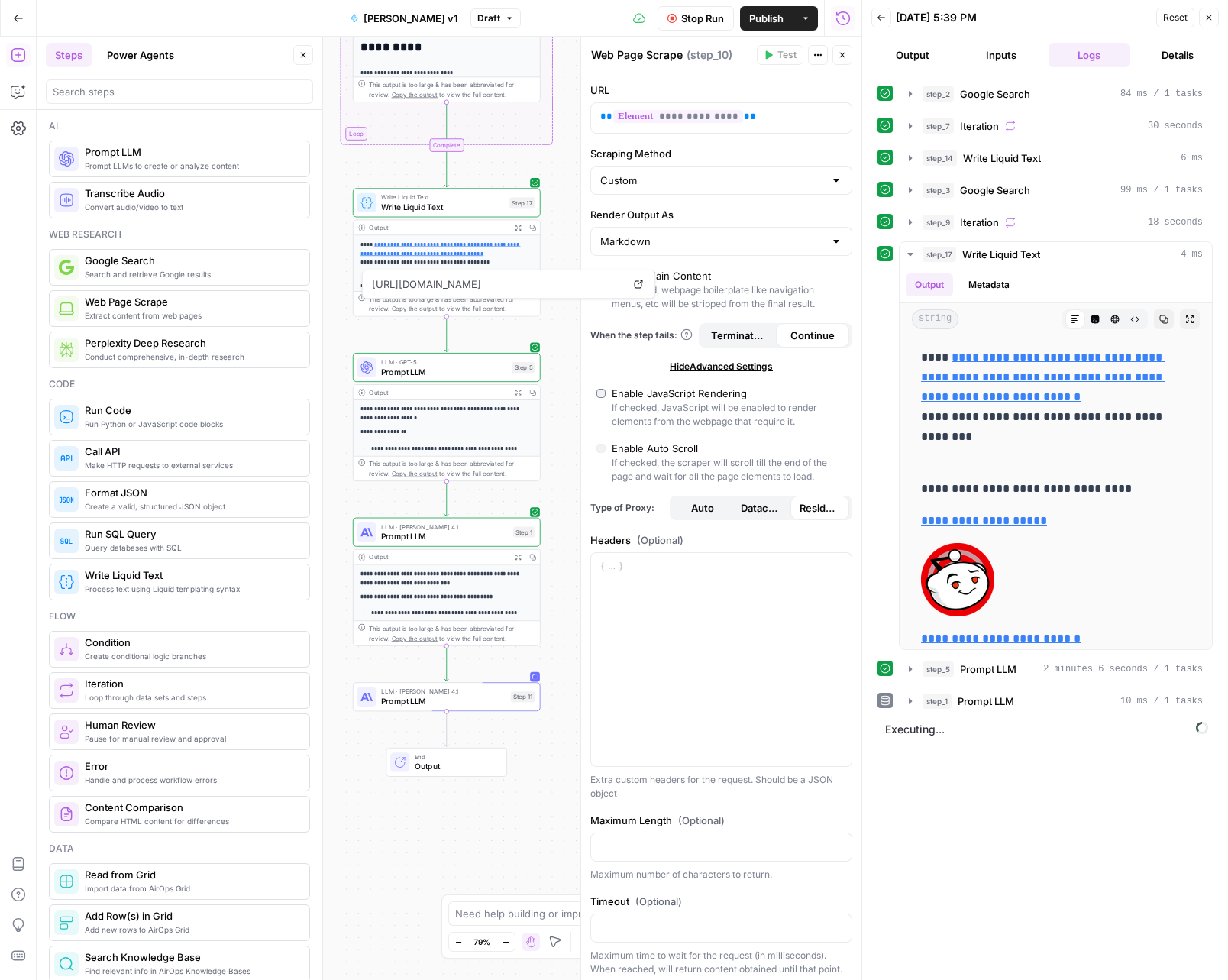
drag, startPoint x: 393, startPoint y: 635, endPoint x: 385, endPoint y: 501, distance: 134.2
click at [385, 501] on div "Workflow Set Inputs Inputs Google Search Google Search Step 2 Output Expand Out…" at bounding box center [449, 508] width 825 height 943
drag, startPoint x: 907, startPoint y: 672, endPoint x: 922, endPoint y: 675, distance: 15.3
click at [907, 672] on icon "button" at bounding box center [910, 669] width 12 height 12
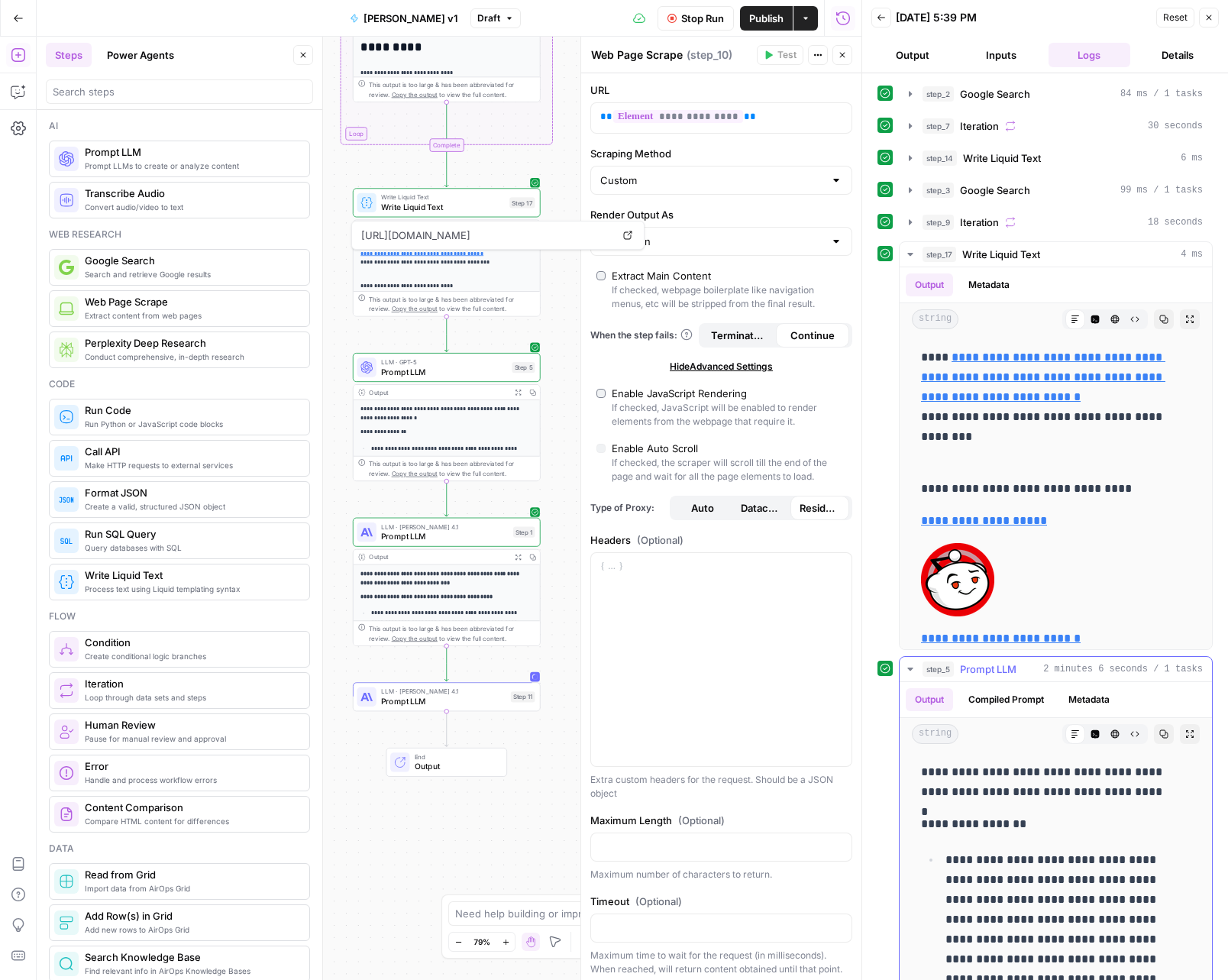
click at [1016, 701] on button "Compiled Prompt" at bounding box center [1007, 699] width 94 height 23
click at [1081, 702] on button "Metadata" at bounding box center [1090, 699] width 60 height 23
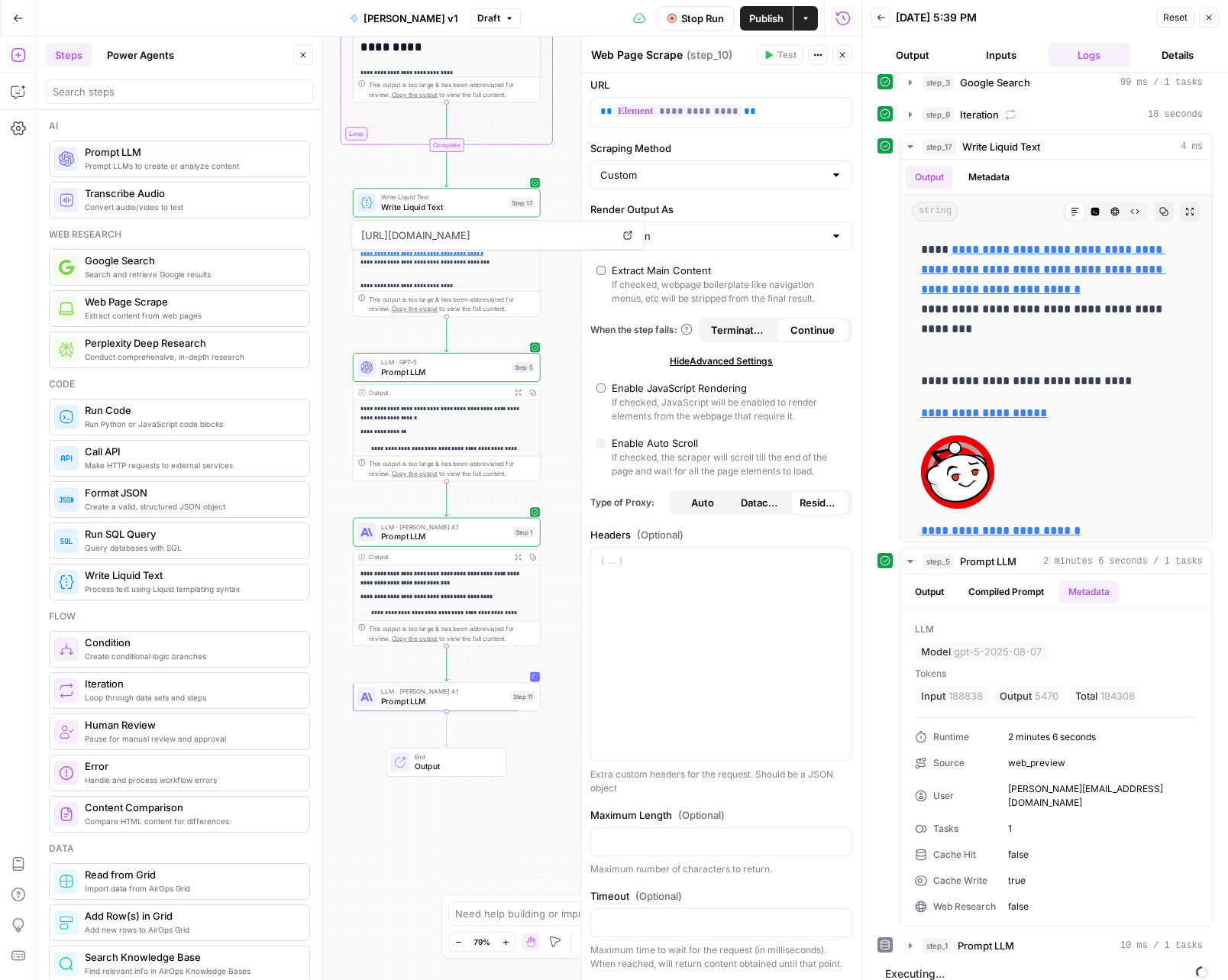
scroll to position [19, 0]
click at [479, 536] on span "Prompt LLM" at bounding box center [445, 536] width 127 height 12
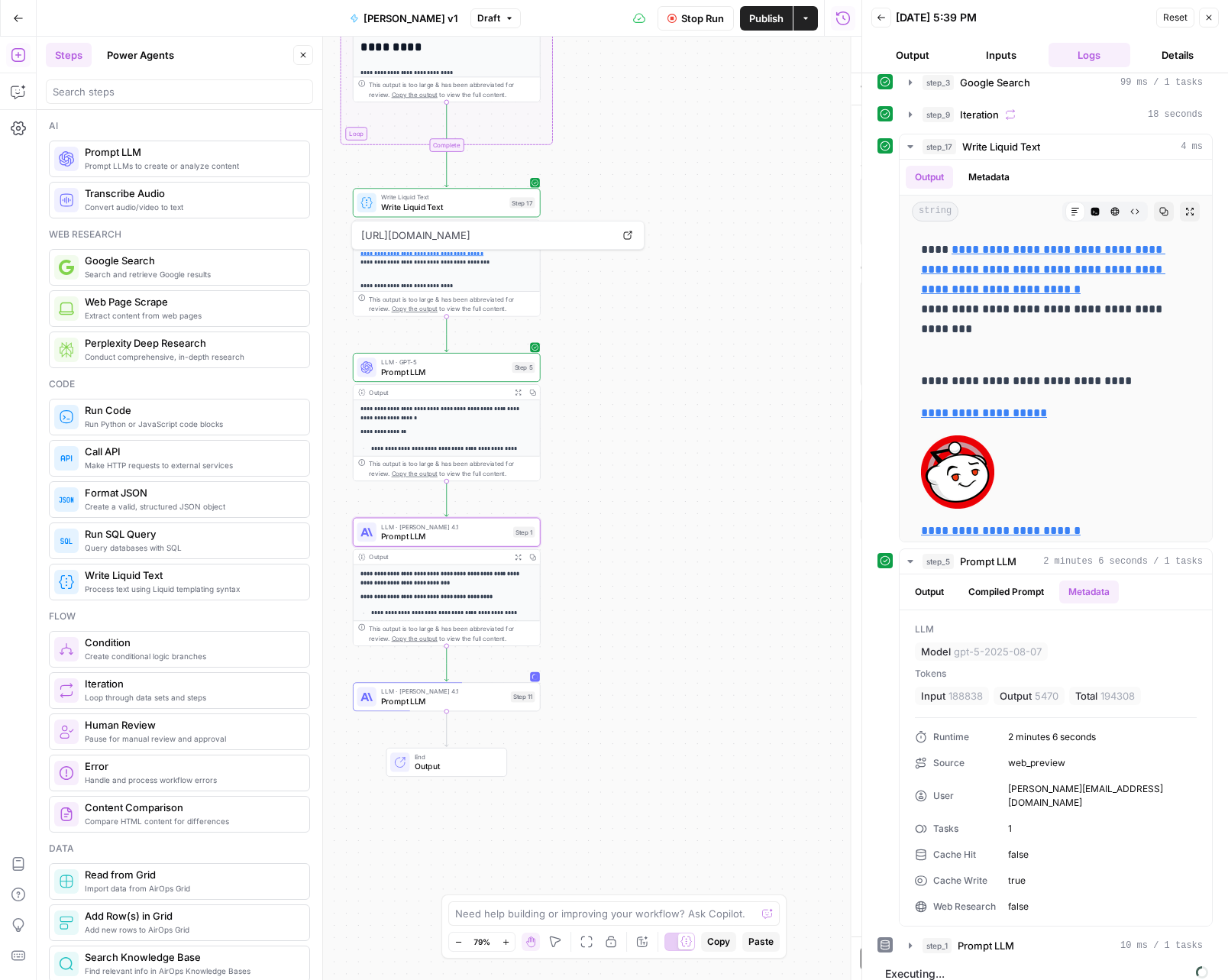
type textarea "Prompt LLM"
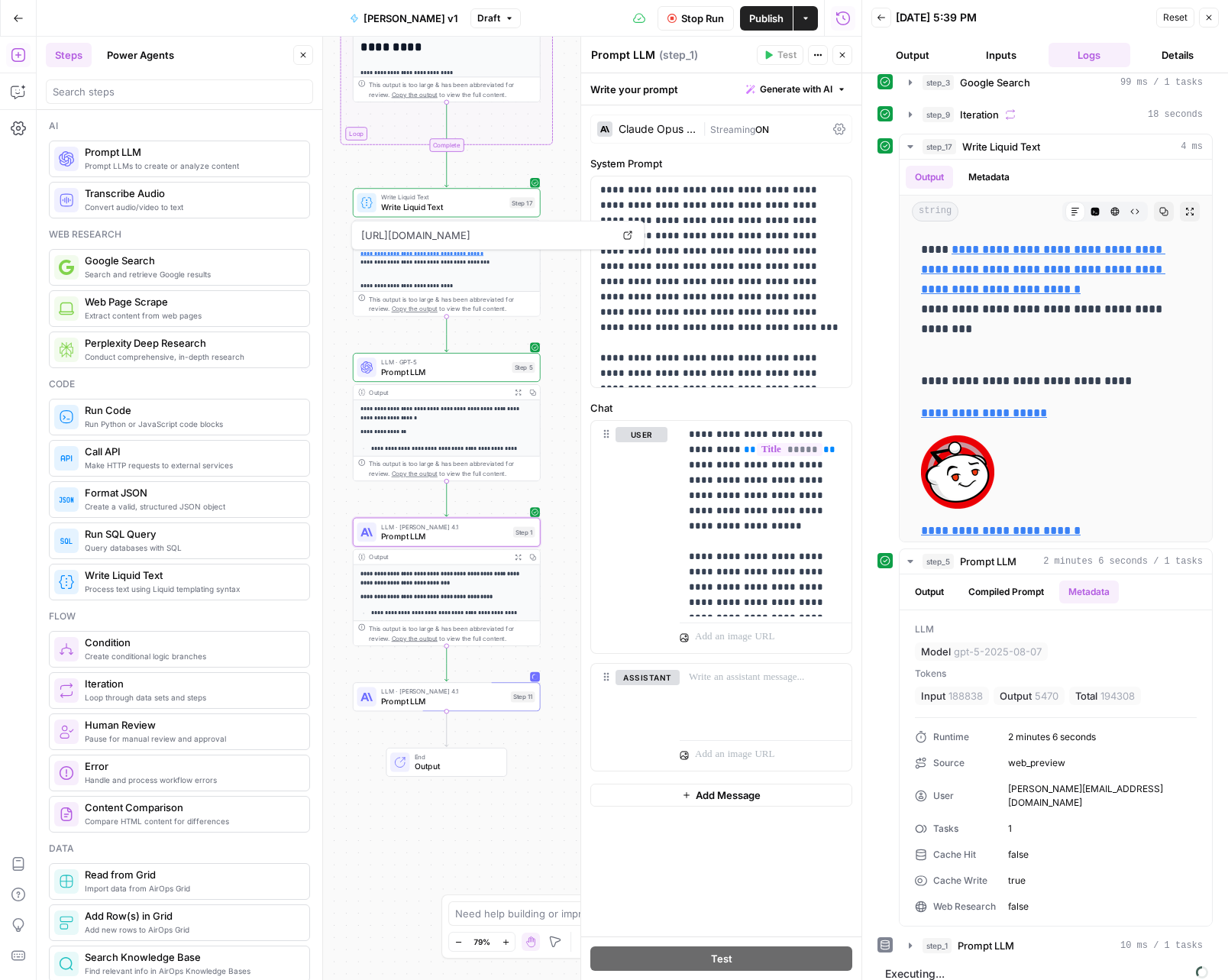
click at [996, 56] on button "Inputs" at bounding box center [1001, 55] width 83 height 24
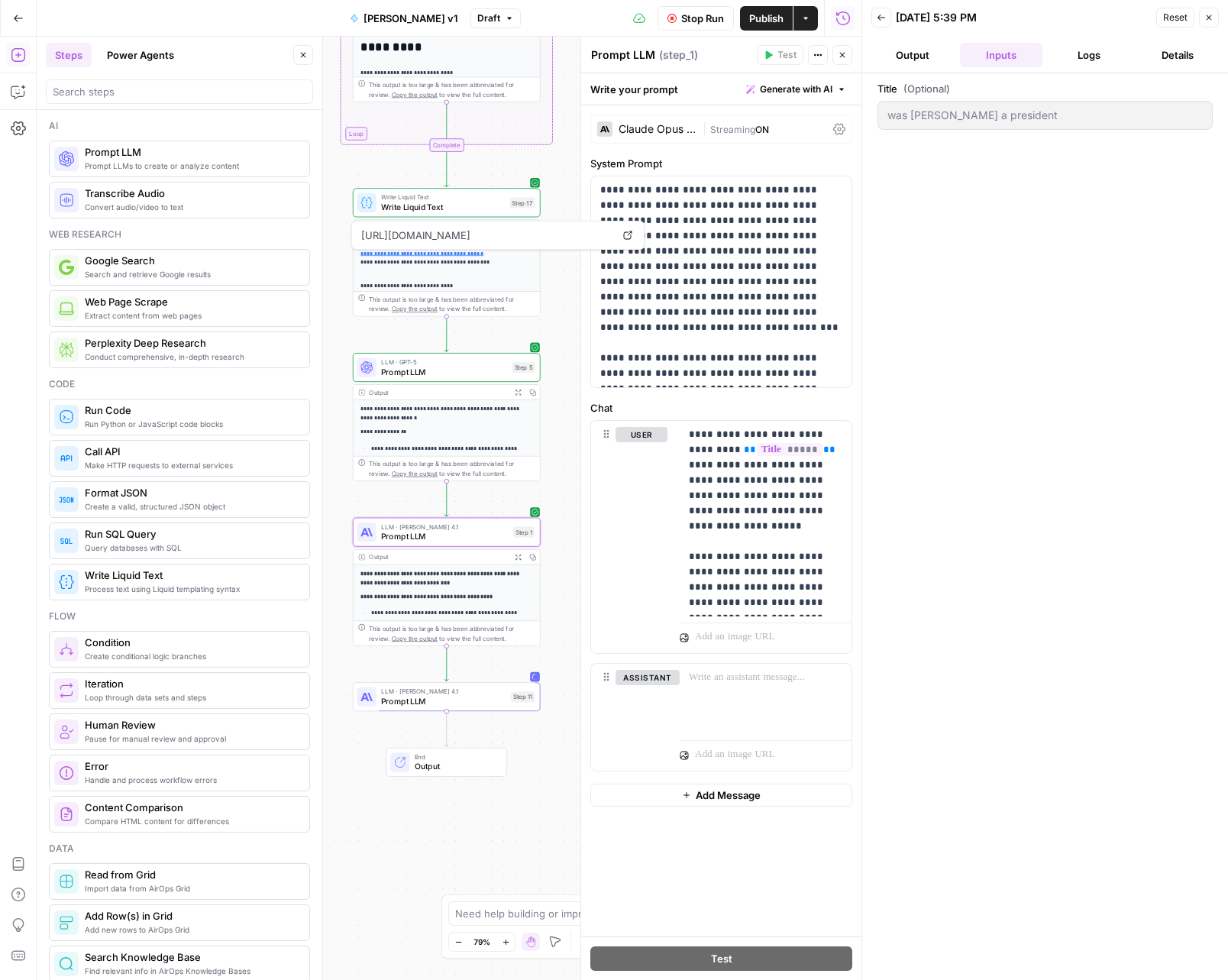
scroll to position [0, 0]
click at [1068, 53] on button "Logs" at bounding box center [1091, 55] width 83 height 24
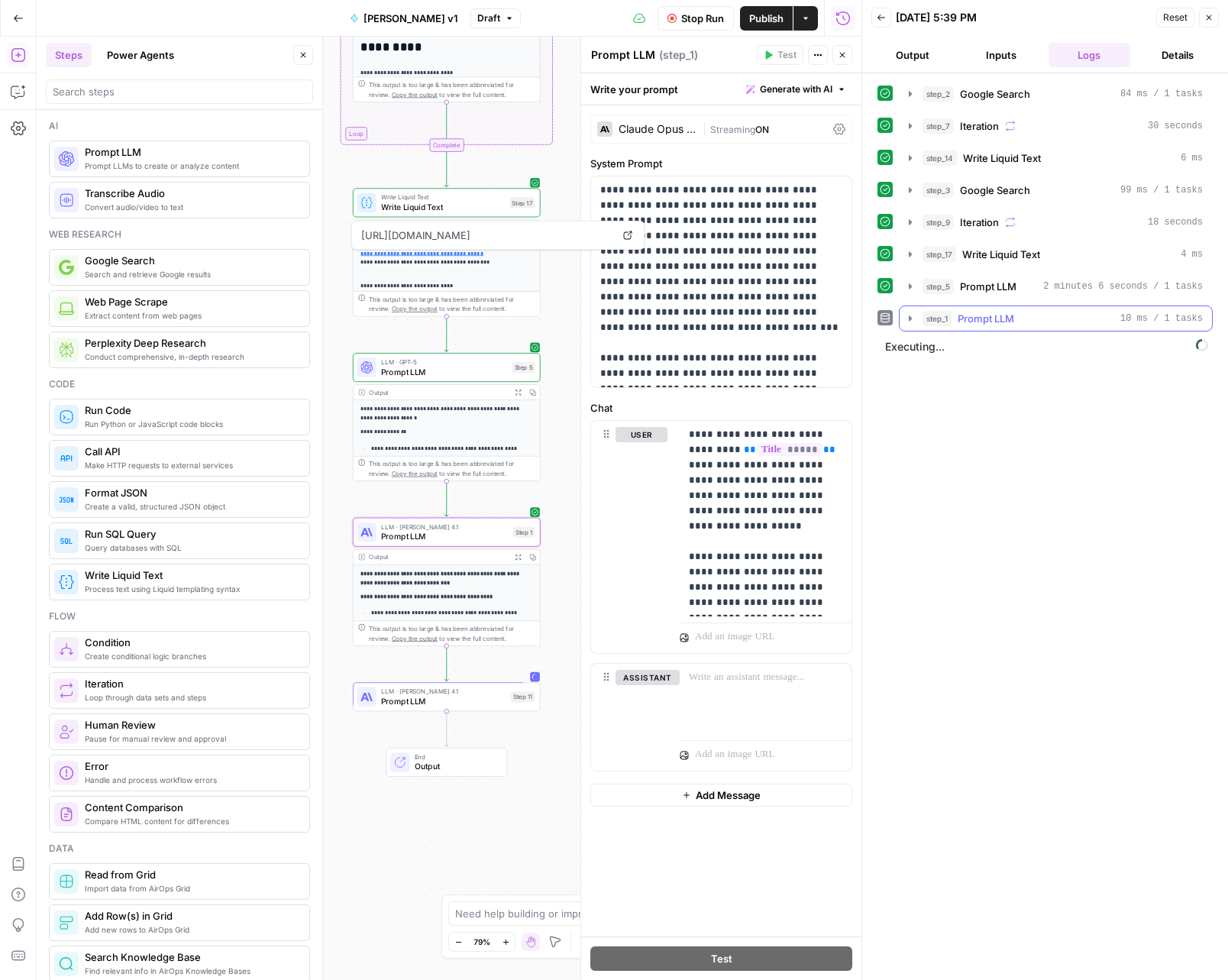
click at [920, 315] on button "step_1 Prompt LLM 10 ms / 1 tasks" at bounding box center [1056, 318] width 312 height 24
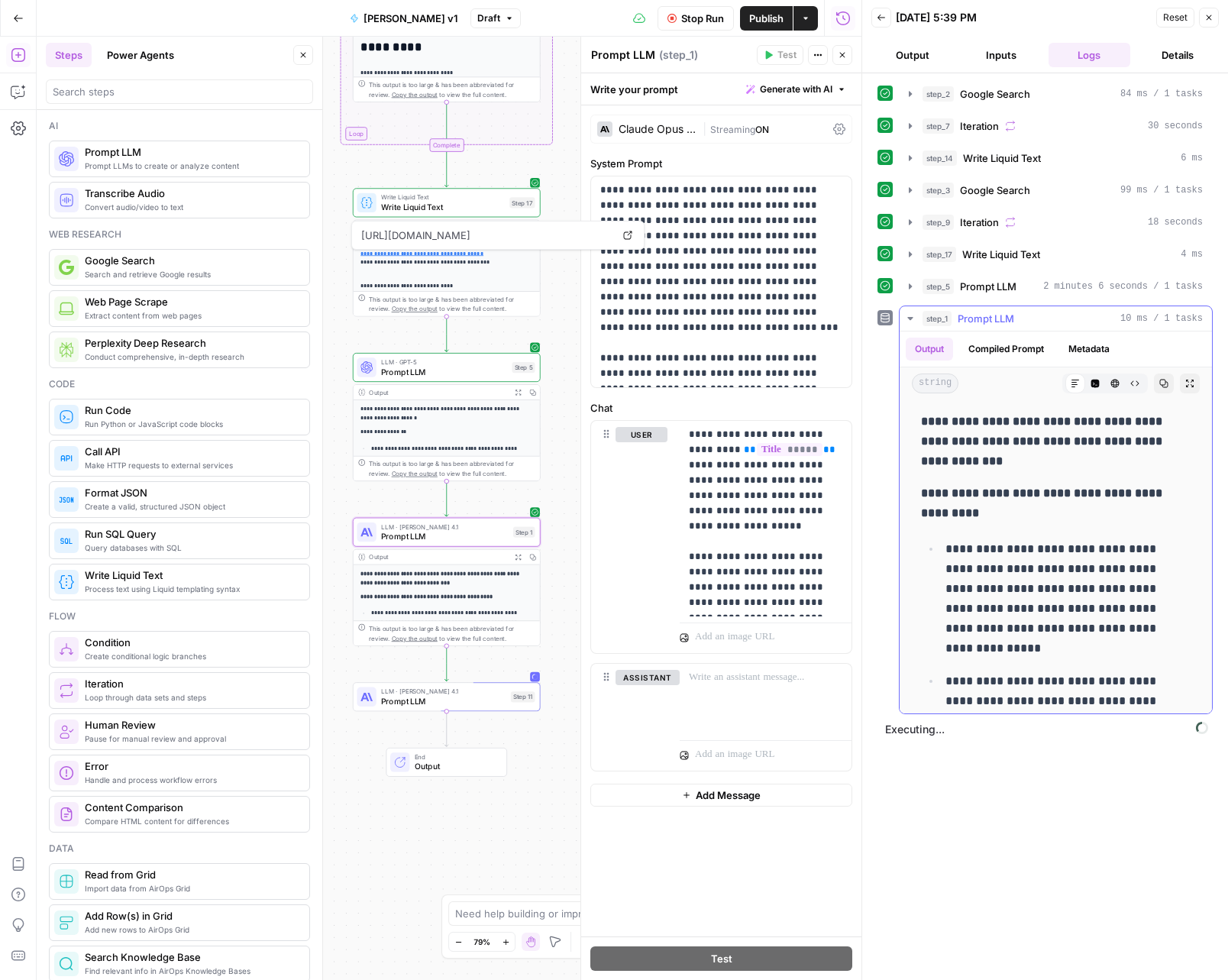
drag, startPoint x: 913, startPoint y: 313, endPoint x: 922, endPoint y: 315, distance: 9.2
click at [922, 315] on button "step_1 Prompt LLM 10 ms / 1 tasks" at bounding box center [1056, 318] width 312 height 24
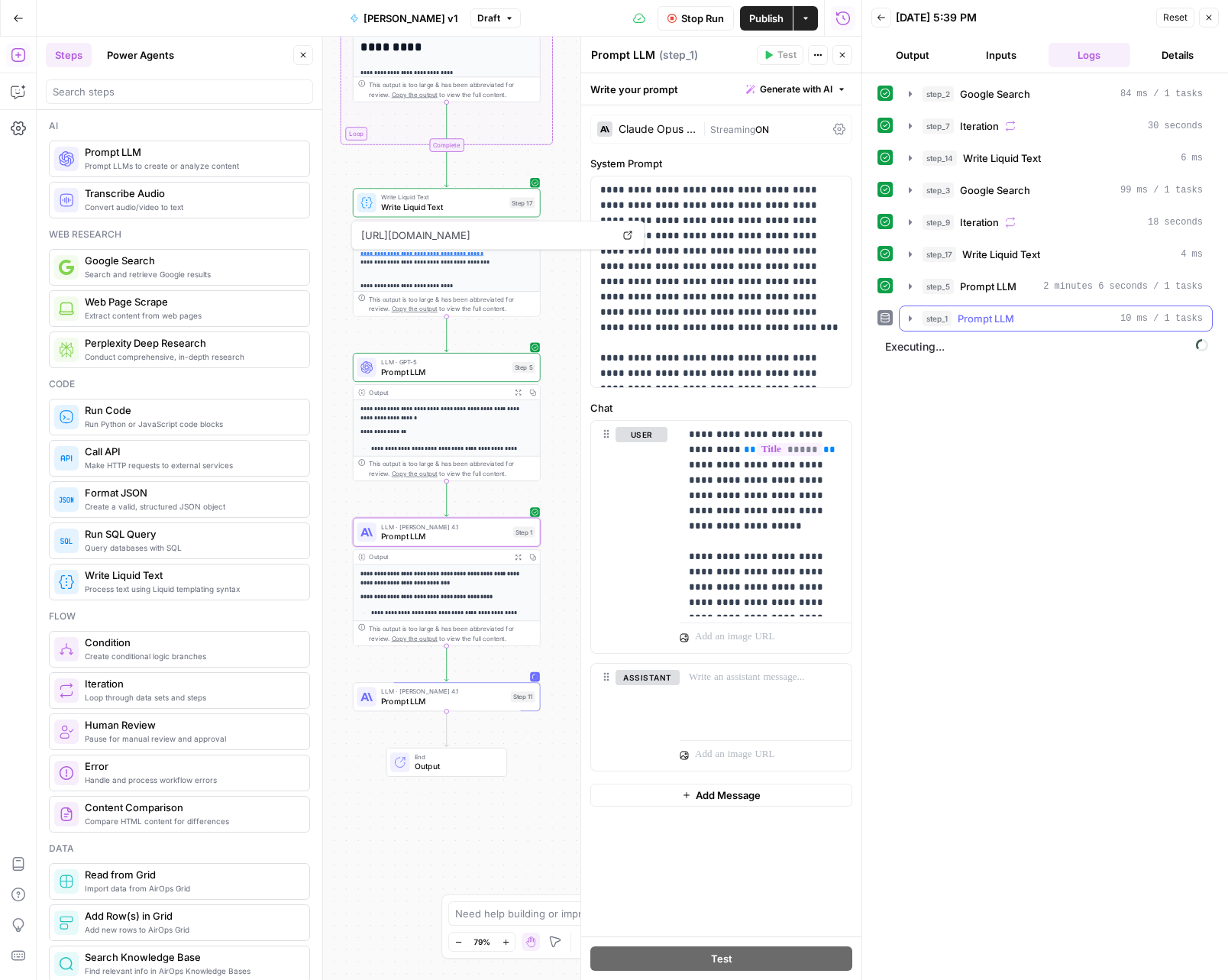
click at [908, 319] on icon "button" at bounding box center [910, 318] width 12 height 12
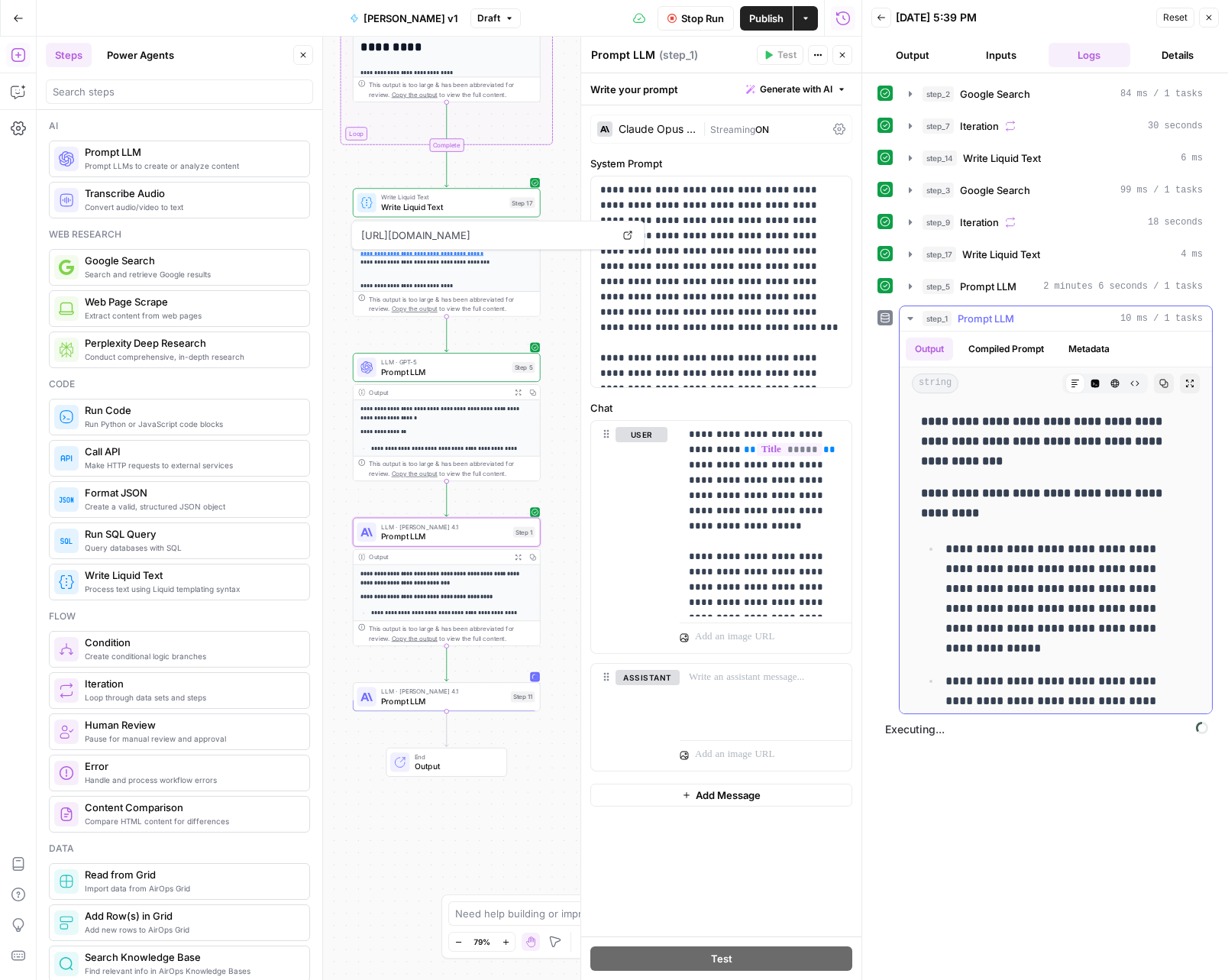
click at [908, 319] on icon "button" at bounding box center [910, 318] width 12 height 12
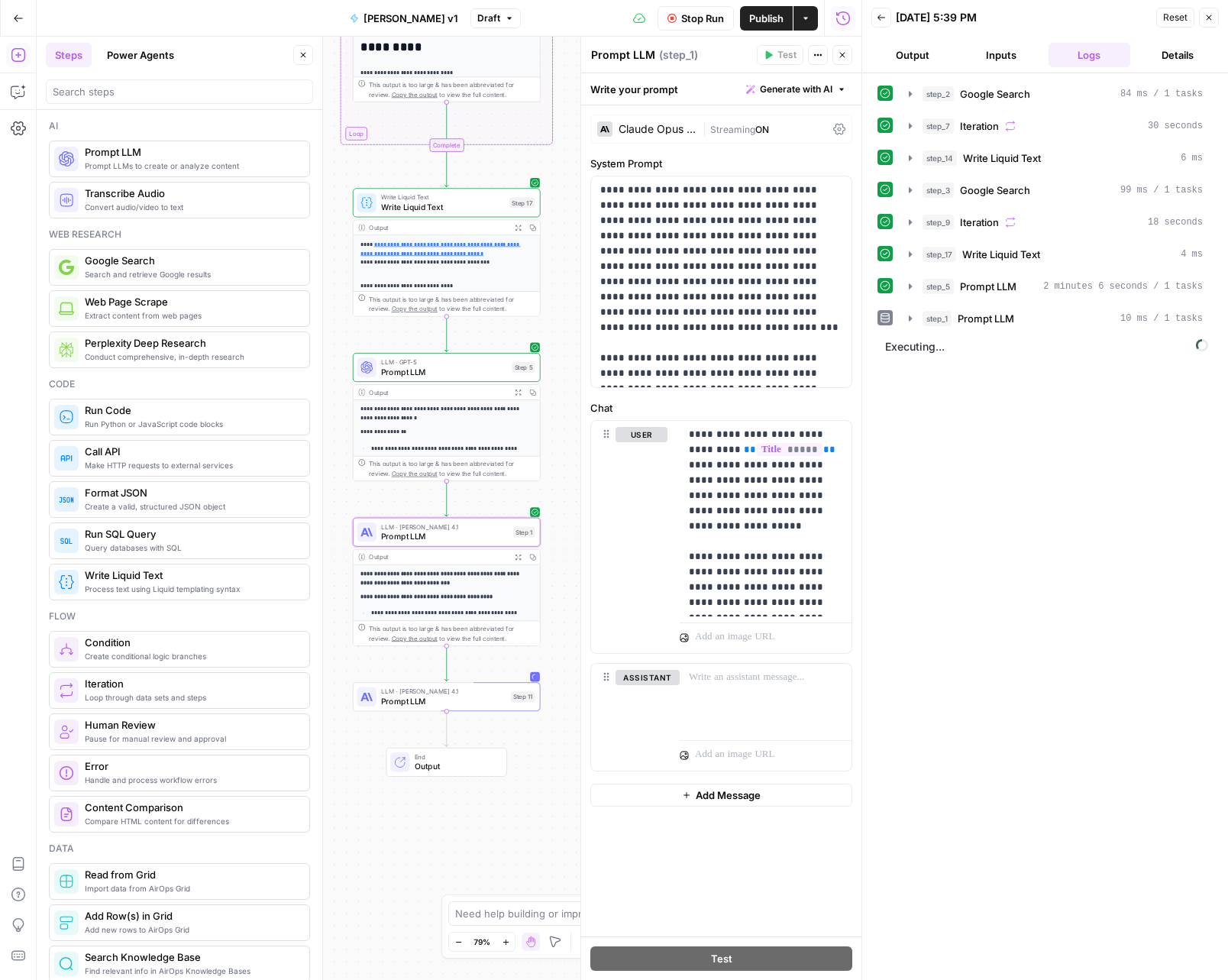
click at [468, 698] on span "Prompt LLM" at bounding box center [444, 700] width 125 height 12
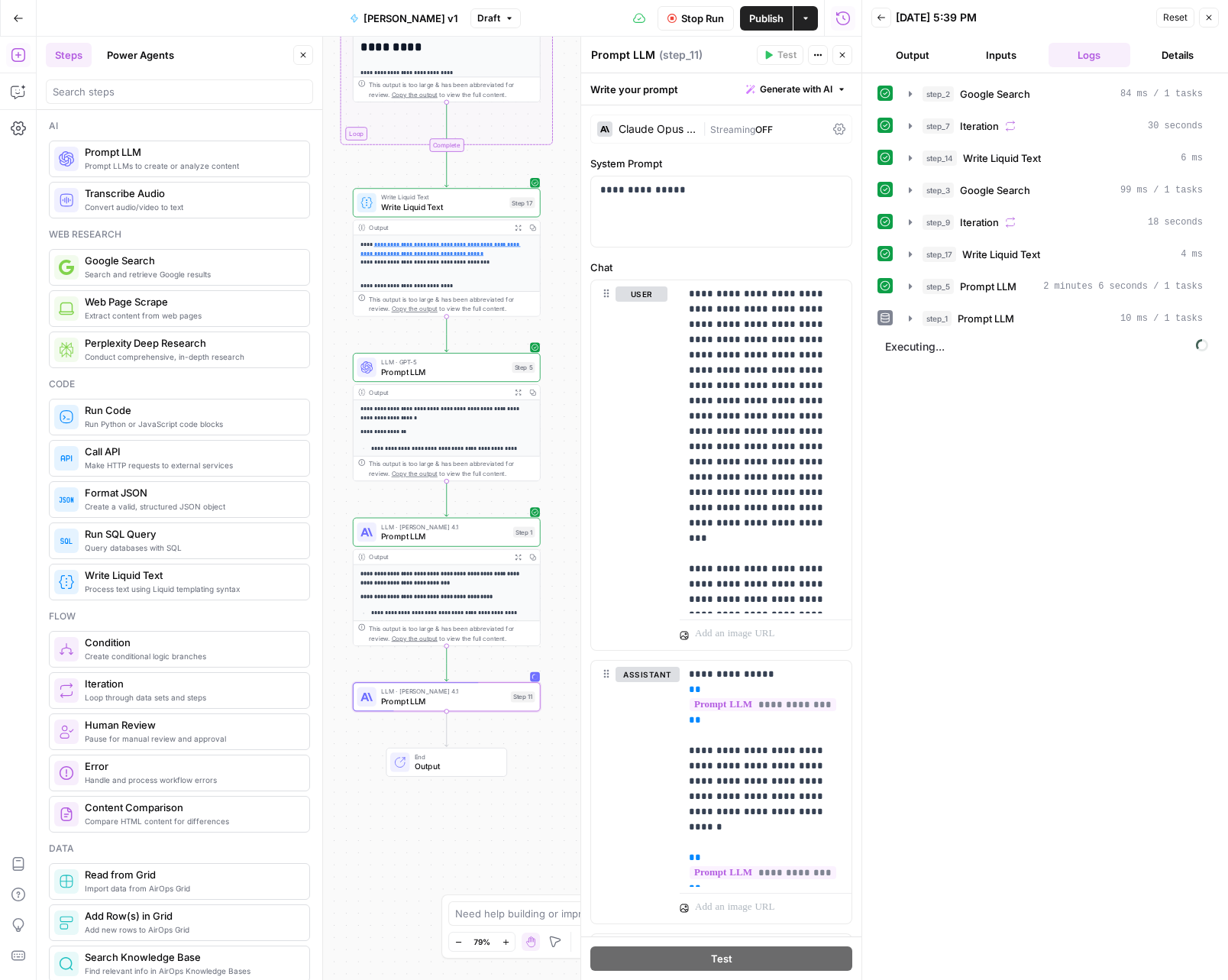
click at [723, 20] on button "Stop Run" at bounding box center [697, 17] width 77 height 24
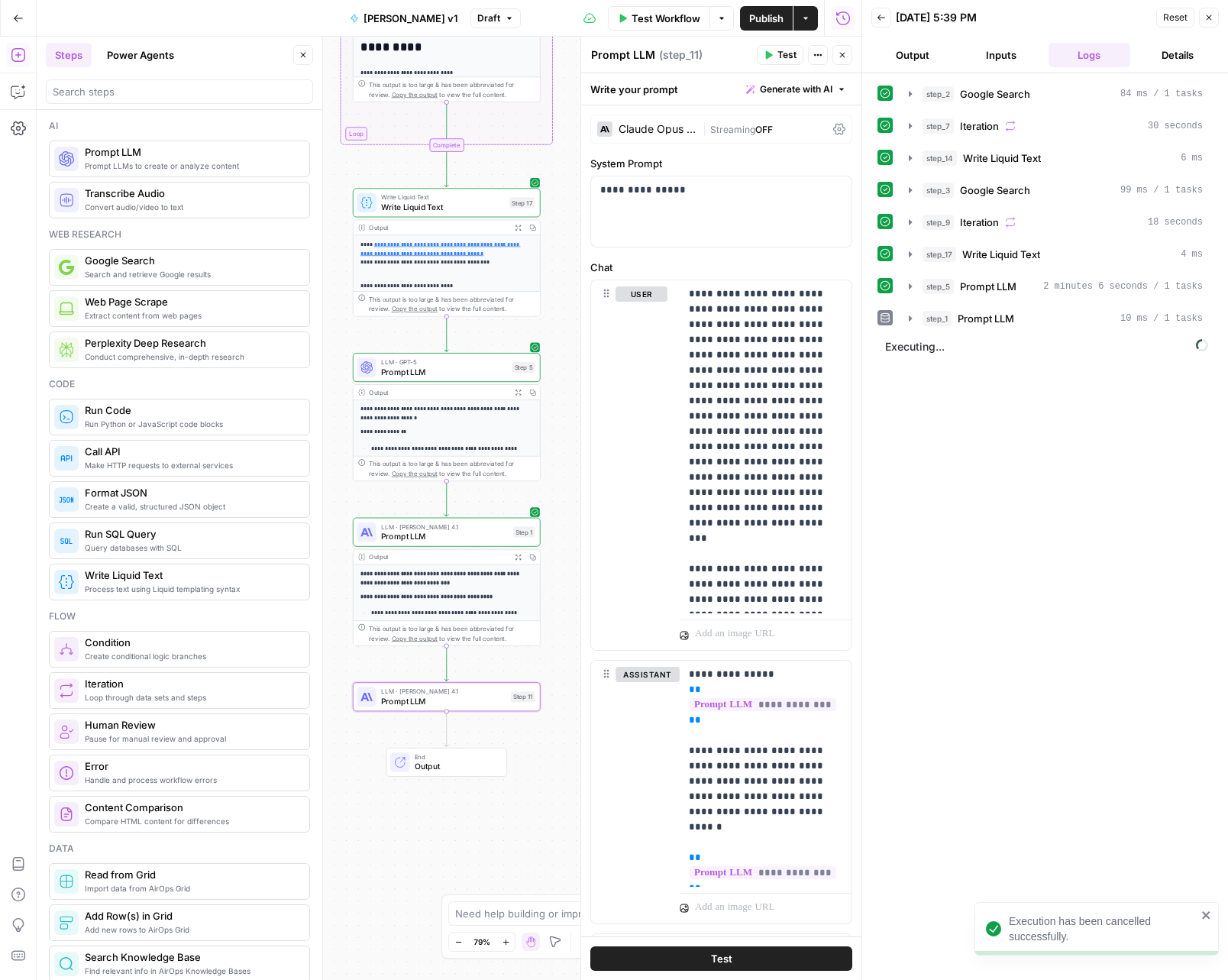
click at [710, 135] on span "Streaming" at bounding box center [732, 130] width 45 height 12
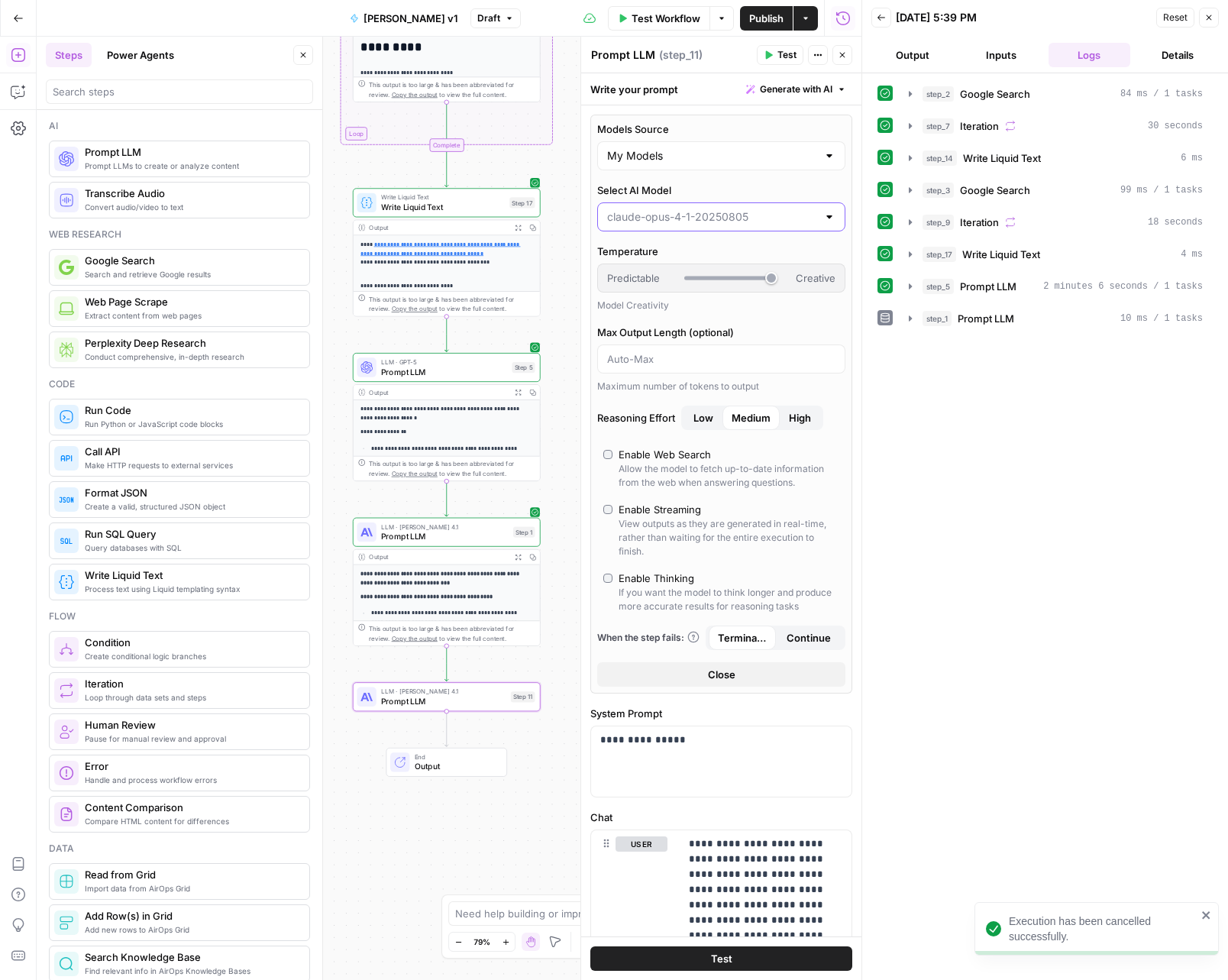
click at [705, 217] on input "Select AI Model" at bounding box center [712, 217] width 210 height 15
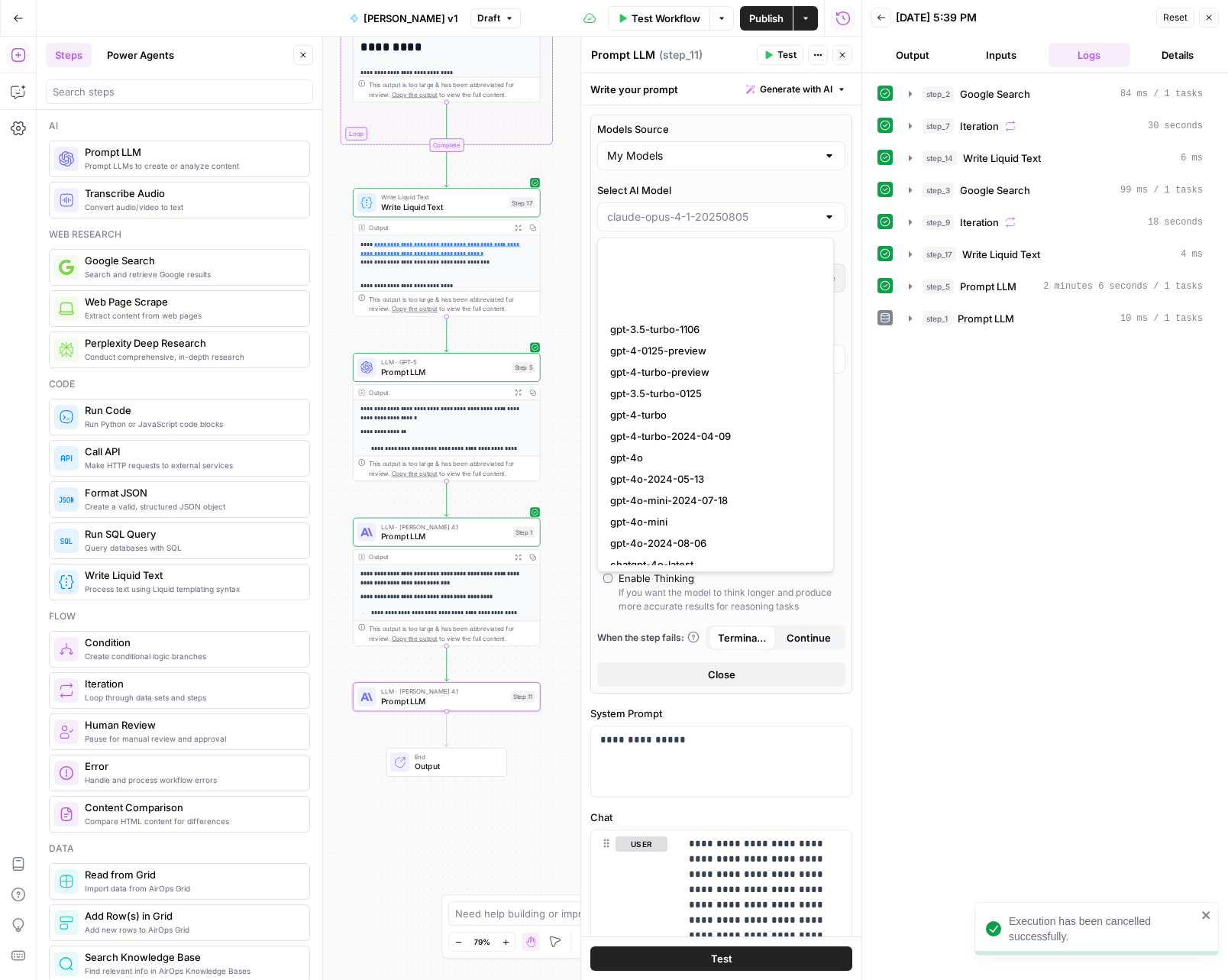
scroll to position [1605, 0]
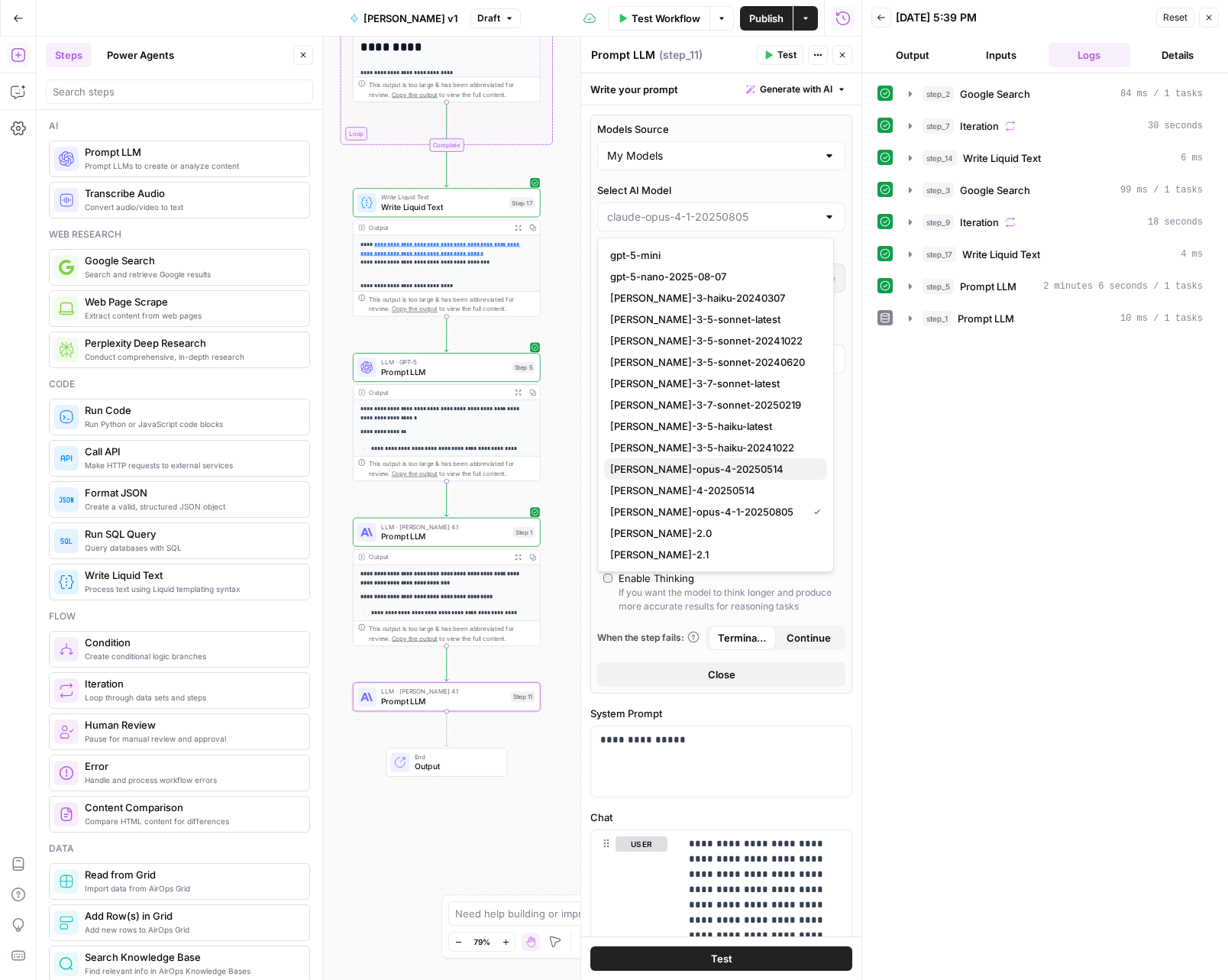
click at [688, 473] on span "claude-opus-4-20250514" at bounding box center [712, 469] width 205 height 15
type input "claude-opus-4-20250514"
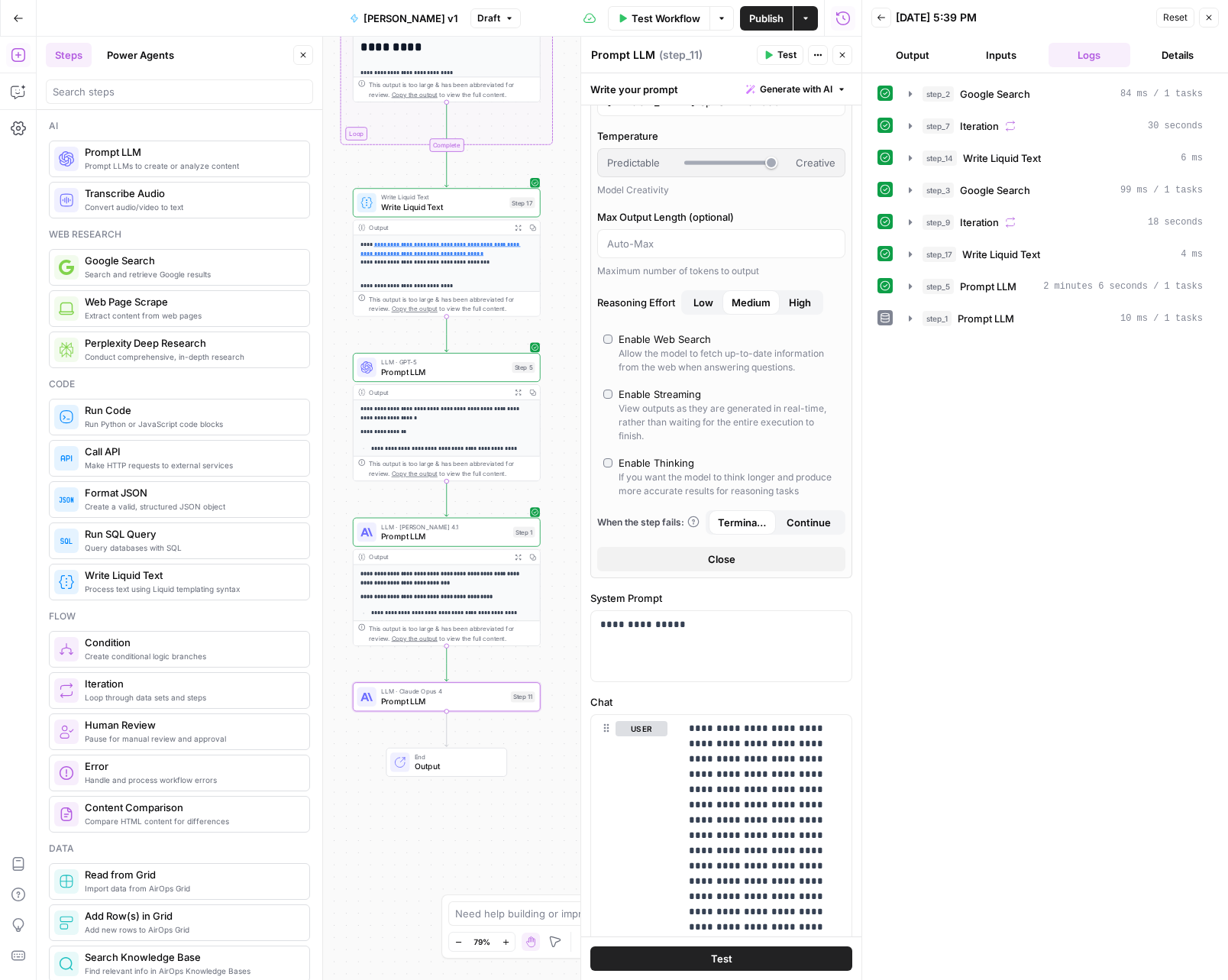
scroll to position [870, 0]
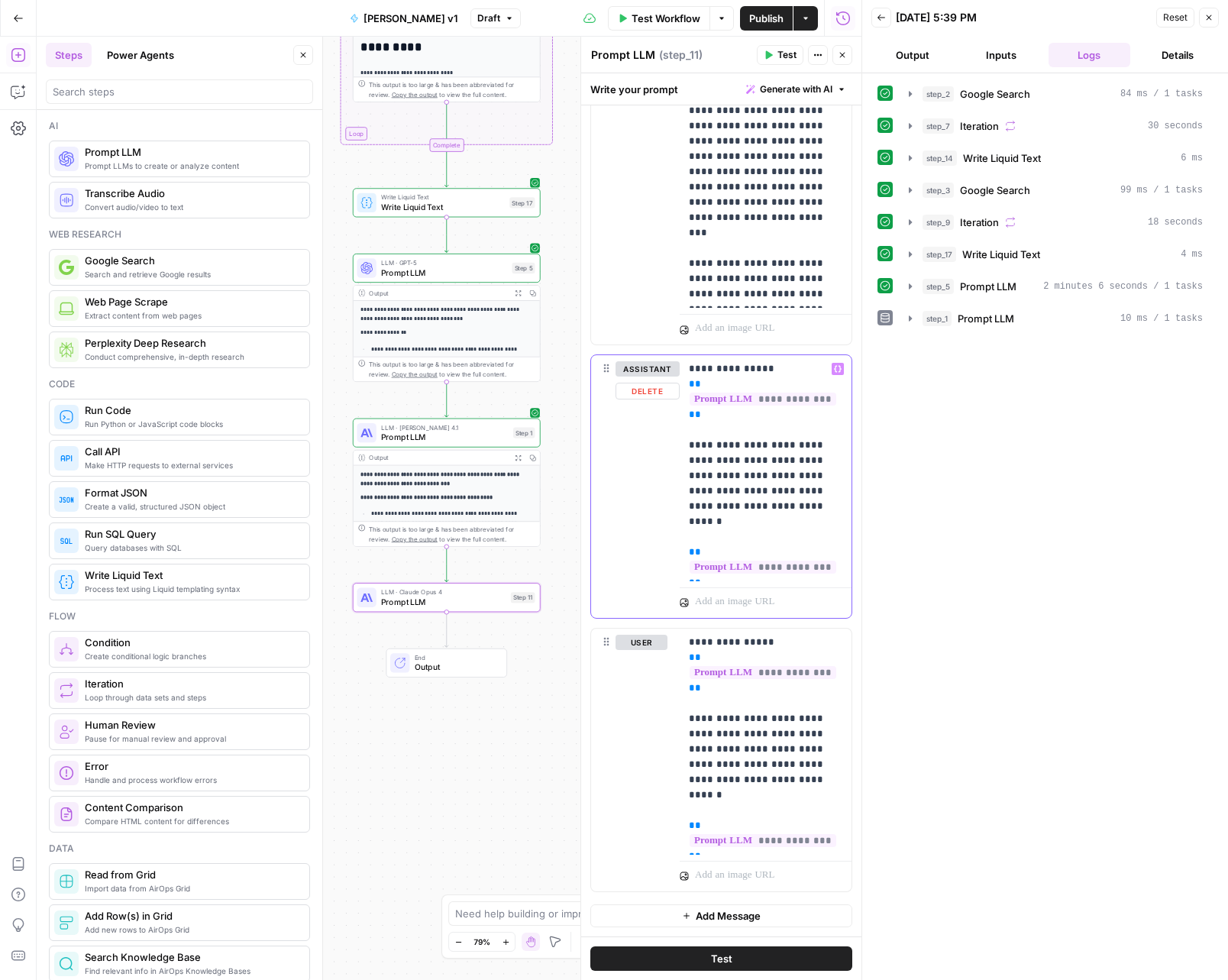
drag, startPoint x: 741, startPoint y: 569, endPoint x: 679, endPoint y: 363, distance: 215.1
click at [680, 363] on div "**********" at bounding box center [766, 468] width 172 height 226
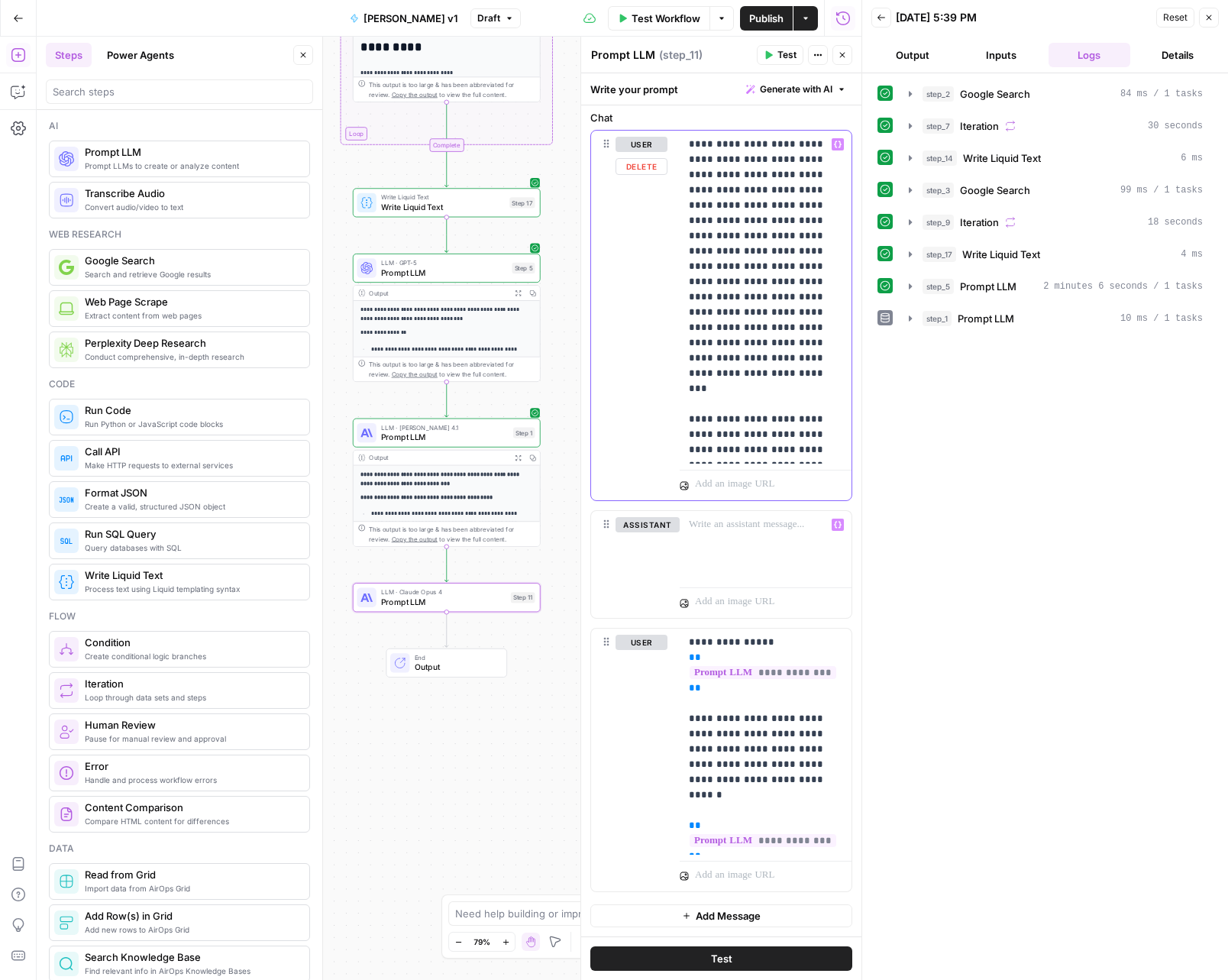
click at [725, 378] on p "**********" at bounding box center [760, 297] width 142 height 321
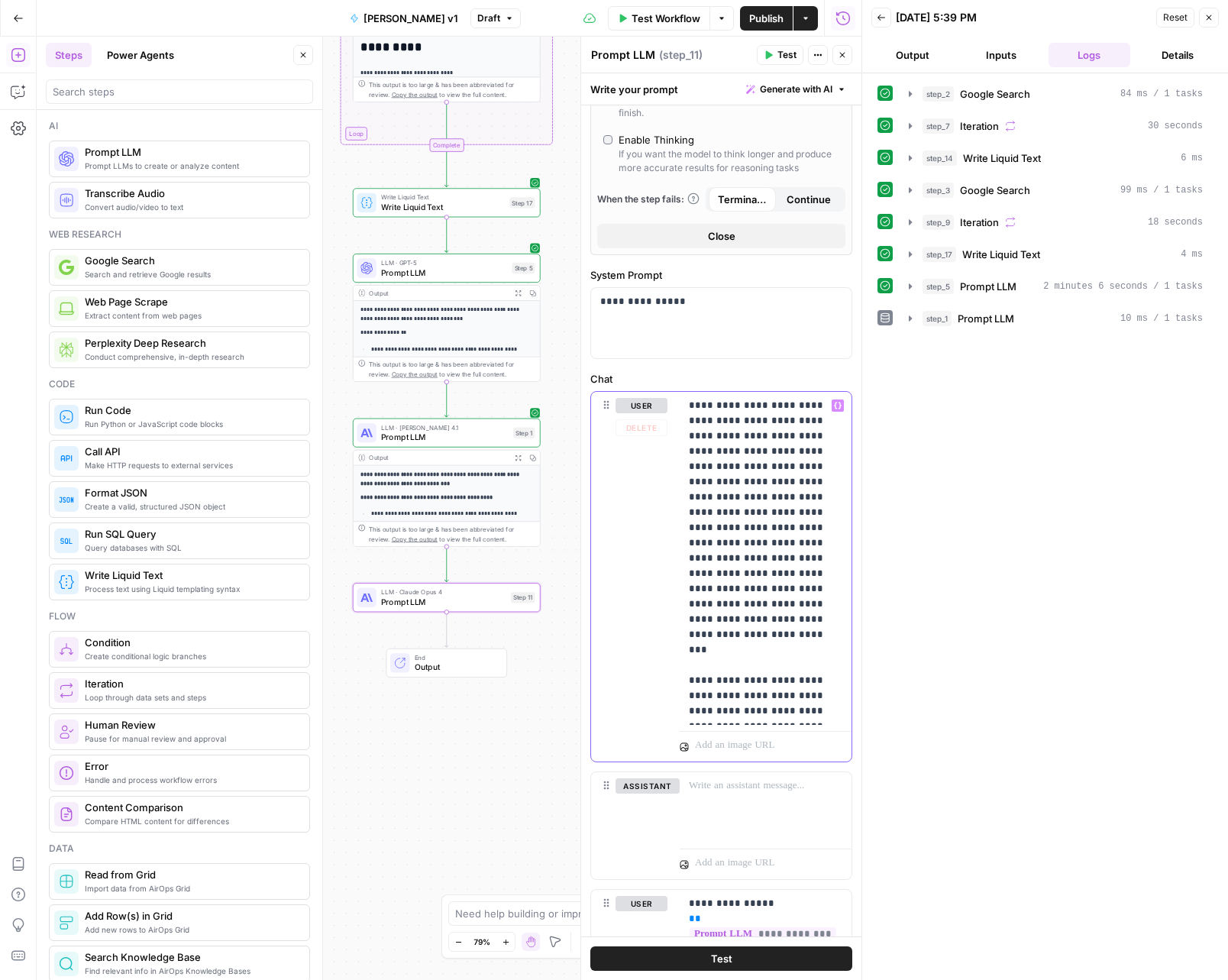
scroll to position [0, 0]
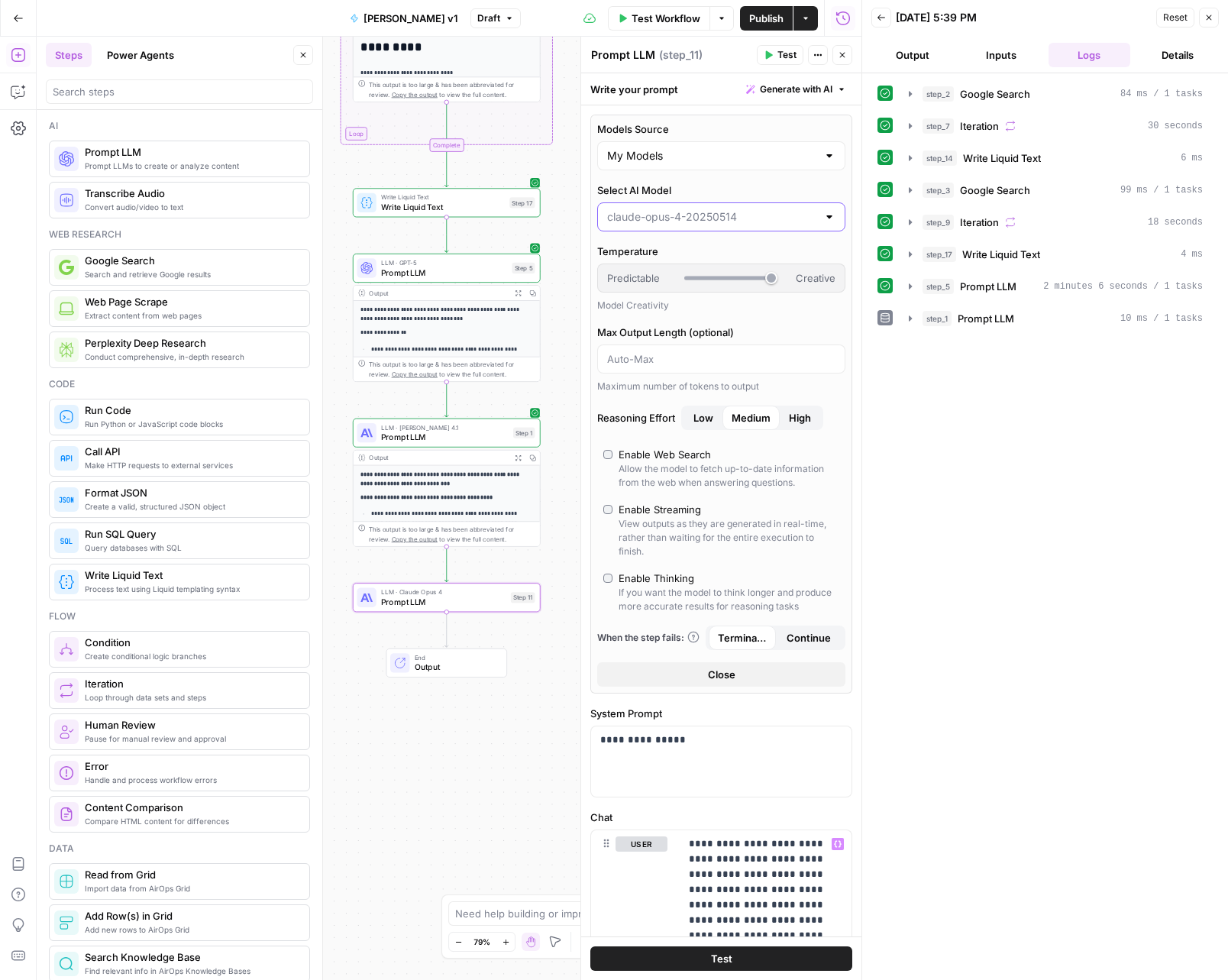
click at [707, 218] on input "Select AI Model" at bounding box center [712, 217] width 210 height 15
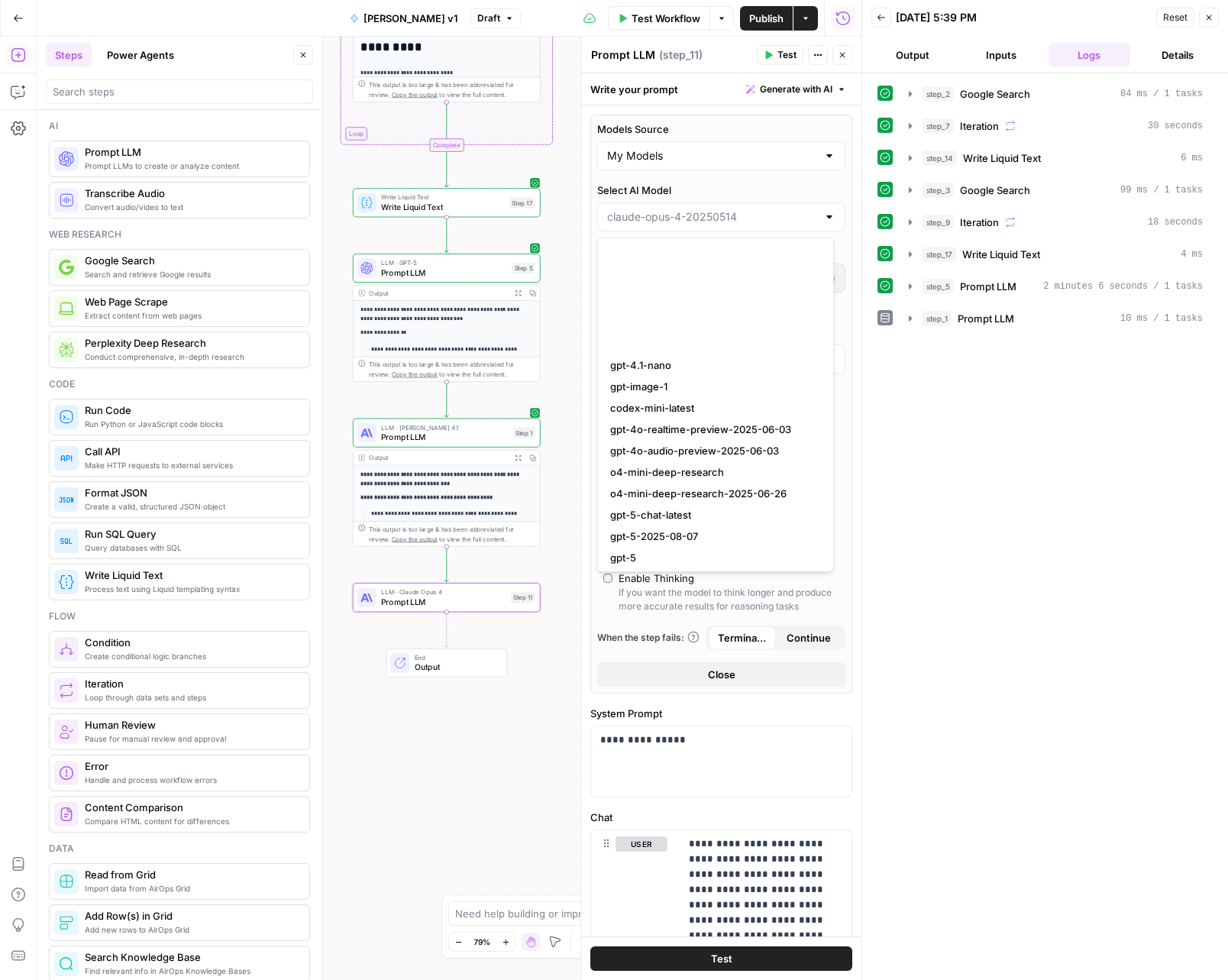
scroll to position [1605, 0]
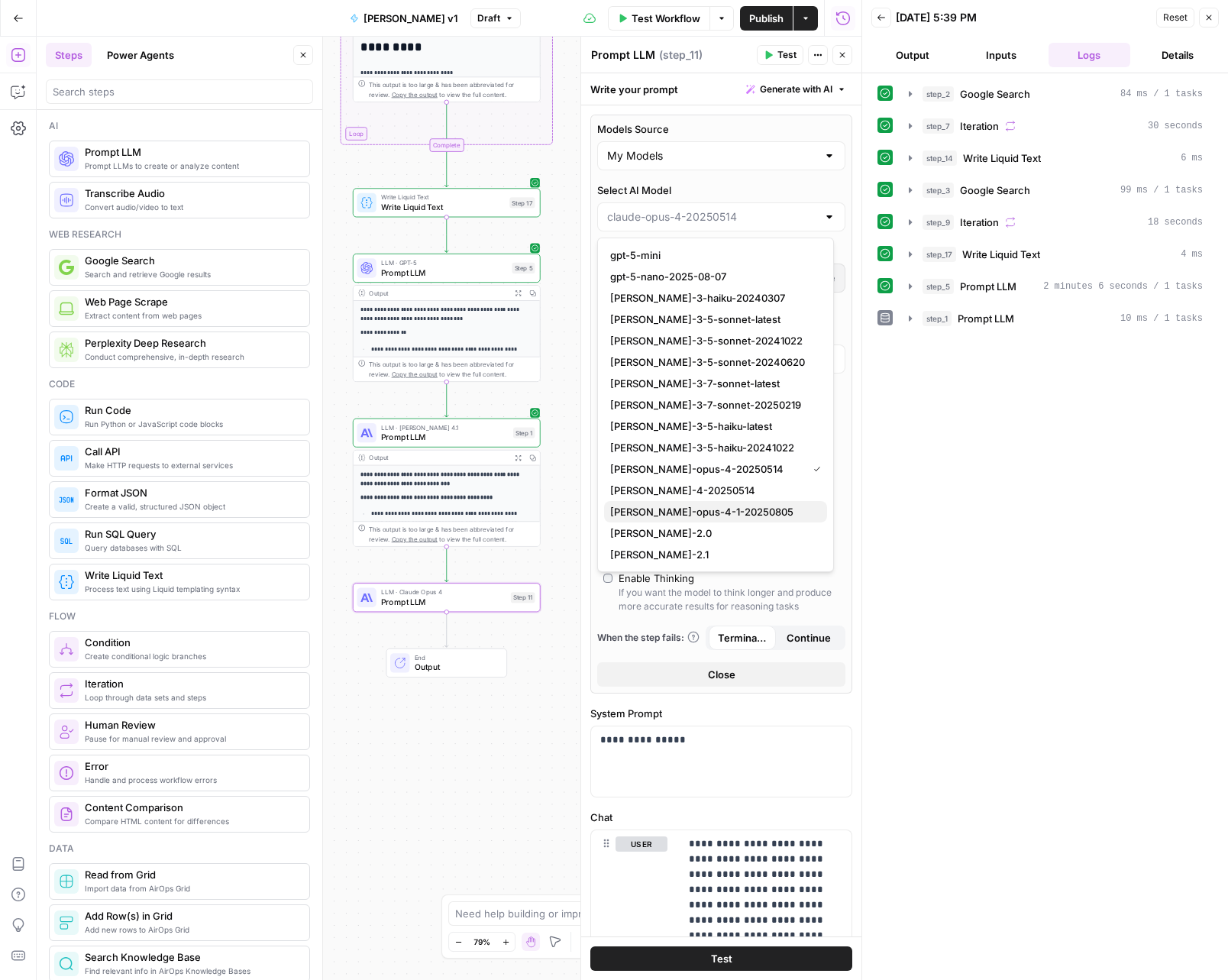
click at [707, 517] on span "[PERSON_NAME]-opus-4-1-20250805" at bounding box center [712, 512] width 205 height 15
type input "[PERSON_NAME]-opus-4-1-20250805"
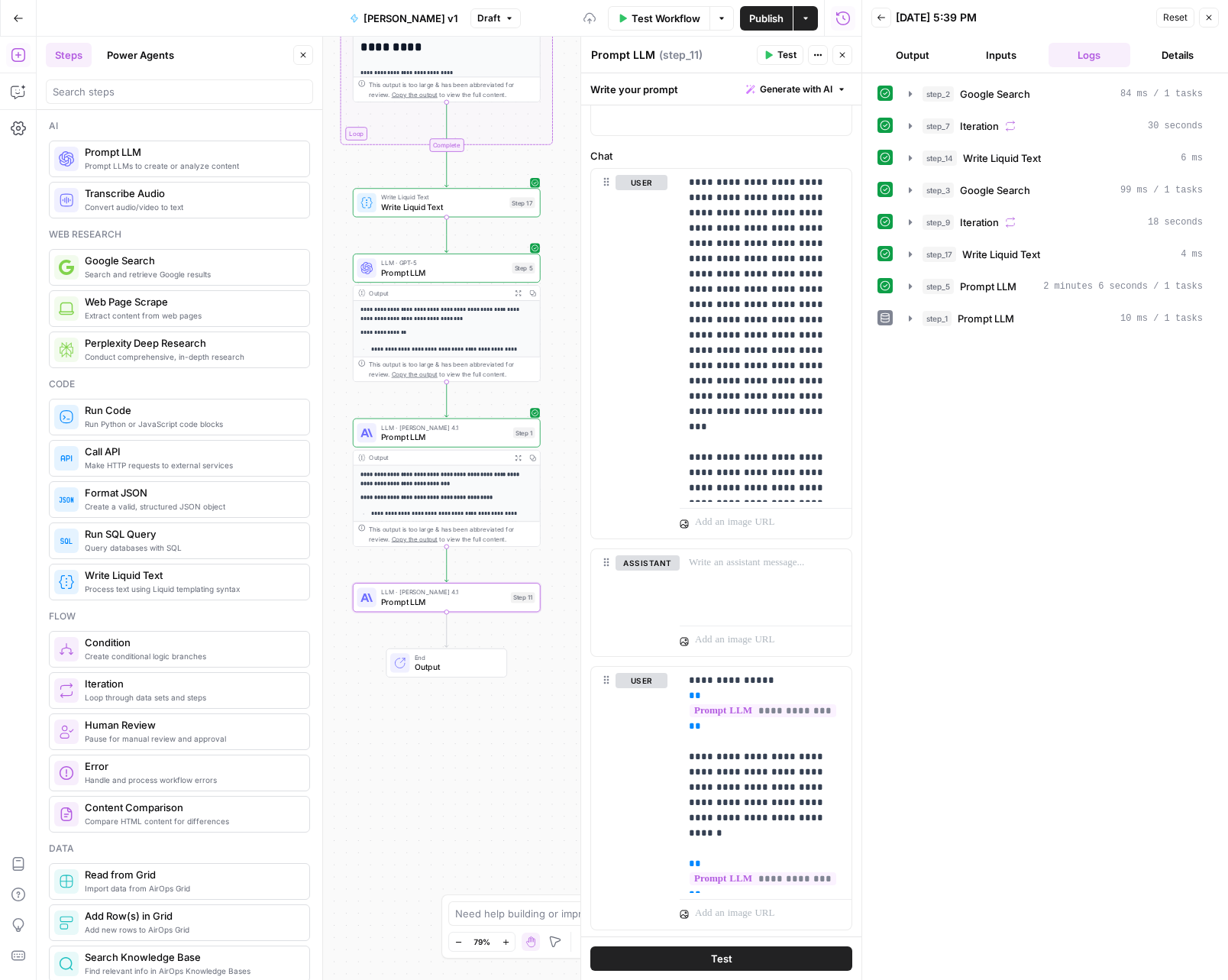
scroll to position [714, 0]
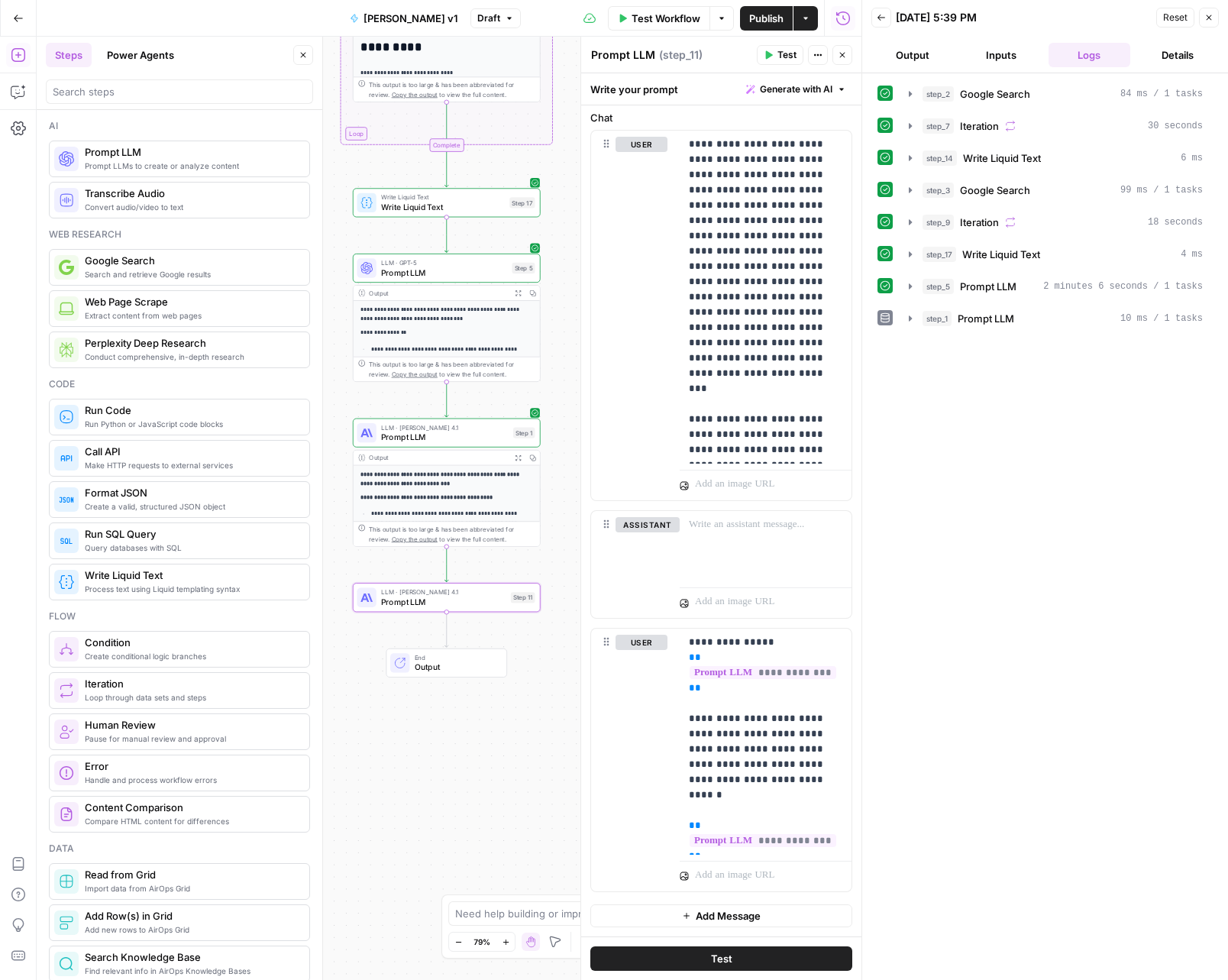
click at [748, 965] on button "Test" at bounding box center [722, 958] width 262 height 24
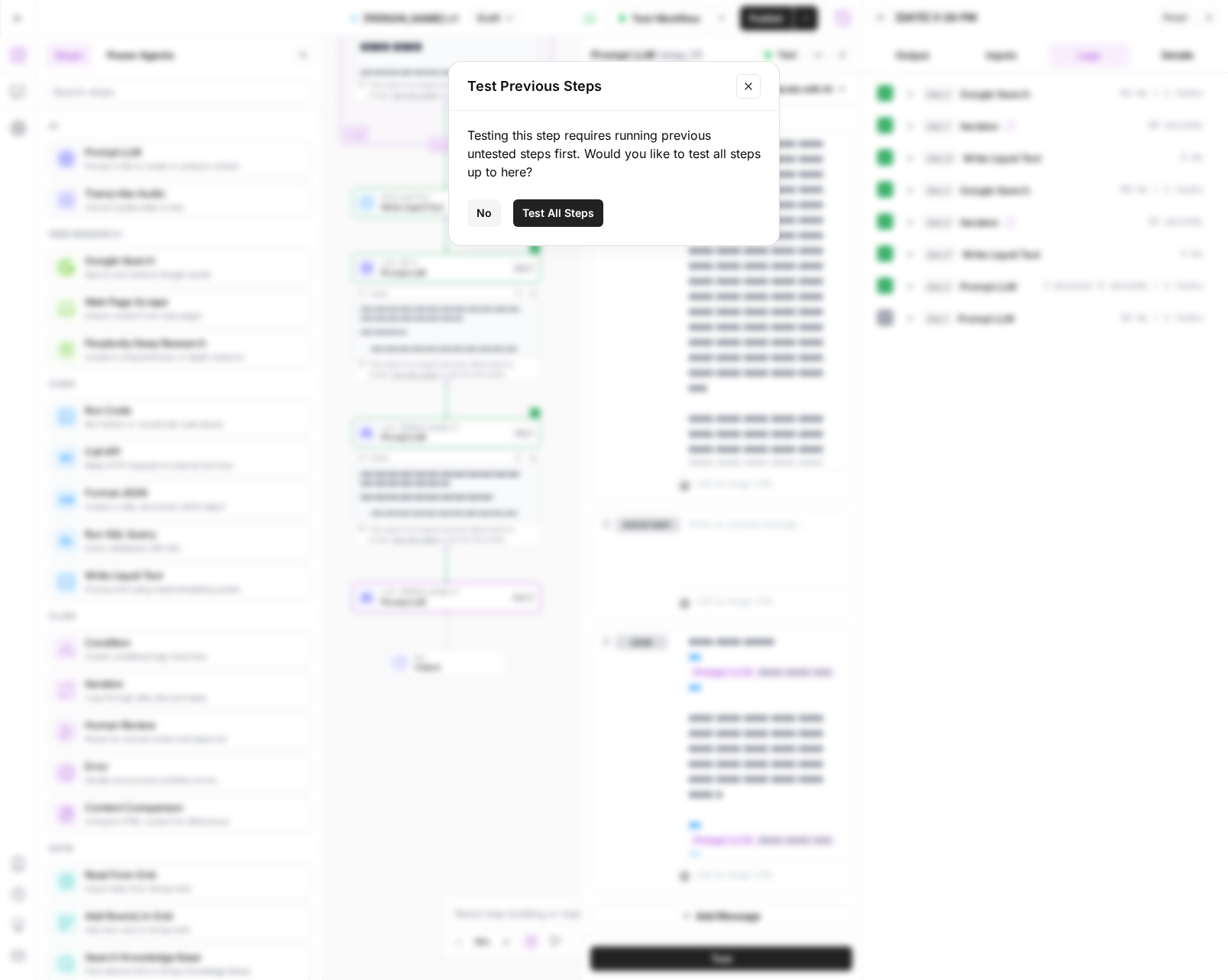
click at [479, 210] on span "No" at bounding box center [484, 213] width 15 height 15
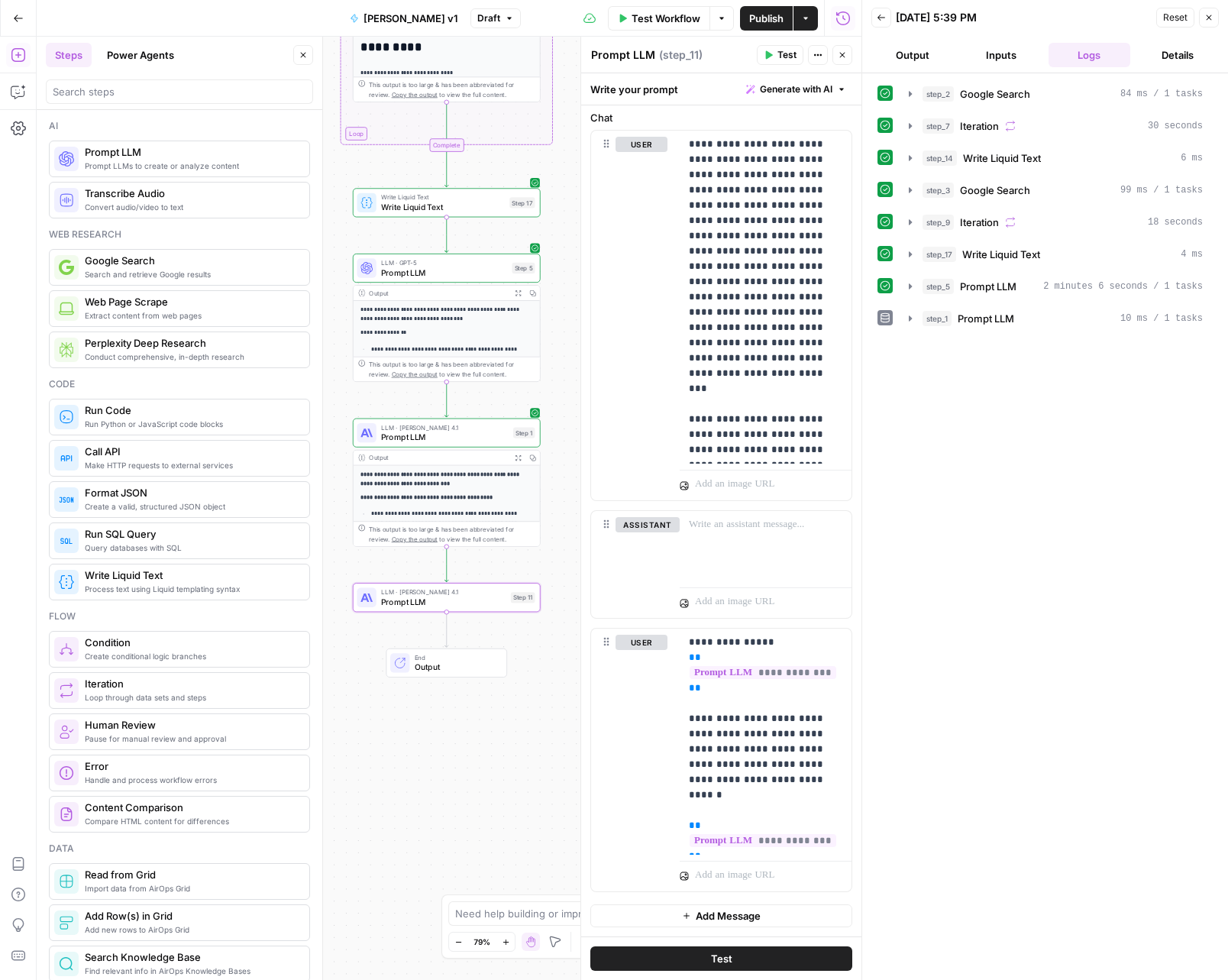
click at [497, 568] on div "Workflow Set Inputs Inputs Google Search Google Search Step 2 Output Expand Out…" at bounding box center [449, 508] width 825 height 943
click at [488, 593] on span "LLM · [PERSON_NAME] 4.1" at bounding box center [444, 592] width 125 height 10
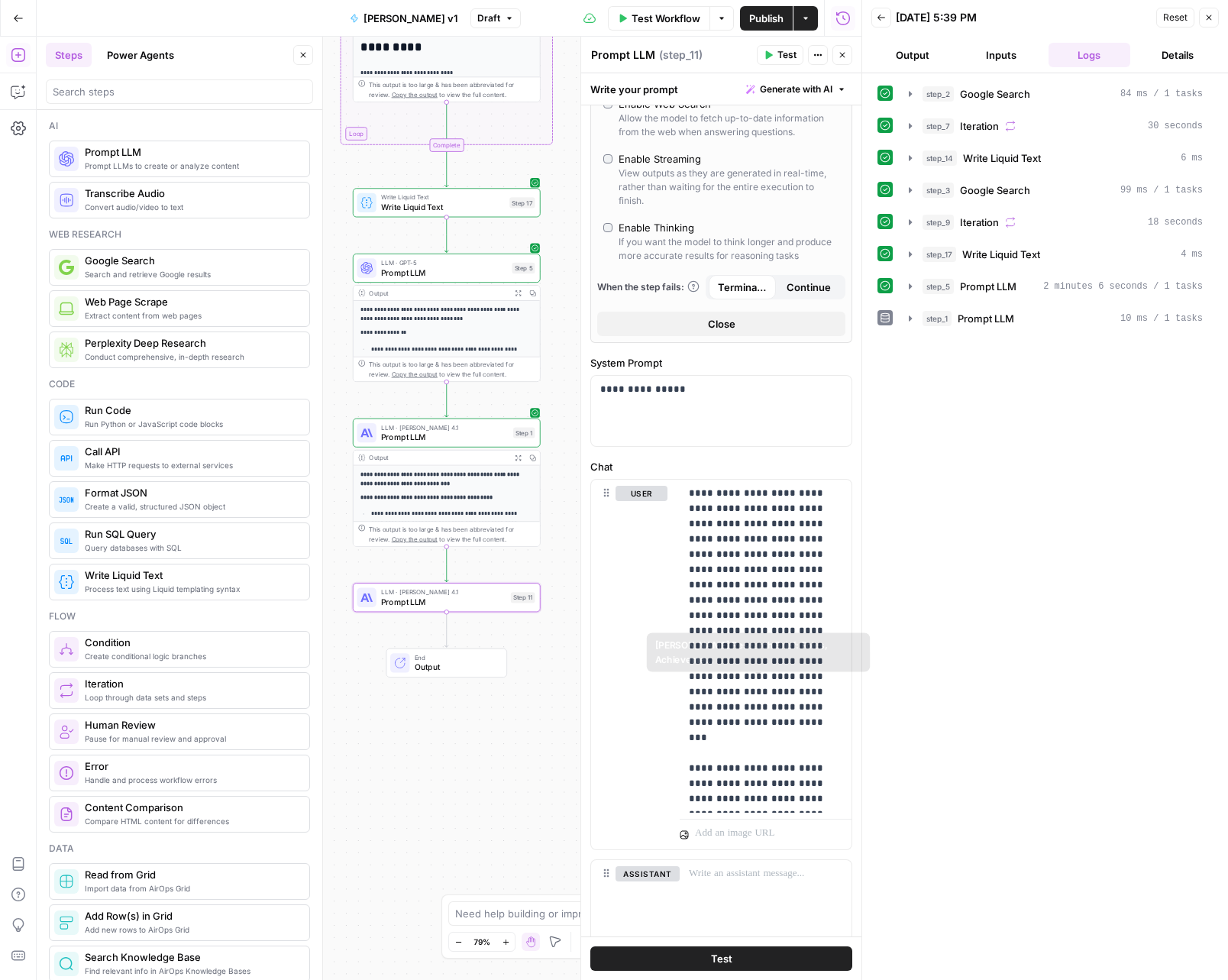
scroll to position [0, 0]
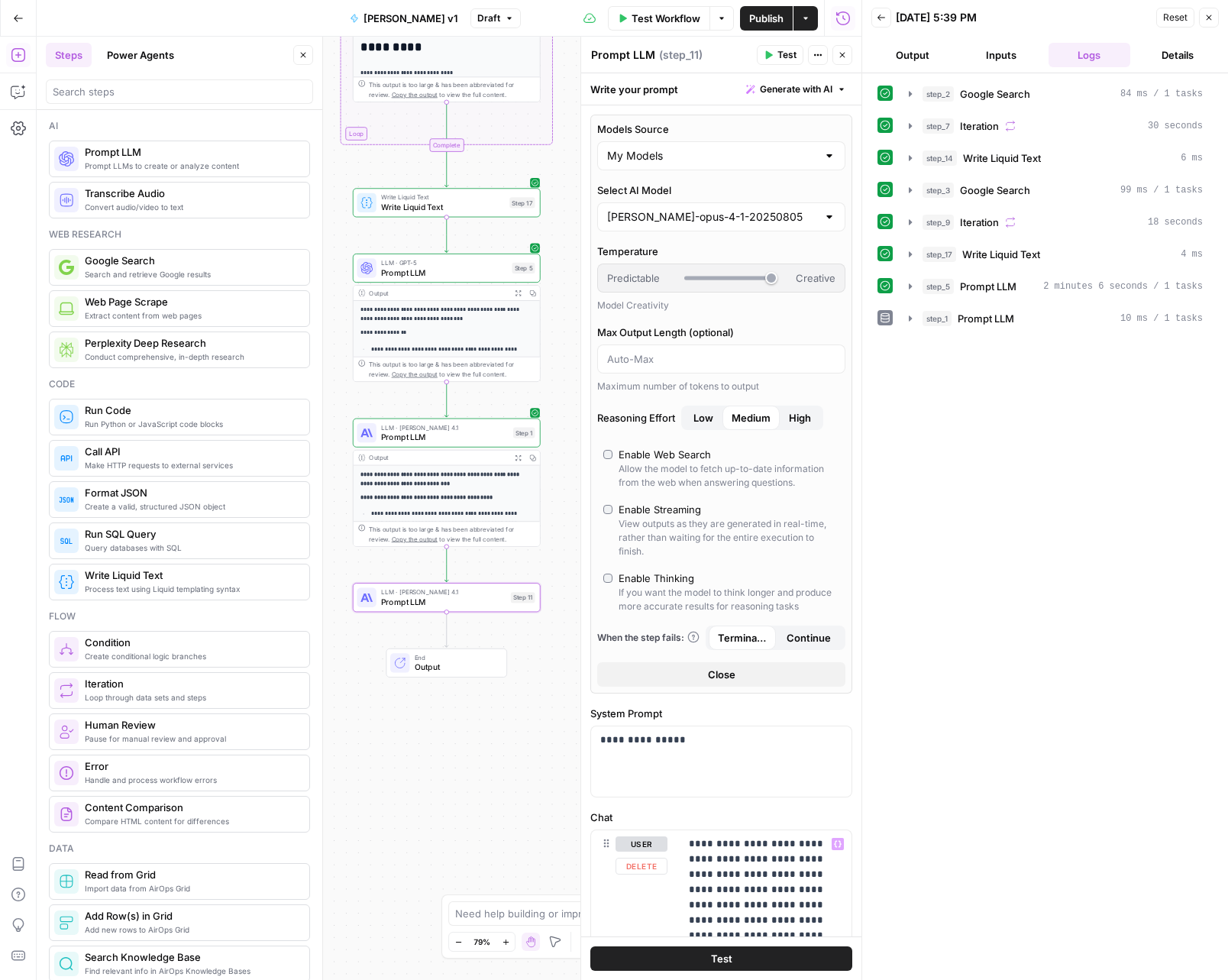
click at [725, 976] on div "Test" at bounding box center [722, 958] width 281 height 43
click at [730, 952] on button "Test" at bounding box center [722, 958] width 262 height 24
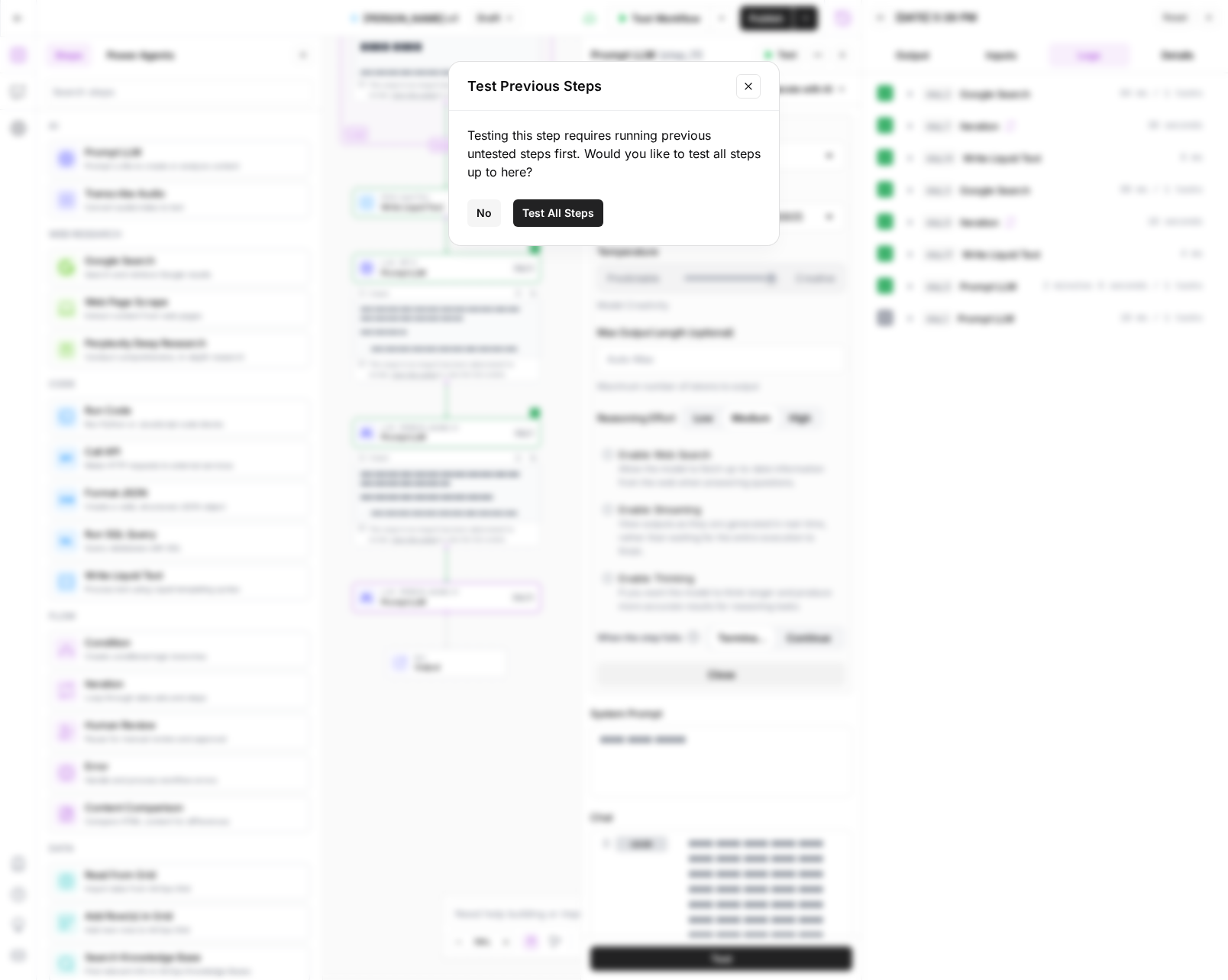
click at [483, 210] on span "No" at bounding box center [484, 213] width 15 height 15
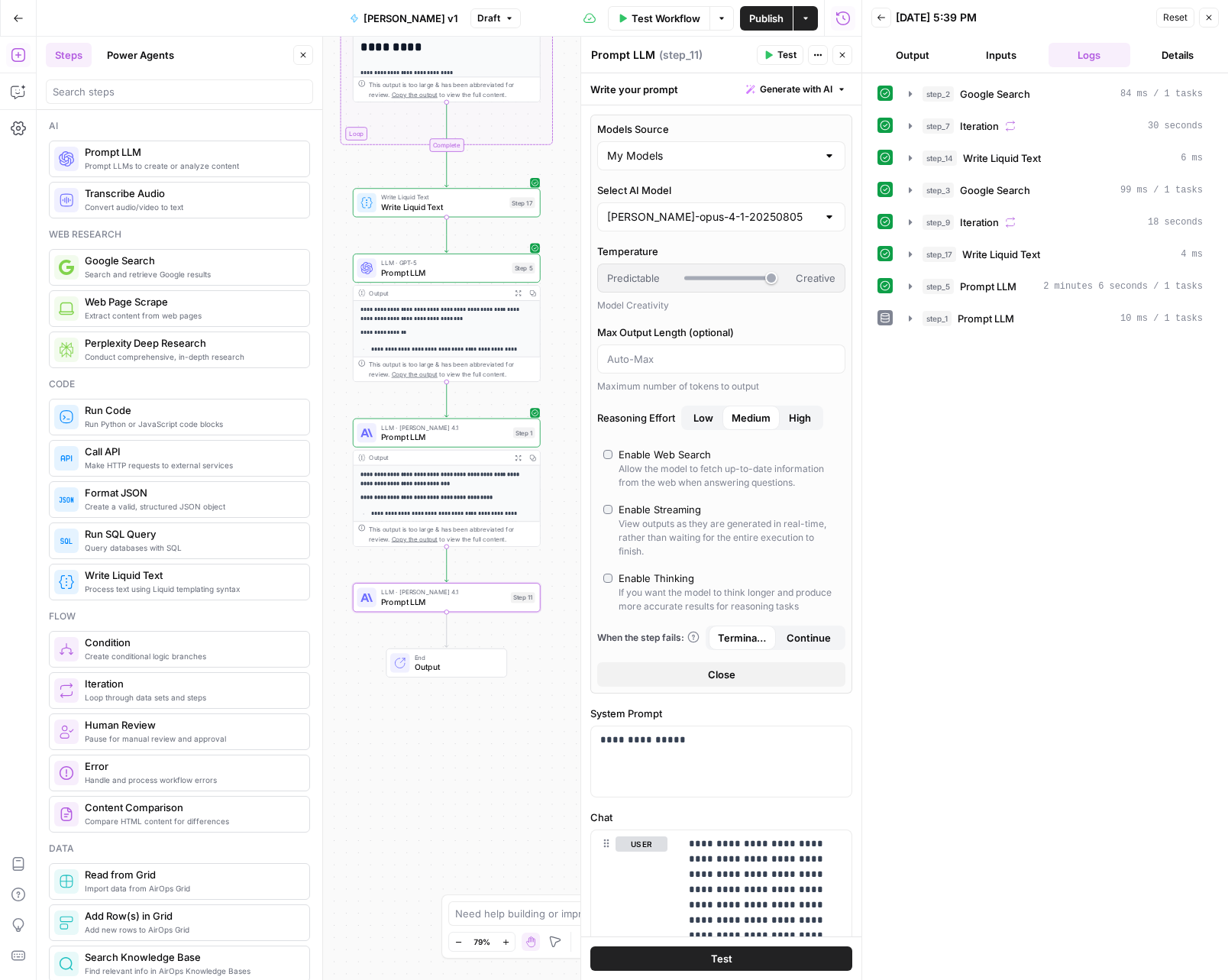
click at [452, 446] on div "LLM · Claude Opus 4.1 Prompt LLM Step 1 Copy step Delete step Add Note Test" at bounding box center [447, 433] width 188 height 29
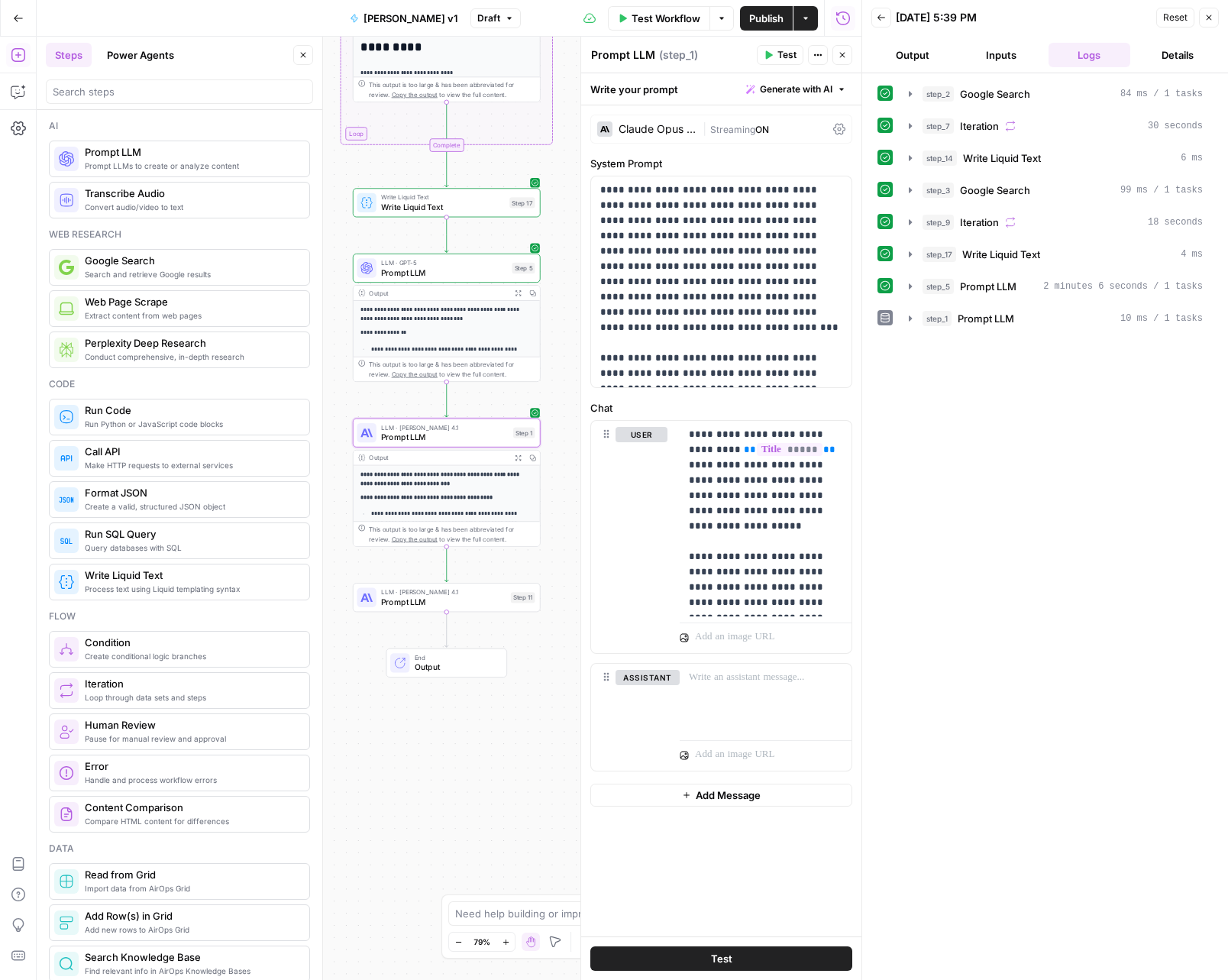
click at [486, 609] on div "LLM · [PERSON_NAME] 4.1 Prompt LLM Step 11" at bounding box center [447, 598] width 188 height 29
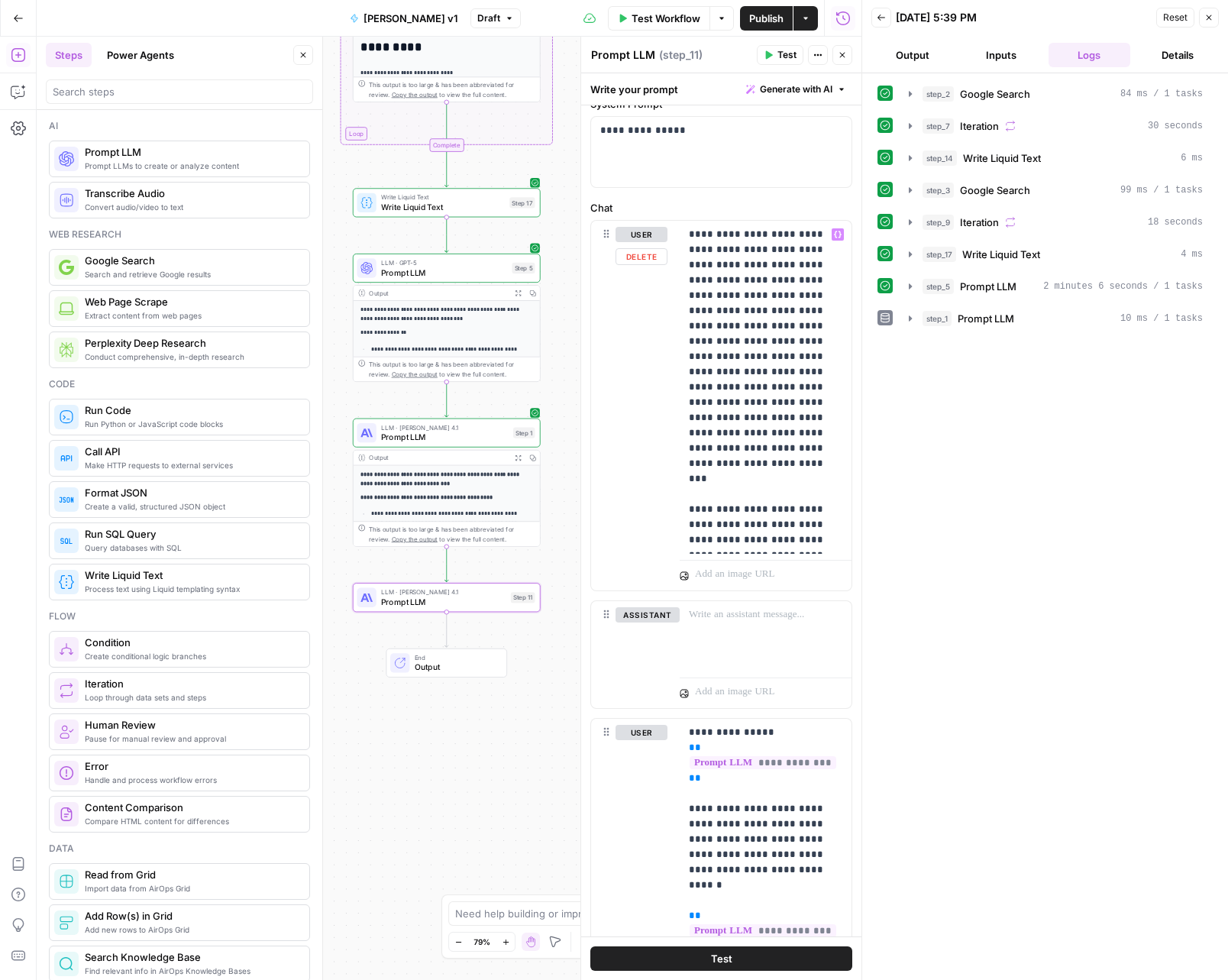
scroll to position [150, 0]
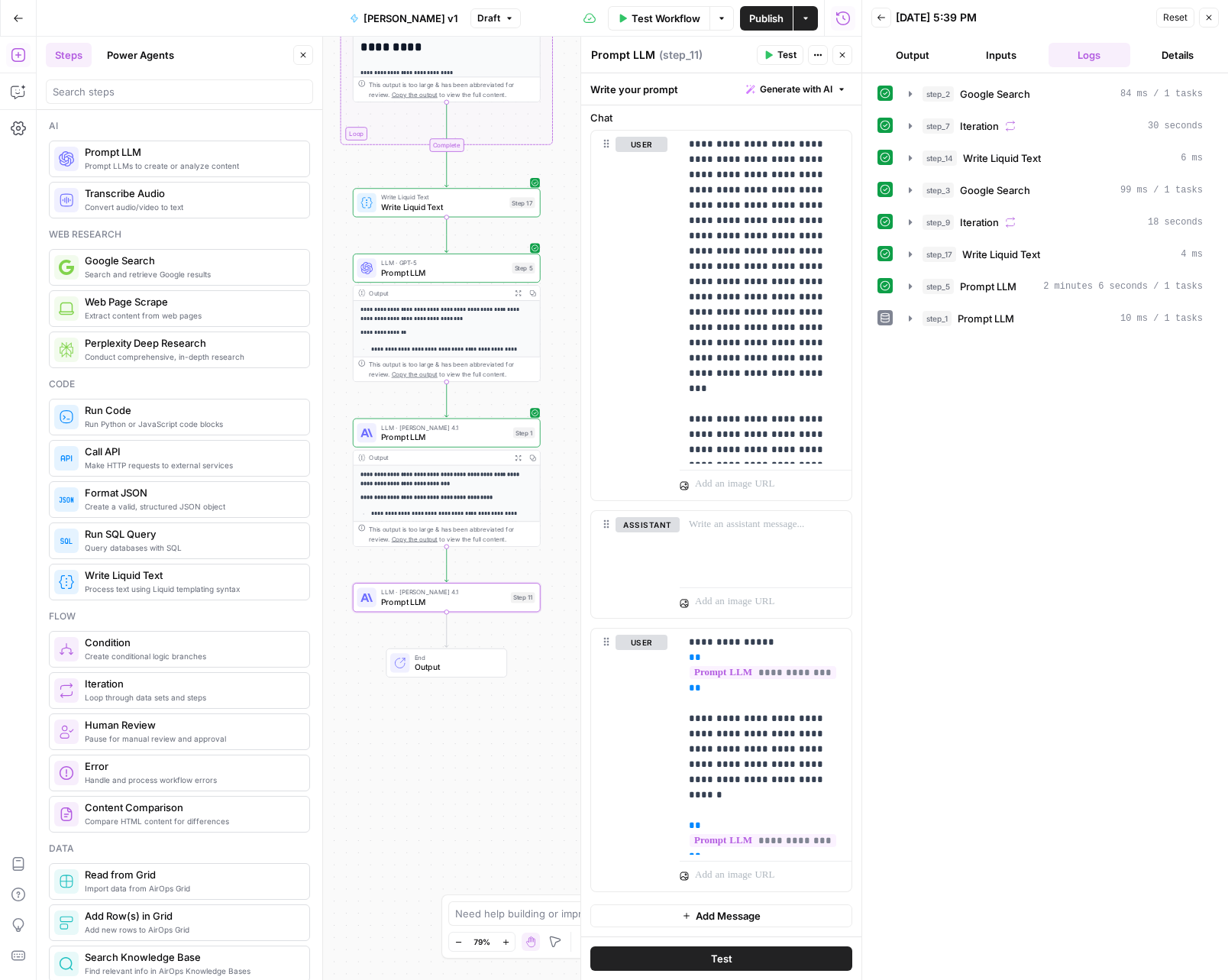
click at [755, 960] on button "Test" at bounding box center [722, 958] width 262 height 24
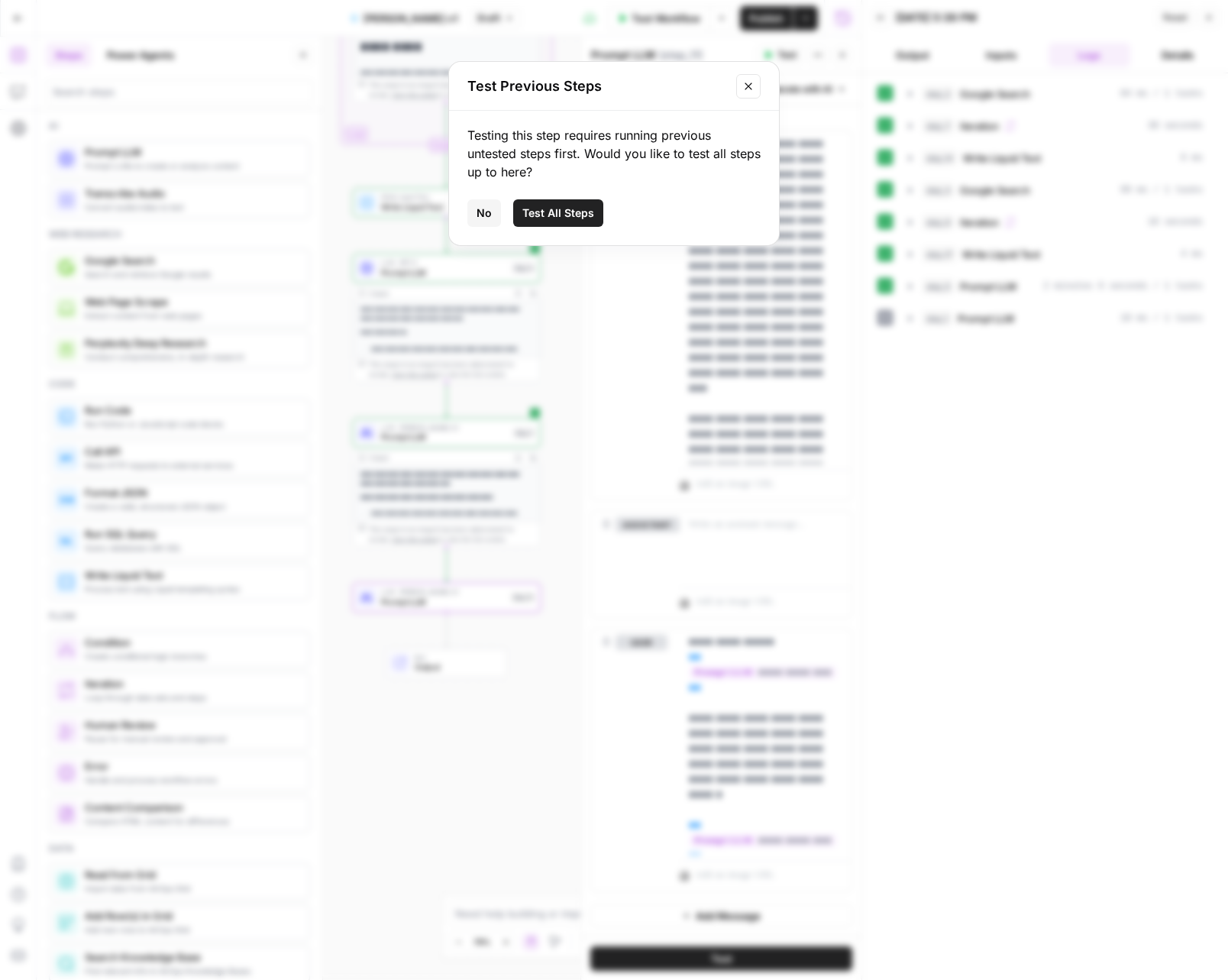
click at [479, 208] on span "No" at bounding box center [484, 213] width 15 height 15
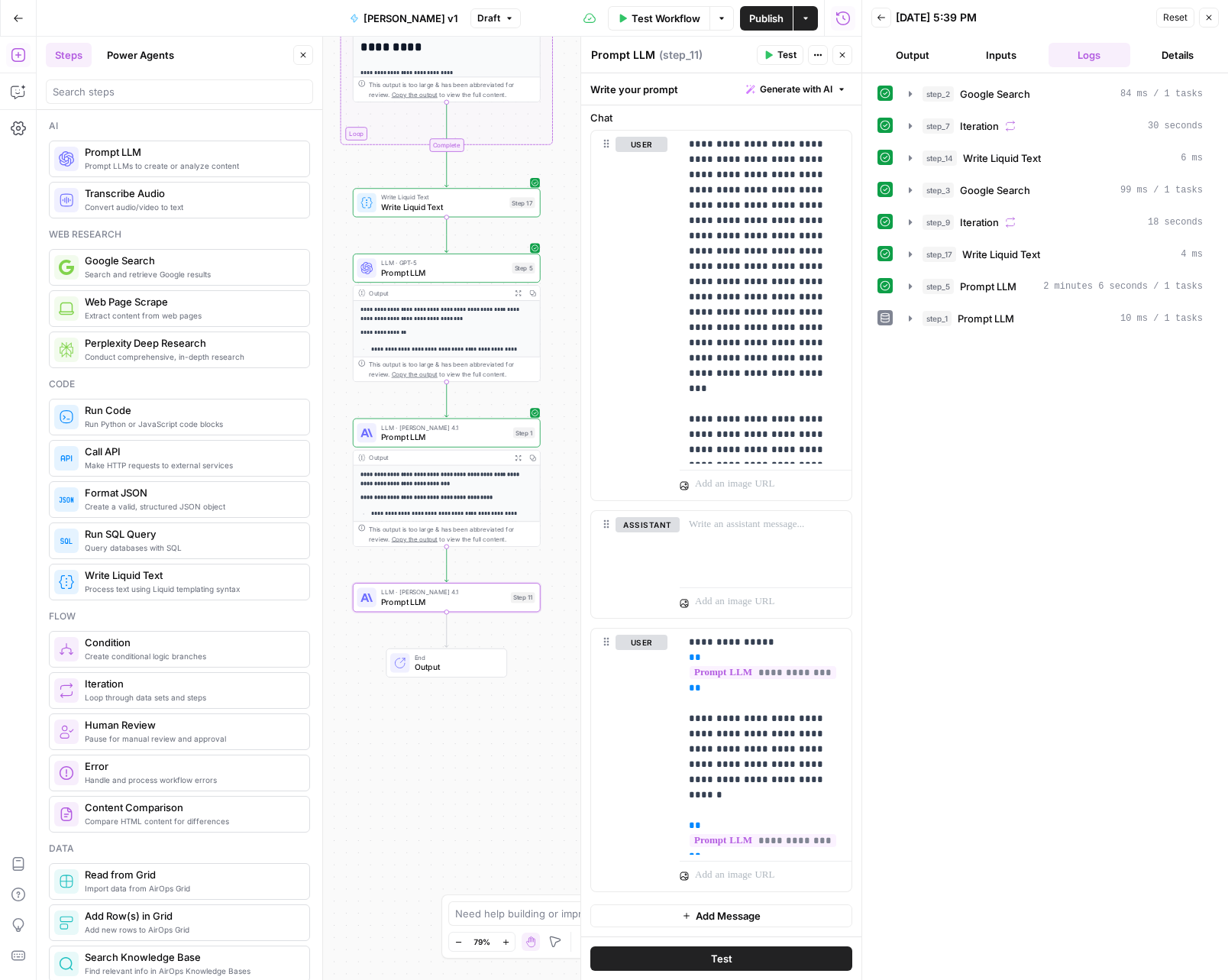
click at [895, 282] on div "step_5 Prompt LLM 2 minutes 6 seconds / 1 tasks" at bounding box center [1044, 286] width 335 height 26
click at [908, 286] on icon "button" at bounding box center [910, 286] width 12 height 12
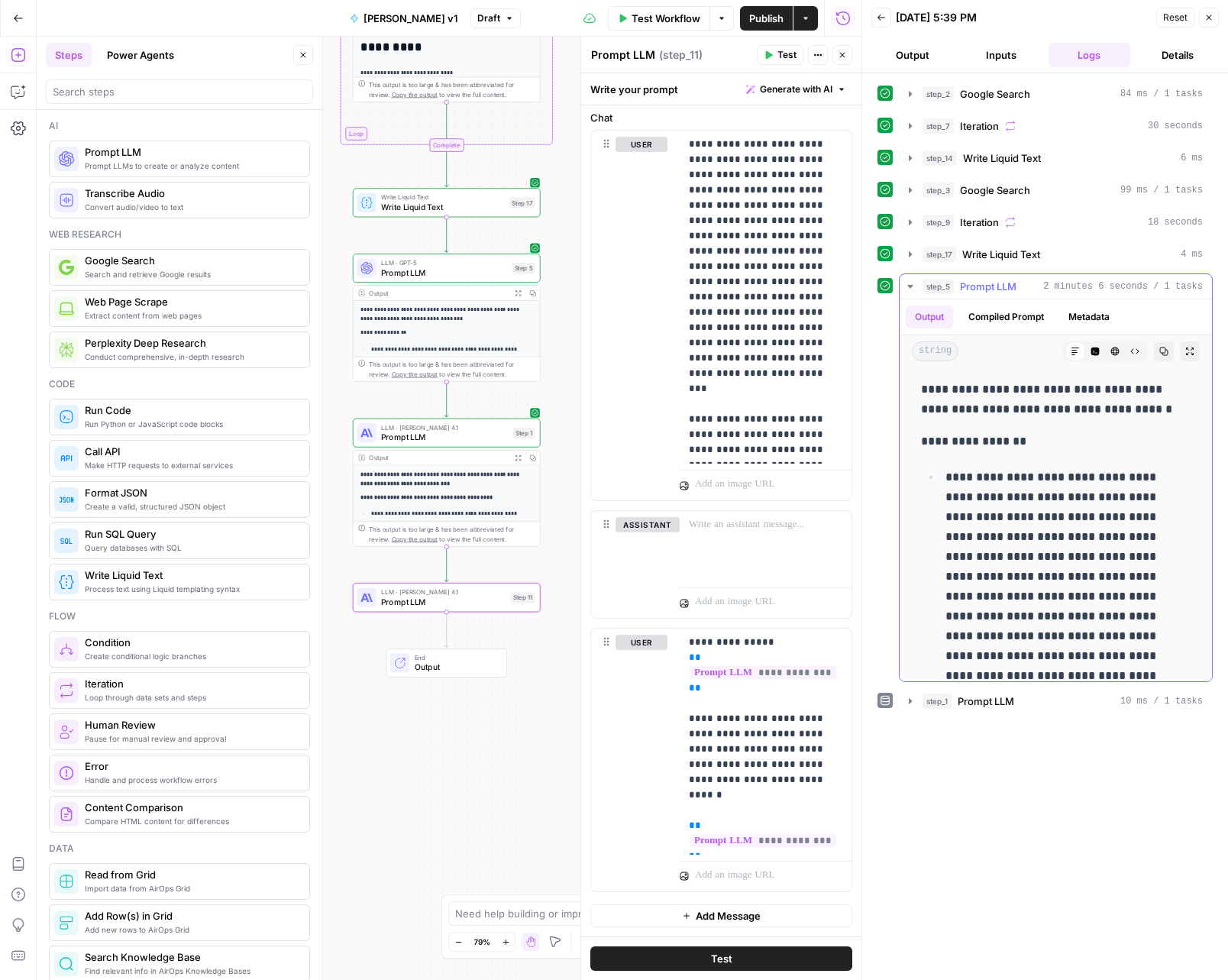
click at [908, 285] on icon "button" at bounding box center [911, 286] width 6 height 3
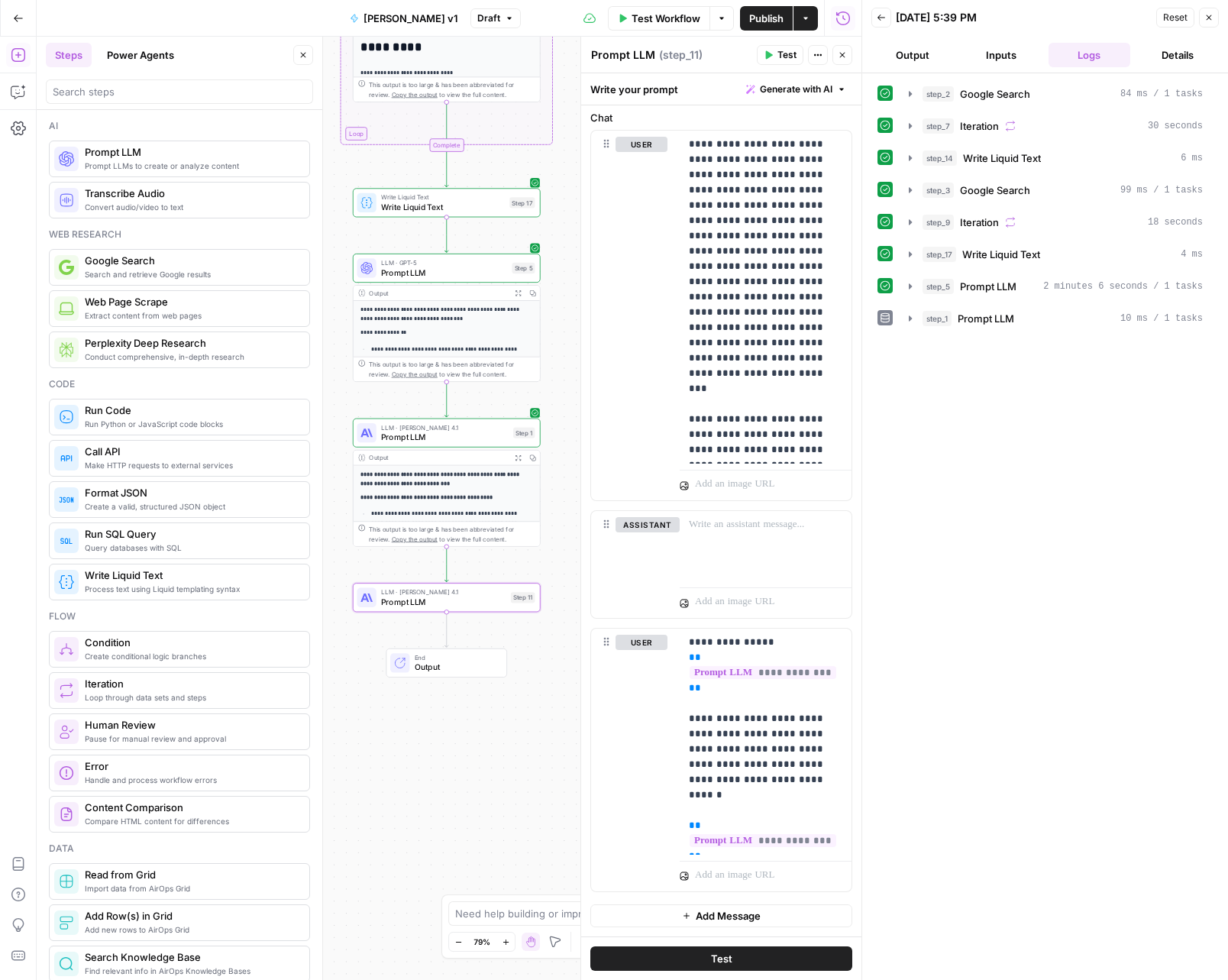
click at [754, 947] on button "Test" at bounding box center [722, 958] width 262 height 24
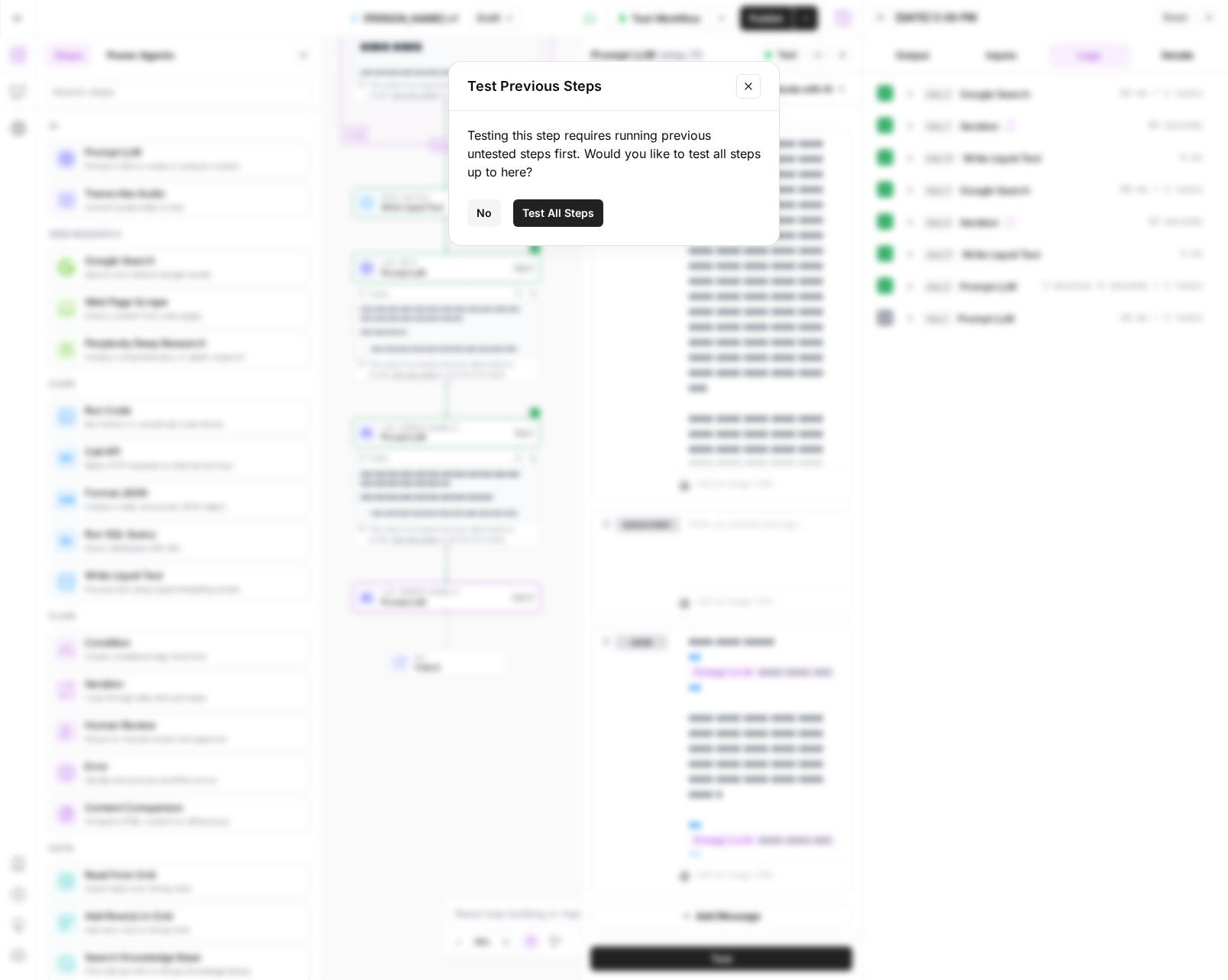
click at [471, 214] on button "No" at bounding box center [484, 213] width 34 height 28
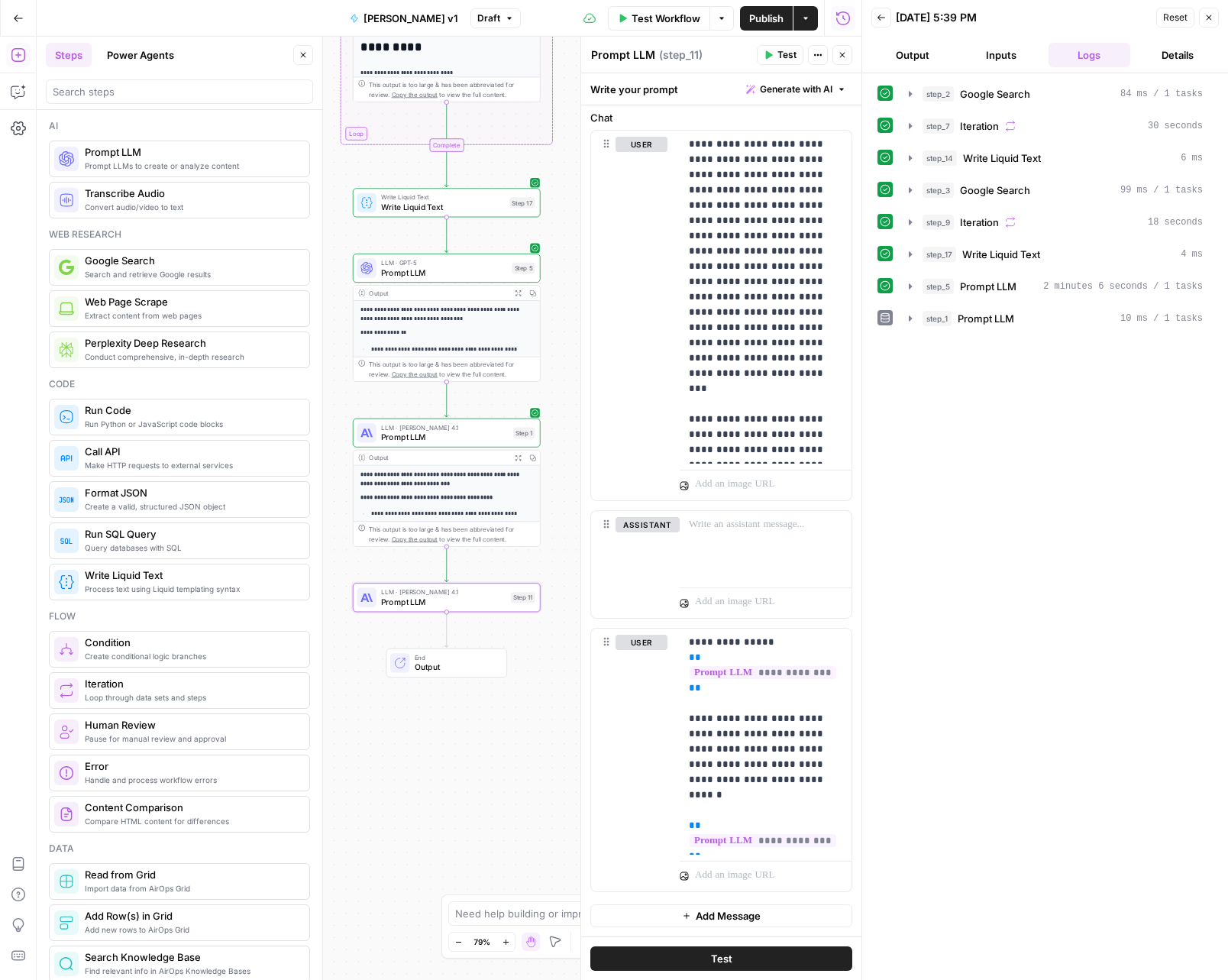
click at [833, 54] on button "Close" at bounding box center [843, 55] width 20 height 20
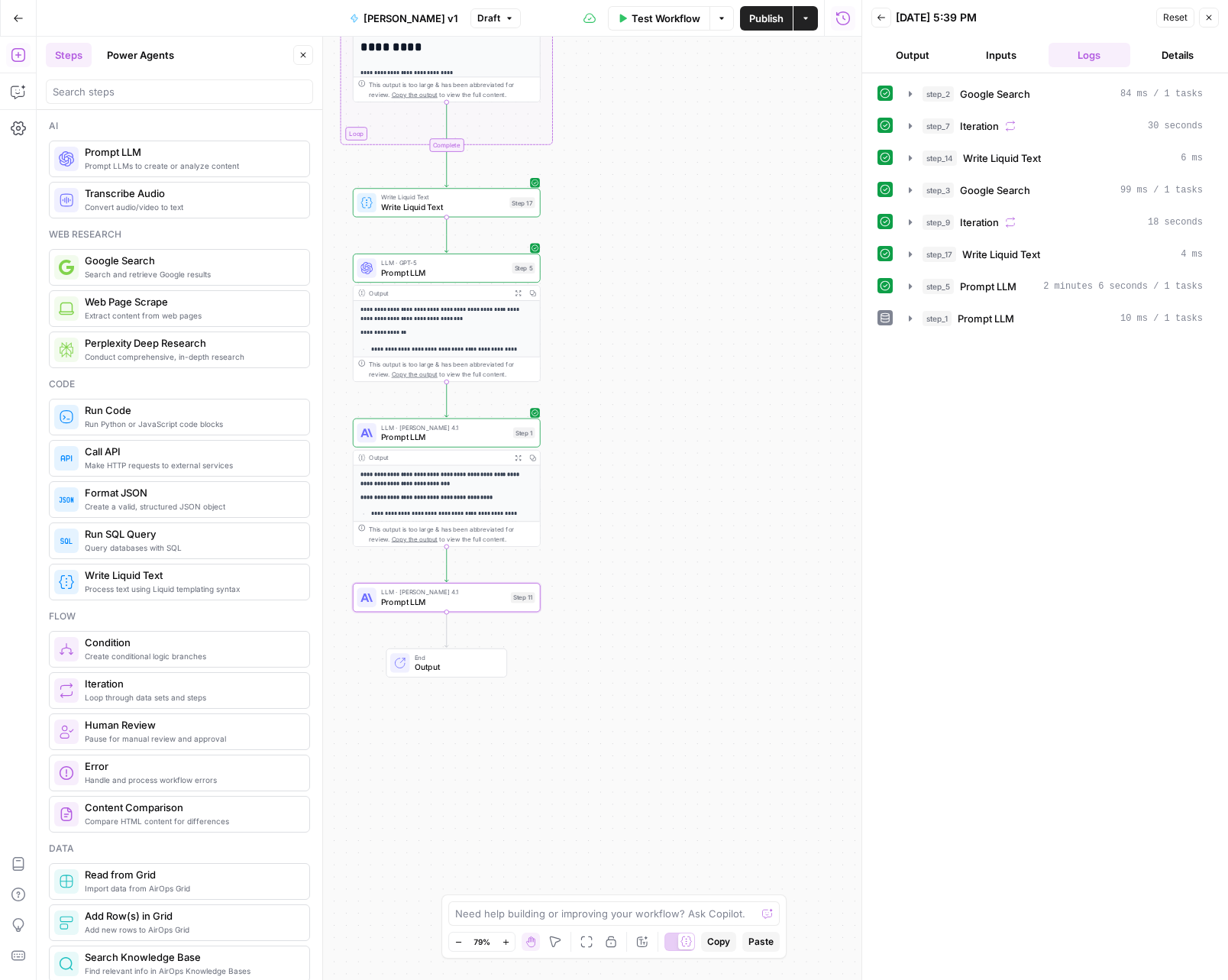
click at [771, 502] on div "Workflow Set Inputs Inputs Google Search Google Search Step 2 Output Expand Out…" at bounding box center [449, 508] width 825 height 943
click at [486, 442] on span "Prompt LLM" at bounding box center [445, 436] width 127 height 12
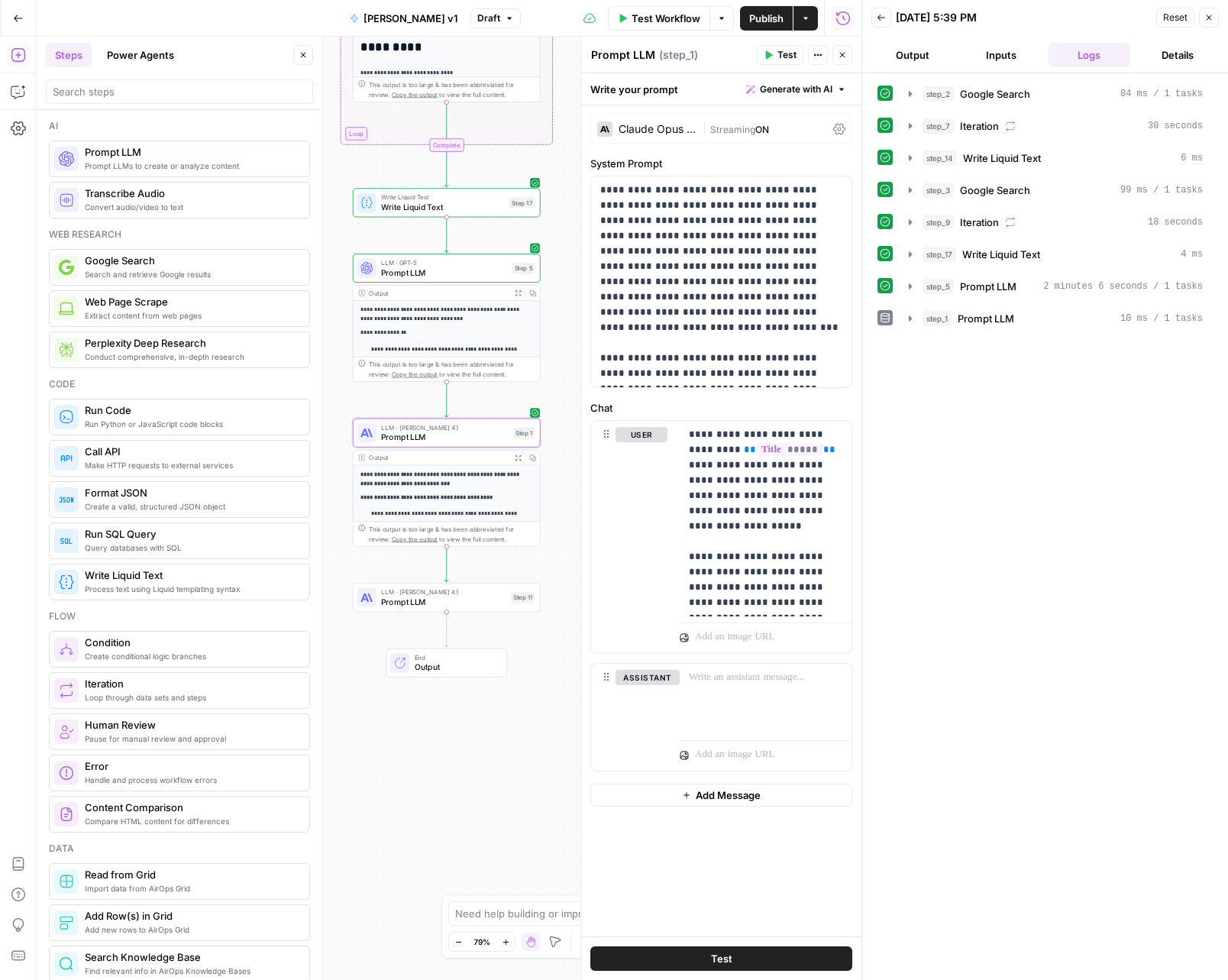
click at [774, 52] on button "Test" at bounding box center [780, 55] width 46 height 20
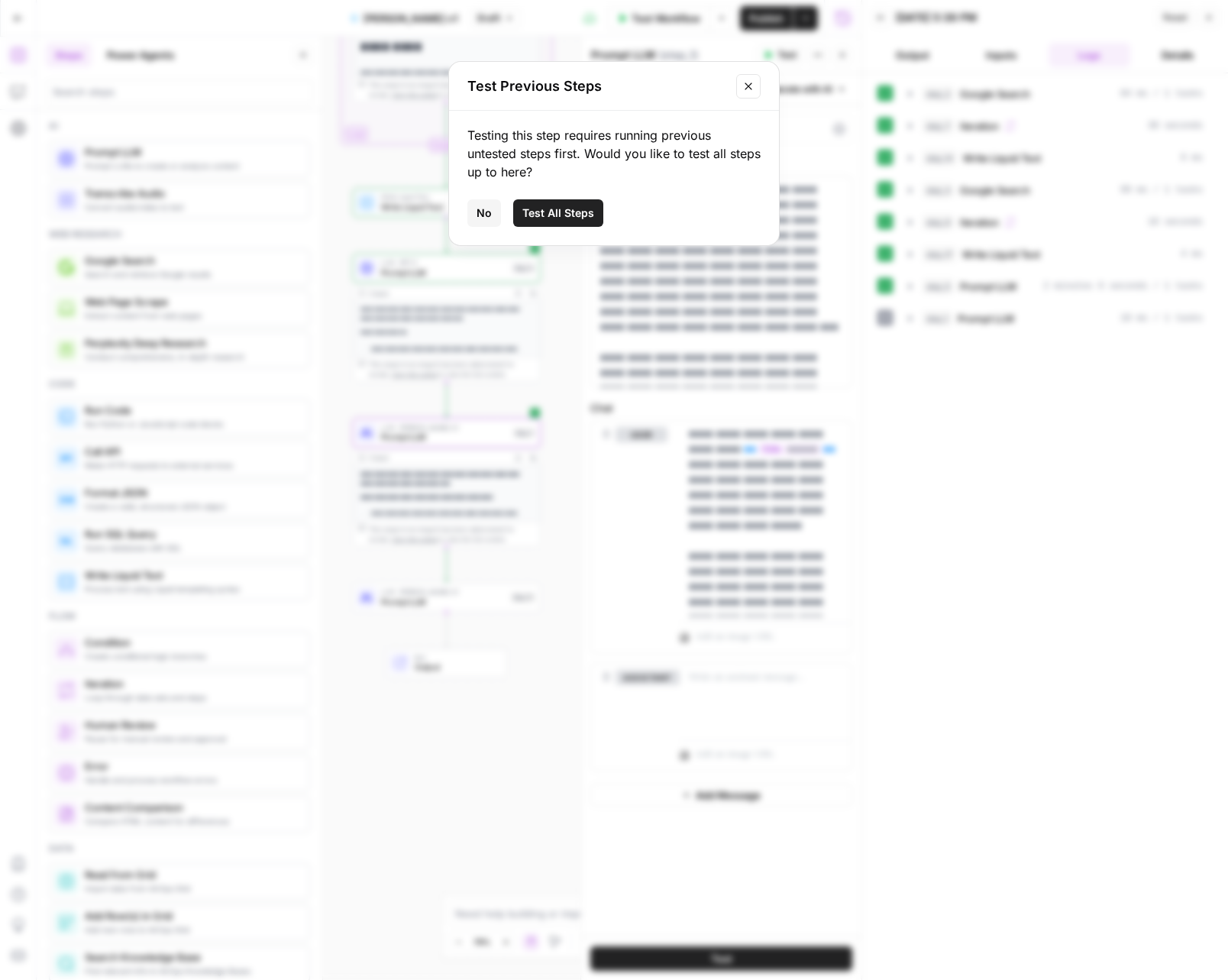
click at [486, 212] on span "No" at bounding box center [484, 213] width 15 height 15
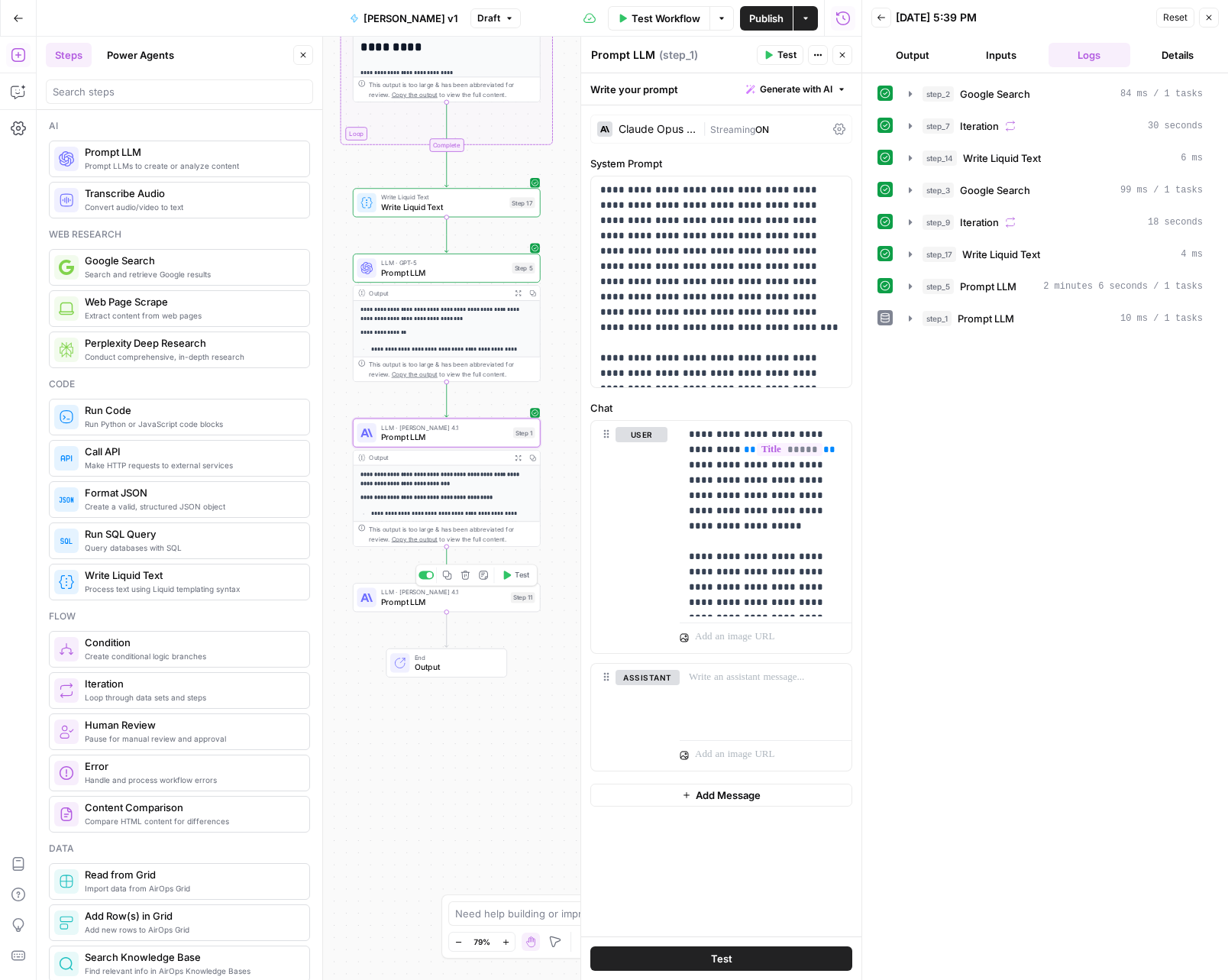
click at [479, 604] on span "Prompt LLM" at bounding box center [444, 601] width 125 height 12
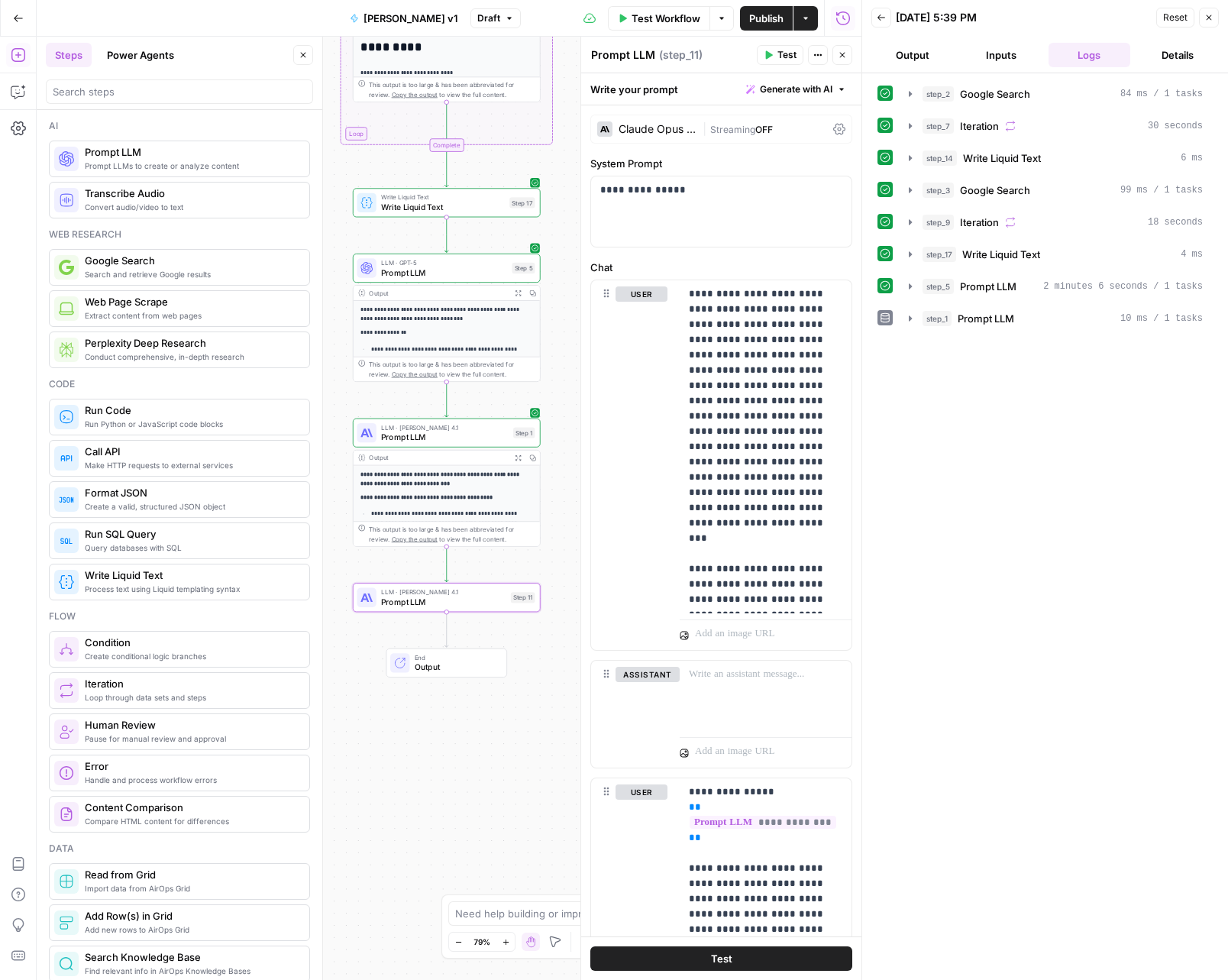
click at [790, 57] on span "Test" at bounding box center [787, 55] width 19 height 13
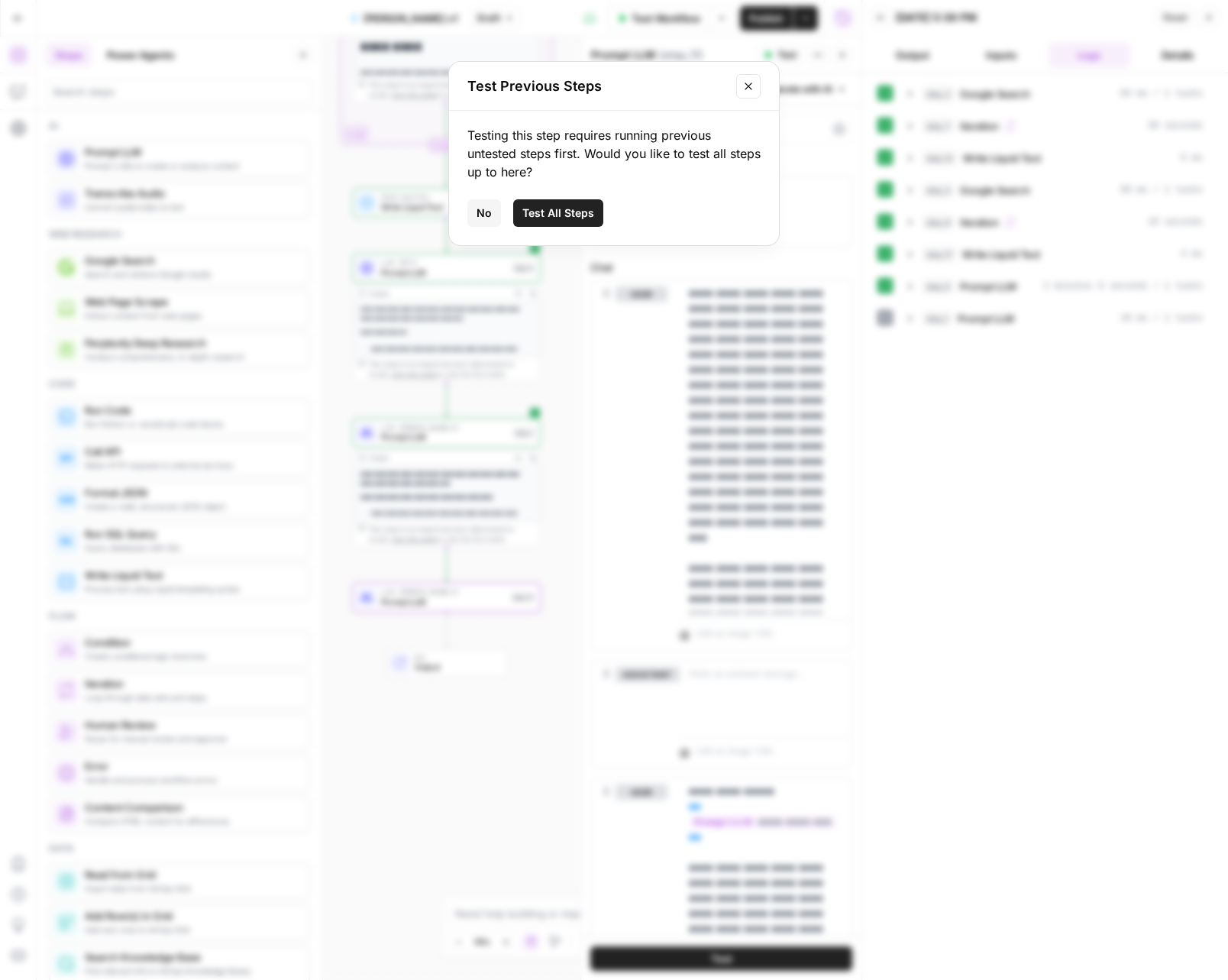
click at [494, 219] on button "No" at bounding box center [484, 213] width 34 height 28
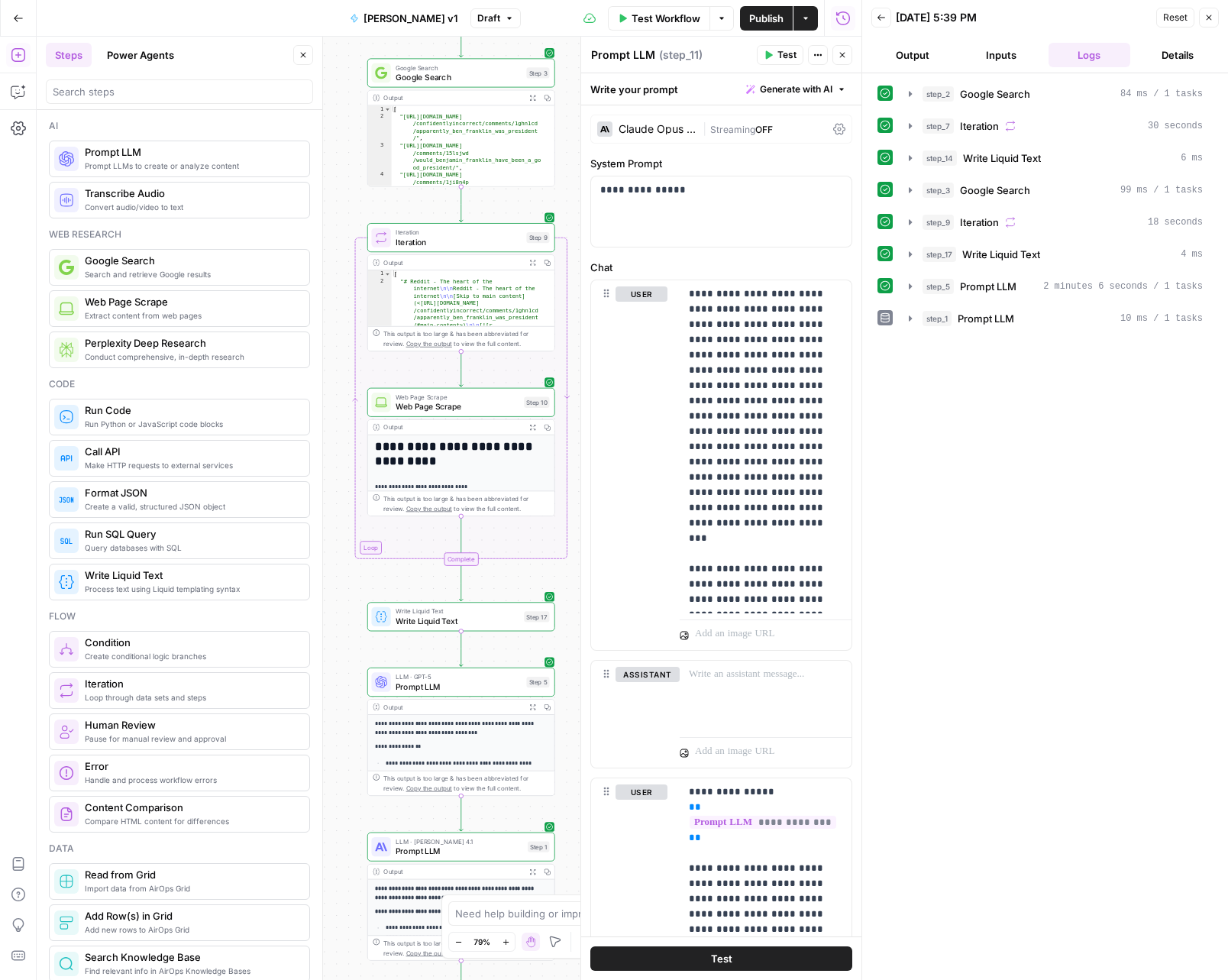
drag, startPoint x: 557, startPoint y: 208, endPoint x: 559, endPoint y: 684, distance: 476.0
click at [559, 686] on div "Workflow Set Inputs Inputs Google Search Google Search Step 2 Output Expand Out…" at bounding box center [449, 508] width 825 height 943
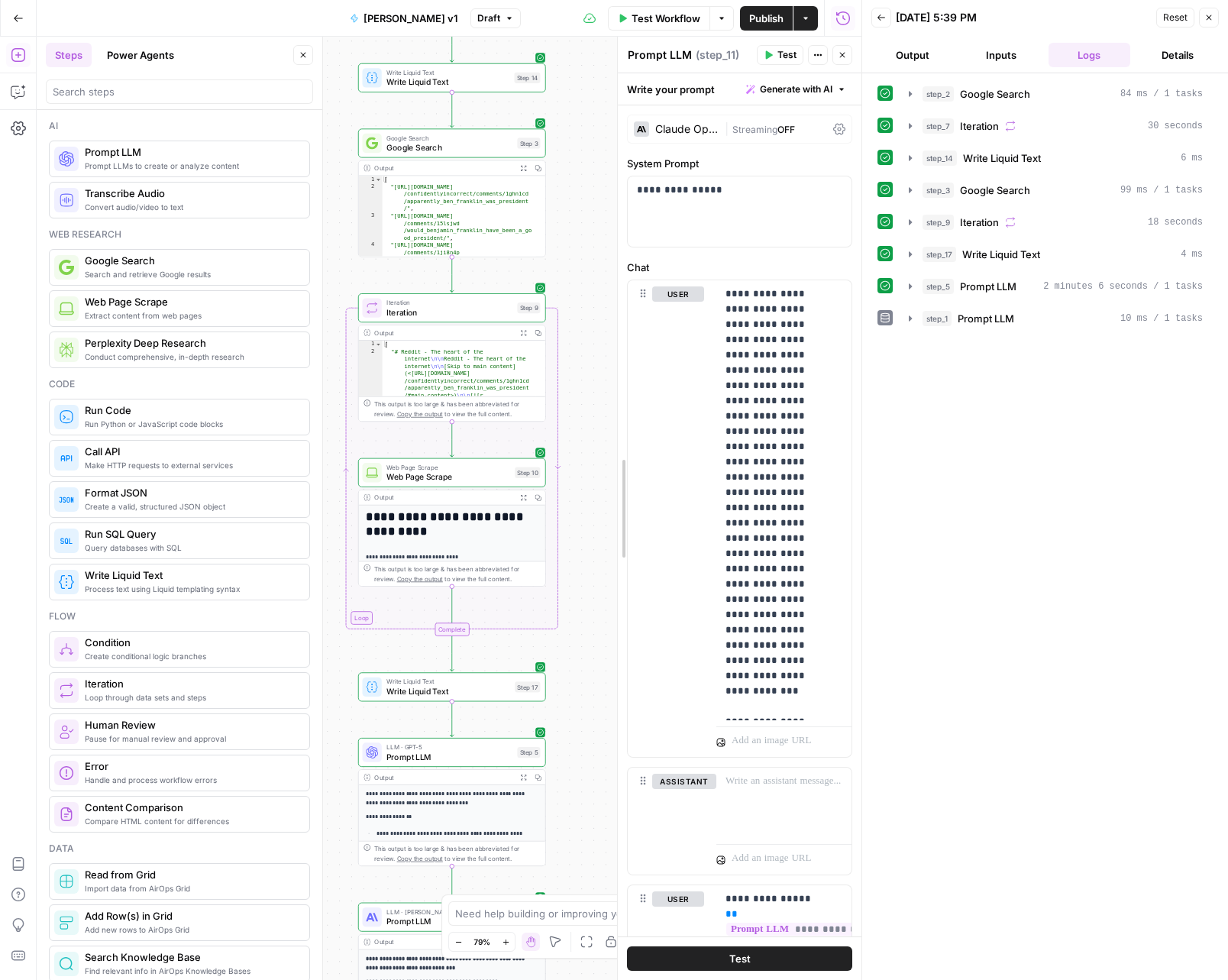
drag, startPoint x: 578, startPoint y: 490, endPoint x: 626, endPoint y: 714, distance: 229.1
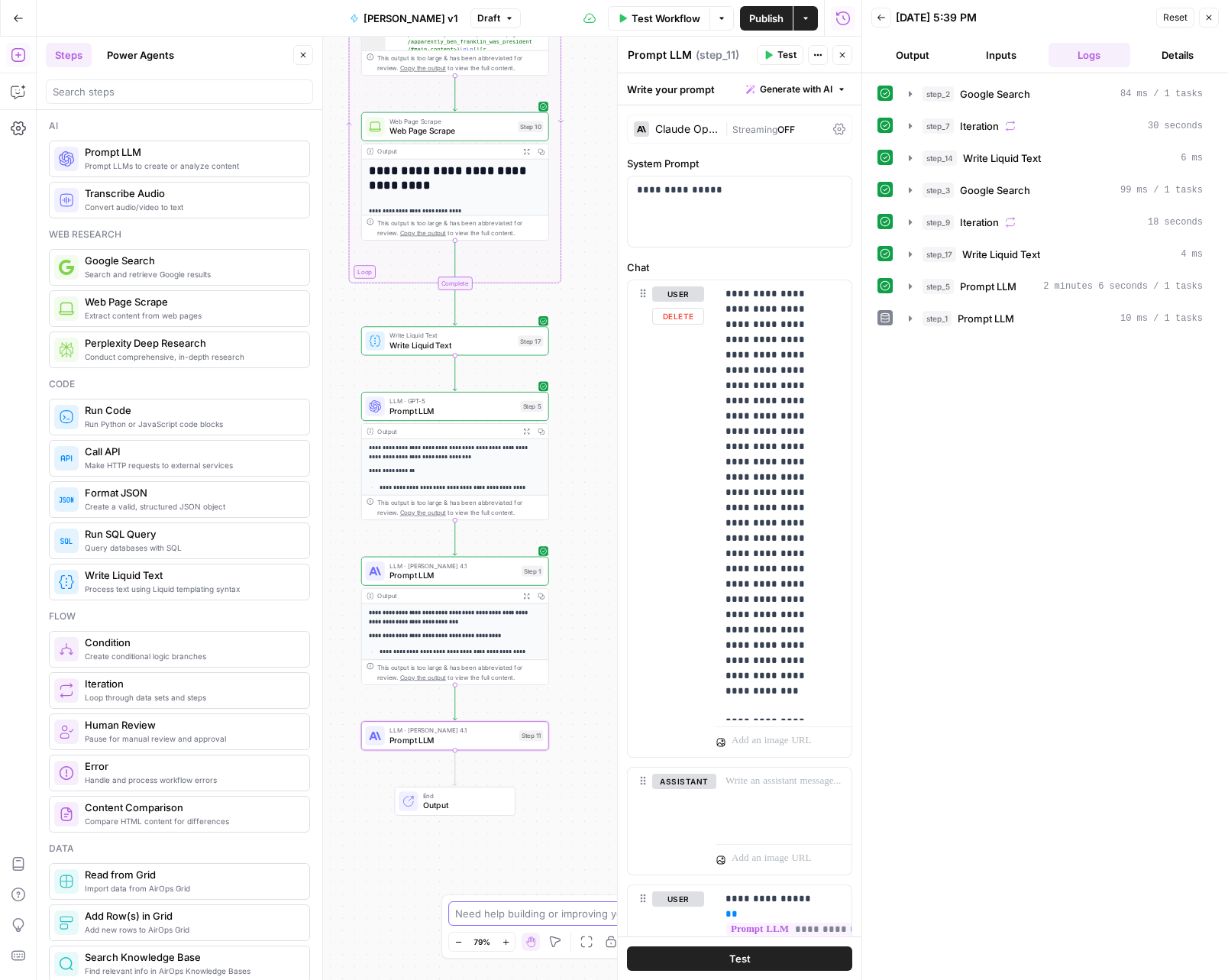
drag, startPoint x: 589, startPoint y: 648, endPoint x: 583, endPoint y: 233, distance: 415.0
click at [583, 233] on div "Workflow Set Inputs Inputs Google Search Google Search Step 2 Output Expand Out…" at bounding box center [449, 508] width 825 height 943
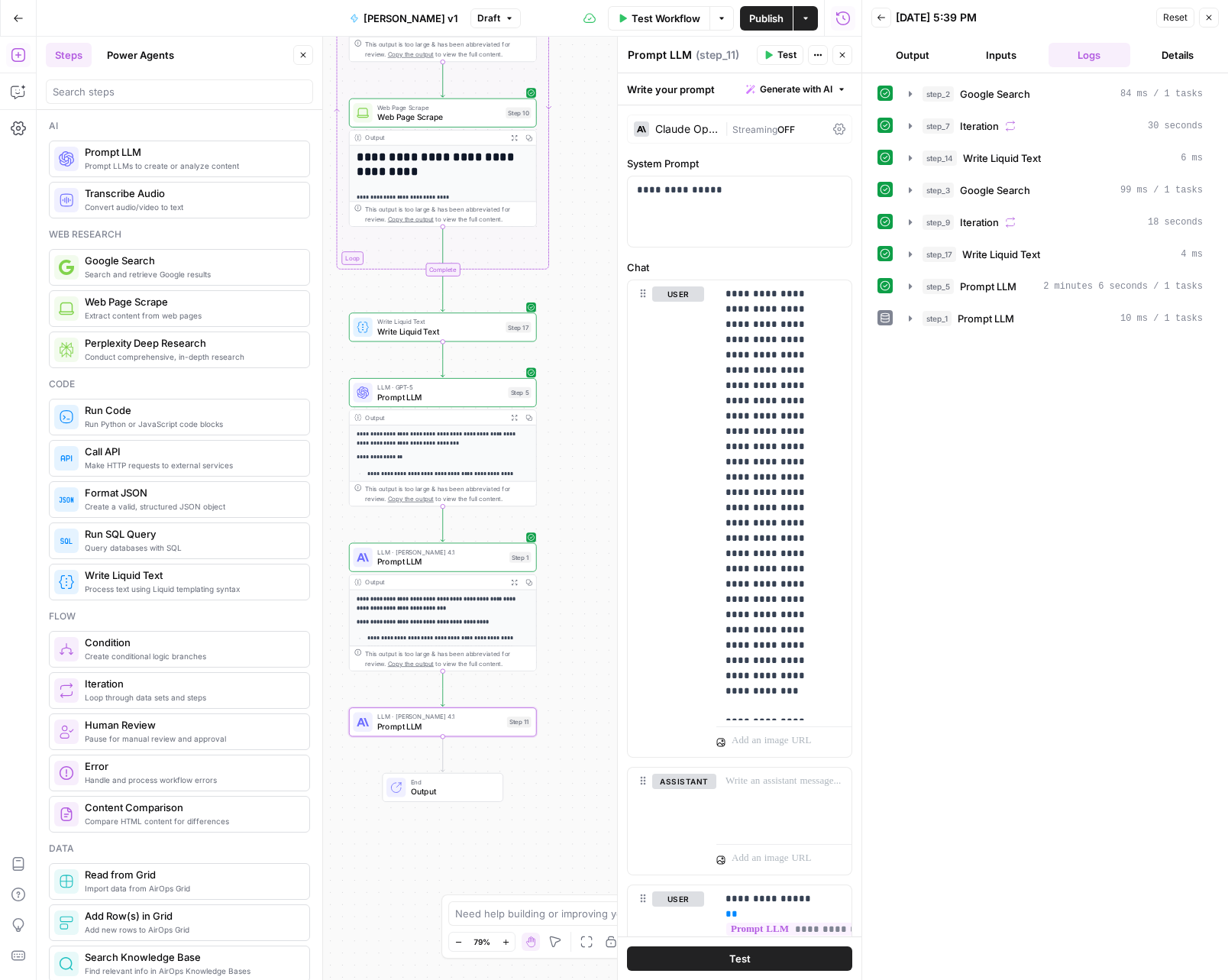
click at [490, 724] on span "Prompt LLM" at bounding box center [440, 726] width 125 height 12
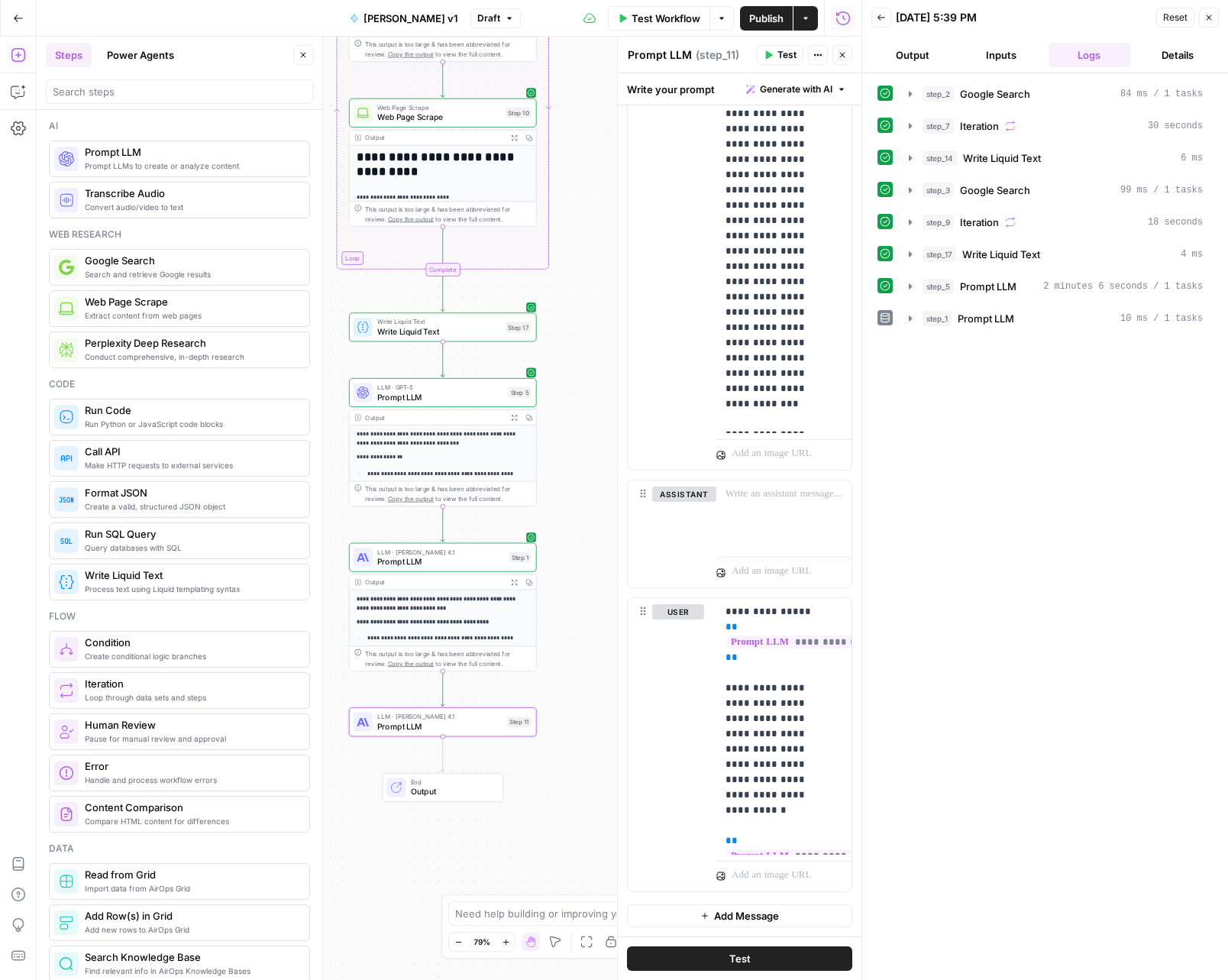
click at [673, 12] on span "Test Workflow" at bounding box center [666, 18] width 69 height 15
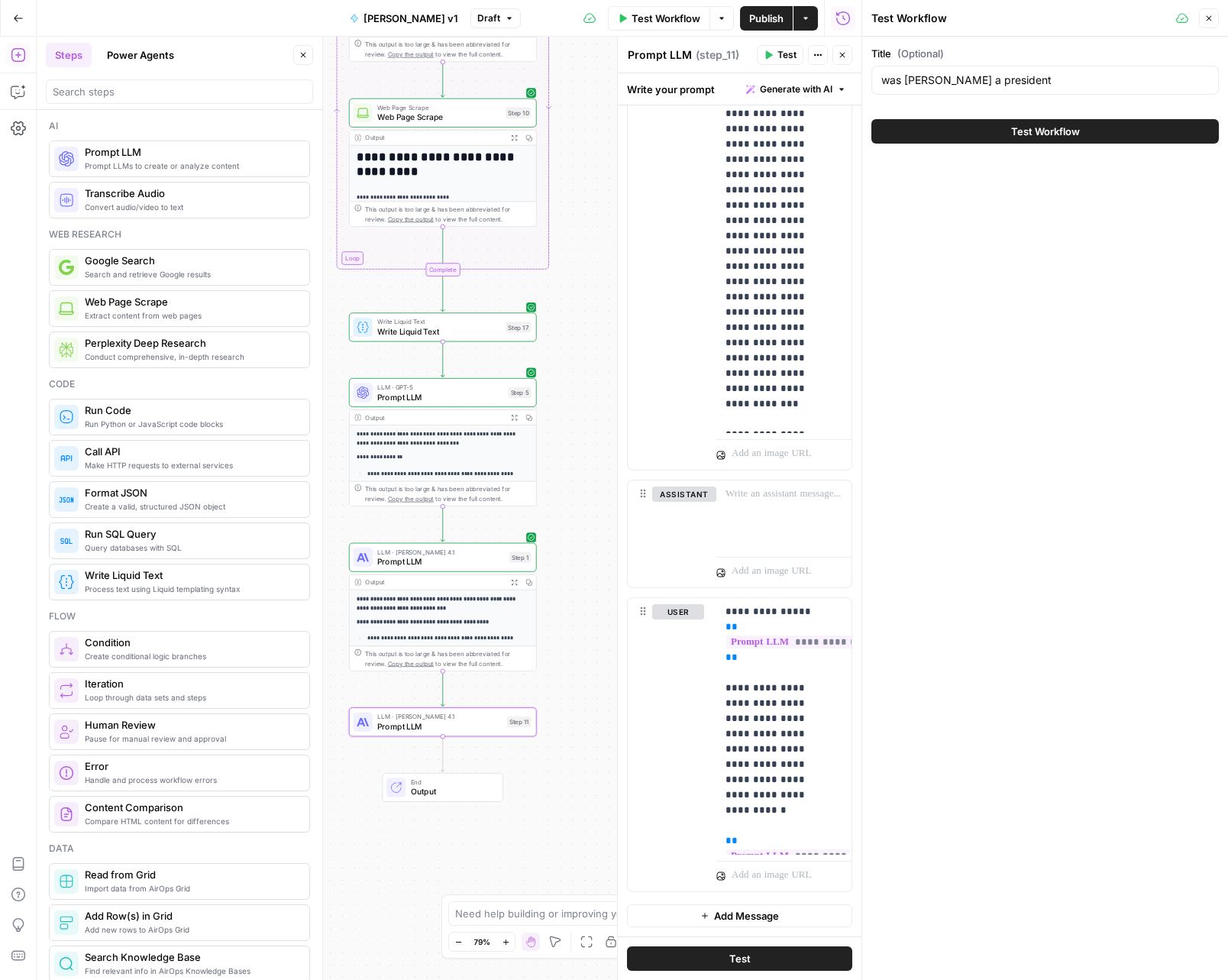
click at [992, 128] on button "Test Workflow" at bounding box center [1045, 131] width 348 height 24
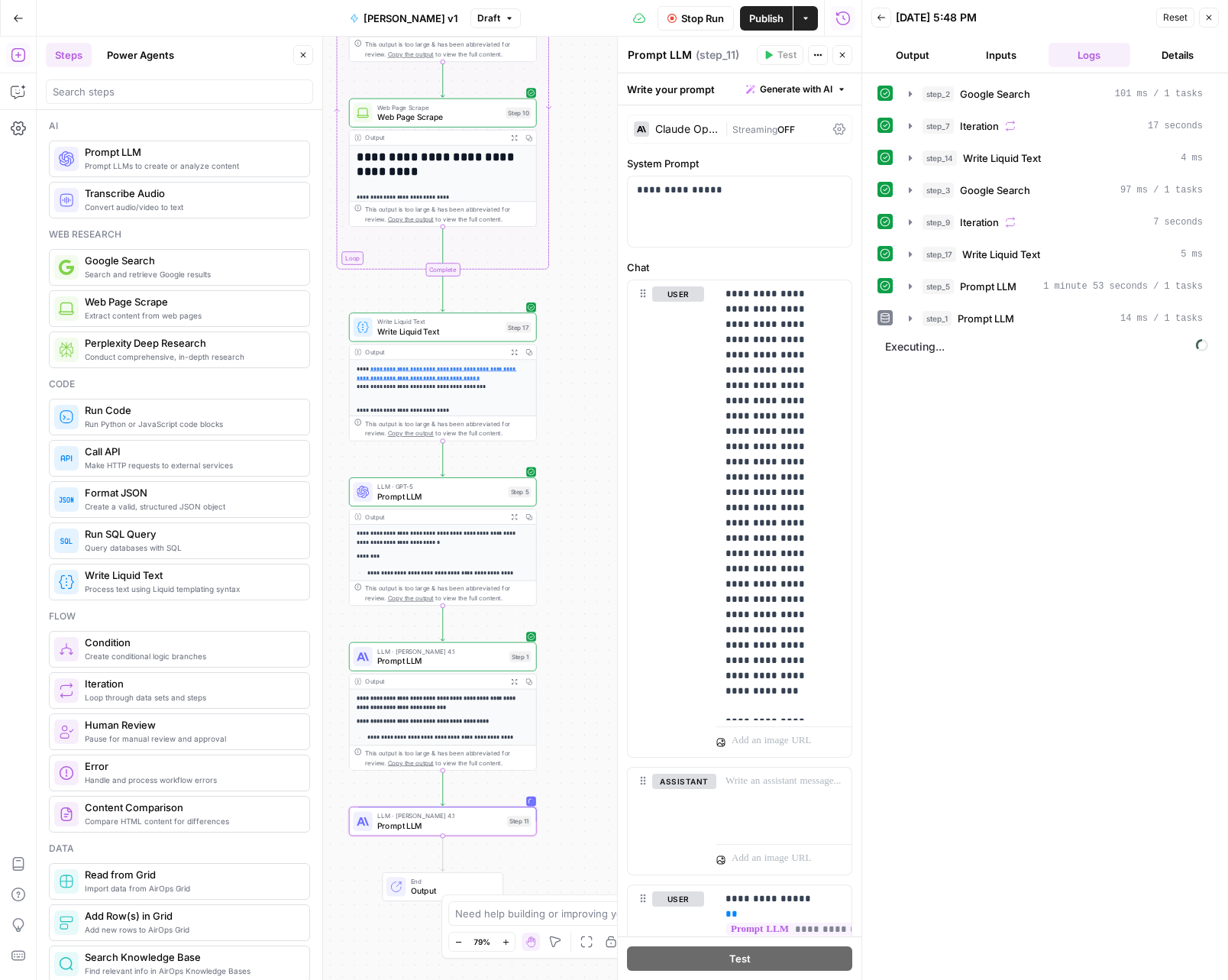
click at [706, 132] on div "Claude Opus 4.1" at bounding box center [687, 129] width 63 height 11
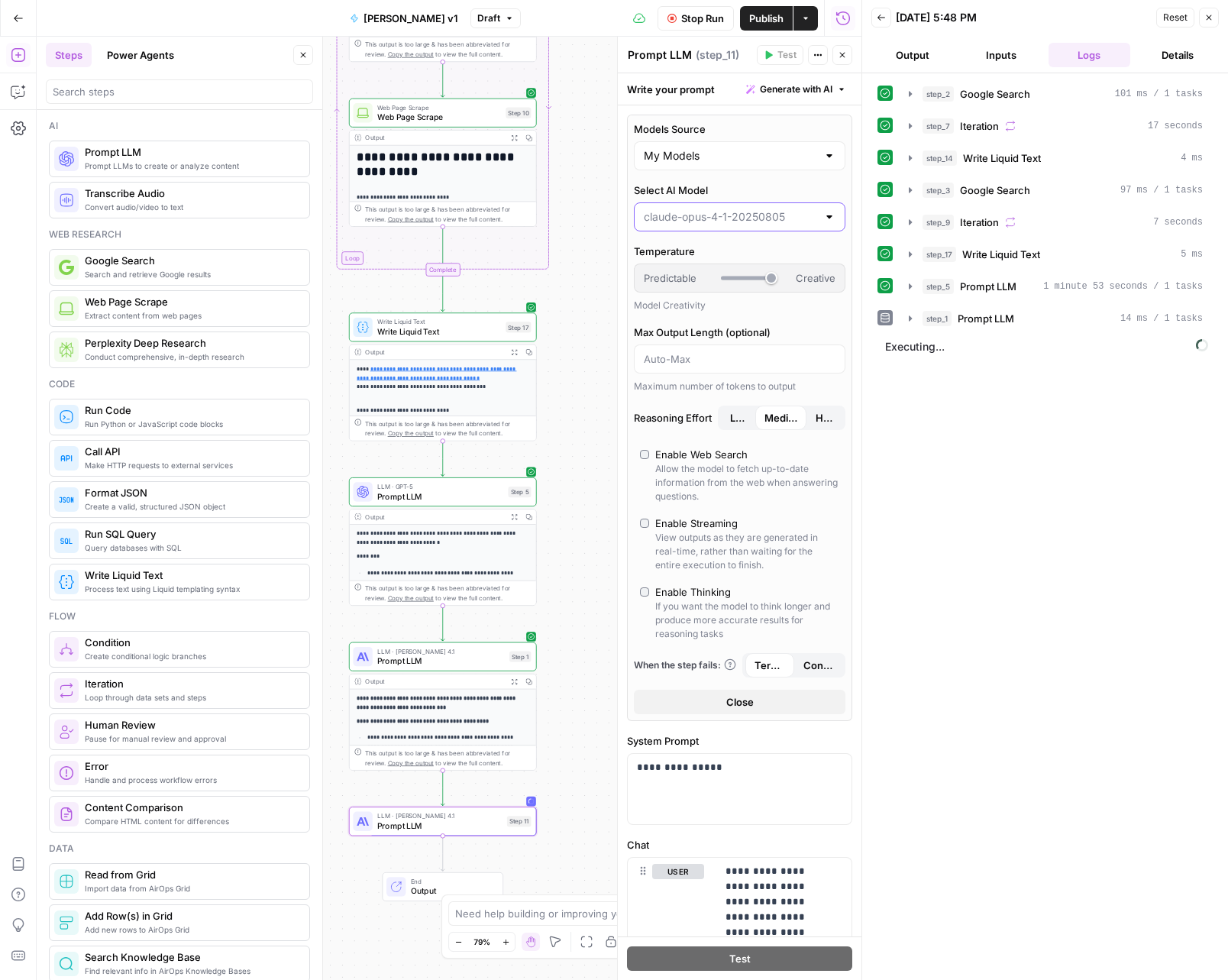
click at [740, 218] on input "Select AI Model" at bounding box center [730, 217] width 173 height 15
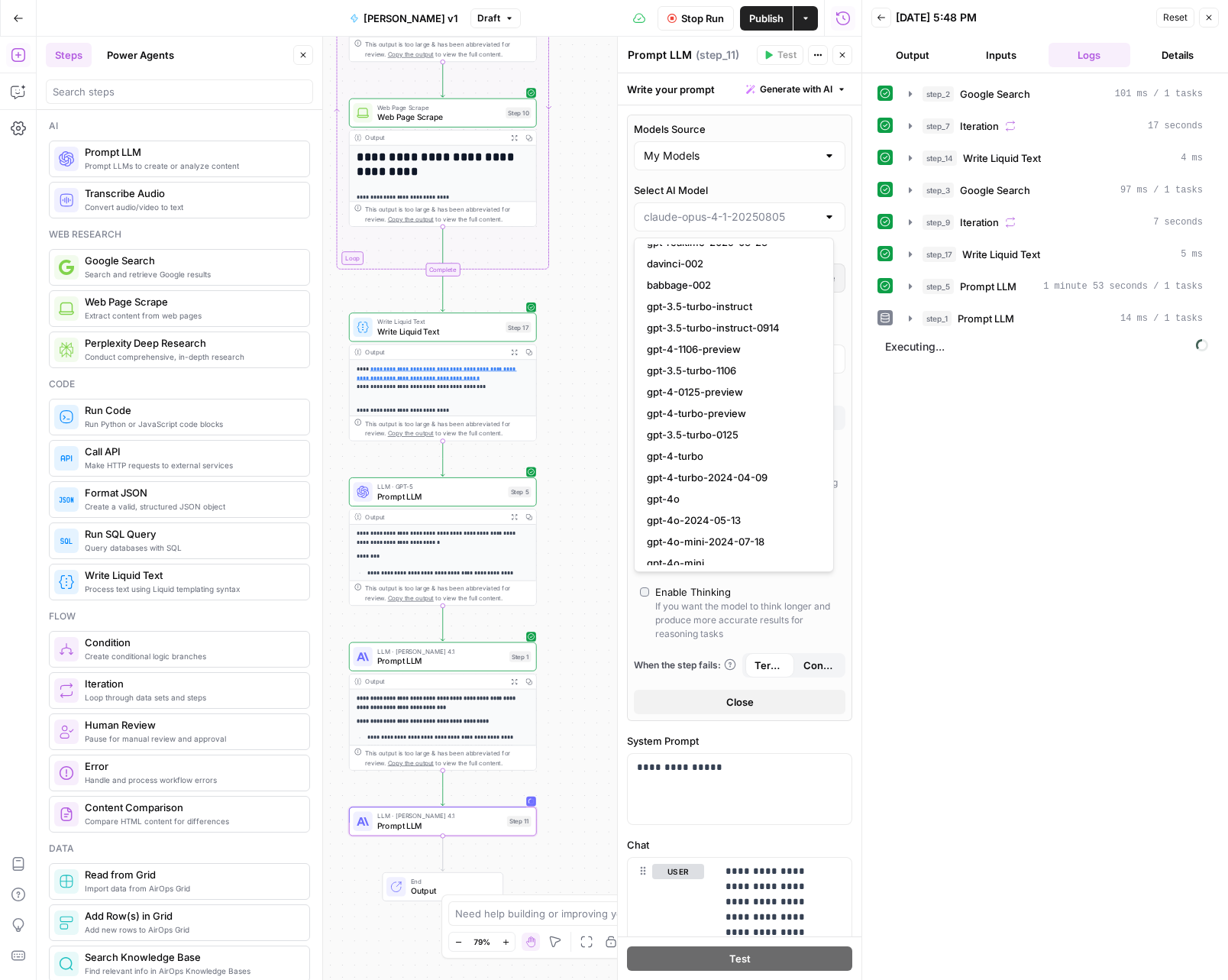
scroll to position [181, 0]
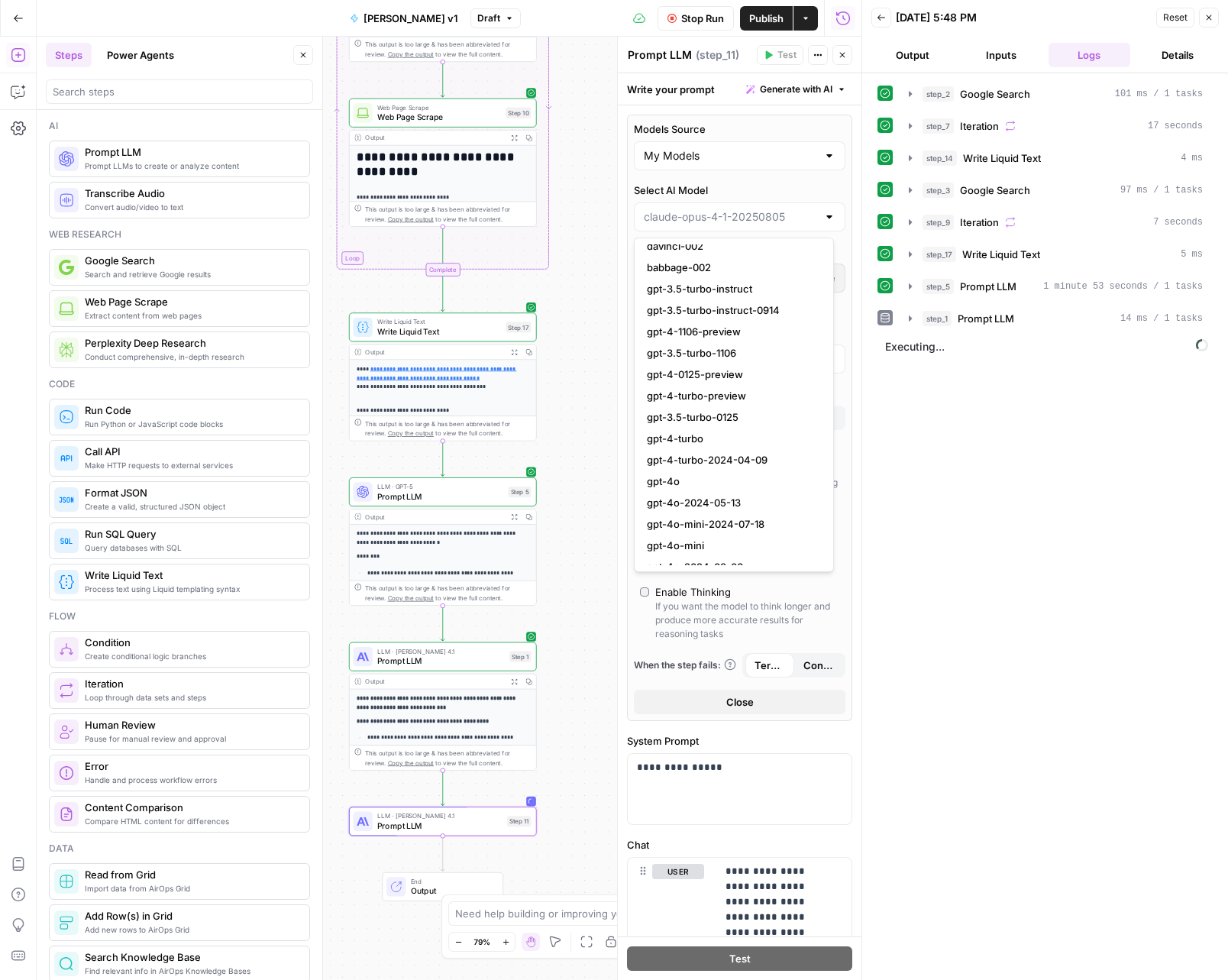
type input "[PERSON_NAME]-opus-4-1-20250805"
click at [721, 16] on span "Stop Run" at bounding box center [702, 18] width 43 height 15
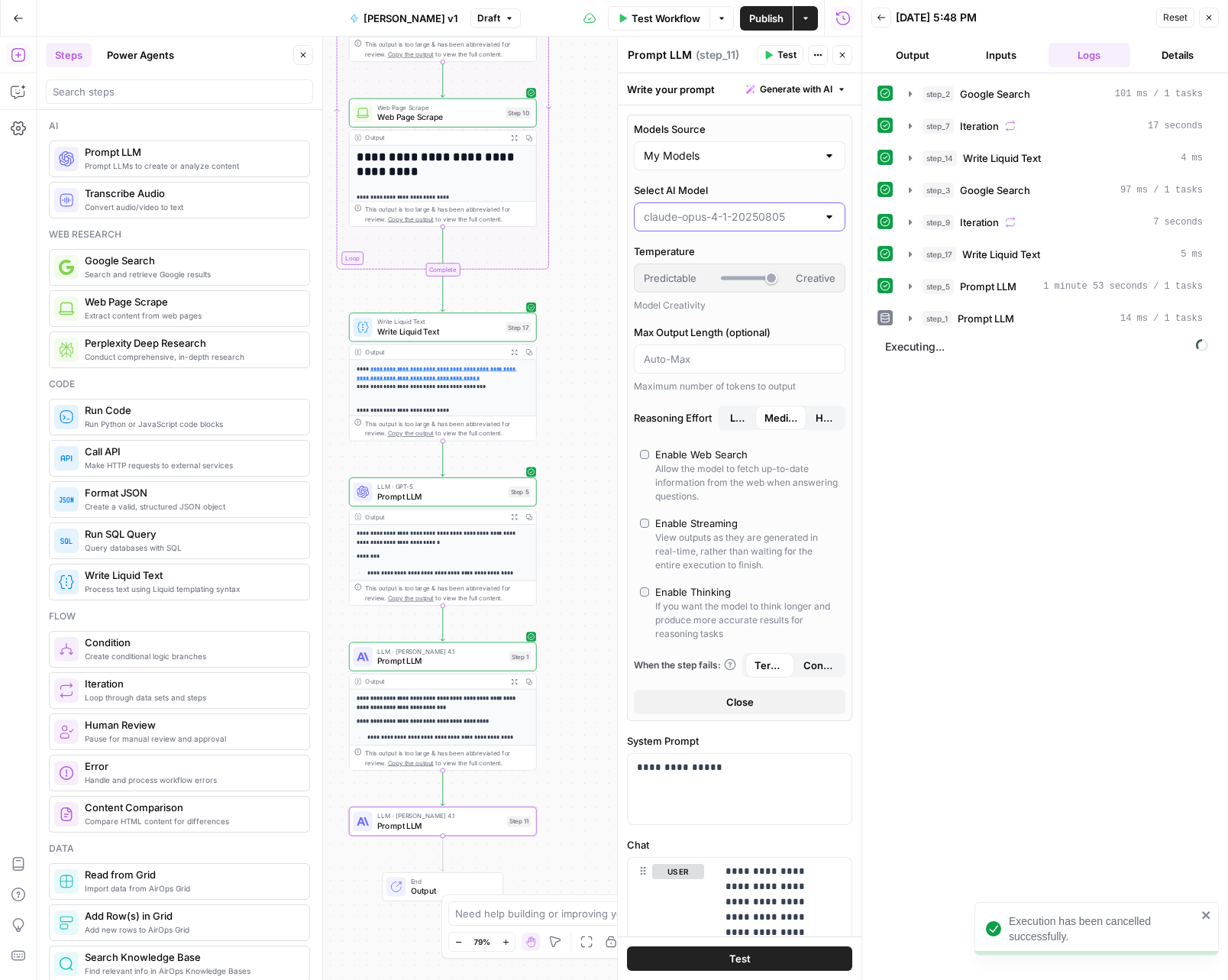
click at [751, 209] on input "Select AI Model" at bounding box center [730, 217] width 173 height 15
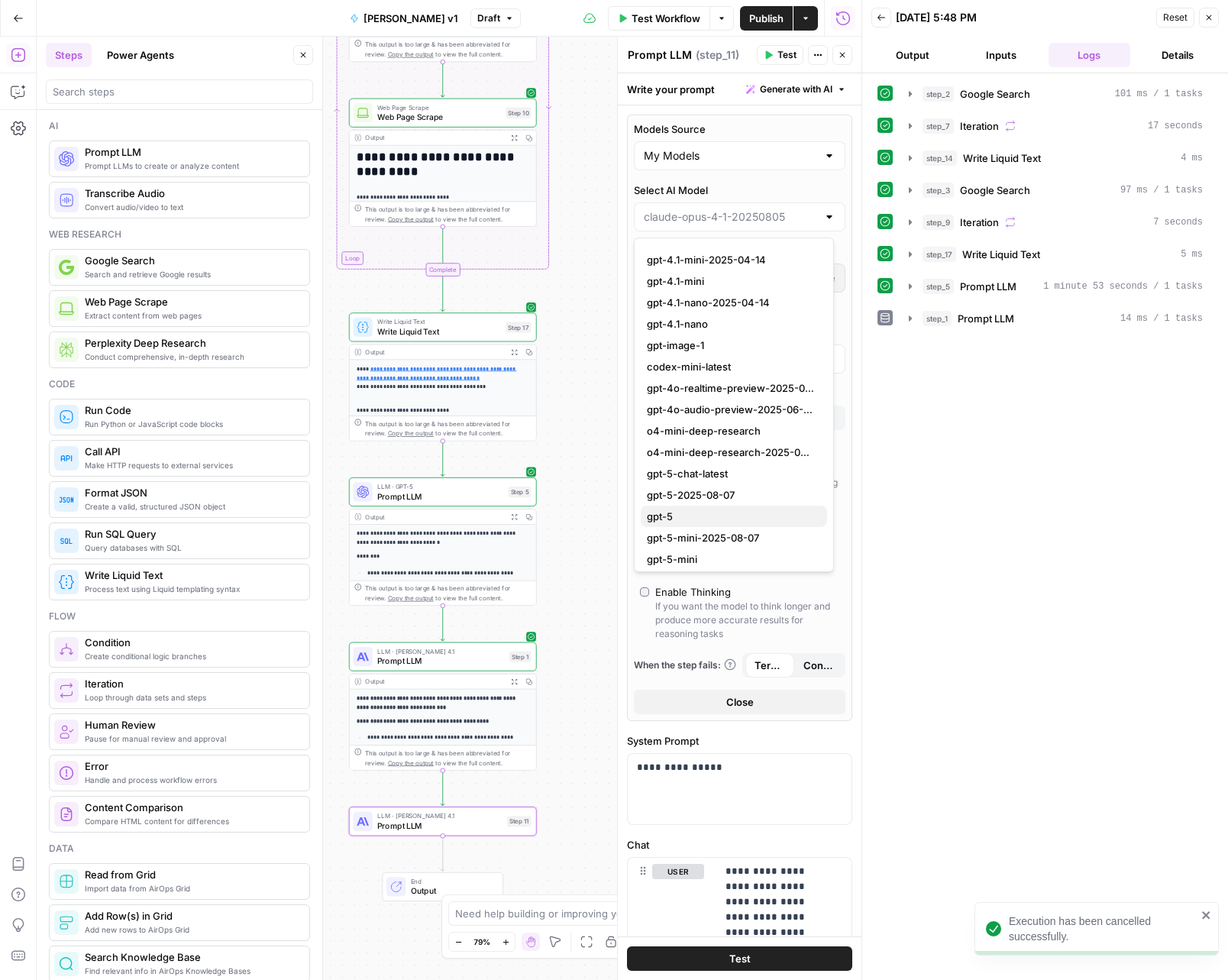
scroll to position [1325, 0]
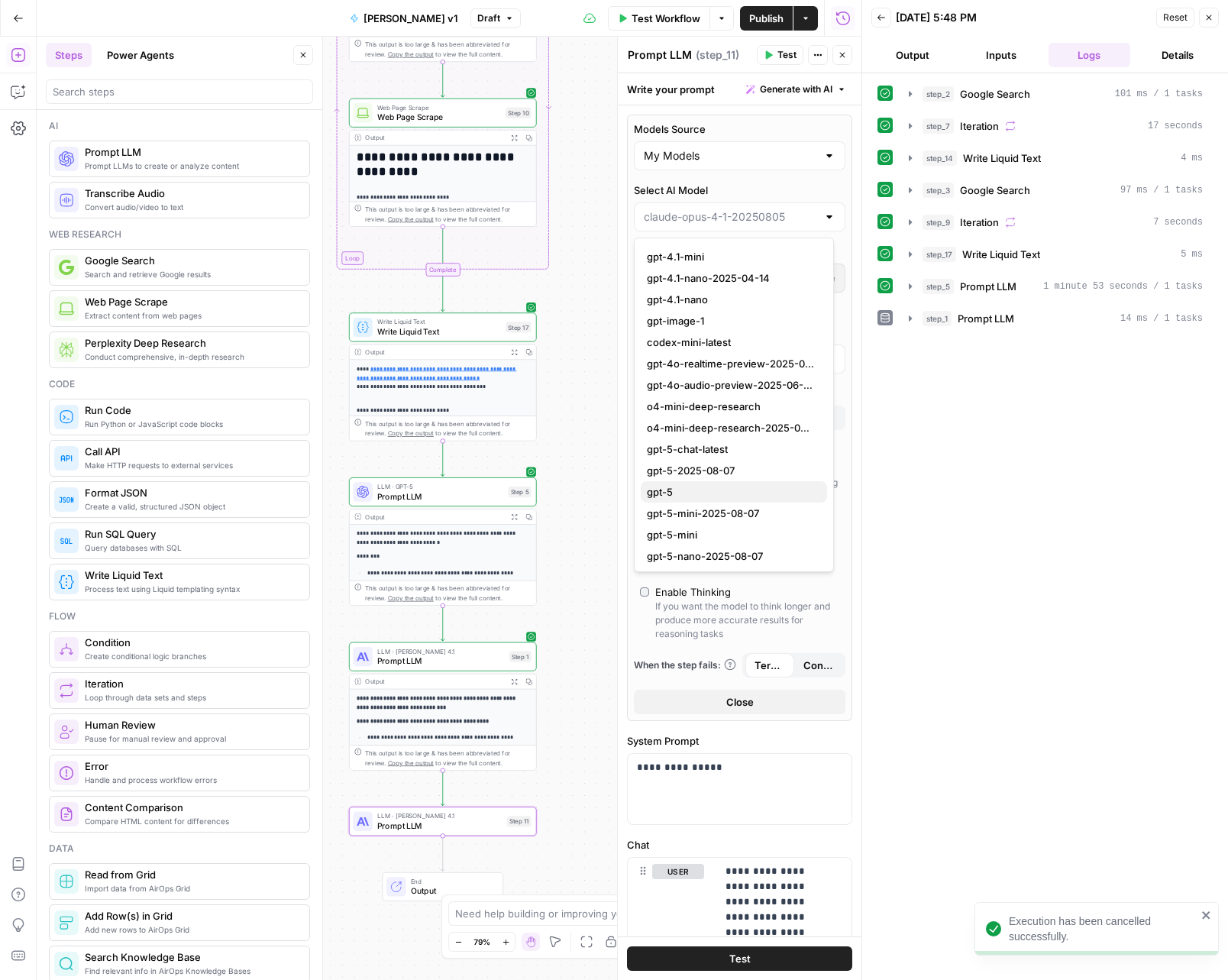
click at [718, 494] on span "gpt-5" at bounding box center [730, 492] width 168 height 15
type input "gpt-5"
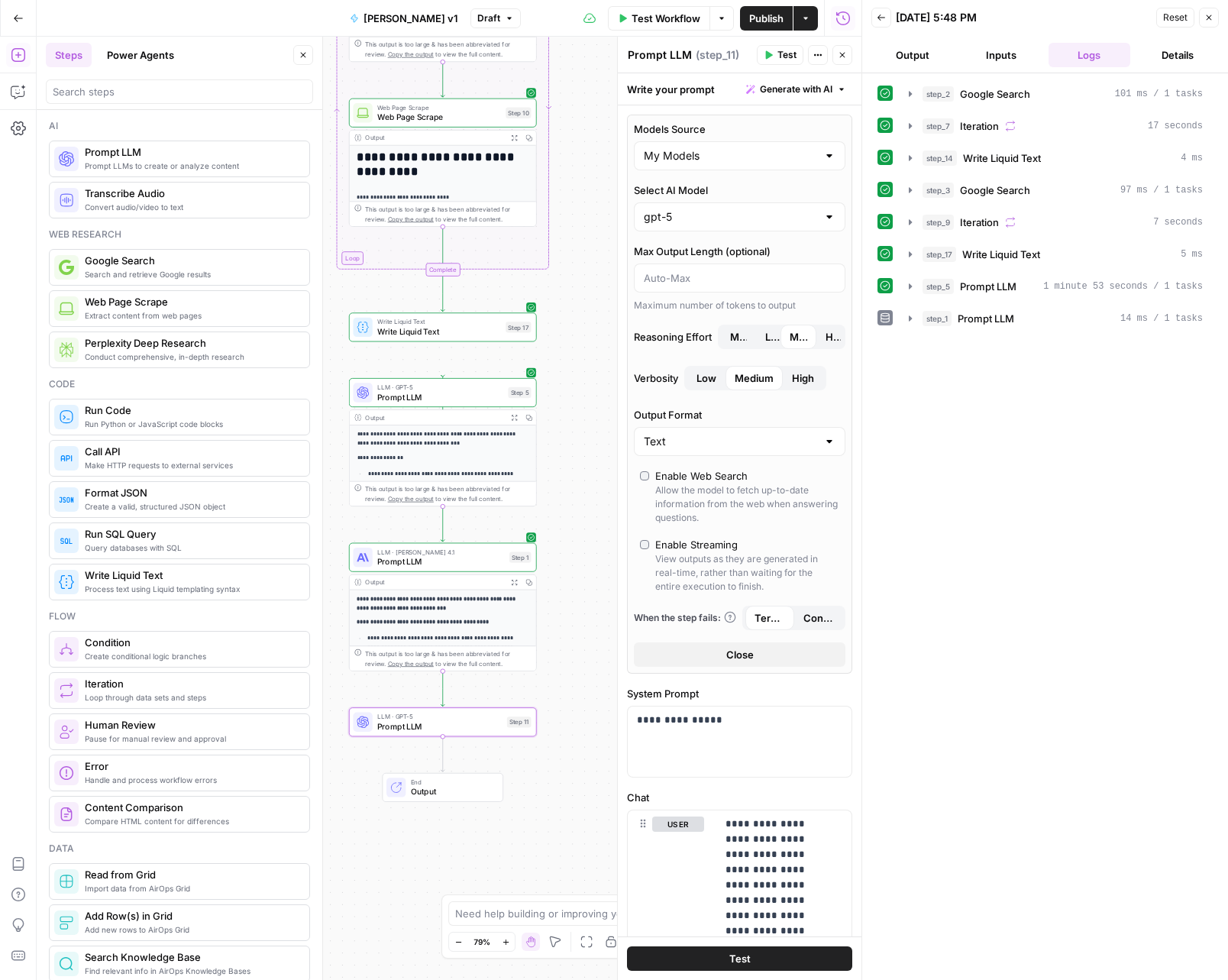
click at [699, 962] on button "Test" at bounding box center [740, 958] width 226 height 24
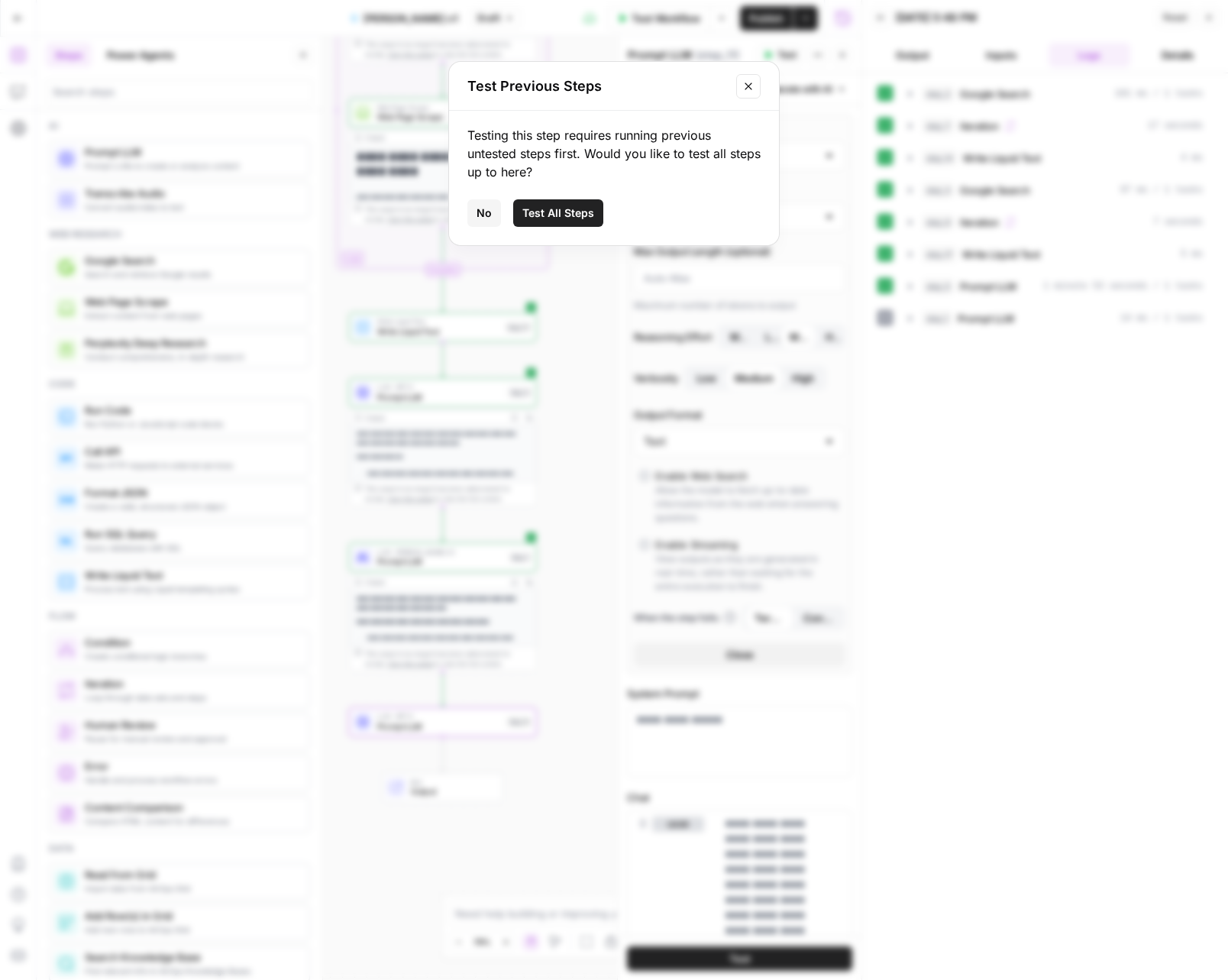
click at [482, 218] on span "No" at bounding box center [484, 213] width 15 height 15
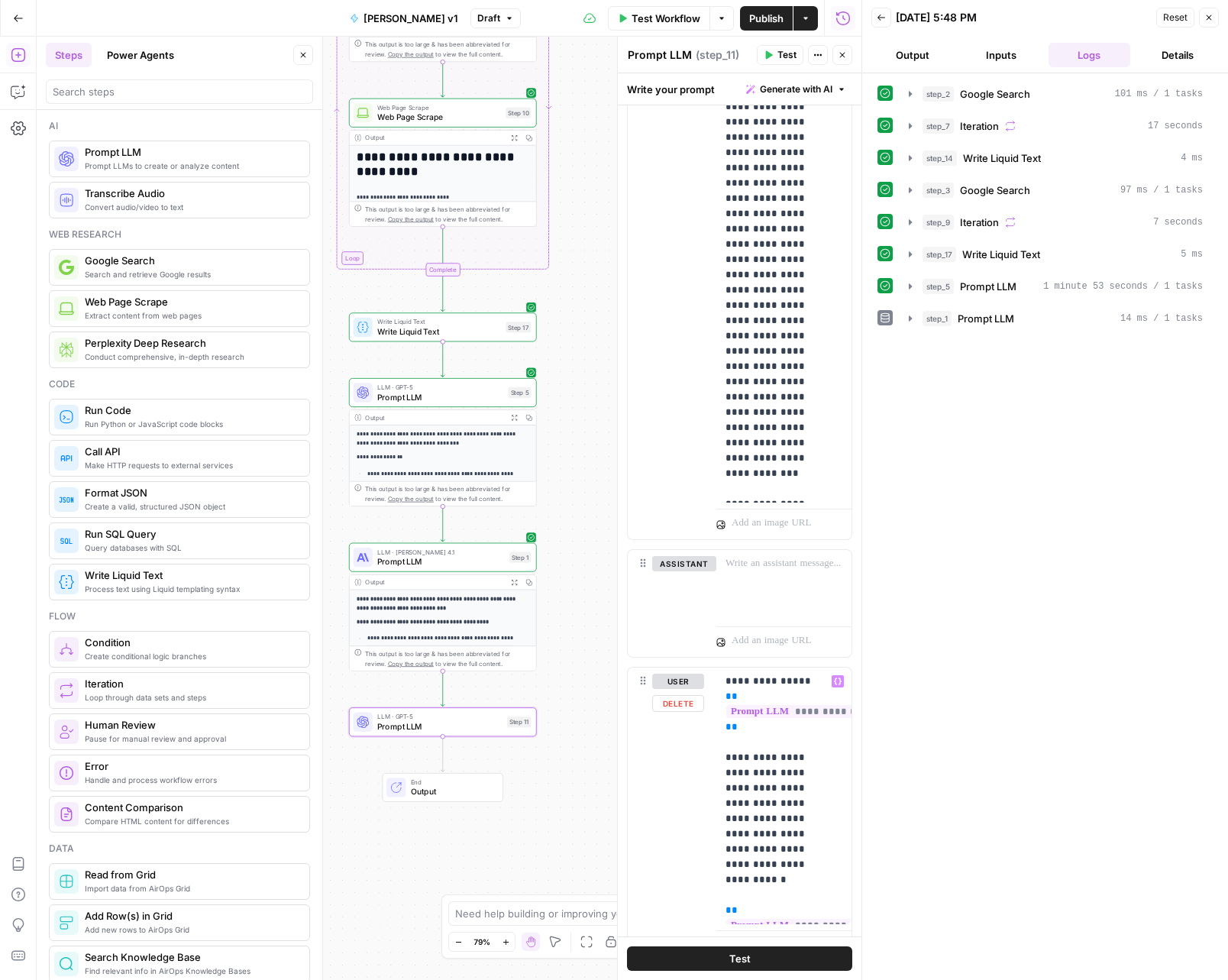
scroll to position [551, 0]
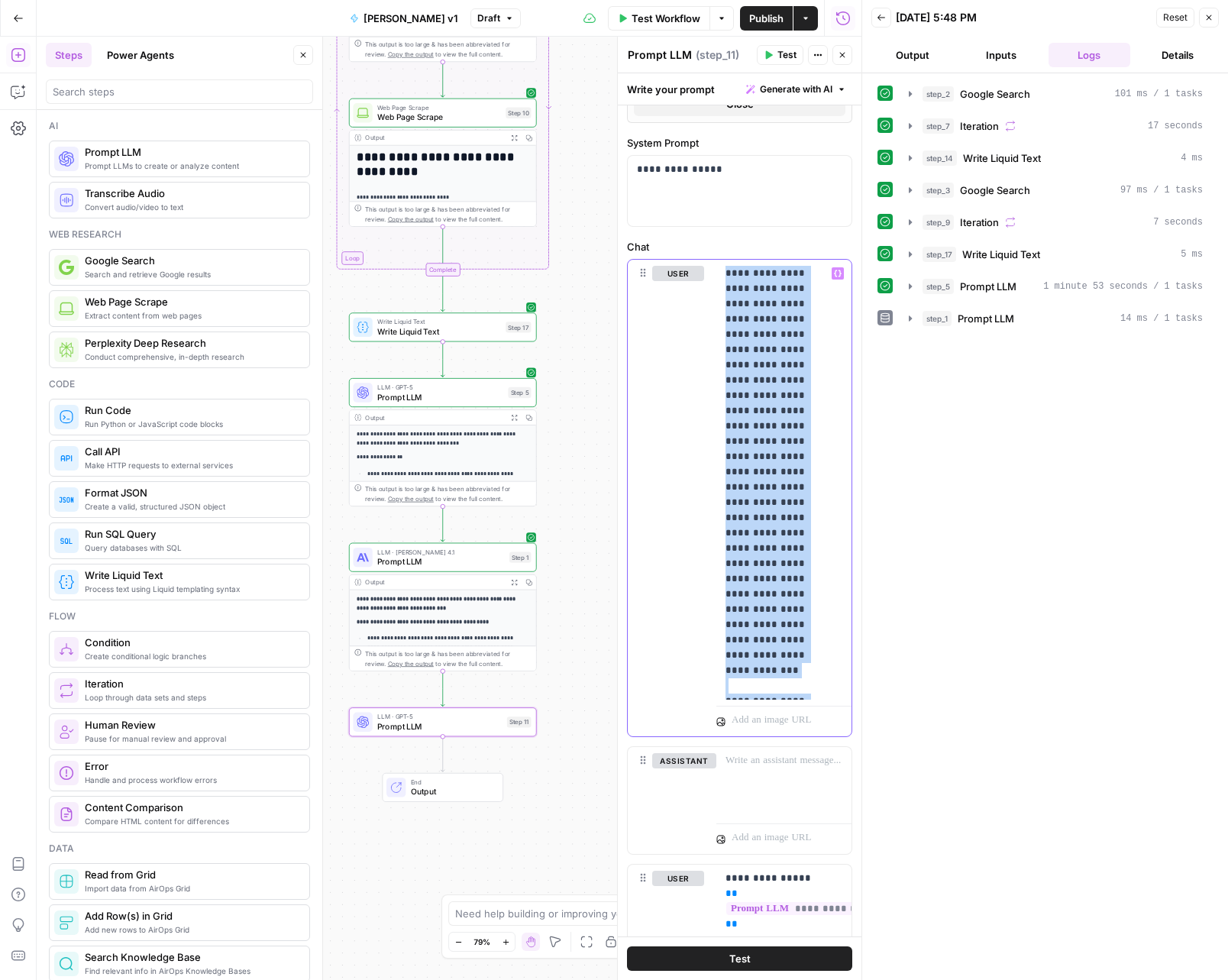
drag, startPoint x: 799, startPoint y: 687, endPoint x: 729, endPoint y: 253, distance: 439.6
click at [729, 253] on div "**********" at bounding box center [740, 698] width 226 height 919
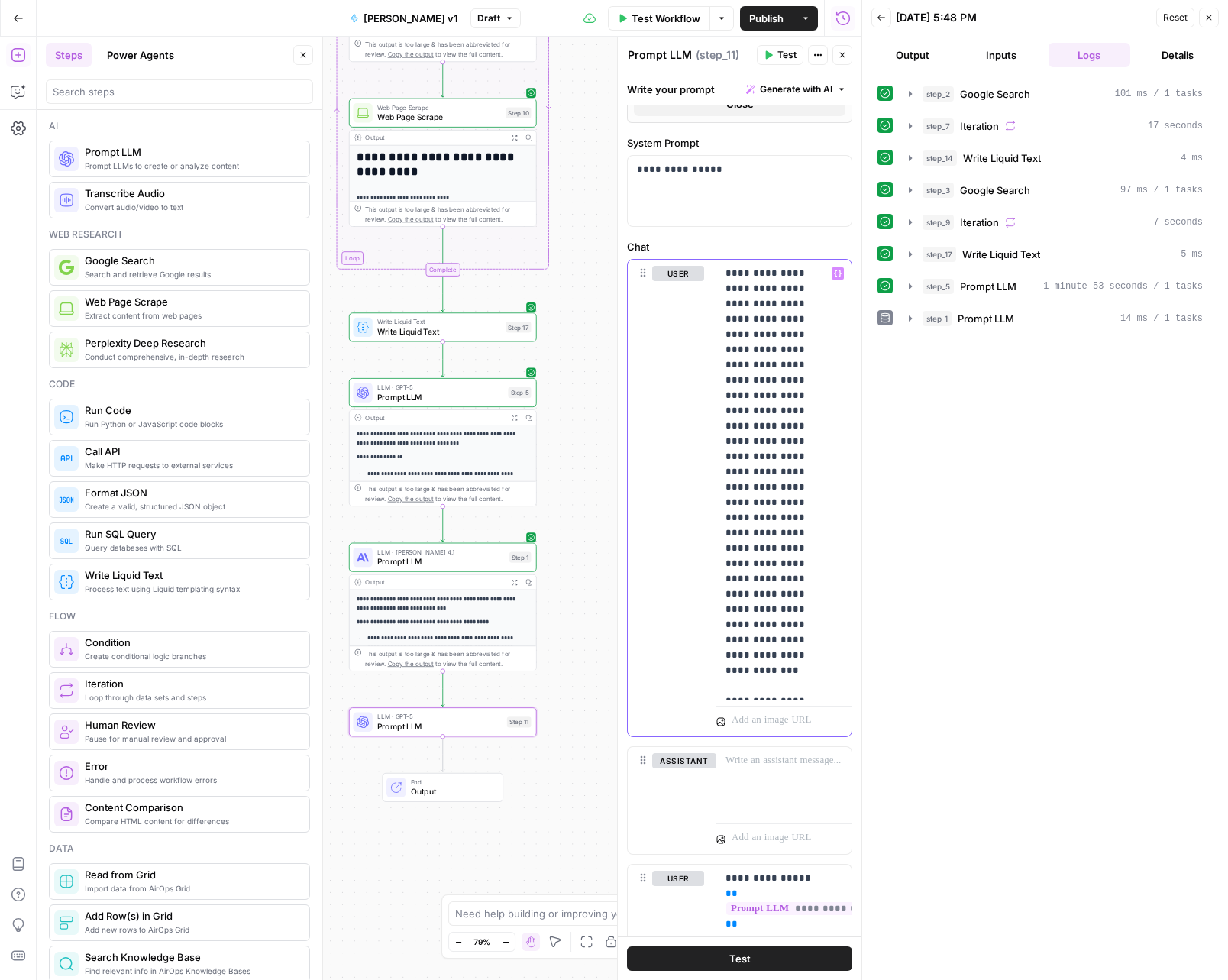
scroll to position [459, 0]
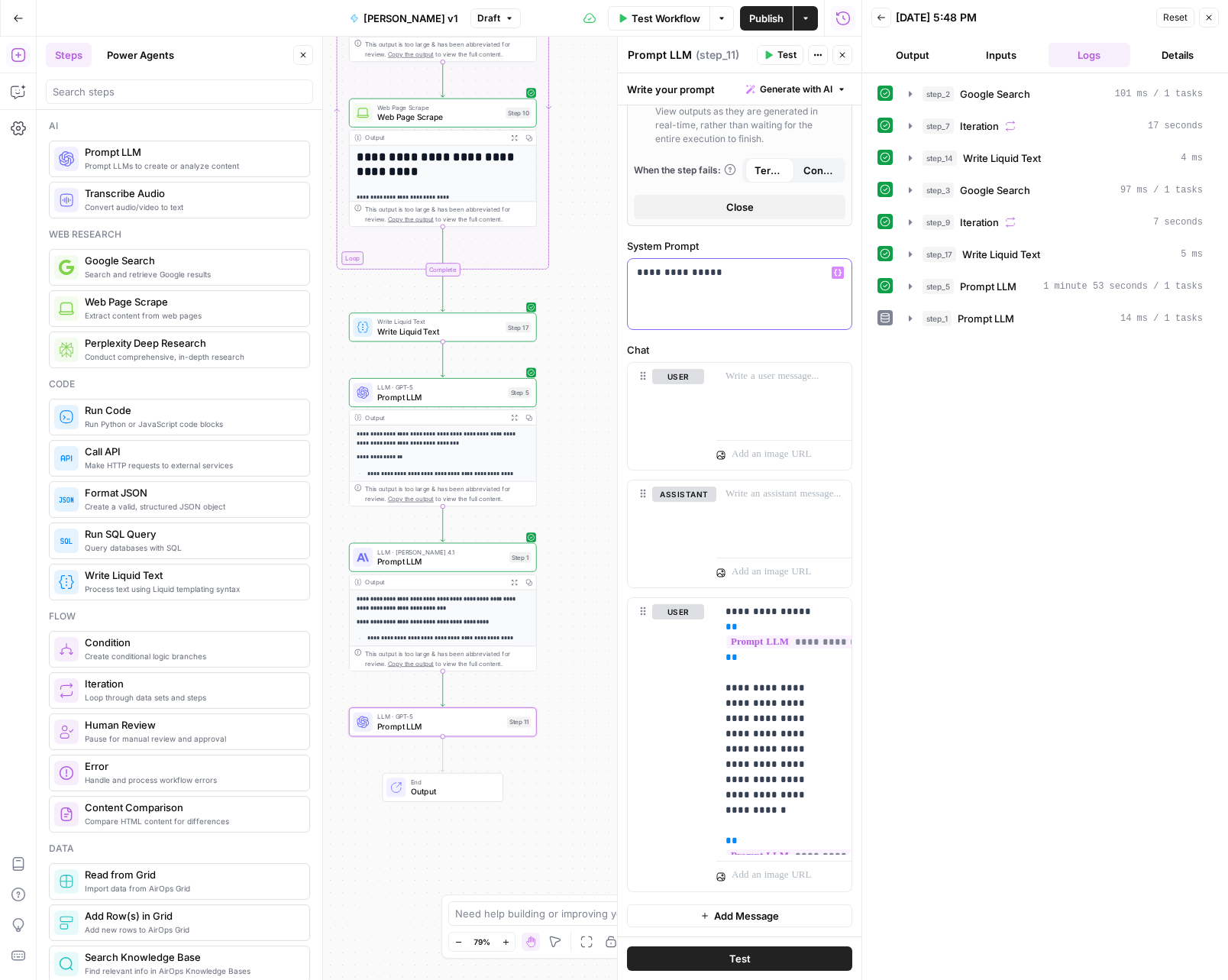
click at [706, 302] on div "**********" at bounding box center [740, 294] width 224 height 70
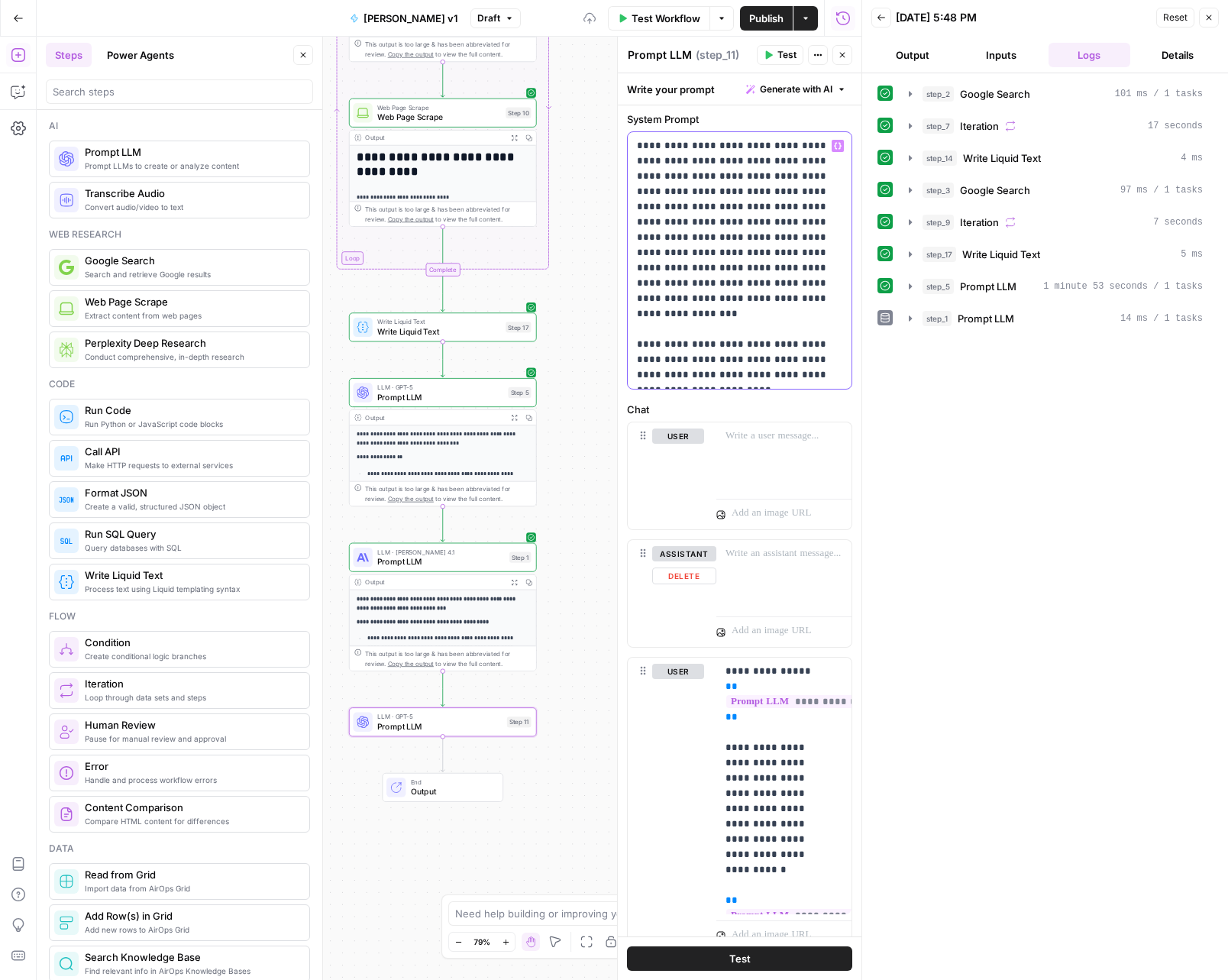
scroll to position [646, 0]
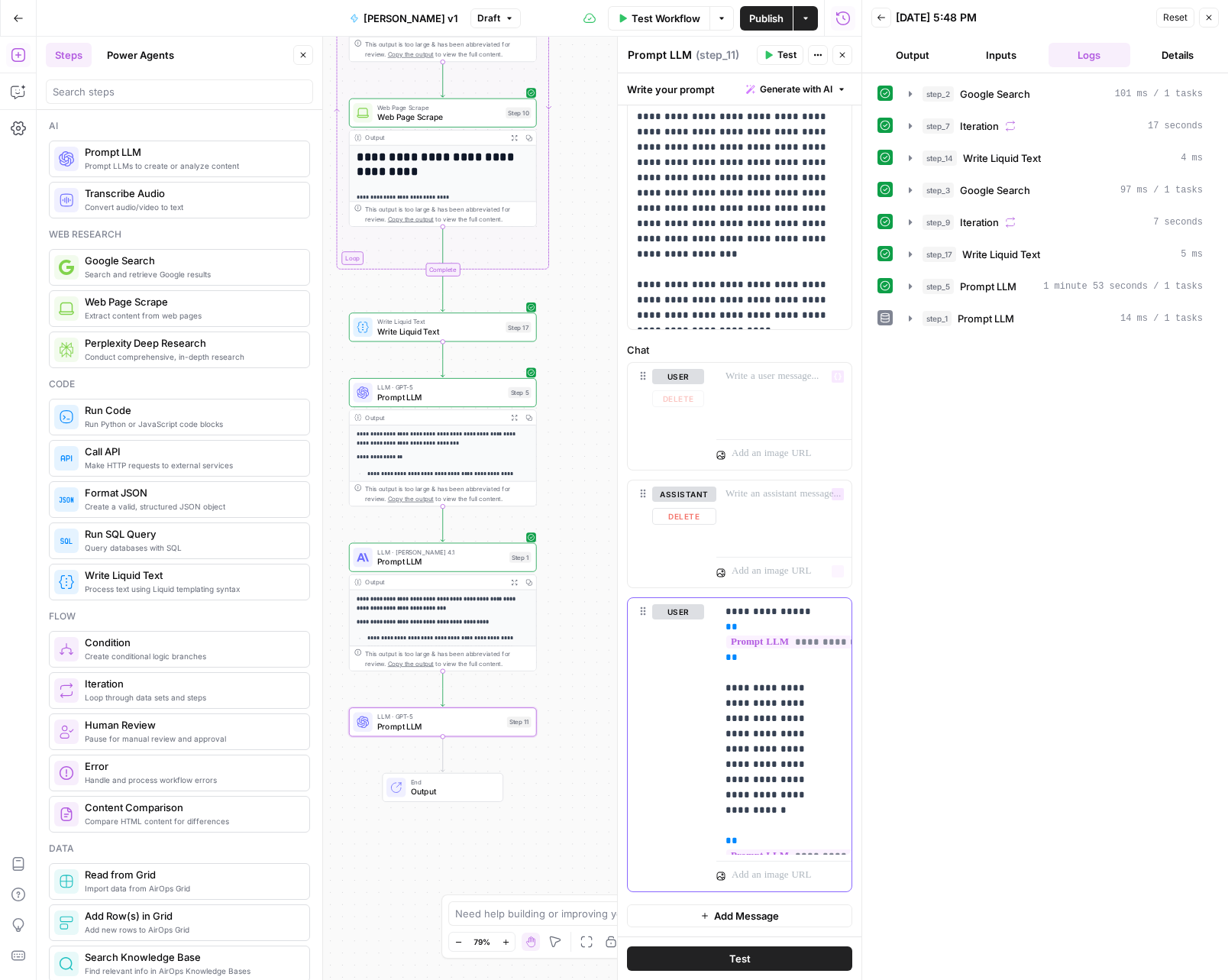
click at [785, 698] on p "**********" at bounding box center [778, 726] width 106 height 244
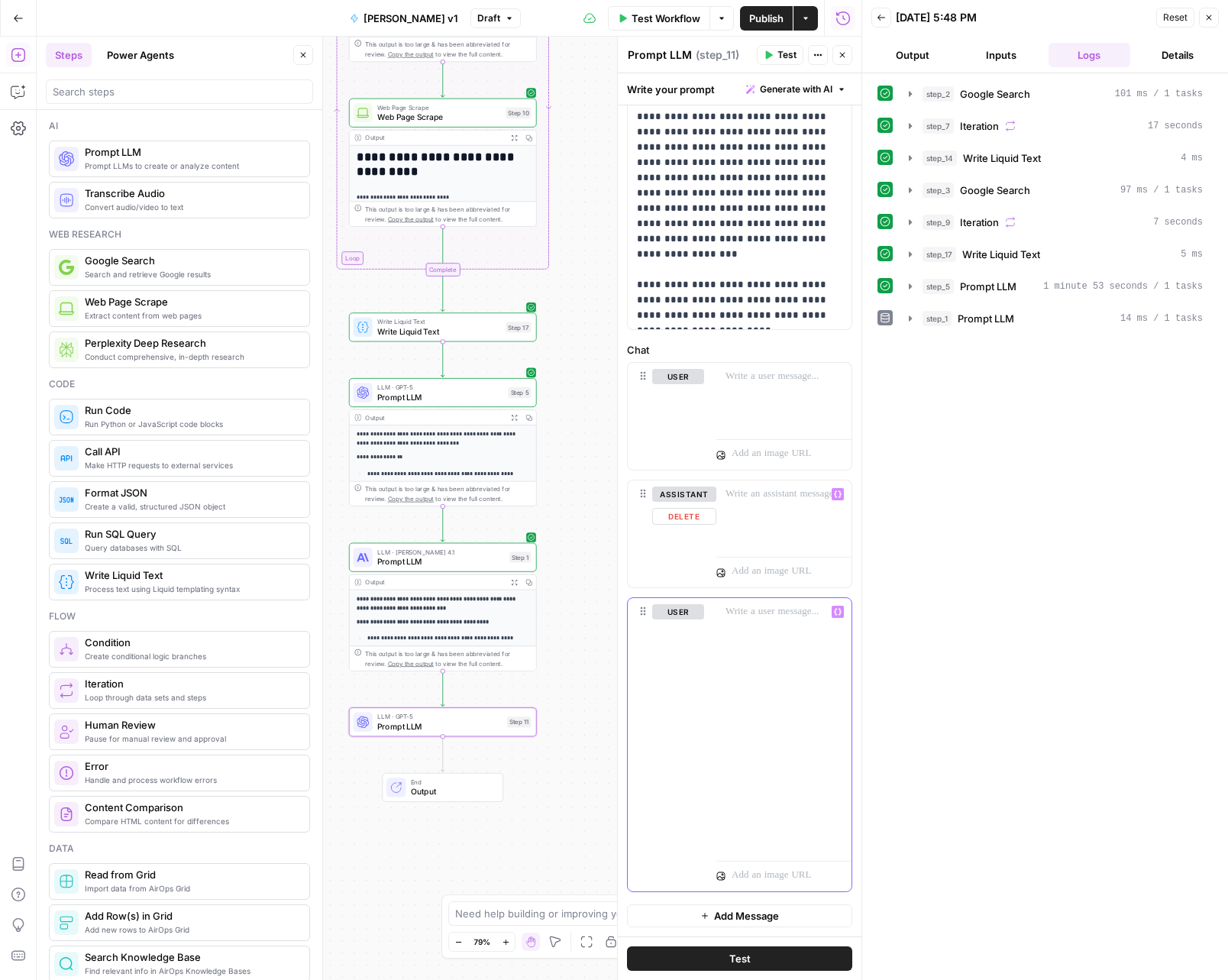
scroll to position [448, 0]
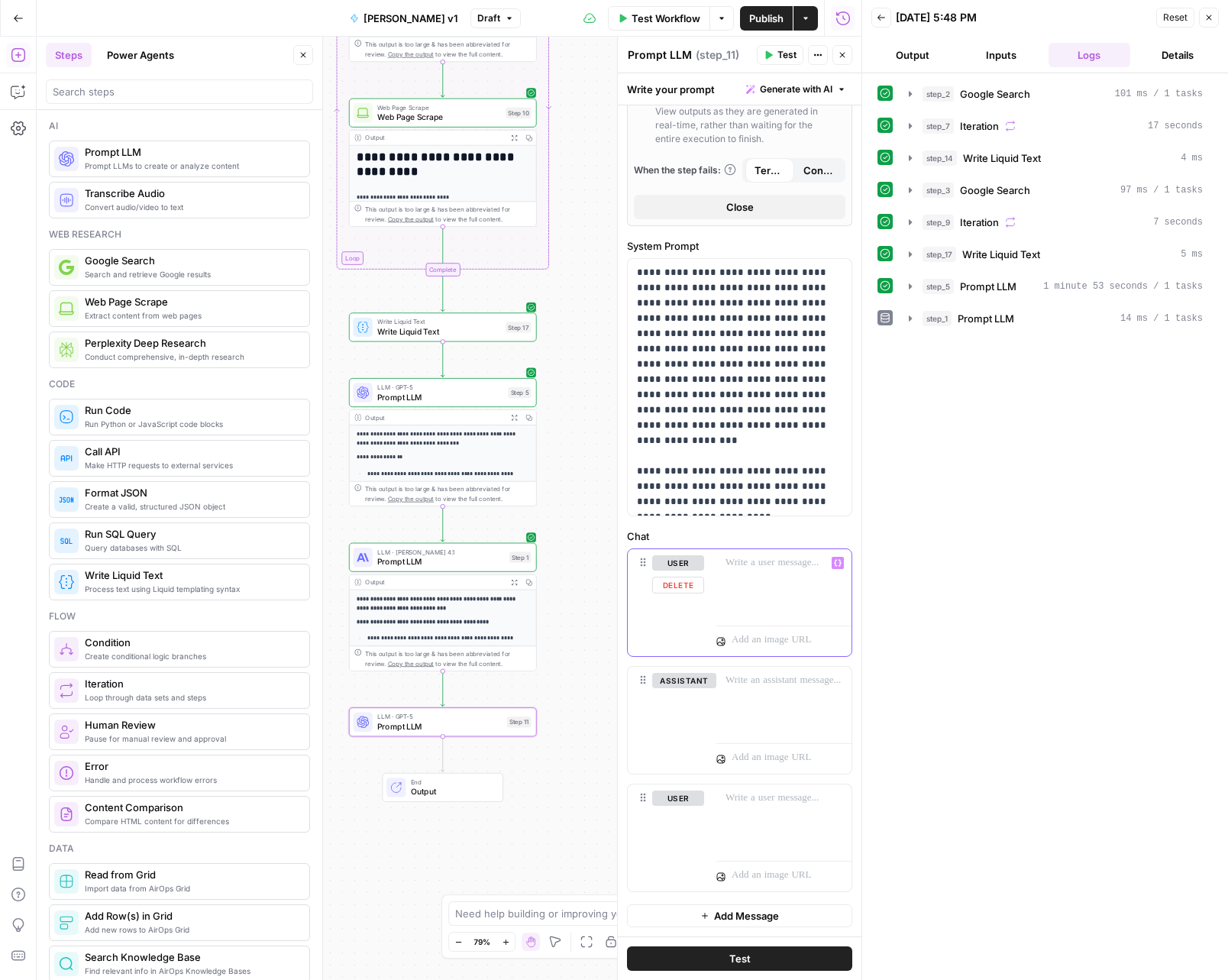
click at [783, 576] on div at bounding box center [784, 584] width 135 height 70
click at [756, 601] on div at bounding box center [784, 584] width 135 height 70
click at [675, 829] on div "user Delete" at bounding box center [678, 838] width 52 height 95
click at [685, 815] on button "Delete" at bounding box center [678, 820] width 52 height 16
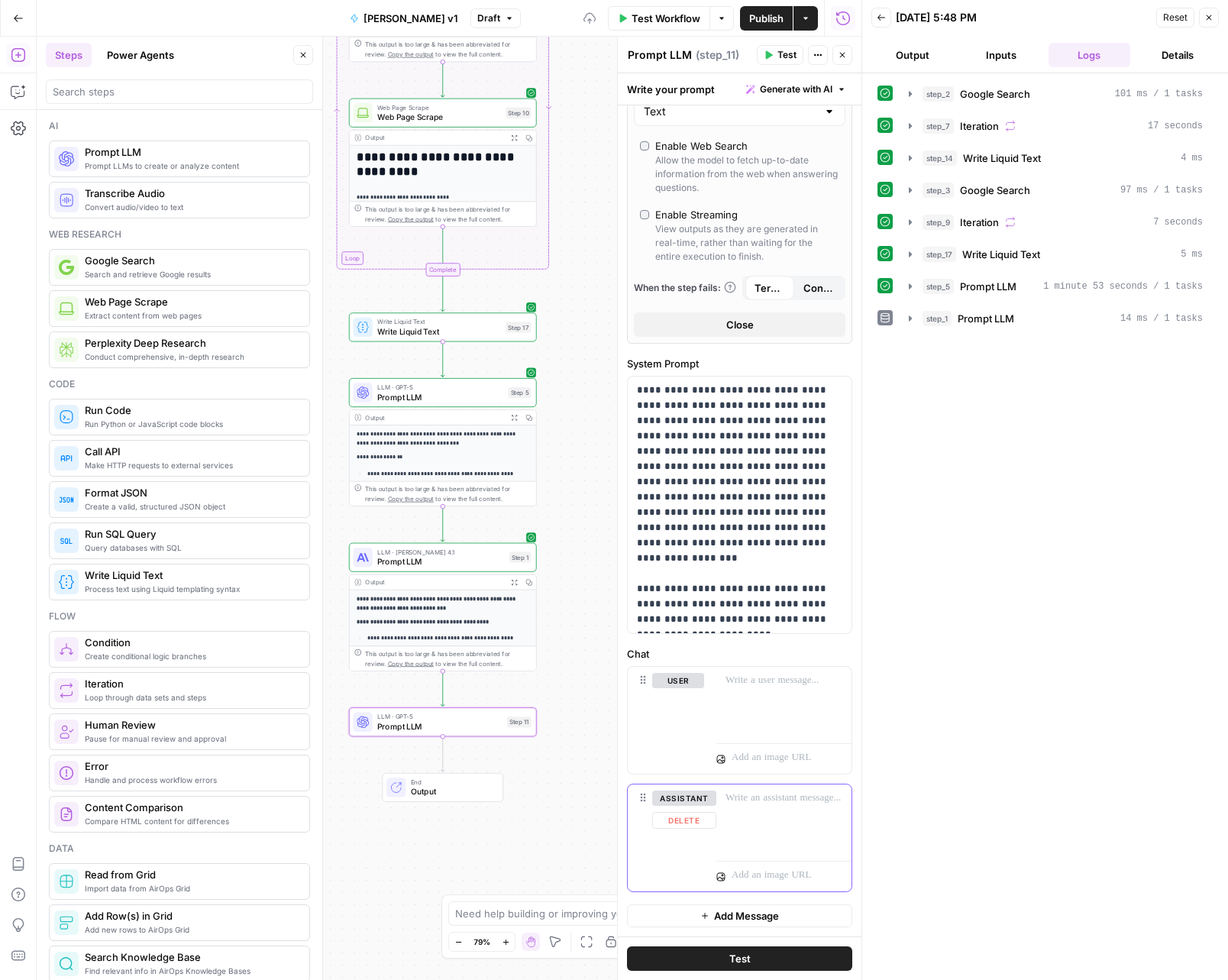
click at [688, 819] on button "Delete" at bounding box center [684, 820] width 64 height 16
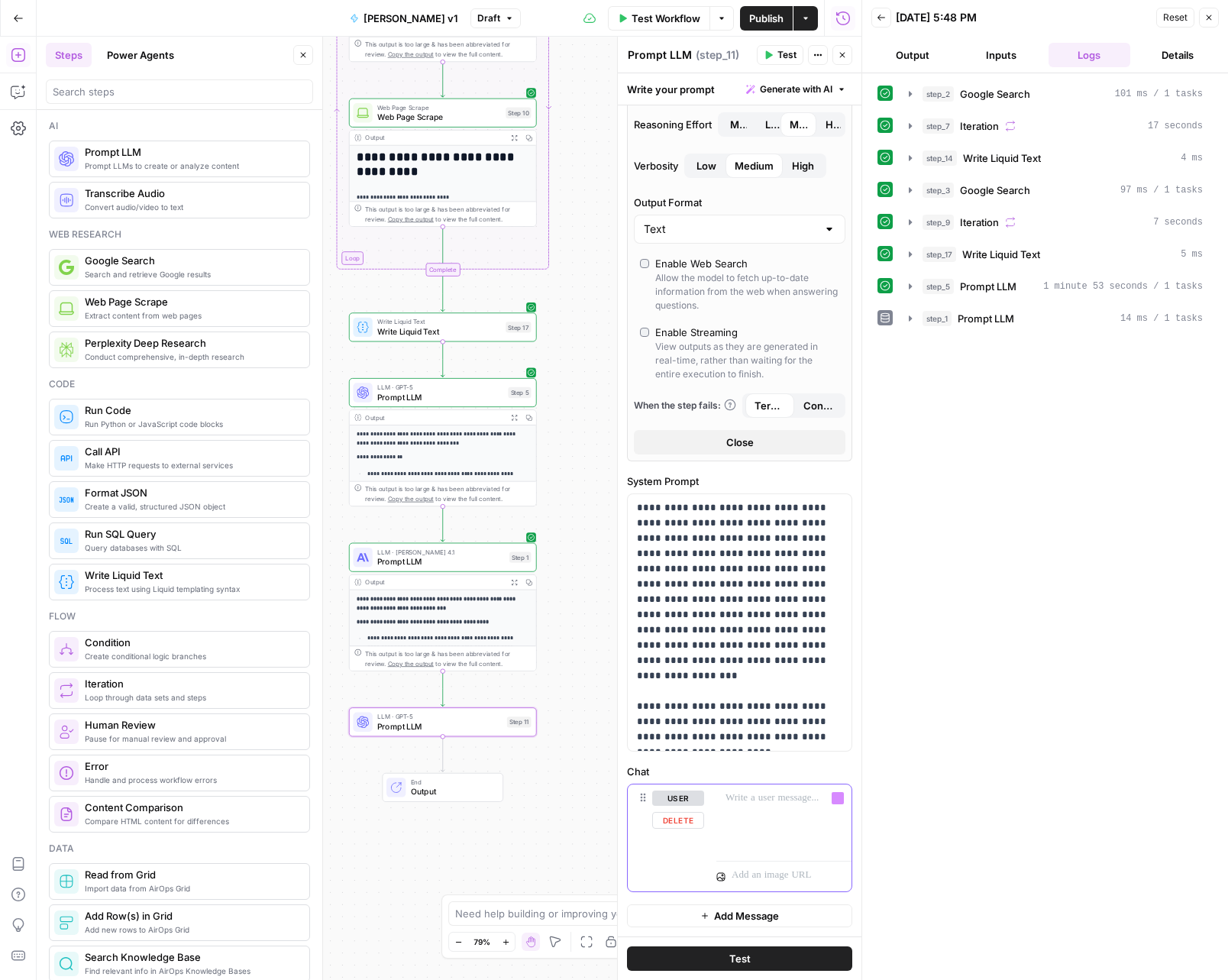
click at [747, 791] on p at bounding box center [778, 798] width 106 height 15
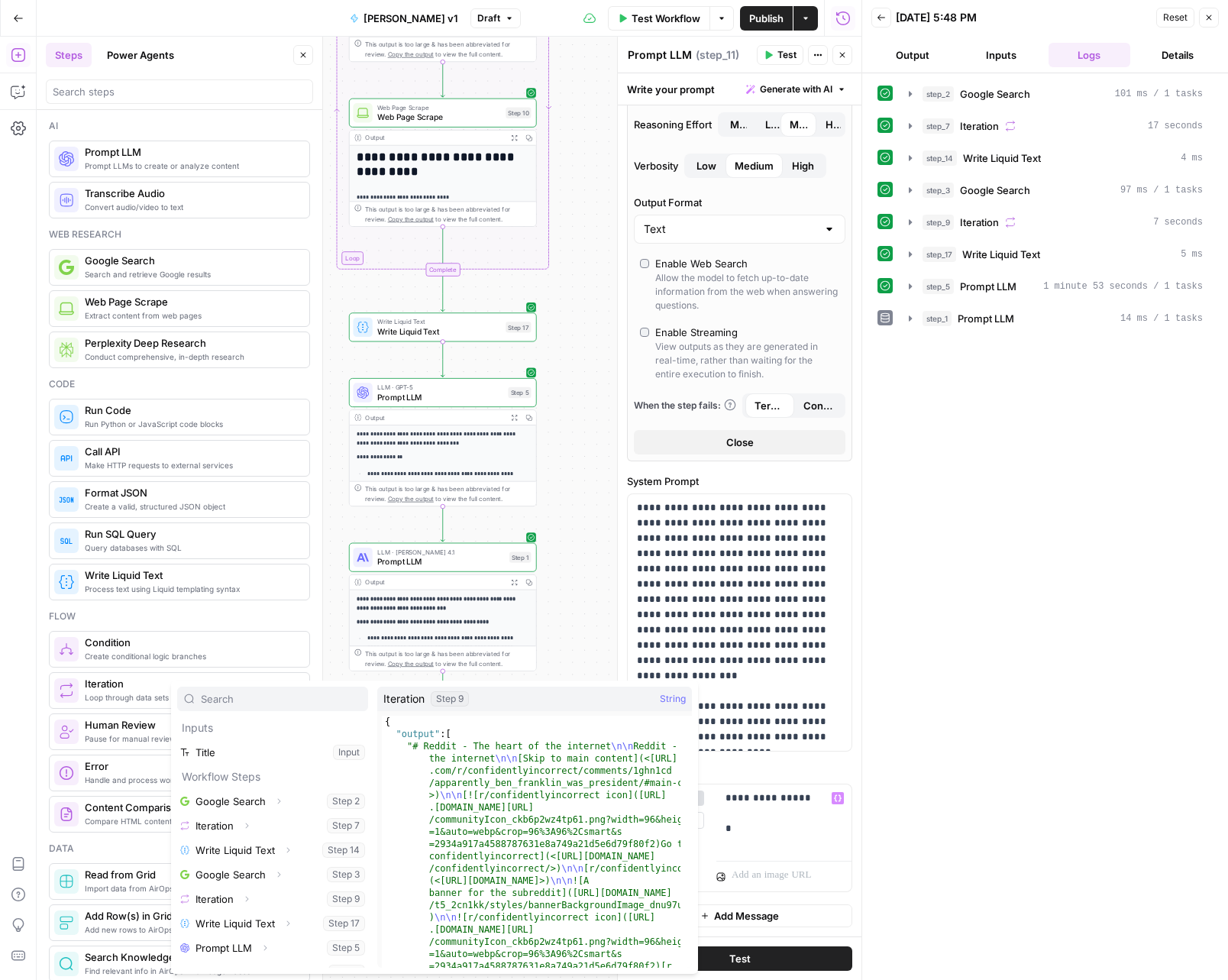
scroll to position [16, 0]
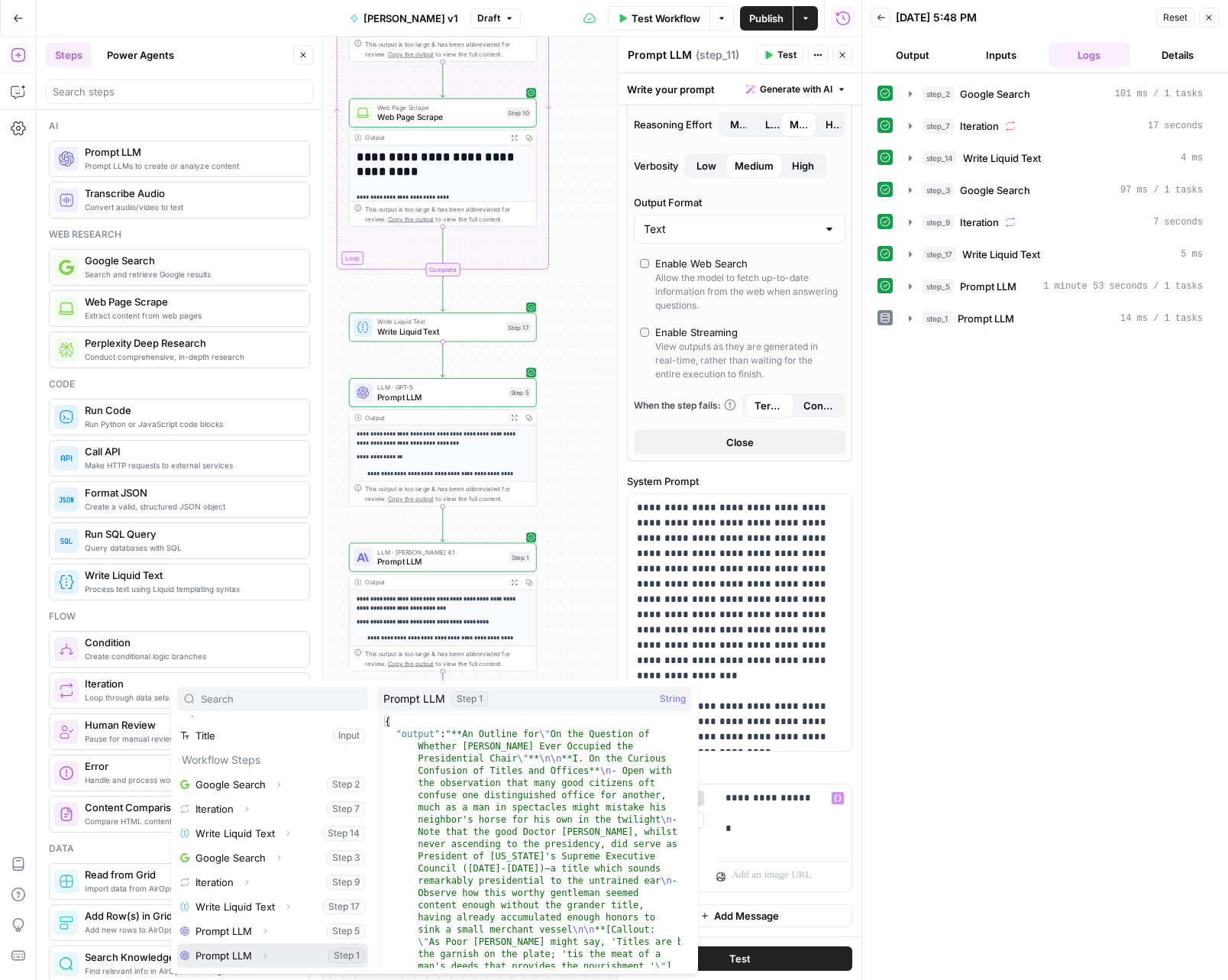
click at [262, 953] on icon "button" at bounding box center [265, 956] width 10 height 10
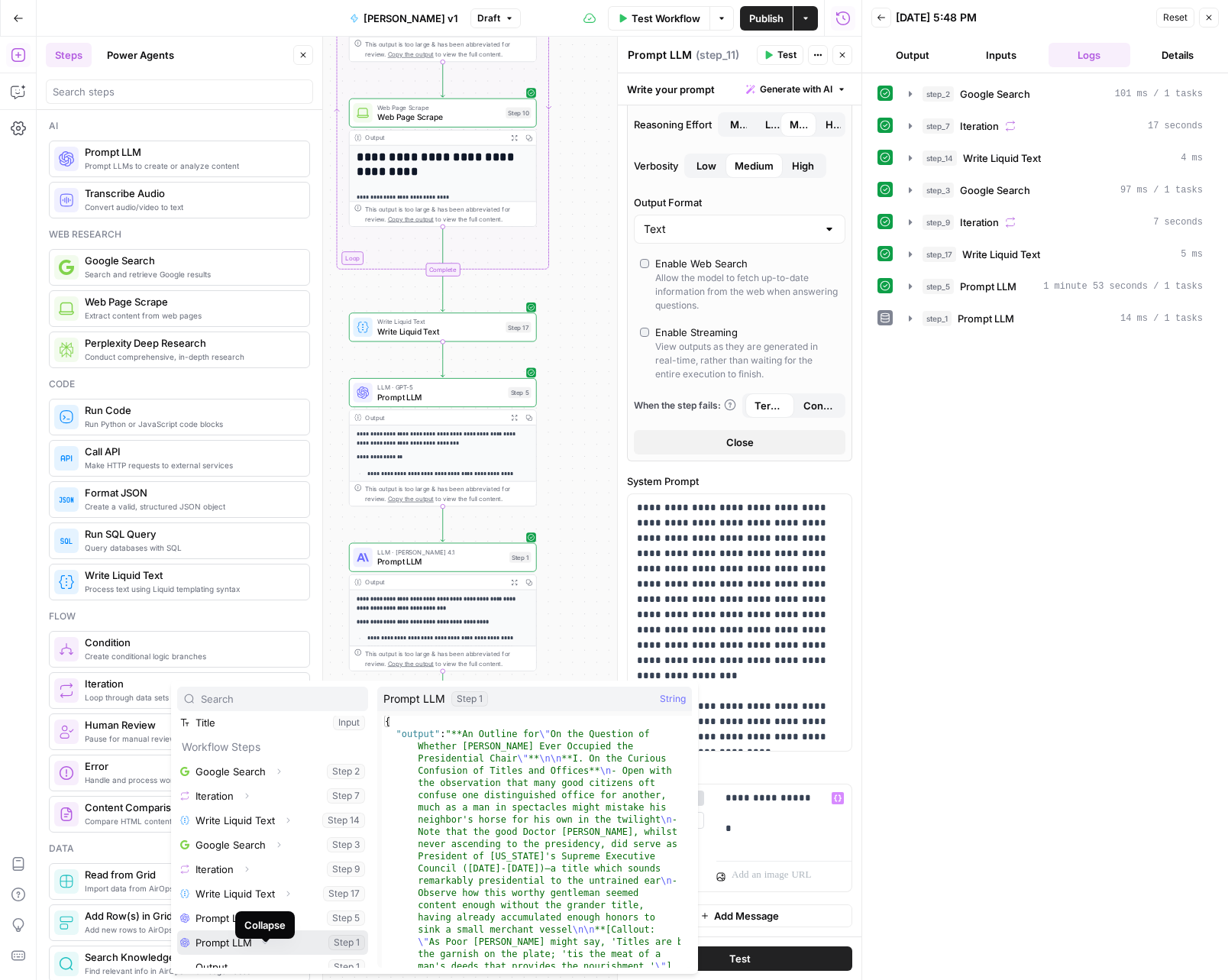
scroll to position [41, 0]
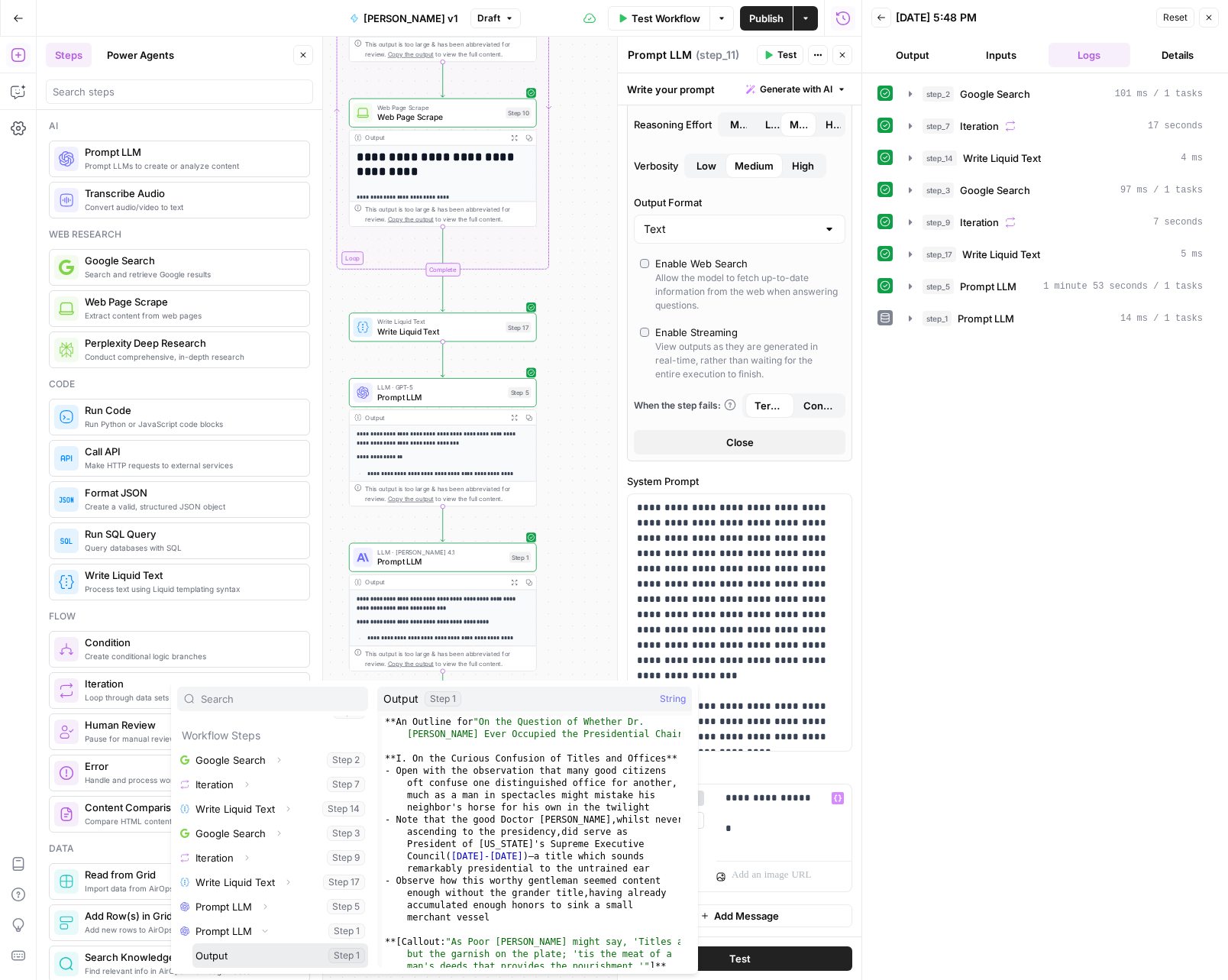
click at [247, 952] on button "Select variable Output" at bounding box center [280, 955] width 176 height 24
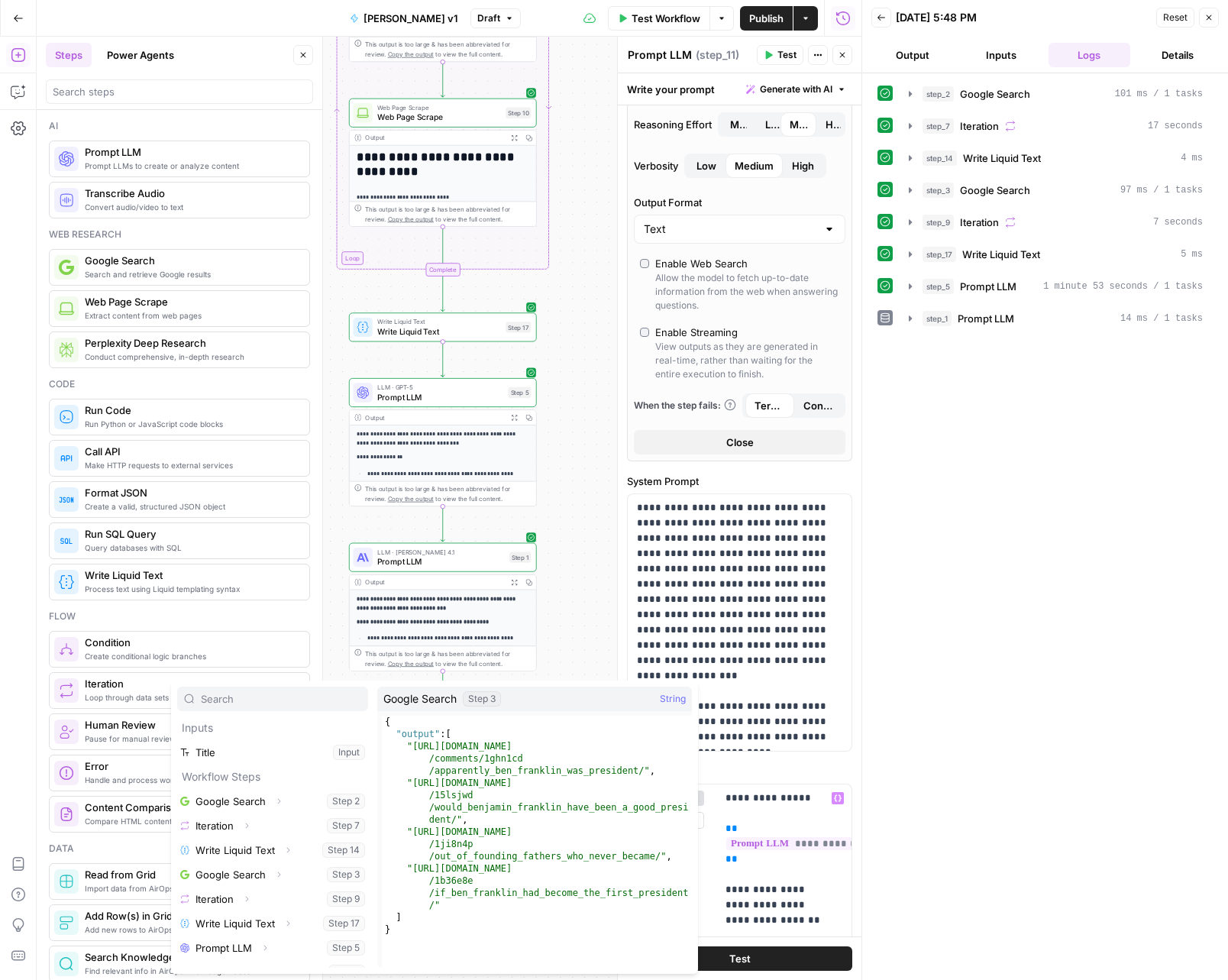
scroll to position [16, 0]
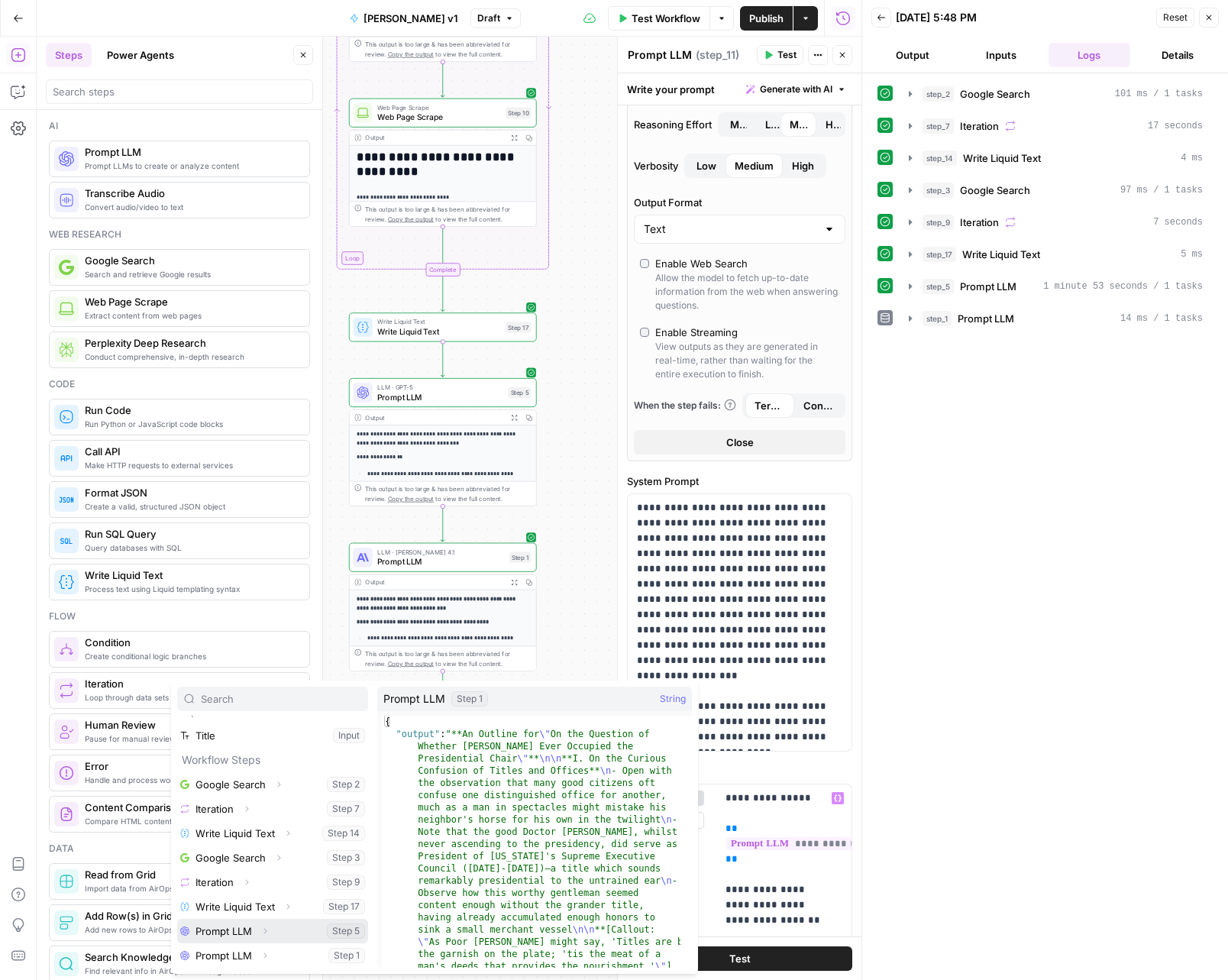
click at [262, 933] on icon "button" at bounding box center [265, 931] width 10 height 10
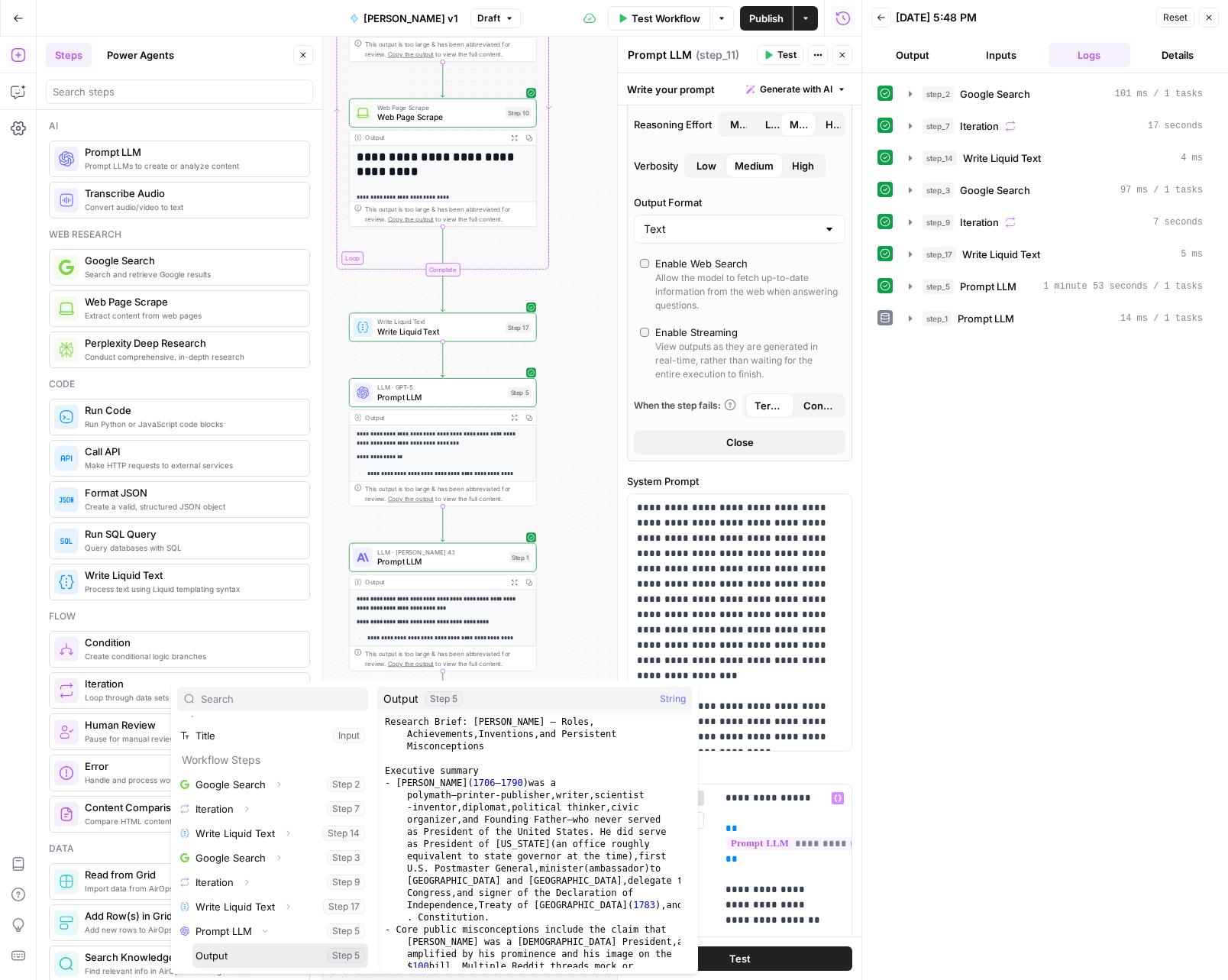
click at [252, 948] on button "Select variable Output" at bounding box center [280, 955] width 176 height 24
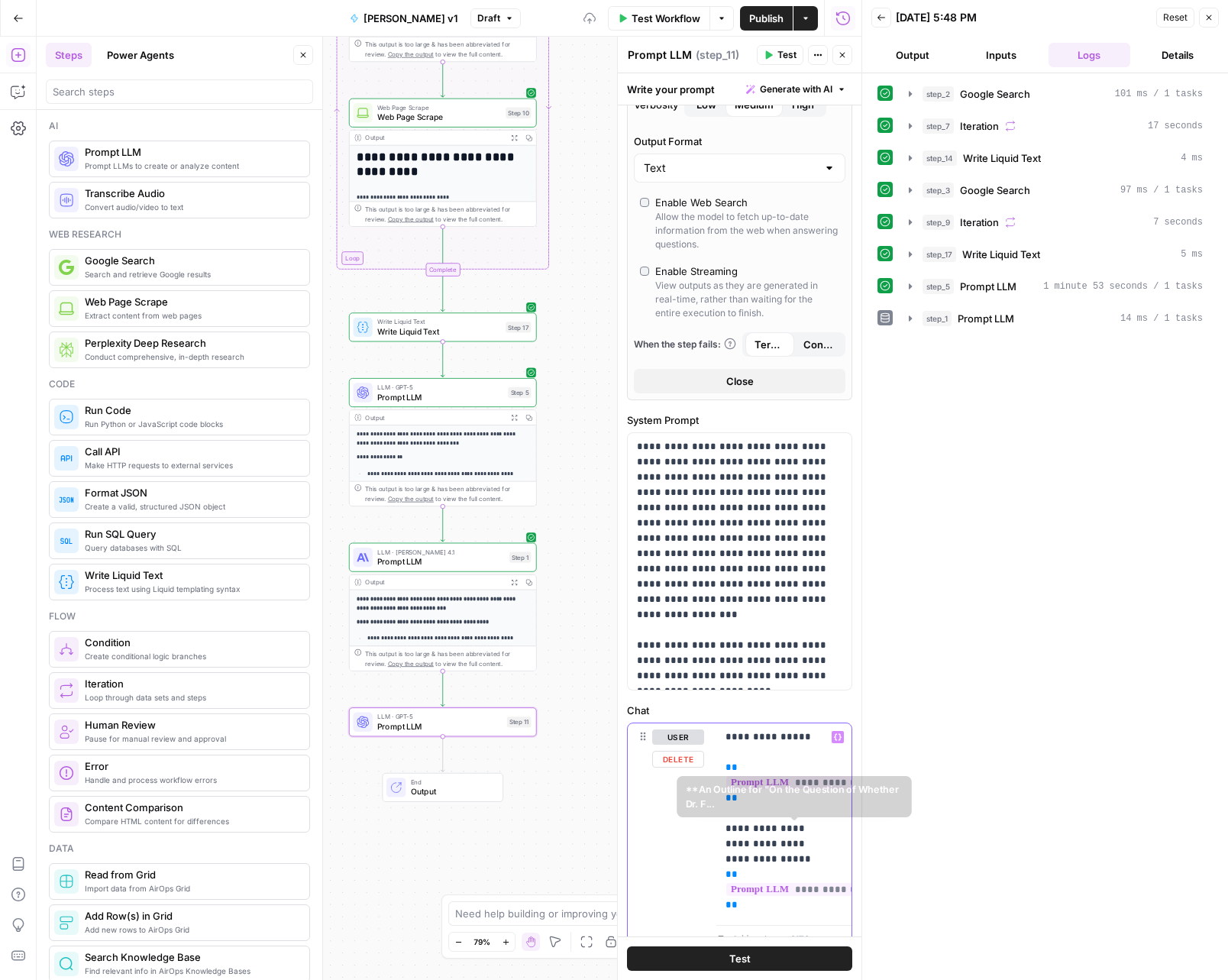
scroll to position [349, 0]
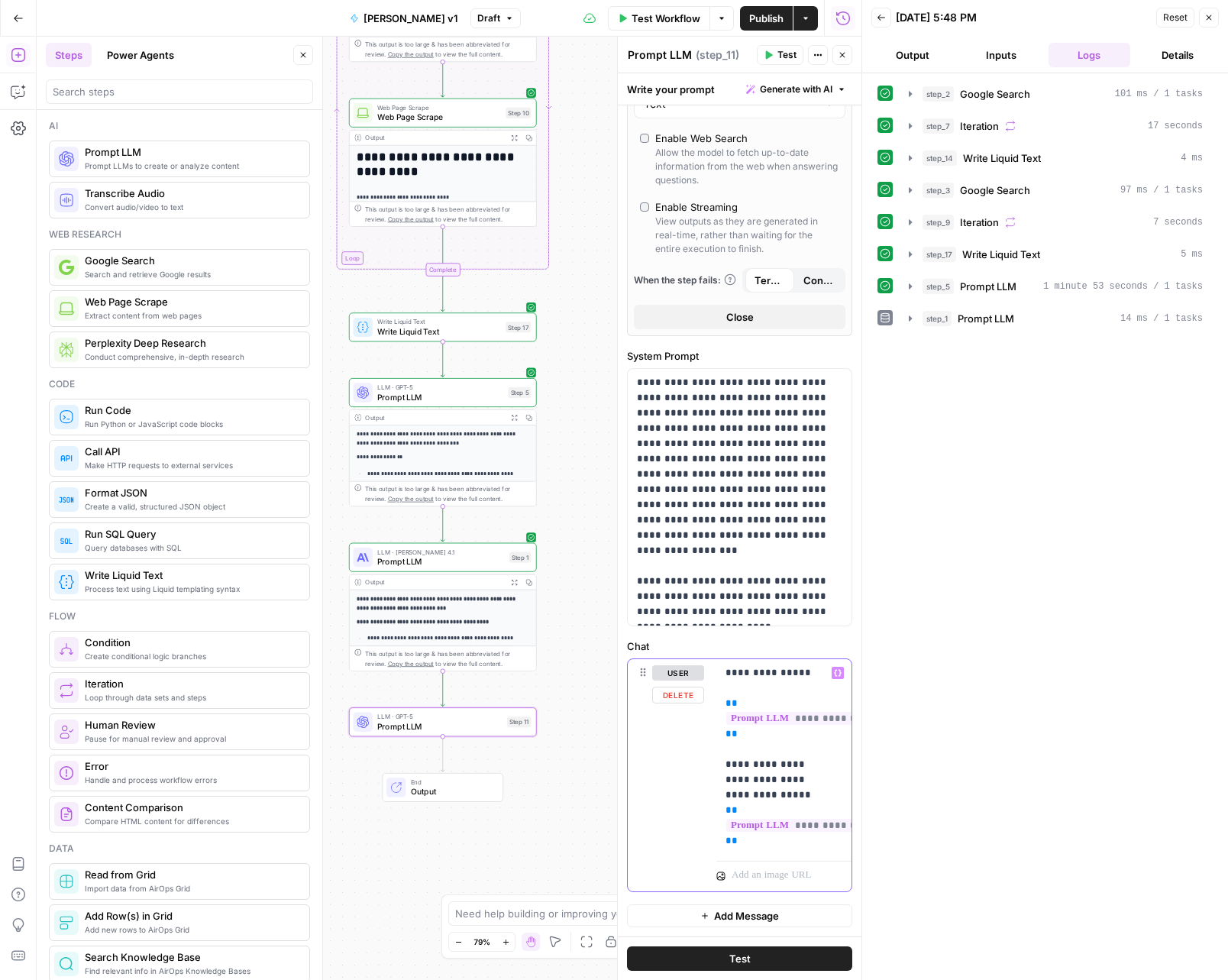
click at [717, 797] on div "**********" at bounding box center [784, 757] width 135 height 196
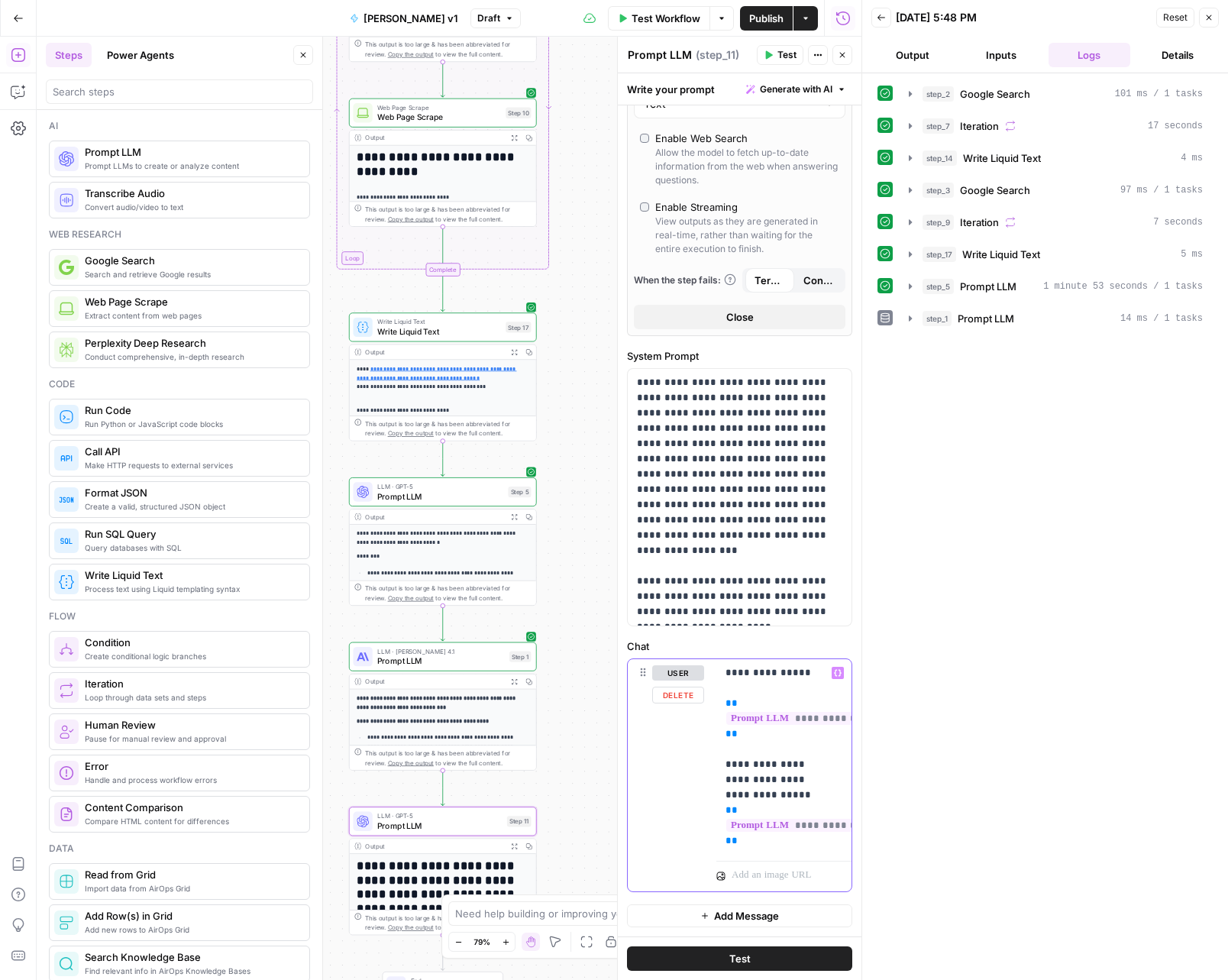
drag, startPoint x: 730, startPoint y: 800, endPoint x: 758, endPoint y: 836, distance: 45.6
click at [758, 836] on p "**********" at bounding box center [778, 756] width 106 height 184
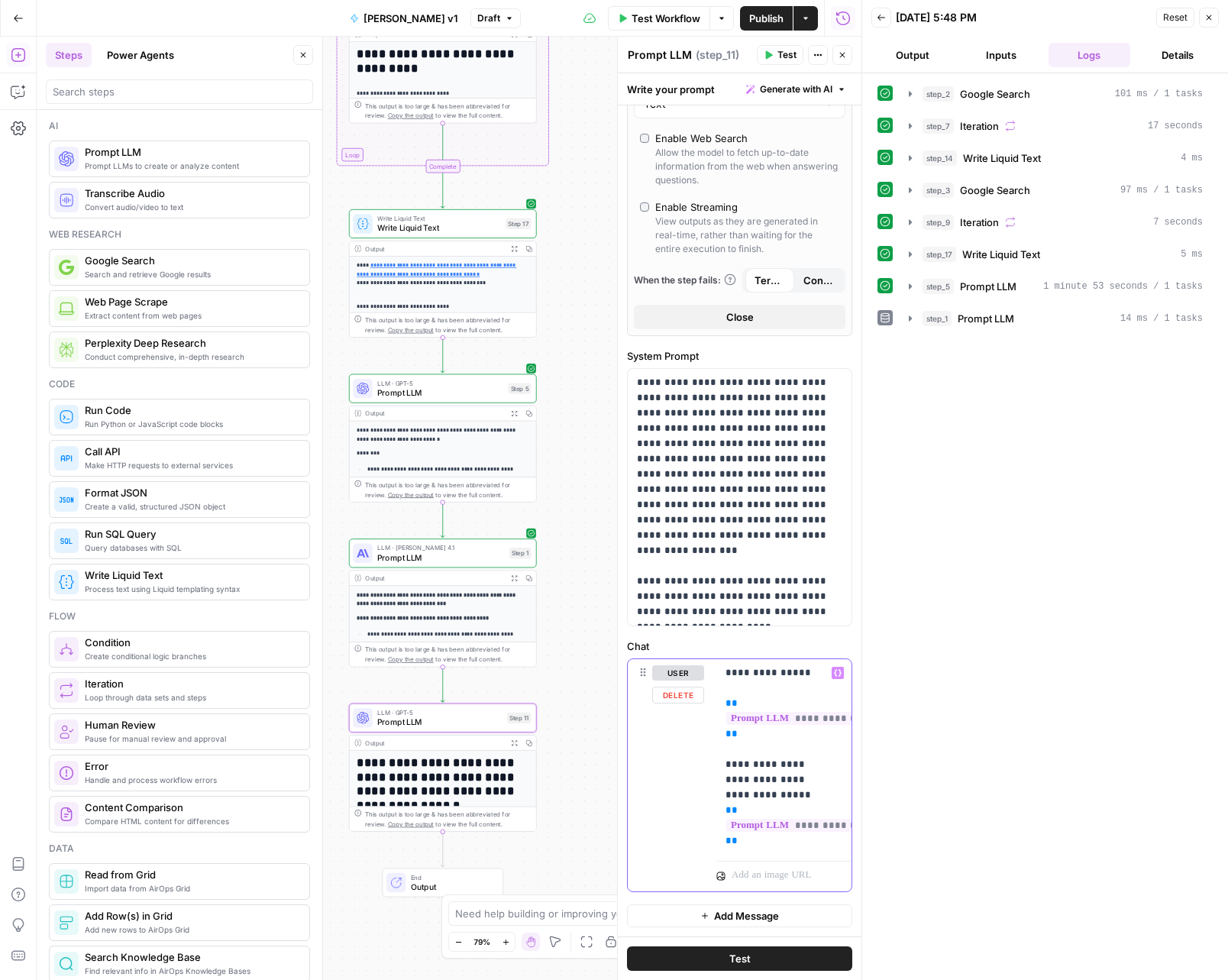
click at [772, 833] on p "**********" at bounding box center [778, 756] width 106 height 184
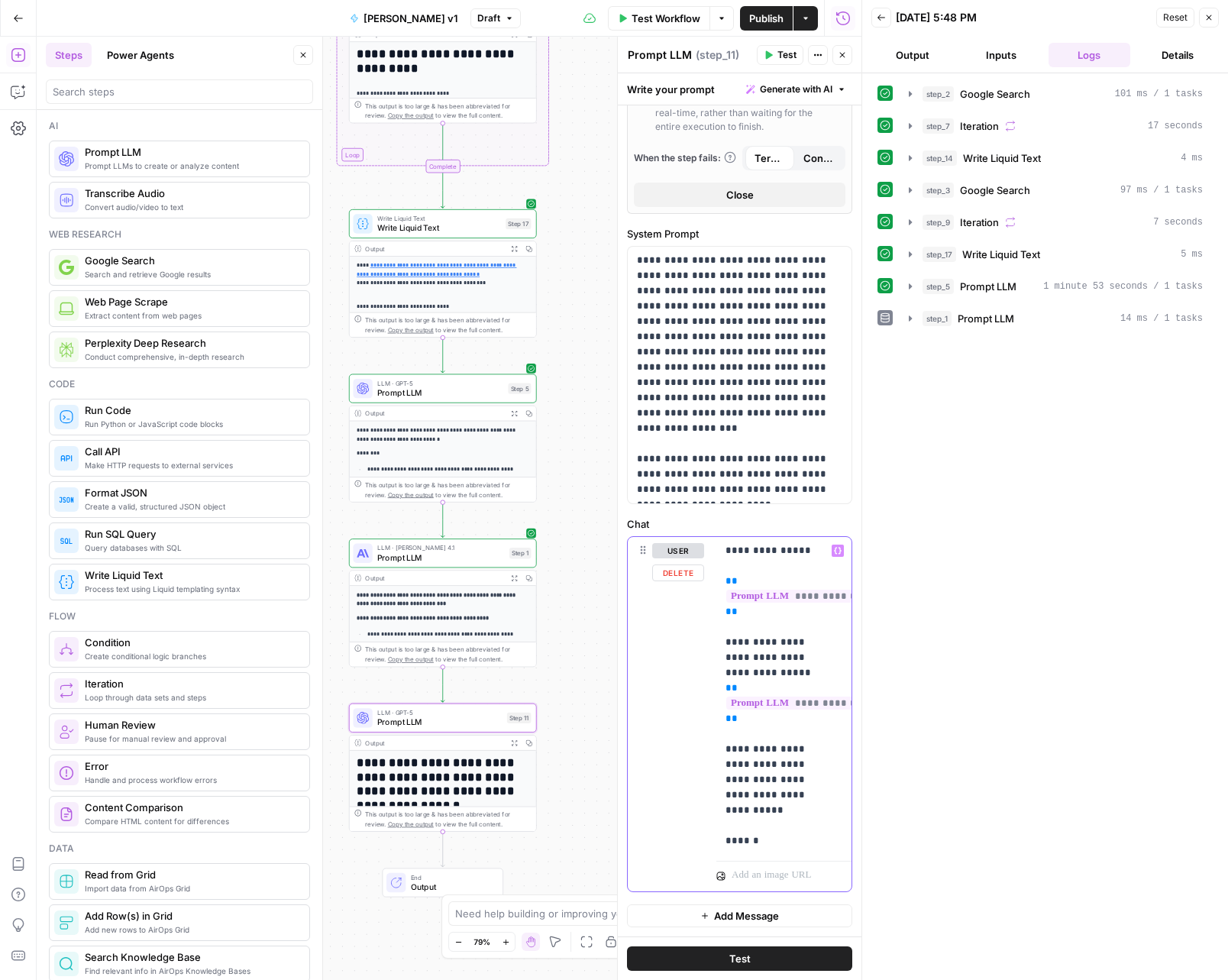
scroll to position [472, 0]
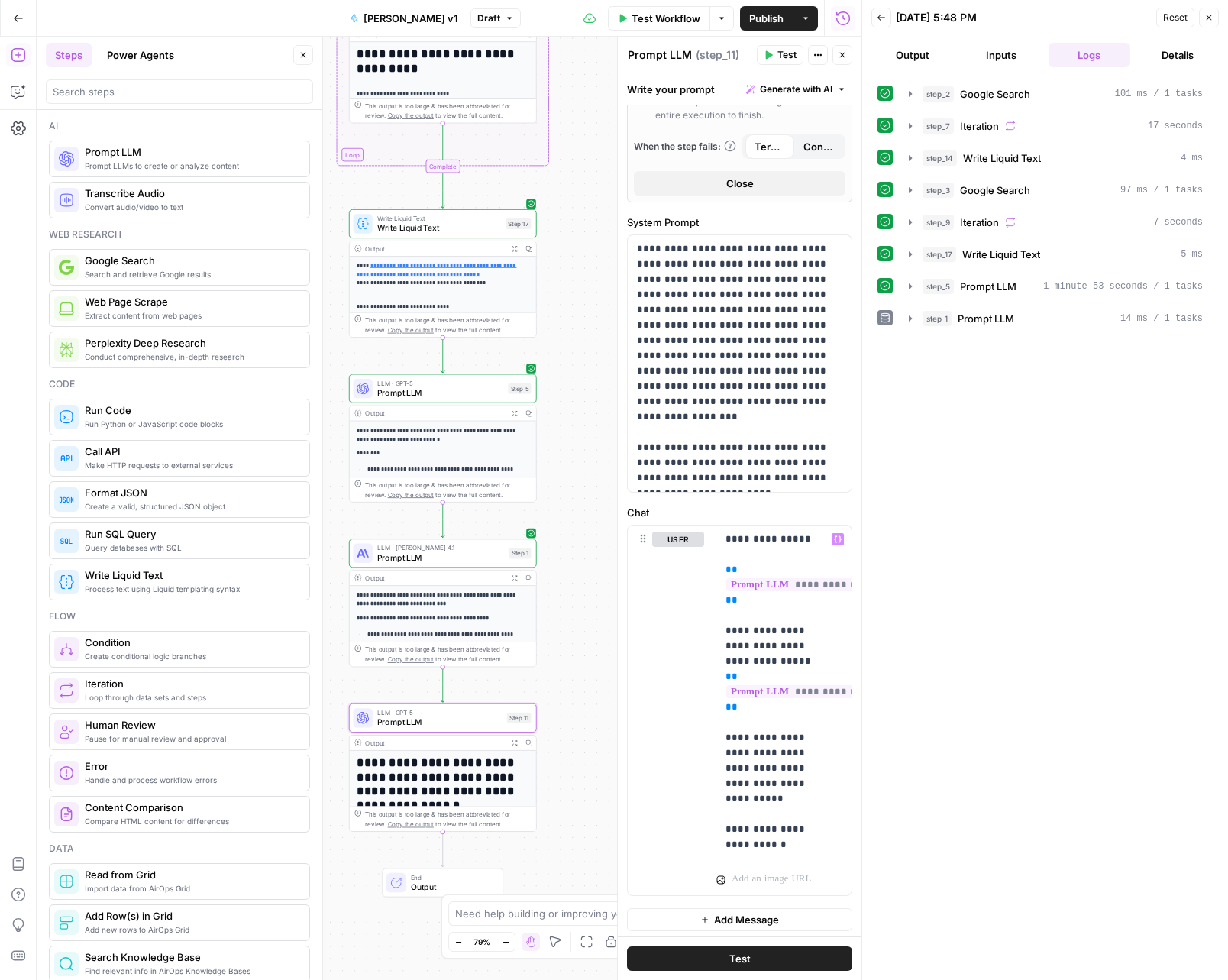
click at [591, 674] on div "Workflow Set Inputs Inputs Google Search Google Search Step 2 Output Expand Out…" at bounding box center [449, 508] width 825 height 943
click at [481, 555] on span "Prompt LLM" at bounding box center [441, 557] width 127 height 12
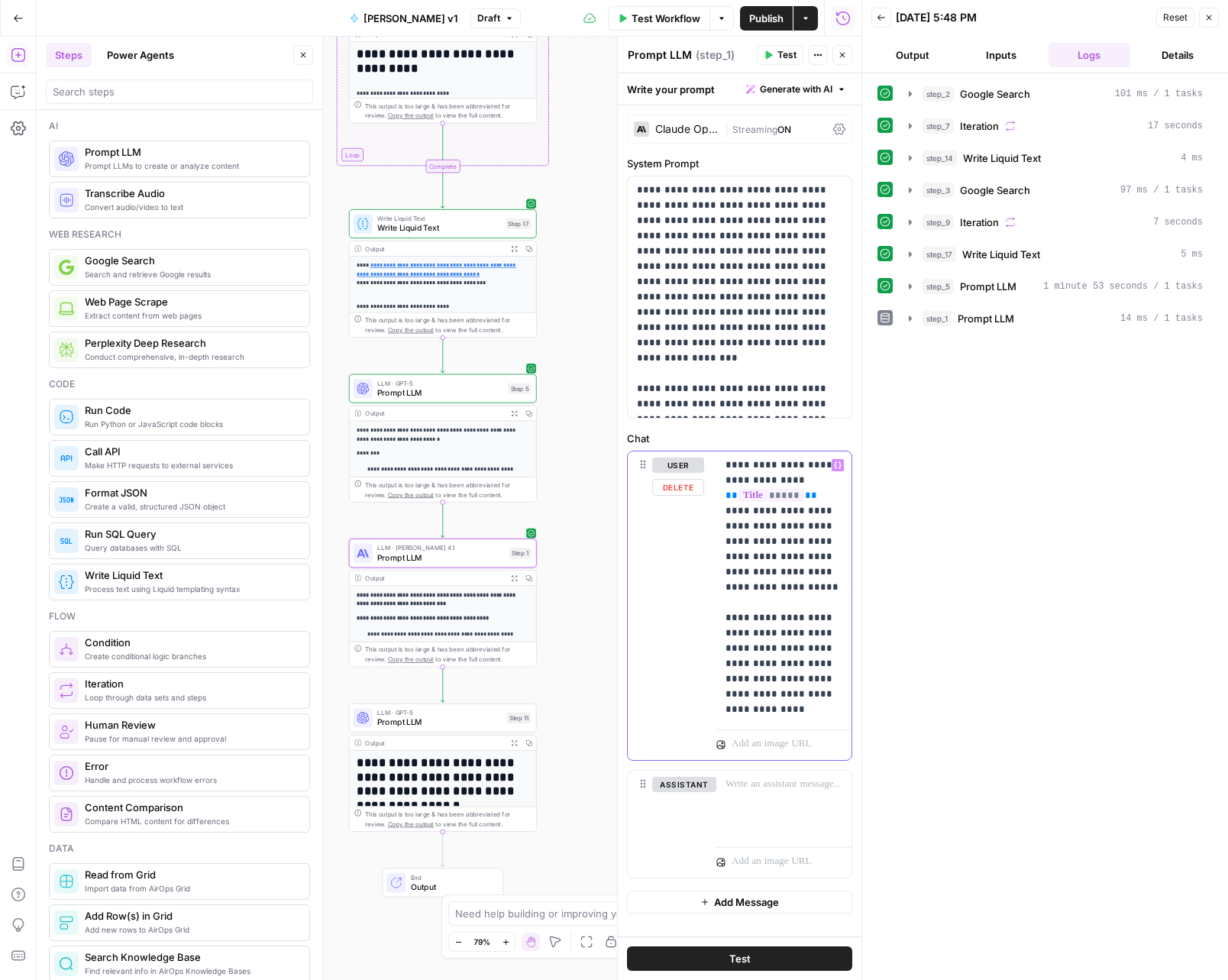
click at [819, 720] on div "**********" at bounding box center [784, 587] width 135 height 272
click at [448, 531] on span "Copy step" at bounding box center [448, 531] width 1 height 1
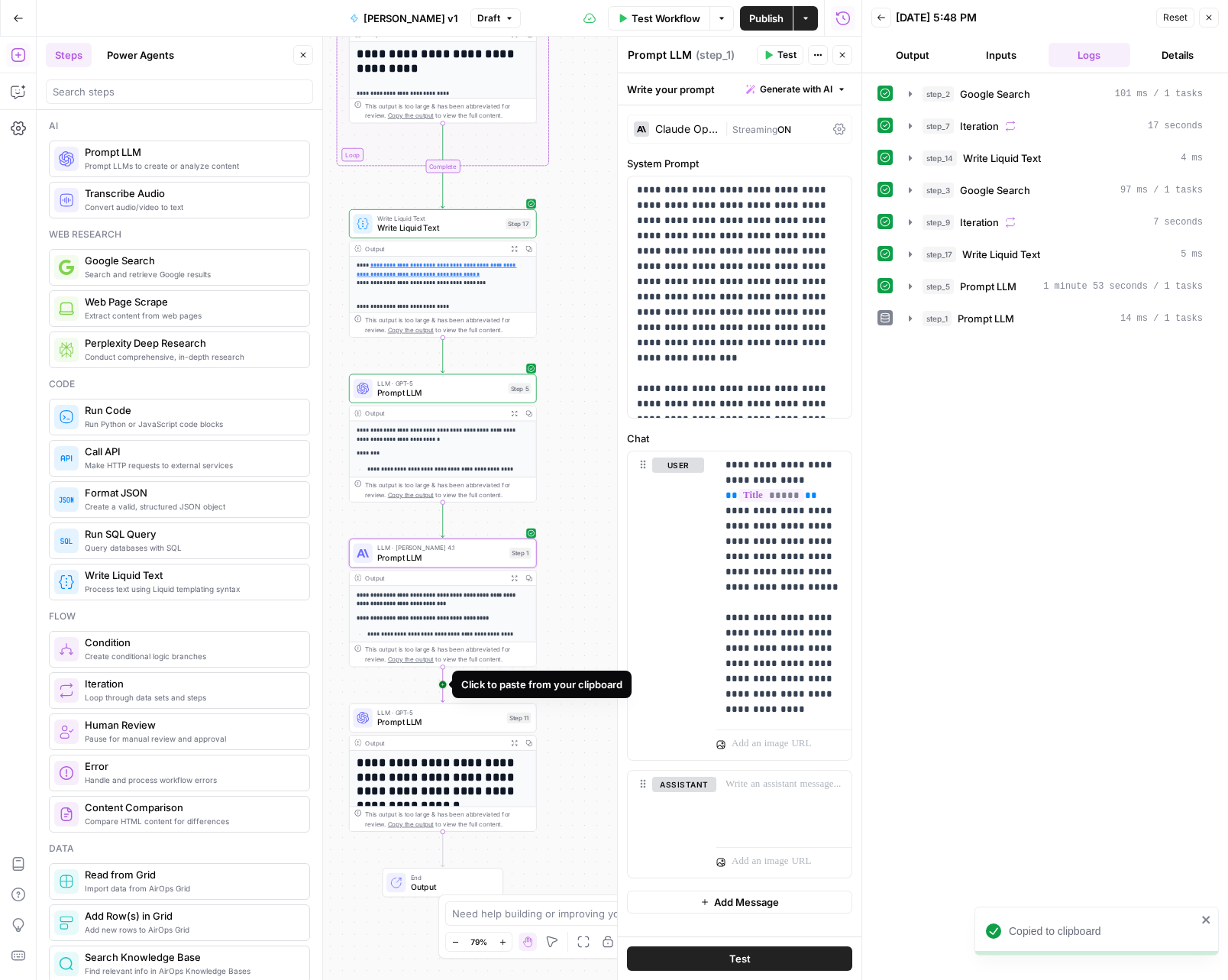
click at [441, 682] on icon "Edge from step_1 to step_11" at bounding box center [443, 684] width 4 height 36
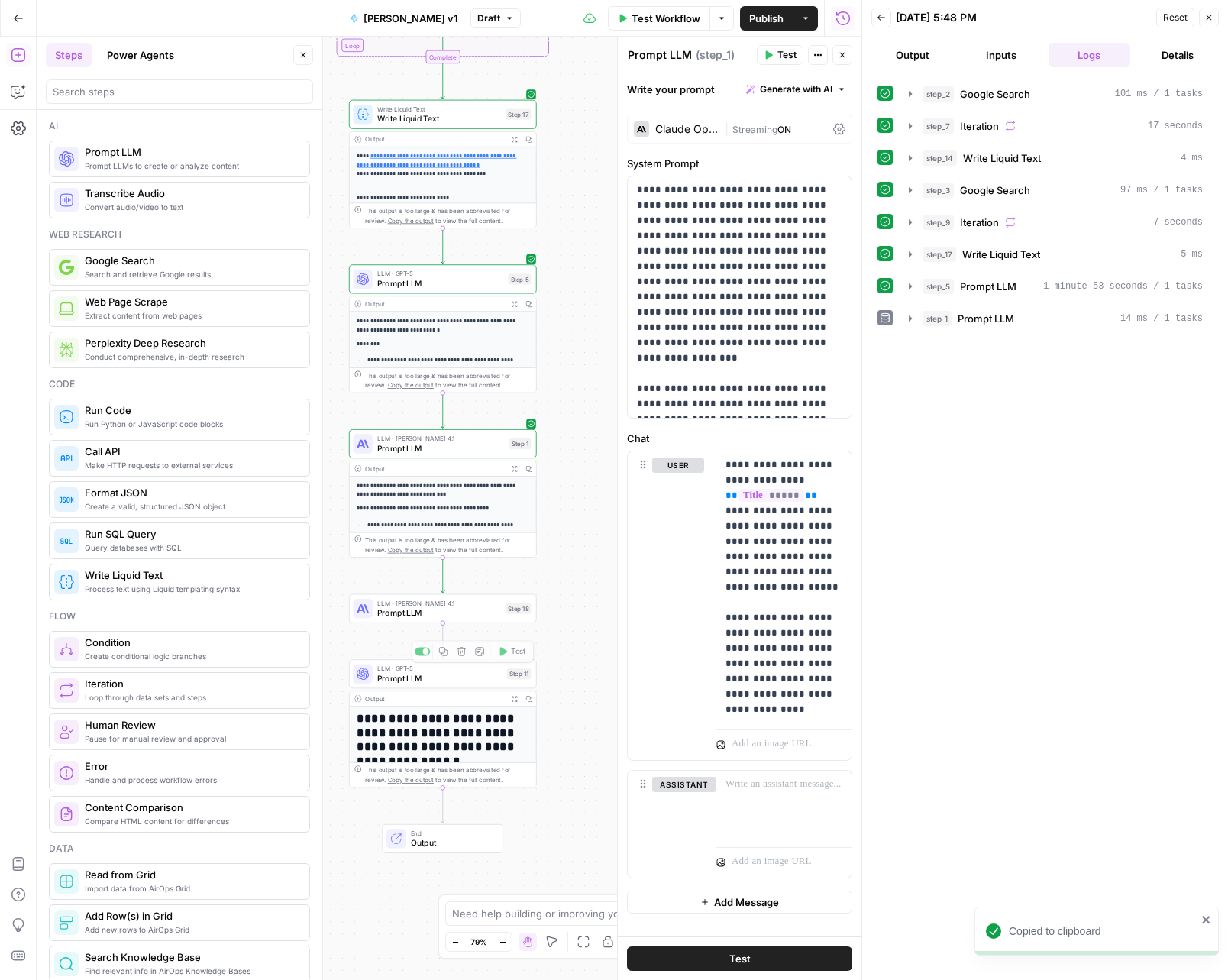
click at [465, 614] on span "Prompt LLM" at bounding box center [439, 612] width 124 height 12
click at [472, 679] on span "Prompt LLM" at bounding box center [440, 678] width 125 height 12
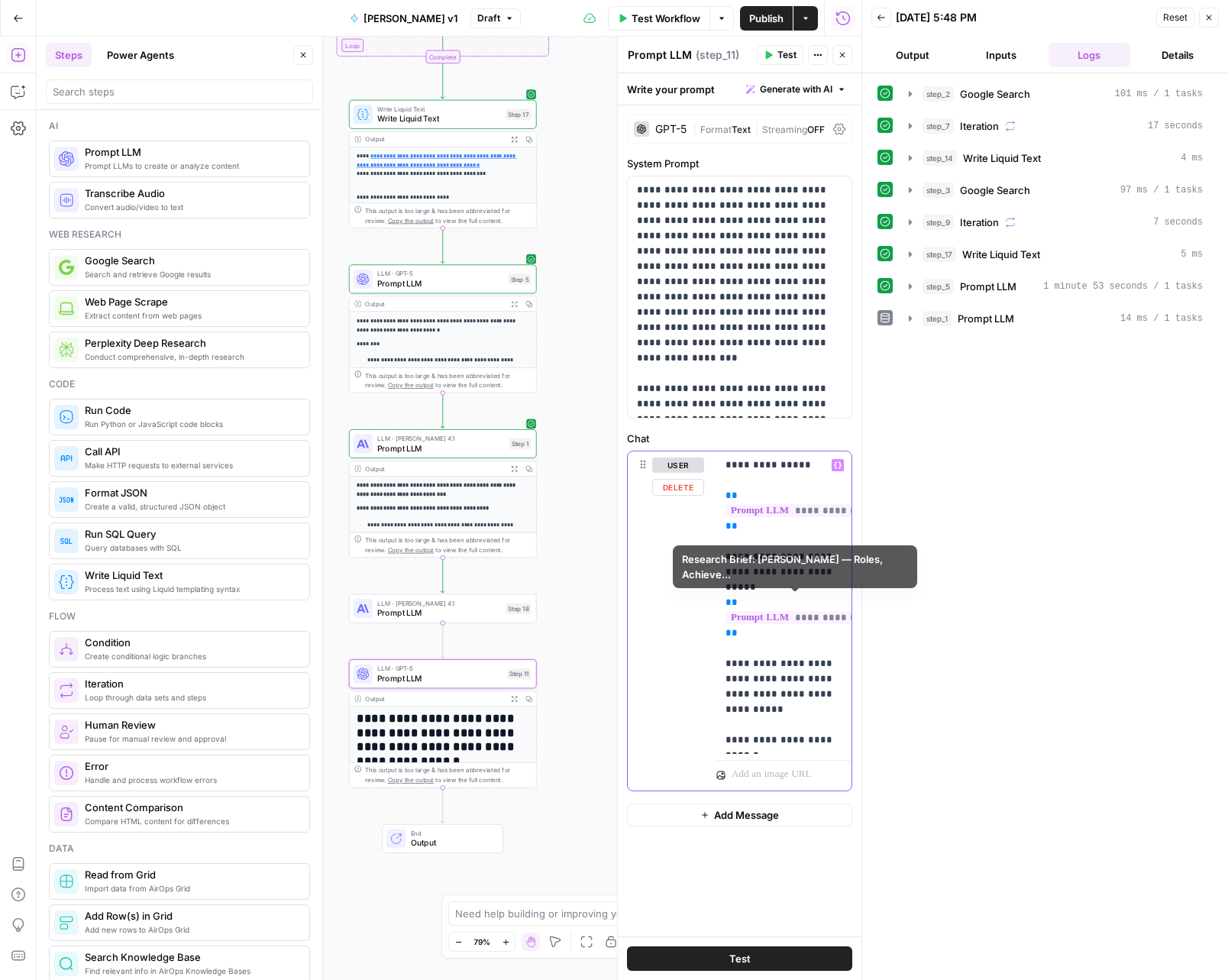
click at [758, 640] on p "**********" at bounding box center [784, 602] width 117 height 290
click at [427, 618] on span "Prompt LLM" at bounding box center [439, 612] width 124 height 12
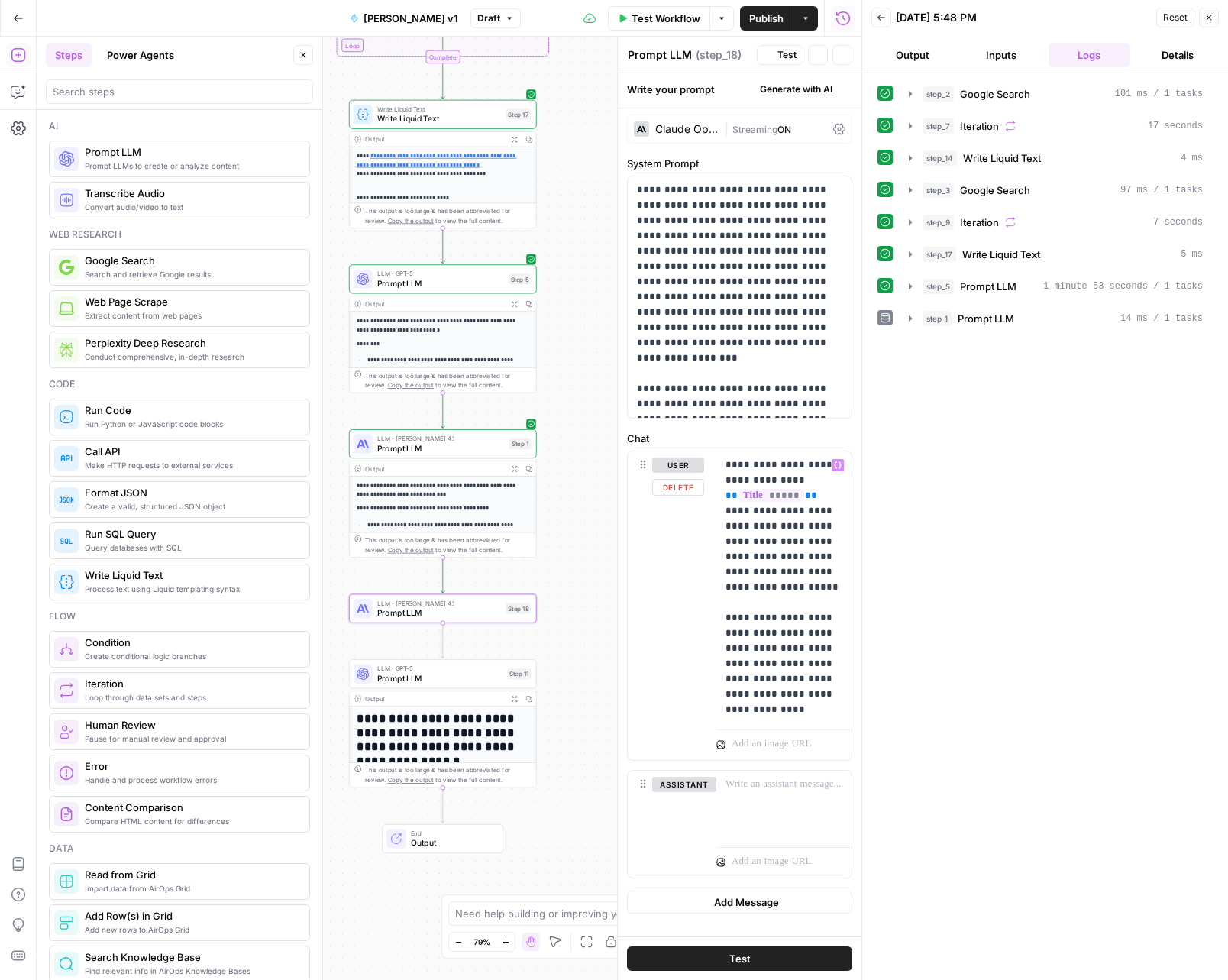
scroll to position [373, 0]
click at [736, 620] on p "**********" at bounding box center [784, 587] width 117 height 259
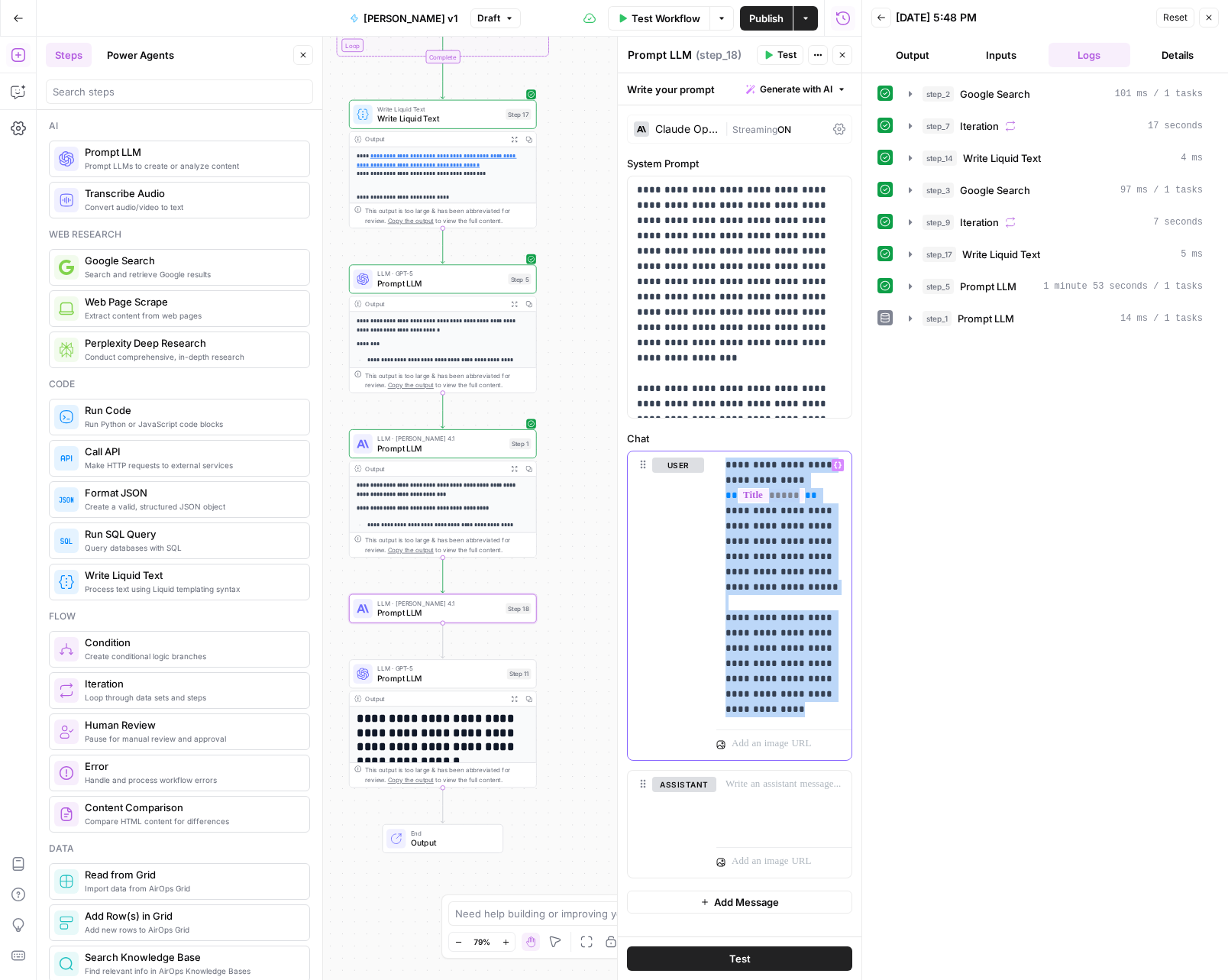
drag, startPoint x: 779, startPoint y: 720, endPoint x: 697, endPoint y: 431, distance: 300.4
click at [697, 431] on div "**********" at bounding box center [740, 654] width 226 height 448
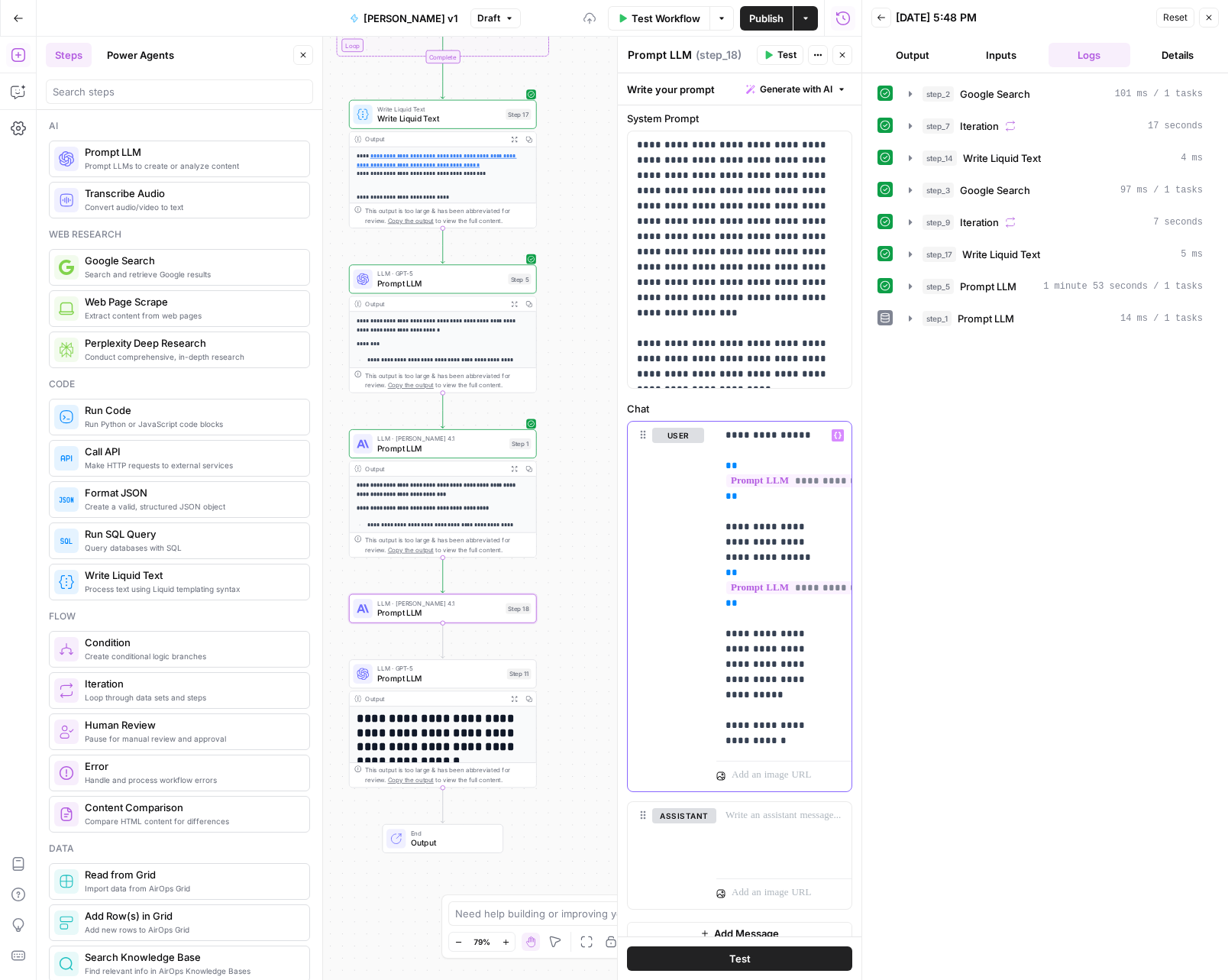
scroll to position [74, 0]
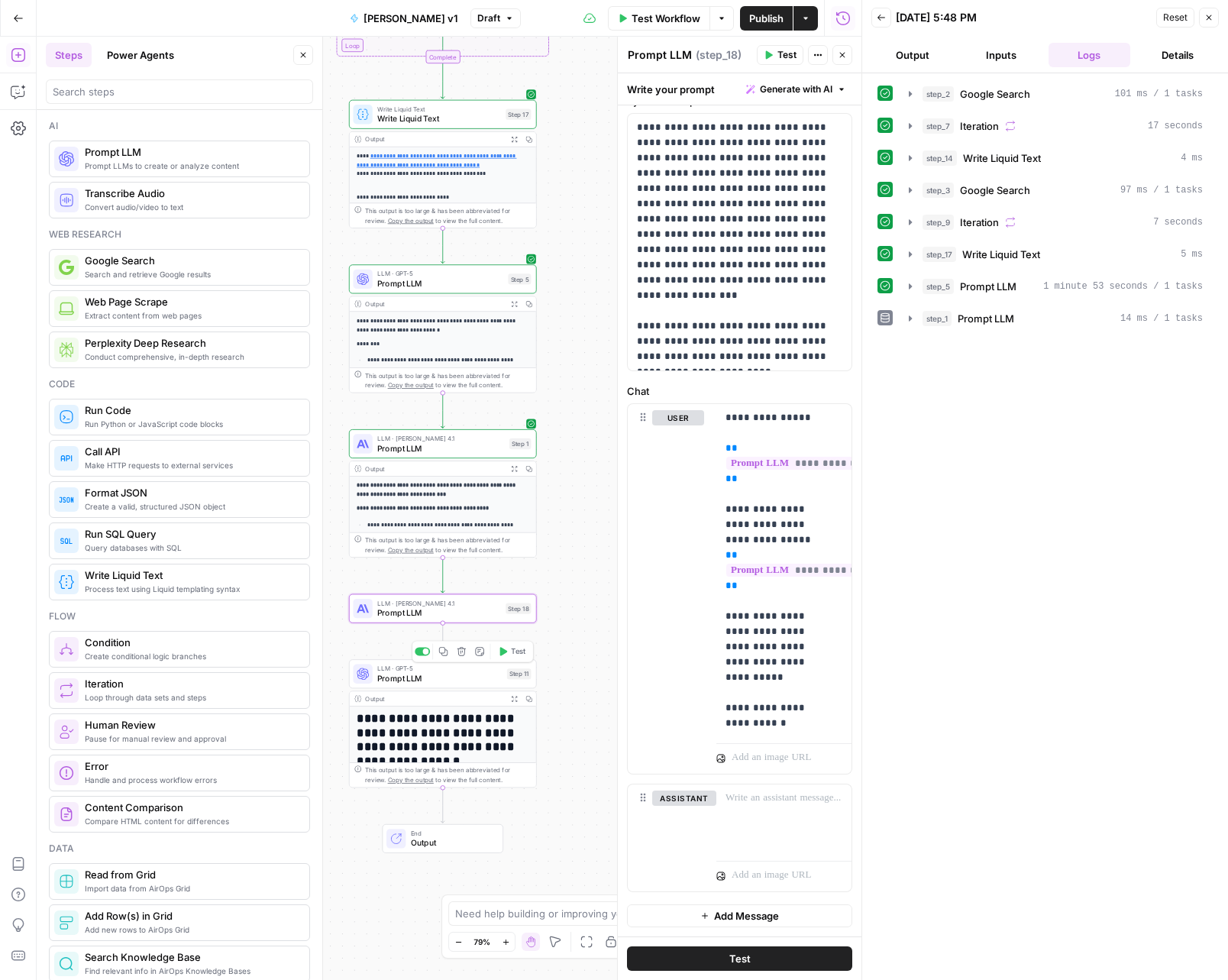
click at [478, 683] on span "Prompt LLM" at bounding box center [440, 678] width 125 height 12
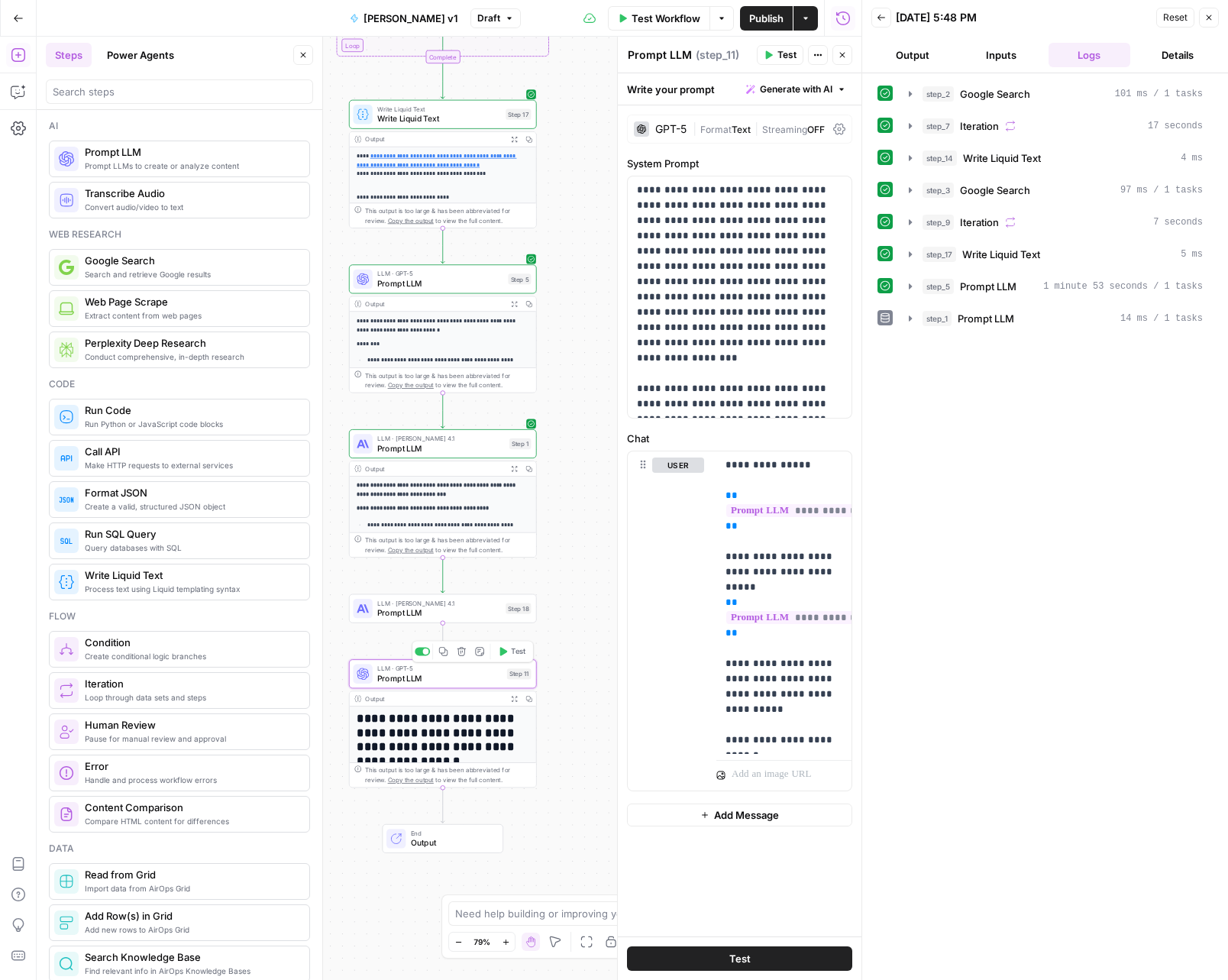
click at [442, 653] on icon "button" at bounding box center [444, 651] width 10 height 10
click at [461, 654] on icon "button" at bounding box center [461, 651] width 10 height 10
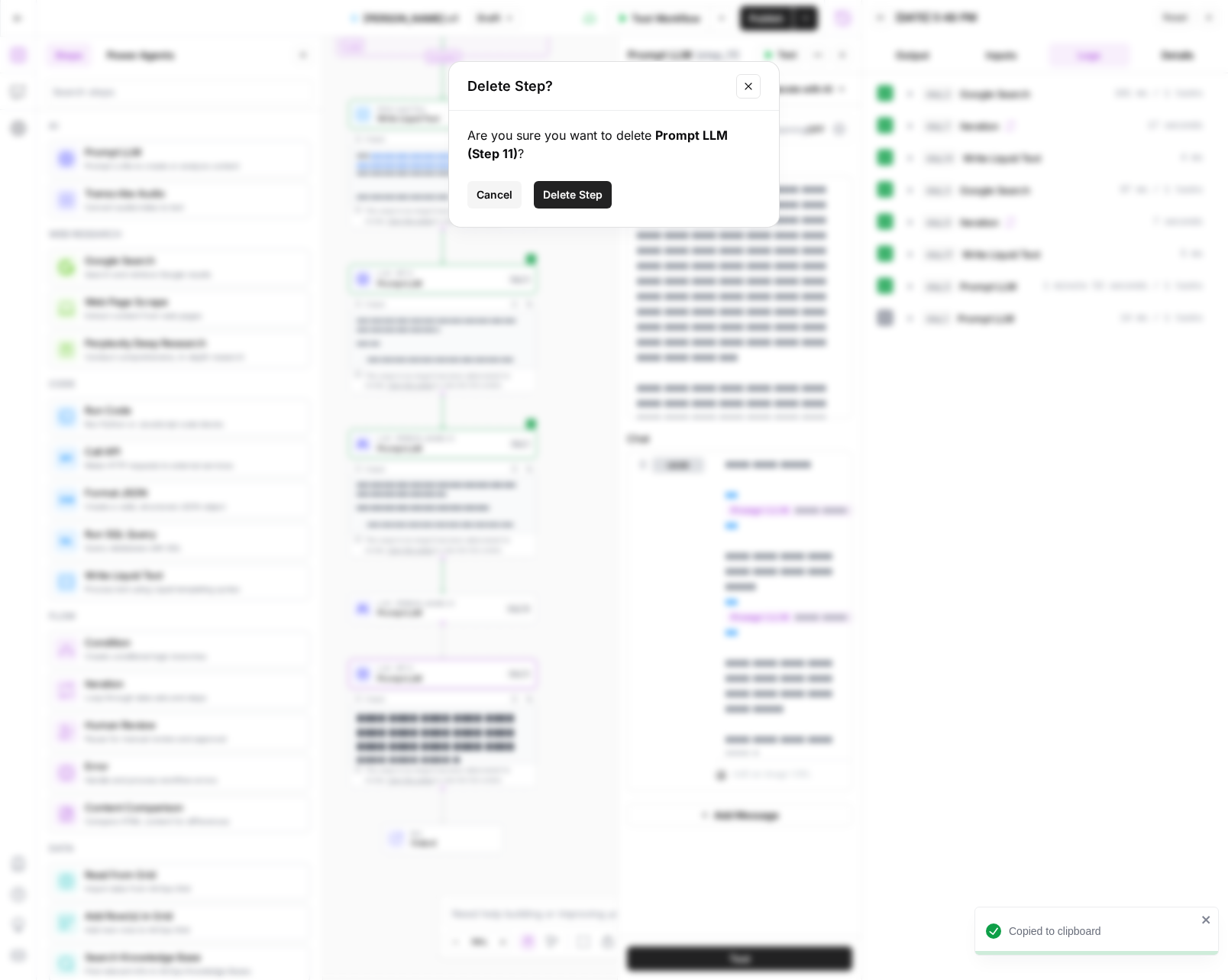
click at [597, 190] on span "Delete Step" at bounding box center [573, 195] width 60 height 15
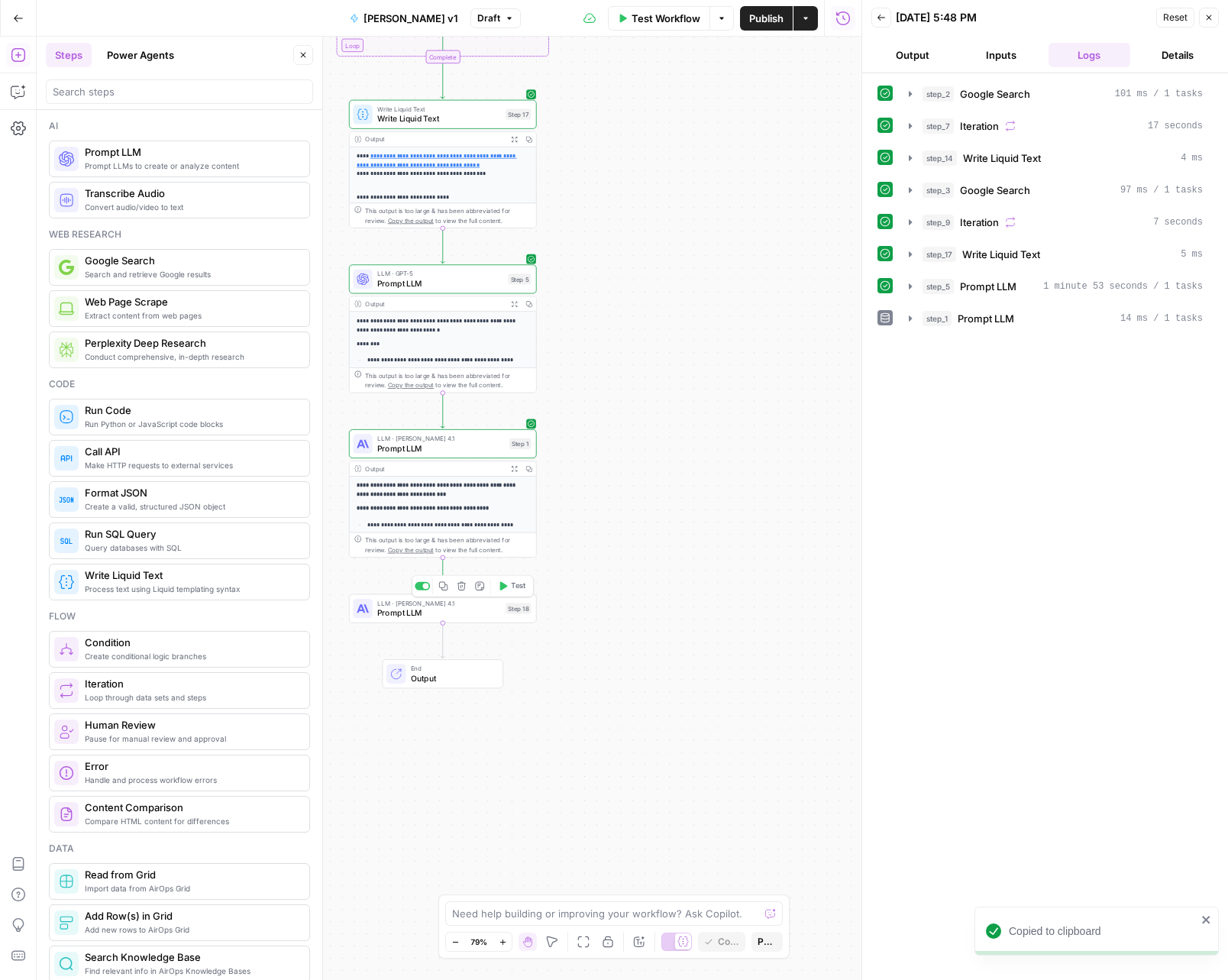
click at [508, 590] on button "Test" at bounding box center [512, 586] width 37 height 16
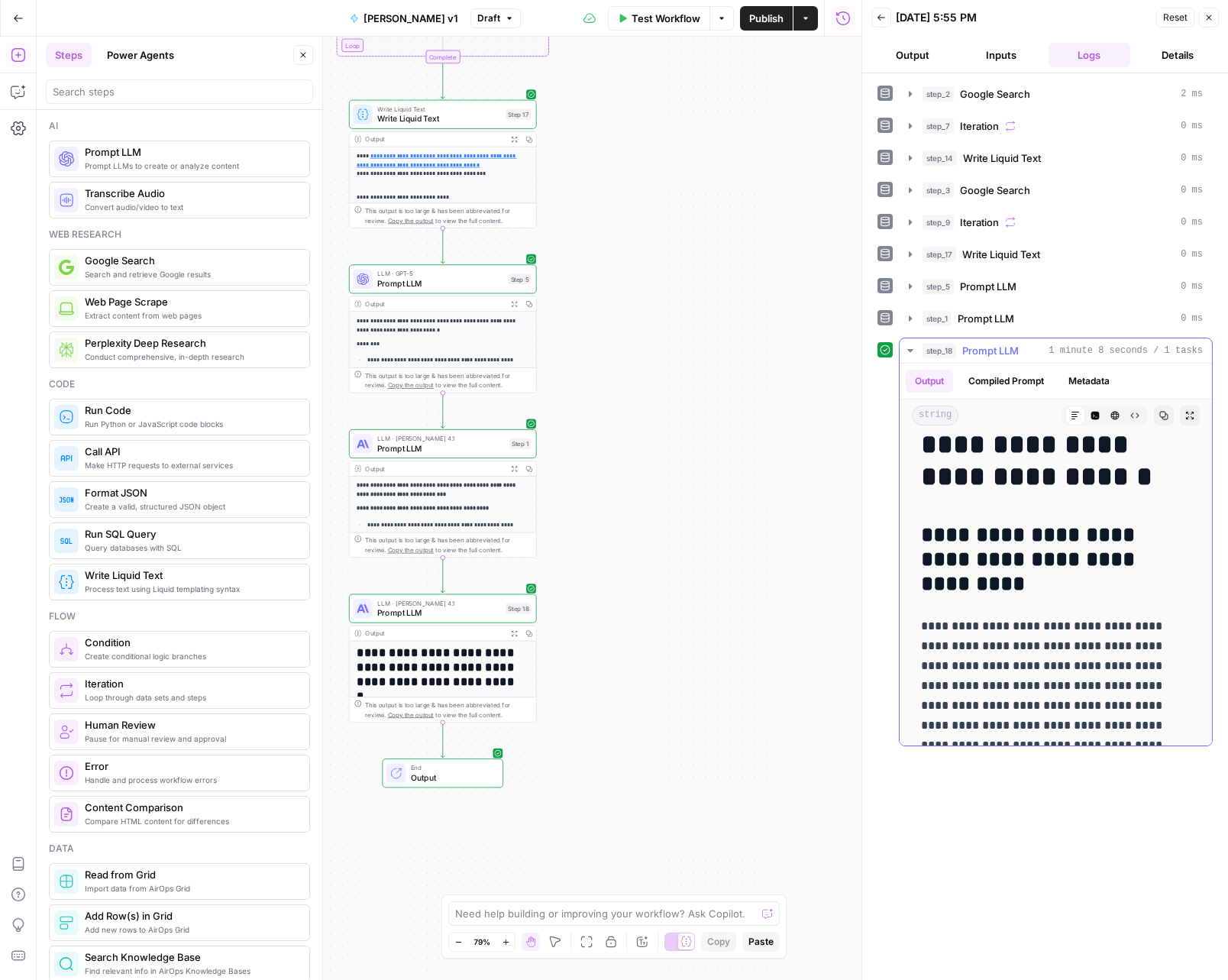
scroll to position [0, 0]
